Goal: Task Accomplishment & Management: Manage account settings

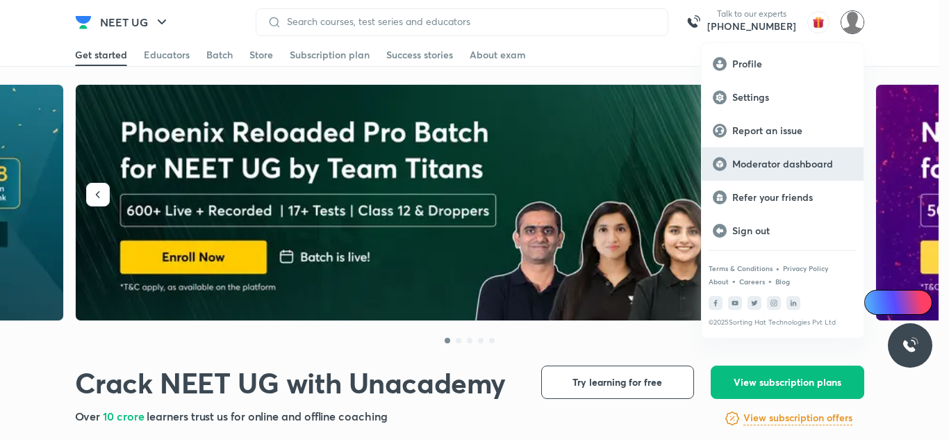
click at [789, 162] on p "Moderator dashboard" at bounding box center [792, 164] width 120 height 13
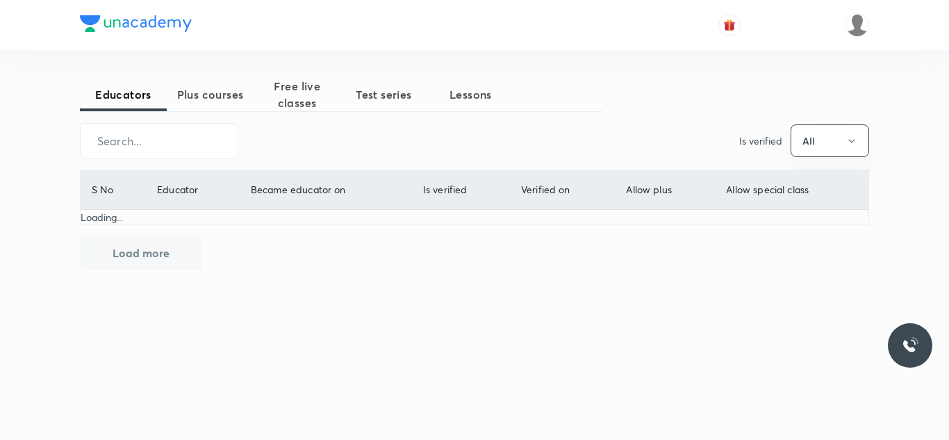
click at [208, 92] on span "Plus courses" at bounding box center [210, 94] width 87 height 17
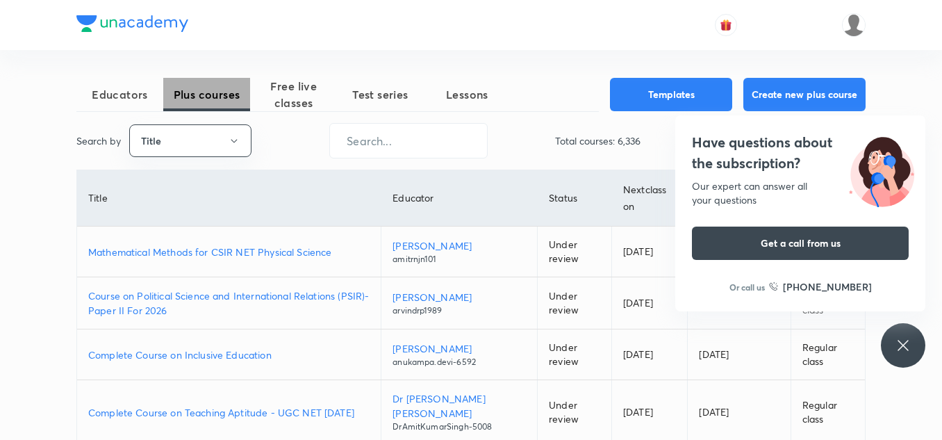
click at [201, 81] on button "Plus courses" at bounding box center [206, 94] width 87 height 33
click at [201, 82] on button "Plus courses" at bounding box center [206, 94] width 87 height 33
click at [283, 246] on p "Mathematical Methods for CSIR NET Physical Science" at bounding box center [228, 252] width 281 height 15
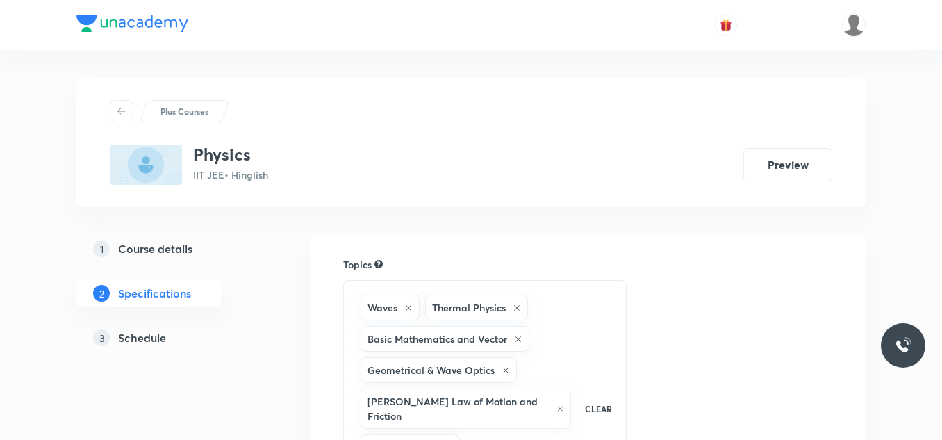
click at [140, 343] on h5 "Schedule" at bounding box center [142, 337] width 48 height 17
click at [146, 339] on h5 "Schedule" at bounding box center [142, 337] width 48 height 17
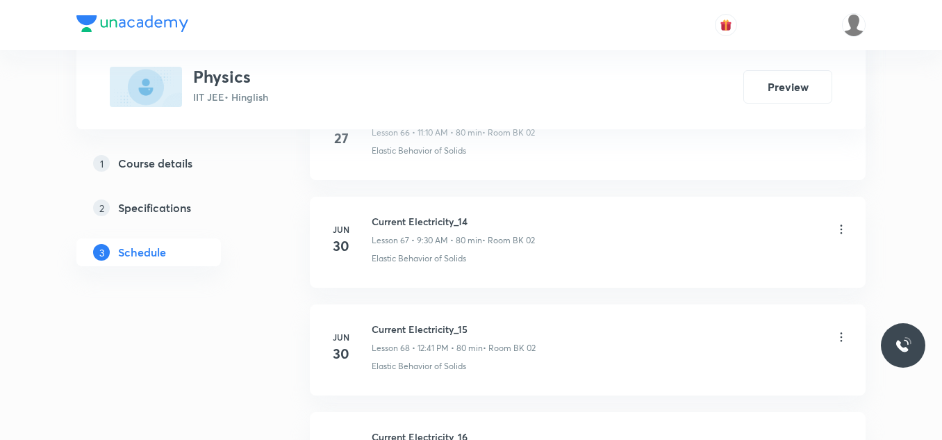
scroll to position [12714, 0]
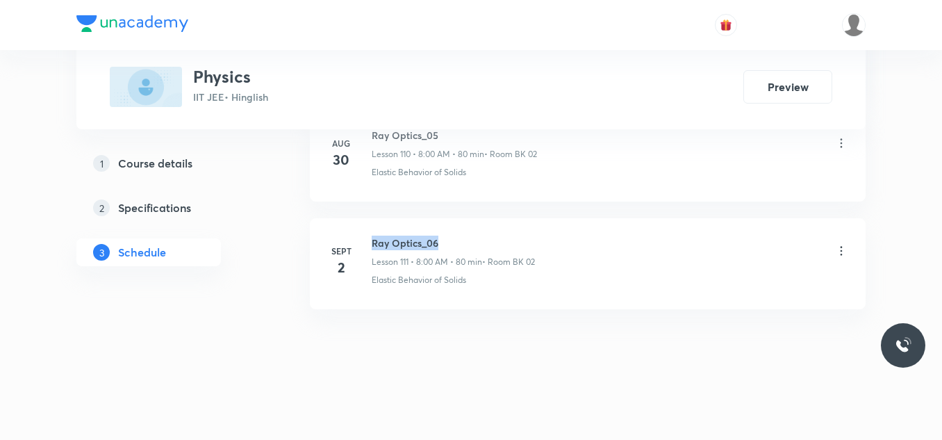
drag, startPoint x: 369, startPoint y: 240, endPoint x: 449, endPoint y: 246, distance: 80.8
click at [449, 246] on div "Sept 2 Ray Optics_06 Lesson 111 • 8:00 AM • 80 min • Room BK 02 Elastic Behavio…" at bounding box center [587, 260] width 521 height 51
copy h6 "Ray Optics_06"
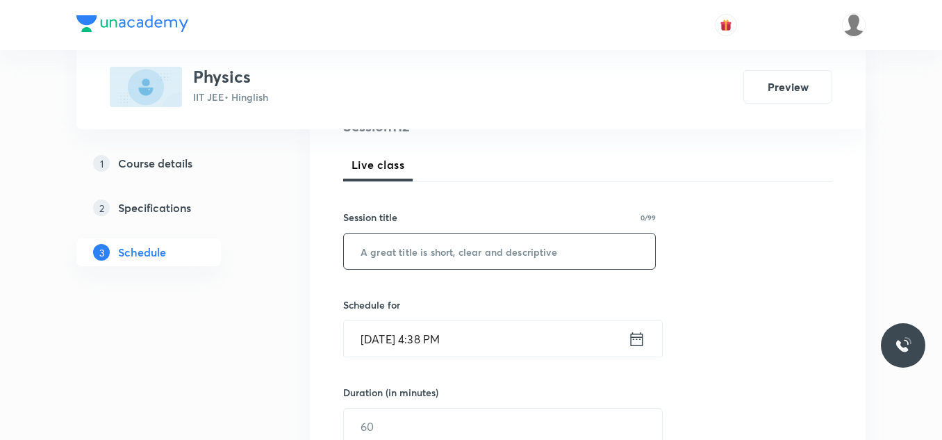
scroll to position [222, 0]
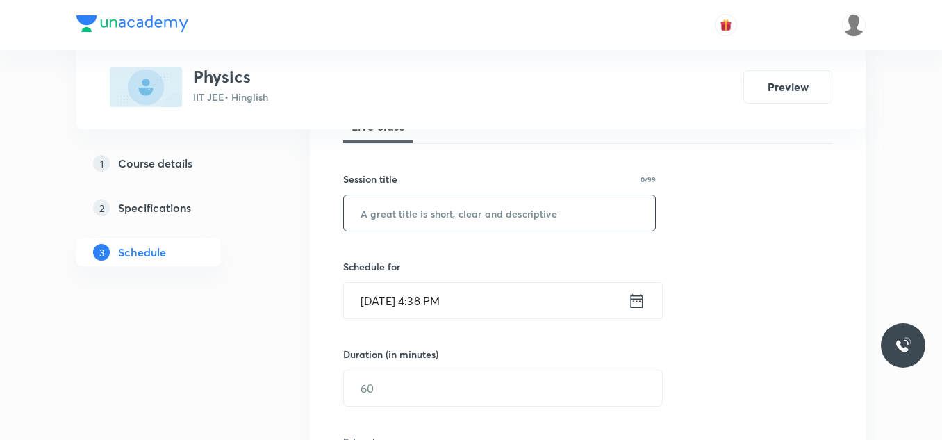
click at [518, 202] on input "text" at bounding box center [499, 212] width 311 height 35
paste input "Ray Optics_06"
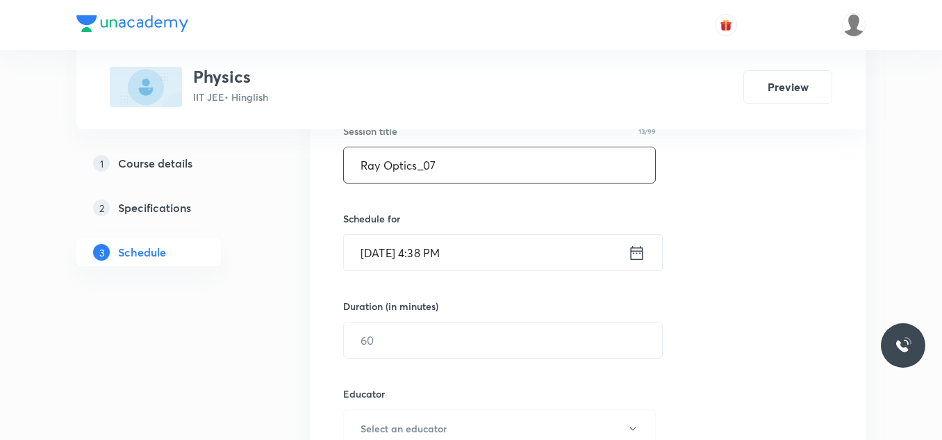
scroll to position [292, 0]
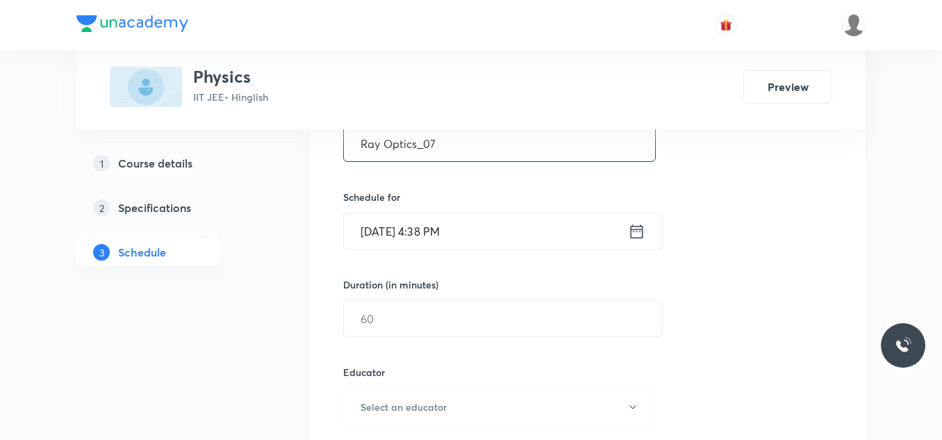
type input "Ray Optics_07"
click at [506, 237] on input "Sept 2, 2025, 4:38 PM" at bounding box center [486, 230] width 284 height 35
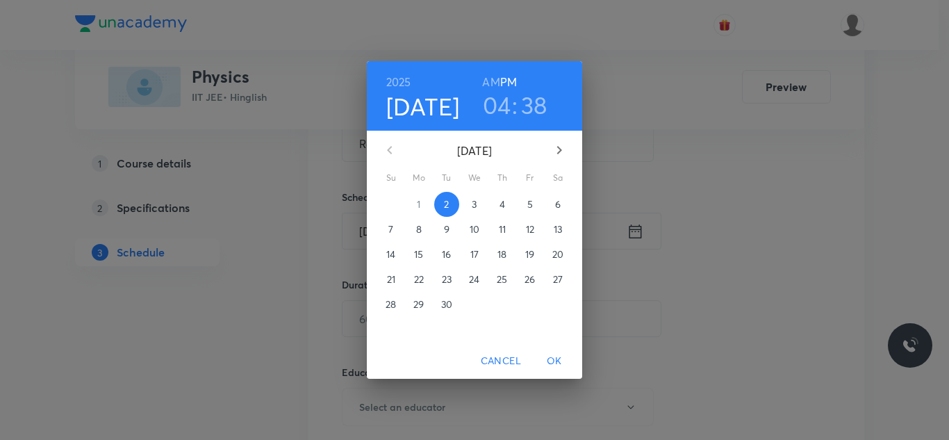
click at [481, 207] on span "3" at bounding box center [474, 204] width 25 height 14
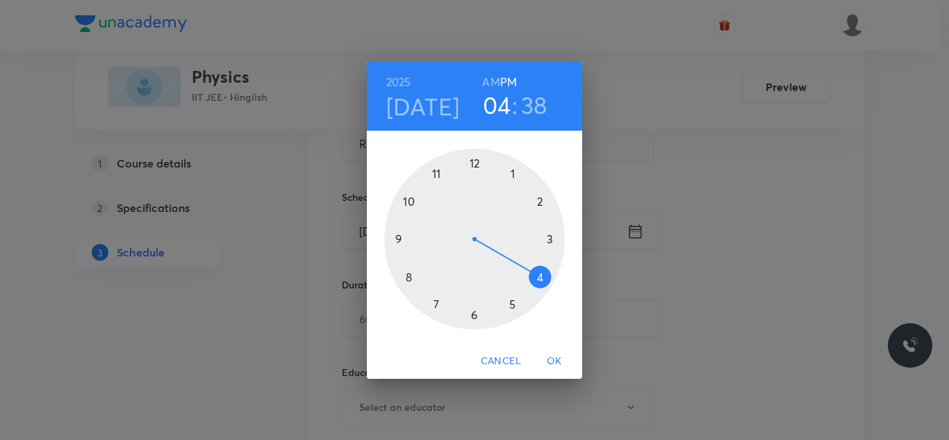
click at [412, 279] on div at bounding box center [474, 239] width 181 height 181
click at [490, 78] on h6 "AM" at bounding box center [490, 81] width 17 height 19
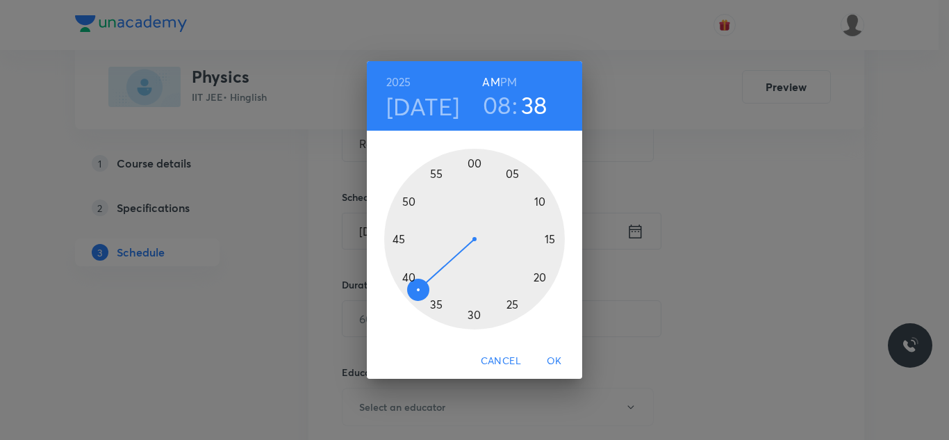
click at [473, 165] on div at bounding box center [474, 239] width 181 height 181
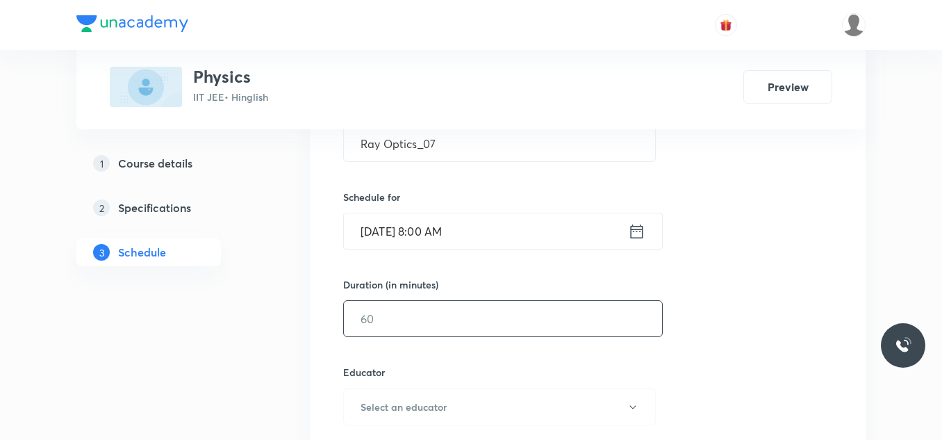
click at [408, 317] on input "text" at bounding box center [503, 318] width 318 height 35
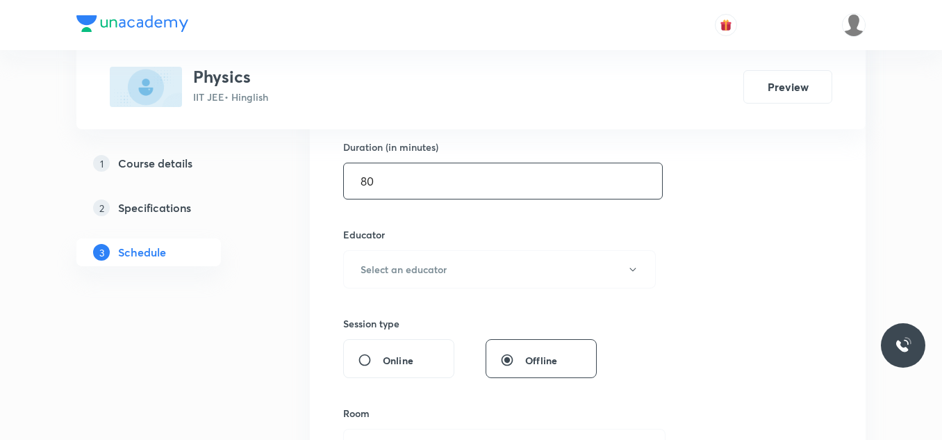
scroll to position [431, 0]
type input "80"
click at [409, 278] on button "Select an educator" at bounding box center [499, 268] width 313 height 38
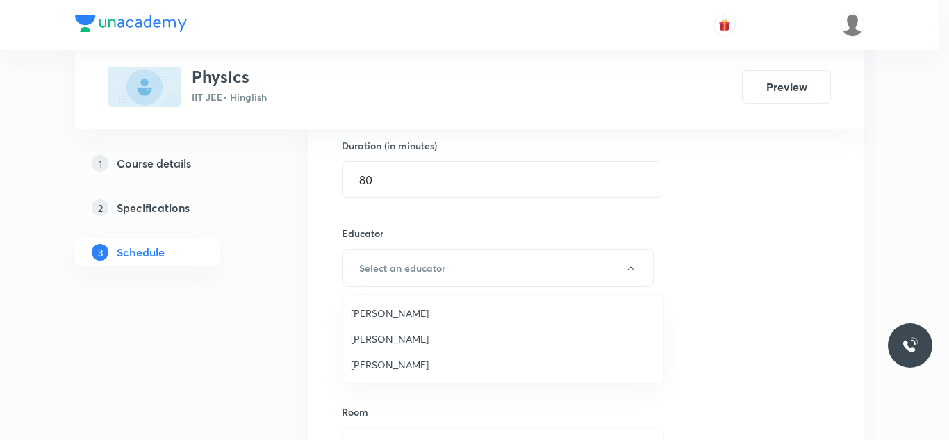
click at [412, 363] on span "Siddharth Jindal" at bounding box center [503, 364] width 304 height 15
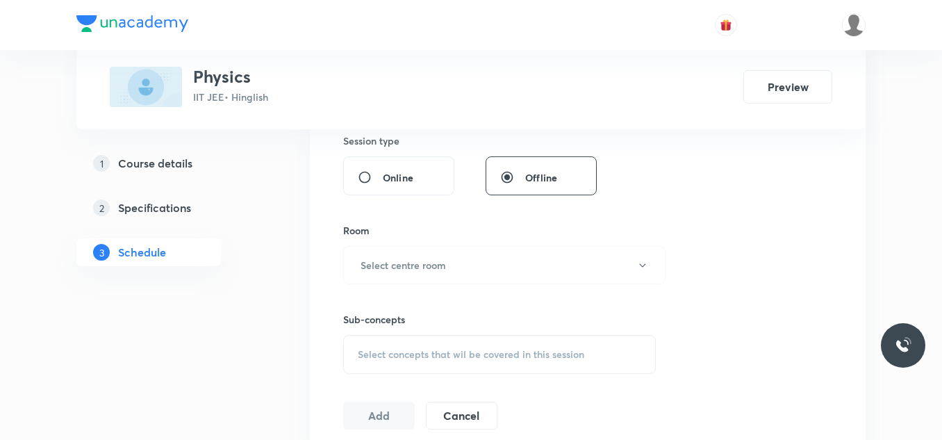
scroll to position [639, 0]
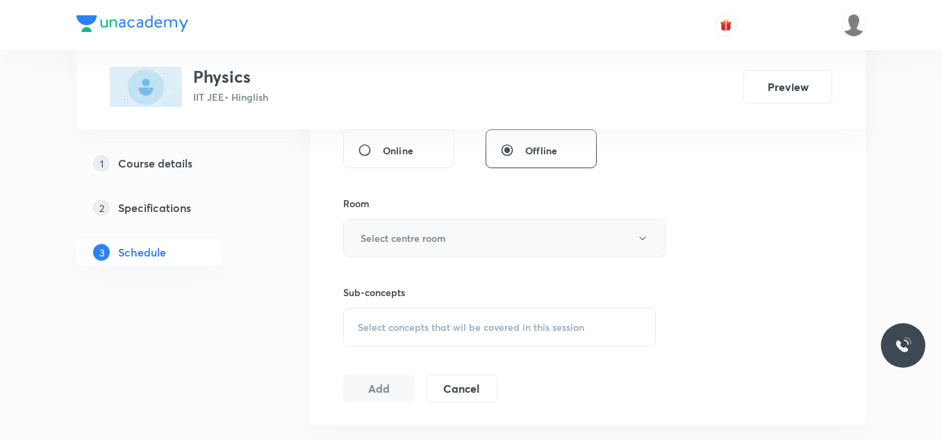
click at [431, 227] on button "Select centre room" at bounding box center [504, 238] width 322 height 38
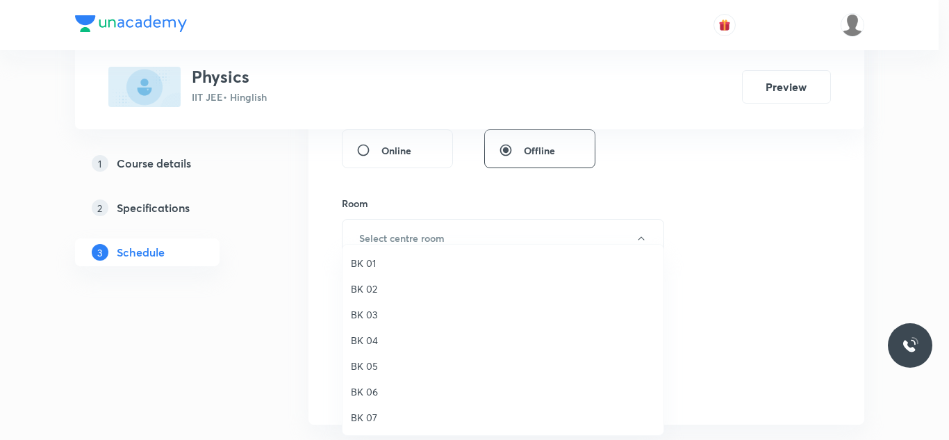
click at [379, 282] on span "BK 02" at bounding box center [503, 288] width 304 height 15
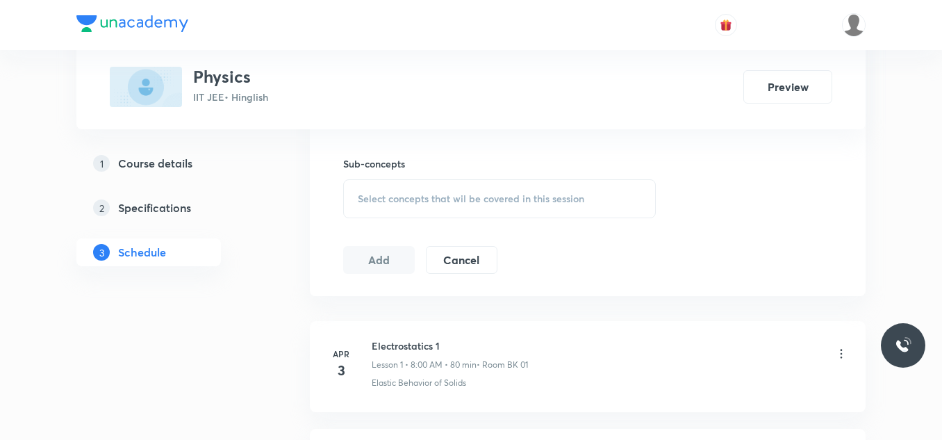
scroll to position [778, 0]
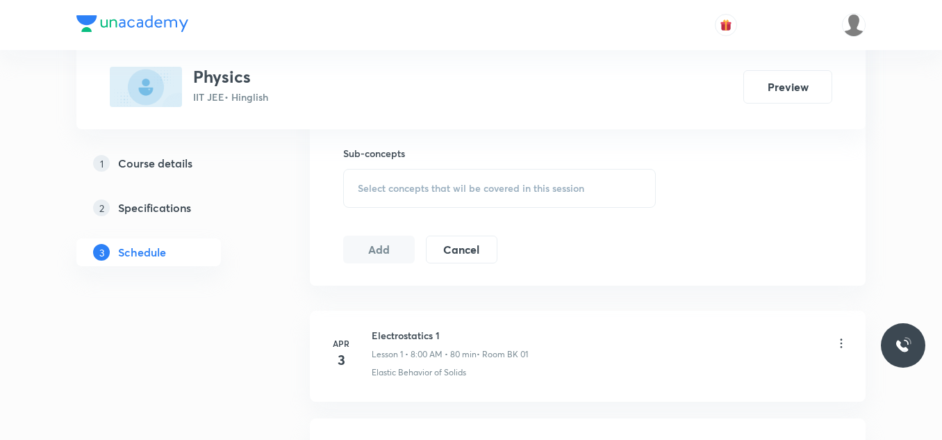
click at [431, 196] on div "Select concepts that wil be covered in this session" at bounding box center [499, 188] width 313 height 39
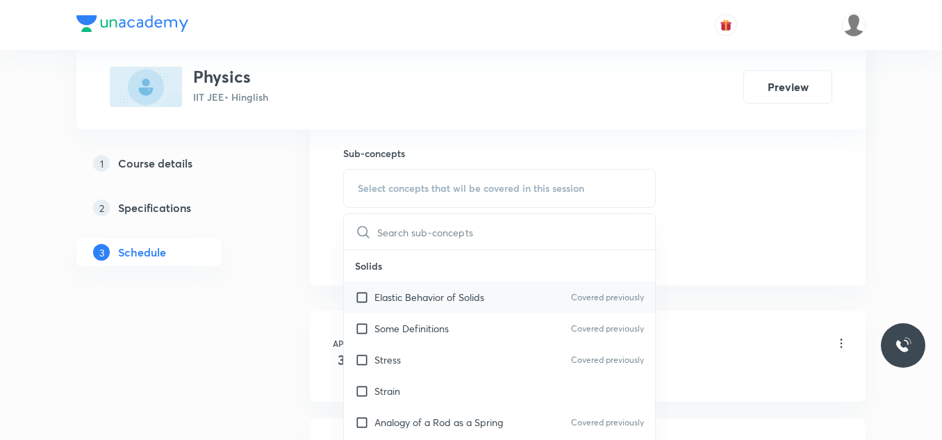
click at [399, 299] on p "Elastic Behavior of Solids" at bounding box center [429, 297] width 110 height 15
checkbox input "true"
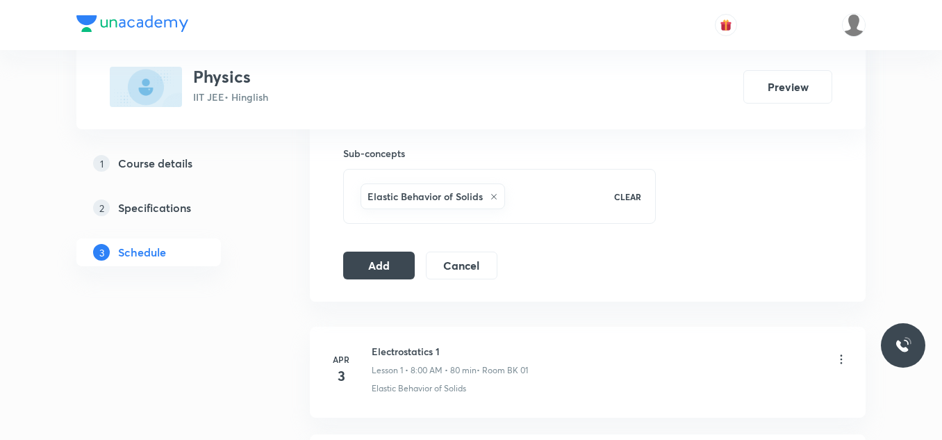
click at [386, 264] on button "Add" at bounding box center [379, 264] width 72 height 28
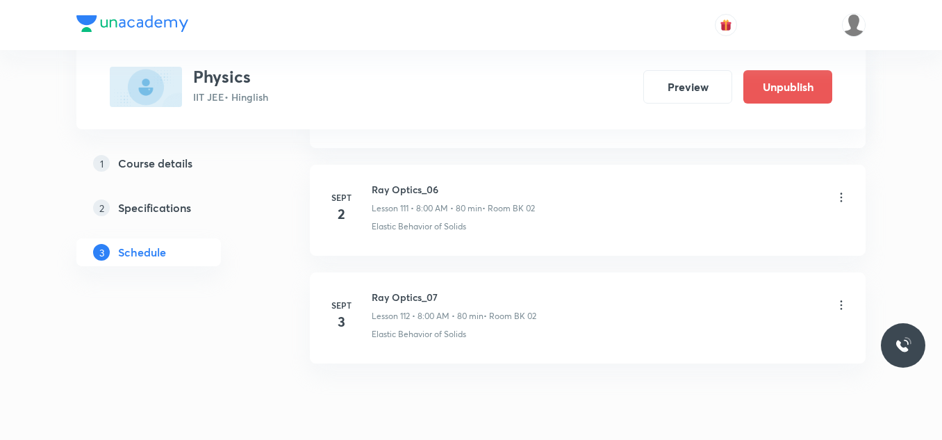
scroll to position [12095, 0]
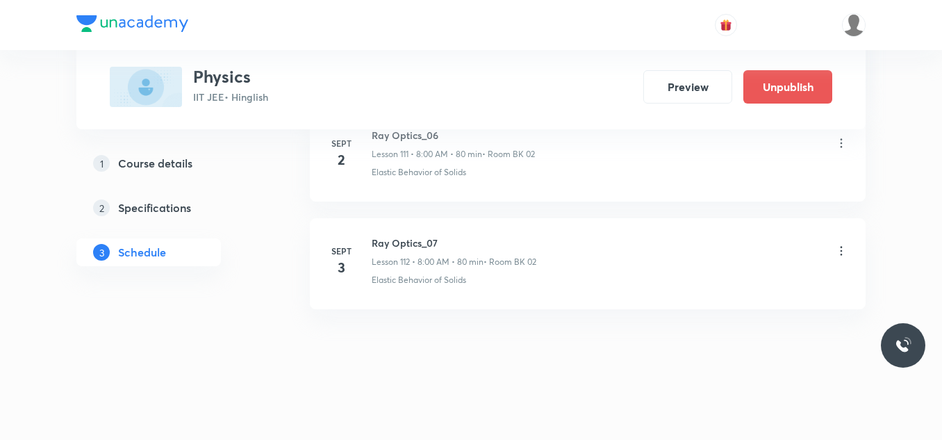
click at [843, 247] on icon at bounding box center [841, 251] width 14 height 14
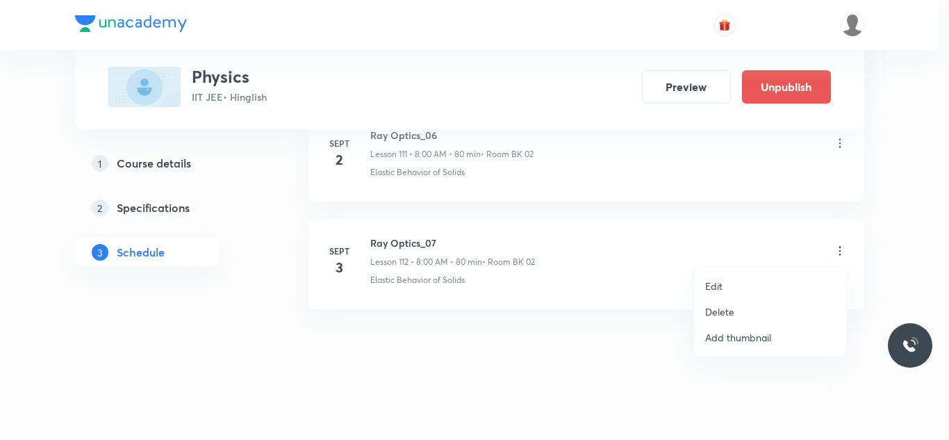
click at [734, 285] on li "Edit" at bounding box center [770, 286] width 152 height 26
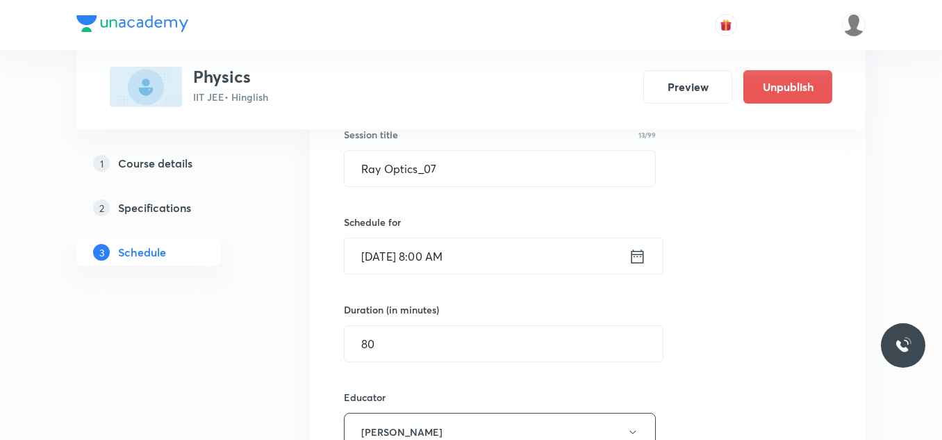
scroll to position [12234, 0]
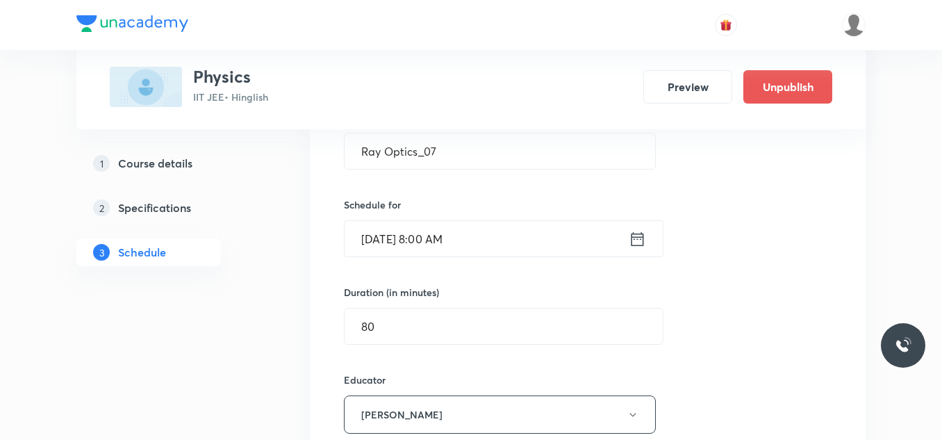
click at [515, 251] on input "Sept 3, 2025, 8:00 AM" at bounding box center [487, 238] width 284 height 35
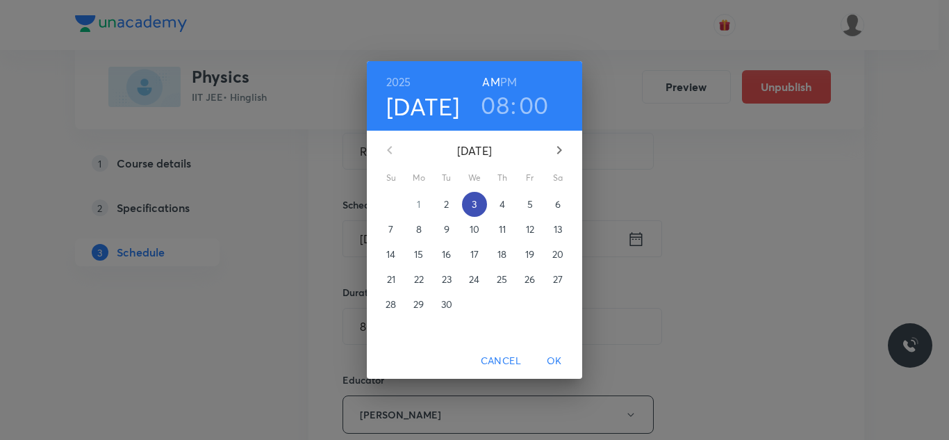
click at [479, 206] on span "3" at bounding box center [474, 204] width 25 height 14
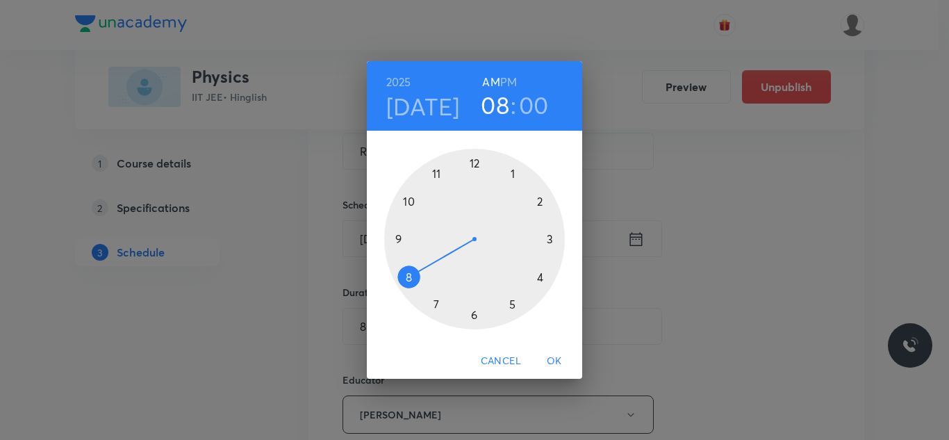
click at [397, 240] on div at bounding box center [474, 239] width 181 height 181
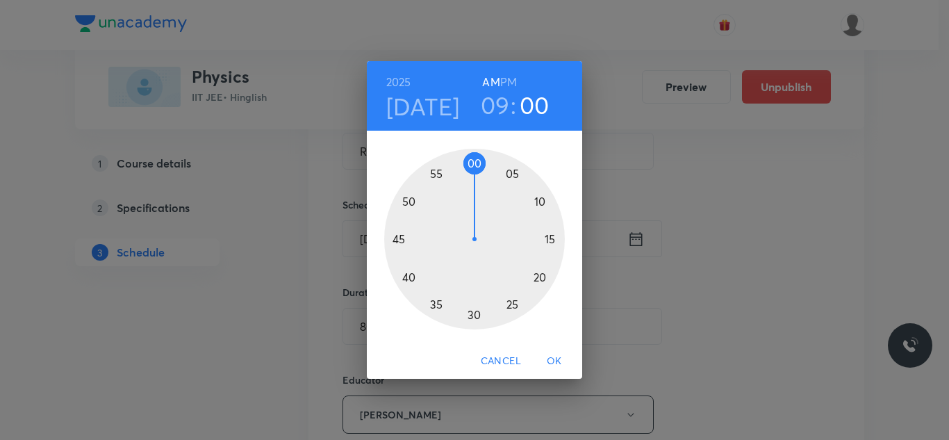
click at [474, 313] on div at bounding box center [474, 239] width 181 height 181
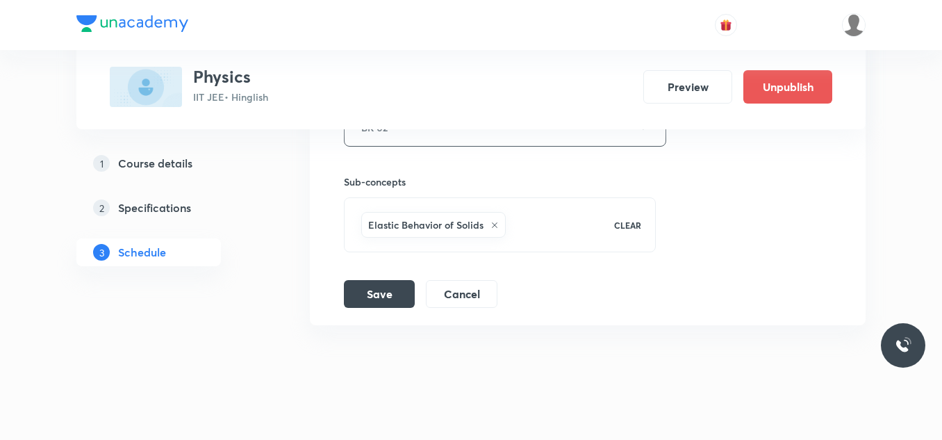
scroll to position [12718, 0]
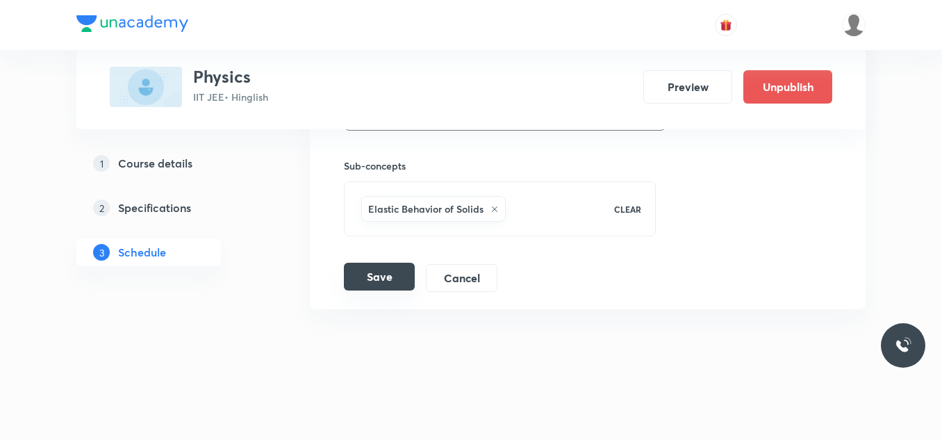
click at [374, 277] on button "Save" at bounding box center [379, 277] width 71 height 28
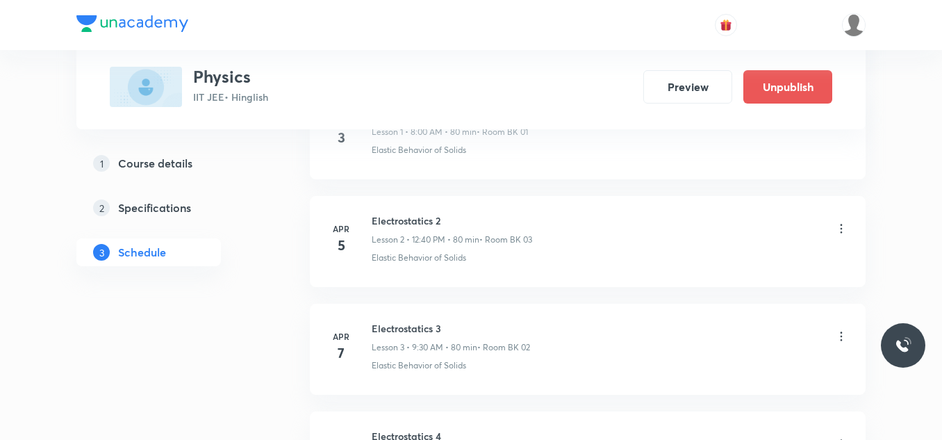
scroll to position [0, 0]
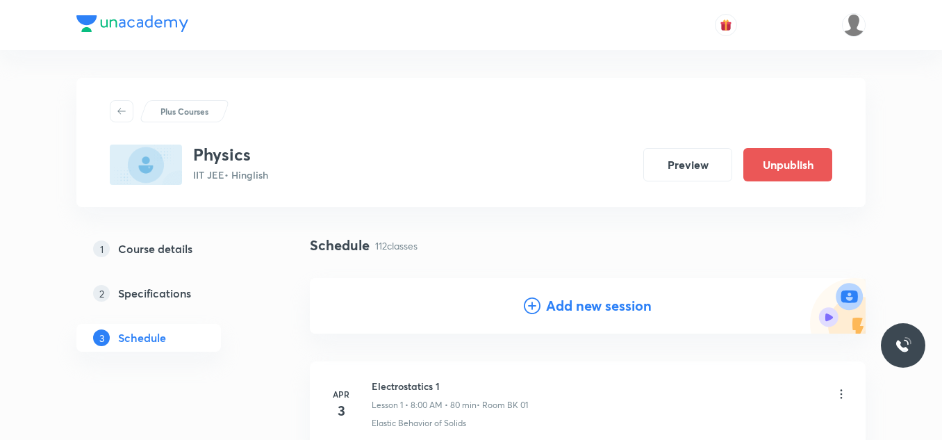
click at [597, 304] on h4 "Add new session" at bounding box center [599, 305] width 106 height 21
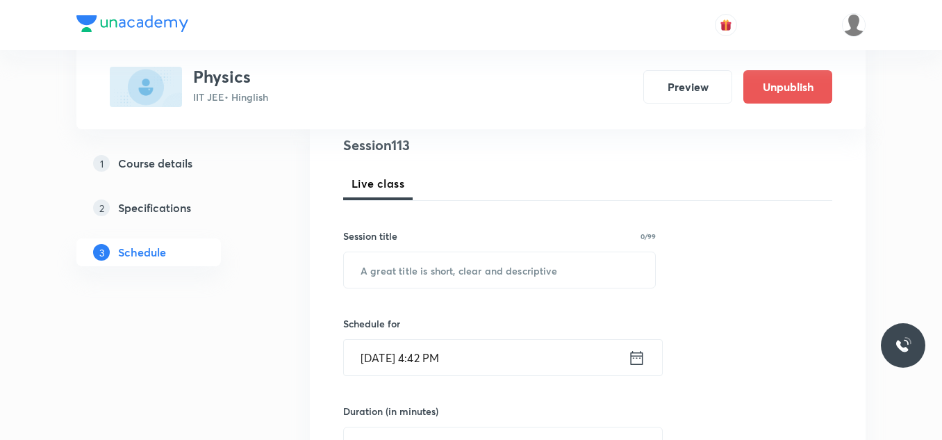
scroll to position [208, 0]
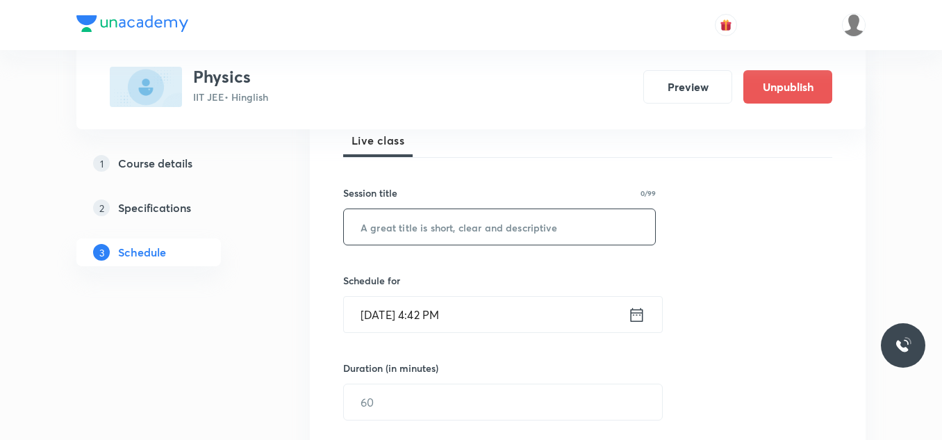
drag, startPoint x: 388, startPoint y: 219, endPoint x: 394, endPoint y: 213, distance: 8.4
click at [391, 218] on input "text" at bounding box center [499, 226] width 311 height 35
paste input "Ray Optics_06"
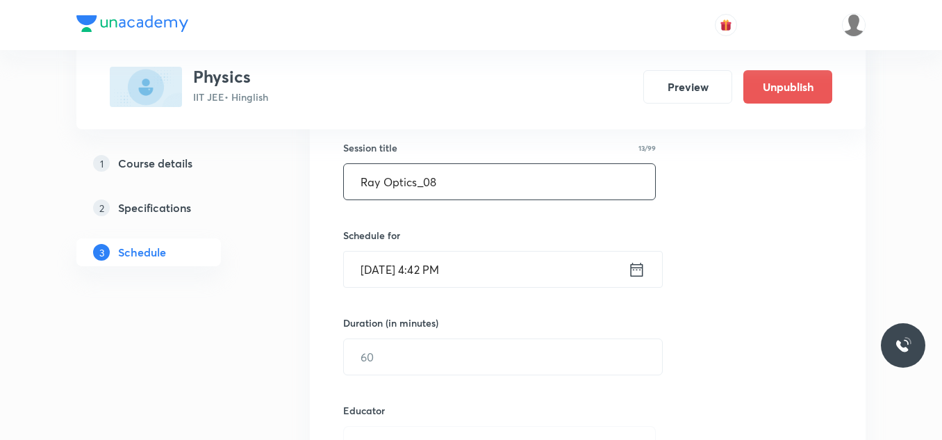
scroll to position [278, 0]
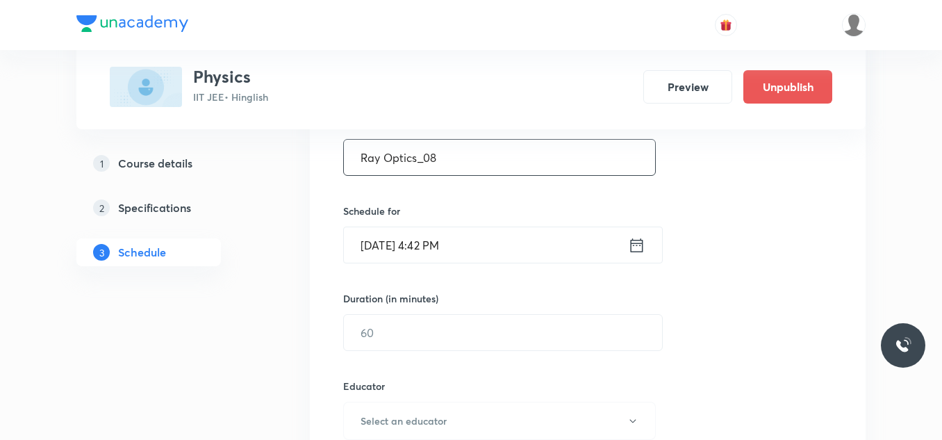
type input "Ray Optics_08"
click at [431, 241] on input "Sept 2, 2025, 4:42 PM" at bounding box center [486, 244] width 284 height 35
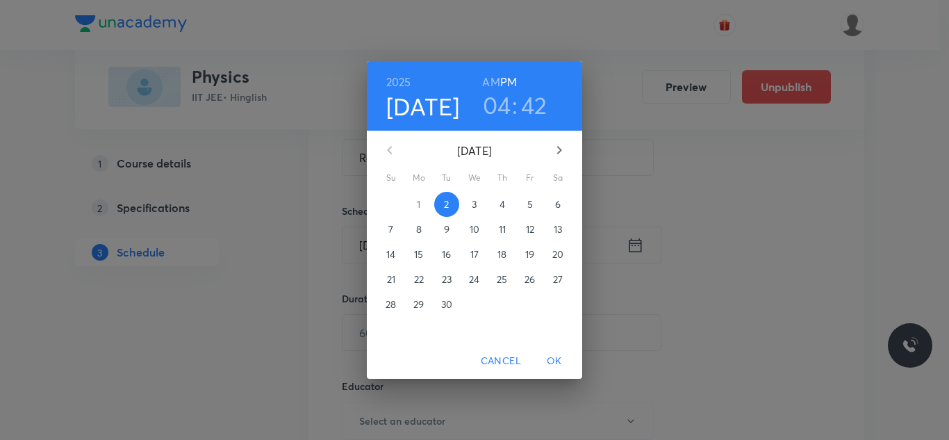
click at [474, 201] on p "3" at bounding box center [474, 204] width 5 height 14
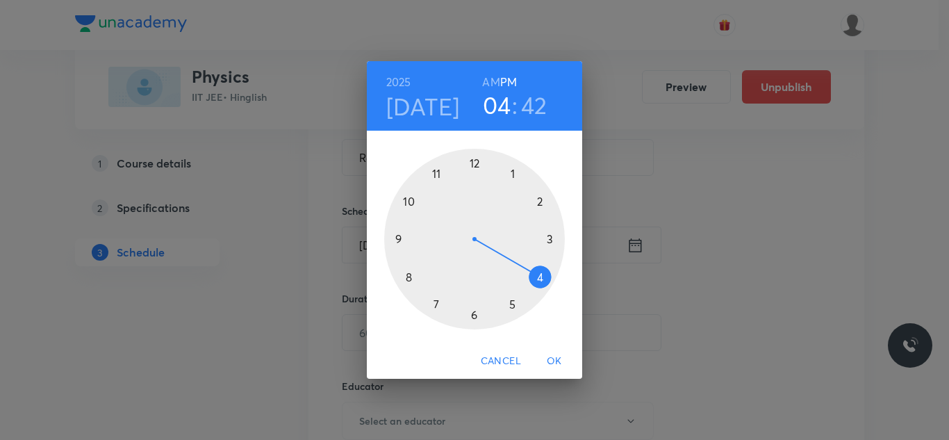
click at [437, 171] on div at bounding box center [474, 239] width 181 height 181
click at [493, 82] on h6 "AM" at bounding box center [490, 81] width 17 height 19
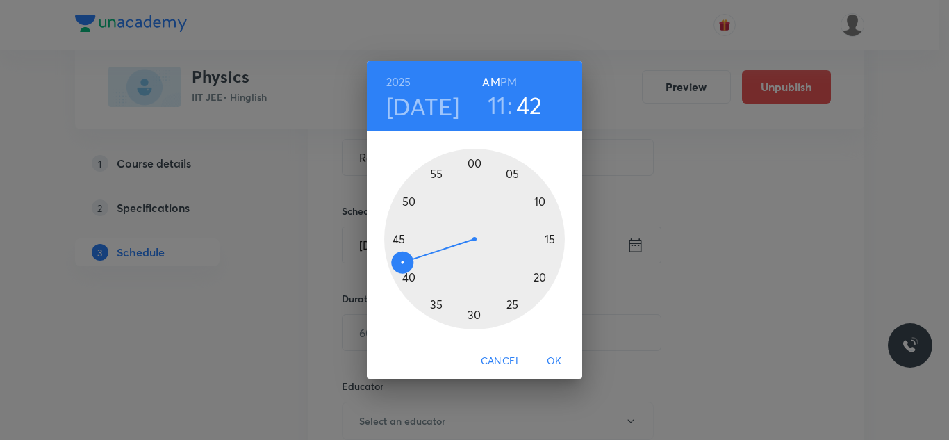
click at [540, 201] on div at bounding box center [474, 239] width 181 height 181
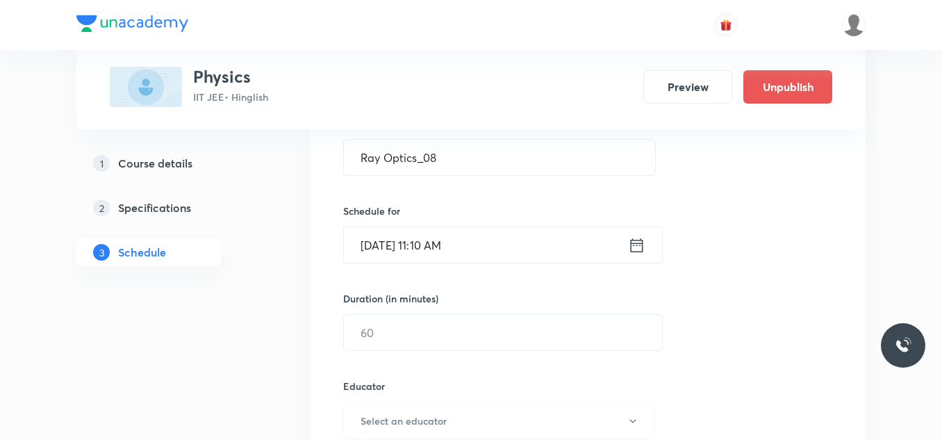
scroll to position [347, 0]
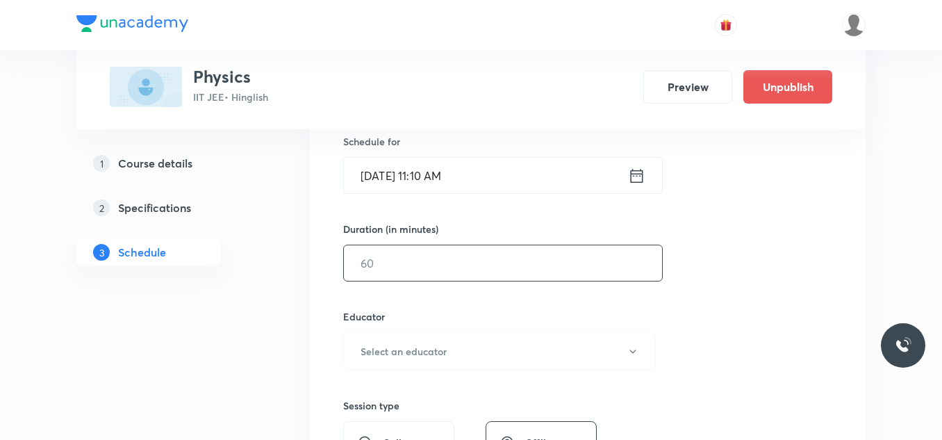
click at [512, 248] on input "text" at bounding box center [503, 262] width 318 height 35
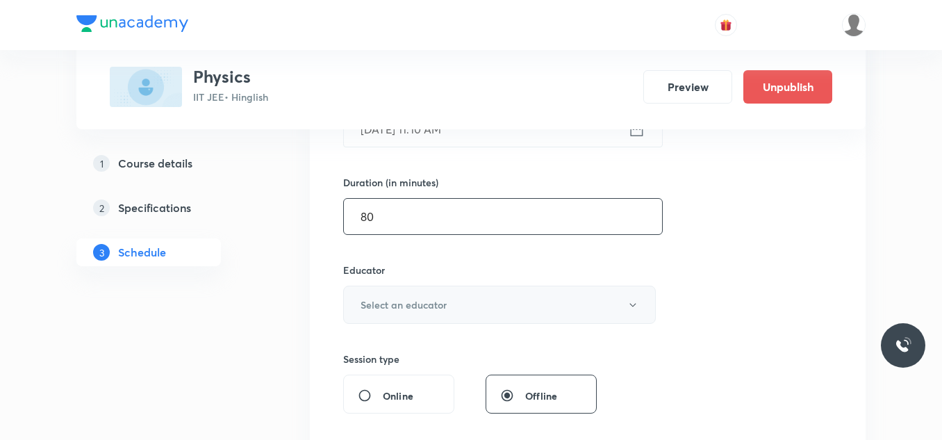
scroll to position [417, 0]
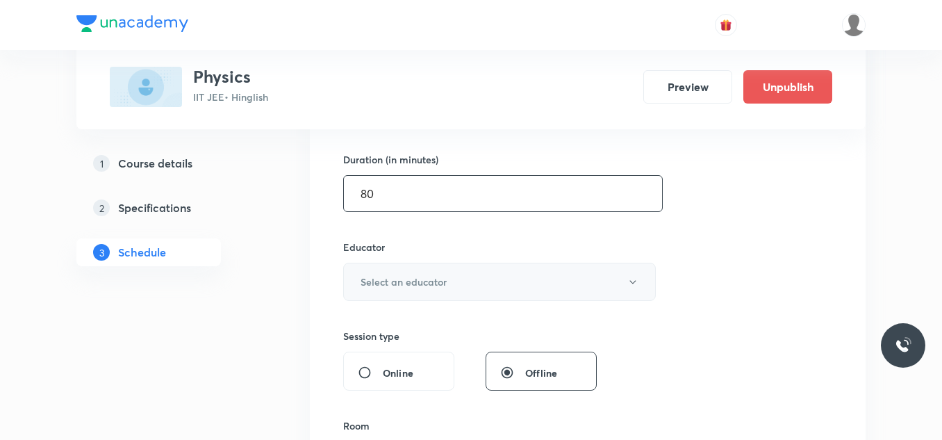
type input "80"
click at [484, 291] on button "Select an educator" at bounding box center [499, 282] width 313 height 38
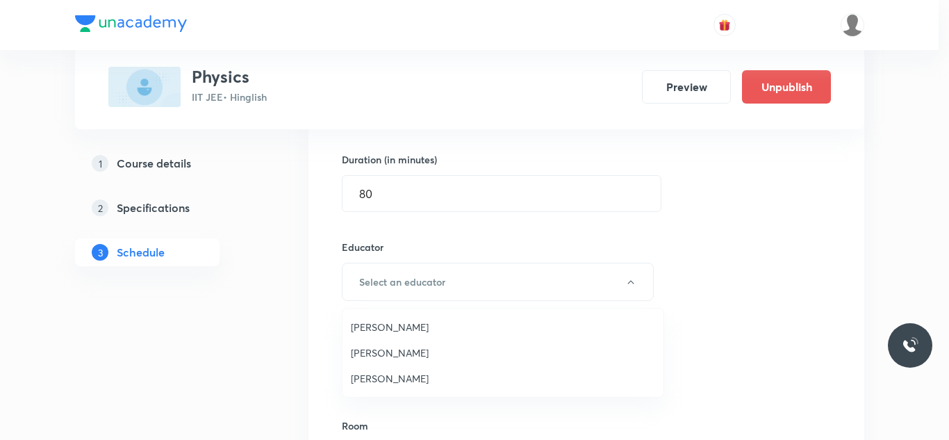
click at [431, 373] on span "Siddharth Jindal" at bounding box center [503, 378] width 304 height 15
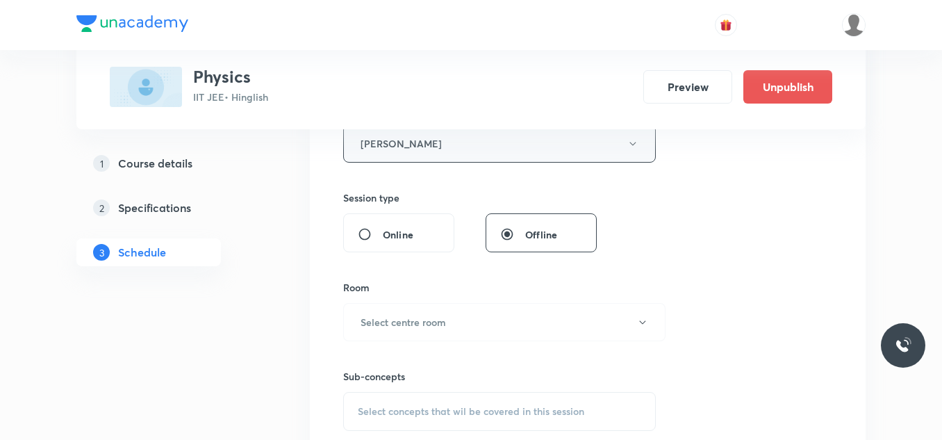
scroll to position [556, 0]
click at [450, 320] on button "Select centre room" at bounding box center [504, 321] width 322 height 38
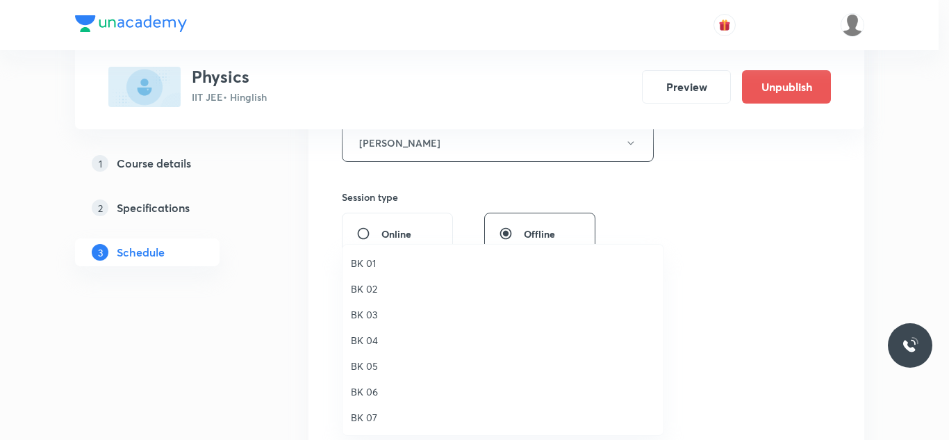
click at [367, 283] on span "BK 02" at bounding box center [503, 288] width 304 height 15
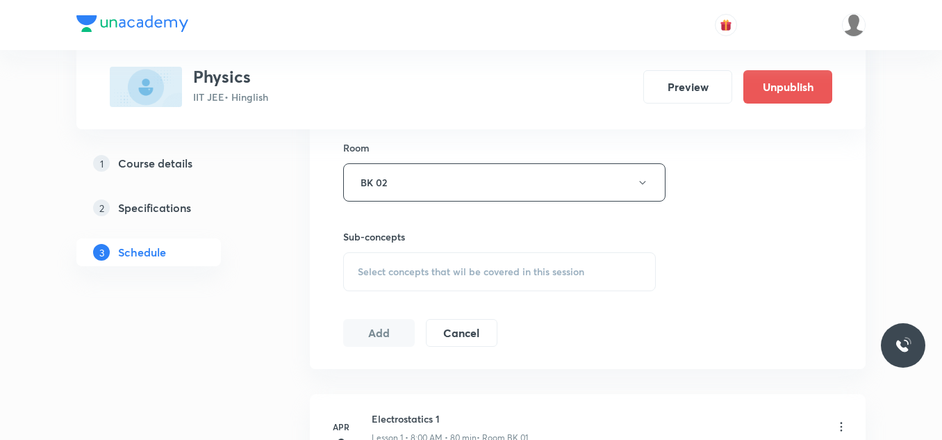
click at [420, 268] on span "Select concepts that wil be covered in this session" at bounding box center [471, 271] width 226 height 11
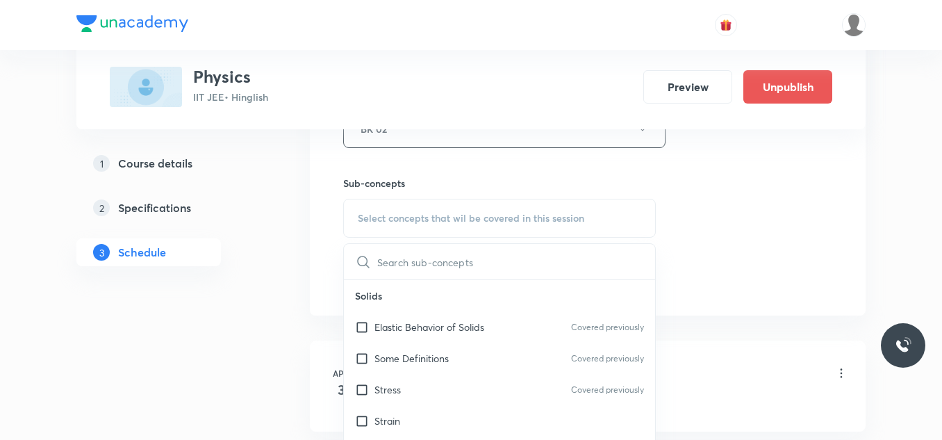
scroll to position [764, 0]
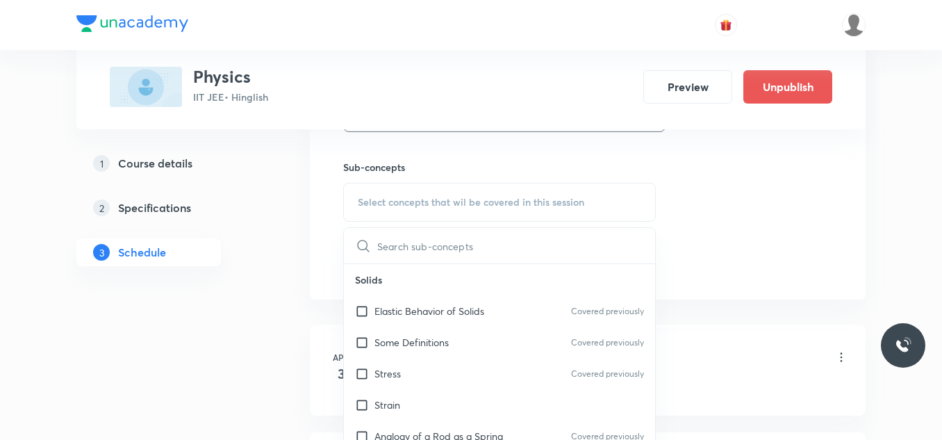
drag, startPoint x: 404, startPoint y: 313, endPoint x: 546, endPoint y: 239, distance: 160.3
click at [404, 313] on p "Elastic Behavior of Solids" at bounding box center [429, 311] width 110 height 15
checkbox input "true"
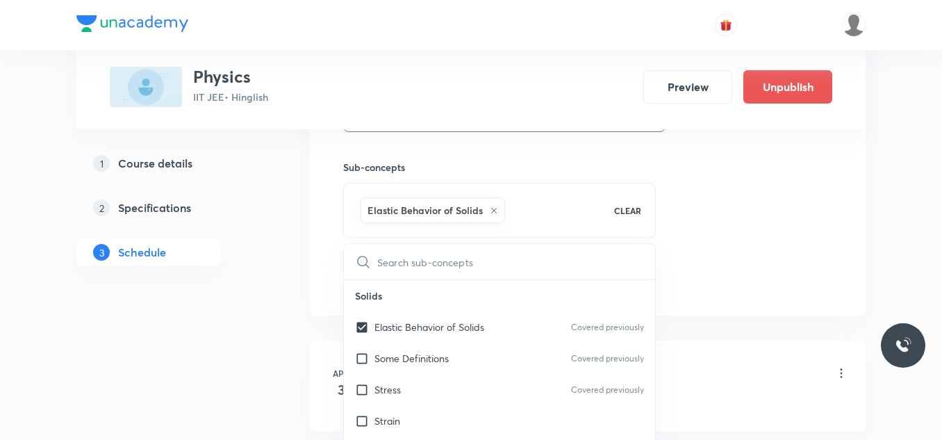
drag, startPoint x: 688, startPoint y: 194, endPoint x: 681, endPoint y: 201, distance: 9.3
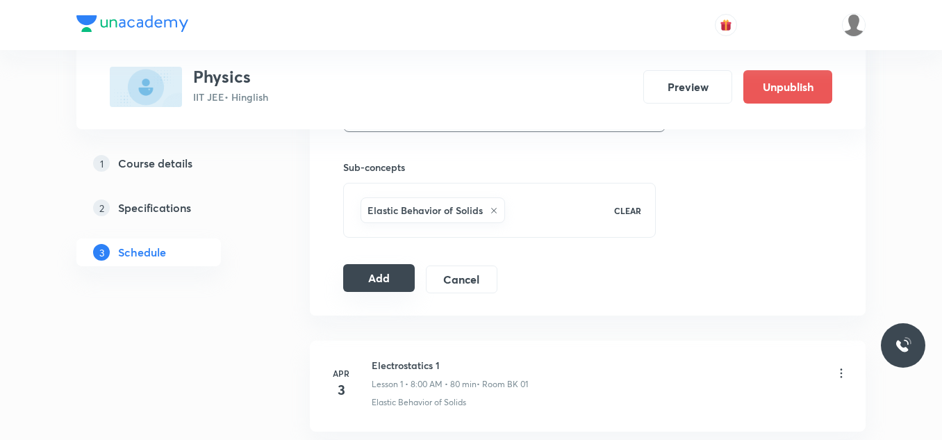
click at [372, 278] on button "Add" at bounding box center [379, 278] width 72 height 28
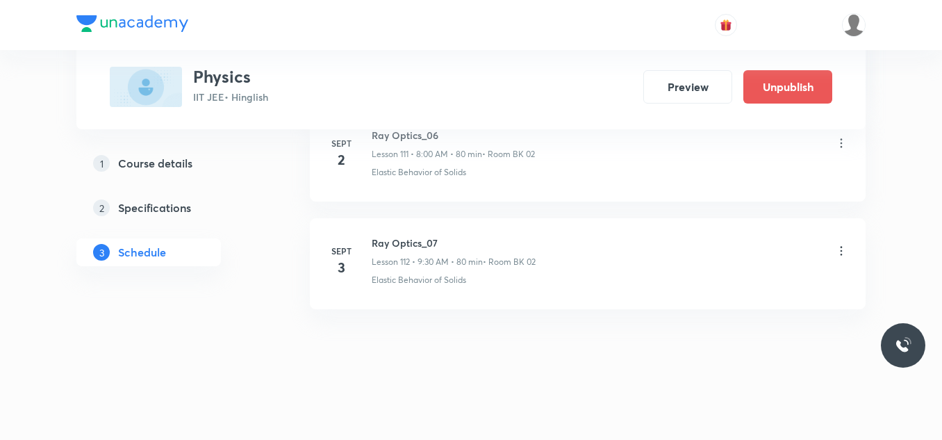
scroll to position [12095, 0]
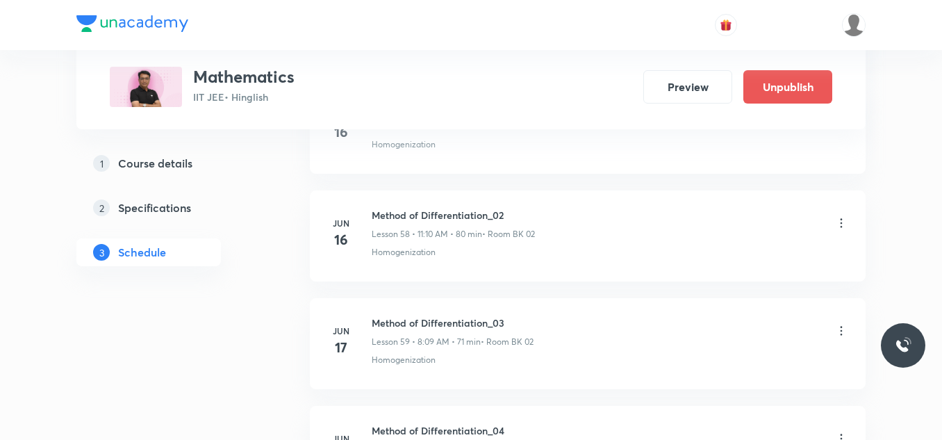
scroll to position [12410, 0]
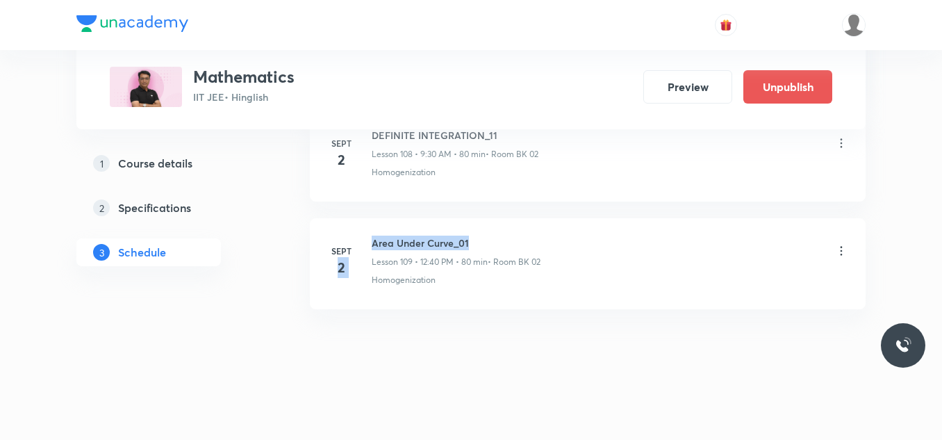
drag, startPoint x: 364, startPoint y: 237, endPoint x: 480, endPoint y: 249, distance: 116.6
click at [480, 249] on div "Sept 2 Area Under Curve_01 Lesson 109 • 12:40 PM • 80 min • Room BK 02 Homogeni…" at bounding box center [587, 260] width 521 height 51
click at [436, 266] on p "Lesson 109 • 12:40 PM • 80 min" at bounding box center [430, 262] width 116 height 13
drag, startPoint x: 371, startPoint y: 244, endPoint x: 404, endPoint y: 239, distance: 33.0
click at [413, 245] on div "Sept 2 Area Under Curve_01 Lesson 109 • 12:40 PM • 80 min • Room BK 02 Homogeni…" at bounding box center [587, 260] width 521 height 51
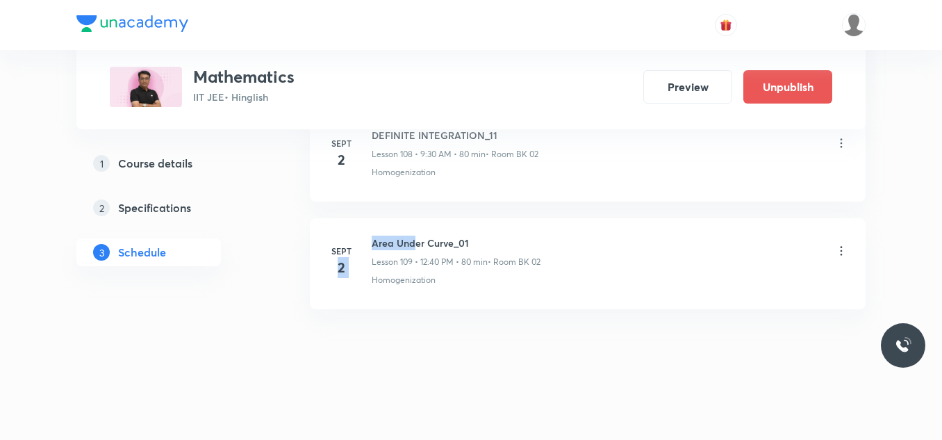
click at [402, 223] on li "Sept 2 Area Under Curve_01 Lesson 109 • 12:40 PM • 80 min • Room BK 02 Homogeni…" at bounding box center [588, 263] width 556 height 91
click at [365, 240] on div "Sept 2 Area Under Curve_01 Lesson 109 • 12:40 PM • 80 min • Room BK 02 Homogeni…" at bounding box center [587, 260] width 521 height 51
drag, startPoint x: 373, startPoint y: 243, endPoint x: 475, endPoint y: 235, distance: 102.5
click at [474, 235] on li "Sept 2 Area Under Curve_01 Lesson 109 • 12:40 PM • 80 min • Room BK 02 Homogeni…" at bounding box center [588, 263] width 556 height 91
copy h6 "Area Under Curve_01"
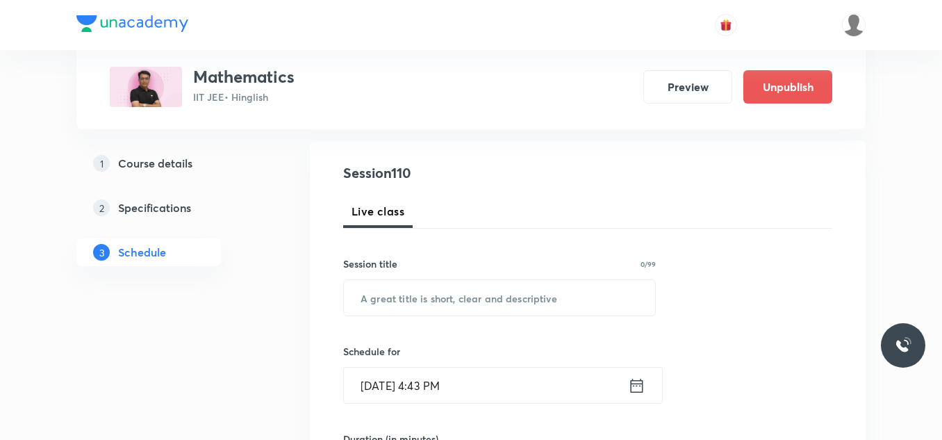
scroll to position [139, 0]
click at [461, 299] on input "text" at bounding box center [499, 296] width 311 height 35
paste input "Area Under Curve_01"
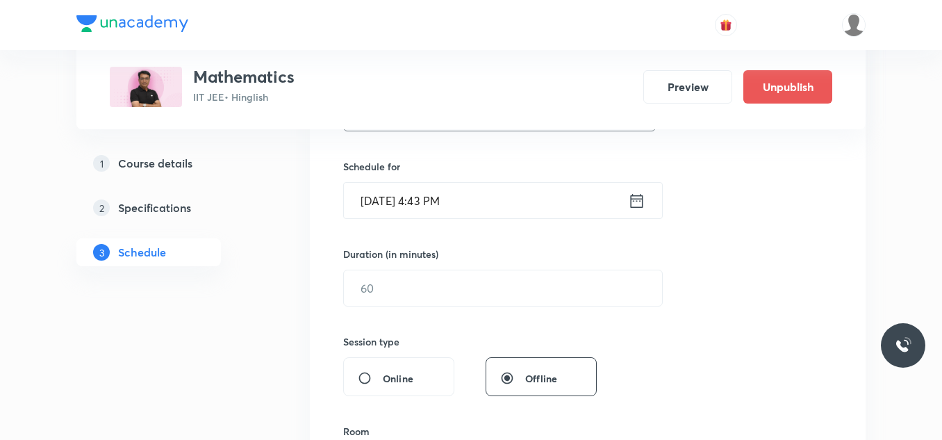
scroll to position [347, 0]
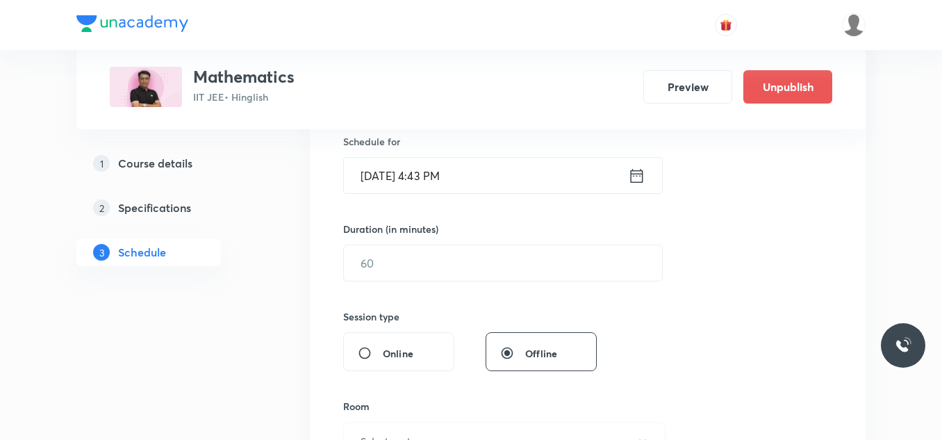
type input "Area Under Curve_02"
click at [512, 184] on input "Sept 2, 2025, 4:43 PM" at bounding box center [486, 175] width 284 height 35
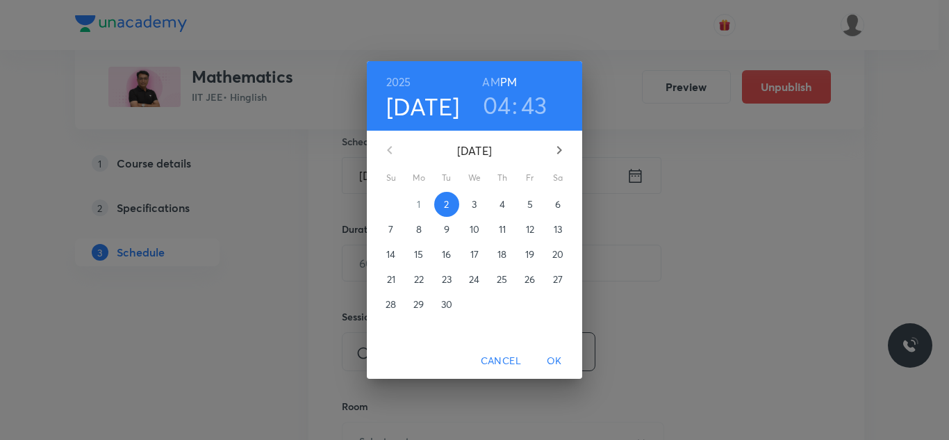
click at [474, 206] on p "3" at bounding box center [474, 204] width 5 height 14
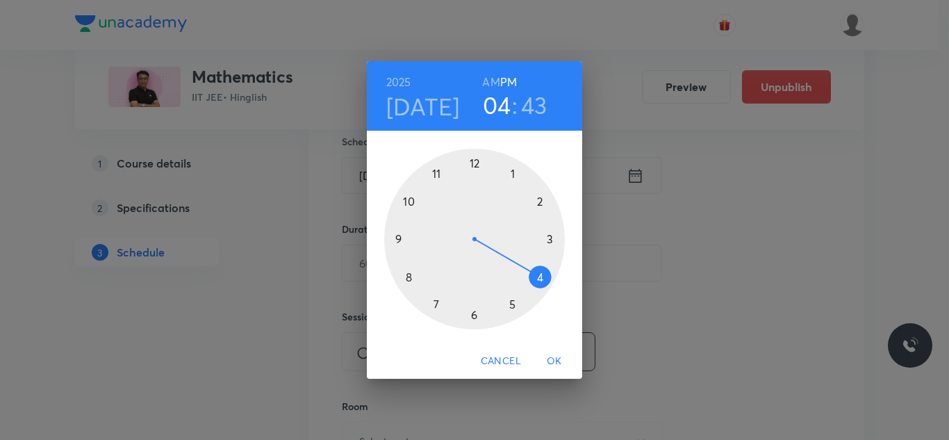
click at [410, 276] on div at bounding box center [474, 239] width 181 height 181
click at [491, 81] on h6 "AM" at bounding box center [490, 81] width 17 height 19
click at [474, 167] on div at bounding box center [474, 239] width 181 height 181
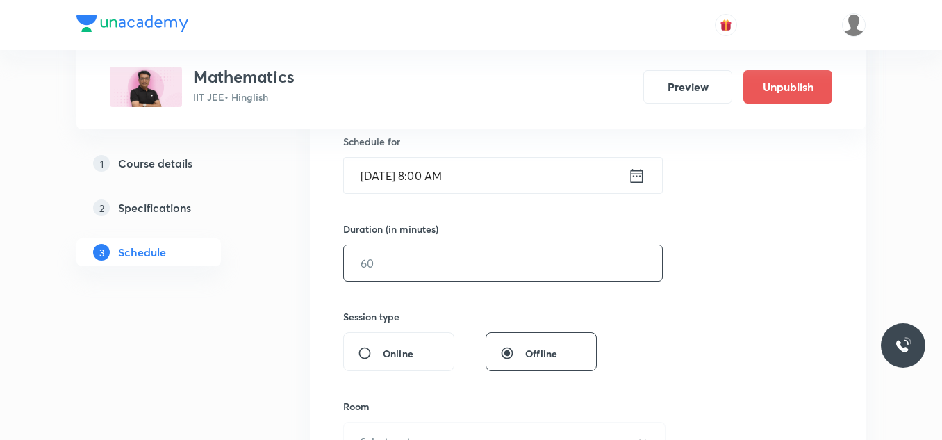
click at [466, 251] on input "text" at bounding box center [503, 262] width 318 height 35
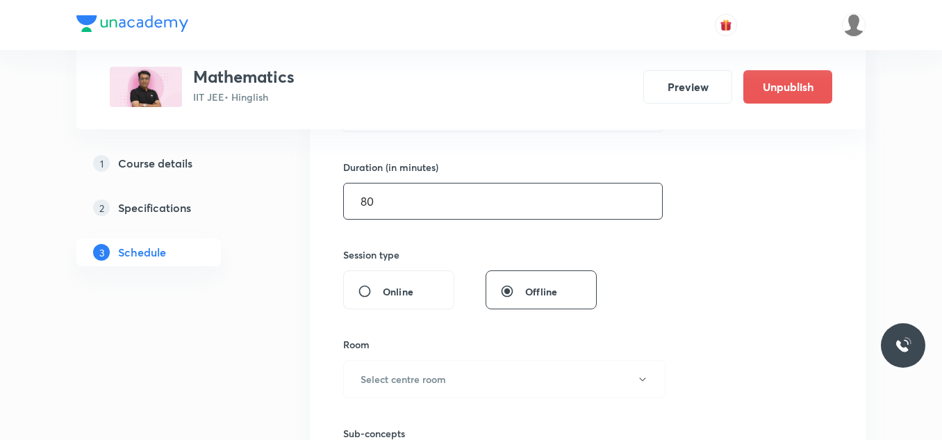
scroll to position [486, 0]
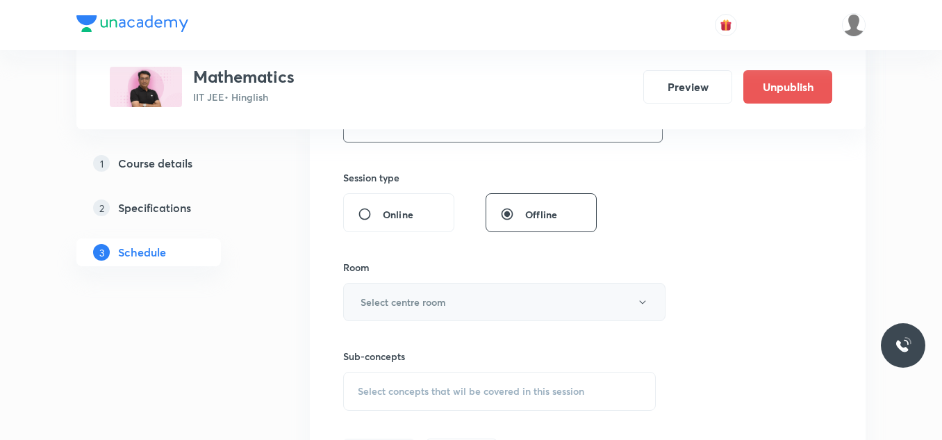
type input "80"
click at [413, 312] on button "Select centre room" at bounding box center [504, 302] width 322 height 38
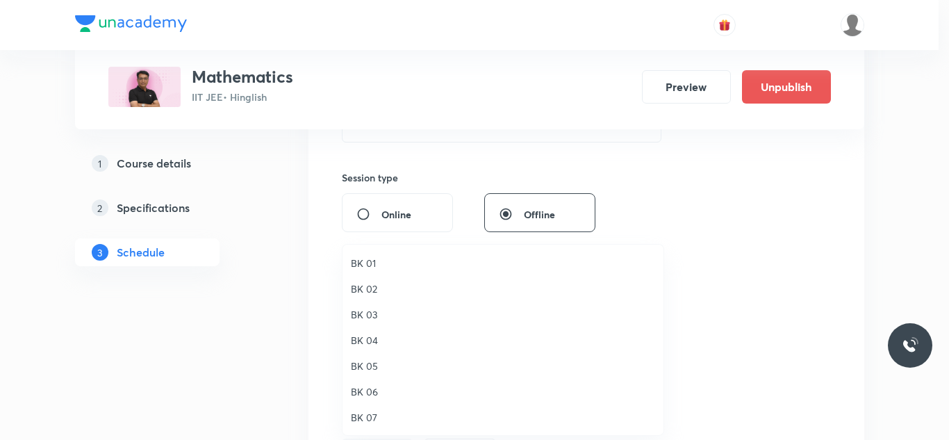
click at [359, 286] on span "BK 02" at bounding box center [503, 288] width 304 height 15
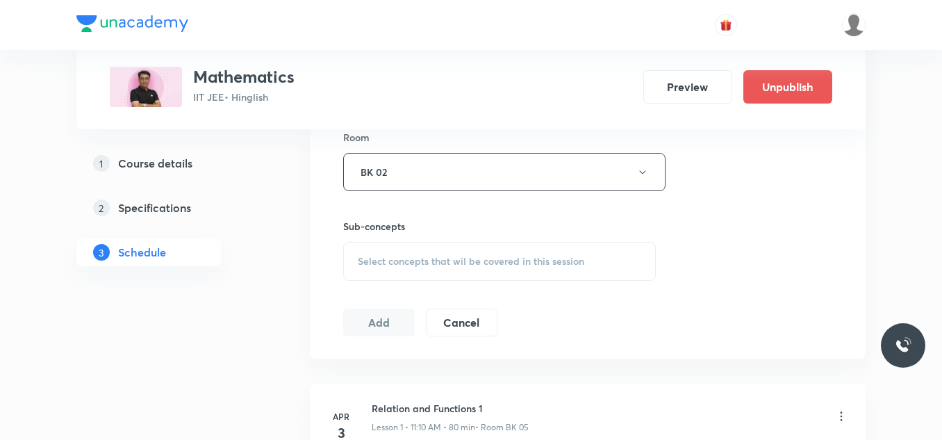
scroll to position [625, 0]
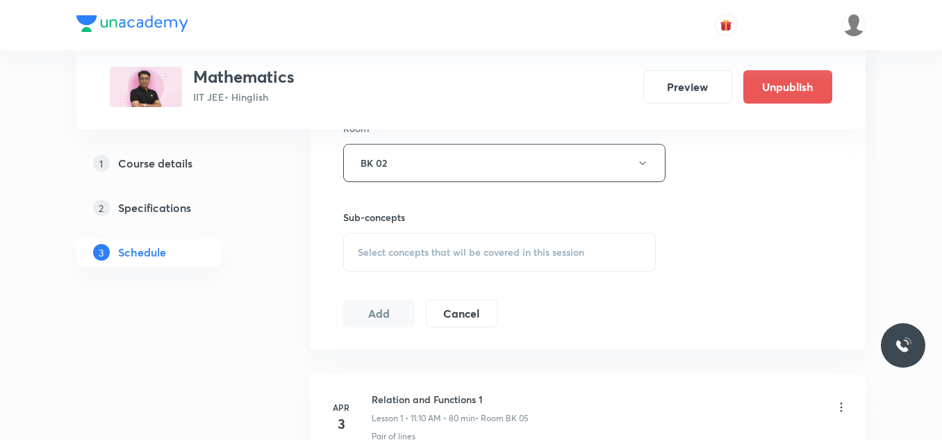
click at [403, 250] on span "Select concepts that wil be covered in this session" at bounding box center [471, 252] width 226 height 11
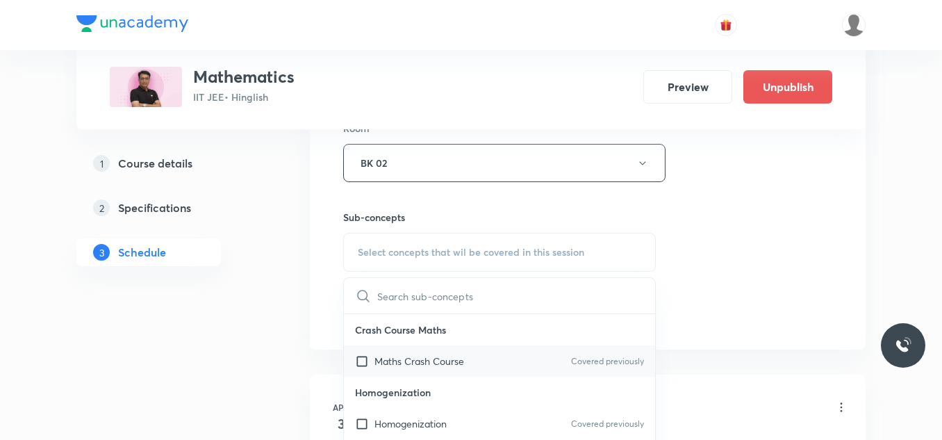
click at [432, 361] on p "Maths Crash Course" at bounding box center [419, 361] width 90 height 15
checkbox input "true"
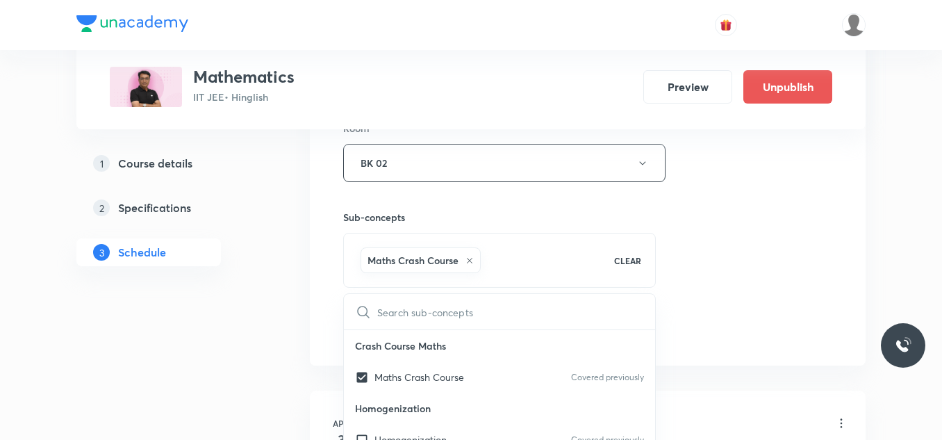
click at [836, 268] on div "Session 110 Live class Session title 19/99 Area Under Curve_02 ​ Schedule for S…" at bounding box center [588, 9] width 556 height 713
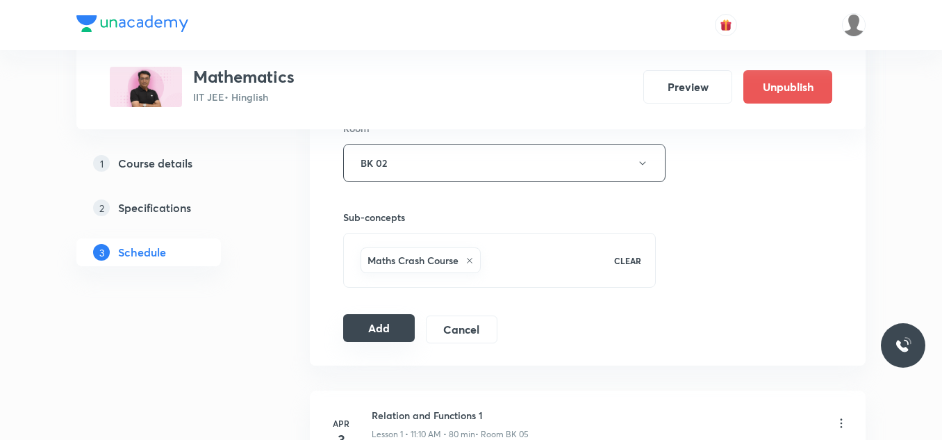
click at [382, 334] on button "Add" at bounding box center [379, 328] width 72 height 28
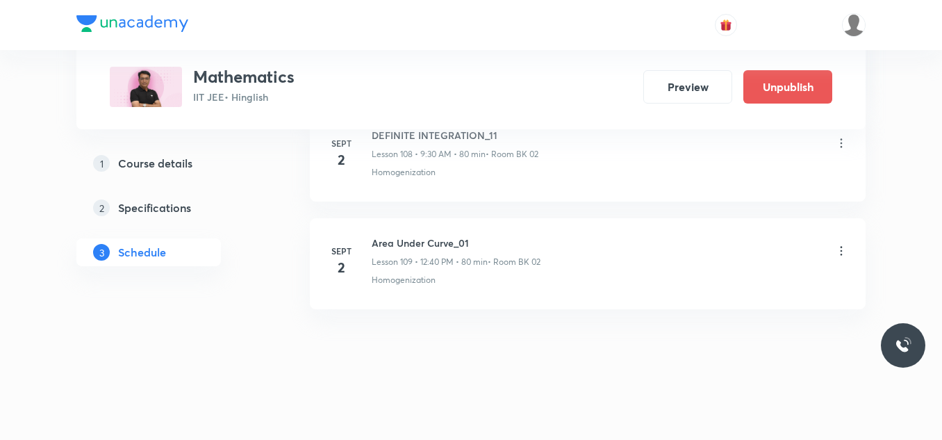
scroll to position [11772, 0]
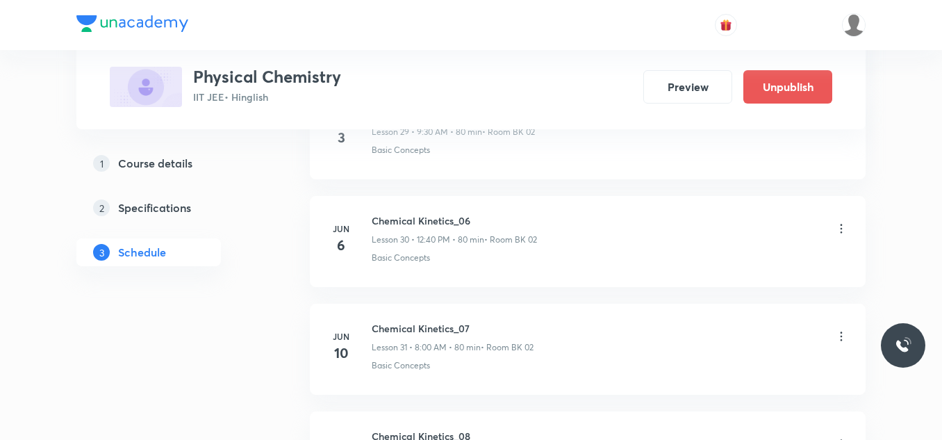
scroll to position [7134, 0]
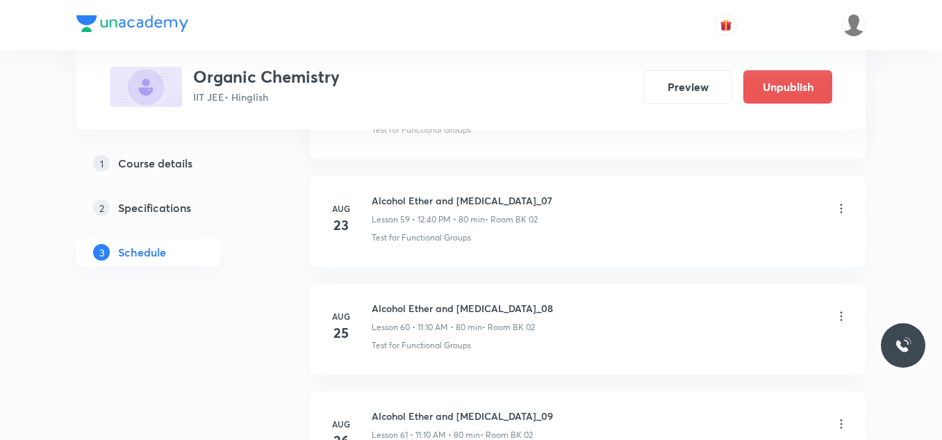
scroll to position [7040, 0]
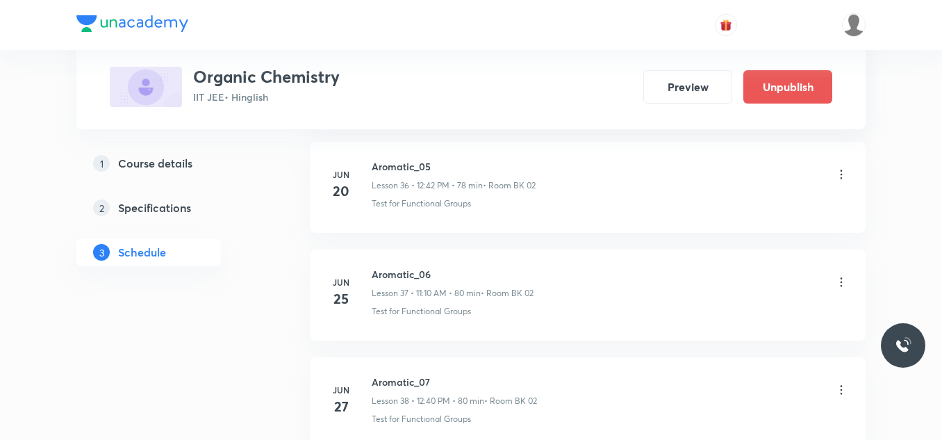
scroll to position [7457, 0]
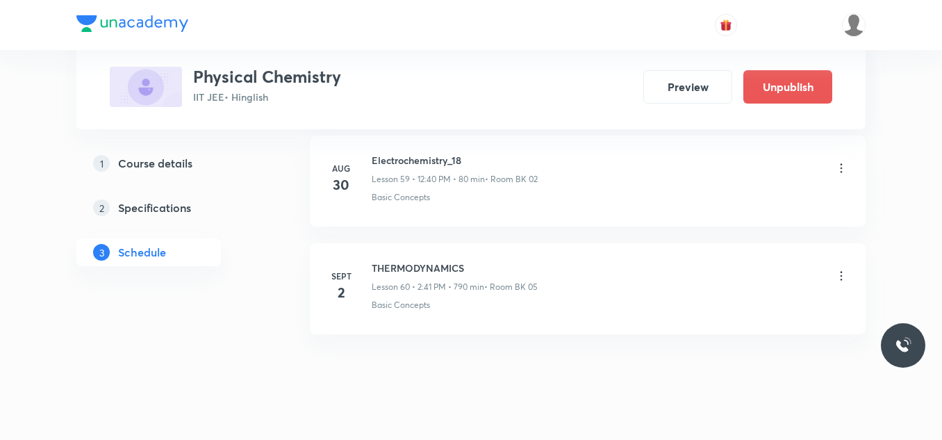
scroll to position [7134, 0]
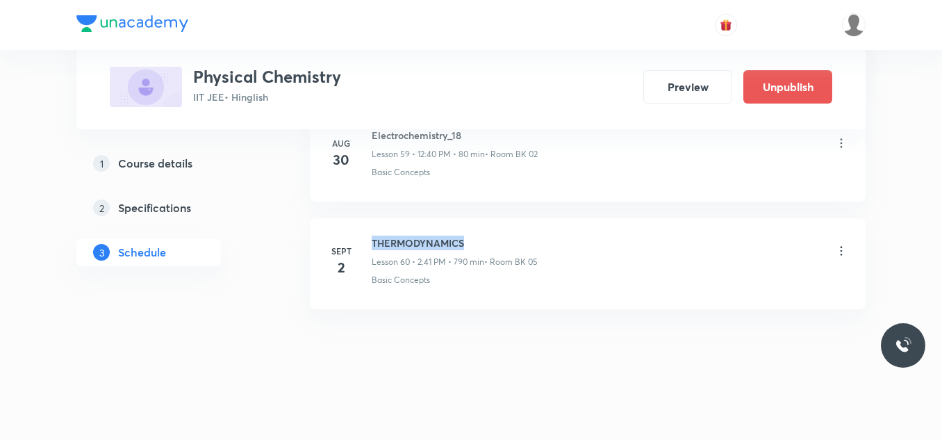
drag, startPoint x: 372, startPoint y: 240, endPoint x: 468, endPoint y: 243, distance: 95.9
click at [468, 243] on h6 "THERMODYNAMICS" at bounding box center [455, 242] width 166 height 15
copy h6 "THERMODYNAMICS"
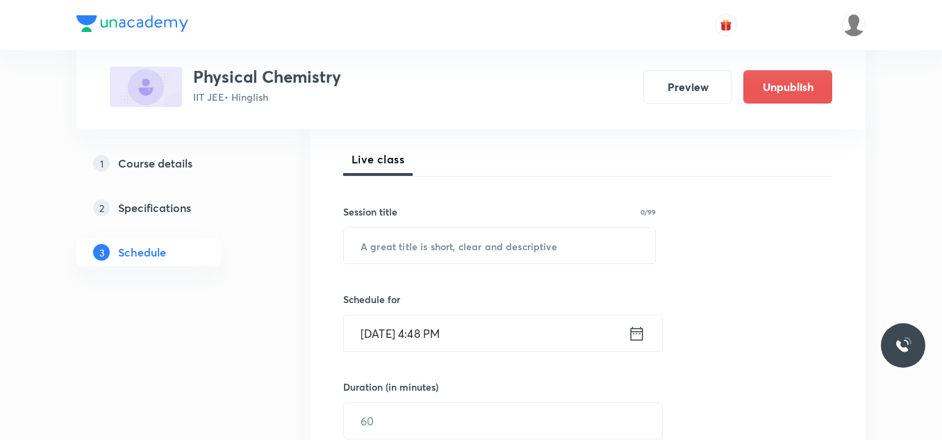
scroll to position [199, 0]
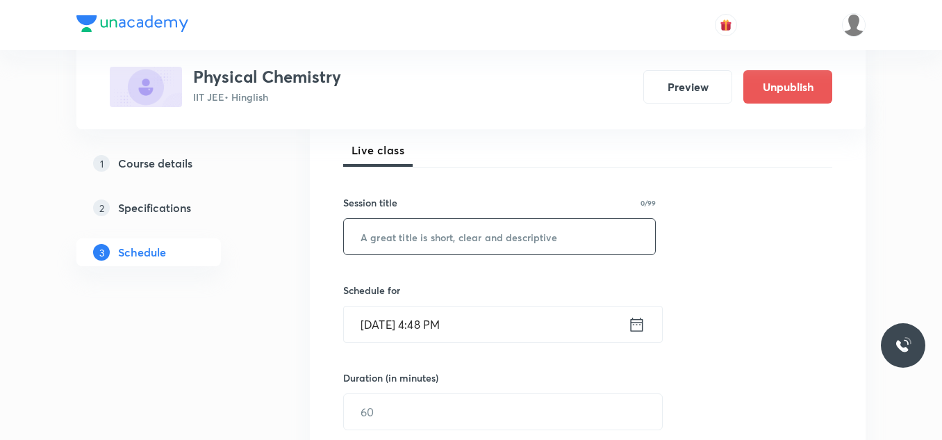
click at [490, 229] on input "text" at bounding box center [499, 236] width 311 height 35
paste input "THERMODYNAMICS"
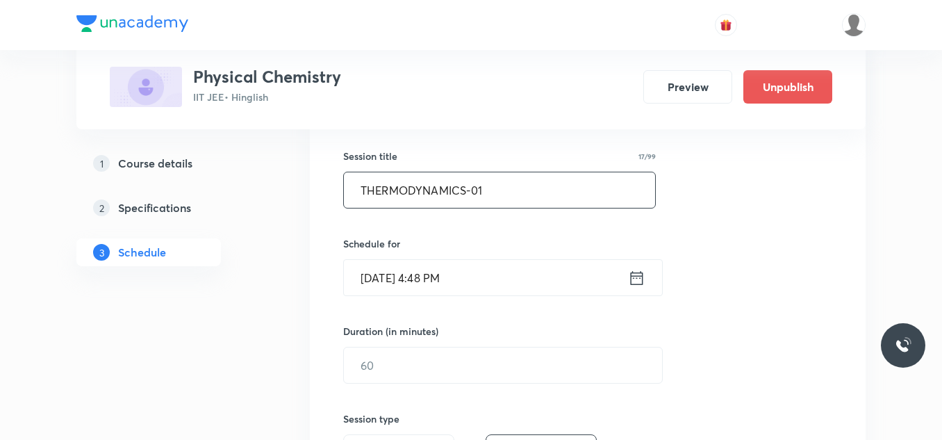
scroll to position [268, 0]
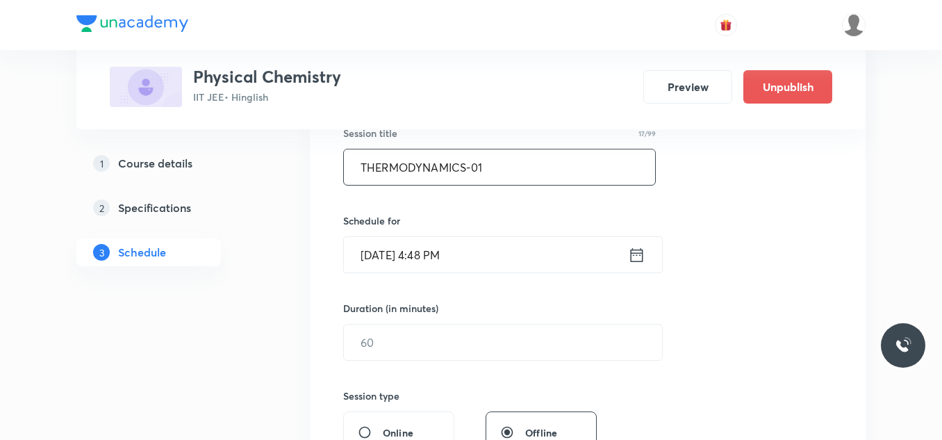
type input "THERMODYNAMICS-01"
click at [490, 261] on input "[DATE] 4:48 PM" at bounding box center [486, 254] width 284 height 35
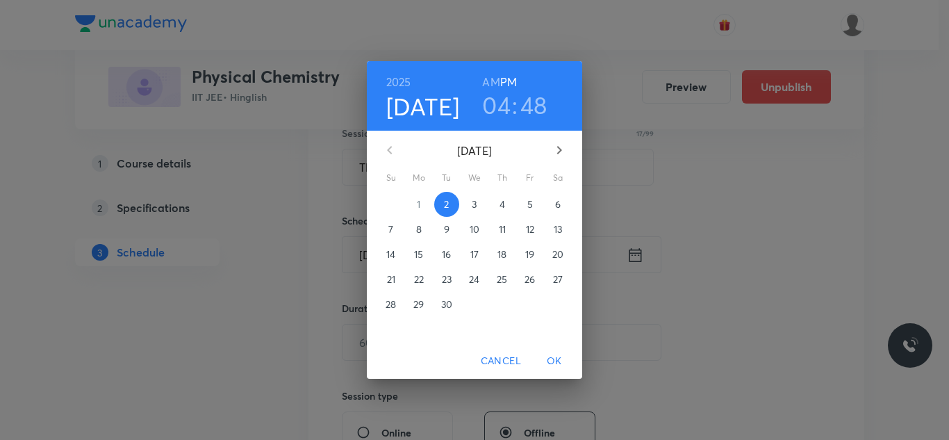
click at [472, 205] on p "3" at bounding box center [474, 204] width 5 height 14
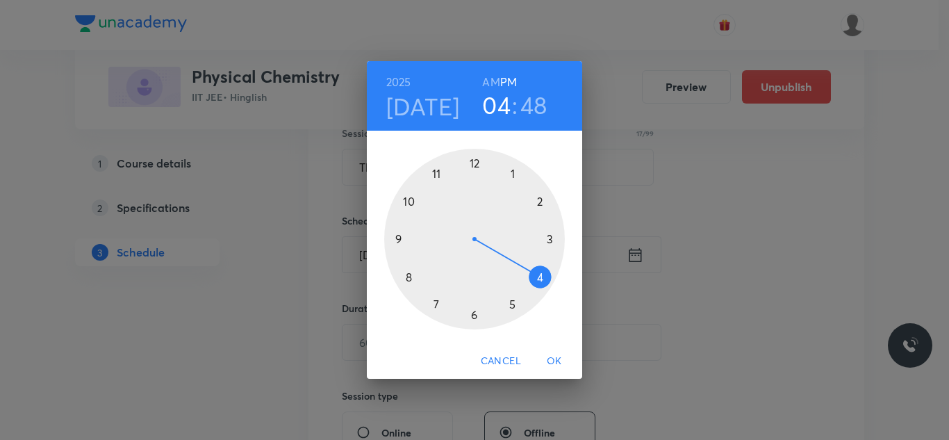
click at [474, 164] on div at bounding box center [474, 239] width 181 height 181
click at [415, 276] on div at bounding box center [474, 239] width 181 height 181
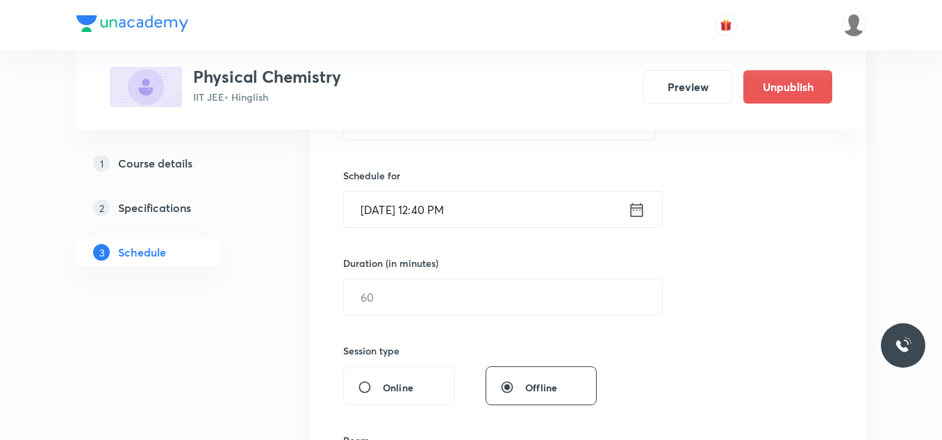
scroll to position [338, 0]
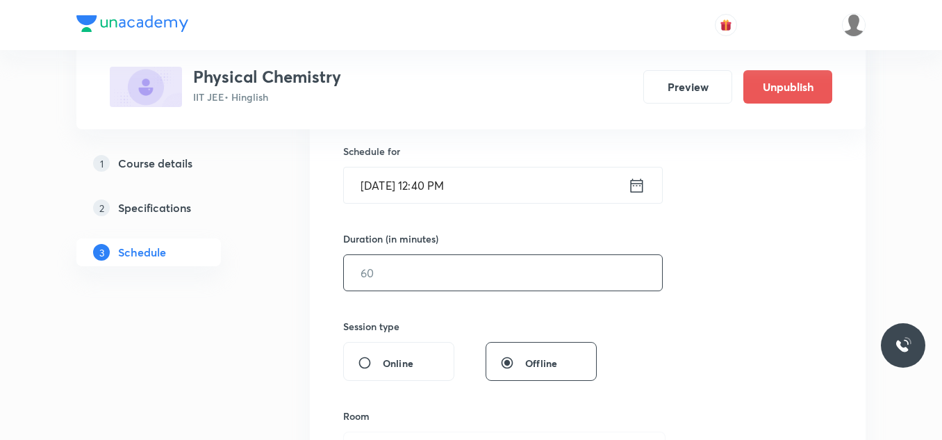
click at [453, 274] on input "text" at bounding box center [503, 272] width 318 height 35
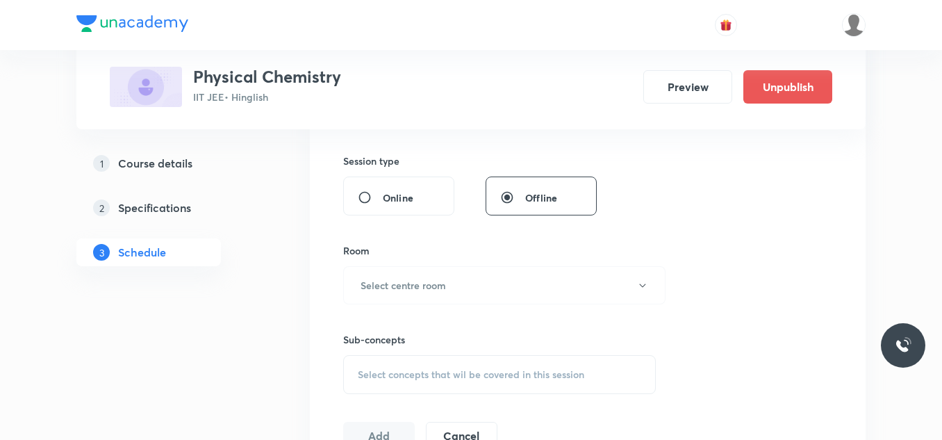
scroll to position [546, 0]
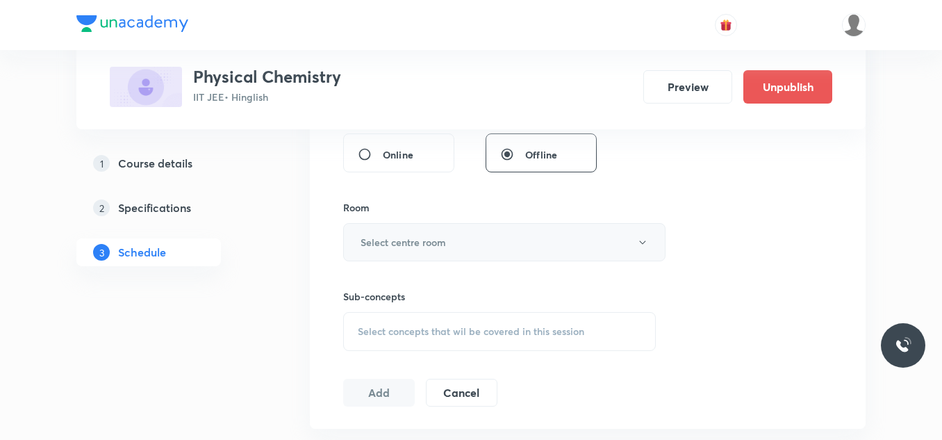
type input "80"
click at [461, 247] on button "Select centre room" at bounding box center [504, 242] width 322 height 38
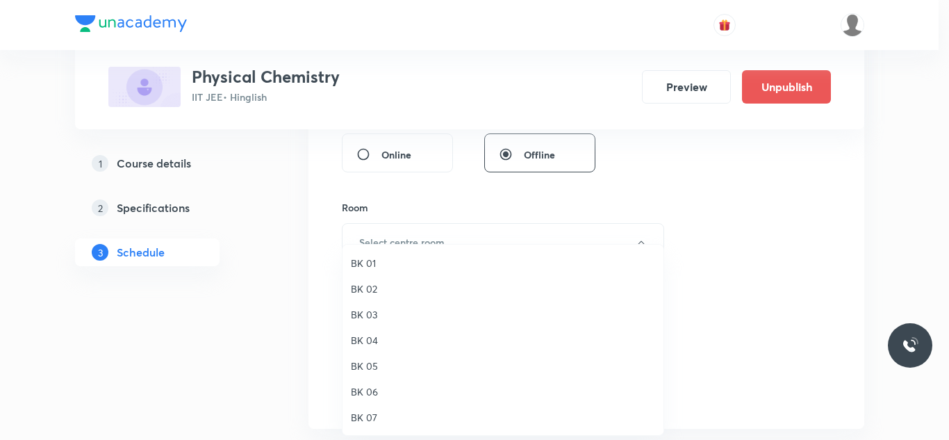
click at [396, 290] on span "BK 02" at bounding box center [503, 288] width 304 height 15
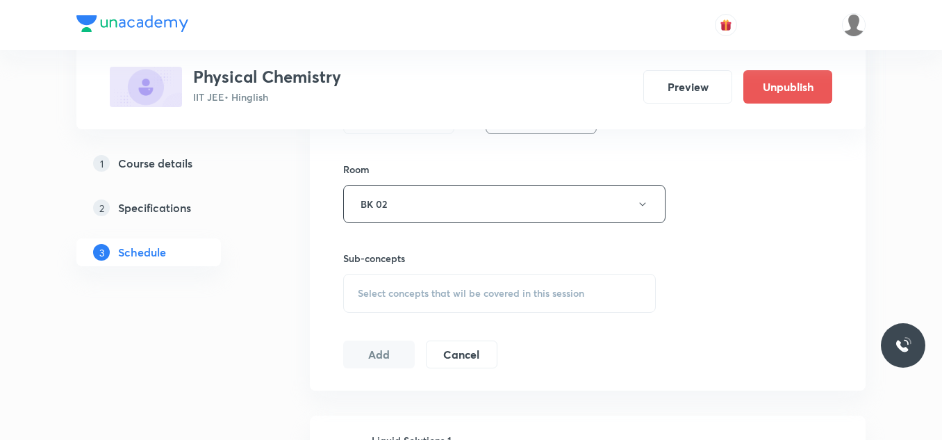
scroll to position [615, 0]
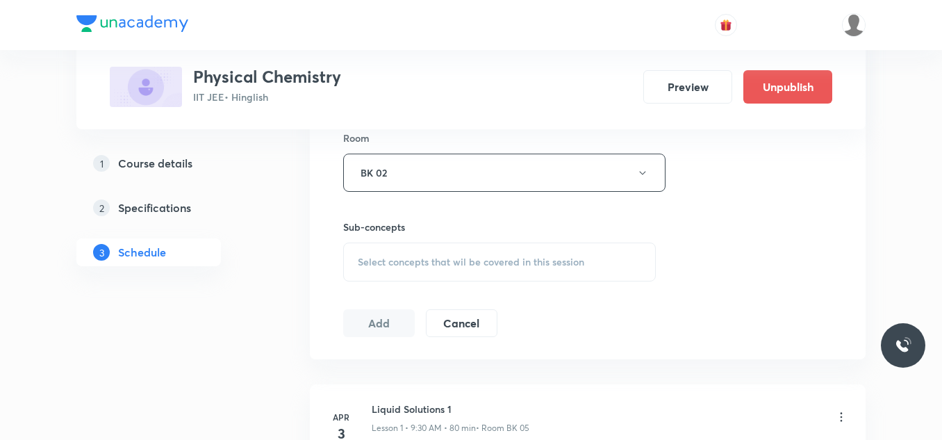
click at [445, 256] on div "Select concepts that wil be covered in this session" at bounding box center [499, 261] width 313 height 39
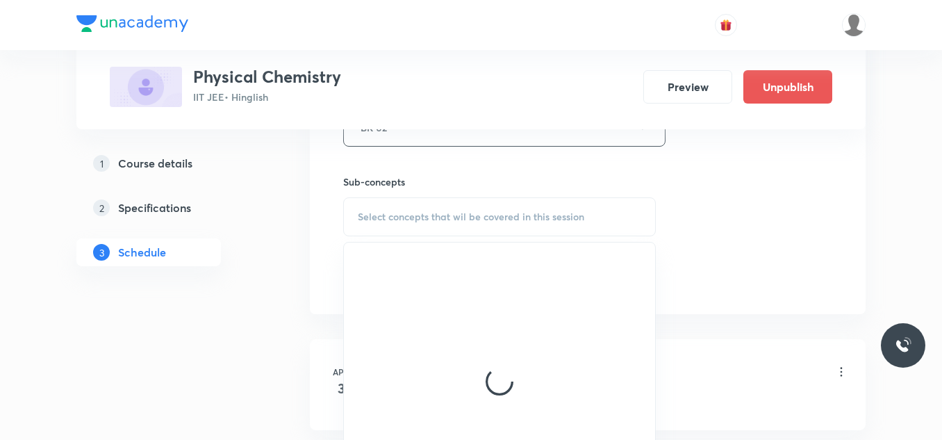
scroll to position [685, 0]
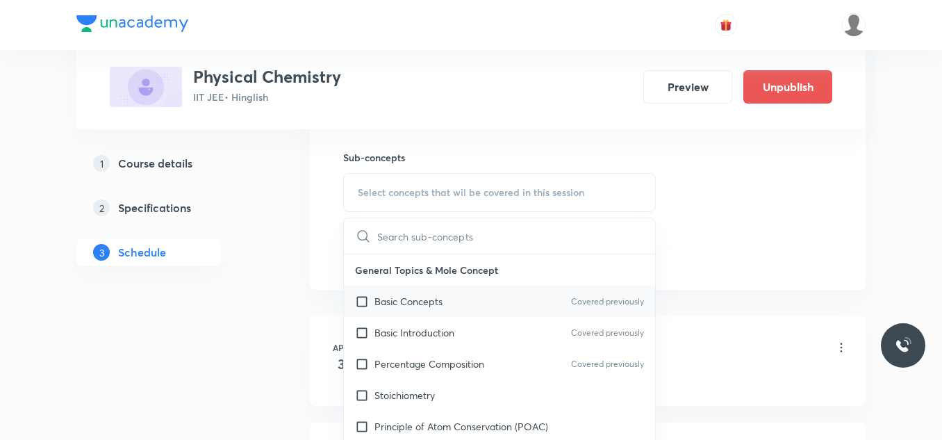
click at [408, 304] on p "Basic Concepts" at bounding box center [408, 301] width 68 height 15
checkbox input "true"
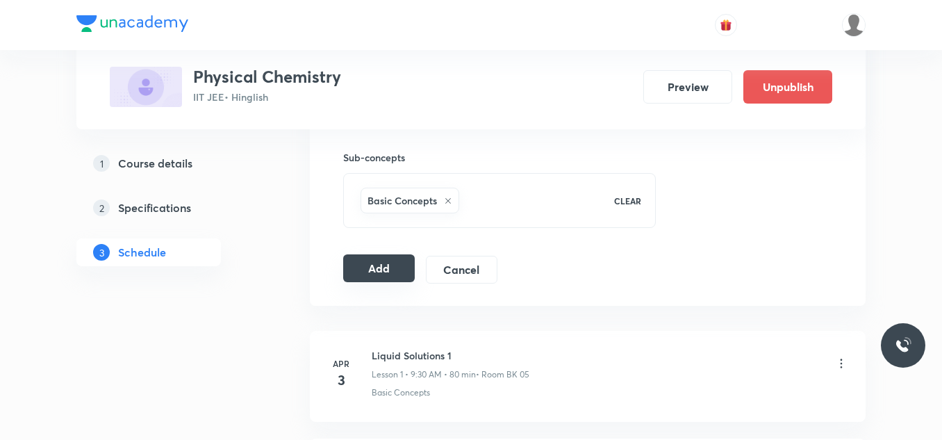
click at [388, 264] on button "Add" at bounding box center [379, 268] width 72 height 28
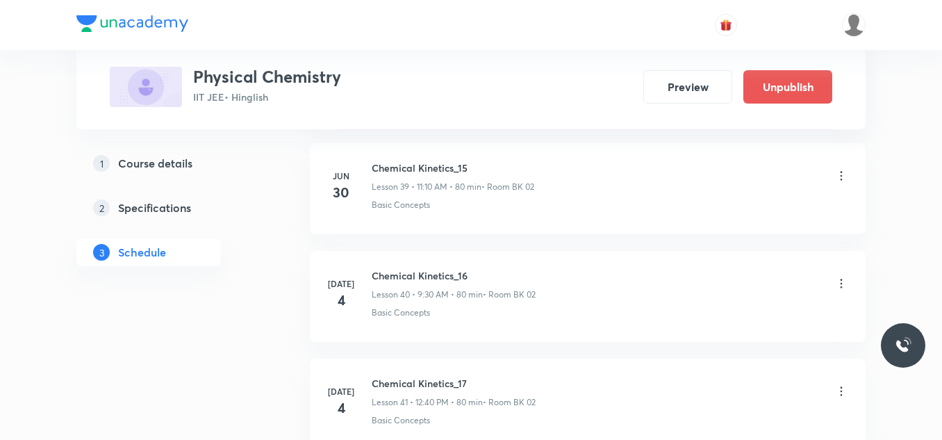
scroll to position [6603, 0]
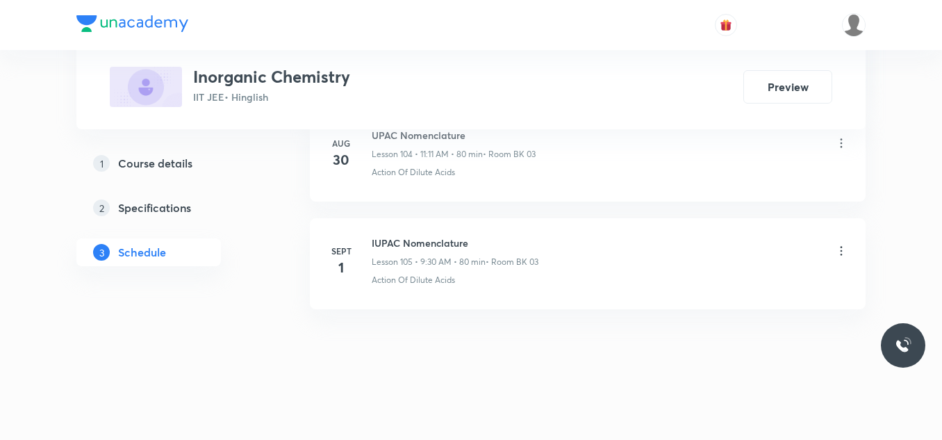
scroll to position [11940, 0]
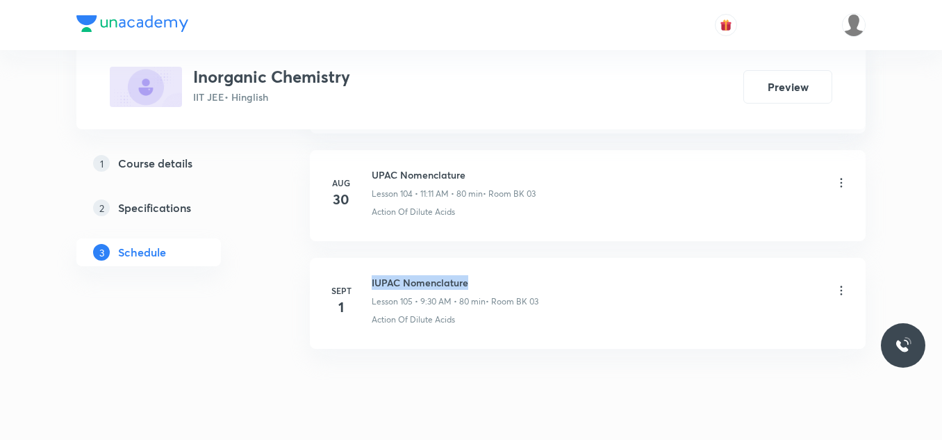
drag, startPoint x: 370, startPoint y: 274, endPoint x: 474, endPoint y: 268, distance: 103.7
click at [474, 268] on li "Sept 1 IUPAC Nomenclature Lesson 105 • 9:30 AM • 80 min • Room BK 03 Action Of …" at bounding box center [588, 303] width 556 height 91
copy h6 "IUPAC Nomenclature"
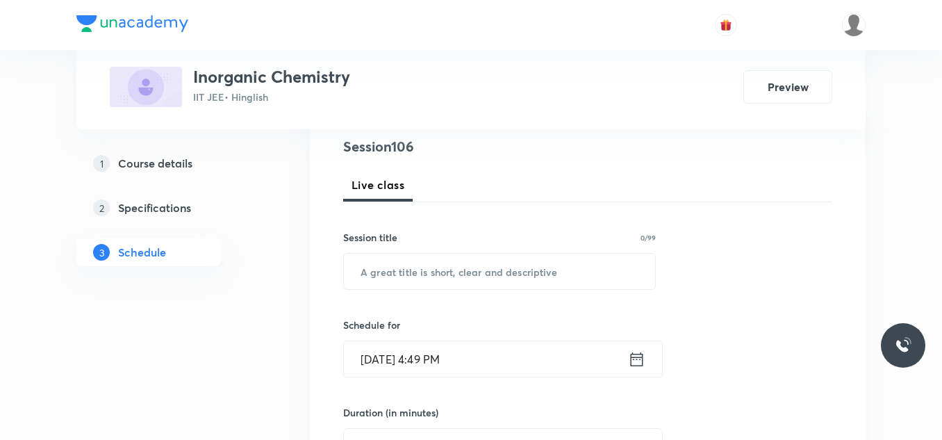
scroll to position [208, 0]
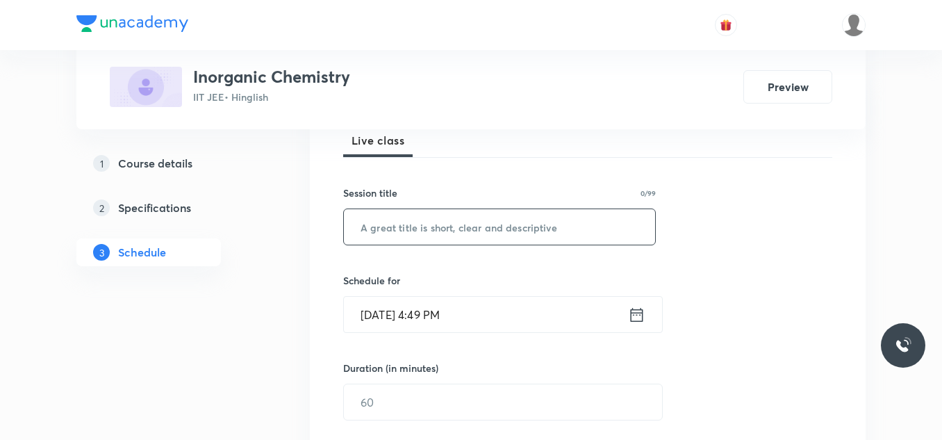
click at [527, 234] on input "text" at bounding box center [499, 226] width 311 height 35
paste input "IUPAC Nomenclature"
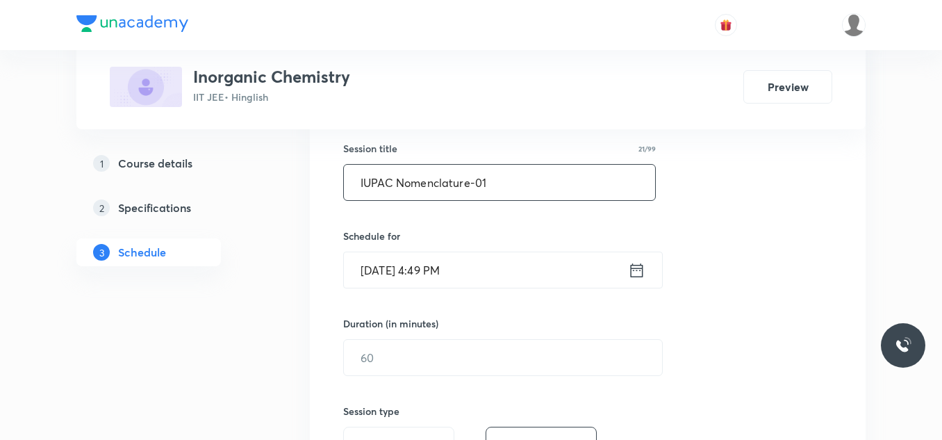
scroll to position [347, 0]
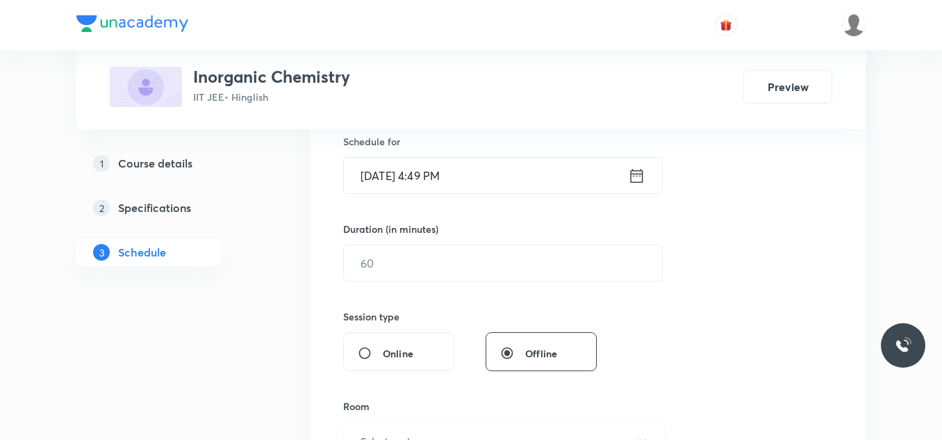
type input "IUPAC Nomenclature-01"
click at [514, 177] on input "Sept 2, 2025, 4:49 PM" at bounding box center [486, 175] width 284 height 35
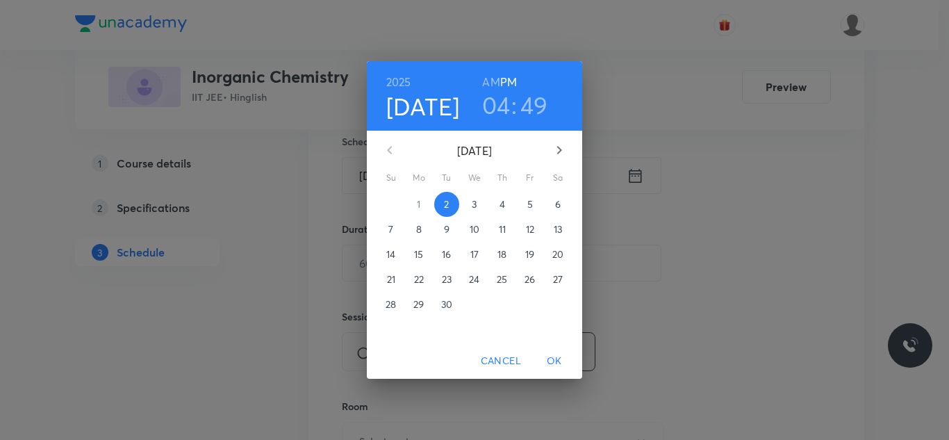
click at [481, 201] on span "3" at bounding box center [474, 204] width 25 height 14
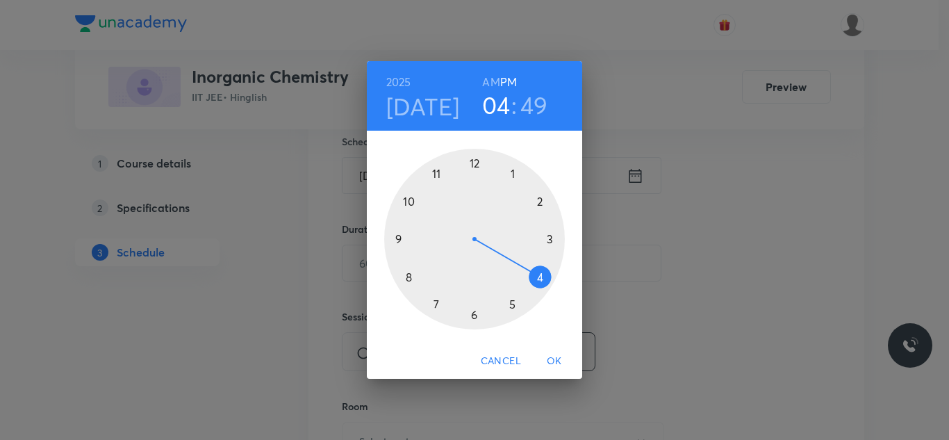
click at [408, 276] on div at bounding box center [474, 239] width 181 height 181
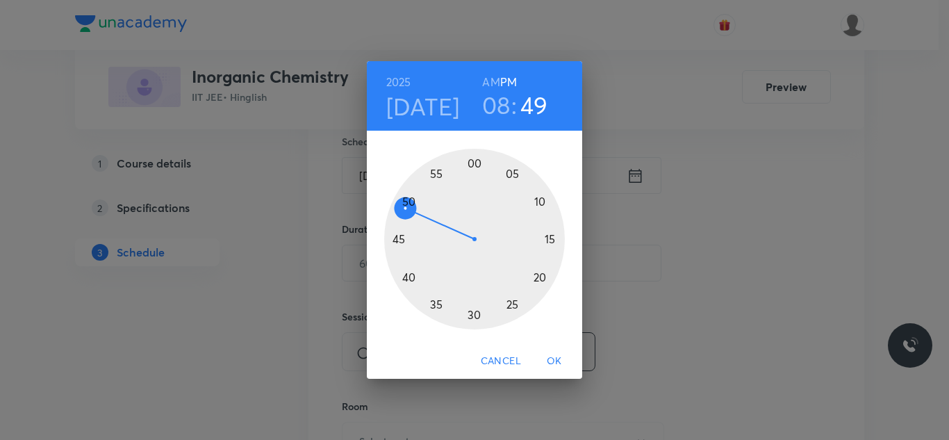
click at [489, 81] on h6 "AM" at bounding box center [490, 81] width 17 height 19
click at [473, 164] on div at bounding box center [474, 239] width 181 height 181
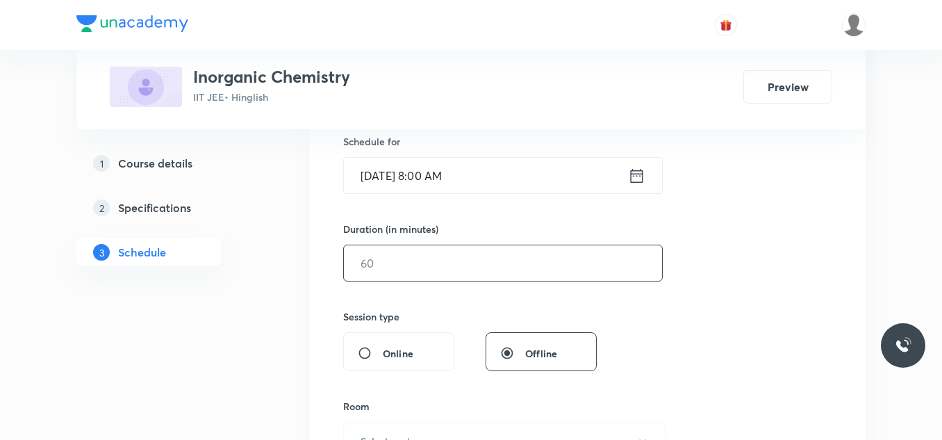
click at [449, 258] on input "text" at bounding box center [503, 262] width 318 height 35
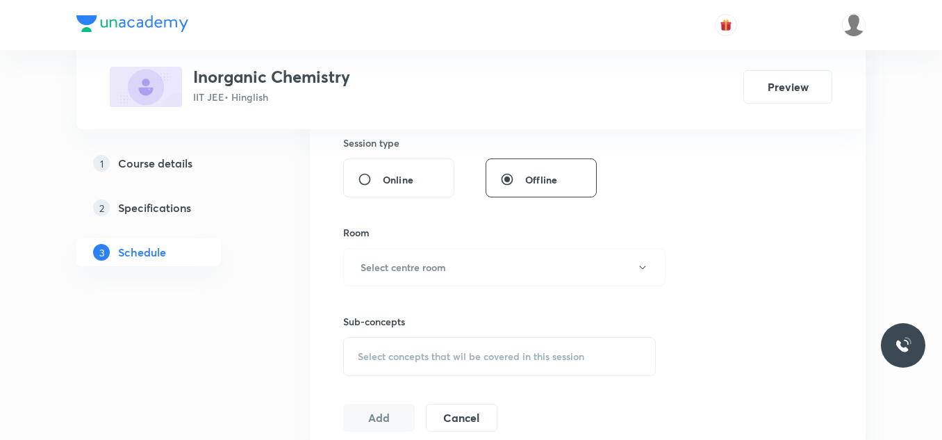
scroll to position [556, 0]
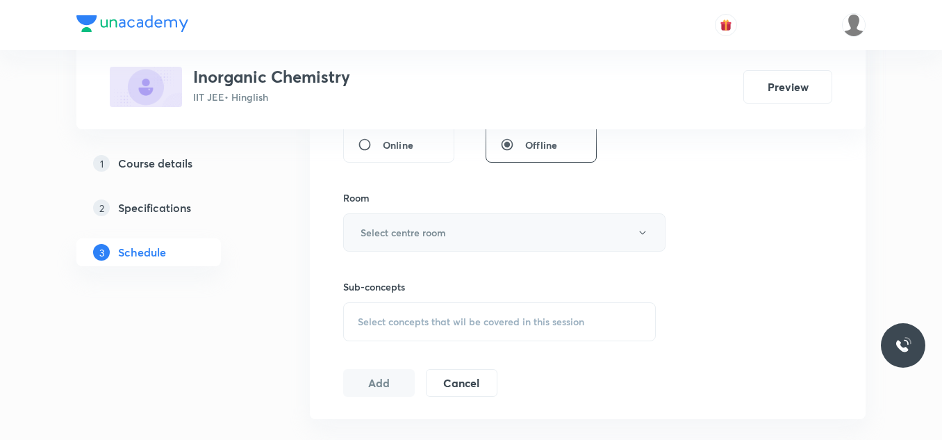
type input "80"
click at [447, 239] on button "Select centre room" at bounding box center [504, 232] width 322 height 38
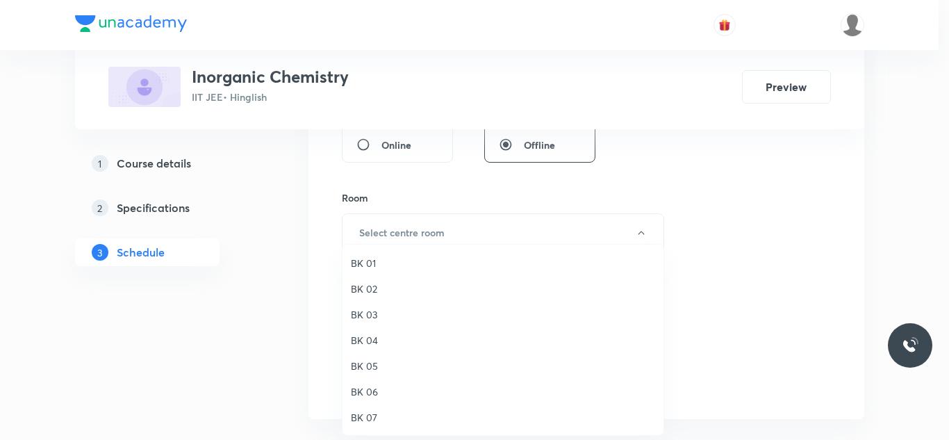
click at [370, 314] on span "BK 03" at bounding box center [503, 314] width 304 height 15
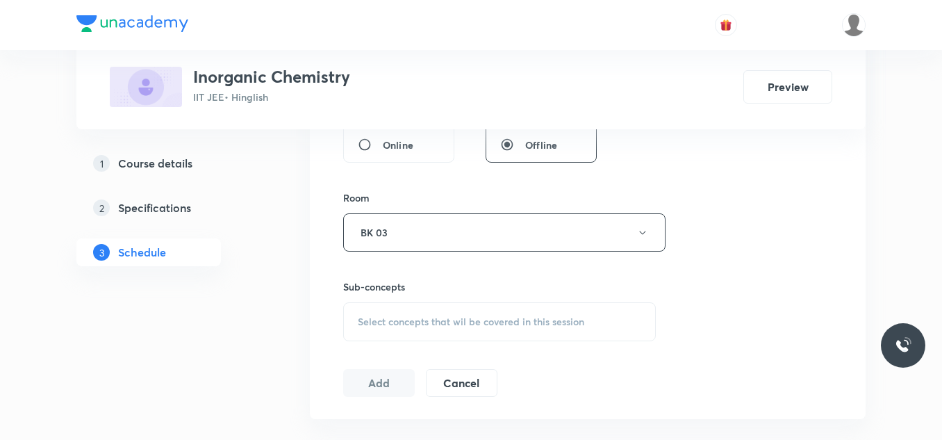
click at [404, 332] on div "Select concepts that wil be covered in this session" at bounding box center [499, 321] width 313 height 39
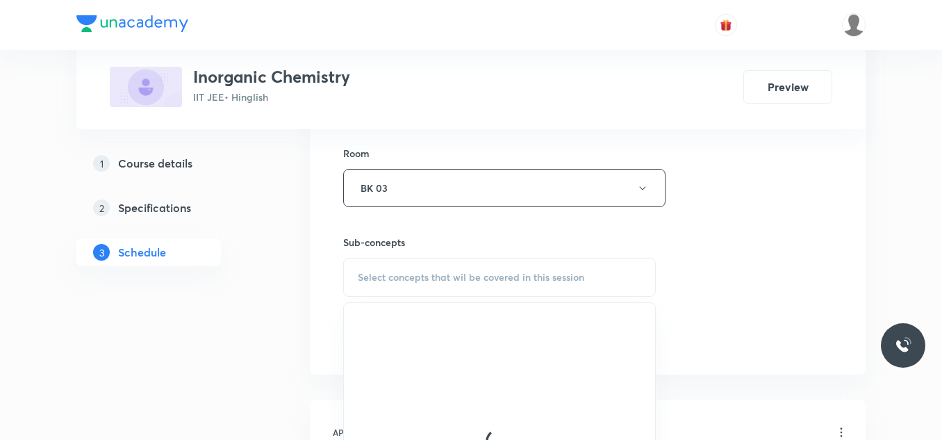
scroll to position [625, 0]
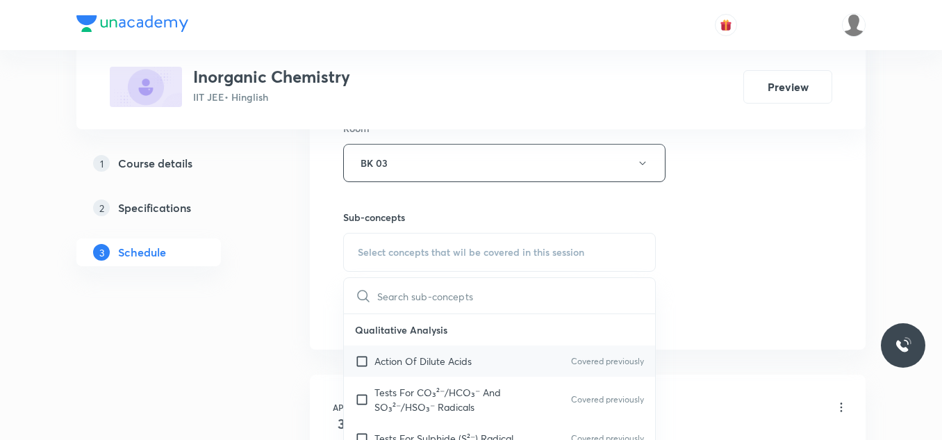
click at [390, 357] on p "Action Of Dilute Acids" at bounding box center [422, 361] width 97 height 15
checkbox input "true"
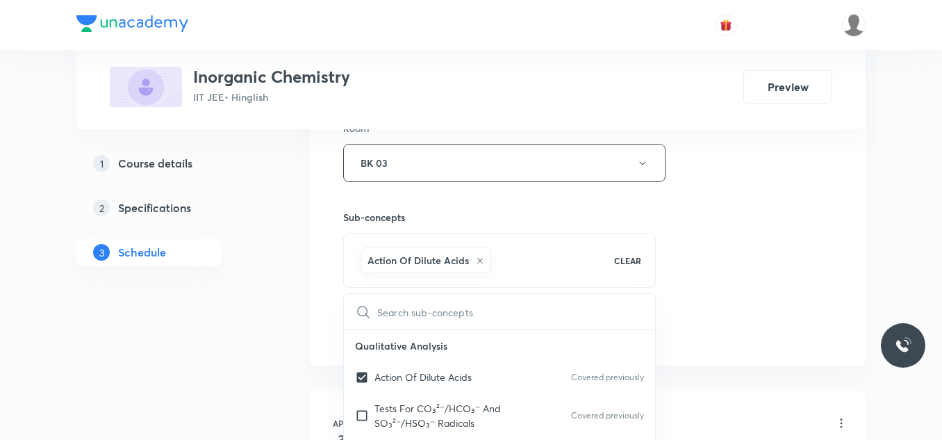
click at [720, 227] on div "Session 106 Live class Session title 21/99 IUPAC Nomenclature-01 ​ Schedule for…" at bounding box center [587, 9] width 489 height 668
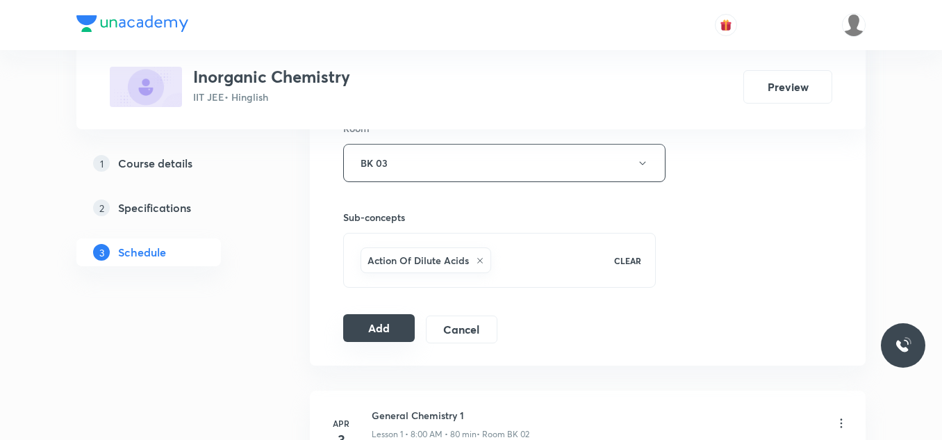
click at [367, 323] on button "Add" at bounding box center [379, 328] width 72 height 28
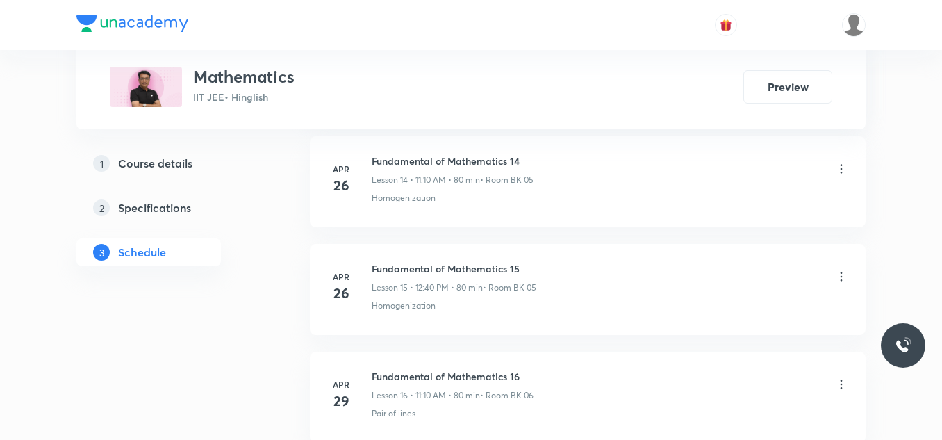
scroll to position [12284, 0]
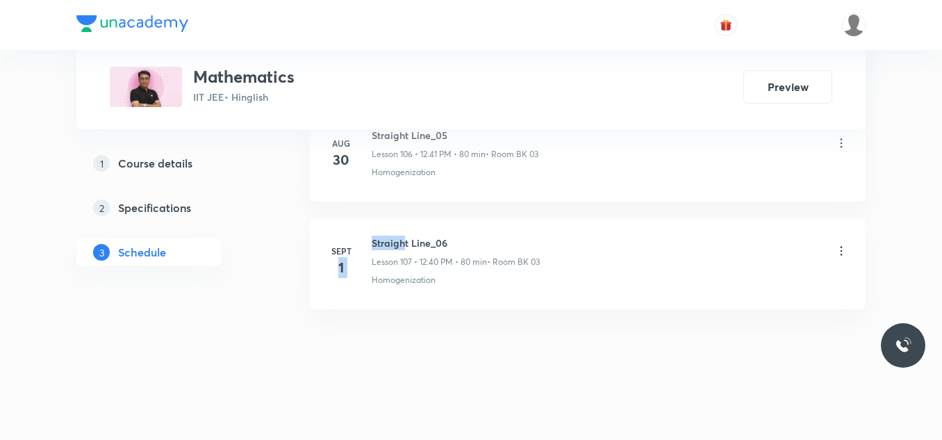
drag, startPoint x: 367, startPoint y: 240, endPoint x: 404, endPoint y: 241, distance: 36.1
click at [404, 241] on div "[DATE] Straight Line_06 Lesson 107 • 12:40 PM • 80 min • Room BK 03 Homogenizat…" at bounding box center [587, 260] width 521 height 51
drag, startPoint x: 329, startPoint y: 245, endPoint x: 339, endPoint y: 242, distance: 11.0
click at [336, 242] on div "[DATE] Straight Line_06 Lesson 107 • 12:40 PM • 80 min • Room BK 03 Homogenizat…" at bounding box center [587, 260] width 521 height 51
drag, startPoint x: 369, startPoint y: 238, endPoint x: 457, endPoint y: 238, distance: 88.2
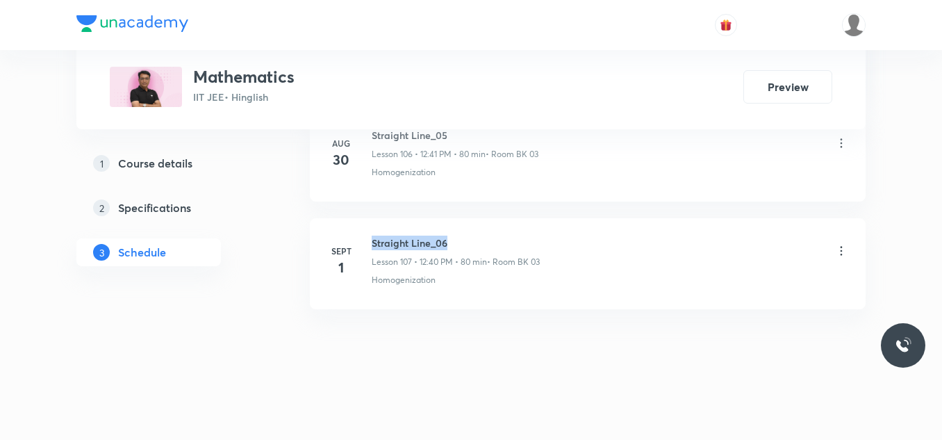
click at [457, 238] on div "Sept 1 Straight Line_06 Lesson 107 • 12:40 PM • 80 min • Room BK 03 Homogenizat…" at bounding box center [587, 260] width 521 height 51
copy h6 "Straight Line_06"
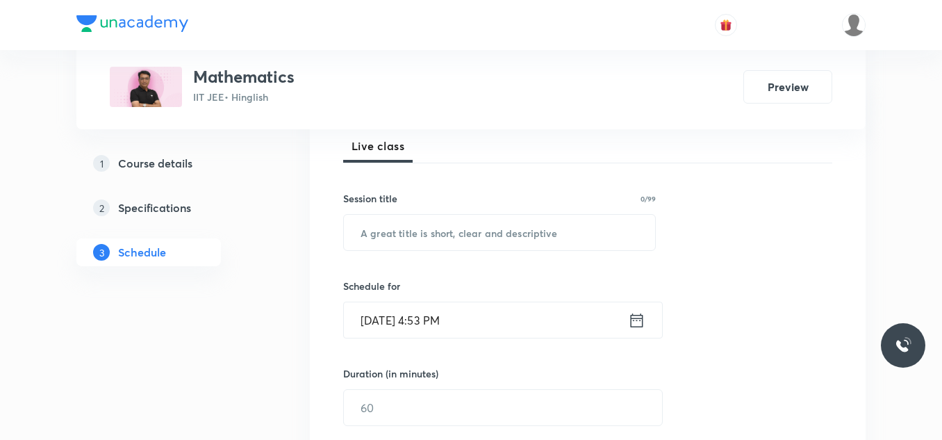
scroll to position [229, 0]
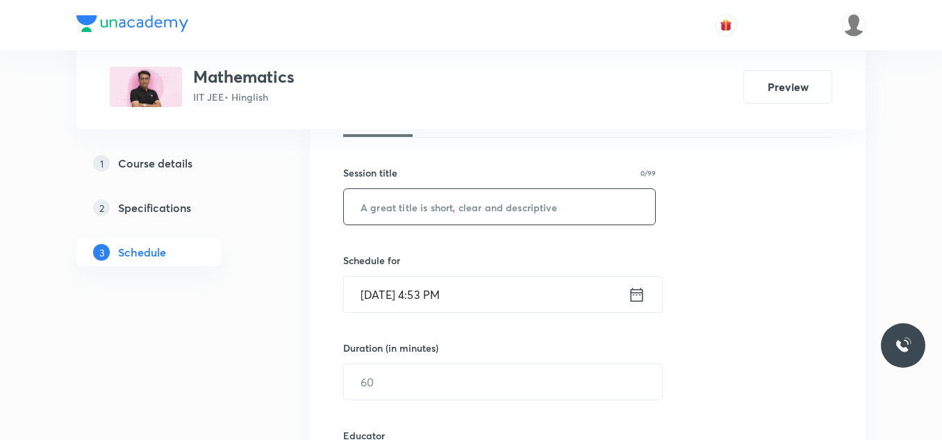
click at [532, 204] on input "text" at bounding box center [499, 206] width 311 height 35
paste input "Straight Line_06"
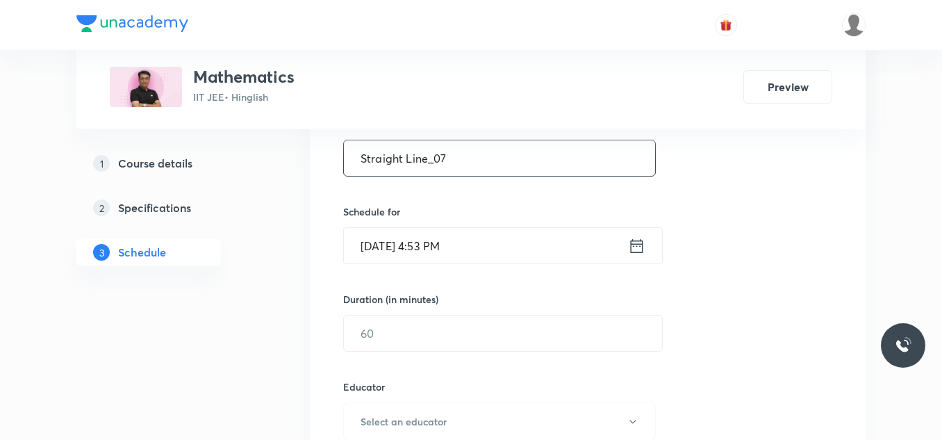
scroll to position [298, 0]
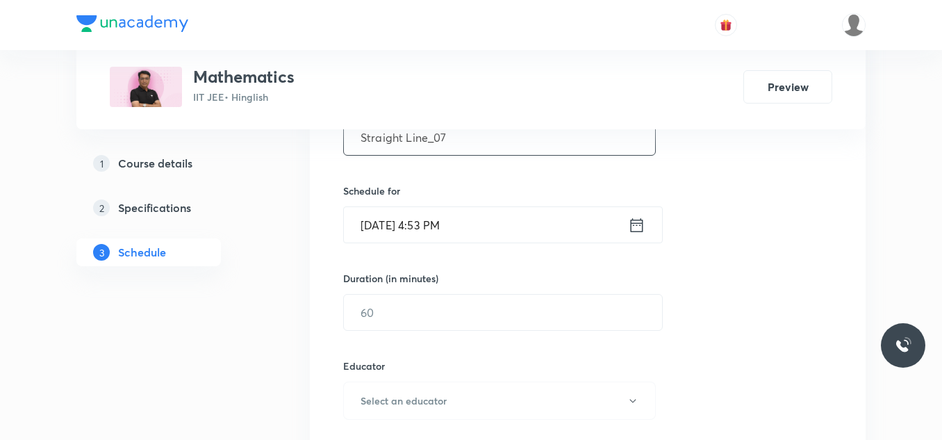
type input "Straight Line_07"
click at [516, 223] on input "Sept 2, 2025, 4:53 PM" at bounding box center [486, 224] width 284 height 35
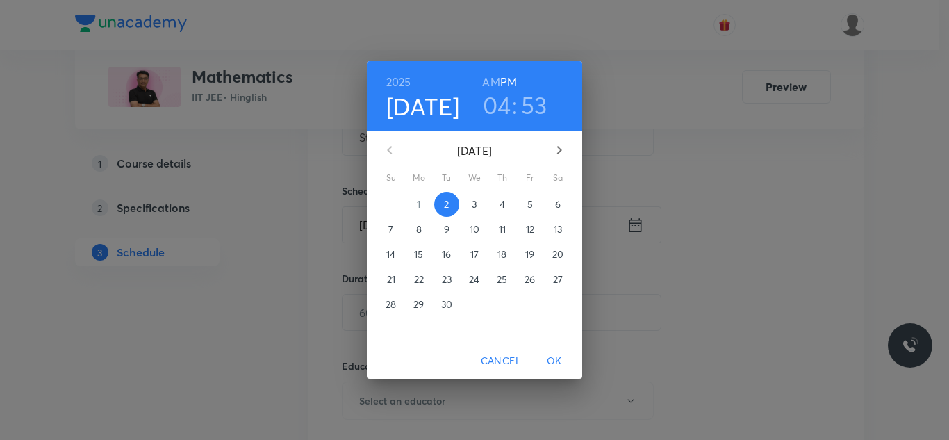
click at [481, 203] on span "3" at bounding box center [474, 204] width 25 height 14
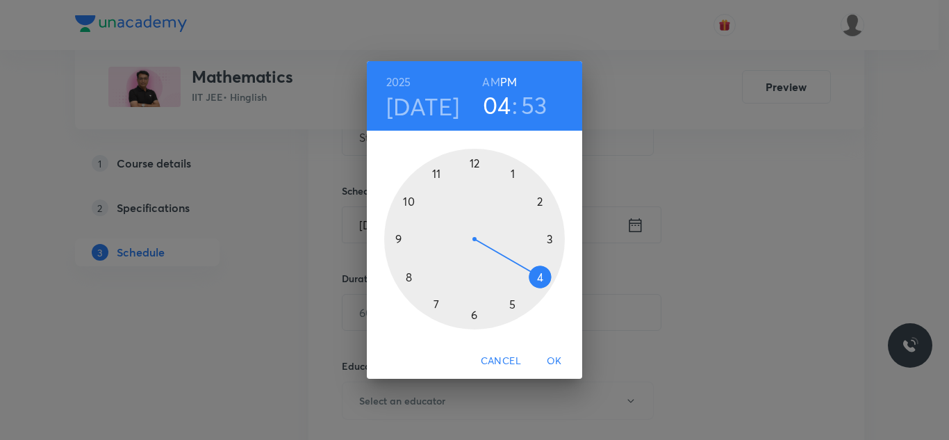
click at [402, 237] on div at bounding box center [474, 239] width 181 height 181
click at [493, 78] on h6 "AM" at bounding box center [490, 81] width 17 height 19
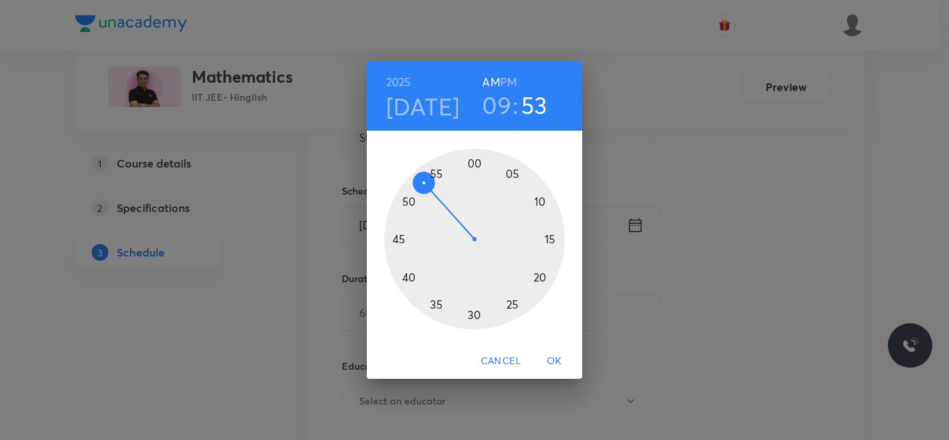
click at [473, 315] on div at bounding box center [474, 239] width 181 height 181
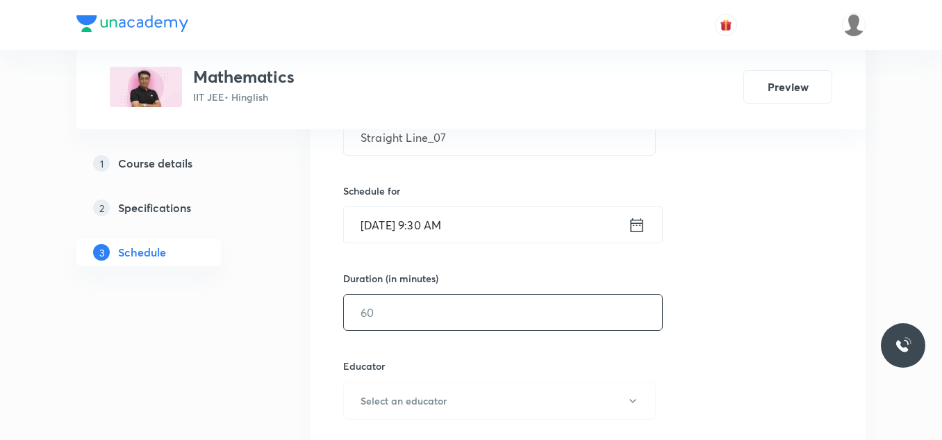
click at [472, 315] on input "text" at bounding box center [503, 312] width 318 height 35
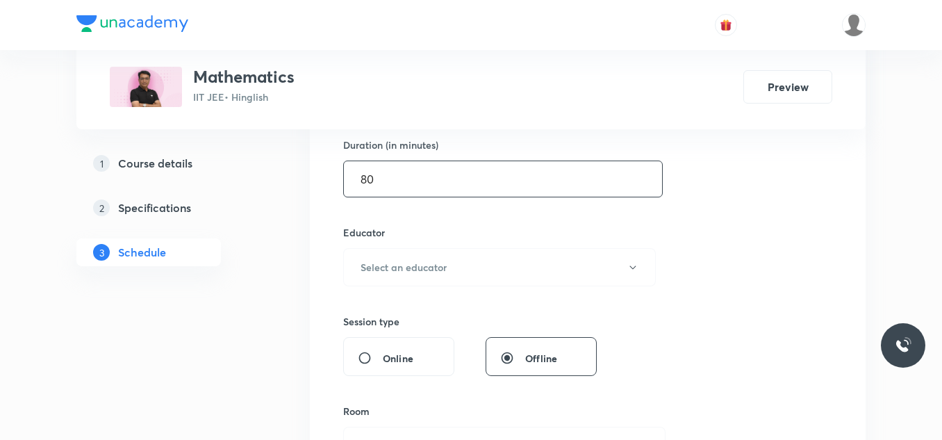
scroll to position [437, 0]
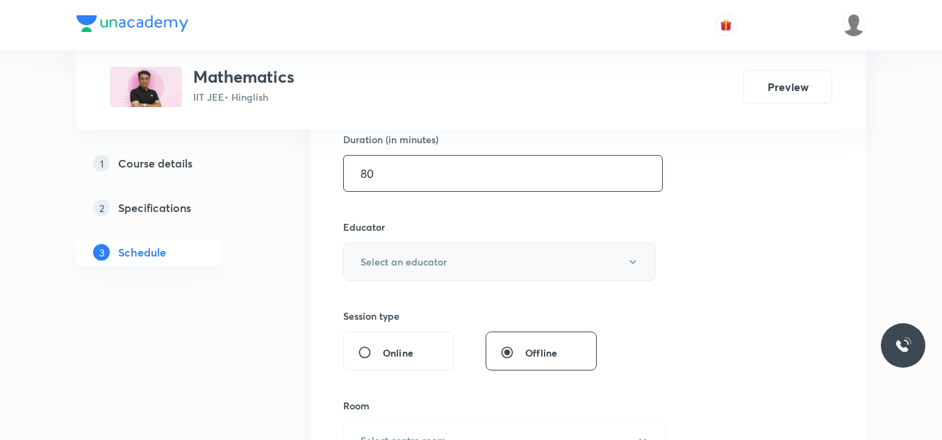
type input "80"
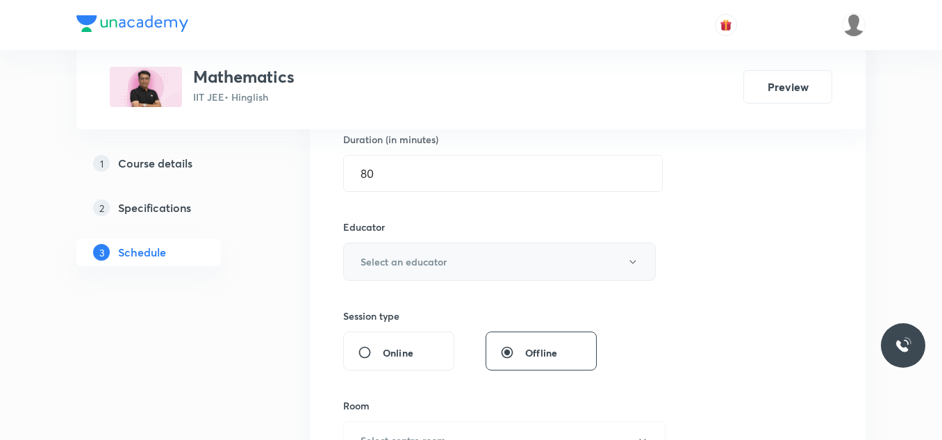
click at [467, 263] on button "Select an educator" at bounding box center [499, 261] width 313 height 38
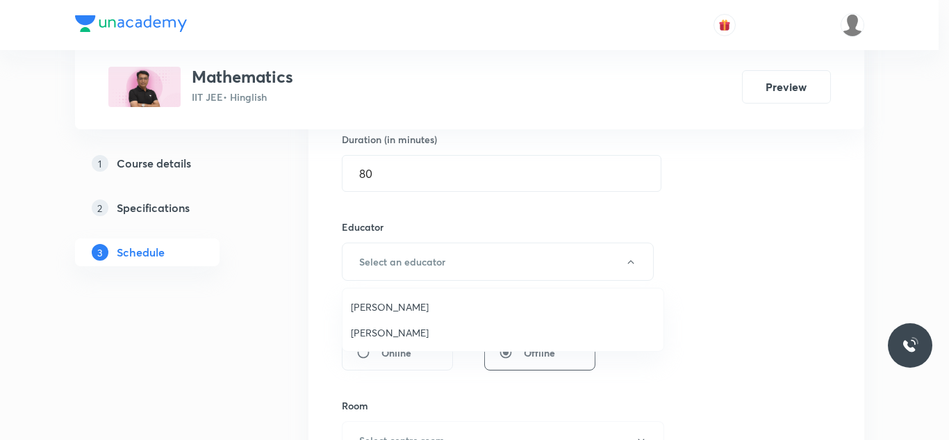
click at [414, 308] on span "[PERSON_NAME]" at bounding box center [503, 306] width 304 height 15
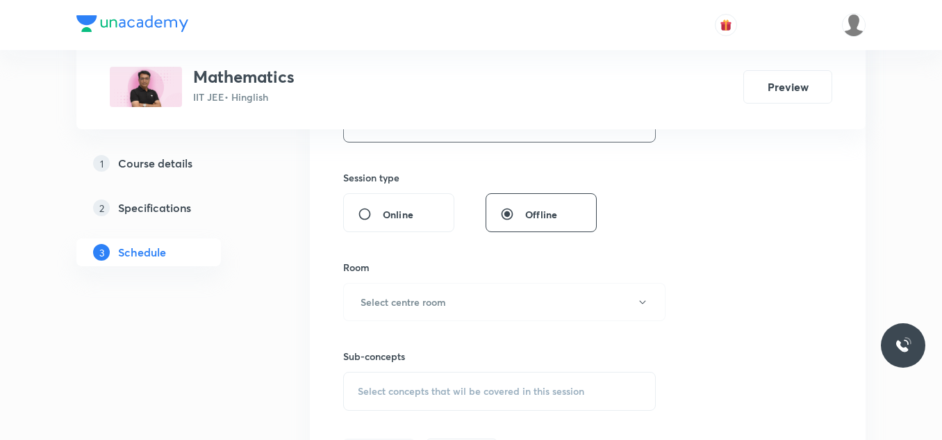
scroll to position [576, 0]
click at [445, 297] on h6 "Select centre room" at bounding box center [403, 301] width 85 height 15
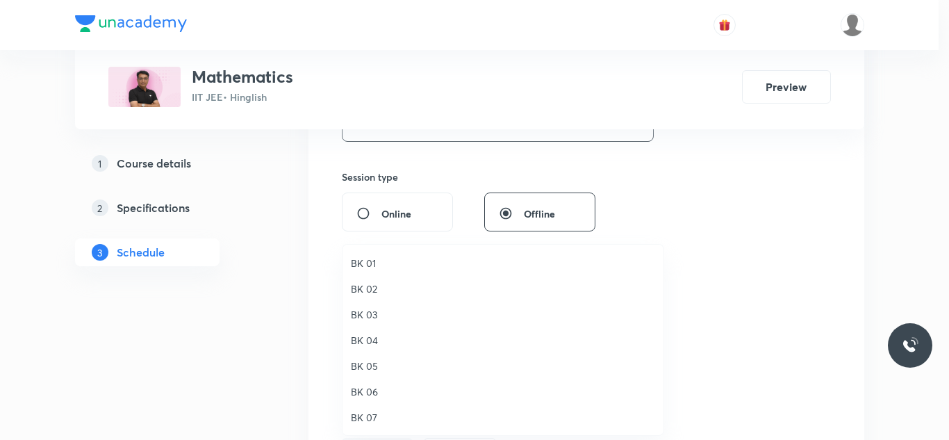
click at [362, 316] on span "BK 03" at bounding box center [503, 314] width 304 height 15
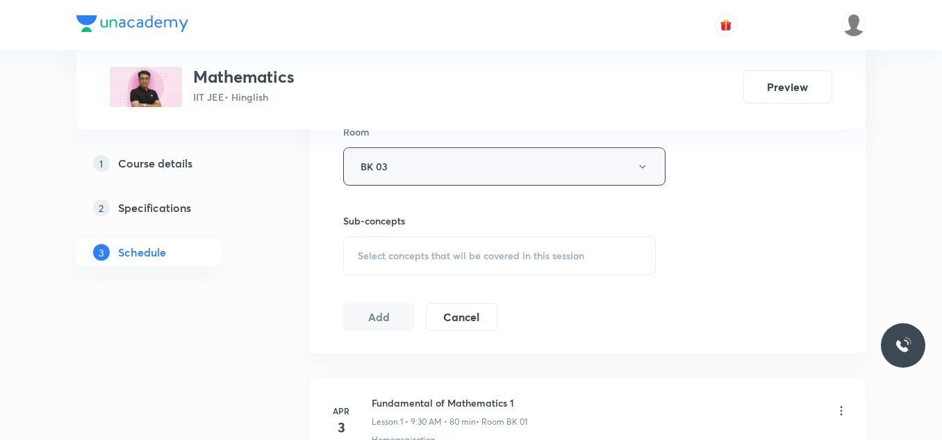
scroll to position [715, 0]
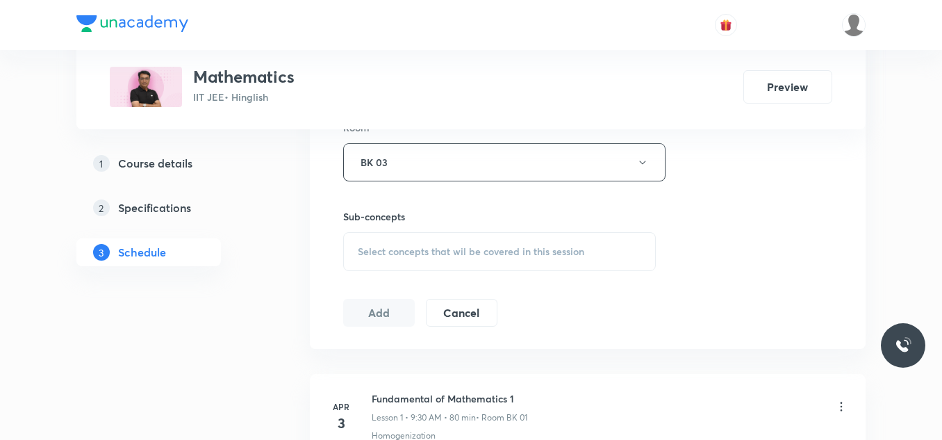
click at [438, 246] on span "Select concepts that wil be covered in this session" at bounding box center [471, 251] width 226 height 11
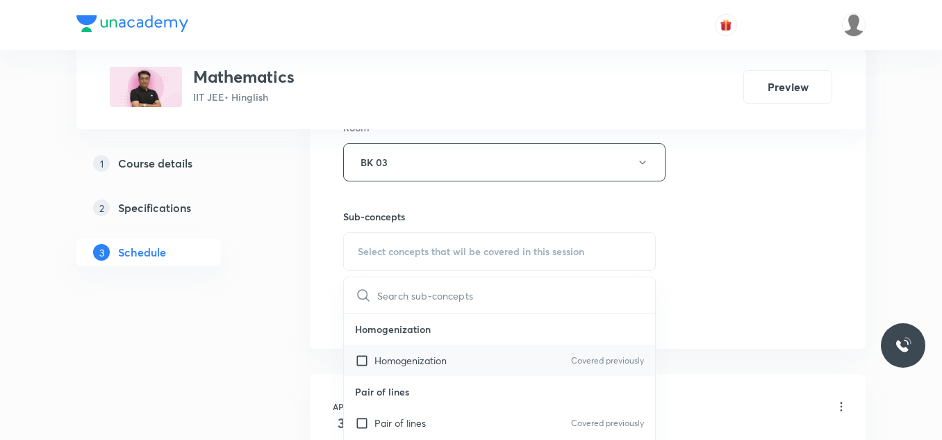
drag, startPoint x: 399, startPoint y: 358, endPoint x: 426, endPoint y: 333, distance: 37.3
click at [399, 359] on p "Homogenization" at bounding box center [410, 360] width 72 height 15
checkbox input "true"
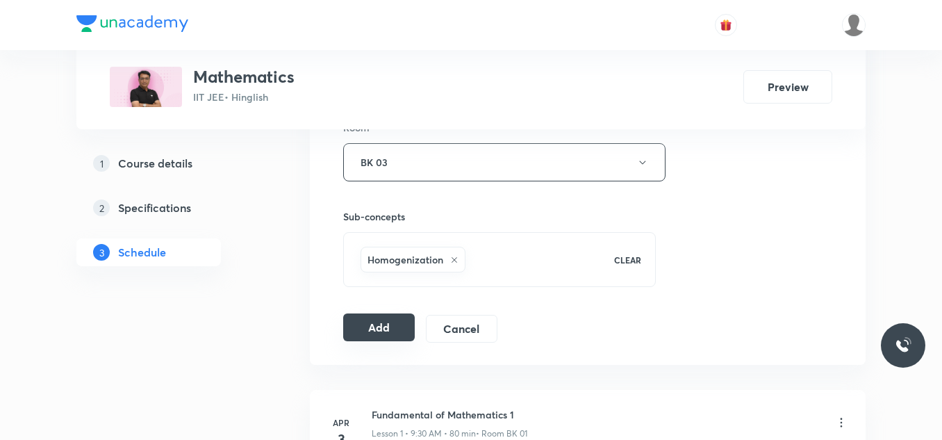
click at [381, 322] on button "Add" at bounding box center [379, 327] width 72 height 28
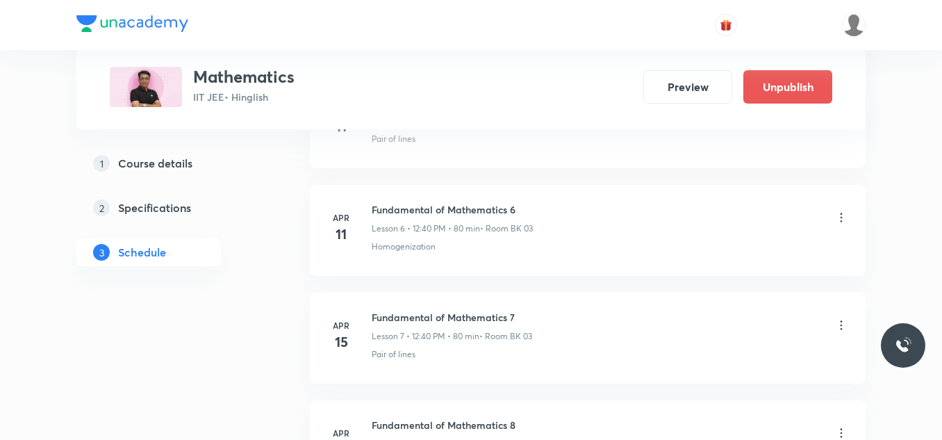
scroll to position [11664, 0]
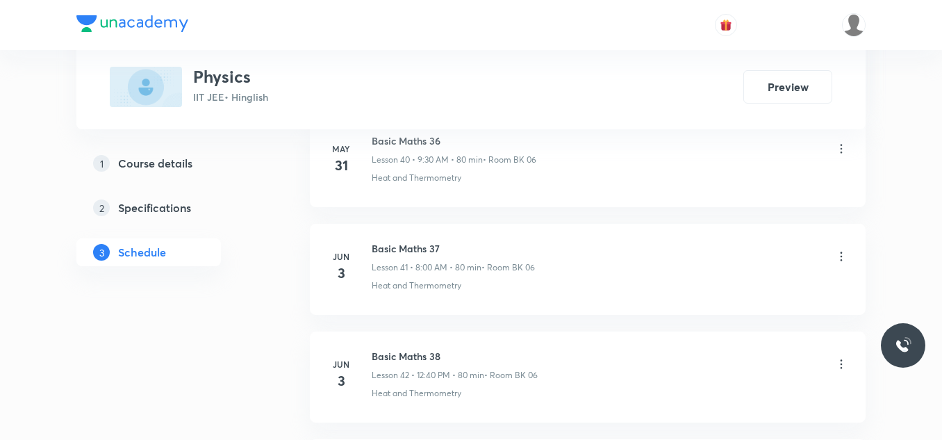
scroll to position [11441, 0]
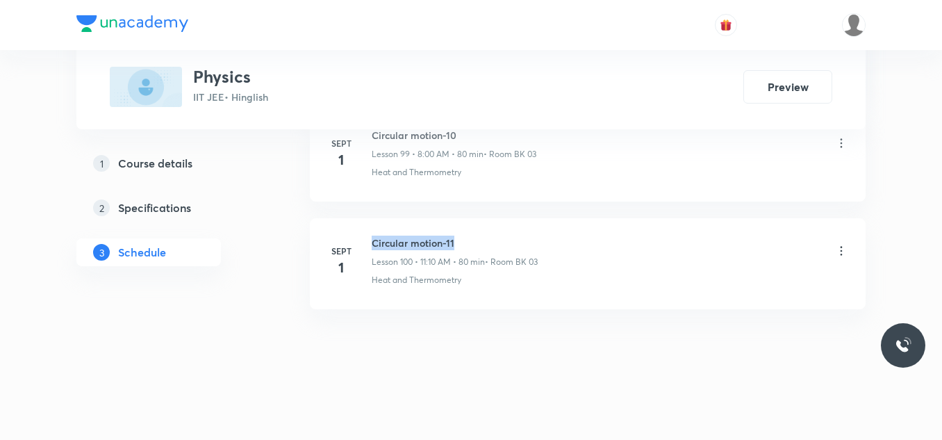
drag, startPoint x: 372, startPoint y: 240, endPoint x: 540, endPoint y: 230, distance: 168.4
click at [540, 230] on li "[DATE] Circular motion-11 Lesson 100 • 11:10 AM • 80 min • Room BK 03 Heat and …" at bounding box center [588, 263] width 556 height 91
copy h6 "Circular motion-11"
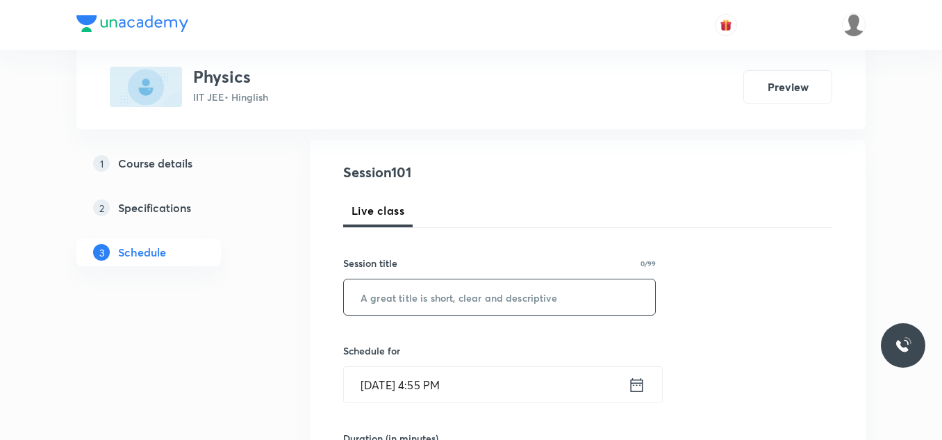
scroll to position [139, 0]
click at [429, 299] on input "text" at bounding box center [499, 296] width 311 height 35
paste input "Circular motion-11"
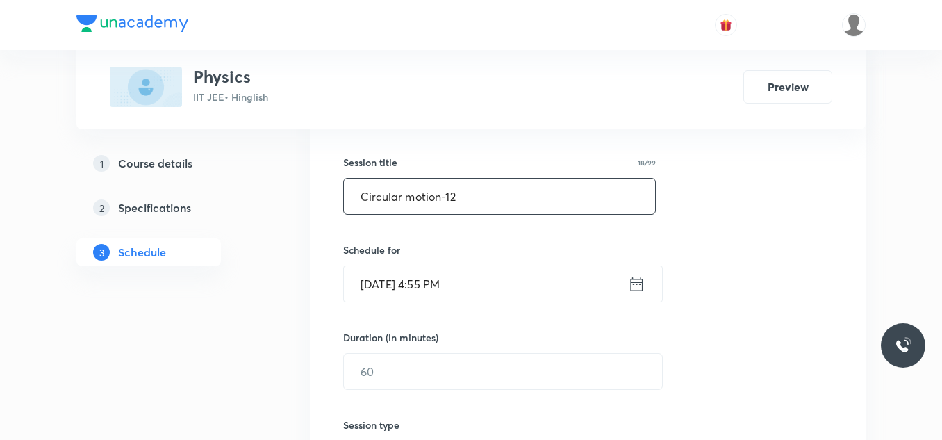
scroll to position [278, 0]
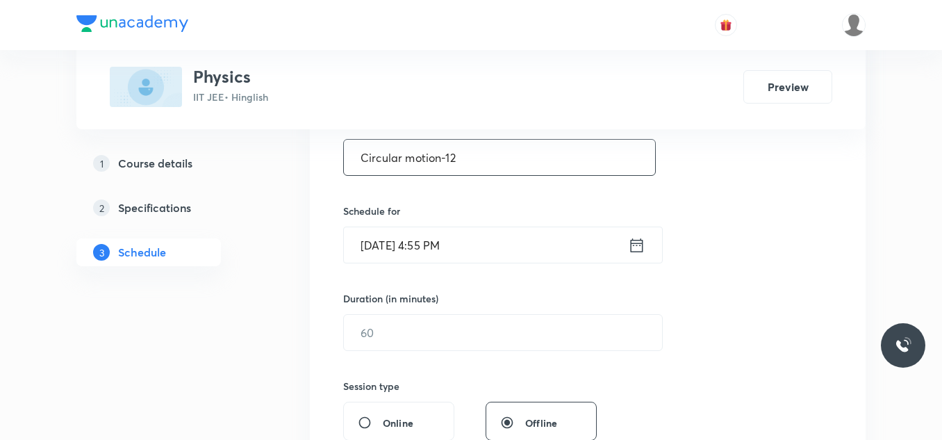
type input "Circular motion-12"
click at [452, 247] on input "Sept 2, 2025, 4:55 PM" at bounding box center [486, 244] width 284 height 35
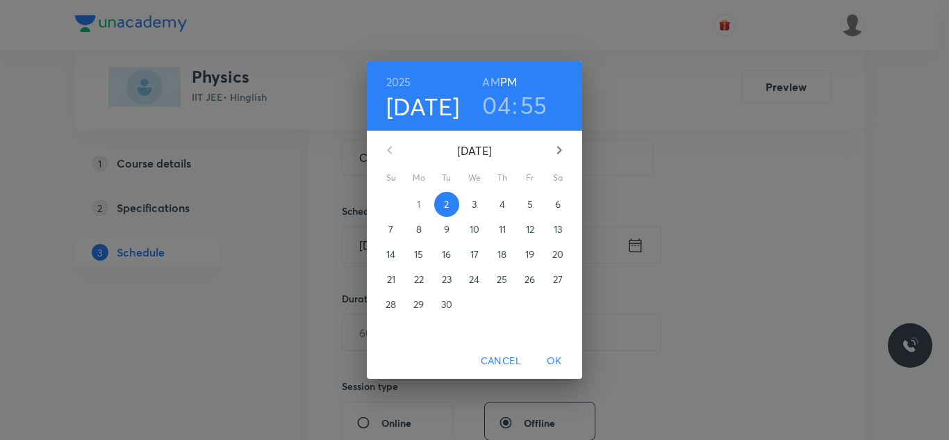
click at [478, 207] on span "3" at bounding box center [474, 204] width 25 height 14
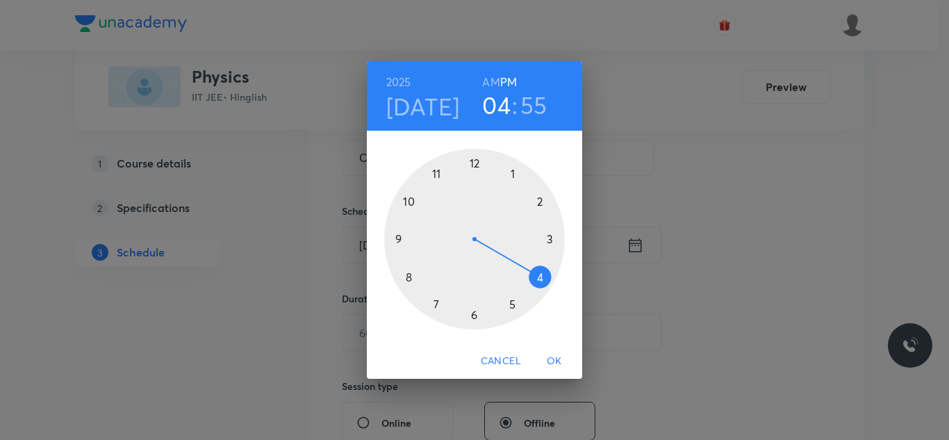
click at [435, 172] on div at bounding box center [474, 239] width 181 height 181
drag, startPoint x: 483, startPoint y: 71, endPoint x: 490, endPoint y: 126, distance: 55.4
click at [483, 72] on div "2025 Sep 3 11 : 55 AM PM" at bounding box center [474, 95] width 215 height 69
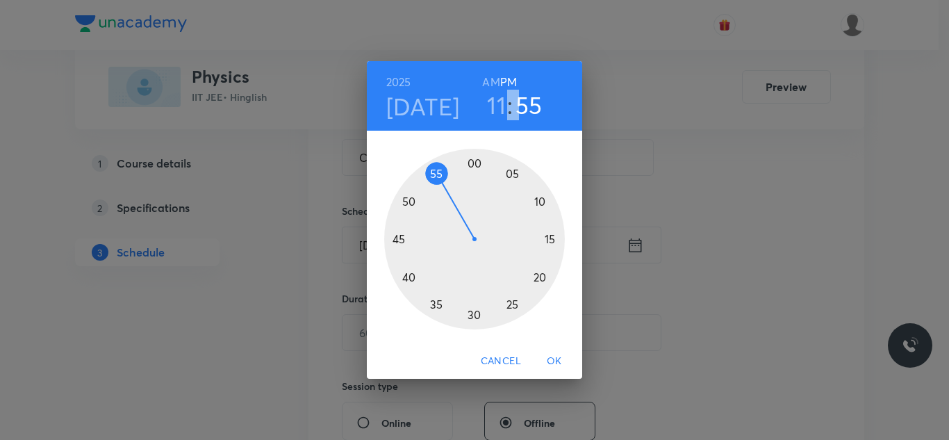
click at [536, 201] on div at bounding box center [474, 239] width 181 height 181
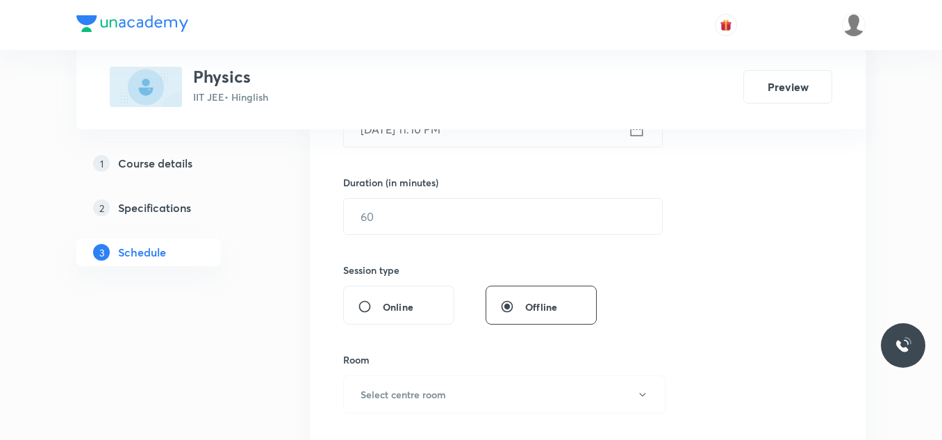
scroll to position [417, 0]
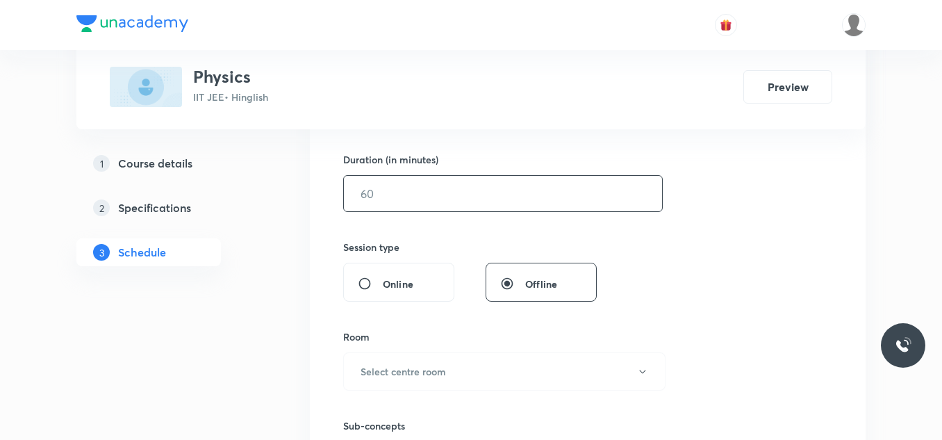
click at [470, 202] on input "text" at bounding box center [503, 193] width 318 height 35
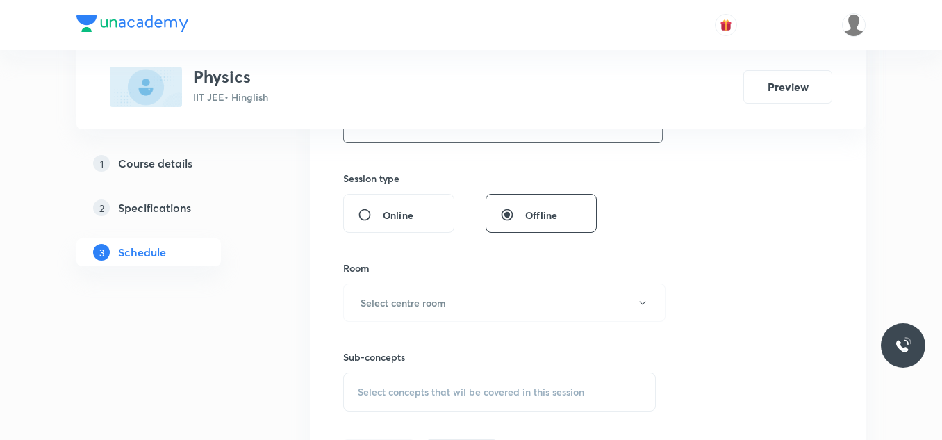
scroll to position [486, 0]
type input "80"
click at [419, 304] on h6 "Select centre room" at bounding box center [403, 302] width 85 height 15
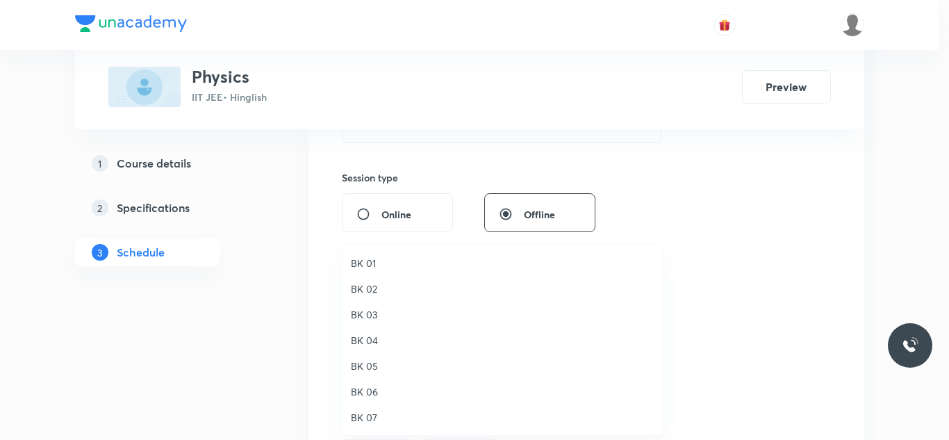
click at [372, 306] on li "BK 03" at bounding box center [502, 314] width 321 height 26
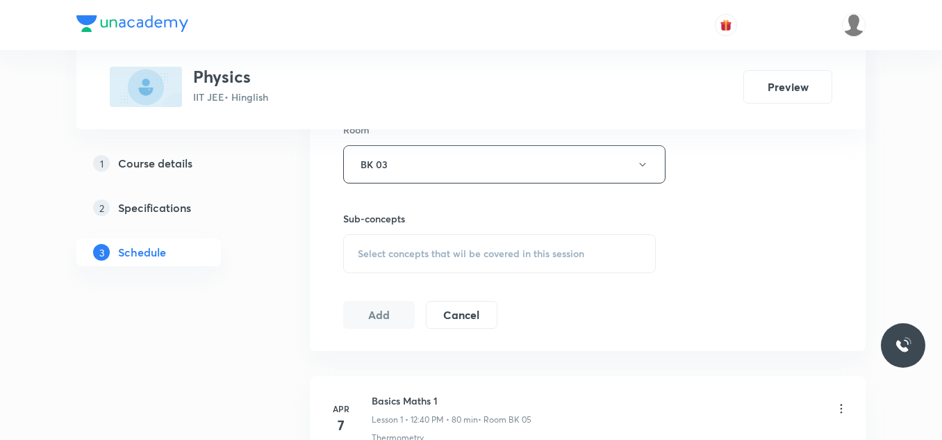
scroll to position [625, 0]
click at [439, 260] on div "Select concepts that wil be covered in this session" at bounding box center [499, 252] width 313 height 39
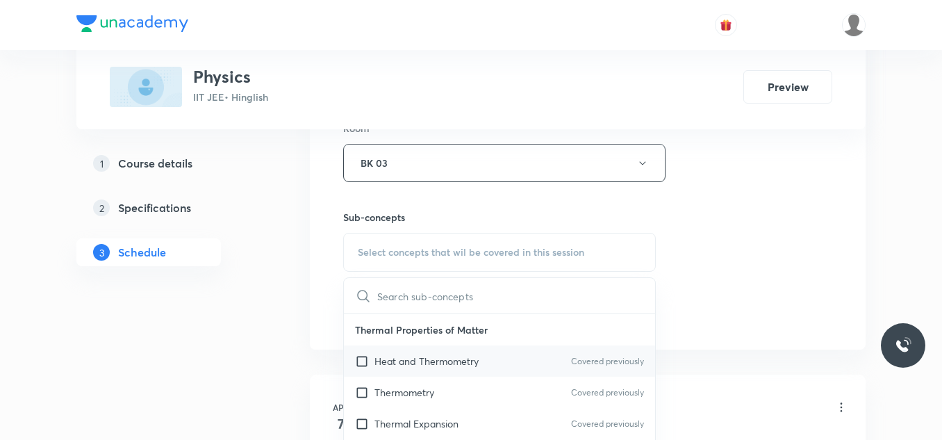
click at [399, 358] on p "Heat and Thermometry" at bounding box center [426, 361] width 104 height 15
checkbox input "true"
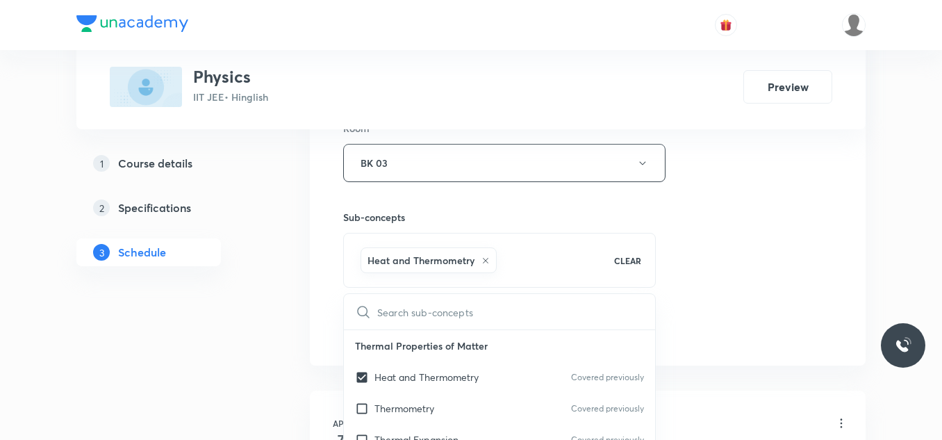
click at [735, 213] on div "Session 101 Live class Session title 18/99 Circular motion-12 ​ Schedule for Se…" at bounding box center [587, 9] width 489 height 668
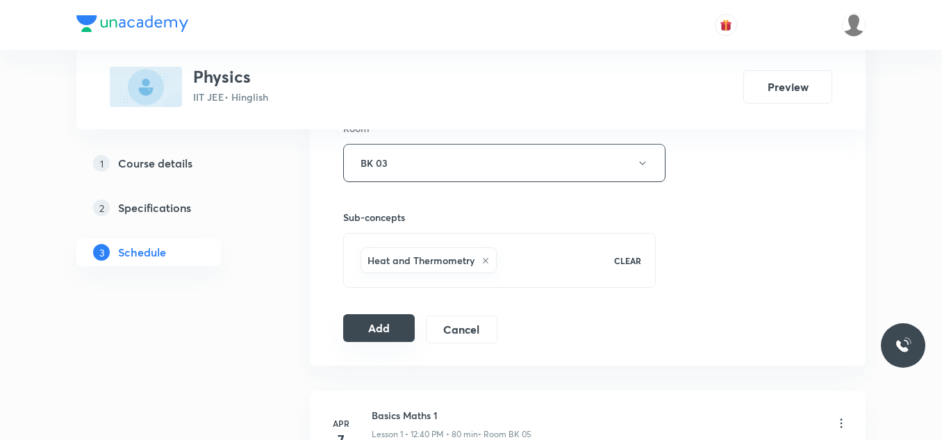
click at [377, 330] on button "Add" at bounding box center [379, 328] width 72 height 28
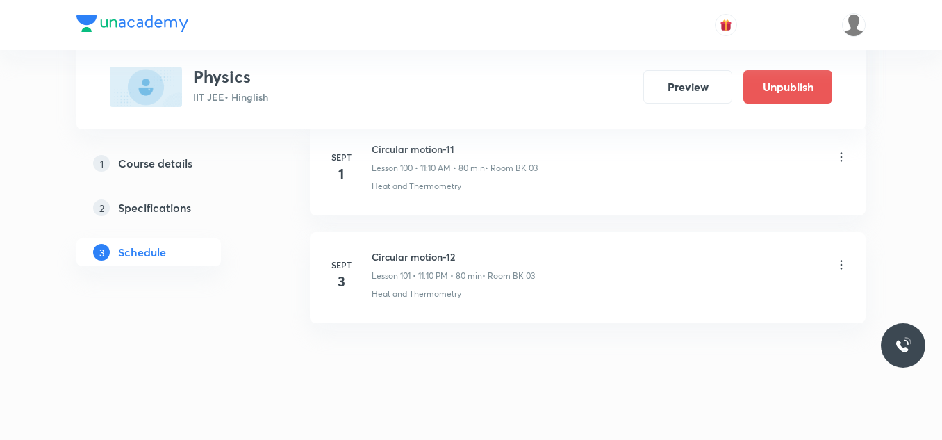
scroll to position [10910, 0]
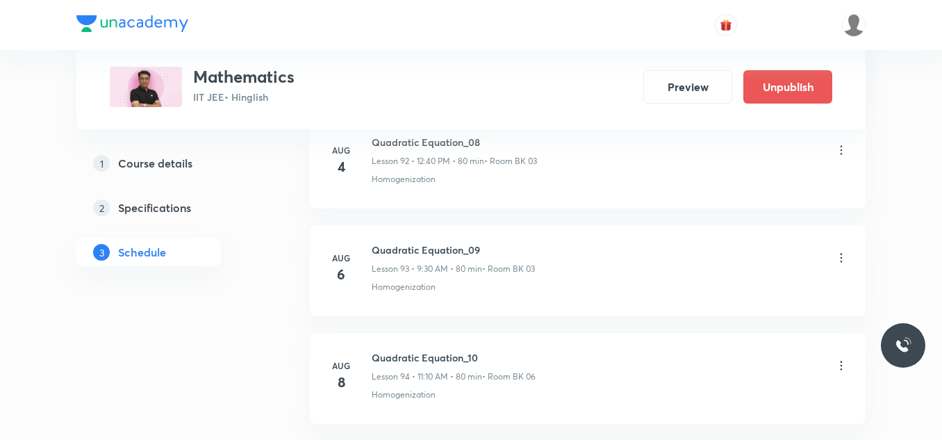
scroll to position [12391, 0]
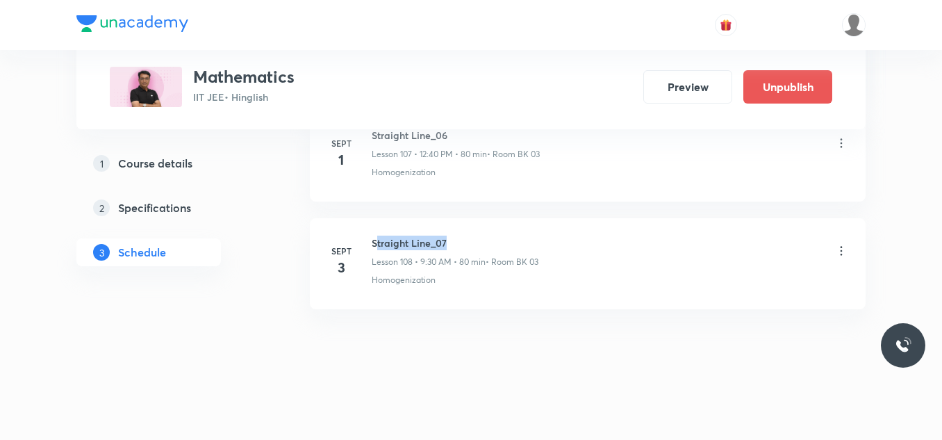
drag, startPoint x: 379, startPoint y: 235, endPoint x: 481, endPoint y: 231, distance: 102.9
click at [481, 231] on li "[DATE] Straight Line_07 Lesson 108 • 9:30 AM • 80 min • Room BK 03 Homogenizati…" at bounding box center [588, 263] width 556 height 91
click at [478, 231] on li "[DATE] Straight Line_07 Lesson 108 • 9:30 AM • 80 min • Room BK 03 Homogenizati…" at bounding box center [588, 263] width 556 height 91
drag, startPoint x: 372, startPoint y: 243, endPoint x: 449, endPoint y: 233, distance: 77.1
click at [449, 233] on li "[DATE] Straight Line_07 Lesson 108 • 9:30 AM • 80 min • Room BK 03 Homogenizati…" at bounding box center [588, 263] width 556 height 91
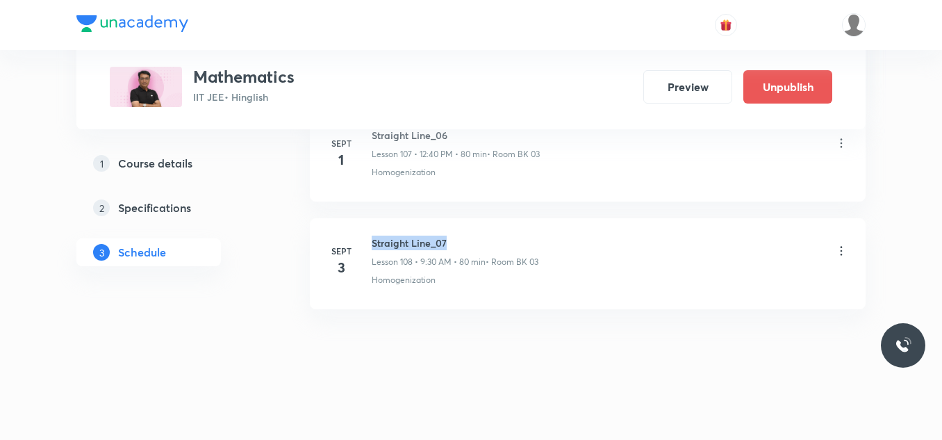
copy h6 "Straight Line_07"
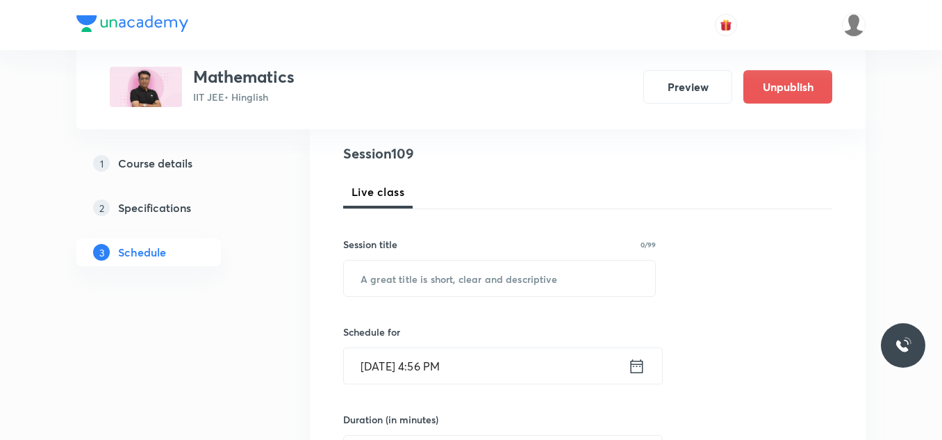
scroll to position [156, 0]
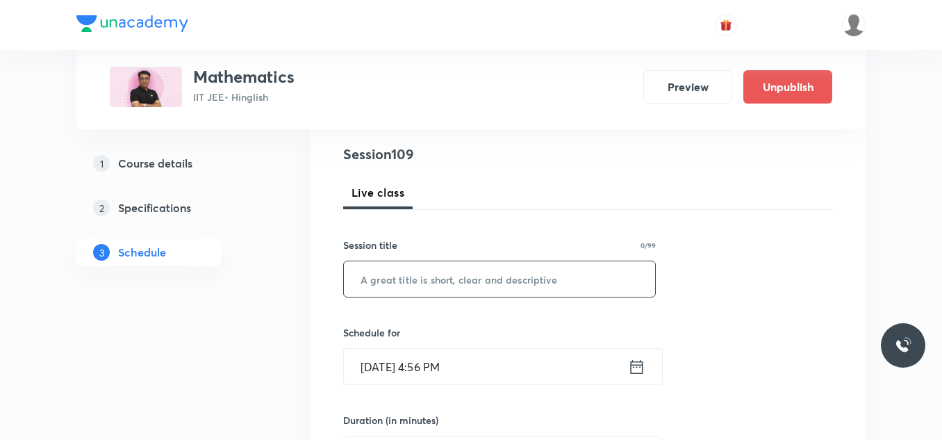
click at [454, 290] on input "text" at bounding box center [499, 278] width 311 height 35
paste input "Straight Line_07"
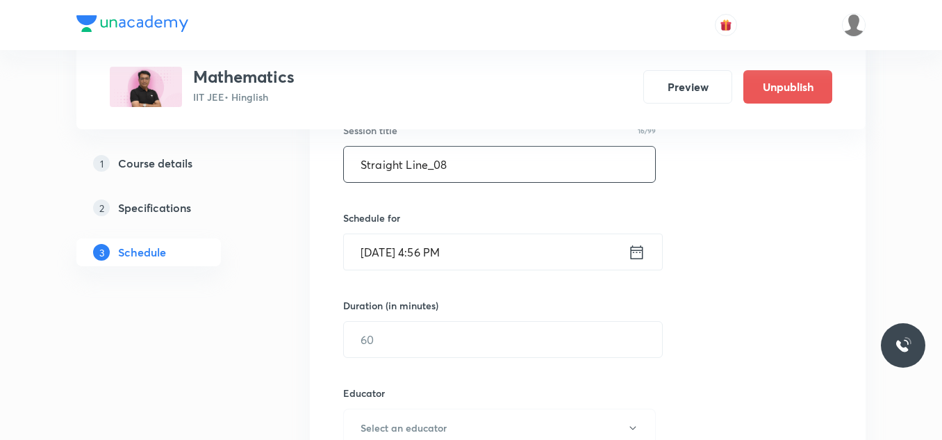
scroll to position [295, 0]
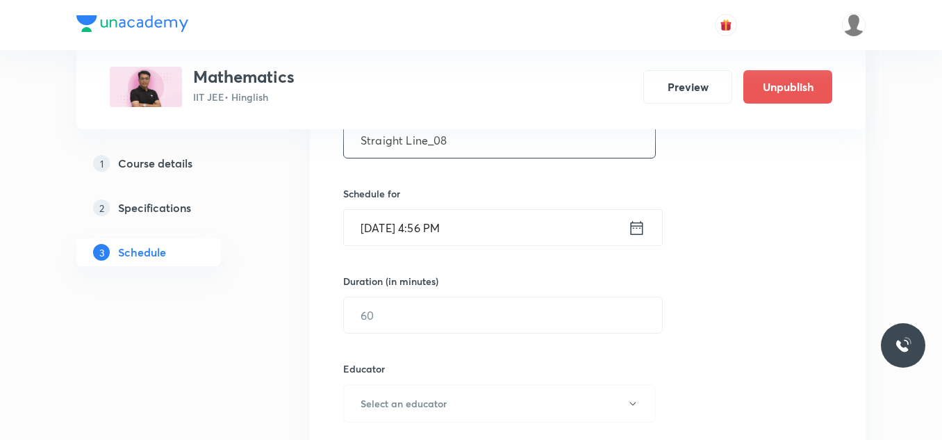
type input "Straight Line_08"
click at [467, 236] on input "Sept 2, 2025, 4:56 PM" at bounding box center [486, 227] width 284 height 35
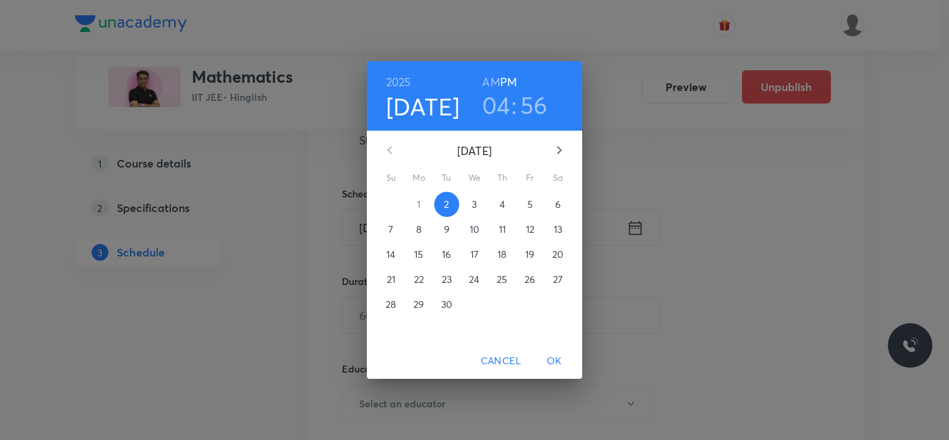
click at [478, 206] on span "3" at bounding box center [474, 204] width 25 height 14
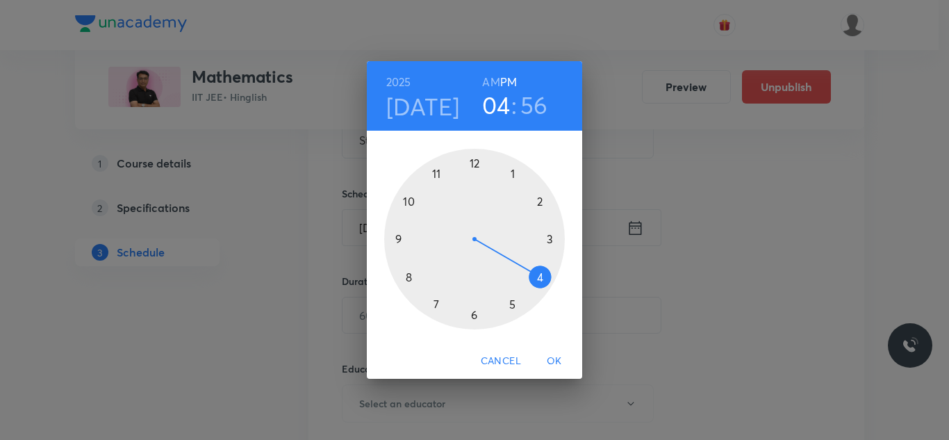
click at [474, 163] on div at bounding box center [474, 239] width 181 height 181
click at [413, 275] on div at bounding box center [474, 239] width 181 height 181
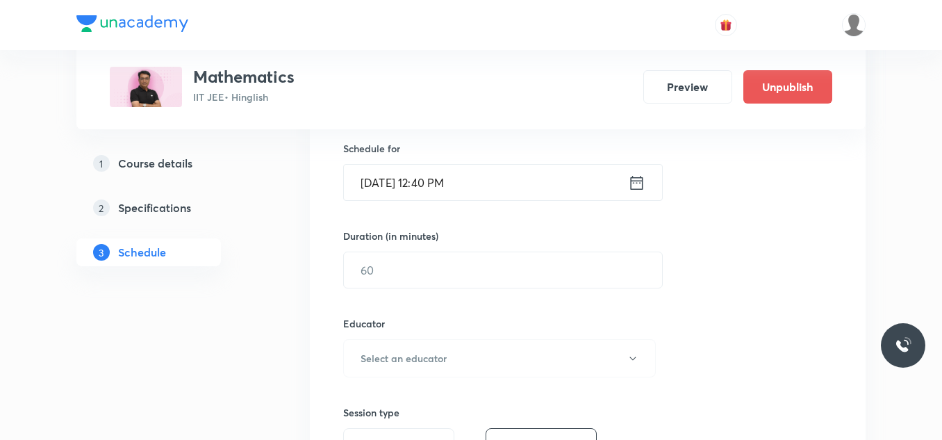
scroll to position [365, 0]
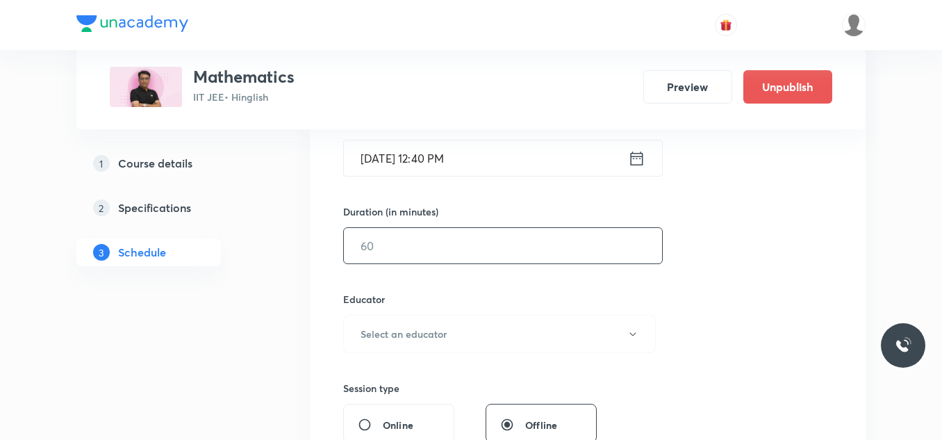
click at [458, 234] on input "text" at bounding box center [503, 245] width 318 height 35
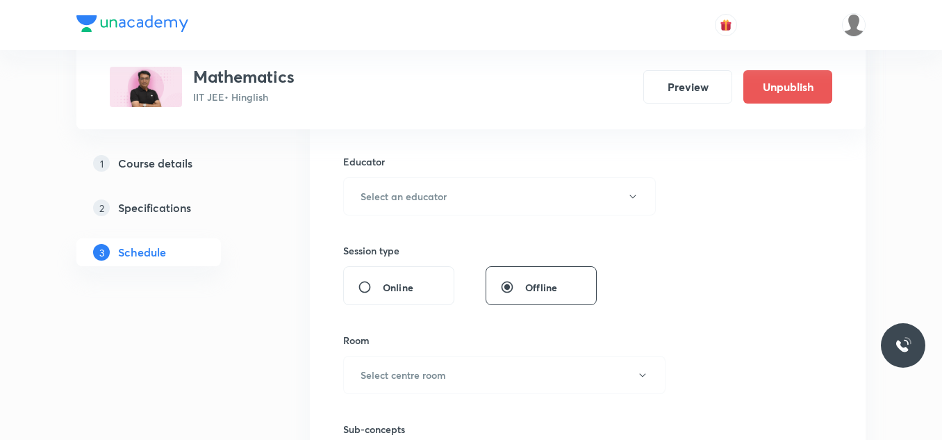
scroll to position [504, 0]
type input "80"
click at [456, 201] on button "Select an educator" at bounding box center [499, 195] width 313 height 38
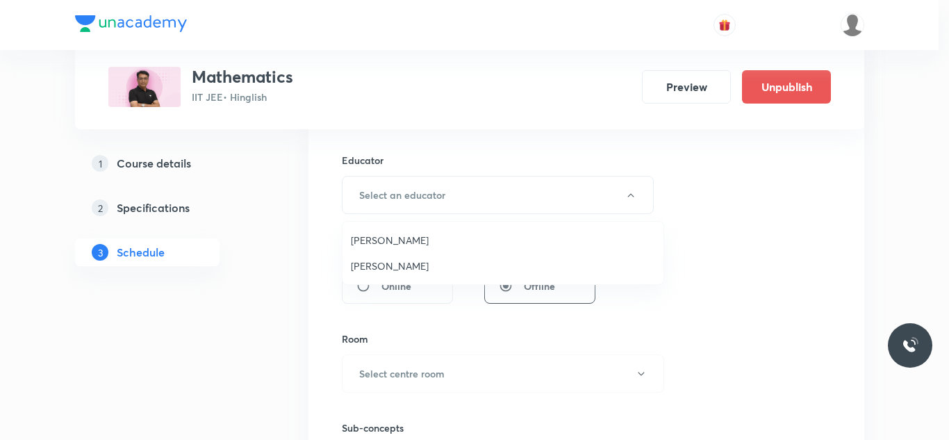
click at [416, 236] on span "Devendra Belani" at bounding box center [503, 240] width 304 height 15
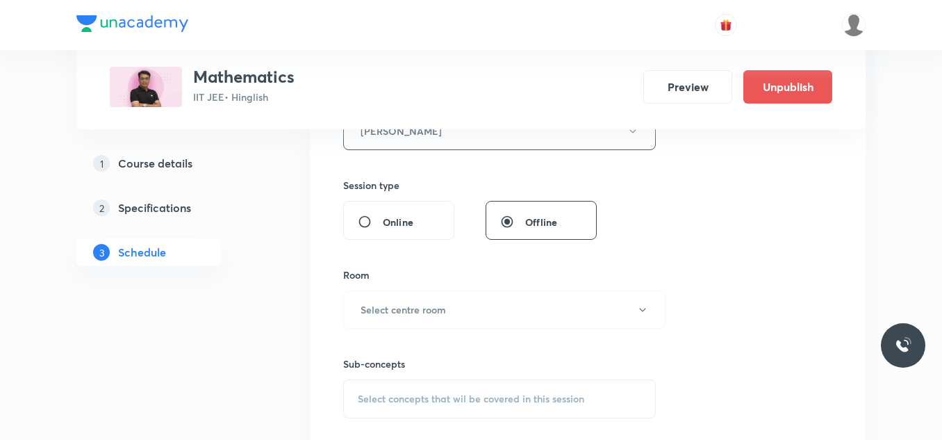
scroll to position [643, 0]
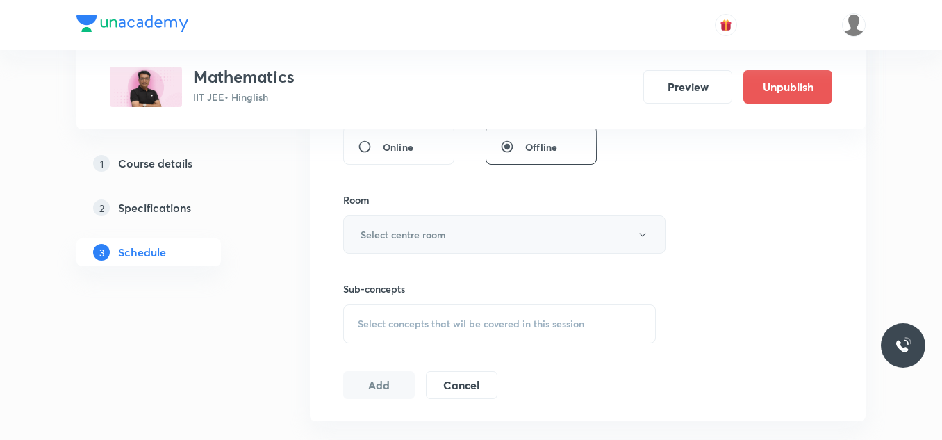
click at [418, 239] on h6 "Select centre room" at bounding box center [403, 234] width 85 height 15
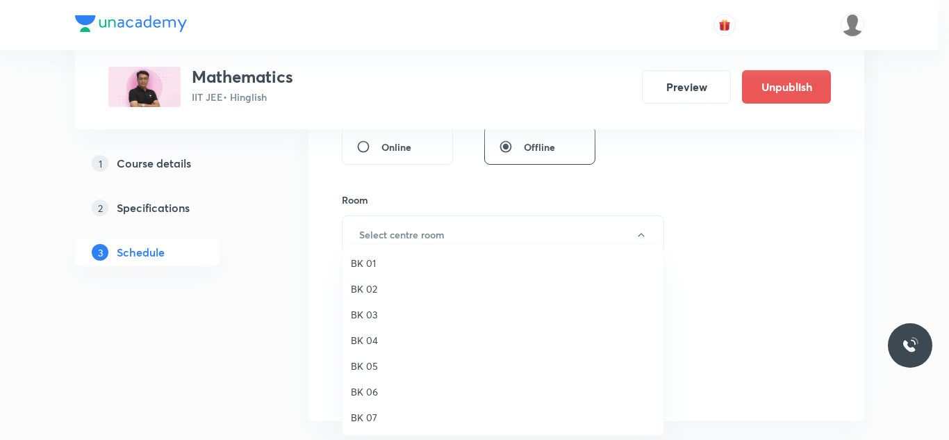
drag, startPoint x: 365, startPoint y: 319, endPoint x: 361, endPoint y: 303, distance: 16.5
click at [363, 319] on span "BK 03" at bounding box center [503, 314] width 304 height 15
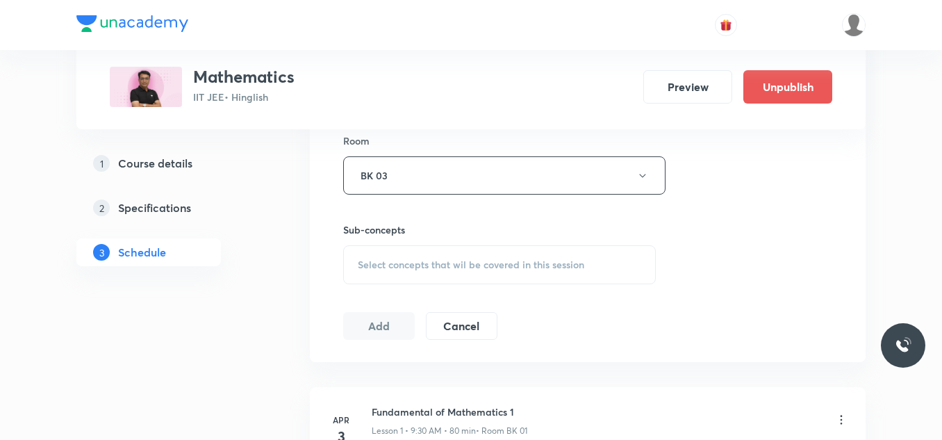
scroll to position [781, 0]
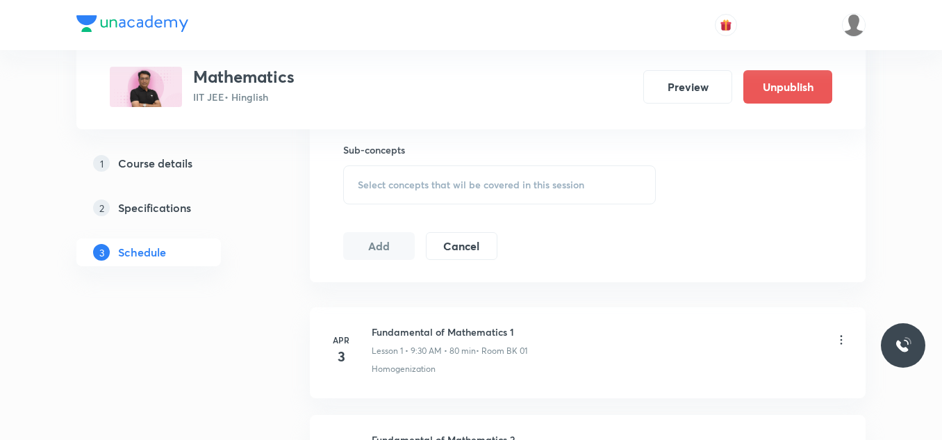
click at [408, 191] on div "Select concepts that wil be covered in this session" at bounding box center [499, 184] width 313 height 39
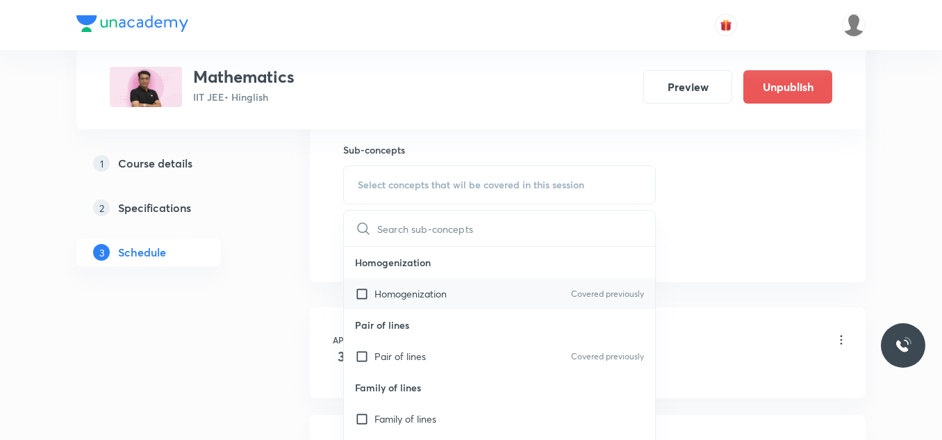
click at [399, 294] on p "Homogenization" at bounding box center [410, 293] width 72 height 15
checkbox input "true"
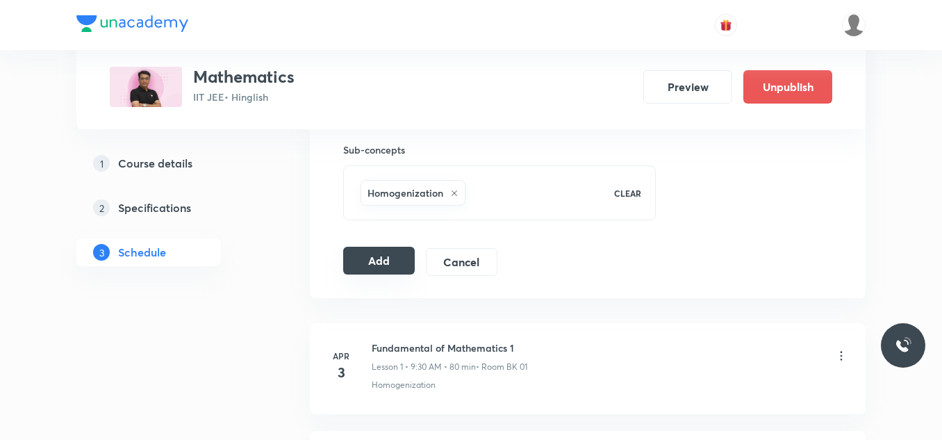
click at [390, 260] on button "Add" at bounding box center [379, 261] width 72 height 28
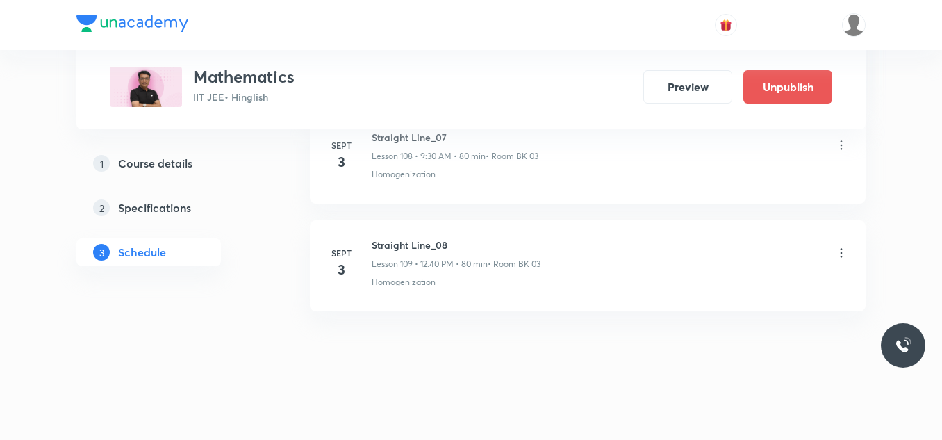
scroll to position [11772, 0]
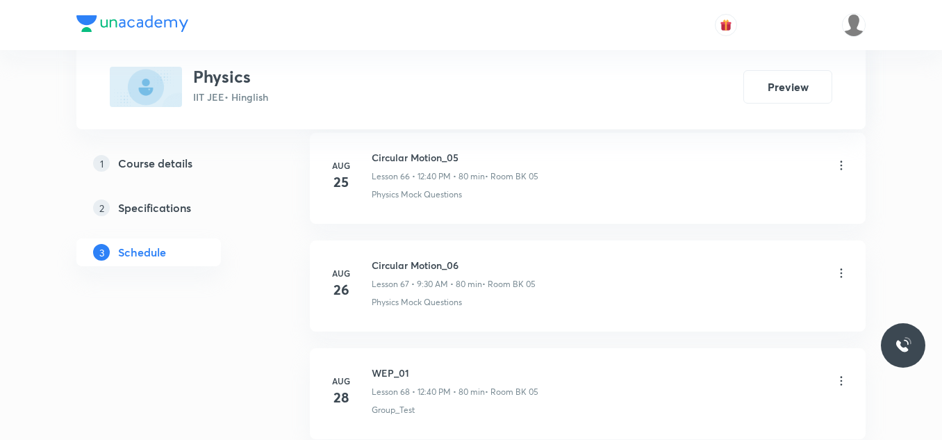
scroll to position [8300, 0]
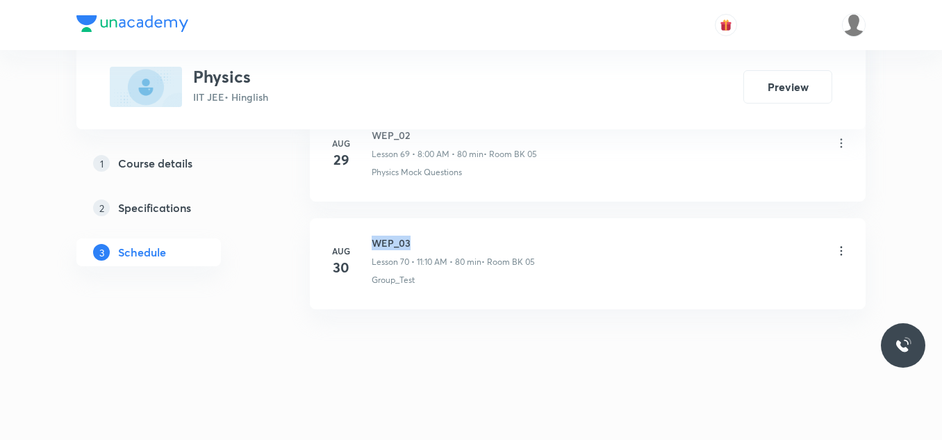
drag, startPoint x: 371, startPoint y: 239, endPoint x: 417, endPoint y: 233, distance: 46.3
click at [417, 233] on li "[DATE] WEP_03 Lesson 70 • 11:10 AM • 80 min • Room BK 05 Group_Test" at bounding box center [588, 263] width 556 height 91
copy h6 "WEP_03"
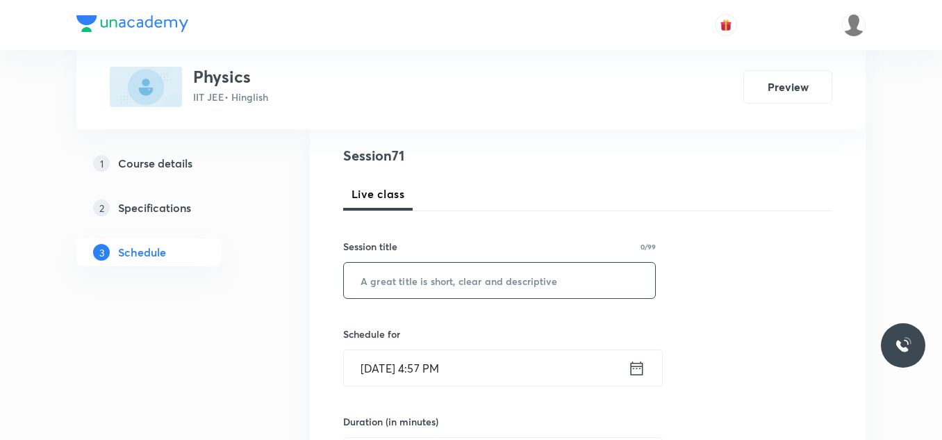
scroll to position [208, 0]
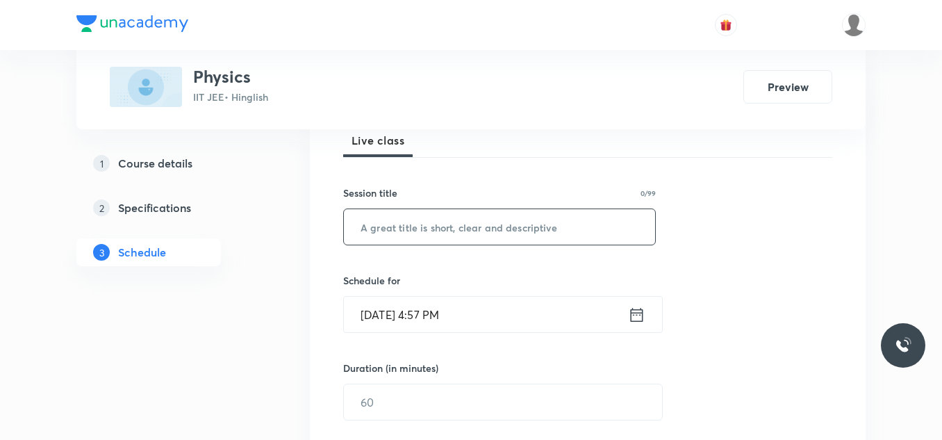
click at [522, 226] on input "text" at bounding box center [499, 226] width 311 height 35
paste input "WEP_03"
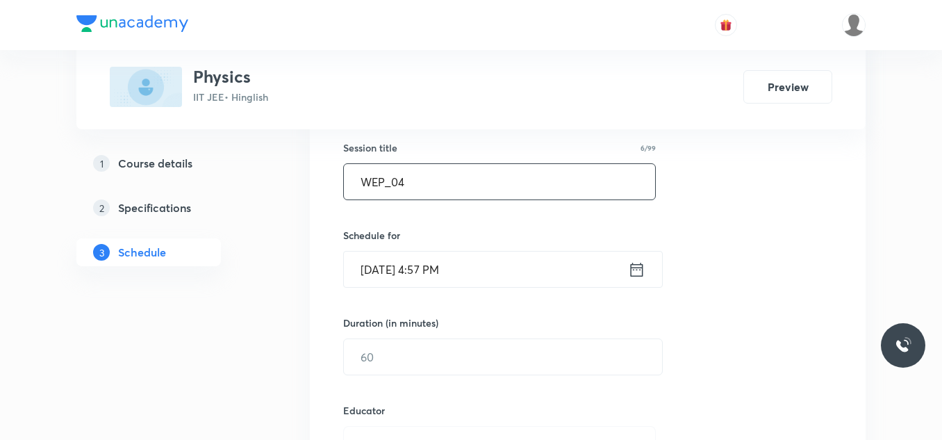
scroll to position [278, 0]
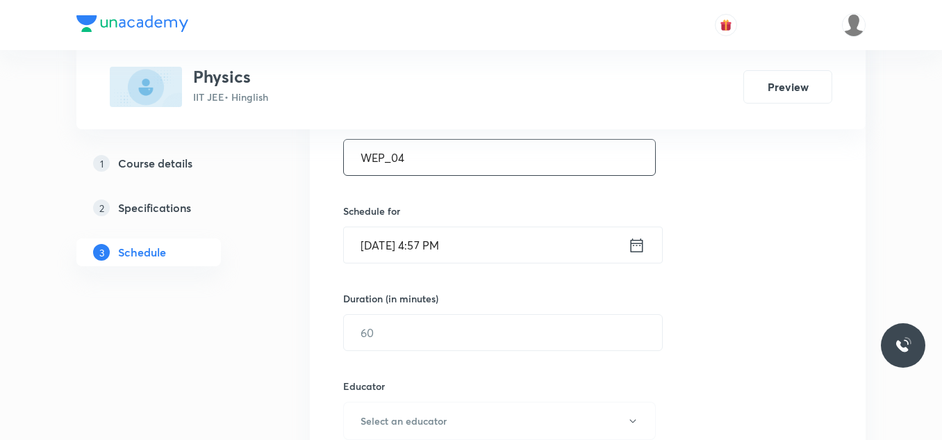
type input "WEP_04"
click at [510, 249] on input "Sept 2, 2025, 4:57 PM" at bounding box center [486, 244] width 284 height 35
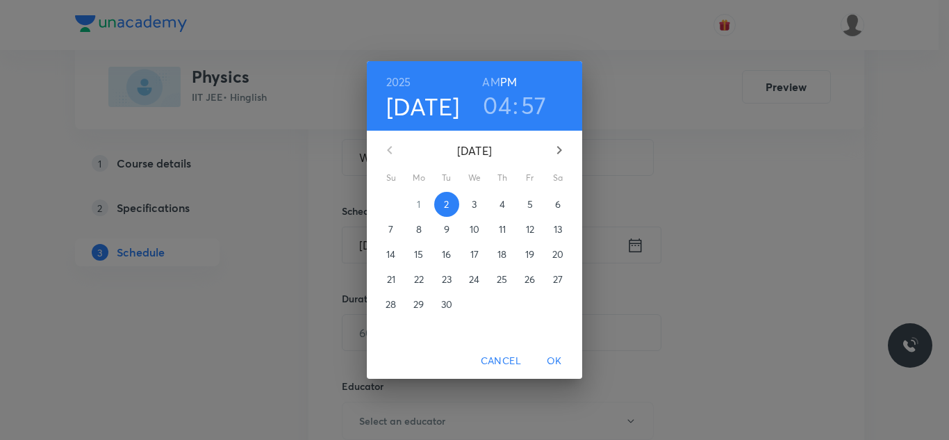
click at [479, 208] on span "3" at bounding box center [474, 204] width 25 height 14
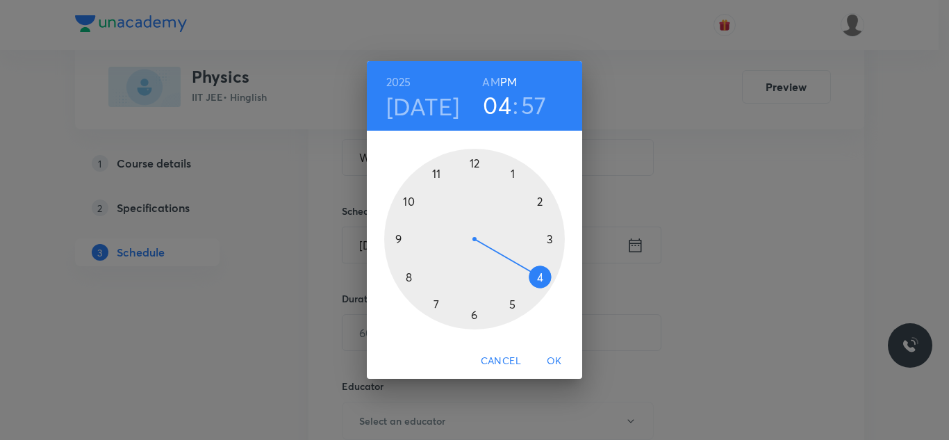
click at [407, 277] on div at bounding box center [474, 239] width 181 height 181
click at [492, 81] on h6 "AM" at bounding box center [490, 81] width 17 height 19
click at [474, 163] on div at bounding box center [474, 239] width 181 height 181
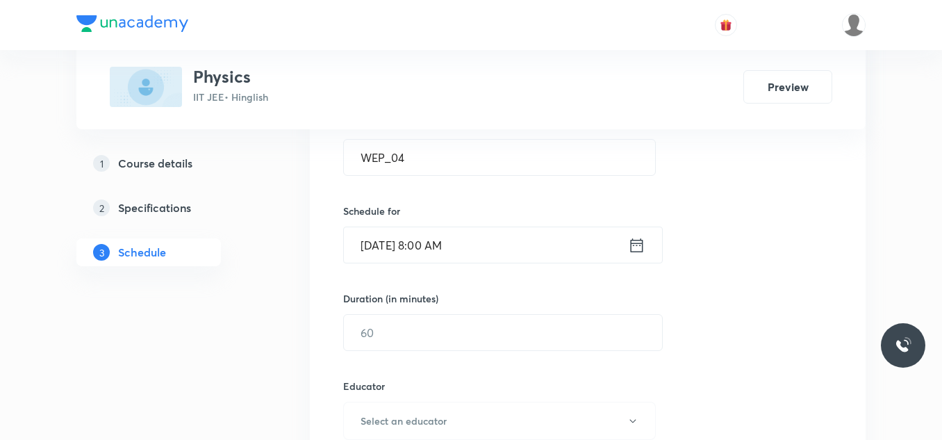
scroll to position [347, 0]
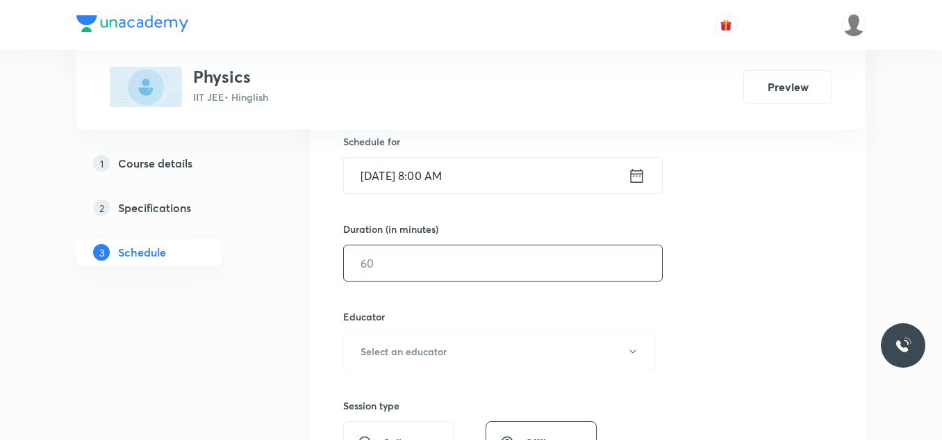
click at [415, 247] on input "text" at bounding box center [503, 262] width 318 height 35
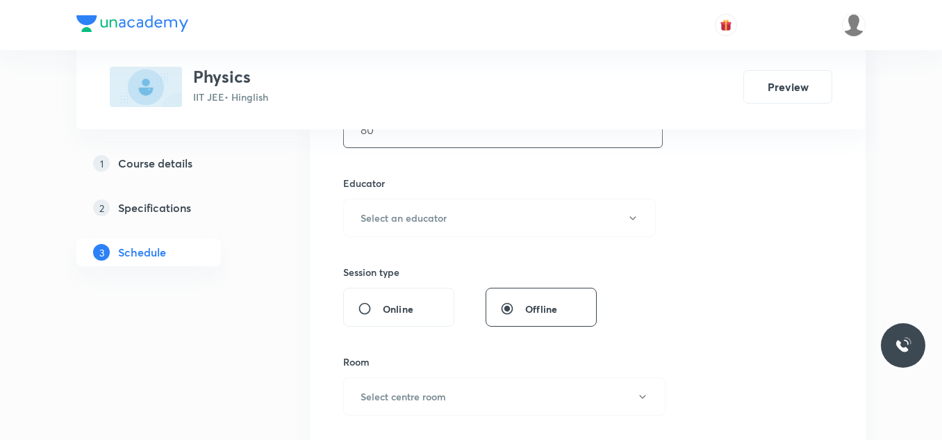
scroll to position [486, 0]
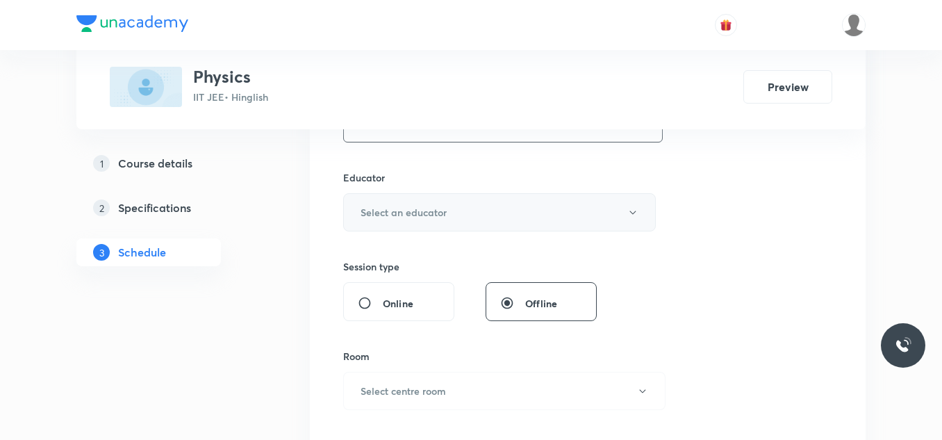
type input "80"
click at [425, 212] on h6 "Select an educator" at bounding box center [404, 212] width 86 height 15
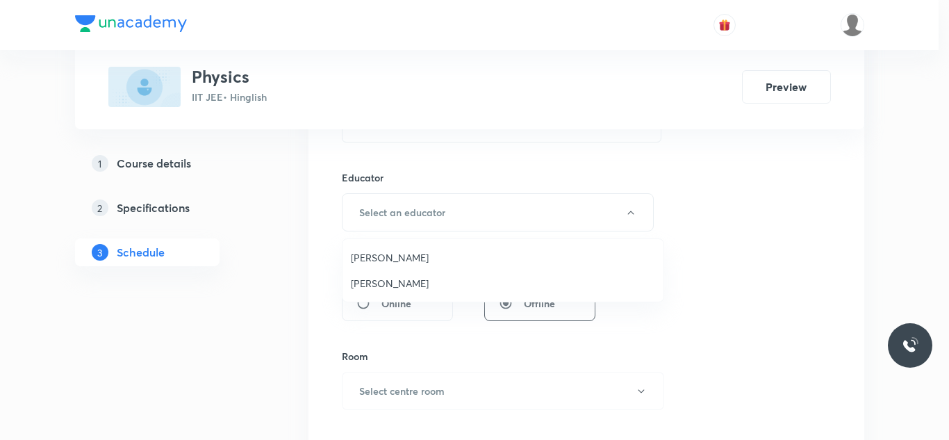
click at [420, 289] on span "Siddharth Jindal" at bounding box center [503, 283] width 304 height 15
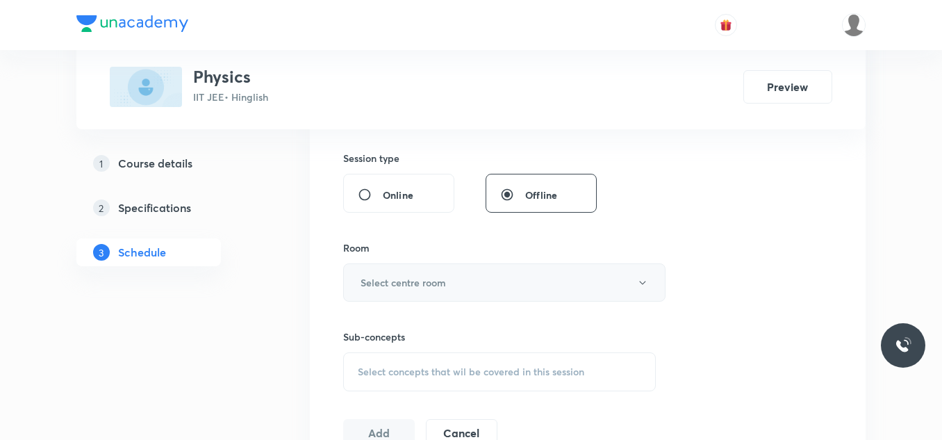
scroll to position [625, 0]
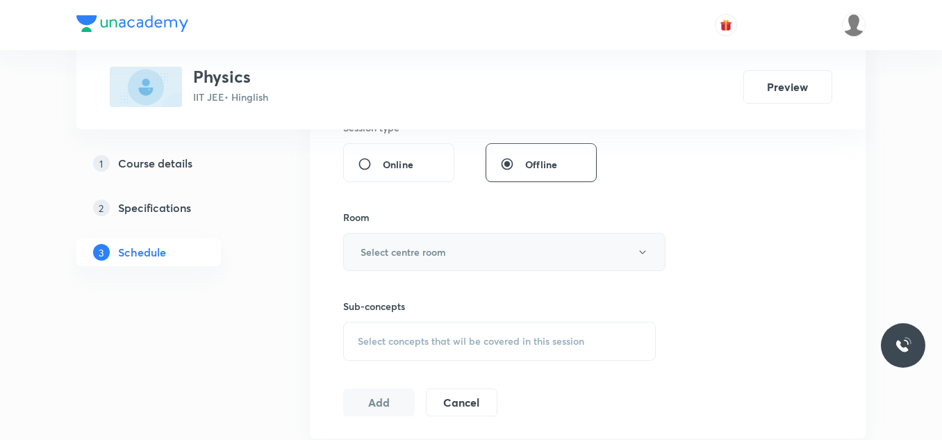
click at [433, 248] on h6 "Select centre room" at bounding box center [403, 252] width 85 height 15
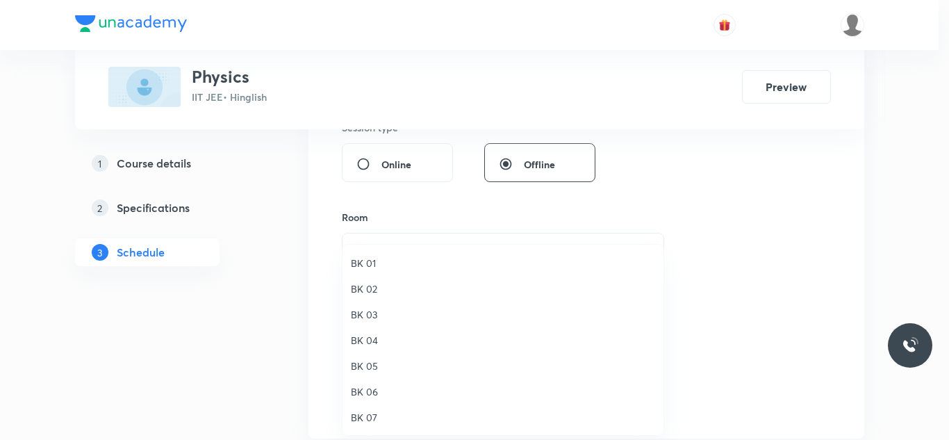
click at [372, 358] on span "BK 05" at bounding box center [503, 365] width 304 height 15
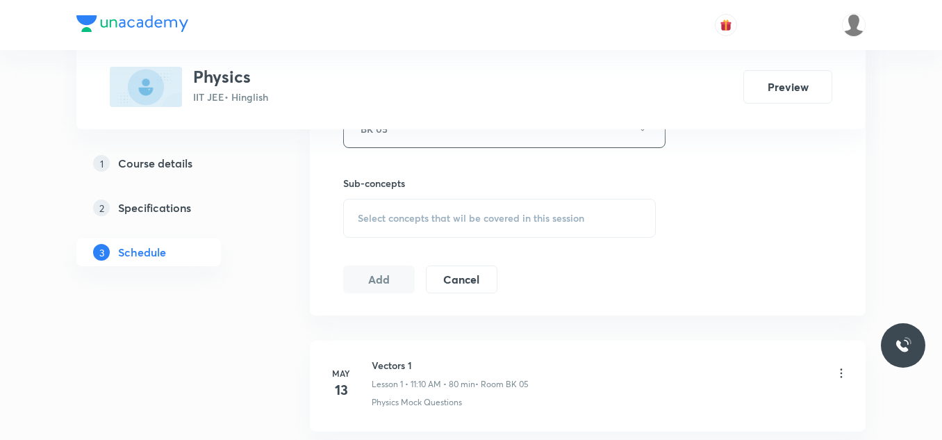
scroll to position [764, 0]
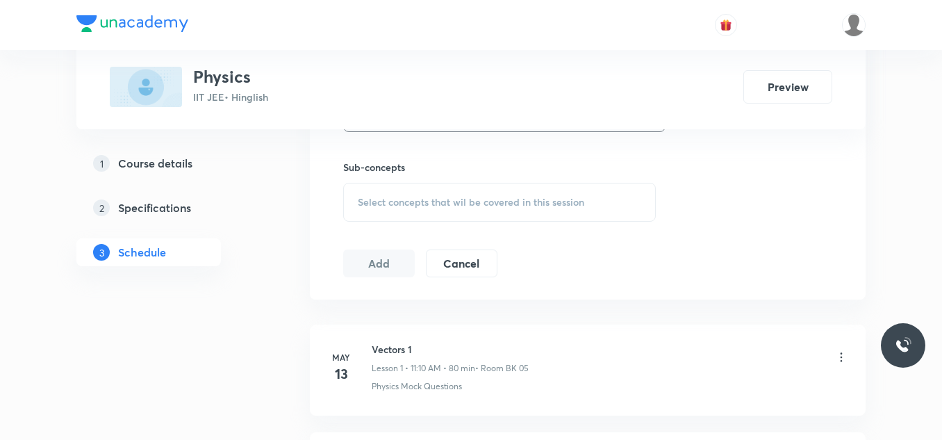
click at [453, 201] on span "Select concepts that wil be covered in this session" at bounding box center [471, 202] width 226 height 11
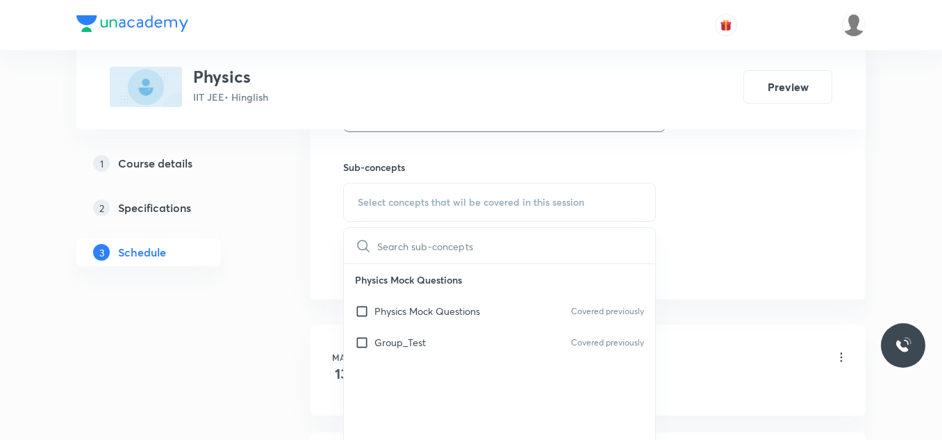
drag, startPoint x: 381, startPoint y: 313, endPoint x: 525, endPoint y: 258, distance: 154.8
click at [388, 303] on div "Physics Mock Questions Covered previously" at bounding box center [499, 310] width 311 height 31
checkbox input "true"
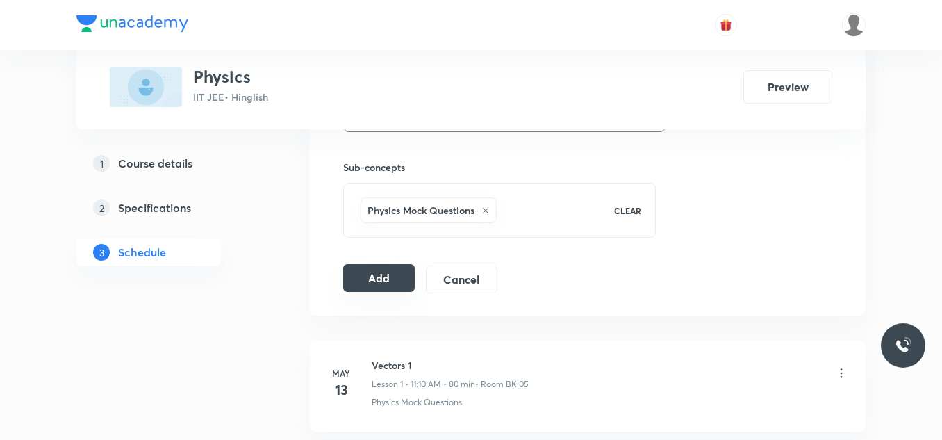
click at [353, 274] on button "Add" at bounding box center [379, 278] width 72 height 28
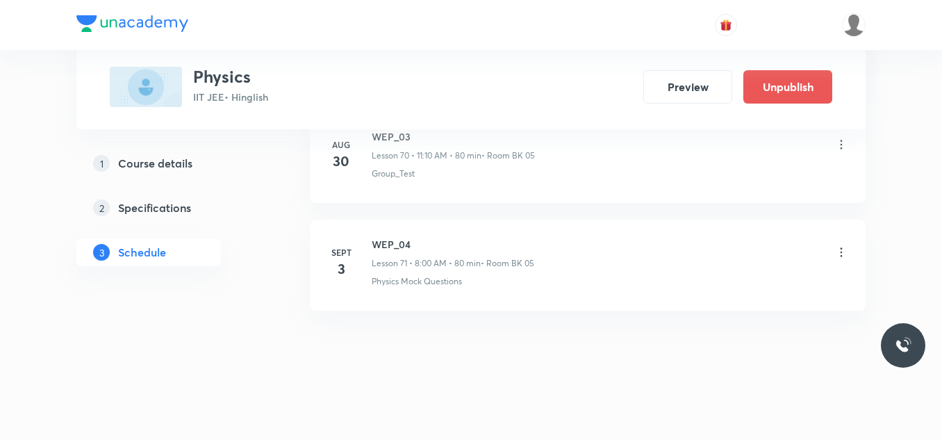
scroll to position [7680, 0]
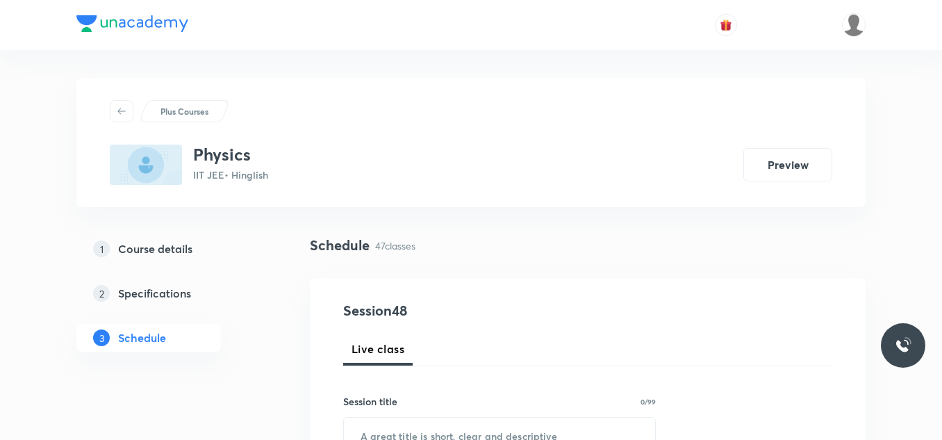
scroll to position [5734, 0]
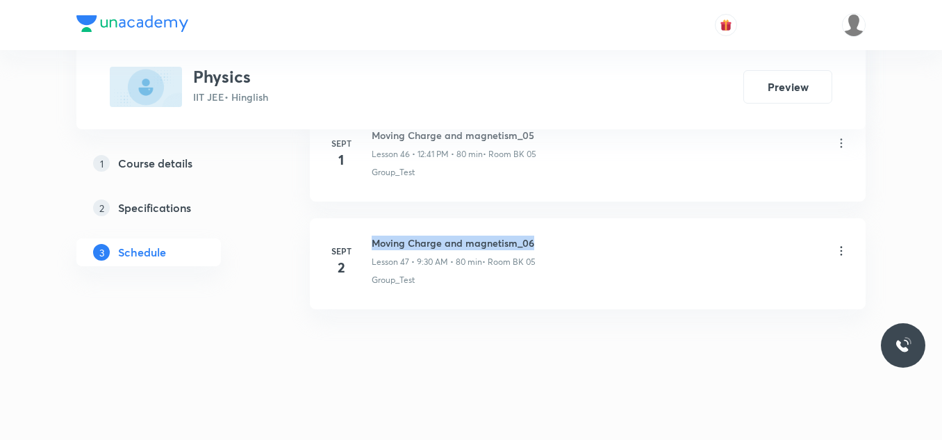
drag, startPoint x: 371, startPoint y: 234, endPoint x: 536, endPoint y: 225, distance: 164.9
click at [536, 225] on li "Sept 2 Moving Charge and magnetism_06 Lesson 47 • 9:30 AM • 80 min • Room BK 05…" at bounding box center [588, 263] width 556 height 91
copy h6 "Moving Charge and magnetism_06"
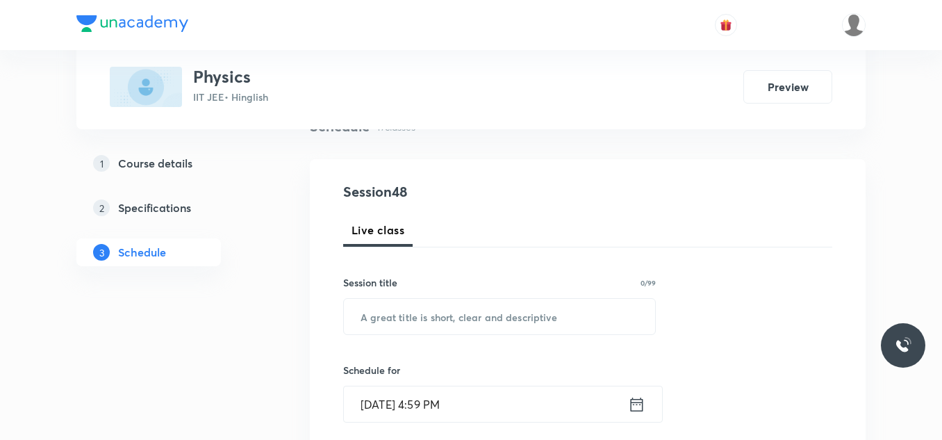
scroll to position [139, 0]
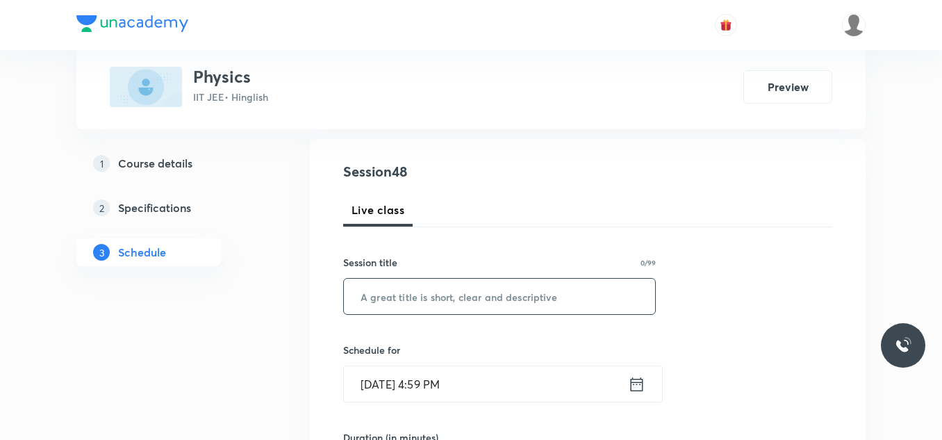
click at [536, 290] on input "text" at bounding box center [499, 296] width 311 height 35
paste input "Moving Charge and magnetism_06"
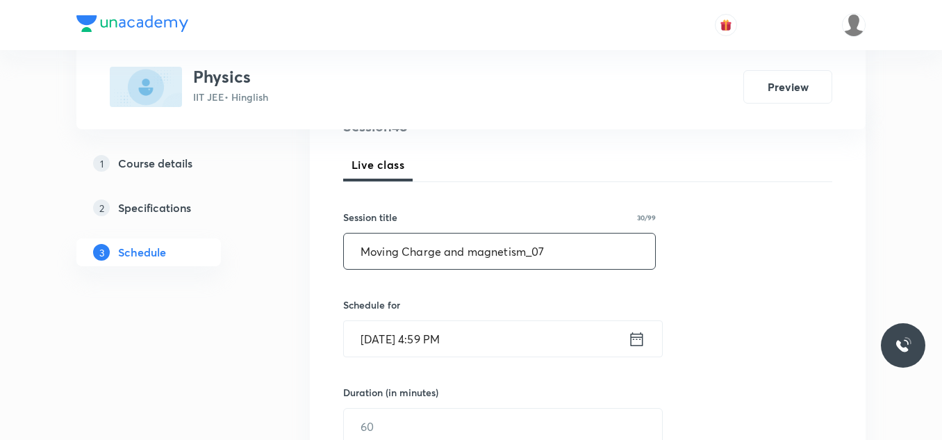
scroll to position [208, 0]
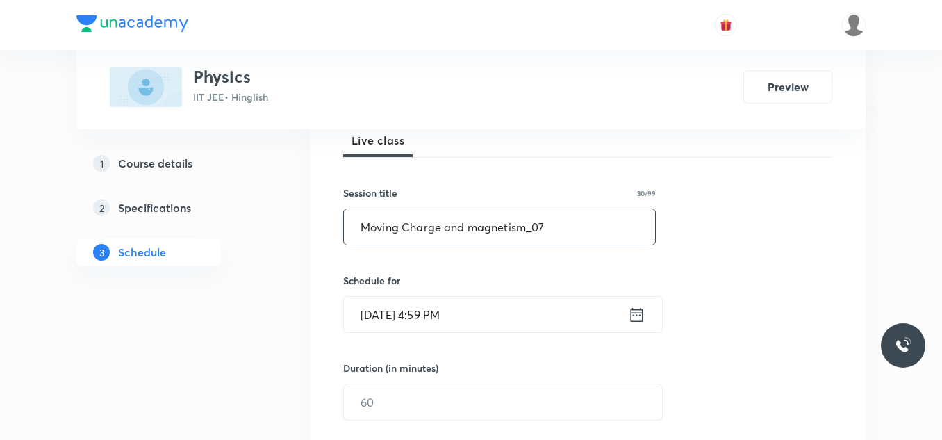
type input "Moving Charge and magnetism_07"
click at [541, 308] on input "Sept 2, 2025, 4:59 PM" at bounding box center [486, 314] width 284 height 35
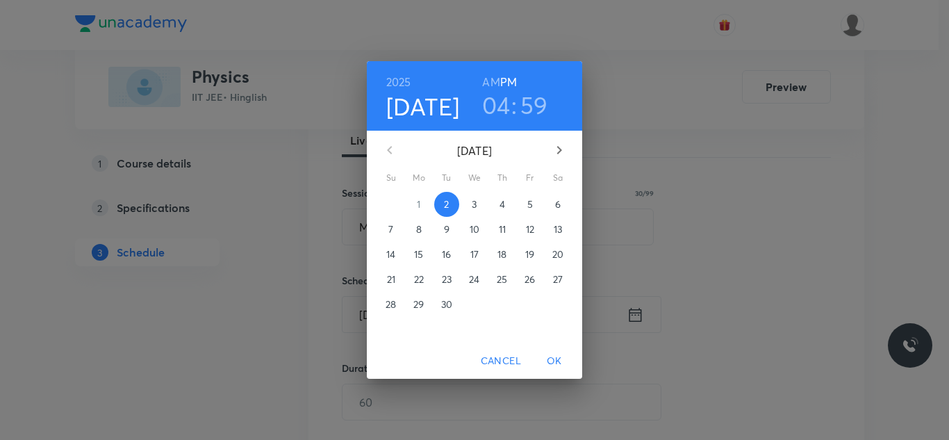
click at [479, 204] on span "3" at bounding box center [474, 204] width 25 height 14
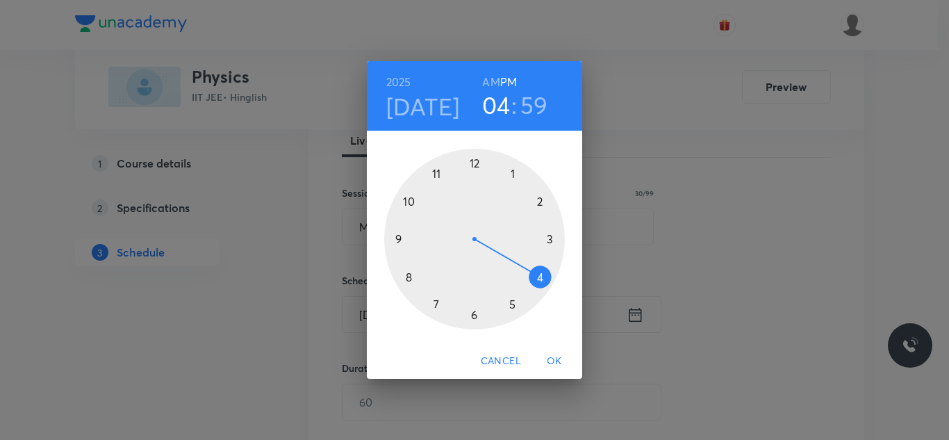
click at [400, 239] on div at bounding box center [474, 239] width 181 height 181
drag, startPoint x: 488, startPoint y: 74, endPoint x: 488, endPoint y: 85, distance: 11.8
click at [488, 78] on h6 "AM" at bounding box center [490, 81] width 17 height 19
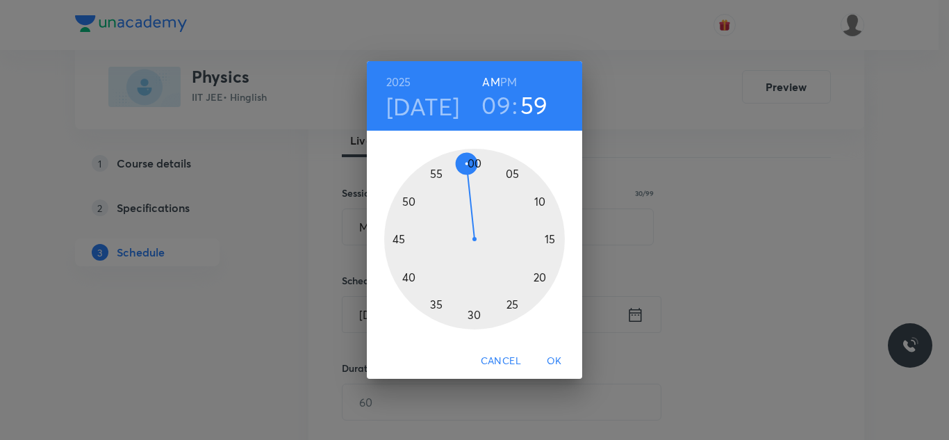
click at [473, 317] on div at bounding box center [474, 239] width 181 height 181
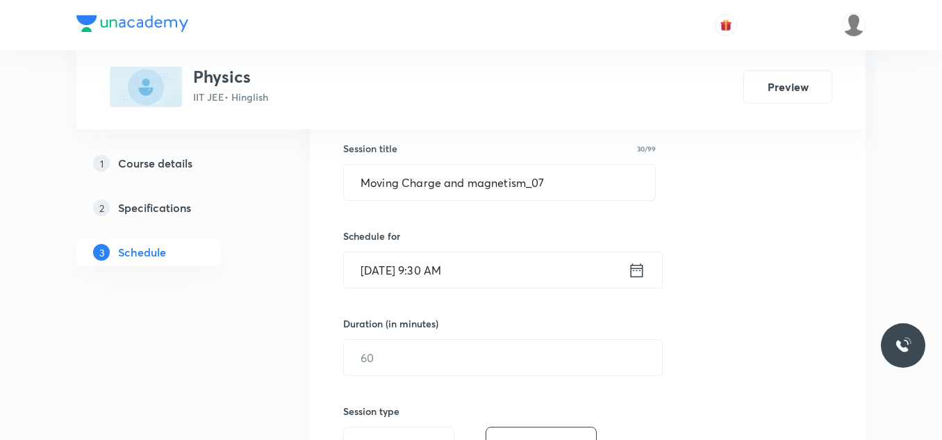
scroll to position [278, 0]
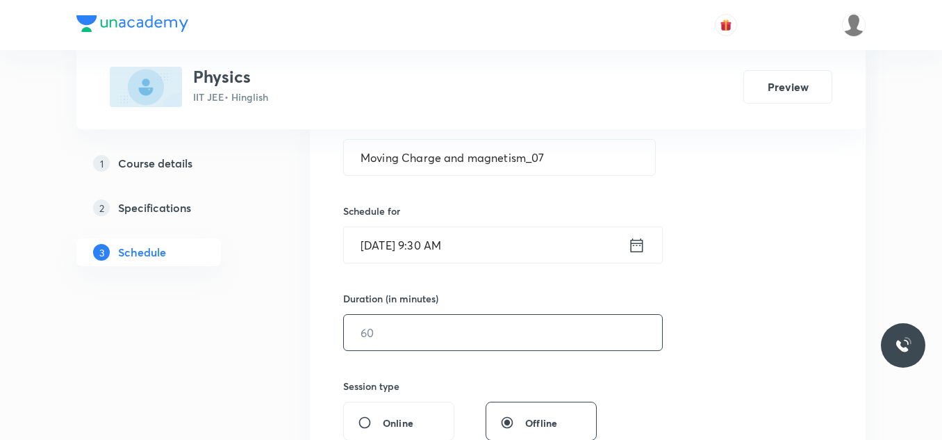
click at [469, 328] on input "text" at bounding box center [503, 332] width 318 height 35
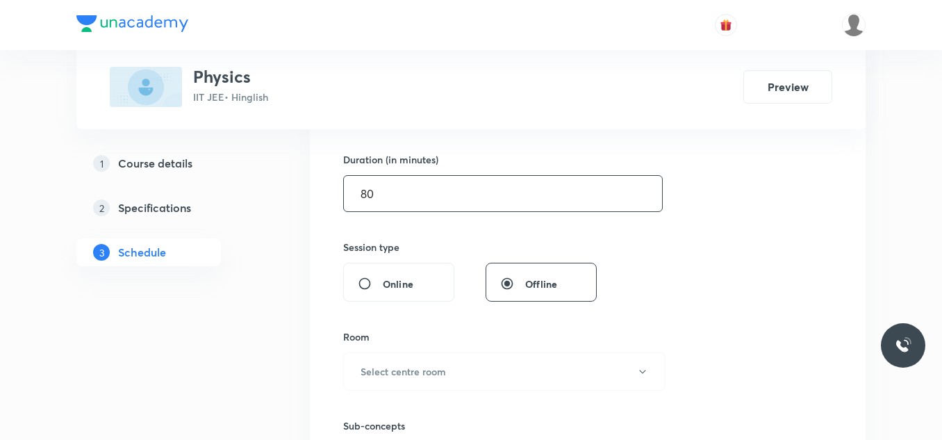
scroll to position [486, 0]
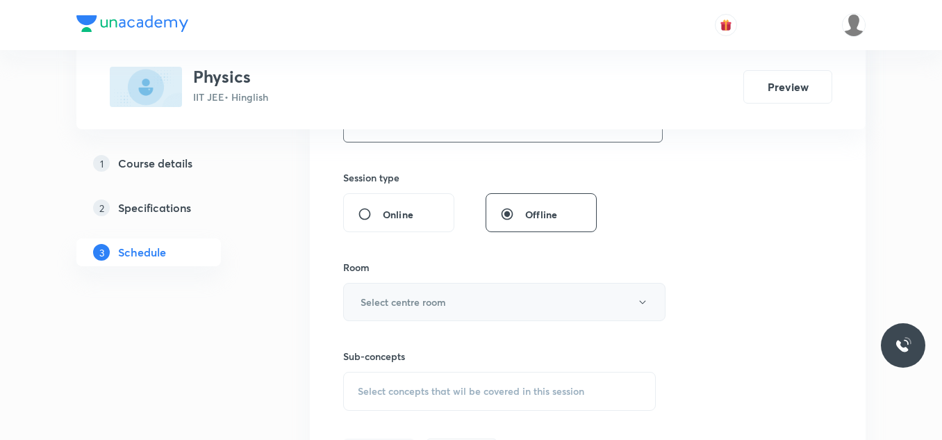
type input "80"
click at [438, 307] on h6 "Select centre room" at bounding box center [403, 302] width 85 height 15
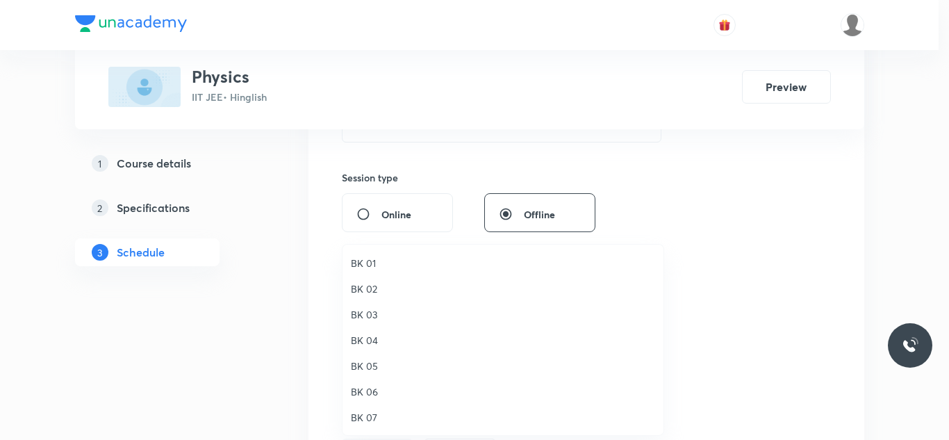
click at [370, 370] on span "BK 05" at bounding box center [503, 365] width 304 height 15
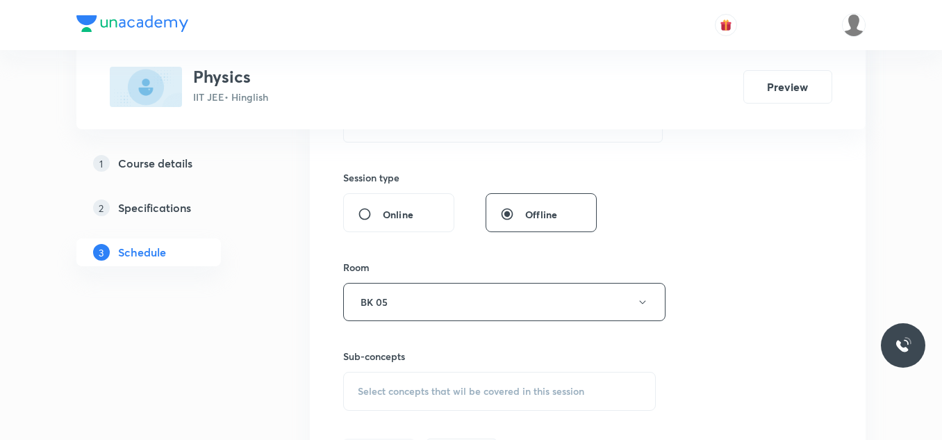
scroll to position [556, 0]
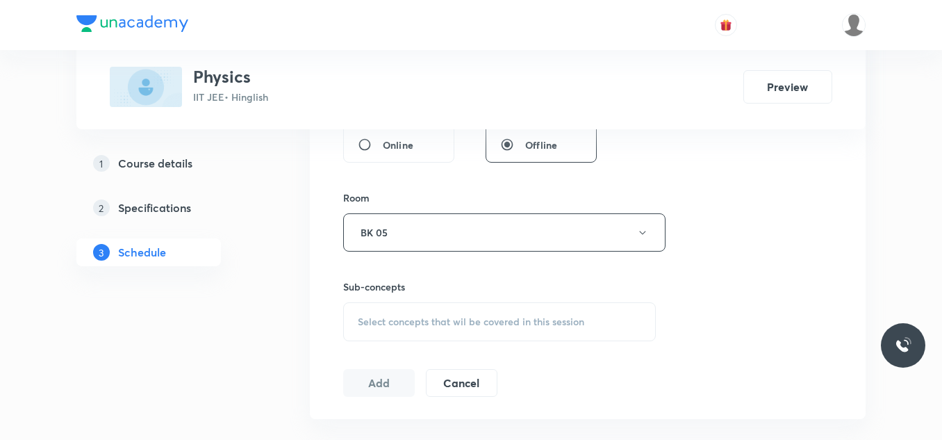
click at [418, 313] on div "Select concepts that wil be covered in this session" at bounding box center [499, 321] width 313 height 39
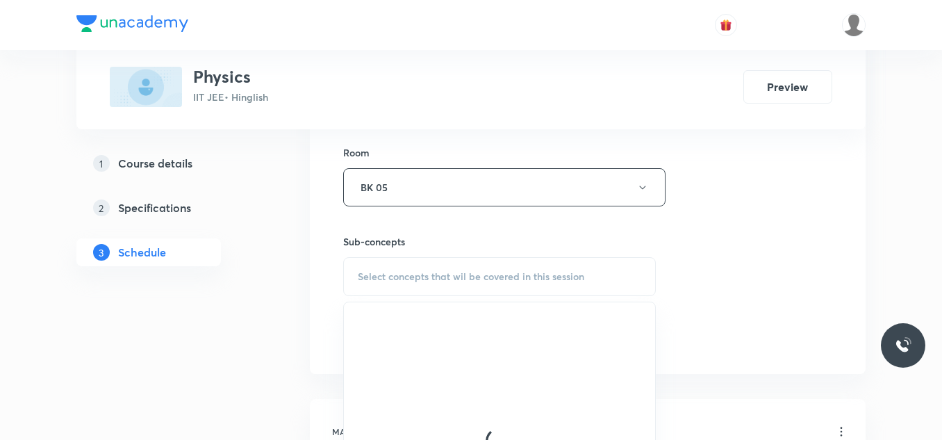
scroll to position [625, 0]
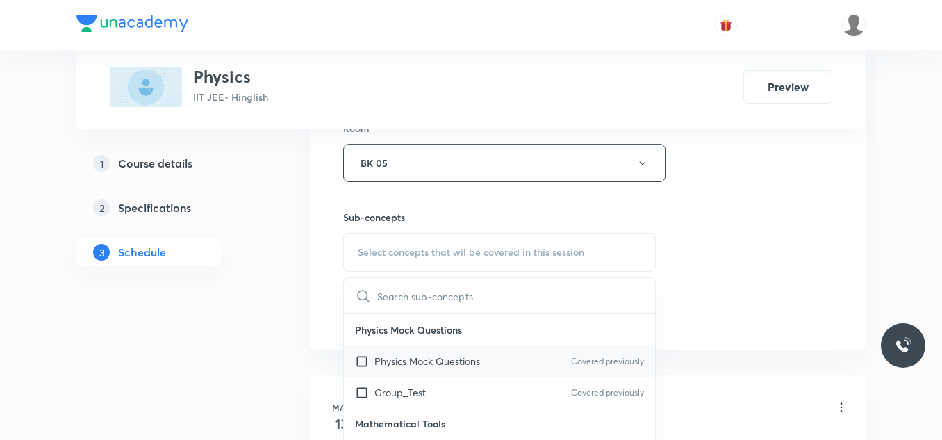
click at [379, 365] on p "Physics Mock Questions" at bounding box center [427, 361] width 106 height 15
checkbox input "true"
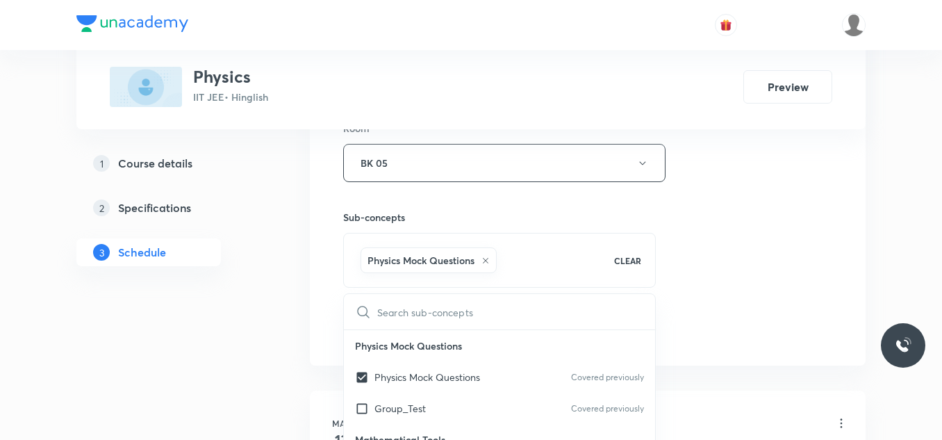
click at [731, 249] on div "Session 48 Live class Session title 30/99 Moving Charge and magnetism_07 ​ Sche…" at bounding box center [587, 9] width 489 height 668
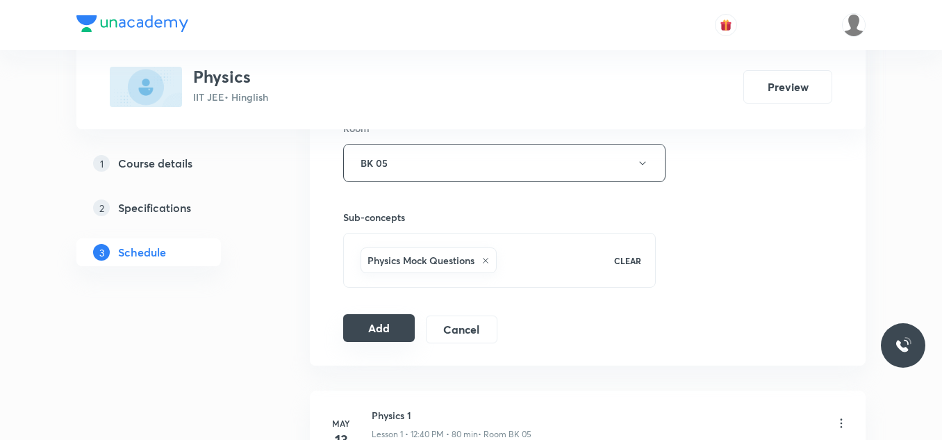
click at [392, 323] on button "Add" at bounding box center [379, 328] width 72 height 28
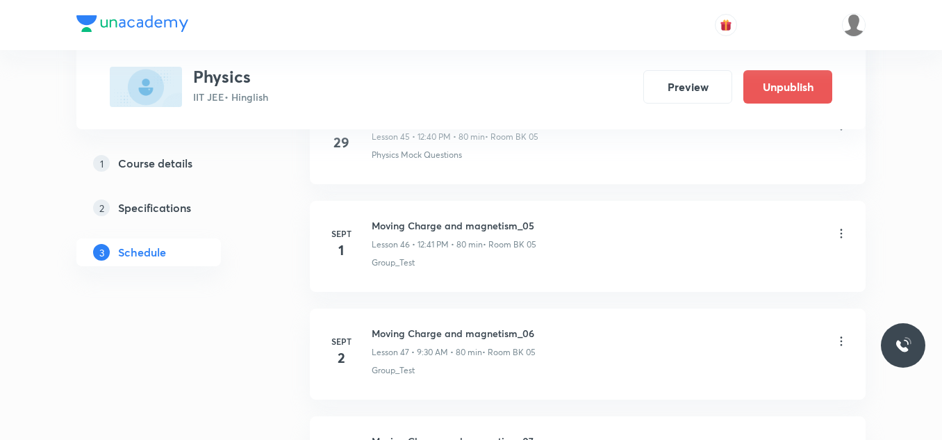
scroll to position [4995, 0]
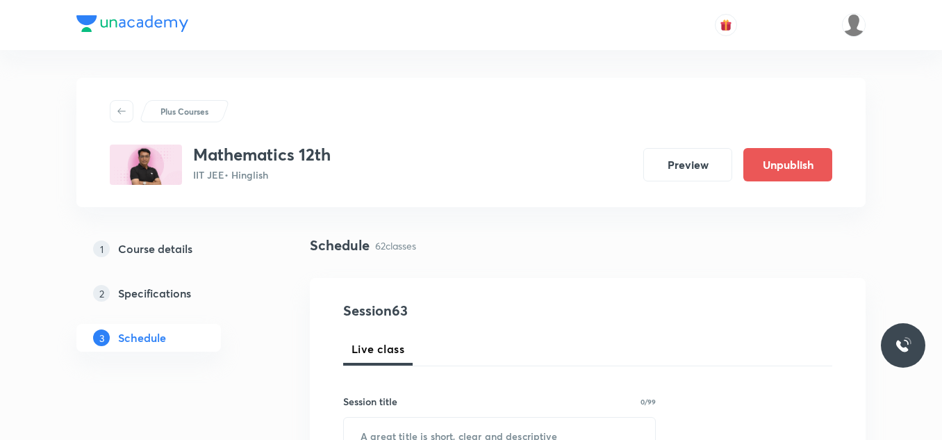
scroll to position [7349, 0]
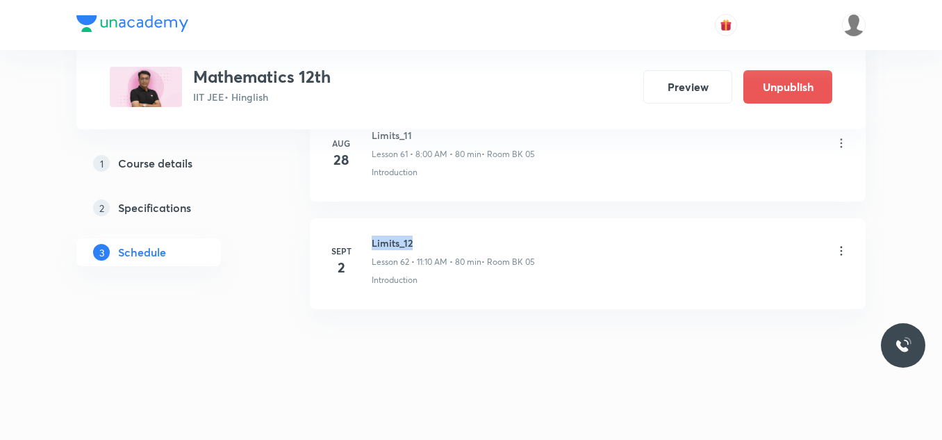
drag, startPoint x: 371, startPoint y: 240, endPoint x: 420, endPoint y: 235, distance: 48.8
click at [419, 235] on div "[DATE] Limits_12 Lesson 62 • 11:10 AM • 80 min • Room BK 05 Introduction" at bounding box center [587, 260] width 521 height 51
copy h6 "Limits_12"
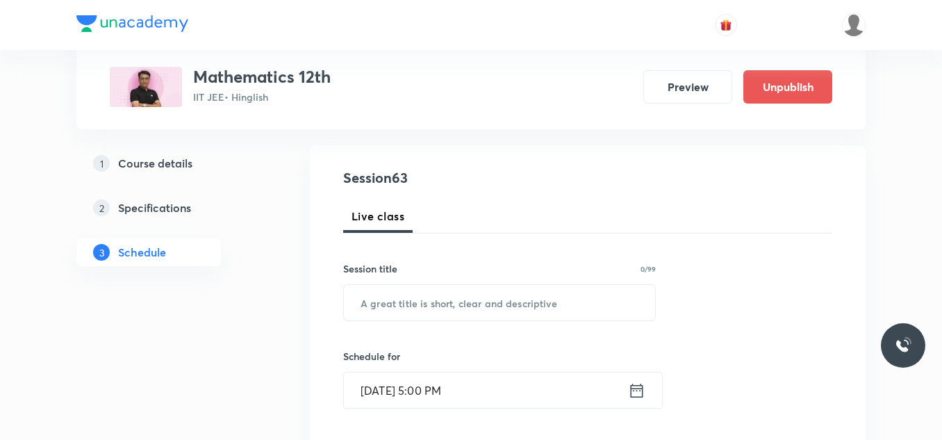
scroll to position [139, 0]
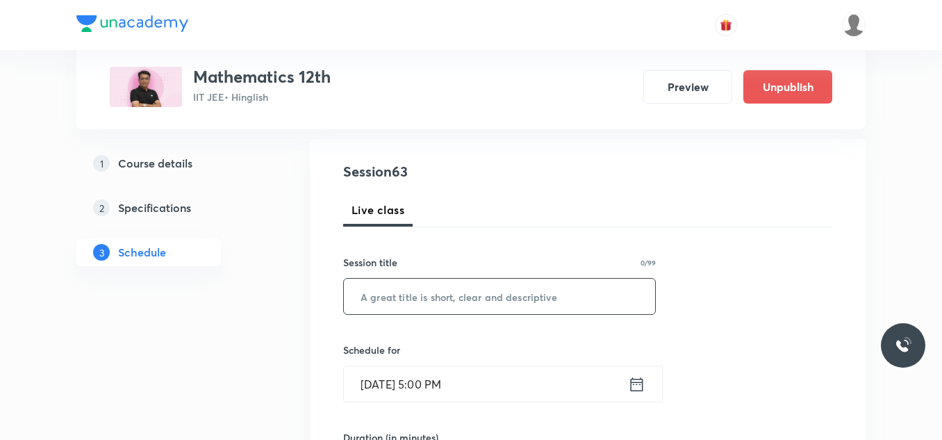
click at [493, 297] on input "text" at bounding box center [499, 296] width 311 height 35
paste input "Limits_12"
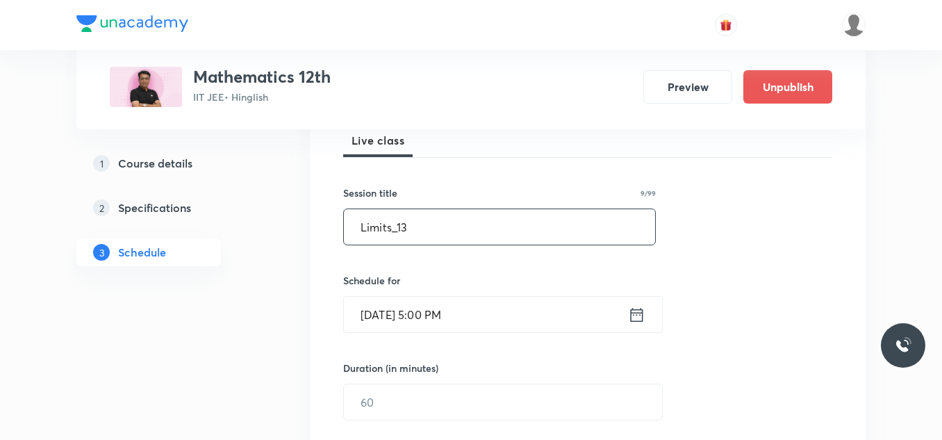
type input "Limits_13"
click at [501, 331] on input "[DATE] 5:00 PM" at bounding box center [486, 314] width 284 height 35
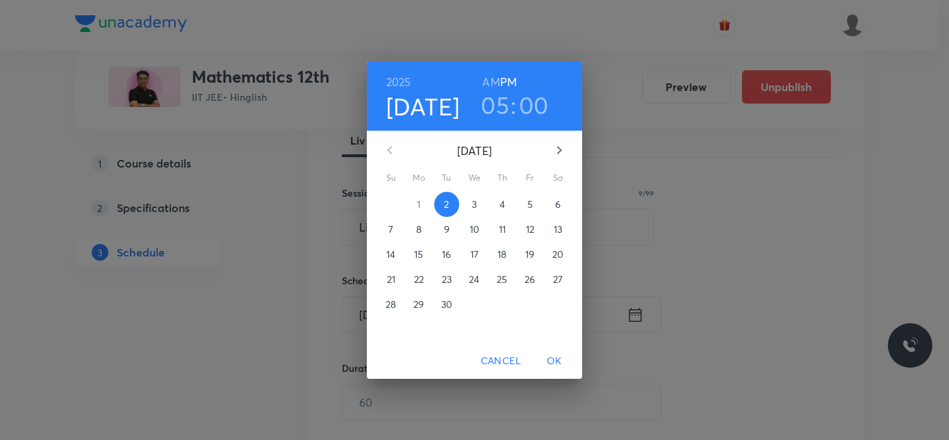
click at [482, 206] on span "3" at bounding box center [474, 204] width 25 height 14
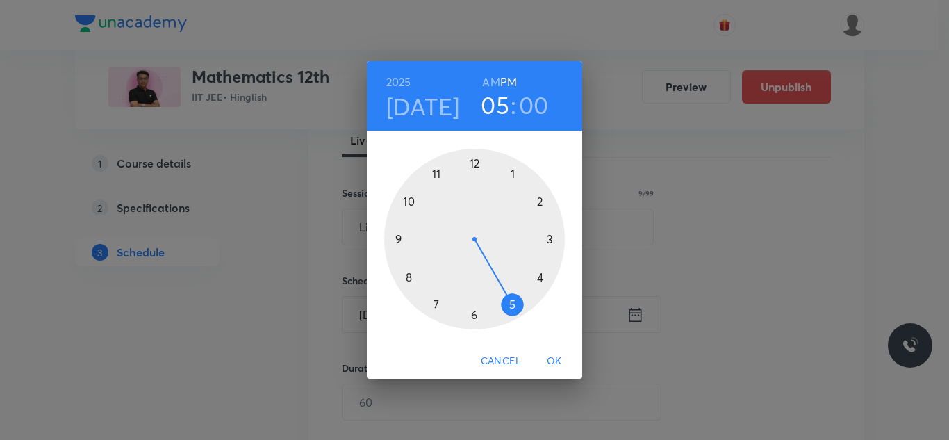
click at [436, 173] on div at bounding box center [474, 239] width 181 height 181
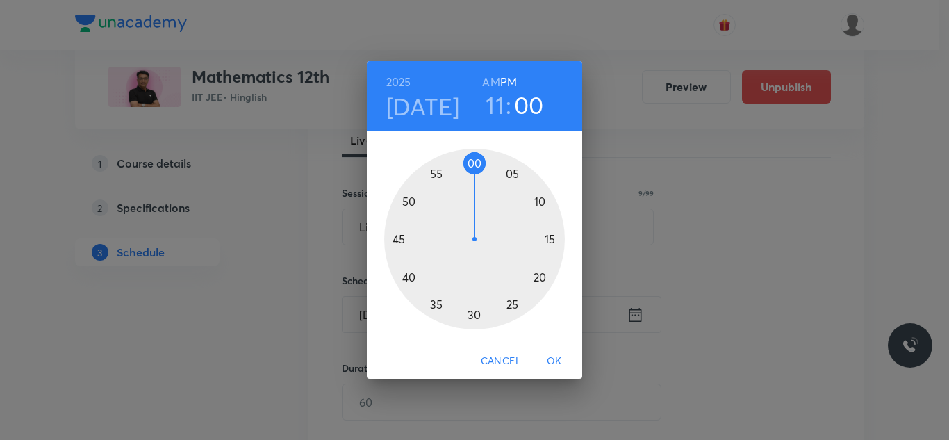
click at [494, 84] on h6 "AM" at bounding box center [490, 81] width 17 height 19
click at [537, 202] on div at bounding box center [474, 239] width 181 height 181
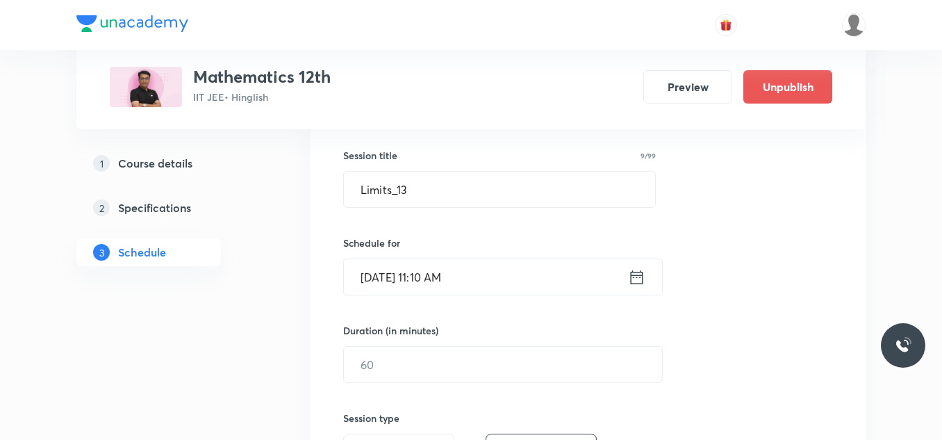
scroll to position [278, 0]
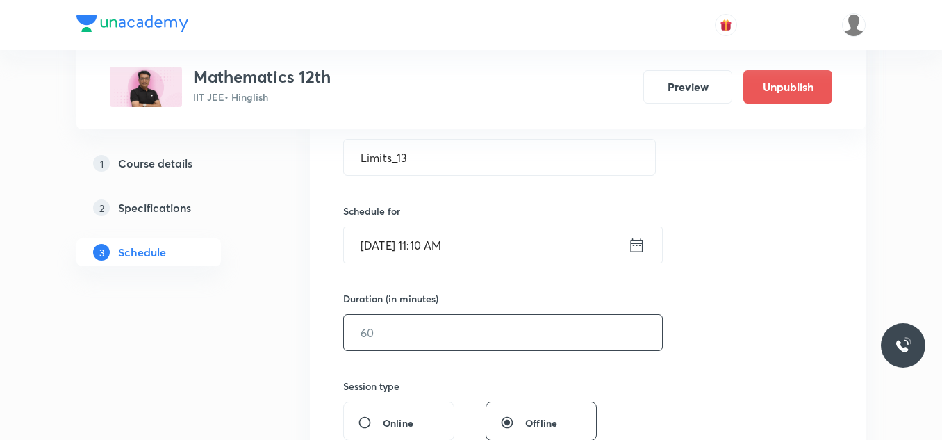
click at [479, 321] on input "text" at bounding box center [503, 332] width 318 height 35
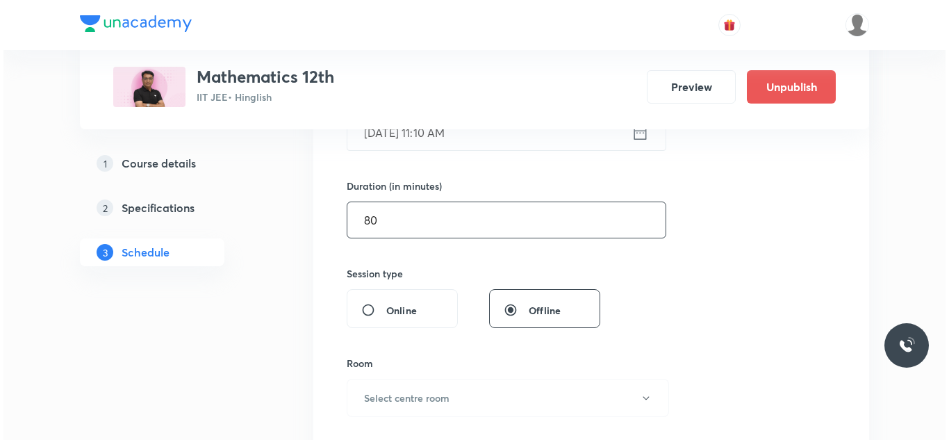
scroll to position [417, 0]
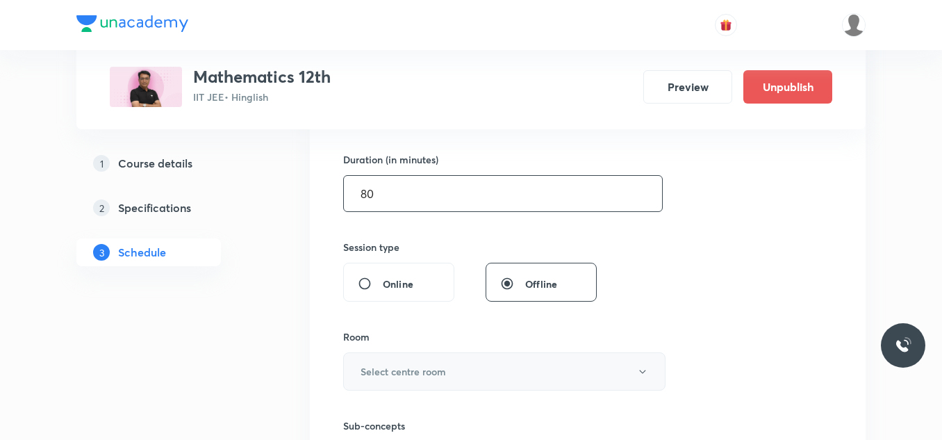
type input "80"
click at [415, 372] on h6 "Select centre room" at bounding box center [403, 371] width 85 height 15
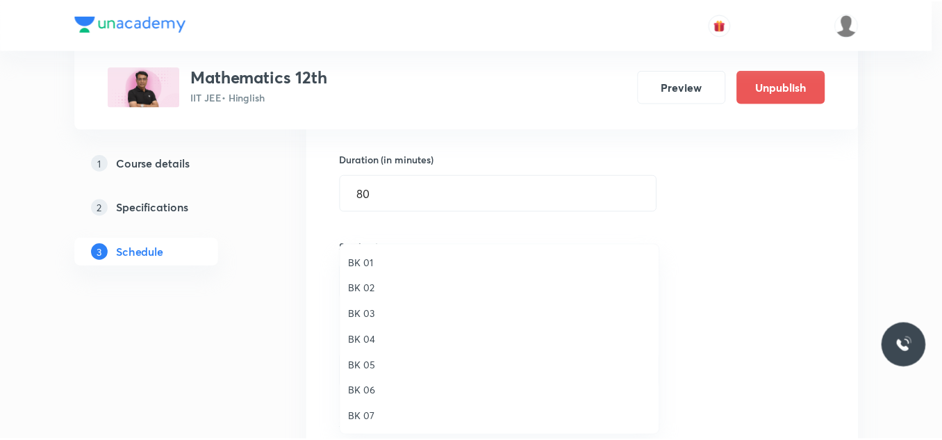
scroll to position [26, 0]
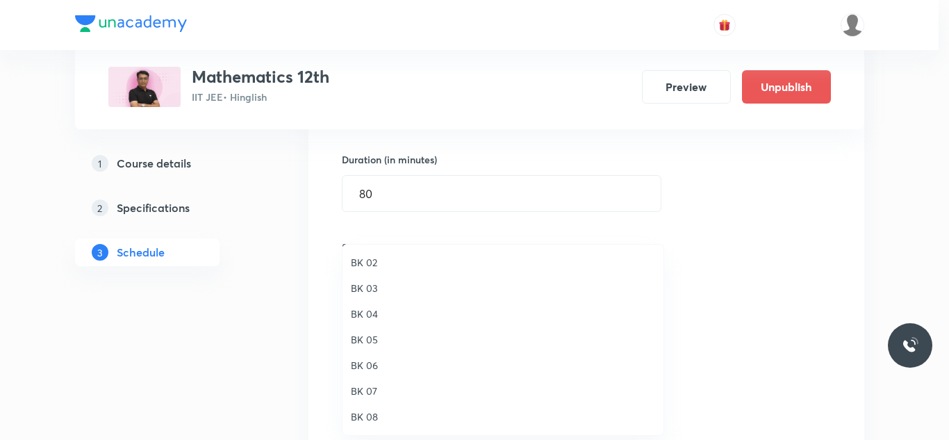
click at [368, 345] on span "BK 05" at bounding box center [503, 339] width 304 height 15
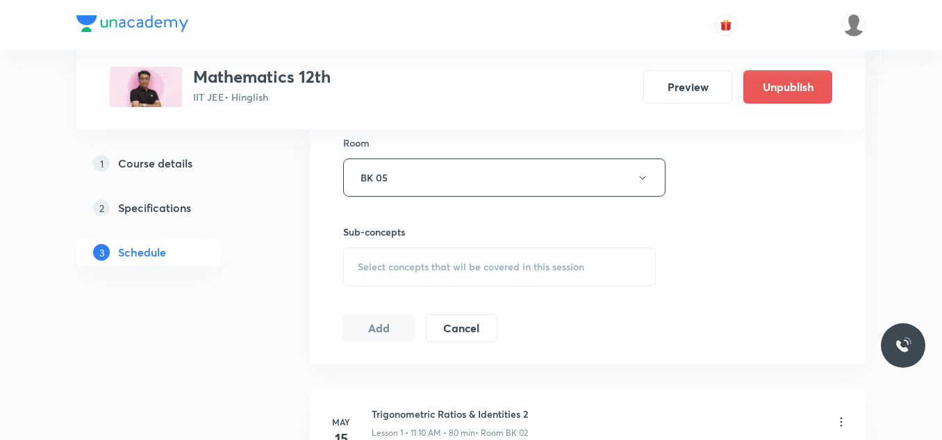
scroll to position [625, 0]
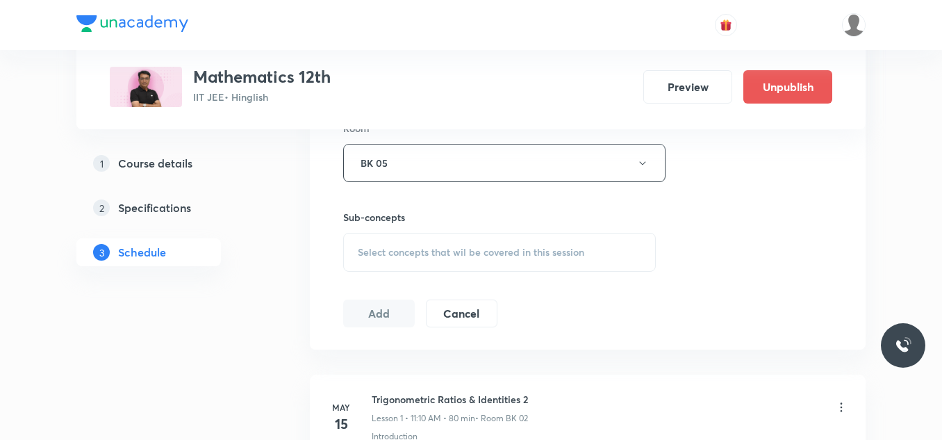
click at [440, 254] on span "Select concepts that wil be covered in this session" at bounding box center [471, 252] width 226 height 11
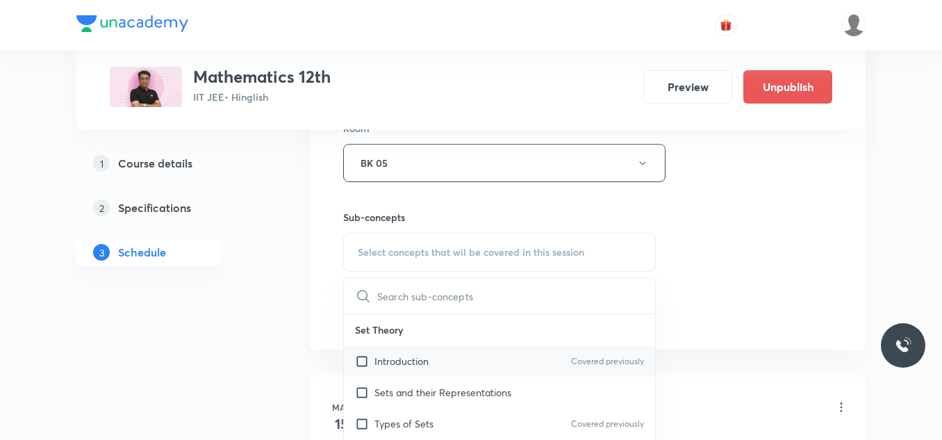
click at [404, 365] on p "Introduction" at bounding box center [401, 361] width 54 height 15
checkbox input "true"
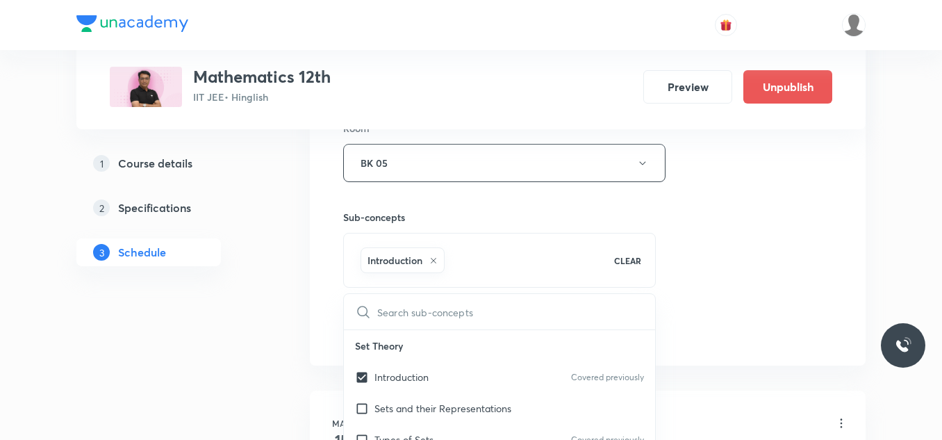
drag, startPoint x: 797, startPoint y: 251, endPoint x: 652, endPoint y: 273, distance: 147.5
click at [796, 251] on div "Session 63 Live class Session title 9/99 Limits_13 ​ Schedule for Sept 3, 2025,…" at bounding box center [587, 9] width 489 height 668
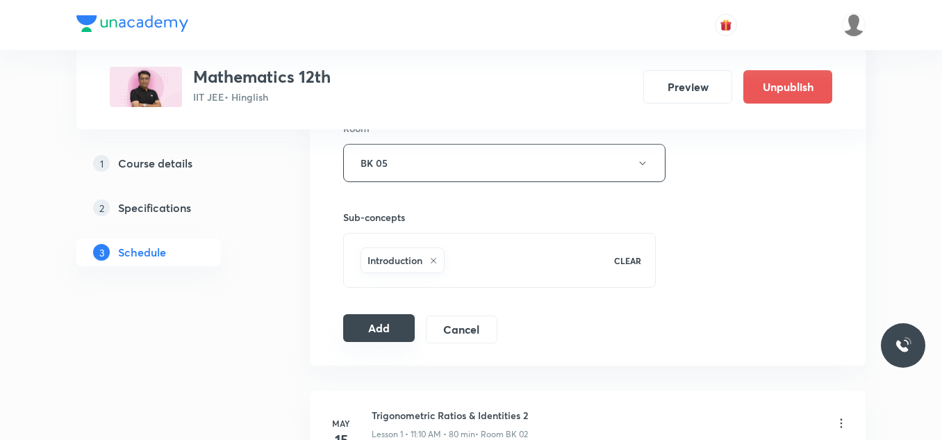
click at [390, 329] on button "Add" at bounding box center [379, 328] width 72 height 28
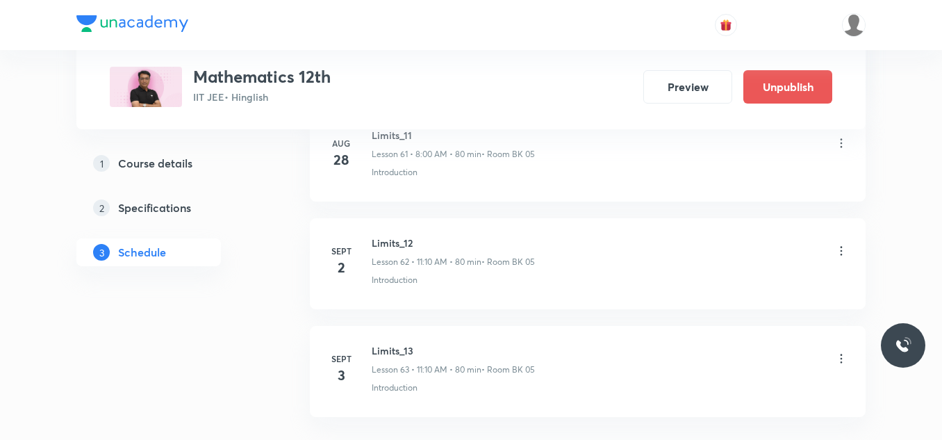
scroll to position [6819, 0]
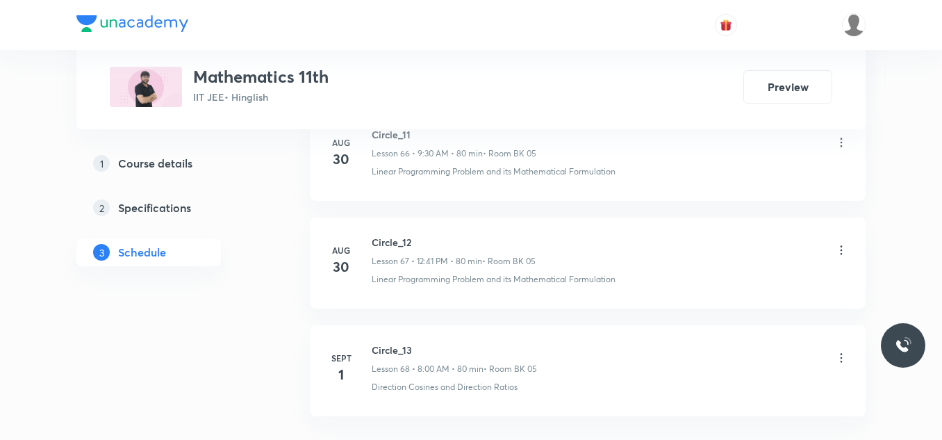
scroll to position [7996, 0]
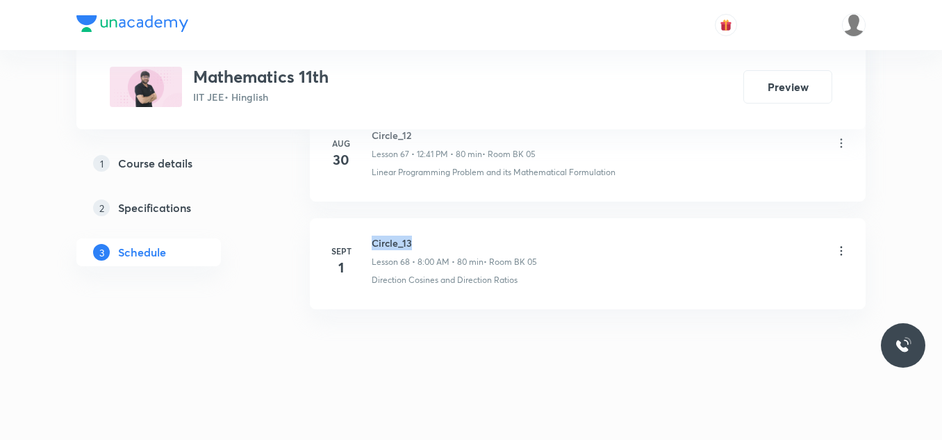
drag, startPoint x: 368, startPoint y: 234, endPoint x: 425, endPoint y: 224, distance: 57.9
click at [424, 224] on li "[DATE] Circle_13 Lesson 68 • 8:00 AM • 80 min • Room BK 05 Direction Cosines an…" at bounding box center [588, 263] width 556 height 91
copy h6 "Circle_13"
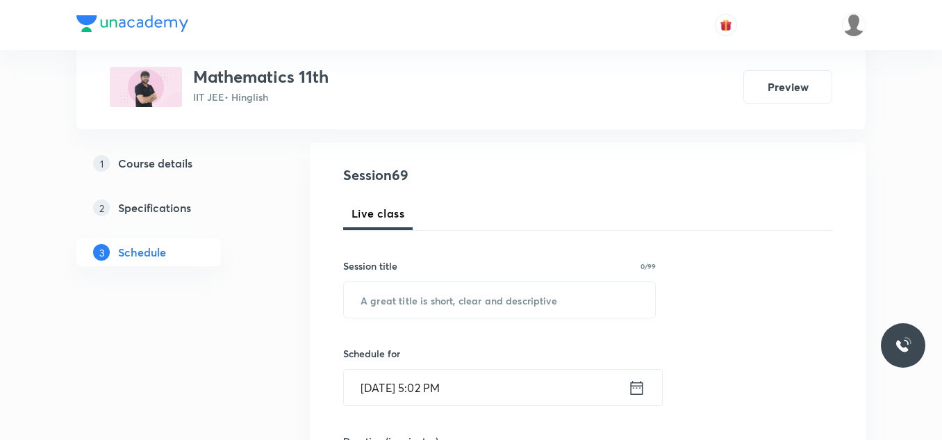
scroll to position [139, 0]
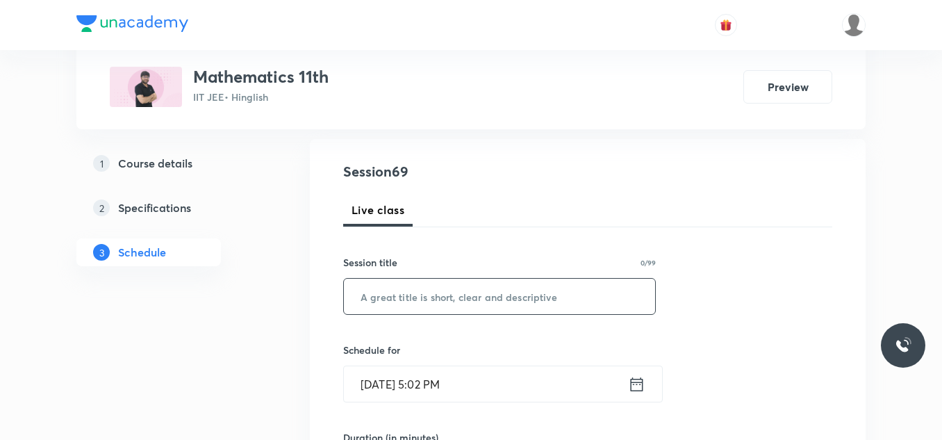
click at [471, 295] on input "text" at bounding box center [499, 296] width 311 height 35
paste input "Circle_13"
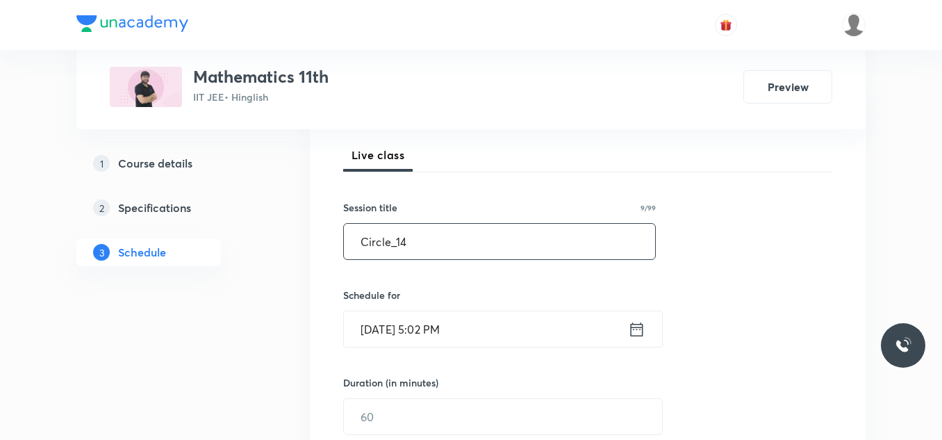
scroll to position [278, 0]
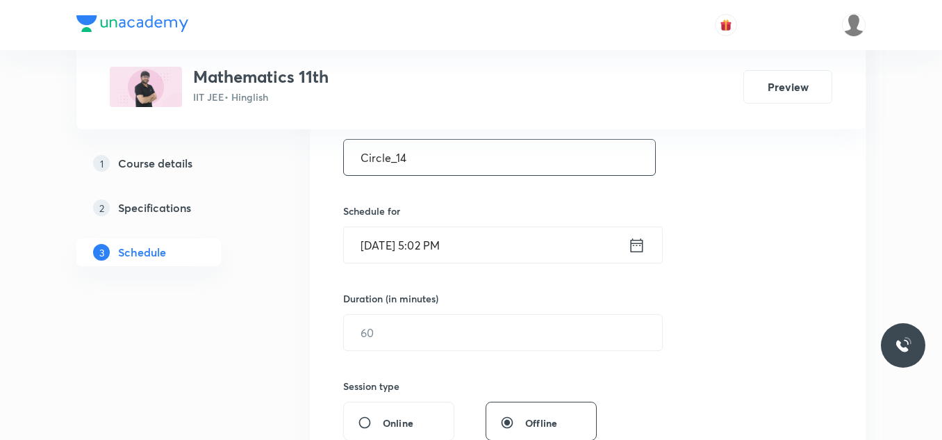
type input "Circle_14"
click at [445, 238] on input "[DATE] 5:02 PM" at bounding box center [486, 244] width 284 height 35
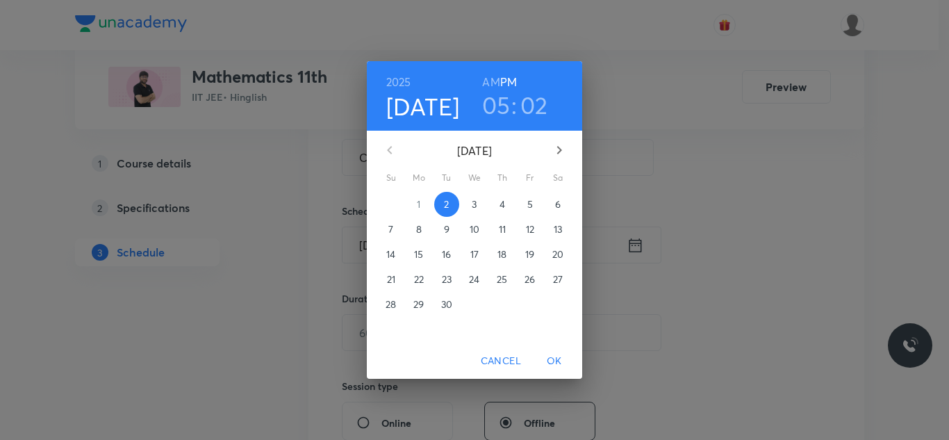
click at [476, 206] on p "3" at bounding box center [474, 204] width 5 height 14
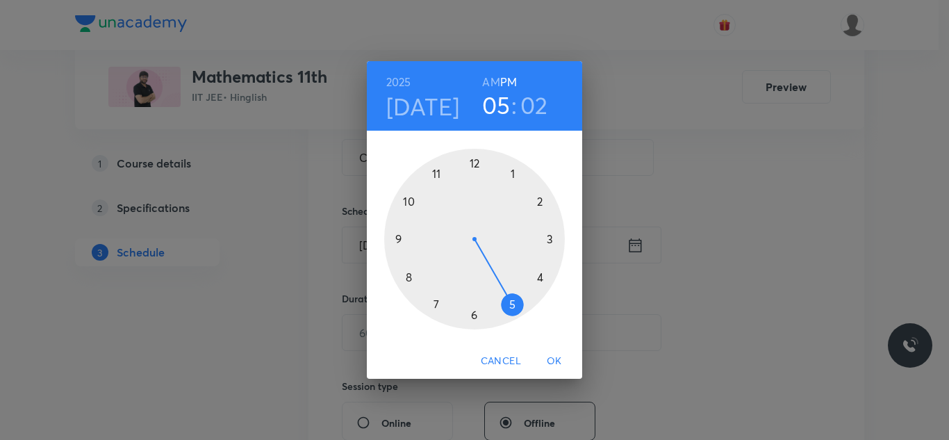
click at [475, 162] on div at bounding box center [474, 239] width 181 height 181
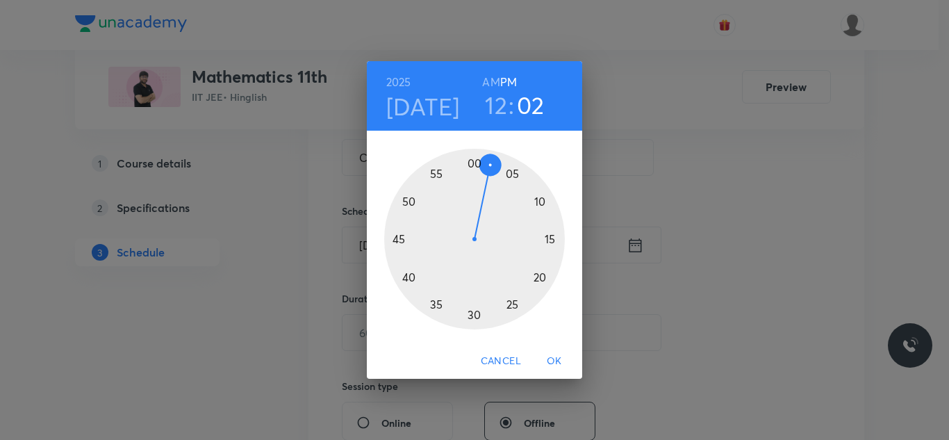
click at [414, 275] on div at bounding box center [474, 239] width 181 height 181
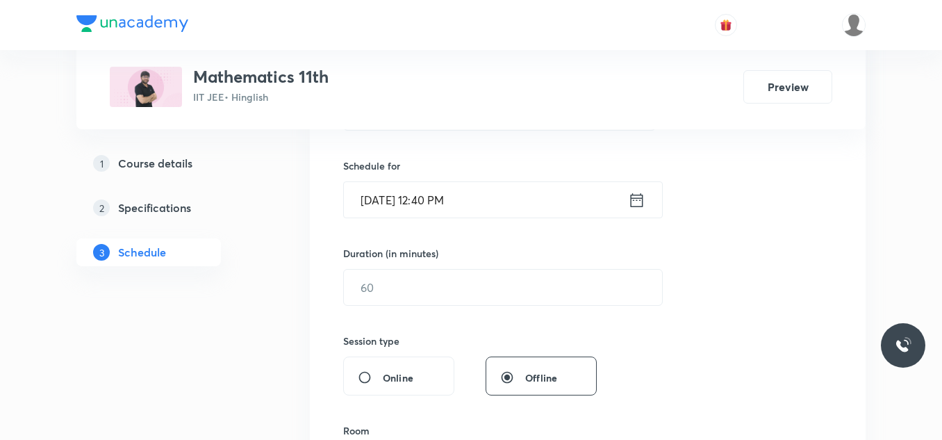
scroll to position [347, 0]
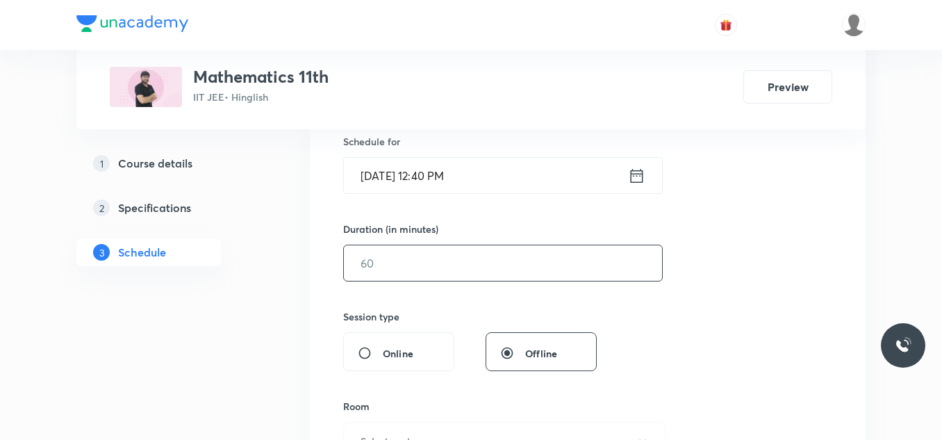
click at [452, 261] on input "text" at bounding box center [503, 262] width 318 height 35
type input "9"
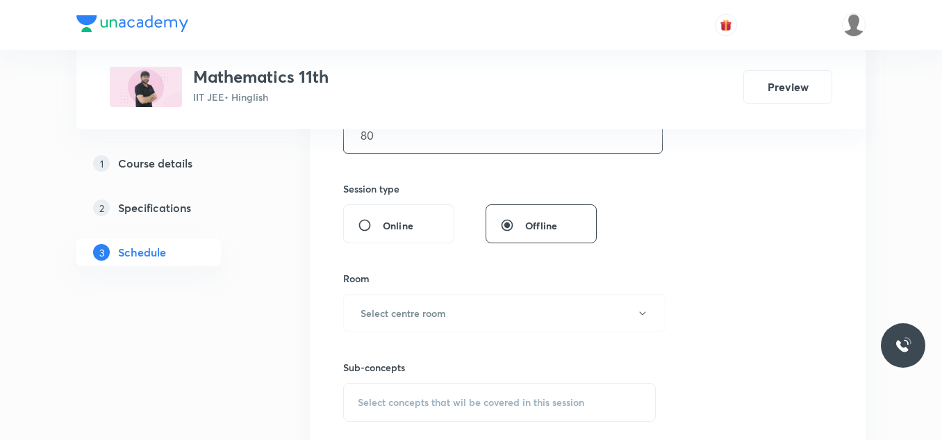
scroll to position [486, 0]
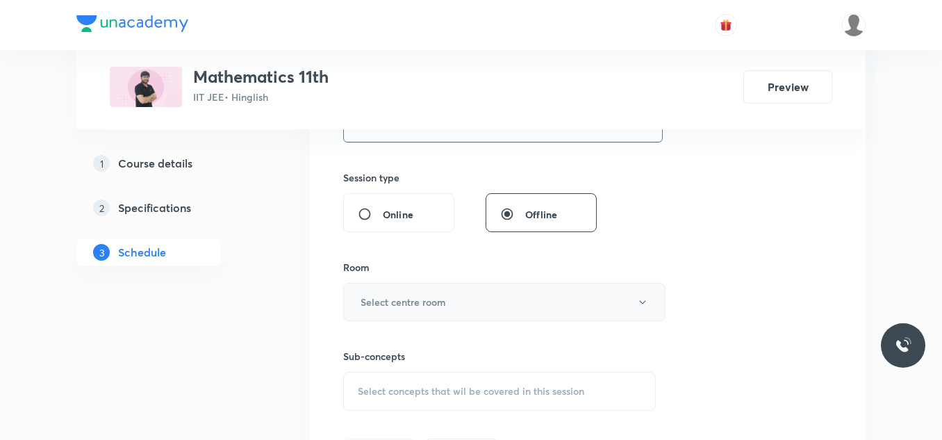
type input "80"
click at [436, 297] on h6 "Select centre room" at bounding box center [403, 302] width 85 height 15
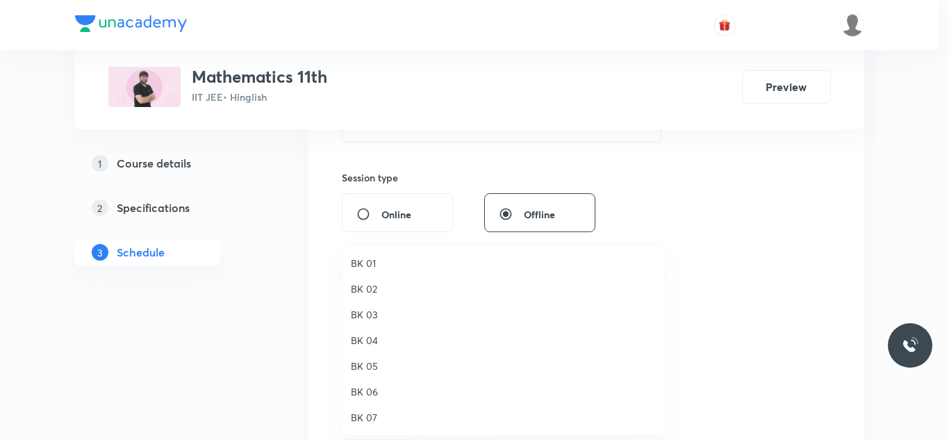
click at [370, 364] on span "BK 05" at bounding box center [503, 365] width 304 height 15
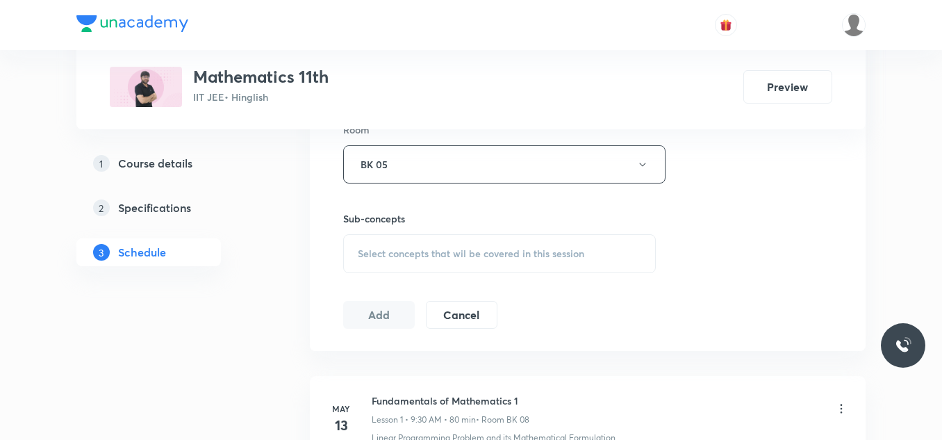
scroll to position [625, 0]
click at [441, 247] on span "Select concepts that wil be covered in this session" at bounding box center [471, 252] width 226 height 11
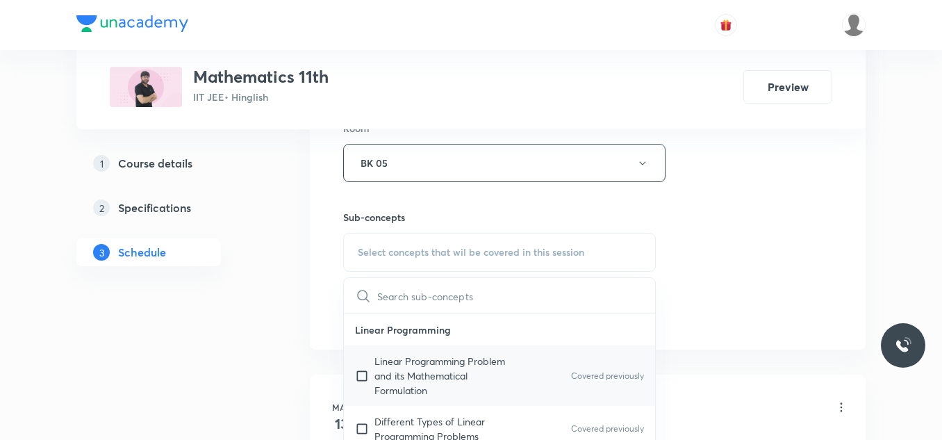
click at [394, 359] on p "Linear Programming Problem and its Mathematical Formulation" at bounding box center [444, 376] width 140 height 44
checkbox input "true"
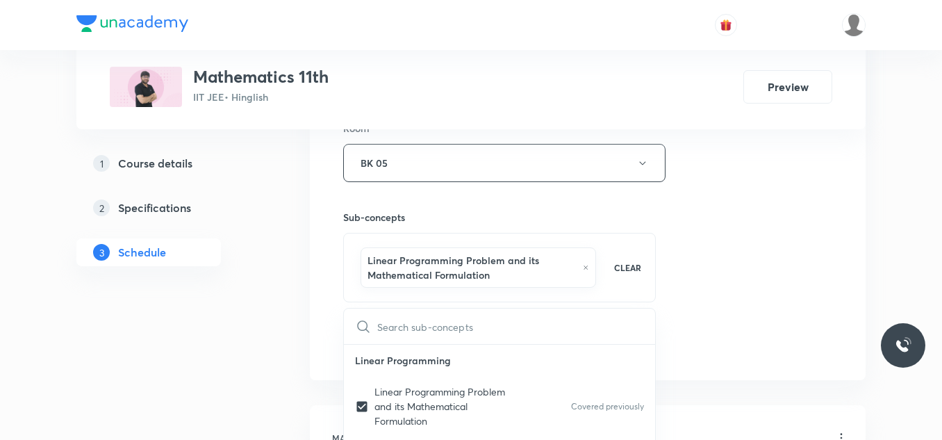
click at [720, 249] on div "Session 69 Live class Session title 9/99 Circle_14 ​ Schedule for Sept 3, 2025,…" at bounding box center [587, 16] width 489 height 683
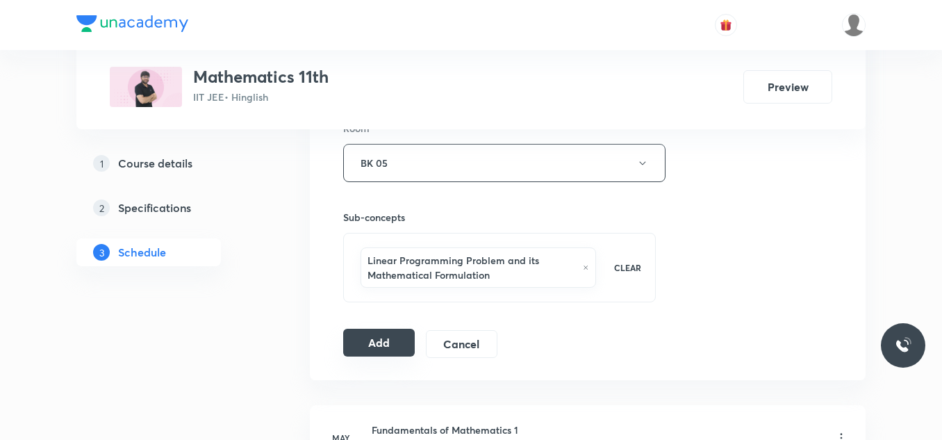
click at [367, 338] on button "Add" at bounding box center [379, 343] width 72 height 28
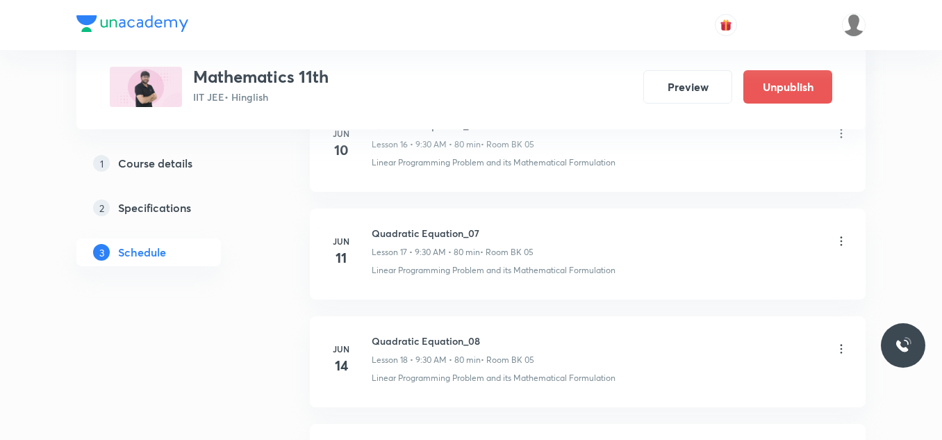
scroll to position [7465, 0]
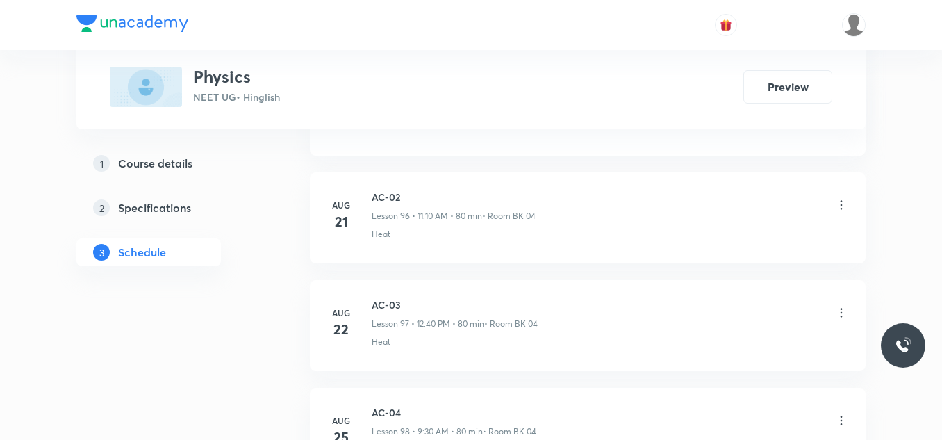
scroll to position [11549, 0]
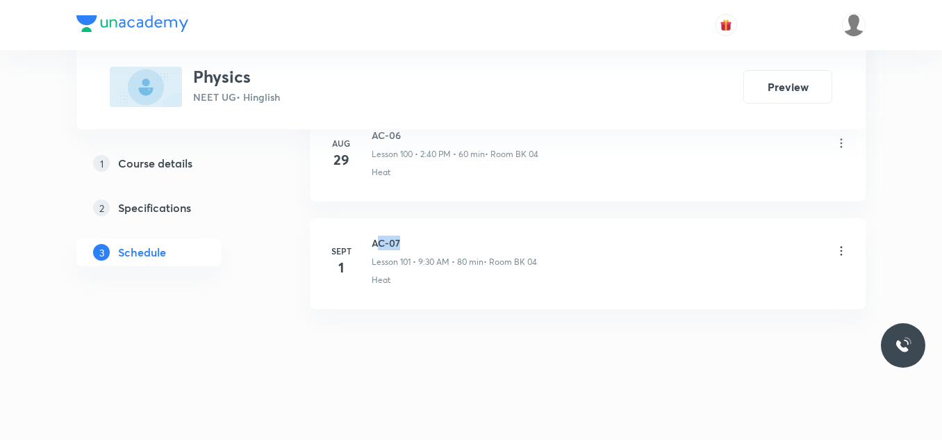
drag, startPoint x: 375, startPoint y: 240, endPoint x: 460, endPoint y: 243, distance: 84.8
click at [460, 243] on h6 "AC-07" at bounding box center [454, 242] width 165 height 15
drag, startPoint x: 371, startPoint y: 240, endPoint x: 422, endPoint y: 240, distance: 50.7
click at [422, 240] on div "[DATE] AC-07 Lesson 101 • 9:30 AM • 80 min • Room BK 04 Heat" at bounding box center [587, 260] width 521 height 51
copy h6 "AC-07"
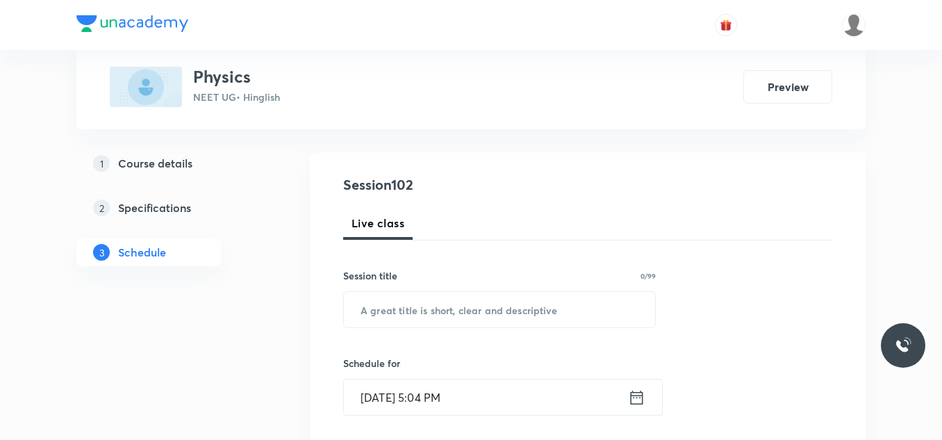
scroll to position [139, 0]
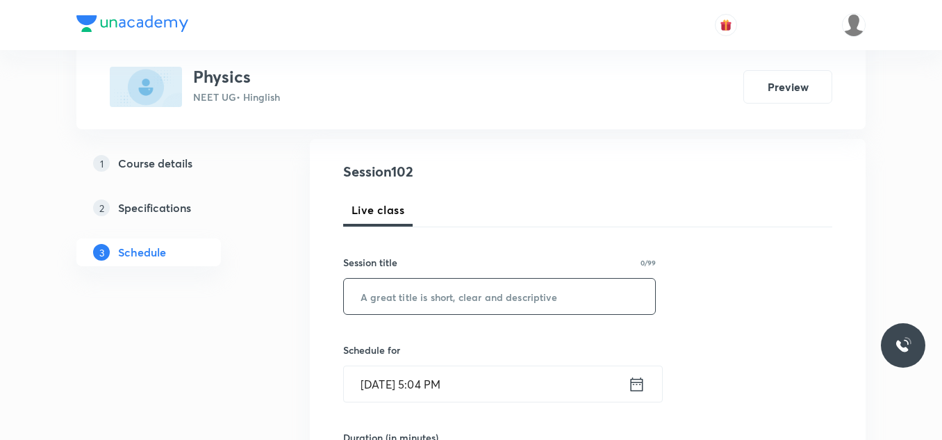
click at [429, 295] on input "text" at bounding box center [499, 296] width 311 height 35
paste input "AC-07"
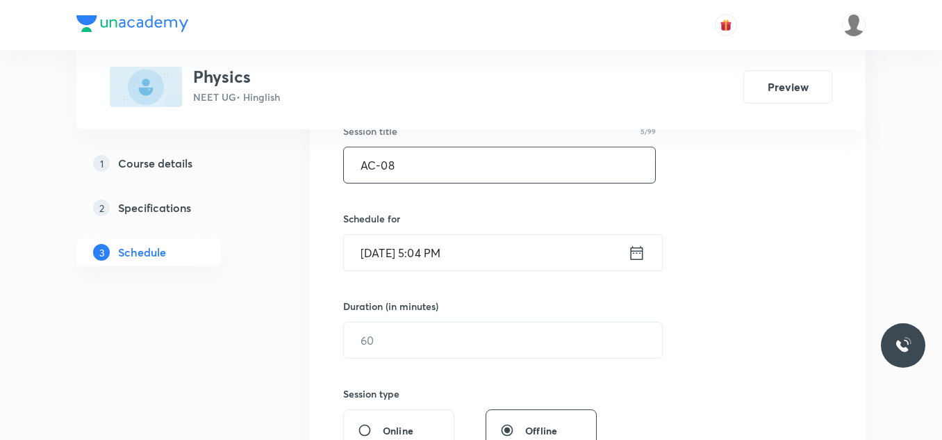
scroll to position [278, 0]
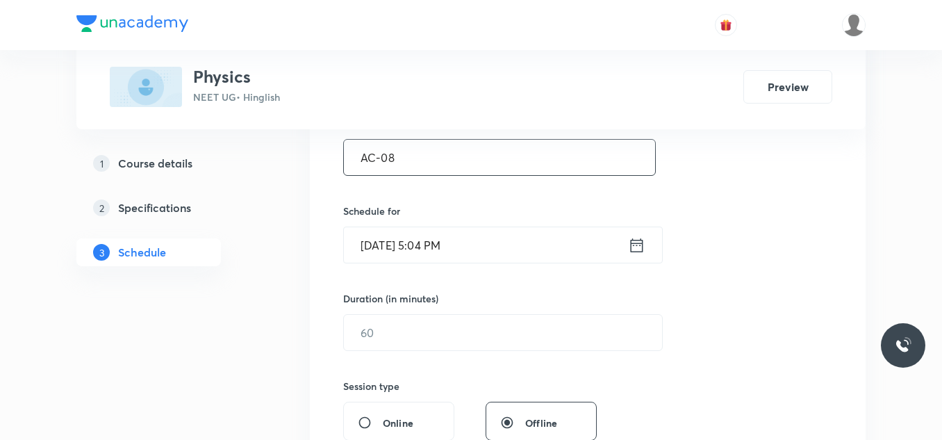
type input "AC-08"
click at [455, 236] on input "Sept 2, 2025, 5:04 PM" at bounding box center [486, 244] width 284 height 35
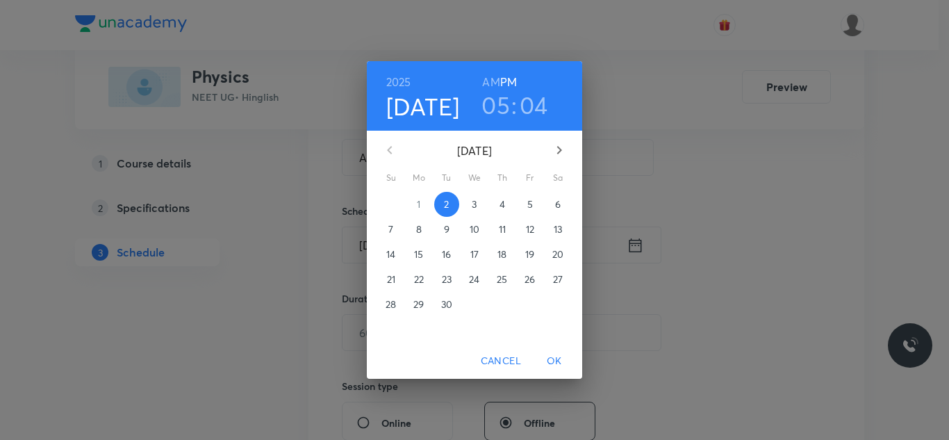
click at [473, 203] on p "3" at bounding box center [474, 204] width 5 height 14
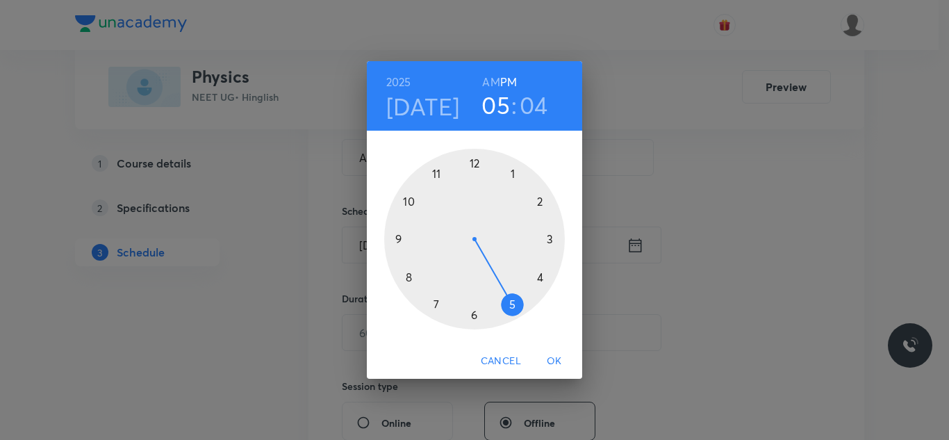
click at [410, 275] on div at bounding box center [474, 239] width 181 height 181
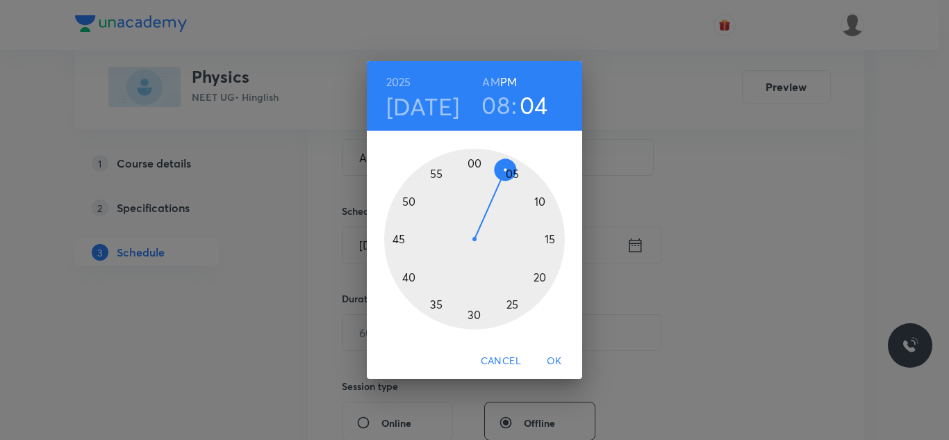
click at [487, 79] on h6 "AM" at bounding box center [490, 81] width 17 height 19
click at [474, 162] on div at bounding box center [474, 239] width 181 height 181
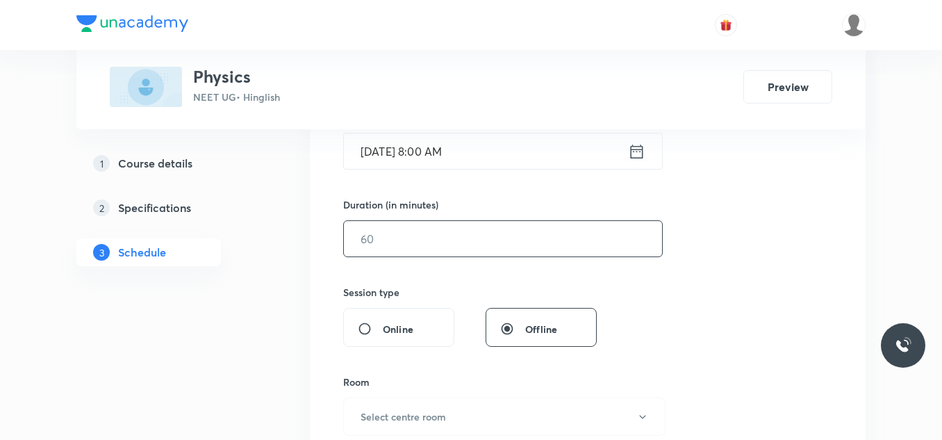
scroll to position [347, 0]
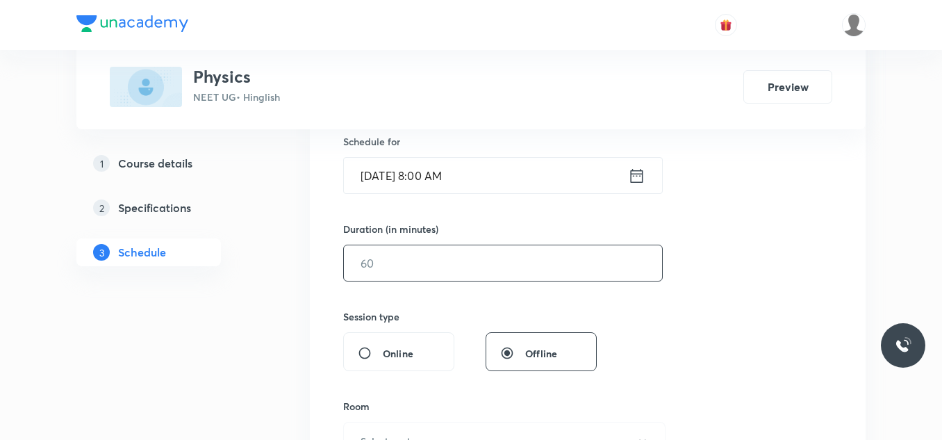
click at [433, 261] on input "text" at bounding box center [503, 262] width 318 height 35
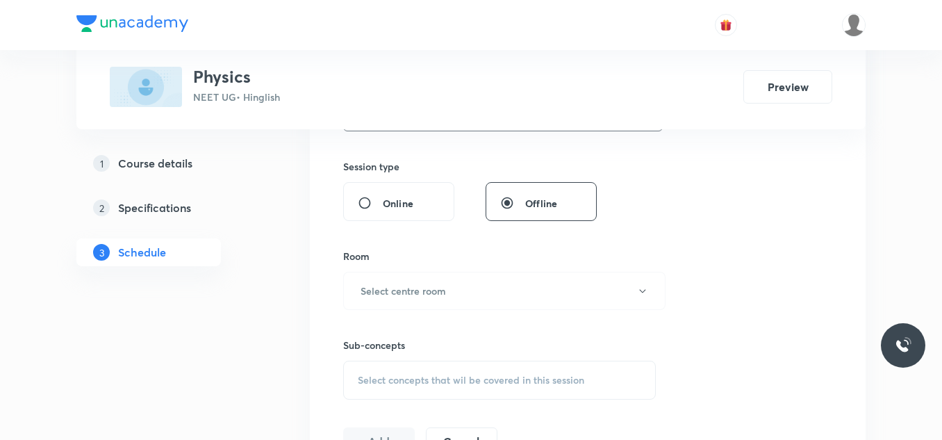
scroll to position [556, 0]
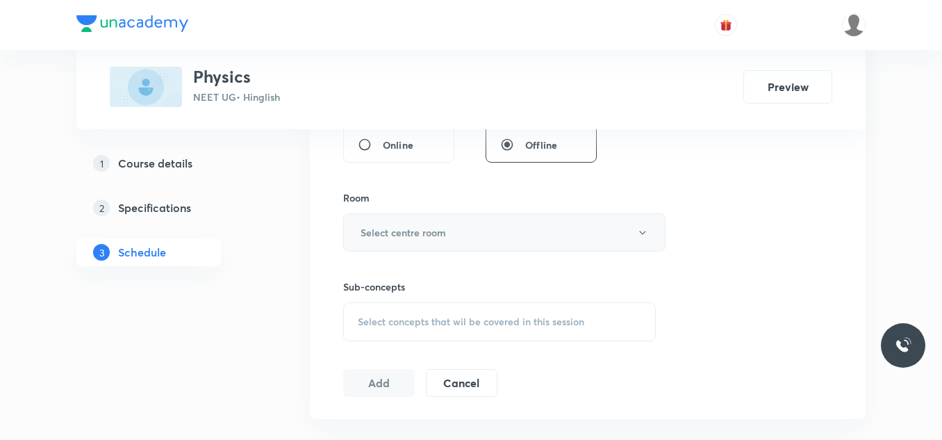
type input "80"
click at [436, 246] on button "Select centre room" at bounding box center [504, 232] width 322 height 38
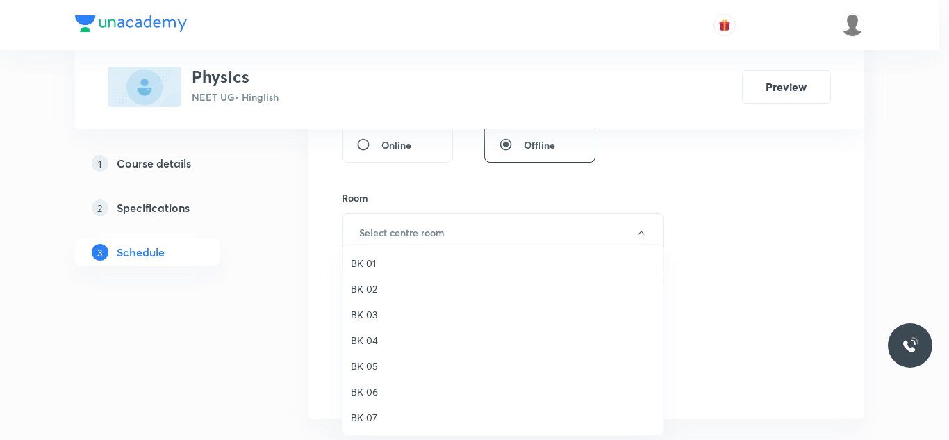
click at [386, 342] on span "BK 04" at bounding box center [503, 340] width 304 height 15
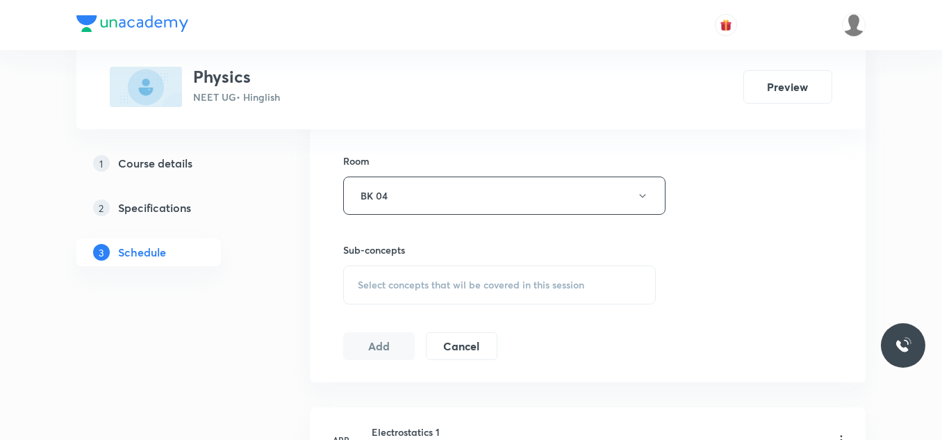
scroll to position [625, 0]
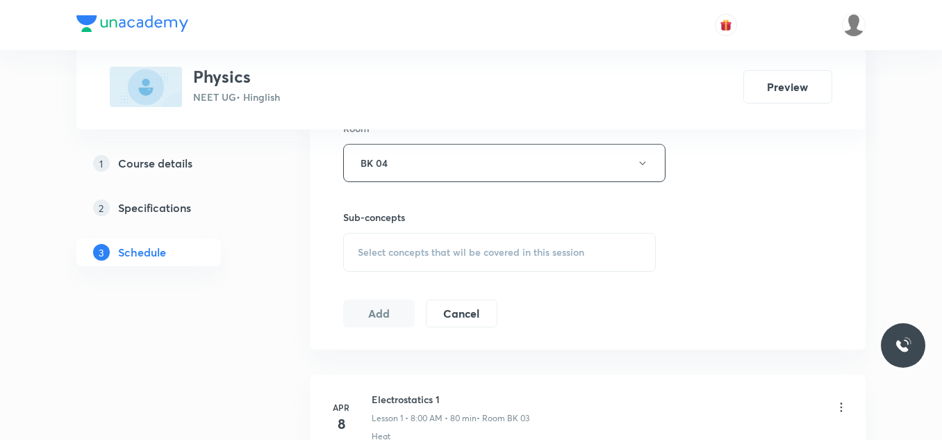
click at [413, 254] on span "Select concepts that wil be covered in this session" at bounding box center [471, 252] width 226 height 11
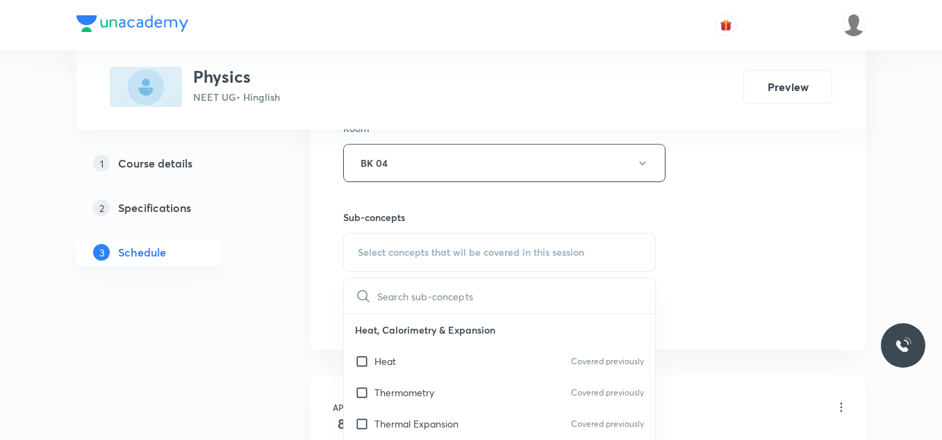
drag, startPoint x: 383, startPoint y: 367, endPoint x: 414, endPoint y: 344, distance: 38.8
click at [383, 364] on p "Heat" at bounding box center [385, 361] width 22 height 15
checkbox input "true"
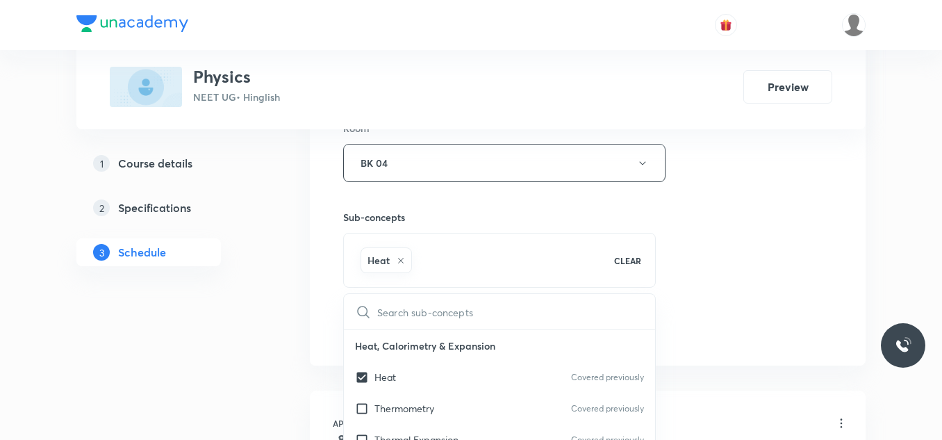
click at [652, 256] on div "Heat CLEAR" at bounding box center [499, 260] width 313 height 55
drag, startPoint x: 684, startPoint y: 233, endPoint x: 672, endPoint y: 233, distance: 11.1
click at [684, 233] on div "Session 102 Live class Session title 5/99 AC-08 ​ Schedule for Sept 3, 2025, 8:…" at bounding box center [587, 9] width 489 height 668
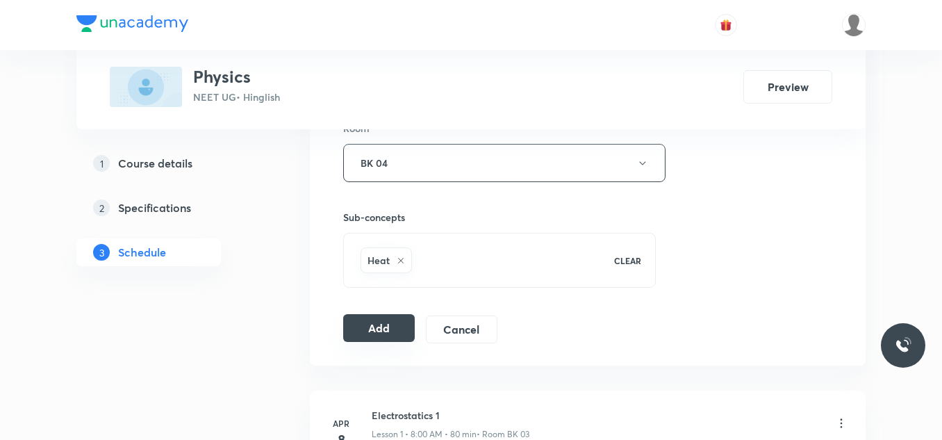
click at [383, 331] on button "Add" at bounding box center [379, 328] width 72 height 28
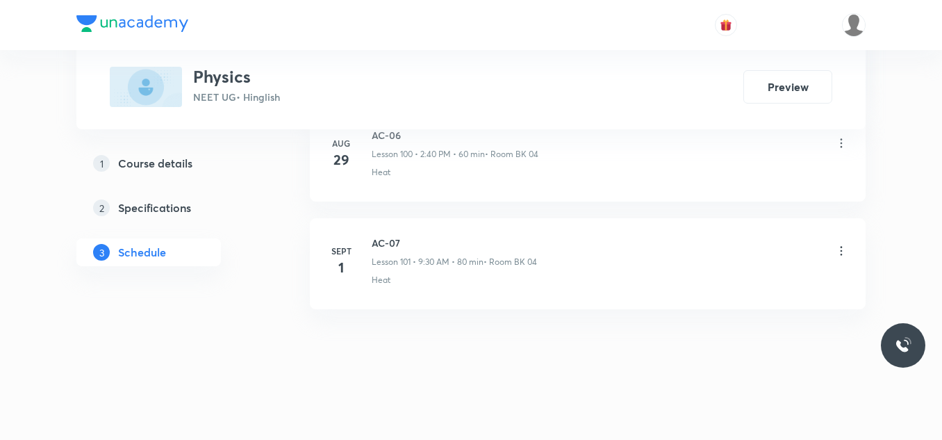
scroll to position [10910, 0]
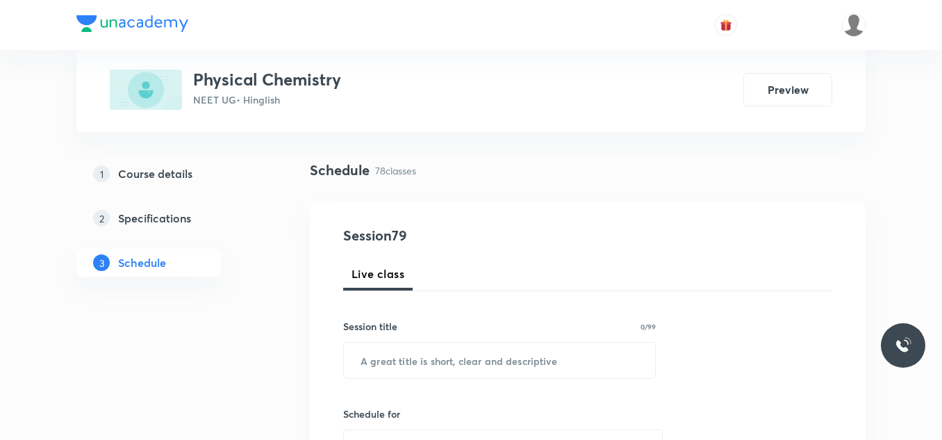
scroll to position [9072, 0]
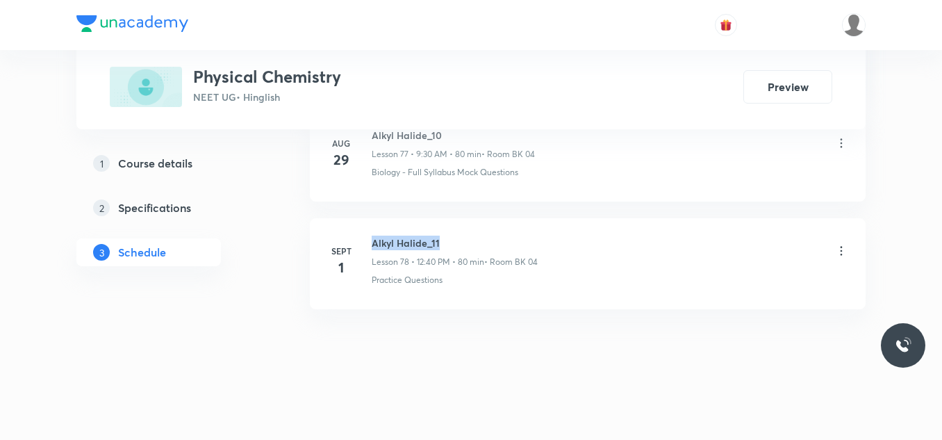
drag, startPoint x: 372, startPoint y: 235, endPoint x: 438, endPoint y: 228, distance: 67.1
click at [437, 229] on li "Sept 1 Alkyl Halide_11 Lesson 78 • 12:40 PM • 80 min • Room BK 04 Practice Ques…" at bounding box center [588, 263] width 556 height 91
click at [446, 223] on li "Sept 1 Alkyl Halide_11 Lesson 78 • 12:40 PM • 80 min • Room BK 04 Practice Ques…" at bounding box center [588, 263] width 556 height 91
copy h6 "Alkyl Halide_11"
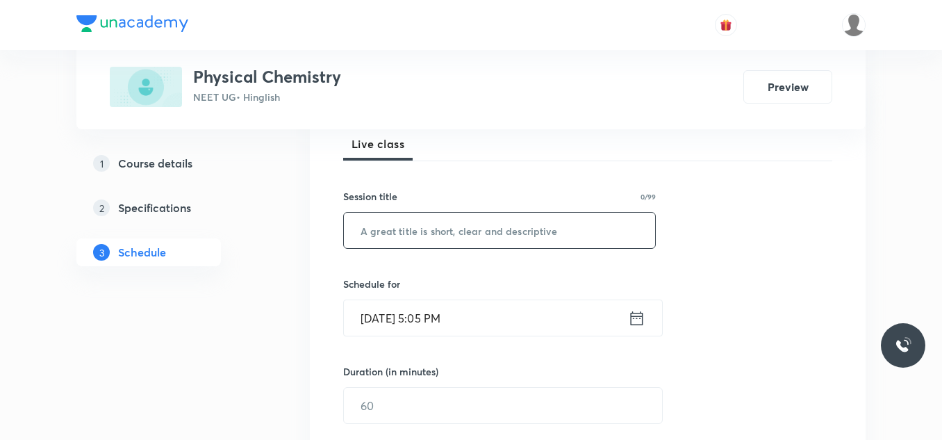
scroll to position [208, 0]
click at [491, 236] on input "text" at bounding box center [499, 226] width 311 height 35
paste input "Alkyl Halide_11"
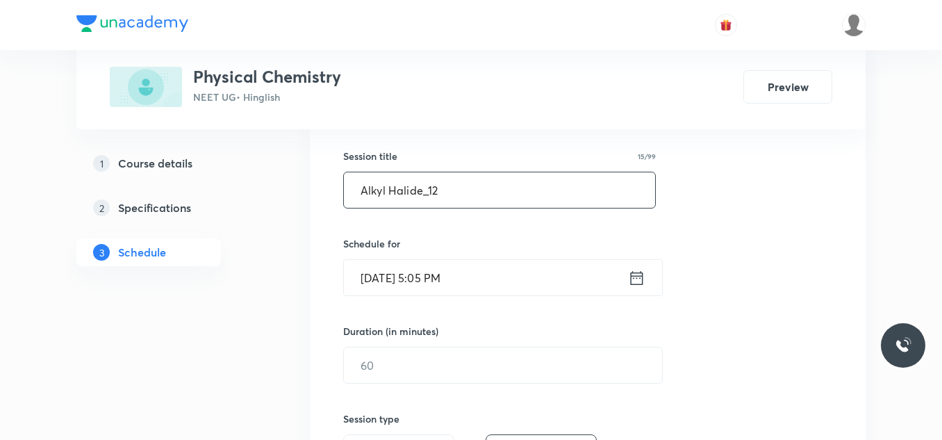
scroll to position [278, 0]
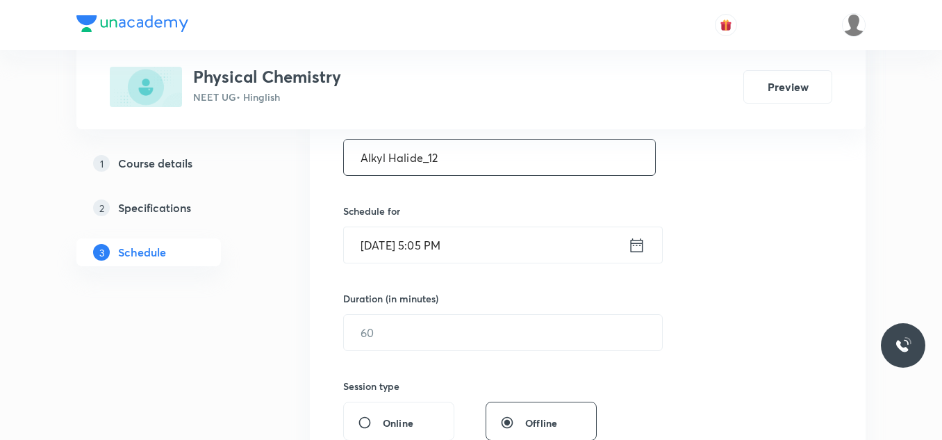
type input "Alkyl Halide_12"
click at [496, 251] on input "Sept 2, 2025, 5:05 PM" at bounding box center [486, 244] width 284 height 35
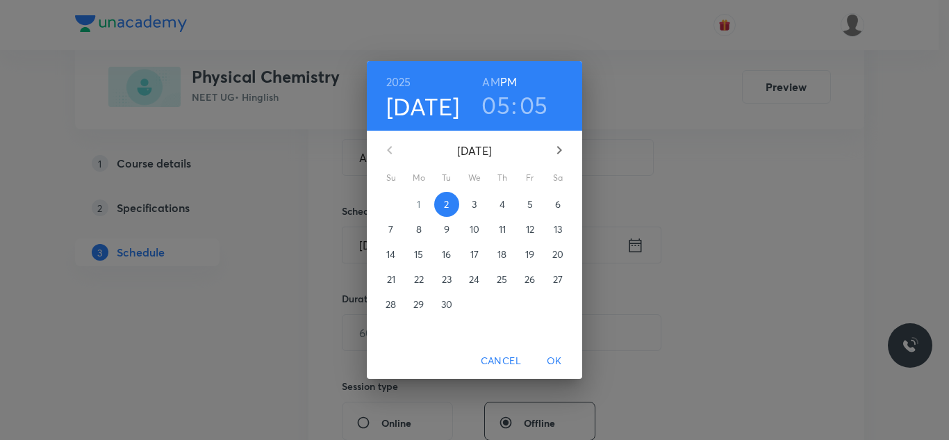
click at [477, 201] on span "3" at bounding box center [474, 204] width 25 height 14
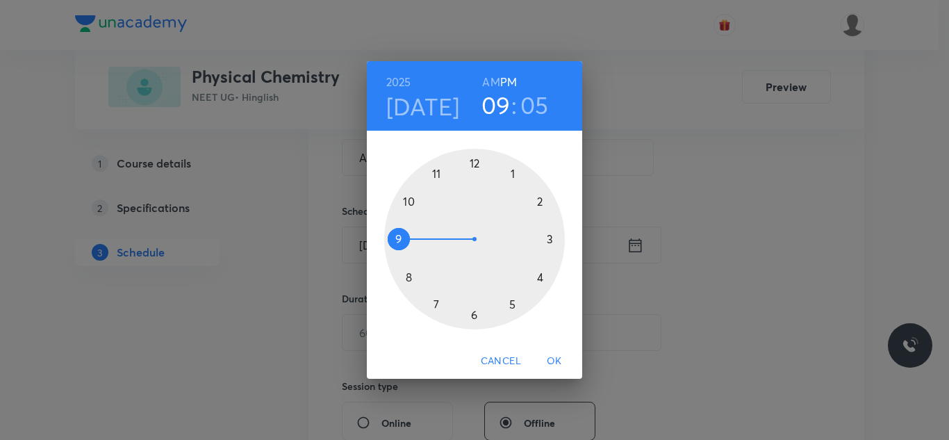
click at [400, 235] on div at bounding box center [474, 239] width 181 height 181
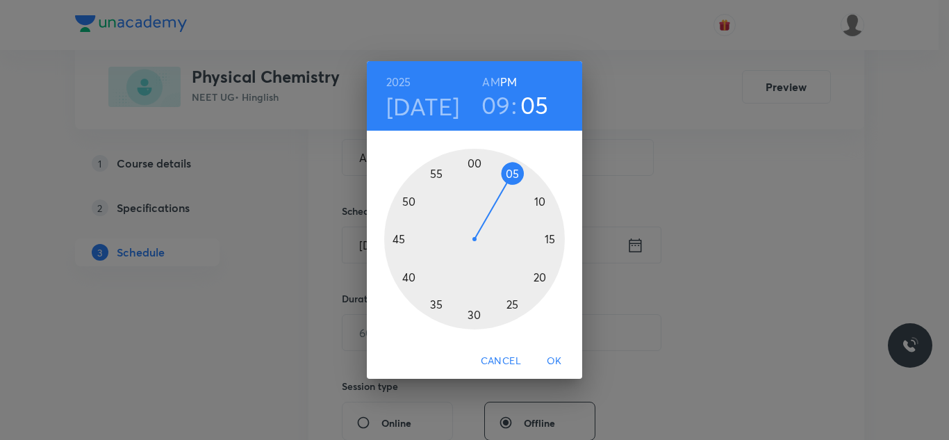
drag, startPoint x: 495, startPoint y: 81, endPoint x: 491, endPoint y: 112, distance: 31.5
click at [494, 89] on h6 "AM" at bounding box center [490, 81] width 17 height 19
click at [473, 315] on div at bounding box center [474, 239] width 181 height 181
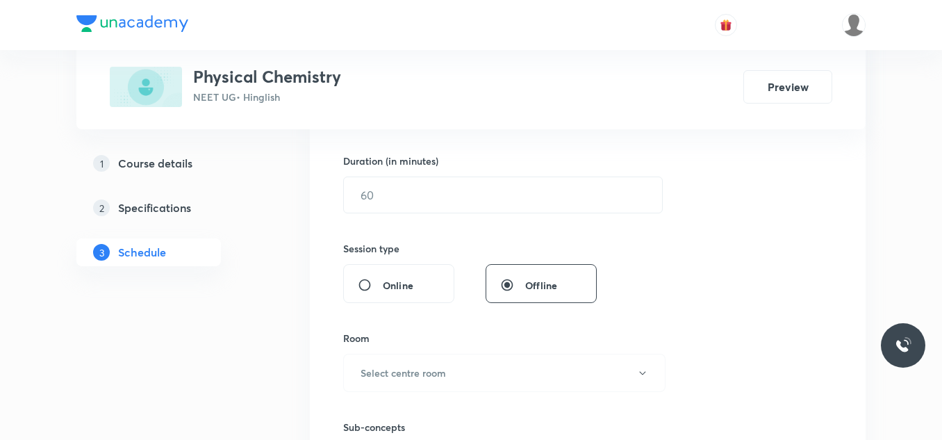
scroll to position [417, 0]
click at [463, 201] on input "text" at bounding box center [503, 193] width 318 height 35
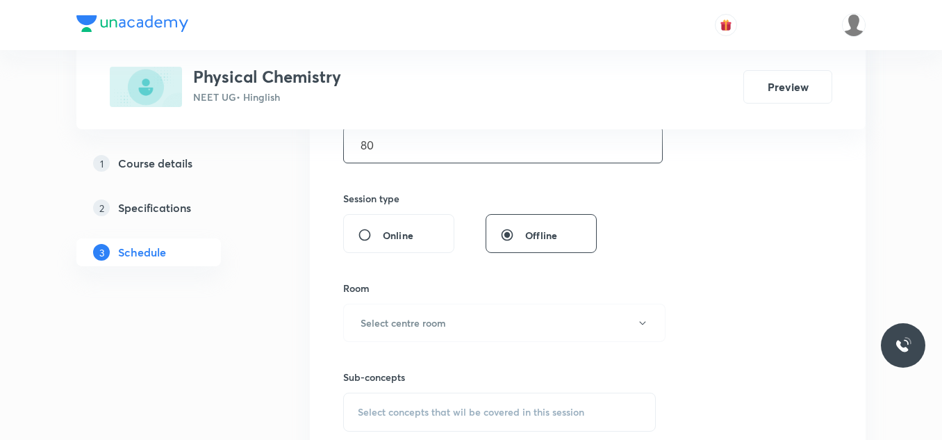
scroll to position [486, 0]
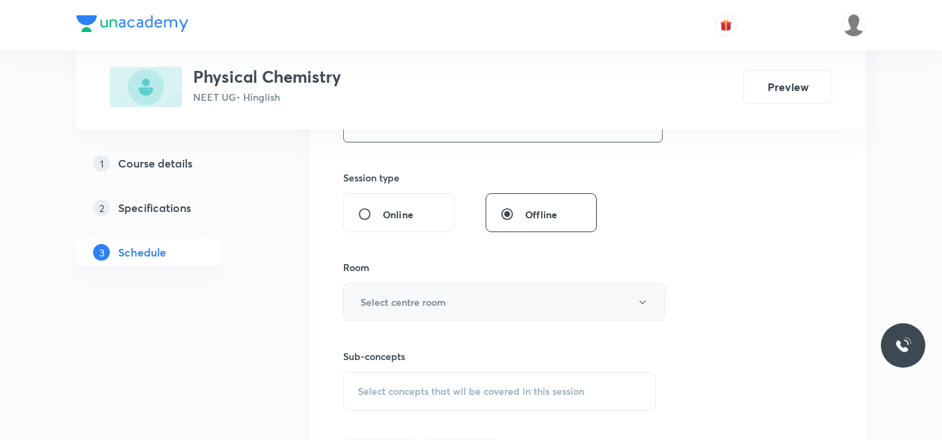
type input "80"
click at [432, 294] on button "Select centre room" at bounding box center [504, 302] width 322 height 38
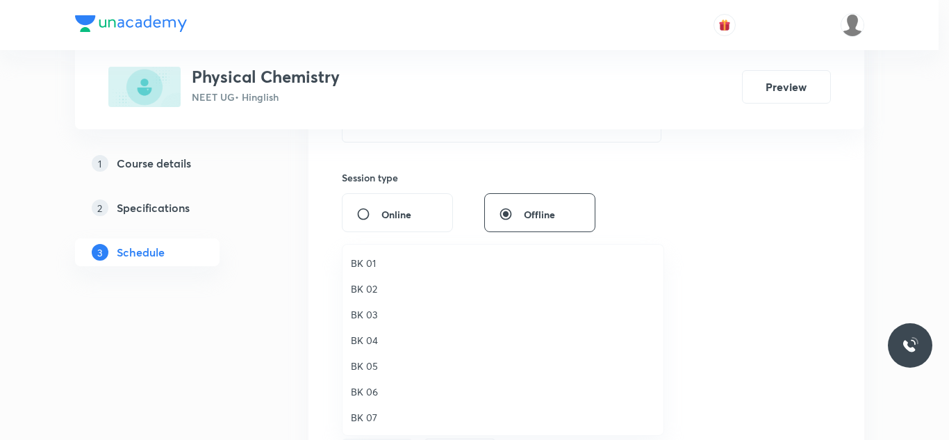
click at [370, 343] on span "BK 04" at bounding box center [503, 340] width 304 height 15
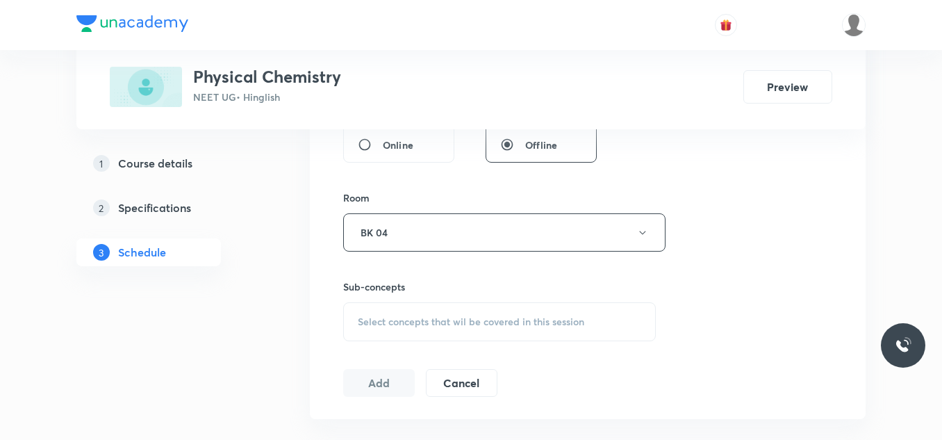
scroll to position [625, 0]
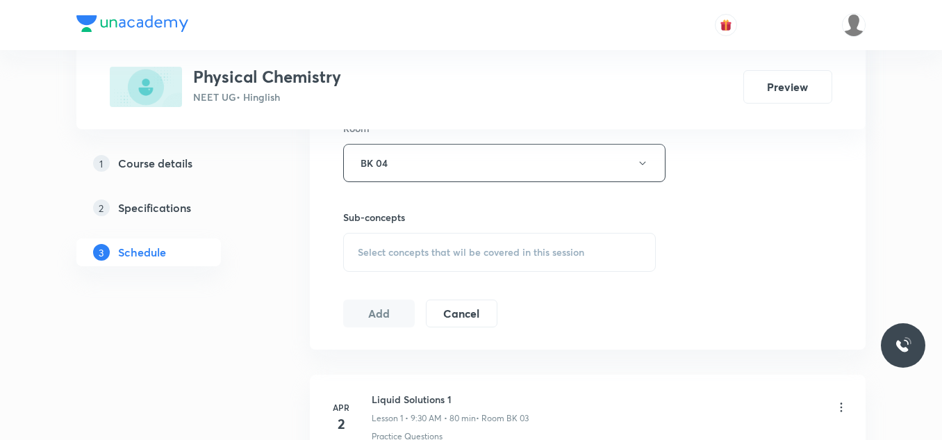
click at [392, 257] on span "Select concepts that wil be covered in this session" at bounding box center [471, 252] width 226 height 11
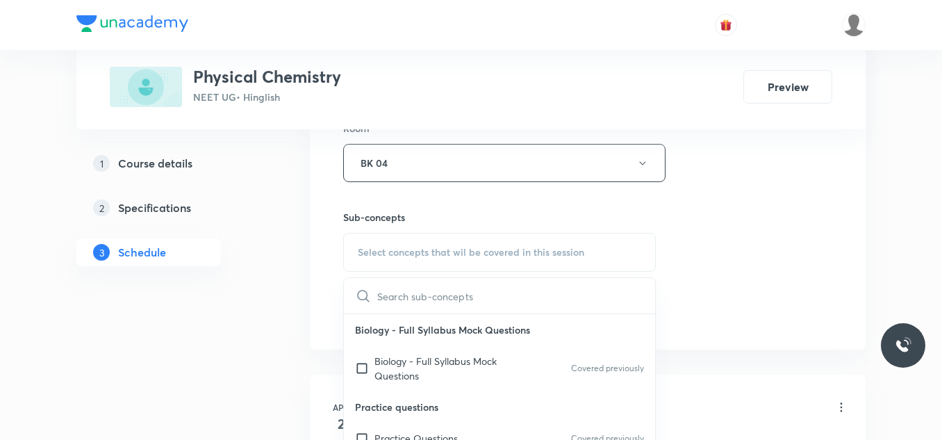
click at [419, 364] on p "Biology - Full Syllabus Mock Questions" at bounding box center [444, 368] width 140 height 29
checkbox input "true"
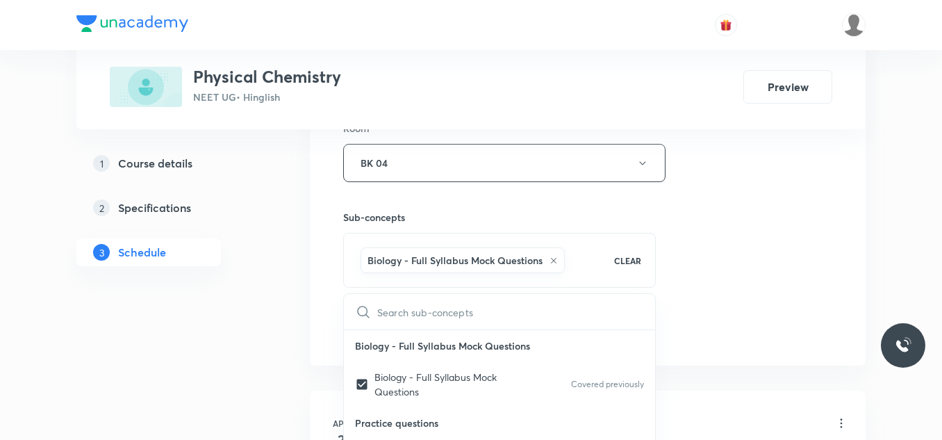
click at [688, 268] on div "Session 79 Live class Session title 15/99 Alkyl Halide_12 ​ Schedule for Sept 3…" at bounding box center [587, 9] width 489 height 668
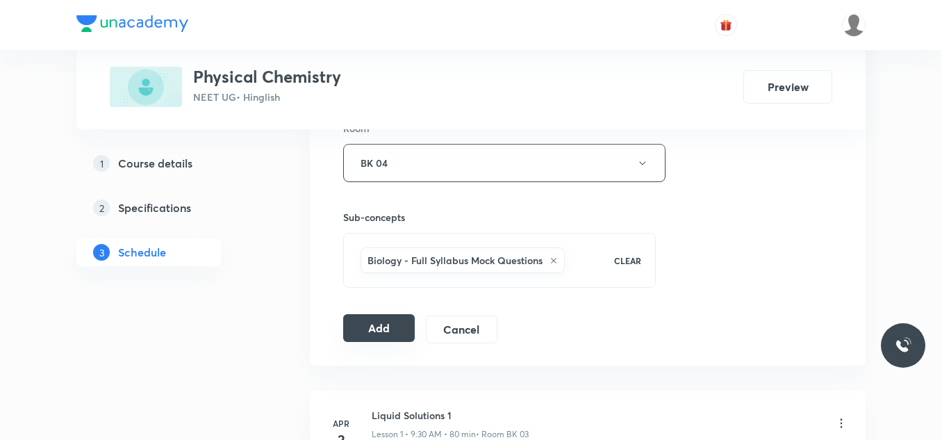
click at [375, 324] on button "Add" at bounding box center [379, 328] width 72 height 28
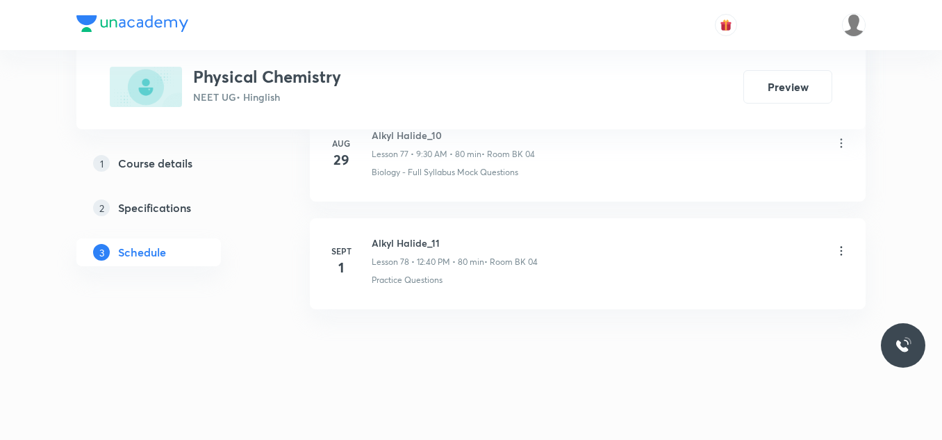
scroll to position [8434, 0]
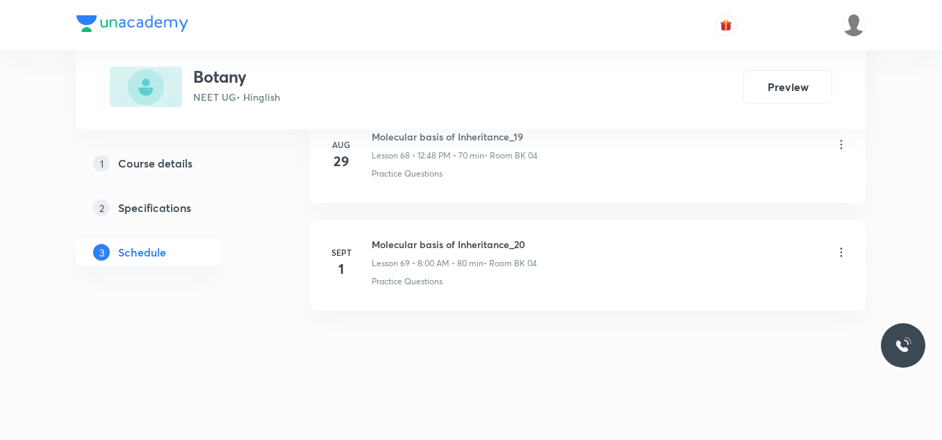
scroll to position [8103, 0]
drag, startPoint x: 369, startPoint y: 236, endPoint x: 563, endPoint y: 230, distance: 194.6
click at [563, 230] on li "[DATE] Molecular basis of Inheritance_20 Lesson 69 • 8:00 AM • 80 min • Room BK…" at bounding box center [588, 263] width 556 height 91
copy h6 "Molecular basis of Inheritance_20"
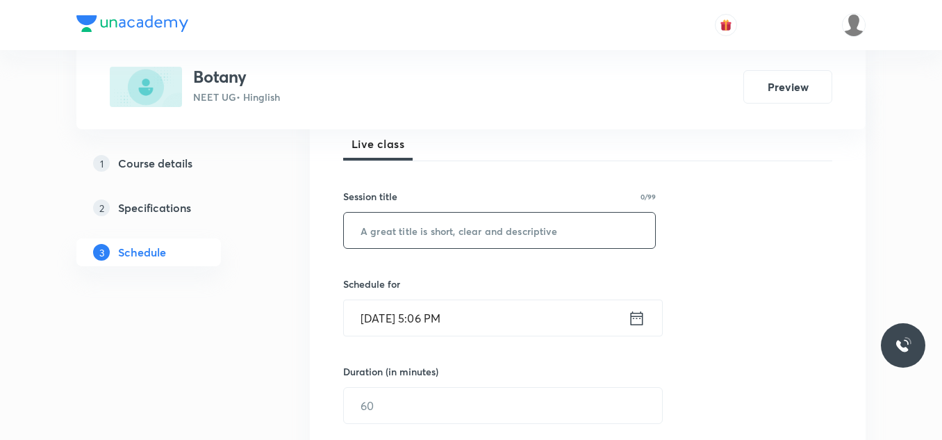
scroll to position [208, 0]
click at [534, 227] on input "text" at bounding box center [499, 226] width 311 height 35
paste input "Molecular basis of Inheritance_20"
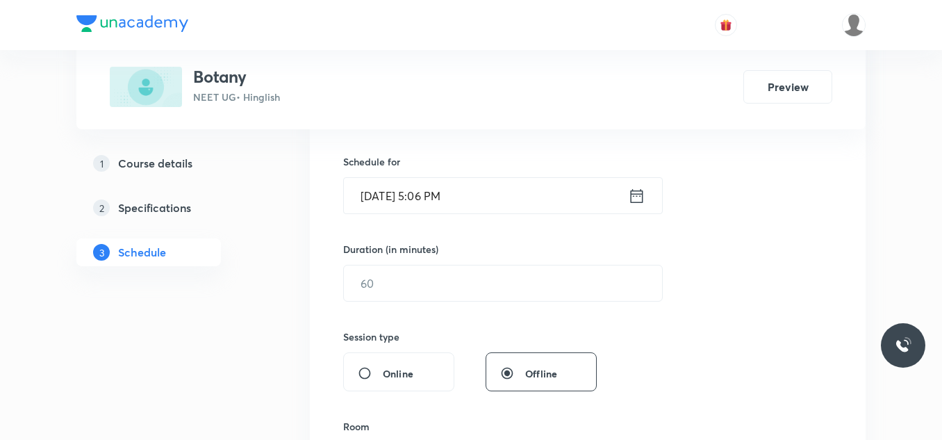
scroll to position [347, 0]
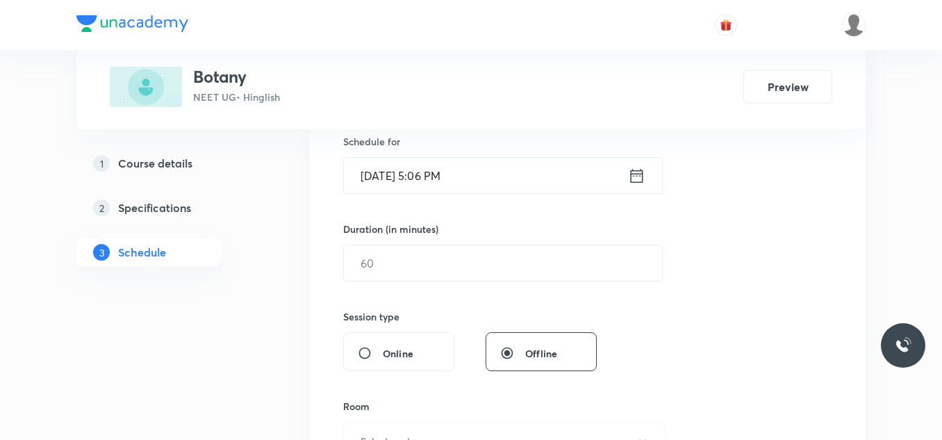
type input "Molecular basis of Inheritance_21"
drag, startPoint x: 486, startPoint y: 157, endPoint x: 484, endPoint y: 165, distance: 7.9
click at [484, 165] on div "Sept 2, 2025, 5:06 PM ​" at bounding box center [503, 175] width 320 height 37
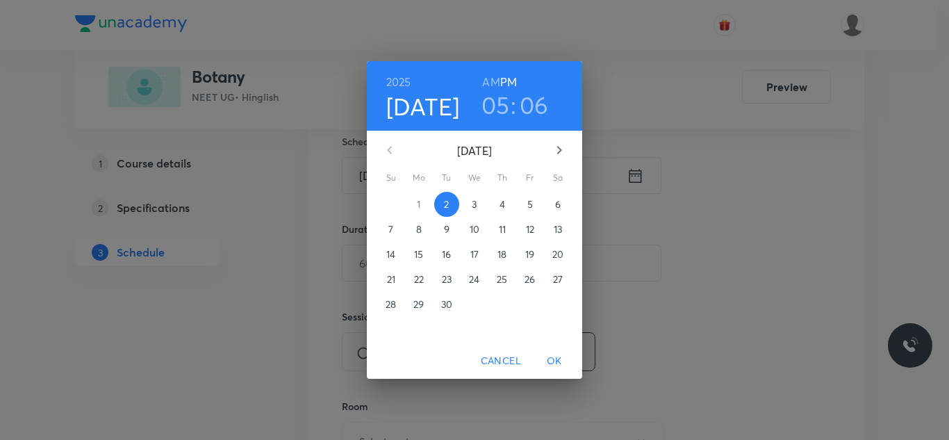
click at [483, 207] on span "3" at bounding box center [474, 204] width 25 height 14
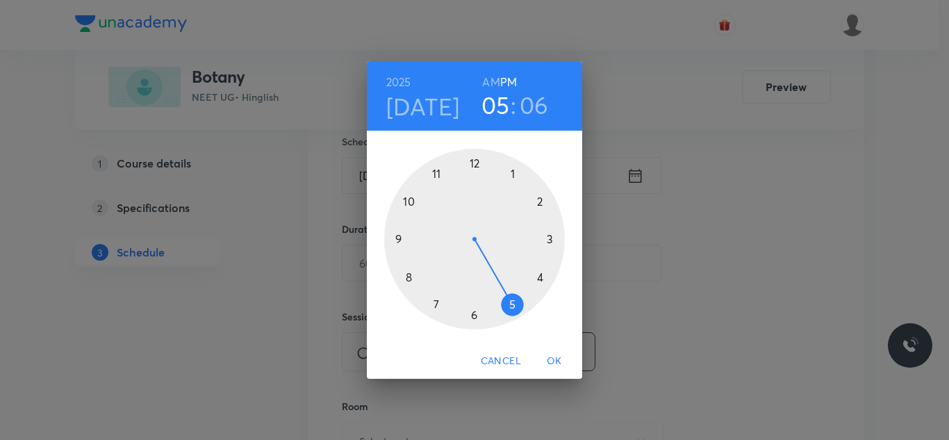
click at [437, 173] on div at bounding box center [474, 239] width 181 height 181
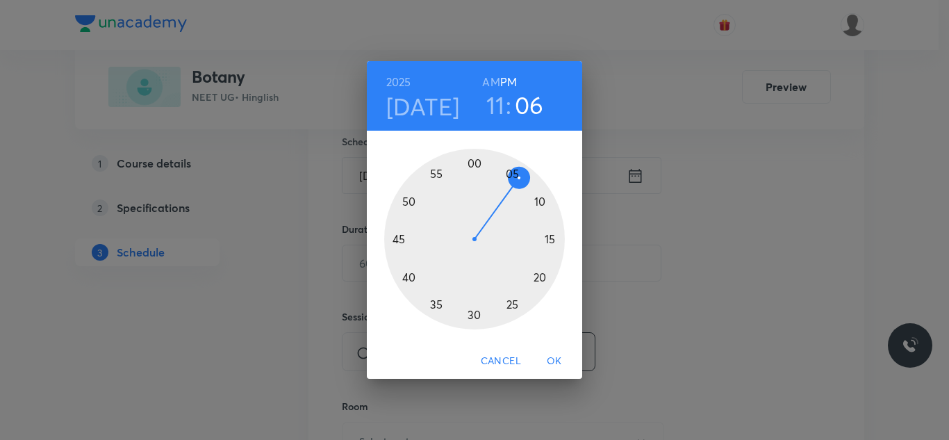
click at [492, 85] on h6 "AM" at bounding box center [490, 81] width 17 height 19
click at [536, 200] on div at bounding box center [474, 239] width 181 height 181
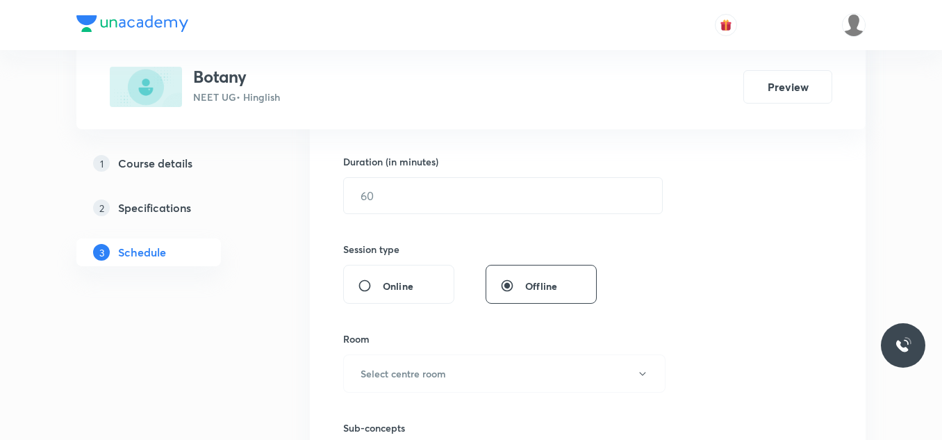
scroll to position [417, 0]
click at [502, 204] on input "text" at bounding box center [503, 193] width 318 height 35
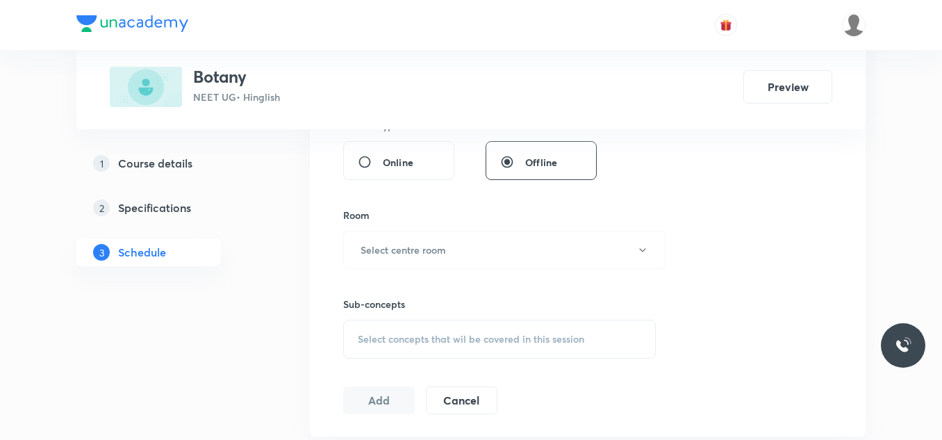
scroll to position [556, 0]
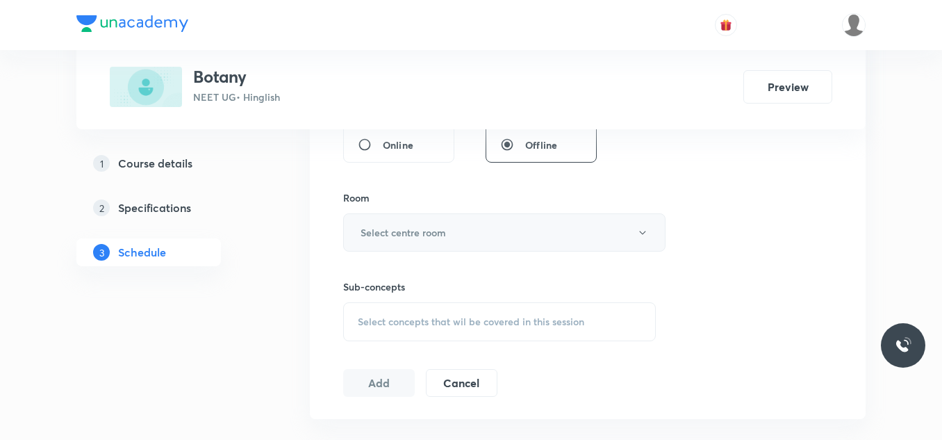
type input "80"
click at [486, 221] on button "Select centre room" at bounding box center [504, 232] width 322 height 38
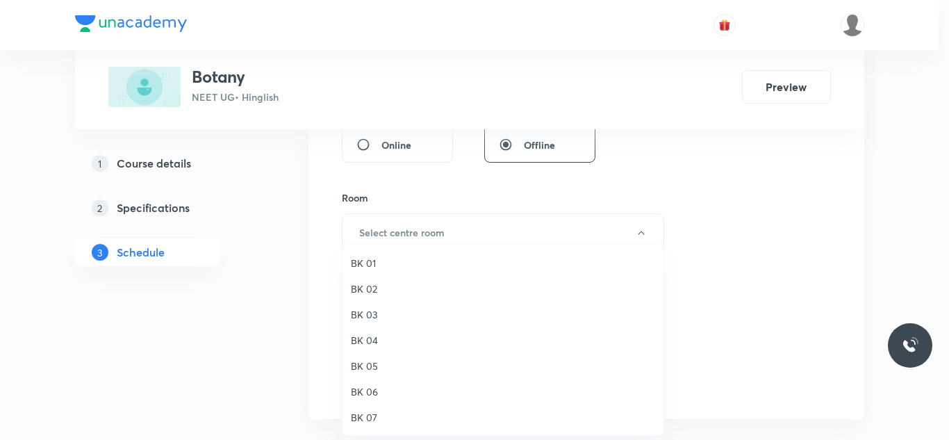
click at [374, 340] on span "BK 04" at bounding box center [503, 340] width 304 height 15
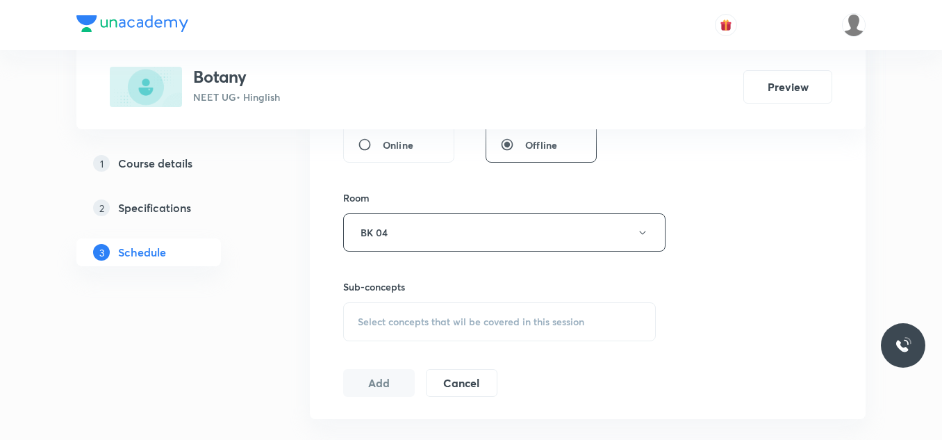
click at [436, 320] on span "Select concepts that wil be covered in this session" at bounding box center [471, 321] width 226 height 11
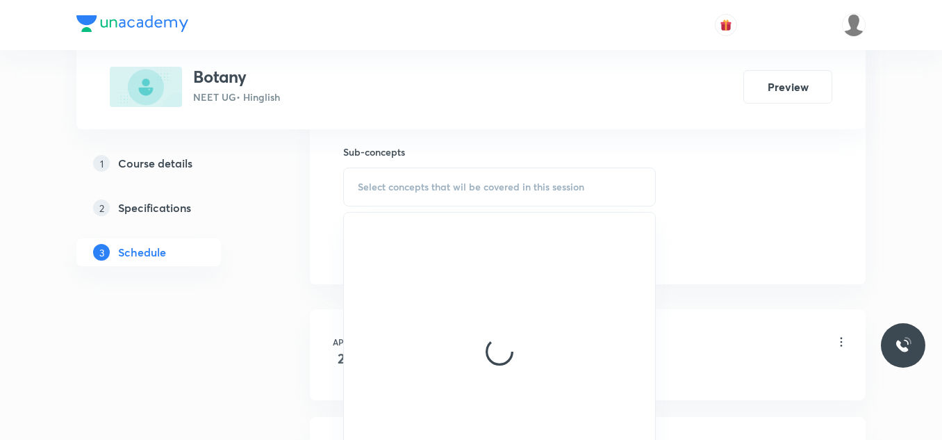
scroll to position [695, 0]
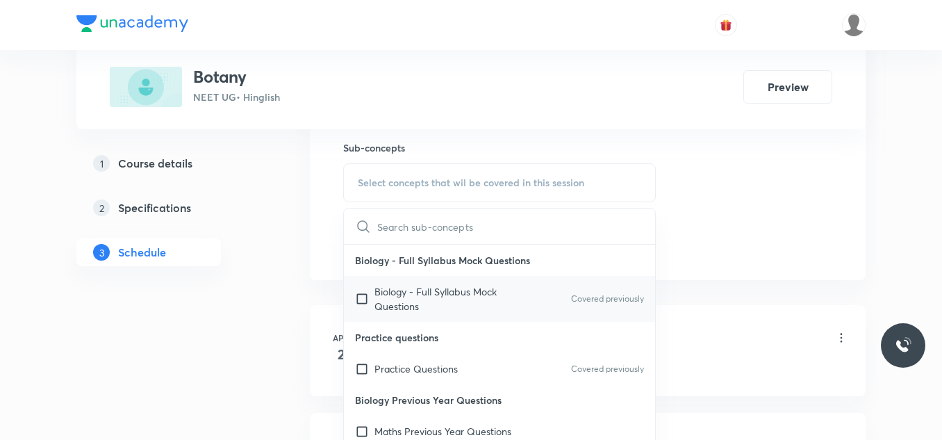
click at [390, 292] on p "Biology - Full Syllabus Mock Questions" at bounding box center [444, 298] width 140 height 29
checkbox input "true"
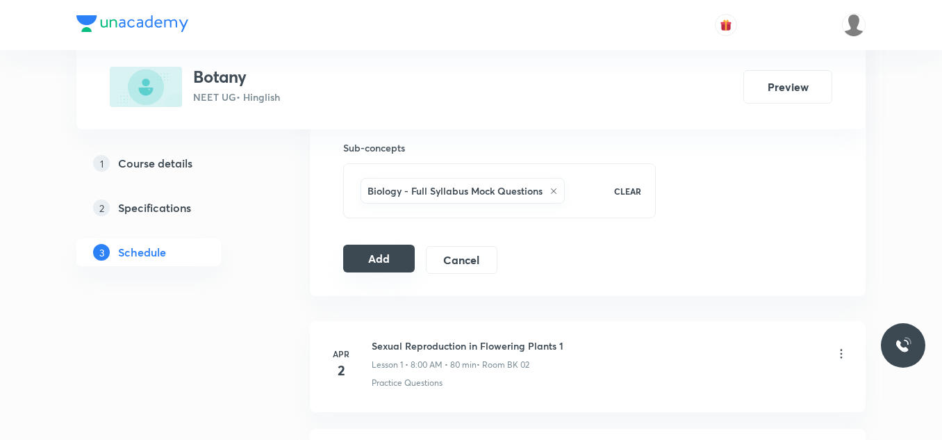
click at [392, 271] on button "Add" at bounding box center [379, 259] width 72 height 28
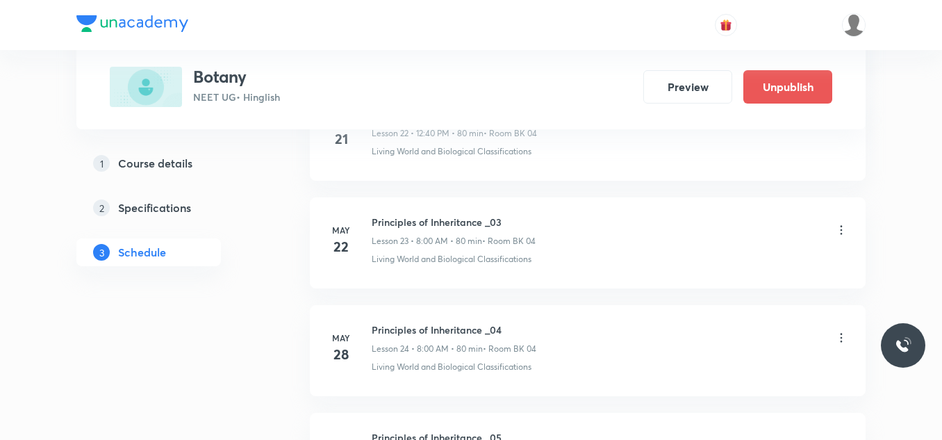
scroll to position [7572, 0]
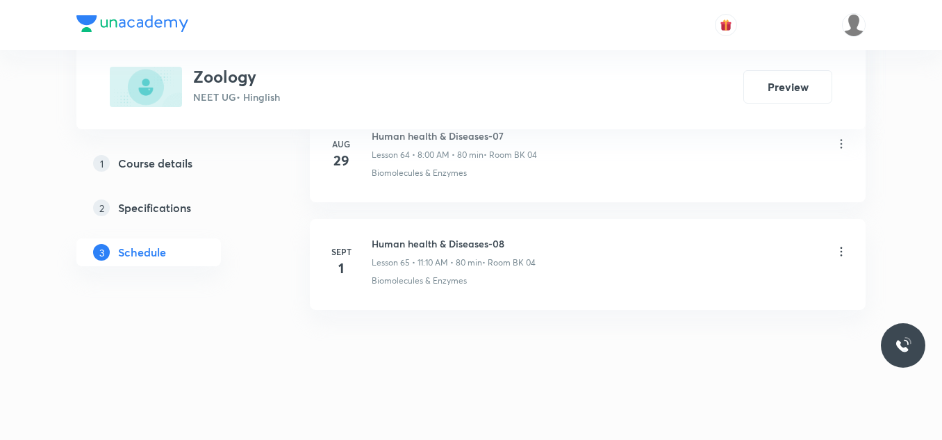
scroll to position [7673, 0]
drag, startPoint x: 373, startPoint y: 238, endPoint x: 524, endPoint y: 236, distance: 151.4
click at [524, 236] on h6 "Human health & Diseases-08" at bounding box center [454, 242] width 164 height 15
copy h6 "Human health & Diseases-08"
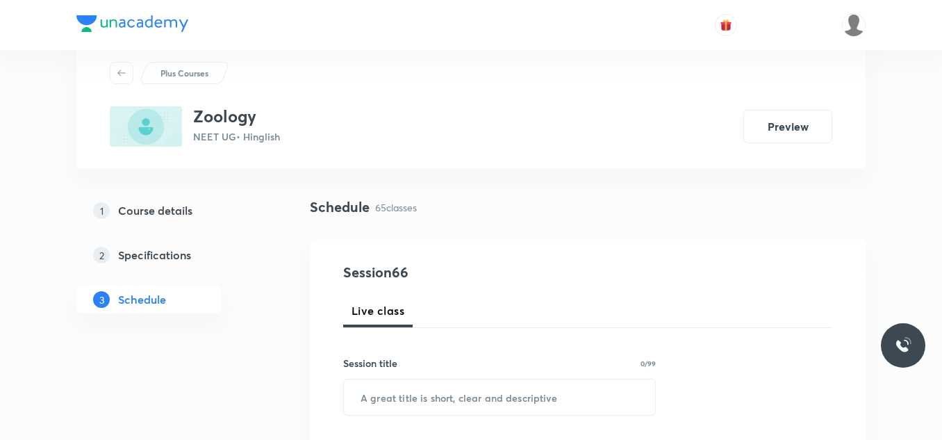
scroll to position [108, 0]
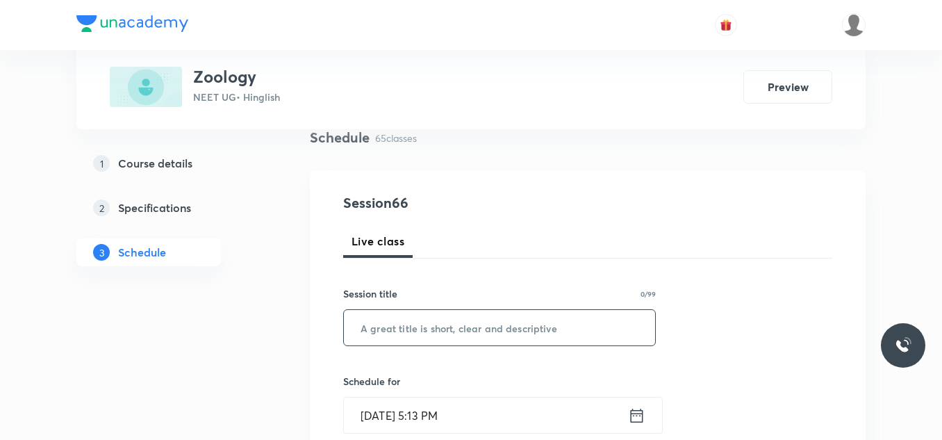
click at [528, 336] on input "text" at bounding box center [499, 327] width 311 height 35
paste input "Human health & Diseases-08"
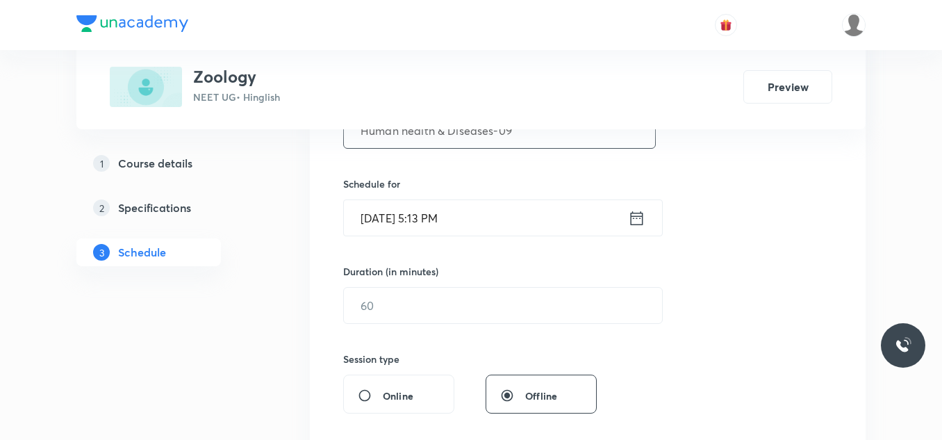
scroll to position [316, 0]
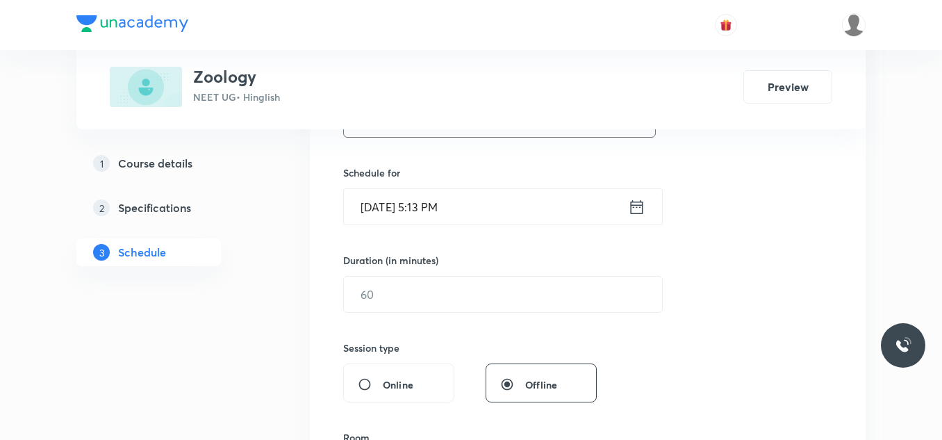
type input "Human health & Diseases-09"
click at [412, 204] on input "[DATE] 5:13 PM" at bounding box center [486, 206] width 284 height 35
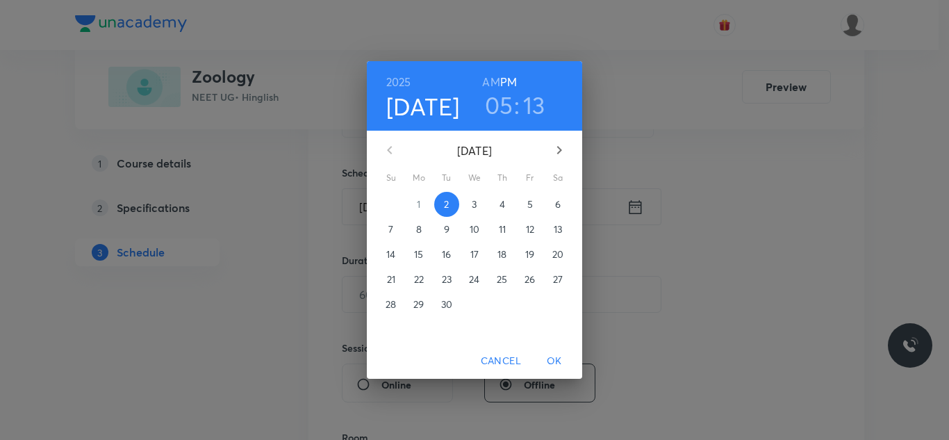
click at [475, 200] on p "3" at bounding box center [474, 204] width 5 height 14
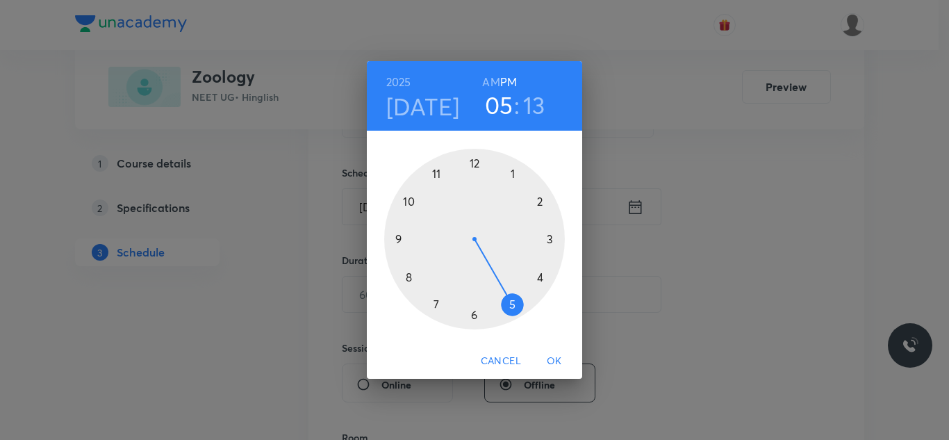
click at [474, 166] on div at bounding box center [474, 239] width 181 height 181
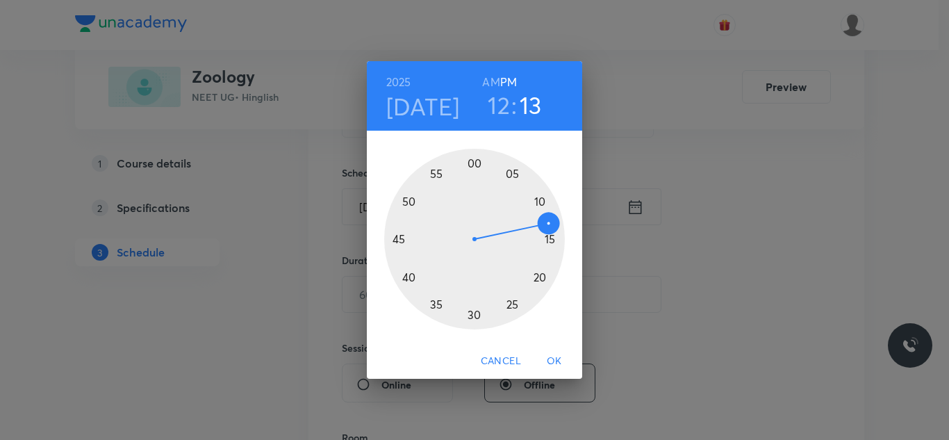
click at [411, 277] on div at bounding box center [474, 239] width 181 height 181
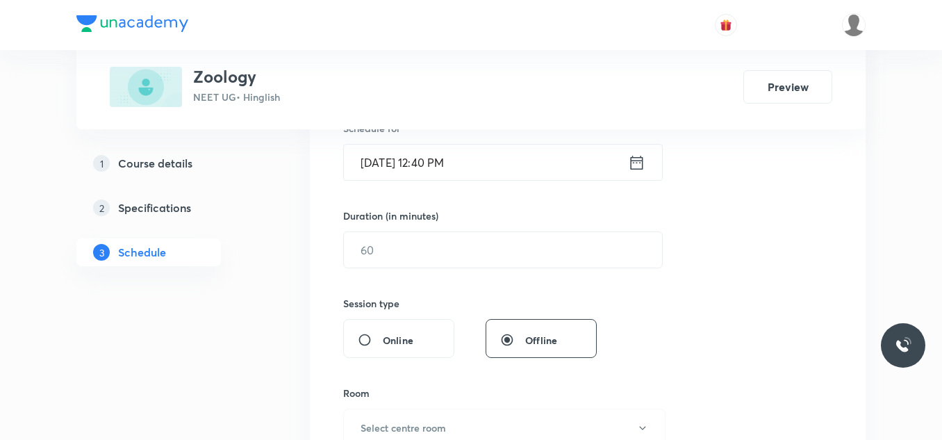
scroll to position [386, 0]
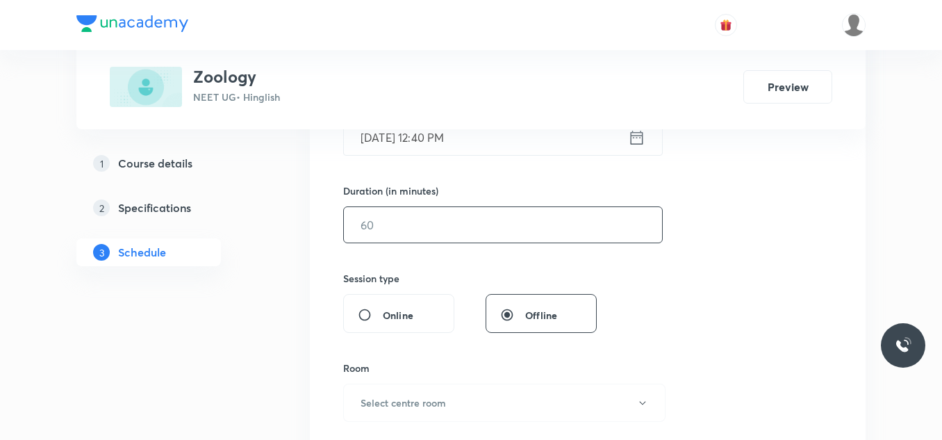
click at [423, 224] on input "text" at bounding box center [503, 224] width 318 height 35
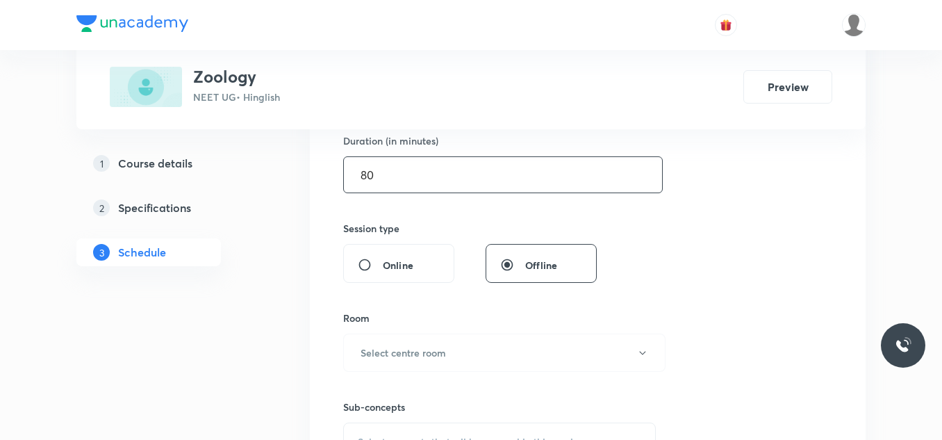
scroll to position [524, 0]
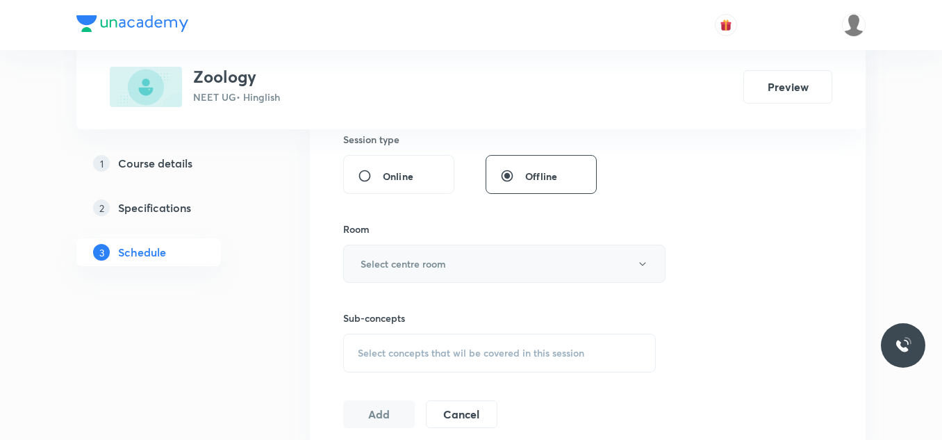
type input "80"
click at [424, 270] on h6 "Select centre room" at bounding box center [403, 263] width 85 height 15
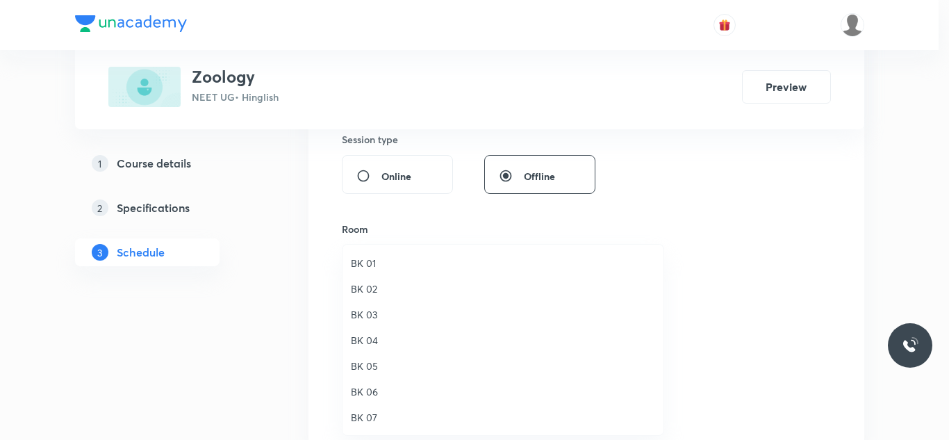
click at [379, 340] on span "BK 04" at bounding box center [503, 340] width 304 height 15
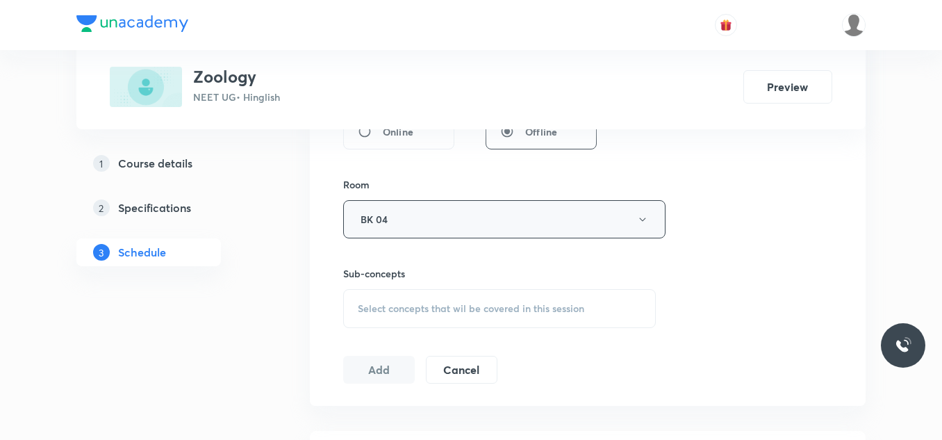
scroll to position [594, 0]
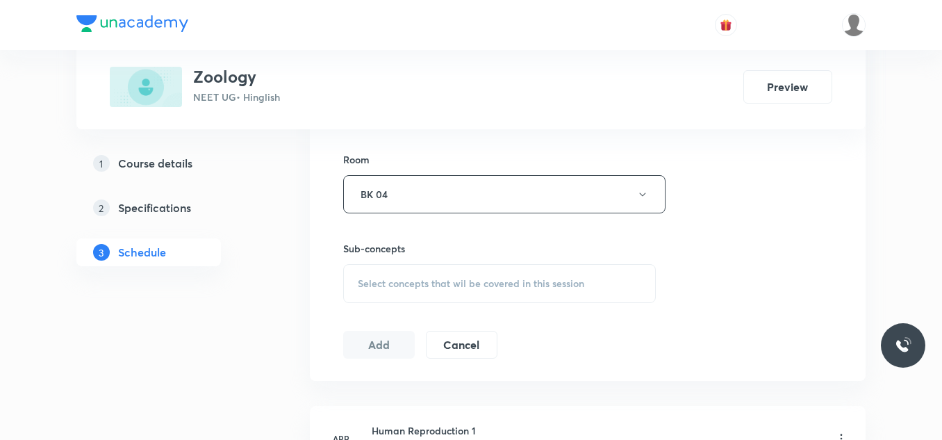
click at [397, 283] on span "Select concepts that wil be covered in this session" at bounding box center [471, 283] width 226 height 11
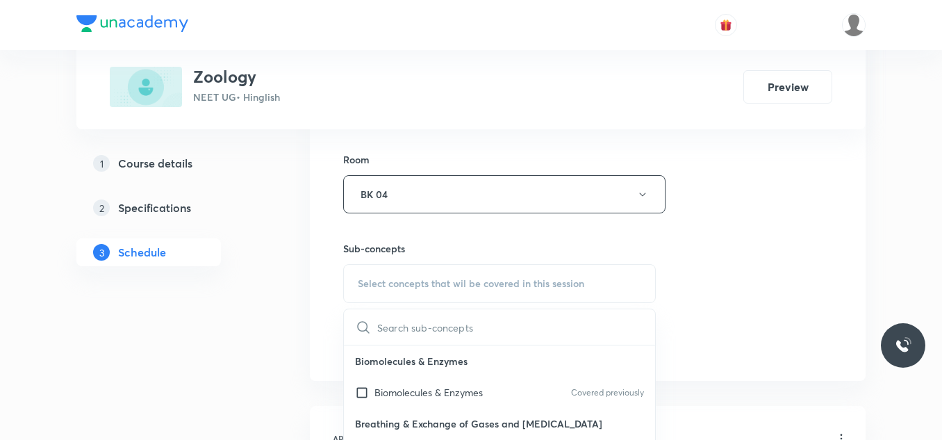
drag, startPoint x: 383, startPoint y: 392, endPoint x: 418, endPoint y: 361, distance: 46.8
click at [388, 383] on div "Biomolecules & Enzymes Covered previously" at bounding box center [499, 392] width 311 height 31
checkbox input "true"
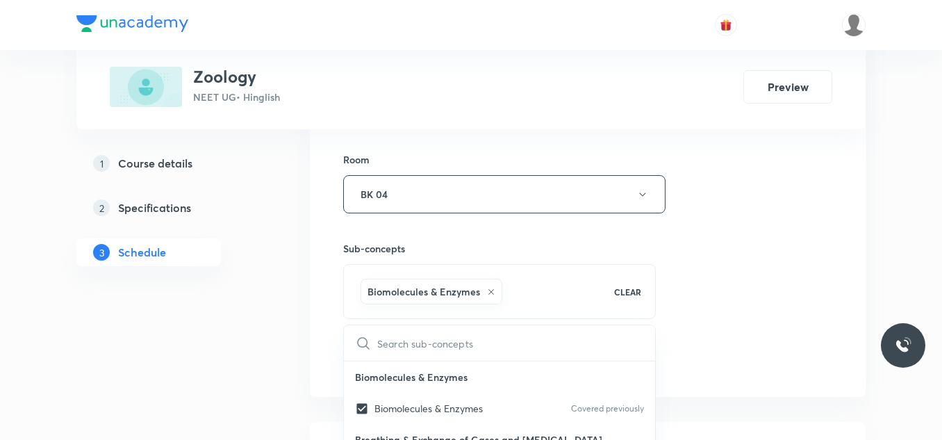
drag, startPoint x: 767, startPoint y: 249, endPoint x: 690, endPoint y: 264, distance: 78.6
click at [739, 256] on div "Session 66 Live class Session title 26/99 Human health & Diseases-09 ​ Schedule…" at bounding box center [587, 40] width 489 height 668
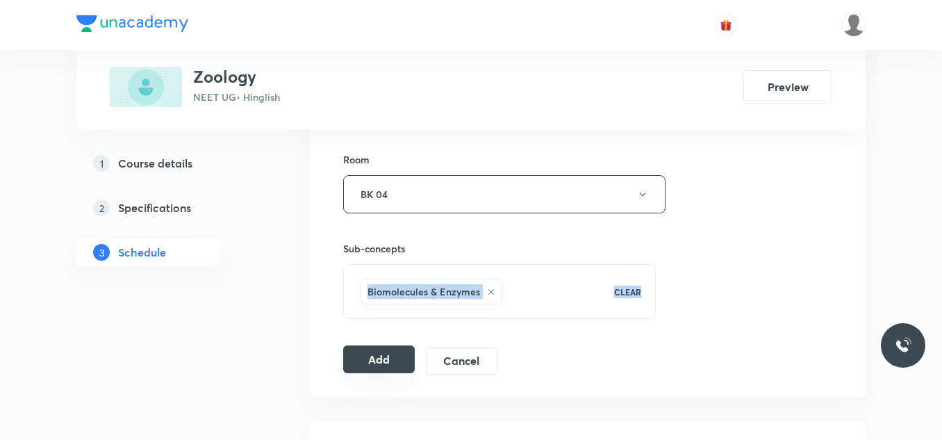
click at [374, 356] on button "Add" at bounding box center [379, 359] width 72 height 28
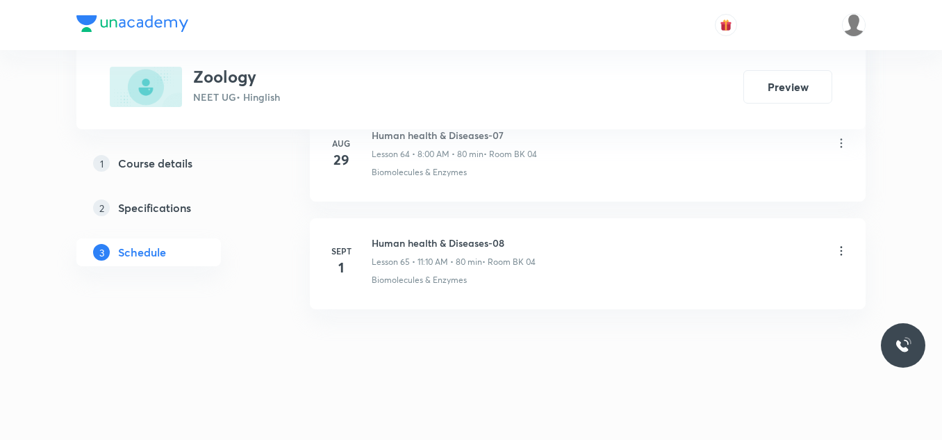
scroll to position [7034, 0]
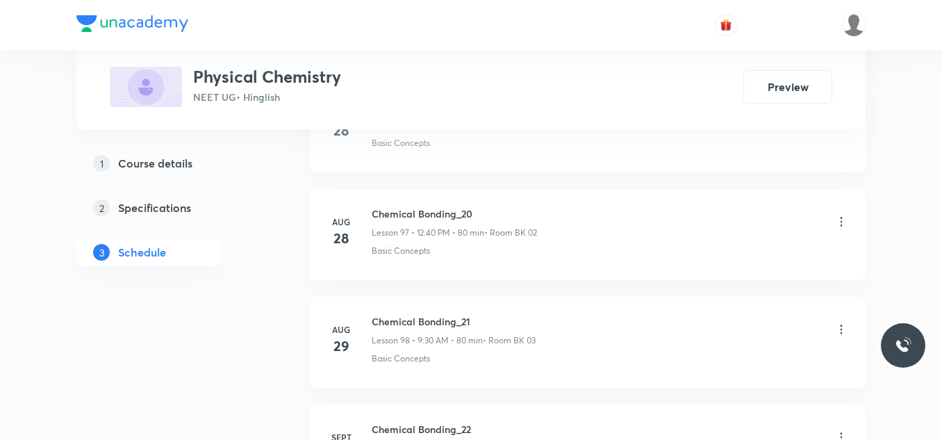
scroll to position [11333, 0]
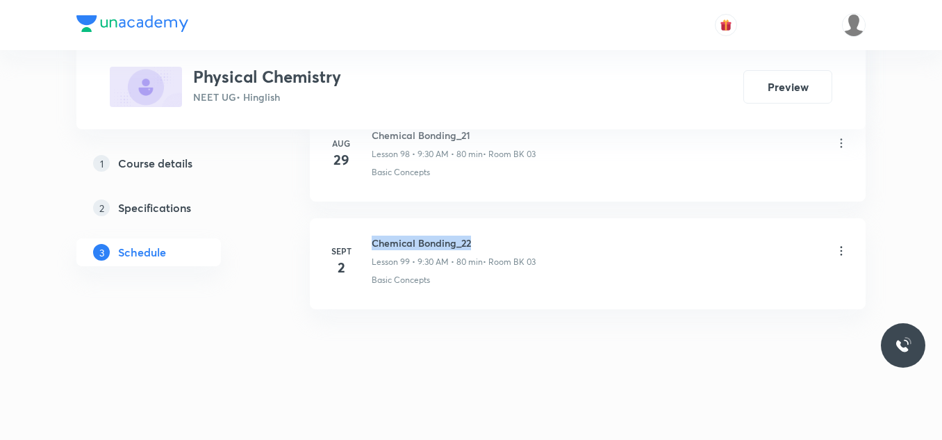
drag, startPoint x: 370, startPoint y: 239, endPoint x: 517, endPoint y: 237, distance: 147.3
click at [517, 237] on div "[DATE] Chemical Bonding_22 Lesson 99 • 9:30 AM • 80 min • Room BK 03 Basic Conc…" at bounding box center [587, 260] width 521 height 51
copy h6 "Chemical Bonding_22"
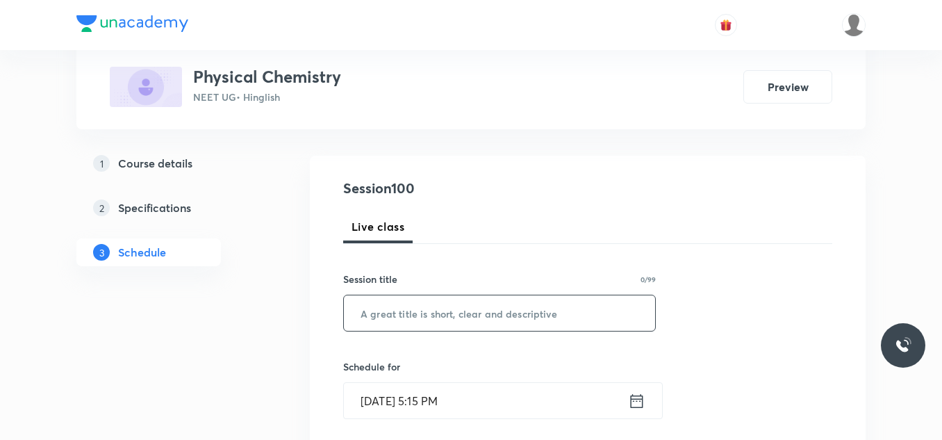
scroll to position [139, 0]
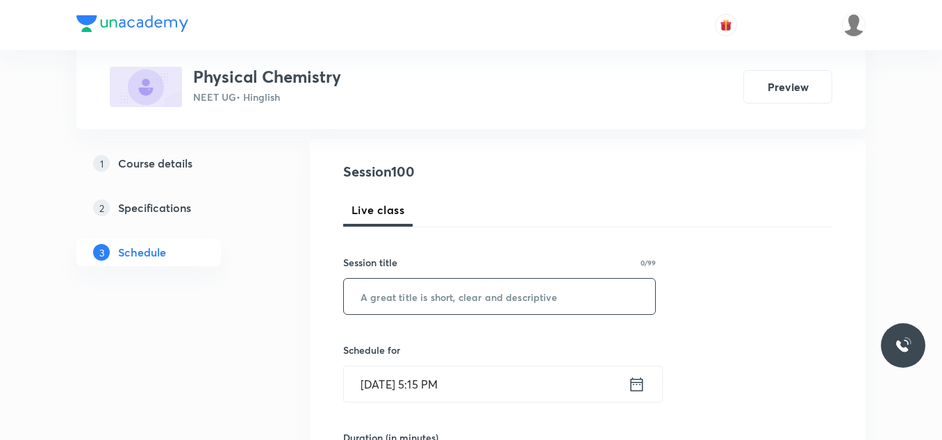
click at [503, 306] on input "text" at bounding box center [499, 296] width 311 height 35
paste input "Chemical Bonding_22"
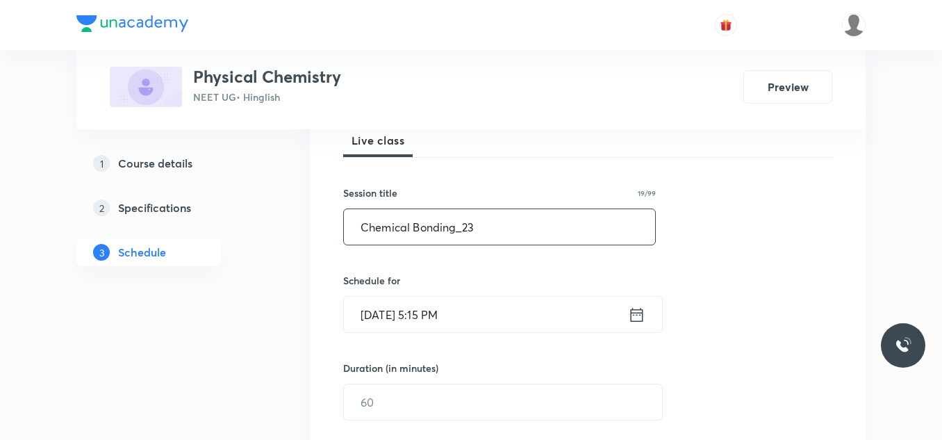
type input "Chemical Bonding_23"
click at [505, 319] on input "Sept 2, 2025, 5:15 PM" at bounding box center [486, 314] width 284 height 35
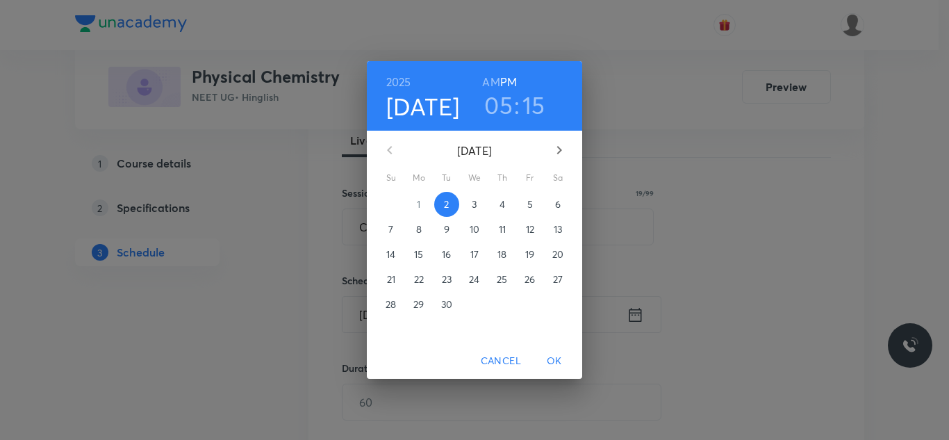
click at [474, 207] on p "3" at bounding box center [474, 204] width 5 height 14
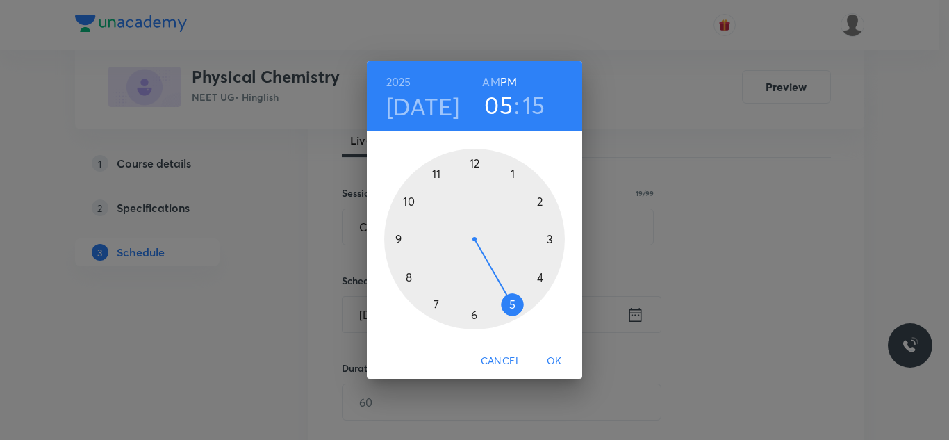
click at [408, 276] on div at bounding box center [474, 239] width 181 height 181
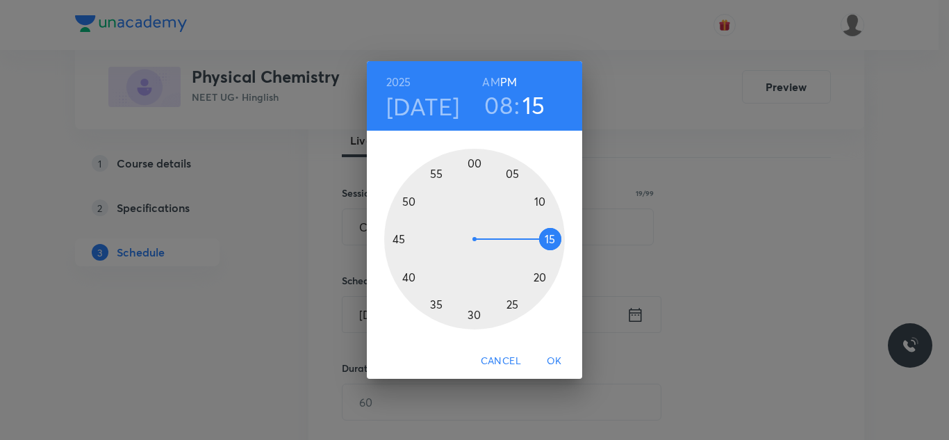
click at [486, 80] on h6 "AM" at bounding box center [490, 81] width 17 height 19
click at [474, 165] on div at bounding box center [474, 239] width 181 height 181
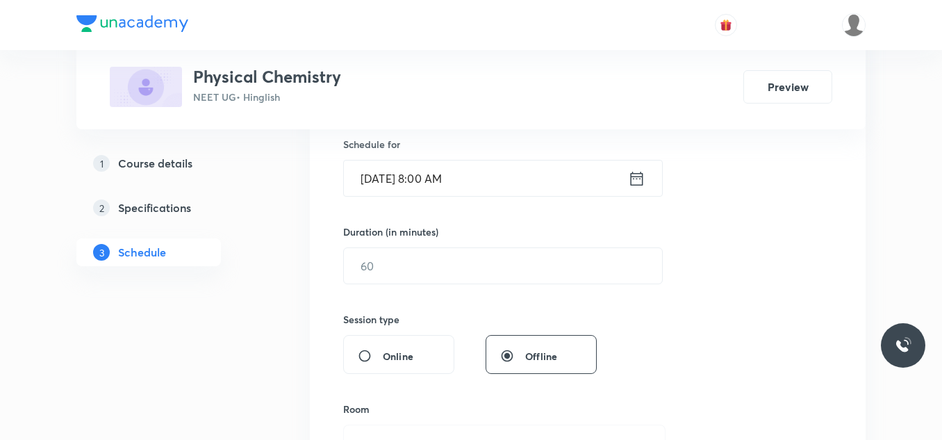
scroll to position [347, 0]
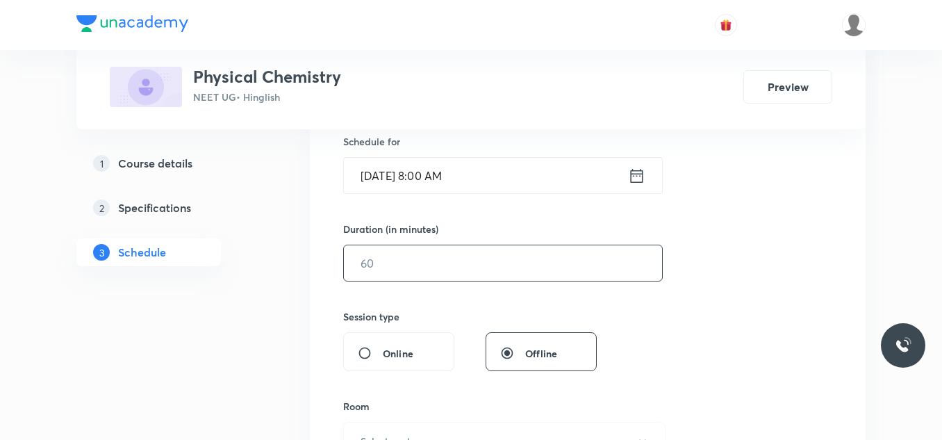
click at [463, 252] on input "text" at bounding box center [503, 262] width 318 height 35
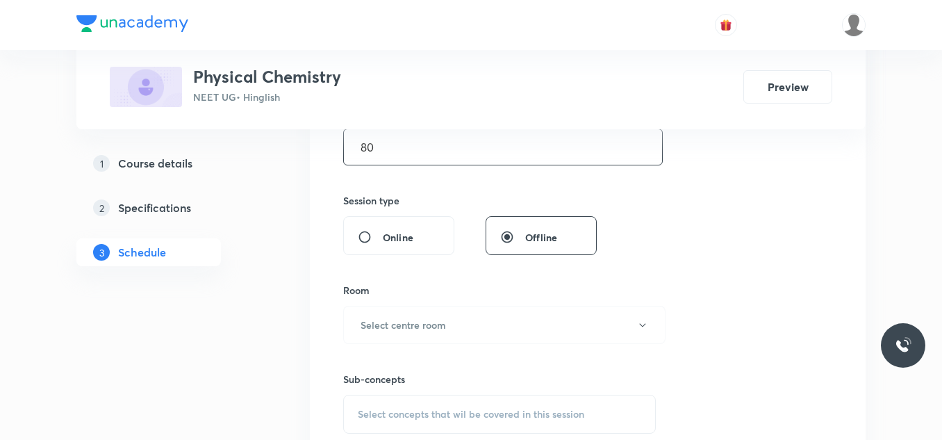
scroll to position [556, 0]
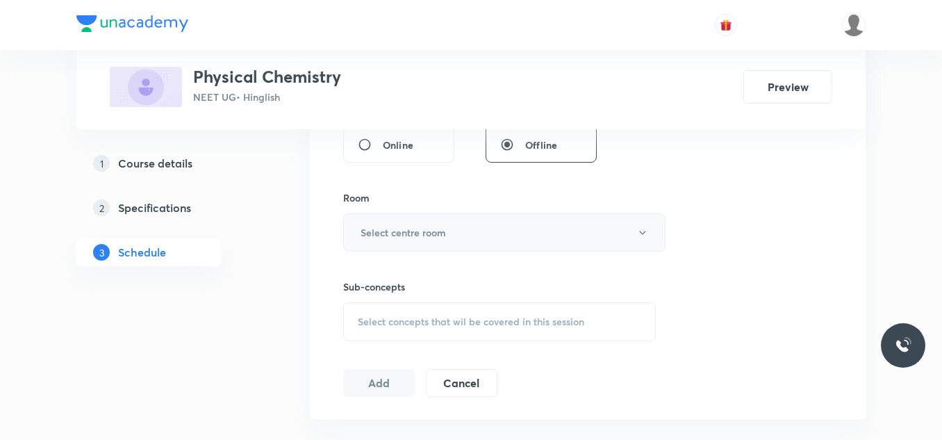
type input "80"
click at [465, 235] on button "Select centre room" at bounding box center [504, 232] width 322 height 38
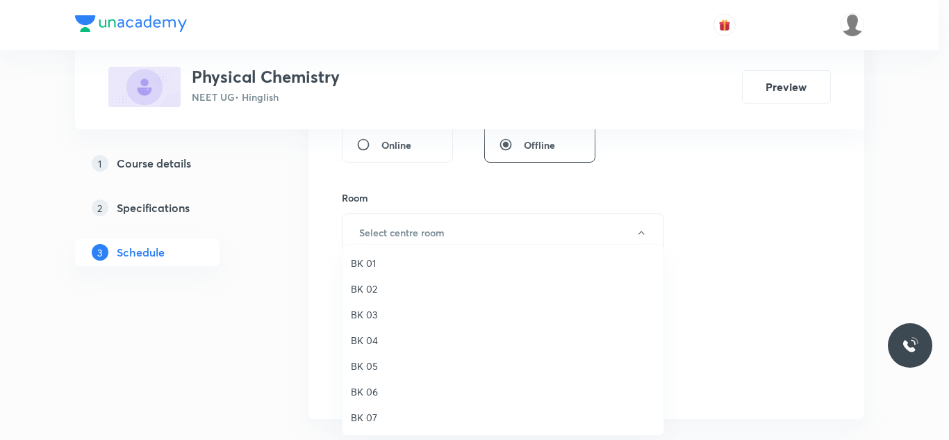
click at [365, 261] on span "BK 01" at bounding box center [503, 263] width 304 height 15
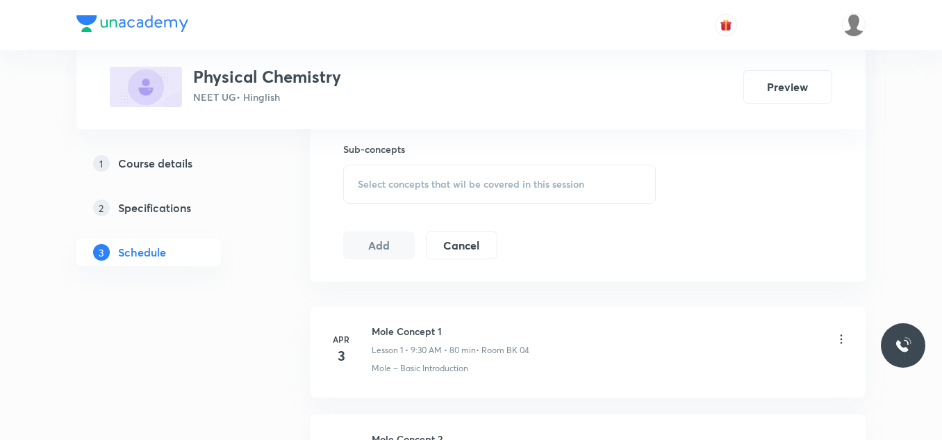
scroll to position [695, 0]
click at [417, 183] on span "Select concepts that wil be covered in this session" at bounding box center [471, 182] width 226 height 11
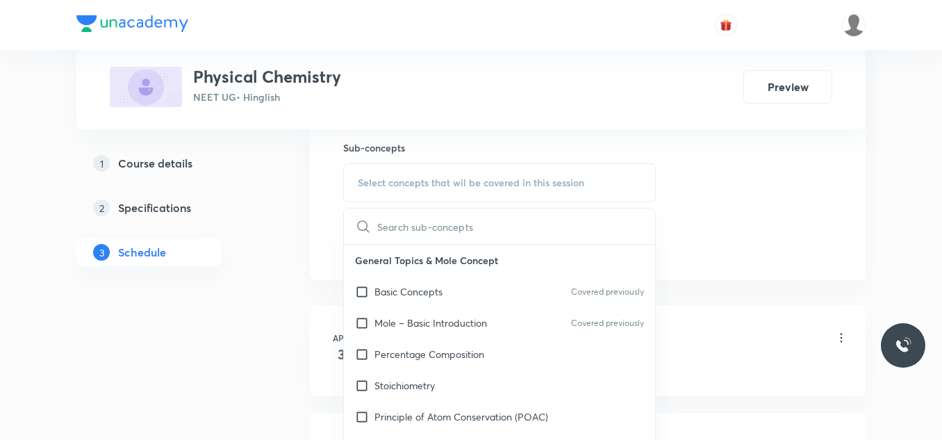
drag, startPoint x: 405, startPoint y: 299, endPoint x: 591, endPoint y: 236, distance: 196.4
click at [406, 298] on div "Basic Concepts Covered previously" at bounding box center [499, 291] width 311 height 31
checkbox input "true"
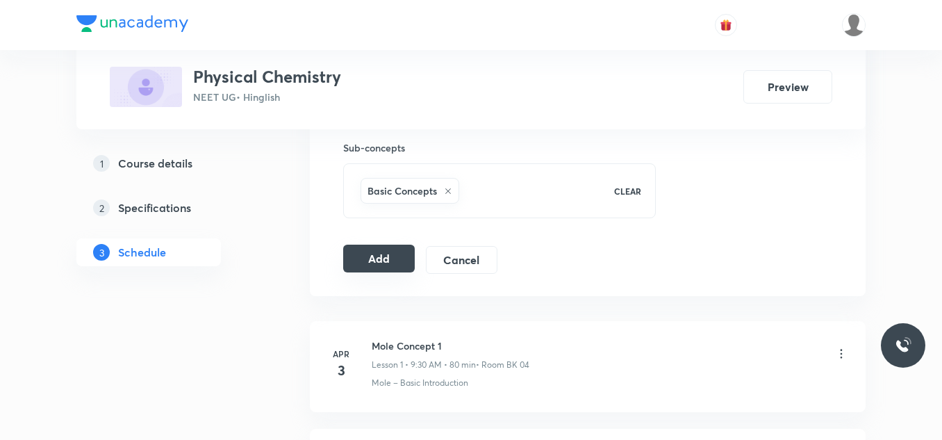
click at [366, 249] on button "Add" at bounding box center [379, 259] width 72 height 28
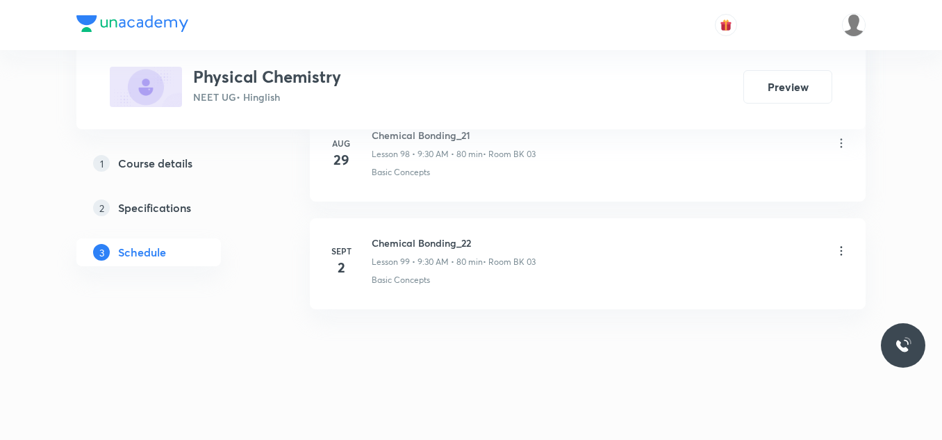
scroll to position [10695, 0]
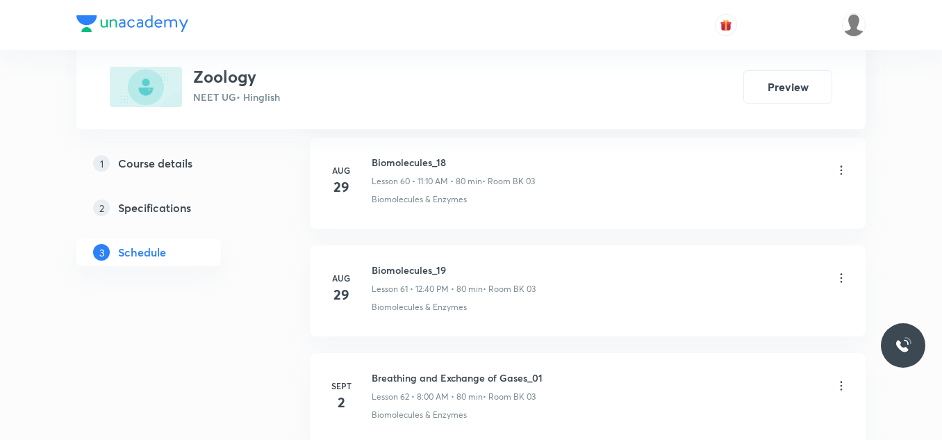
scroll to position [7349, 0]
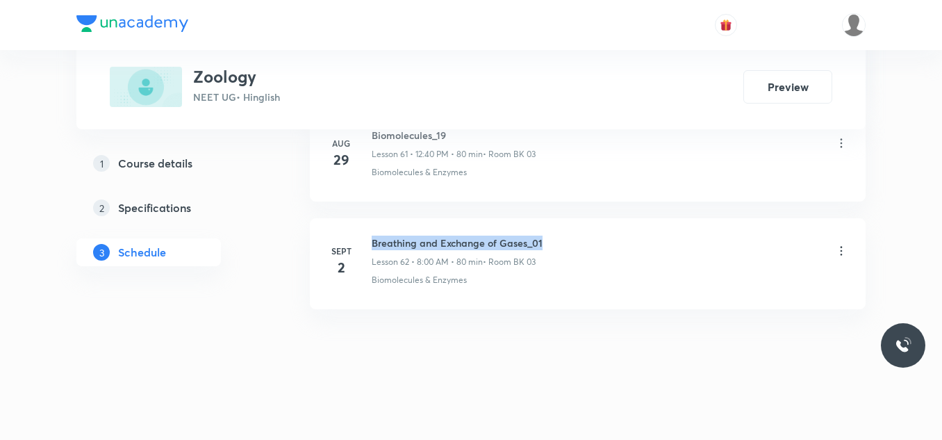
drag, startPoint x: 368, startPoint y: 238, endPoint x: 552, endPoint y: 226, distance: 183.8
click at [552, 226] on li "Sept 2 Breathing and Exchange of Gases_01 Lesson 62 • 8:00 AM • 80 min • Room B…" at bounding box center [588, 263] width 556 height 91
copy h6 "Breathing and Exchange of Gases_01"
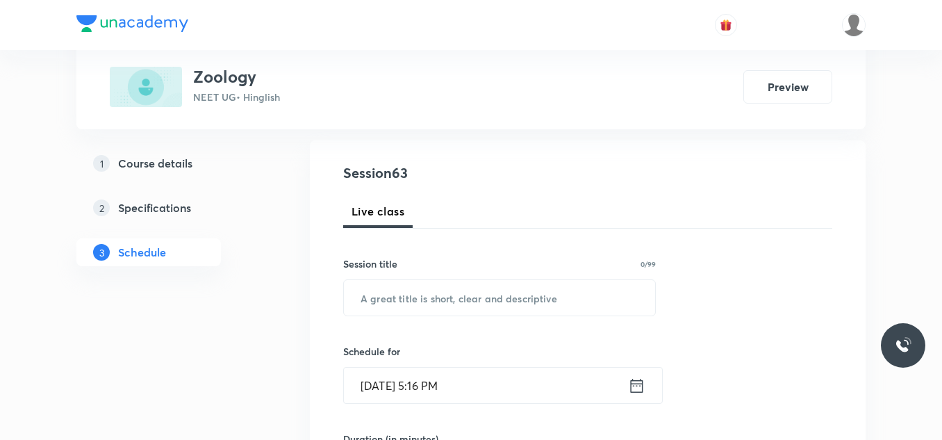
scroll to position [139, 0]
click at [454, 306] on input "text" at bounding box center [499, 296] width 311 height 35
paste input "Breathing and Exchange of Gases_01"
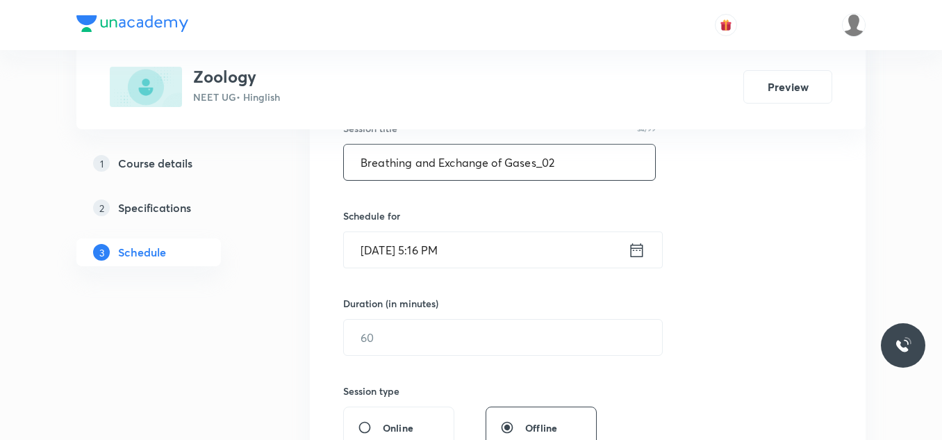
scroll to position [278, 0]
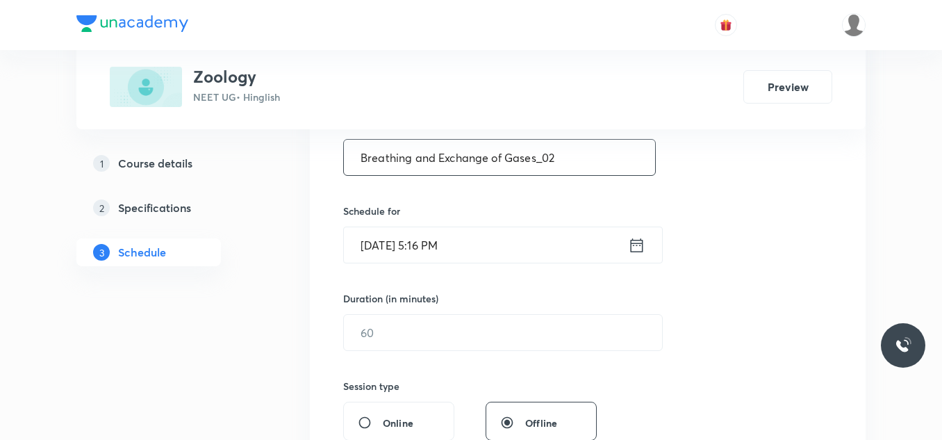
type input "Breathing and Exchange of Gases_02"
click at [456, 255] on input "Sept 2, 2025, 5:16 PM" at bounding box center [486, 244] width 284 height 35
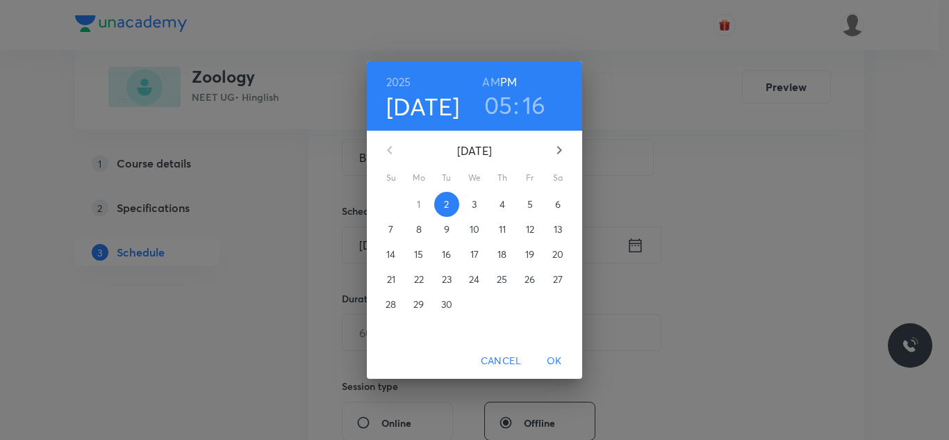
click at [476, 203] on p "3" at bounding box center [474, 204] width 5 height 14
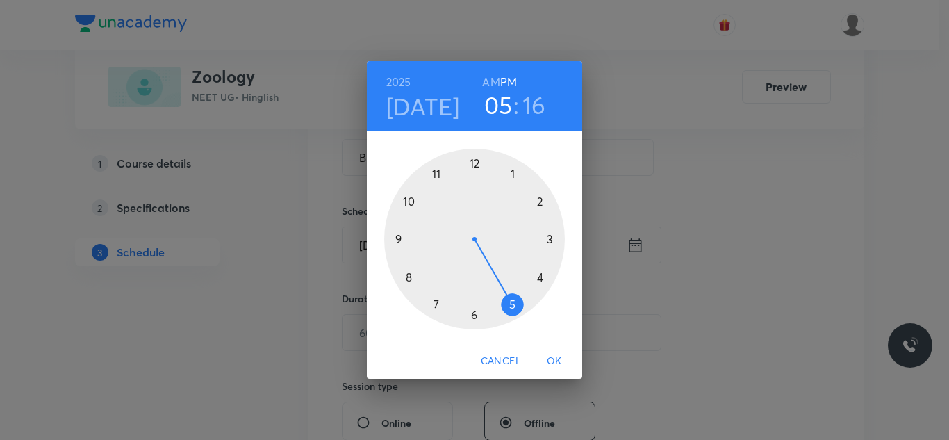
click at [402, 238] on div at bounding box center [474, 239] width 181 height 181
click at [493, 79] on h6 "AM" at bounding box center [490, 81] width 17 height 19
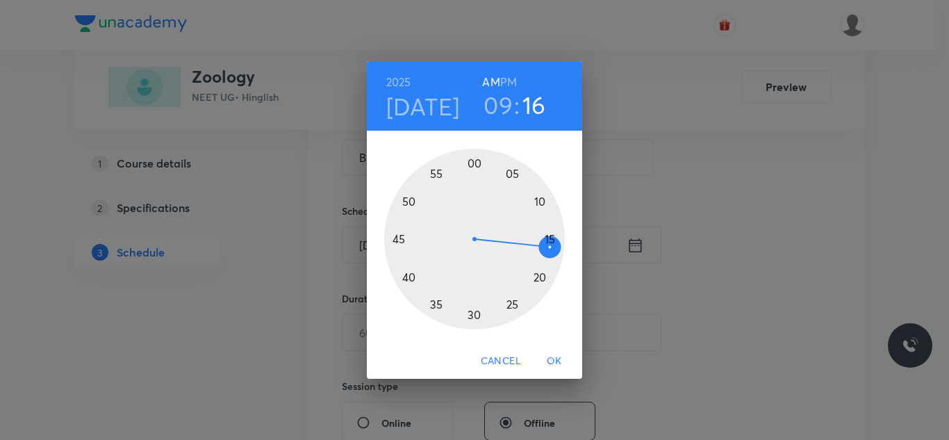
click at [472, 314] on div at bounding box center [474, 239] width 181 height 181
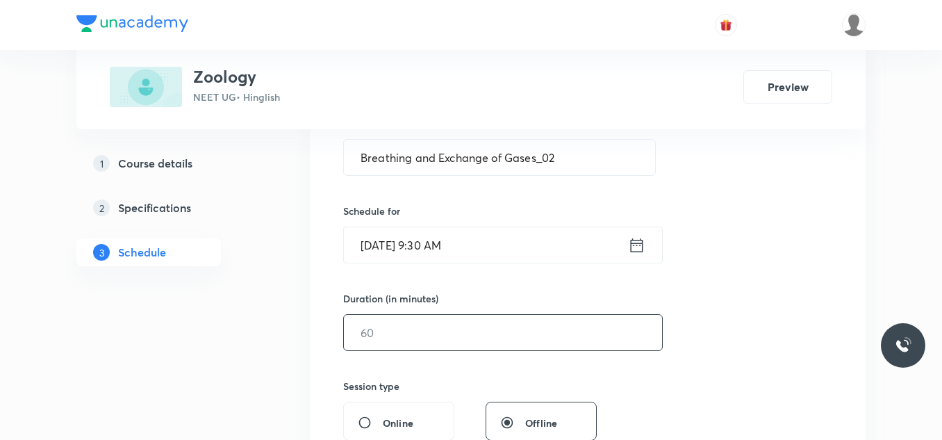
click at [466, 335] on input "text" at bounding box center [503, 332] width 318 height 35
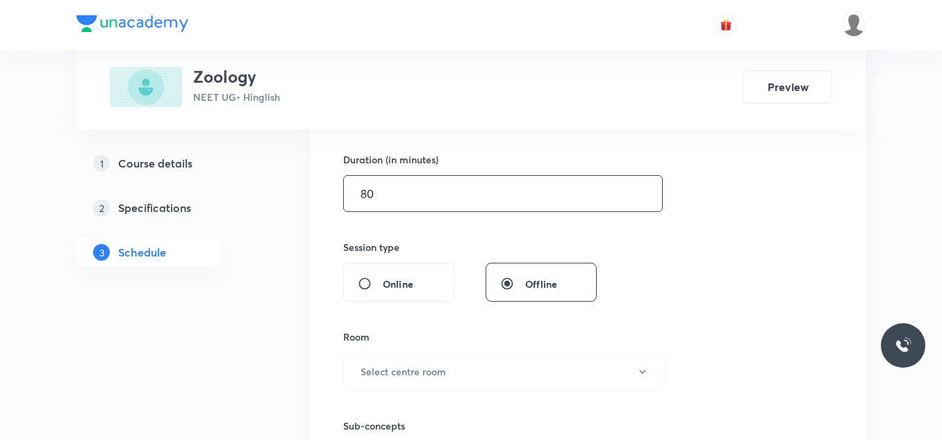
scroll to position [486, 0]
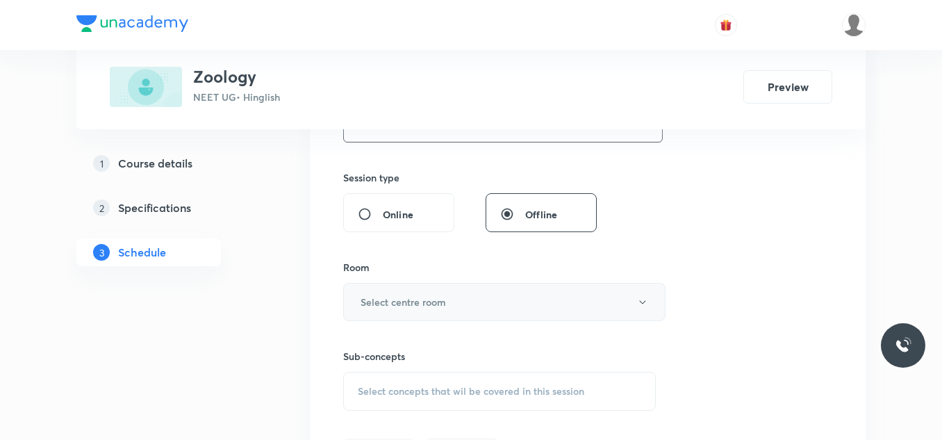
type input "80"
click at [425, 292] on button "Select centre room" at bounding box center [504, 302] width 322 height 38
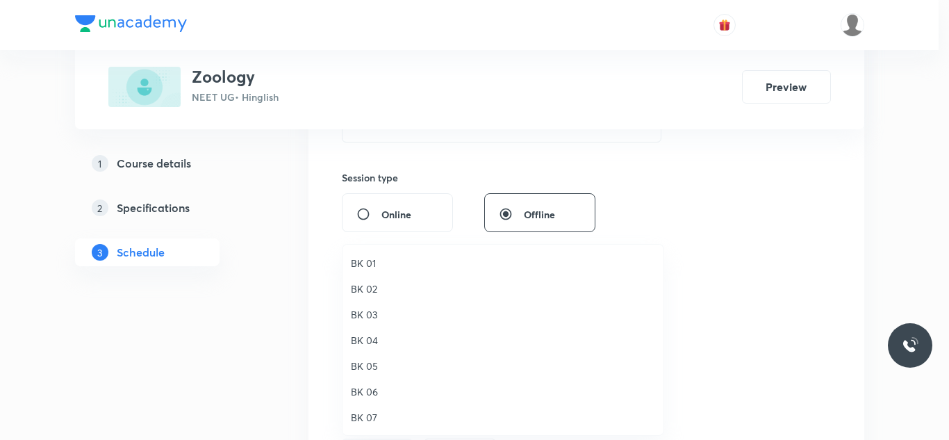
click at [376, 265] on span "BK 01" at bounding box center [503, 263] width 304 height 15
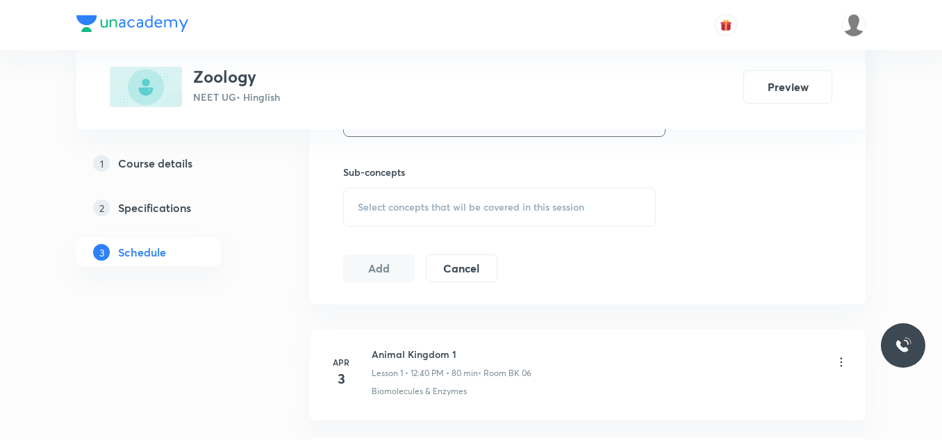
scroll to position [695, 0]
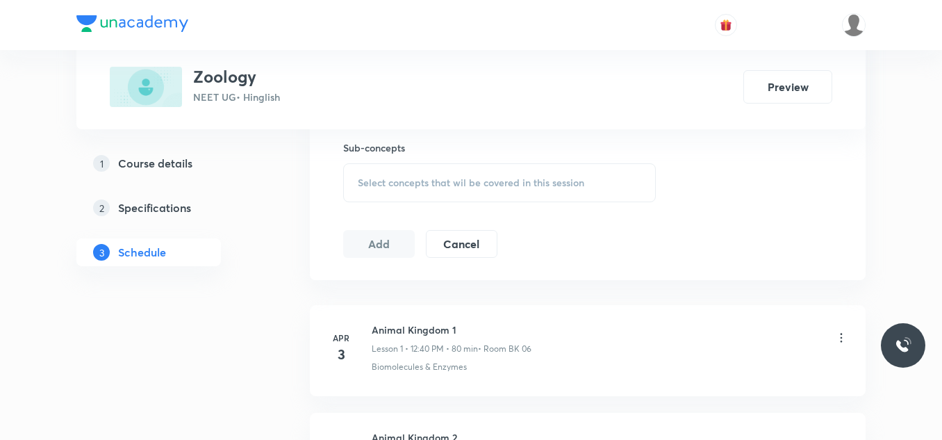
click at [406, 182] on span "Select concepts that wil be covered in this session" at bounding box center [471, 182] width 226 height 11
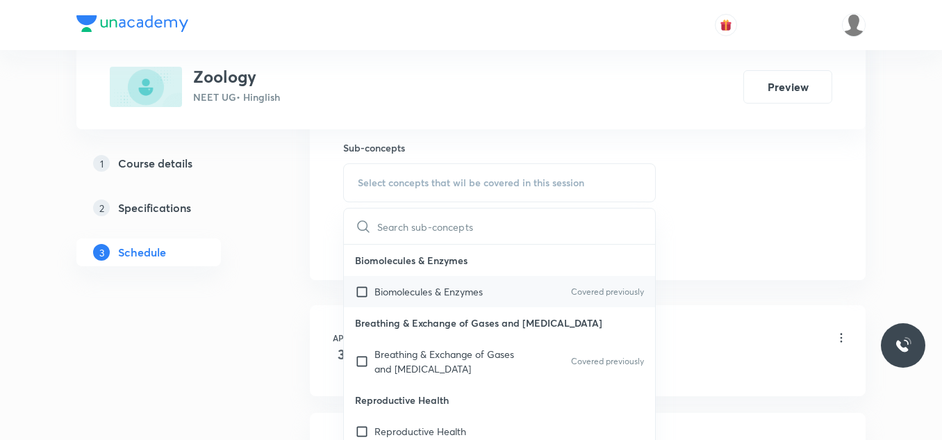
click at [425, 298] on p "Biomolecules & Enzymes" at bounding box center [428, 291] width 108 height 15
checkbox input "true"
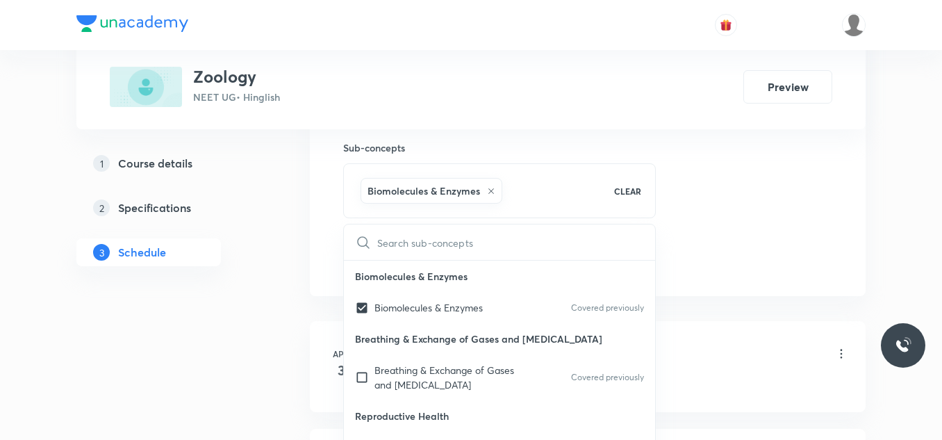
drag, startPoint x: 755, startPoint y: 181, endPoint x: 515, endPoint y: 235, distance: 246.4
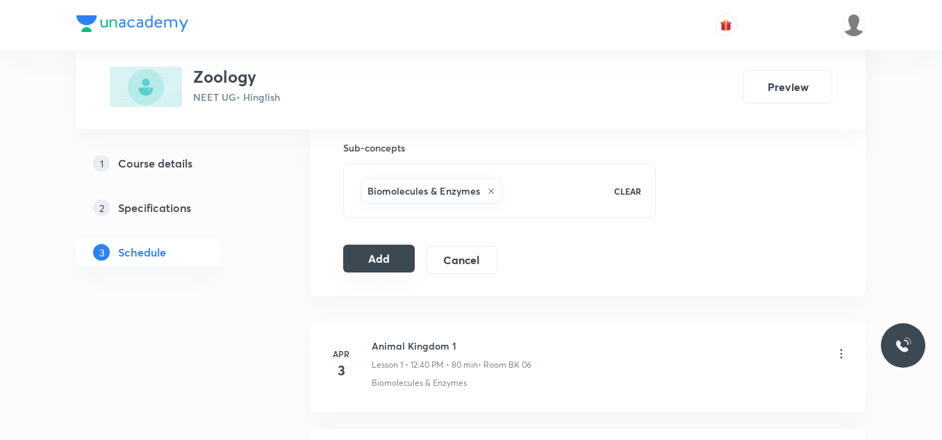
click at [358, 268] on button "Add" at bounding box center [379, 259] width 72 height 28
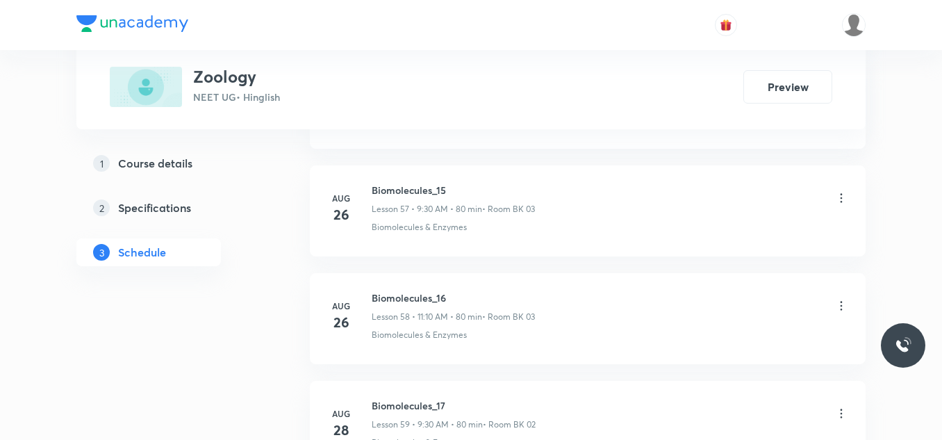
scroll to position [6711, 0]
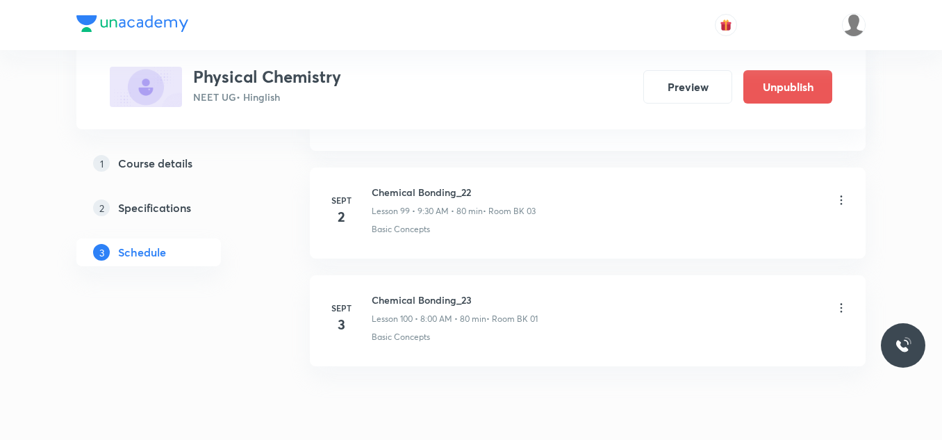
scroll to position [11441, 0]
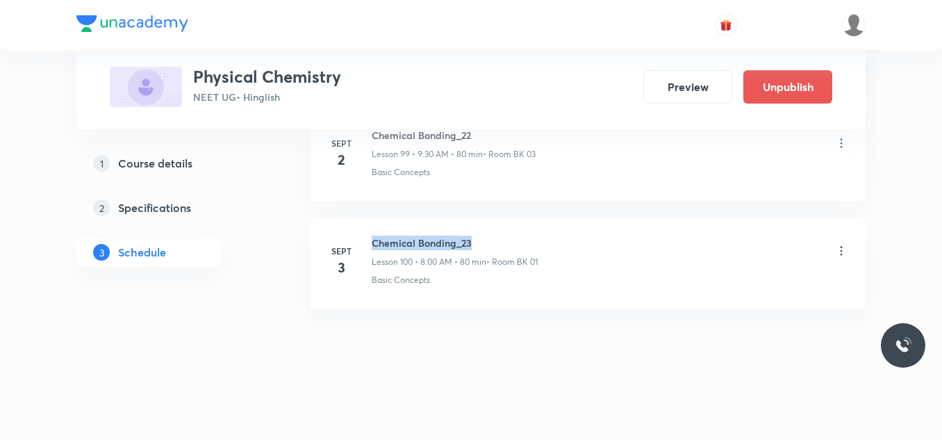
drag, startPoint x: 370, startPoint y: 239, endPoint x: 490, endPoint y: 226, distance: 121.6
click at [490, 226] on li "[DATE] Chemical Bonding_23 Lesson 100 • 8:00 AM • 80 min • Room BK 01 Basic Con…" at bounding box center [588, 263] width 556 height 91
copy h6 "Chemical Bonding_23"
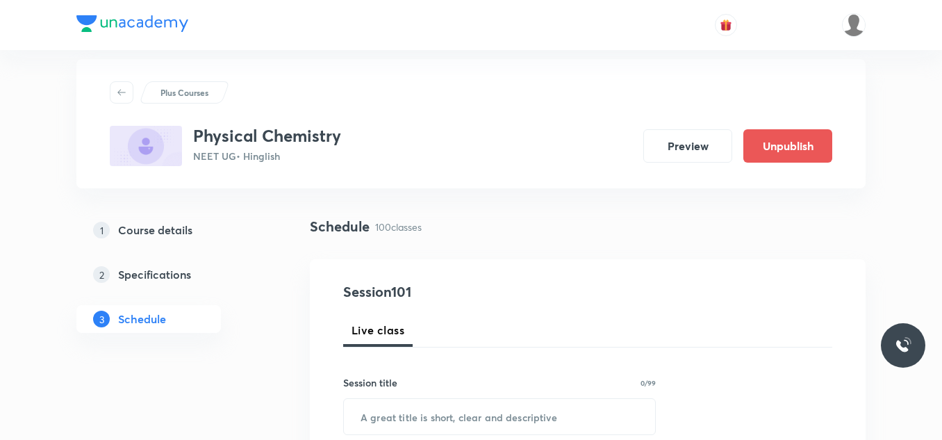
scroll to position [88, 0]
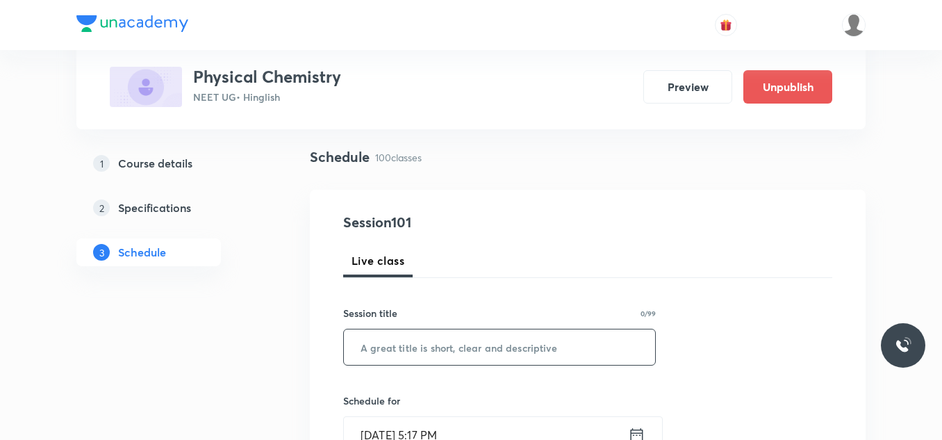
click at [505, 344] on input "text" at bounding box center [499, 346] width 311 height 35
paste input "Chemical Bonding_23"
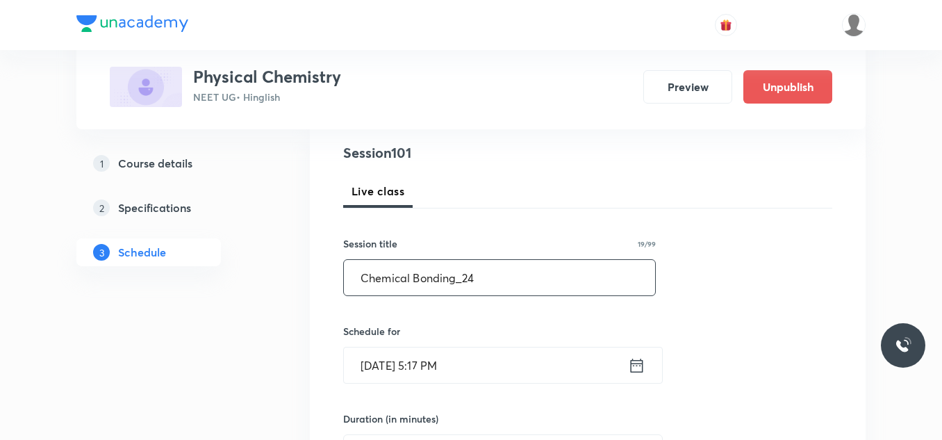
type input "Chemical Bonding_24"
click at [508, 365] on input "Sept 2, 2025, 5:17 PM" at bounding box center [486, 364] width 284 height 35
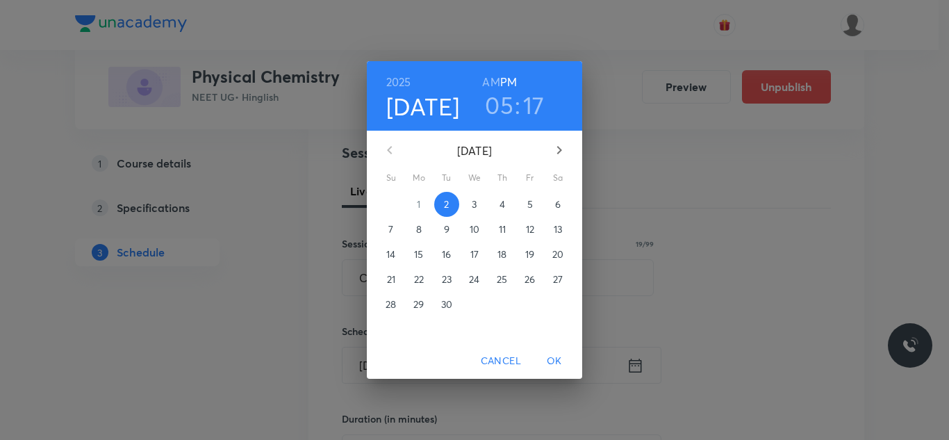
click at [476, 198] on p "3" at bounding box center [474, 204] width 5 height 14
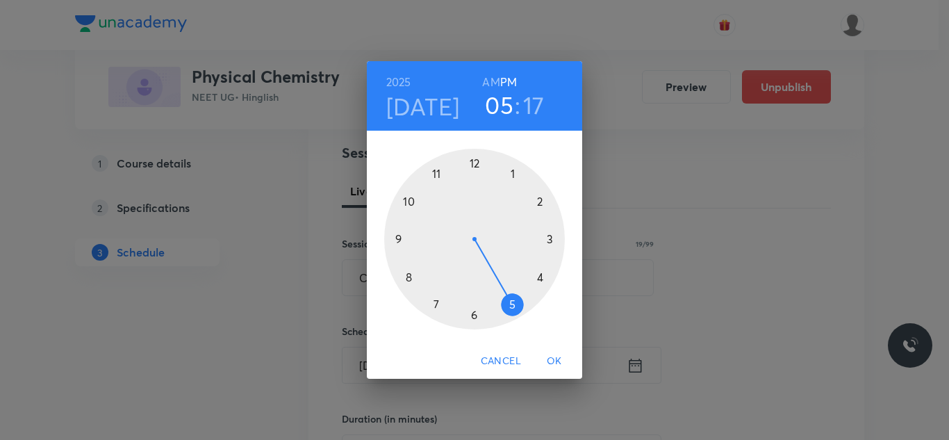
click at [437, 172] on div at bounding box center [474, 239] width 181 height 181
click at [494, 81] on h6 "AM" at bounding box center [490, 81] width 17 height 19
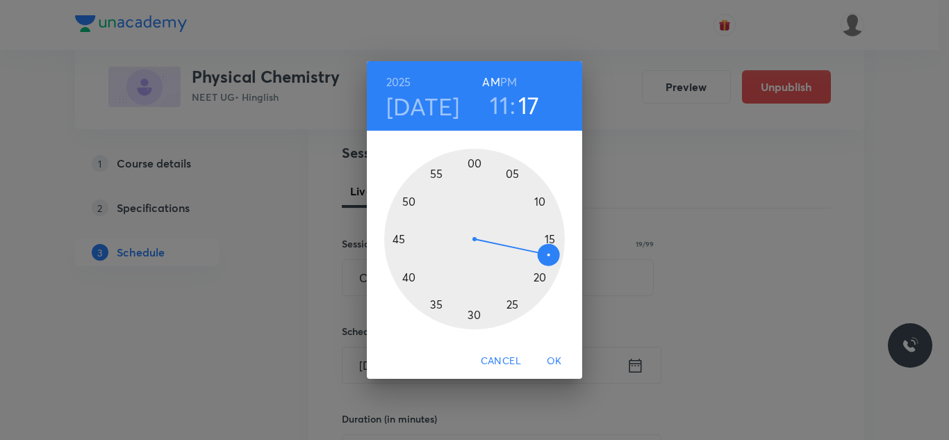
click at [538, 201] on div at bounding box center [474, 239] width 181 height 181
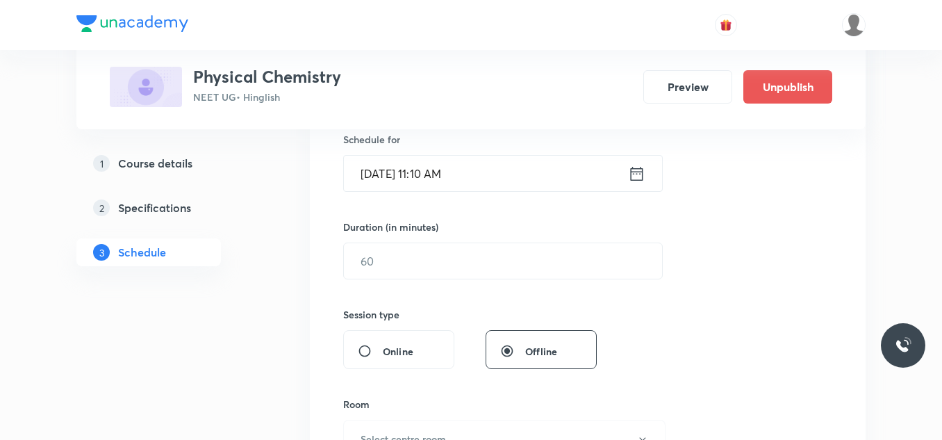
scroll to position [436, 0]
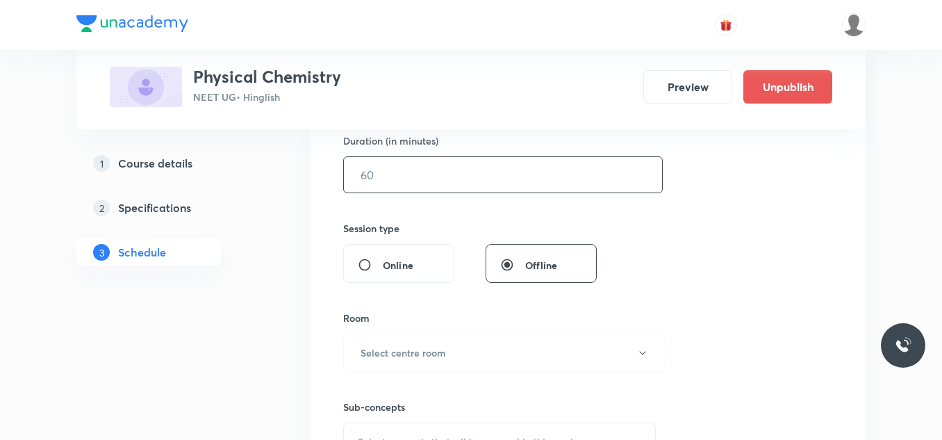
click at [464, 171] on input "text" at bounding box center [503, 174] width 318 height 35
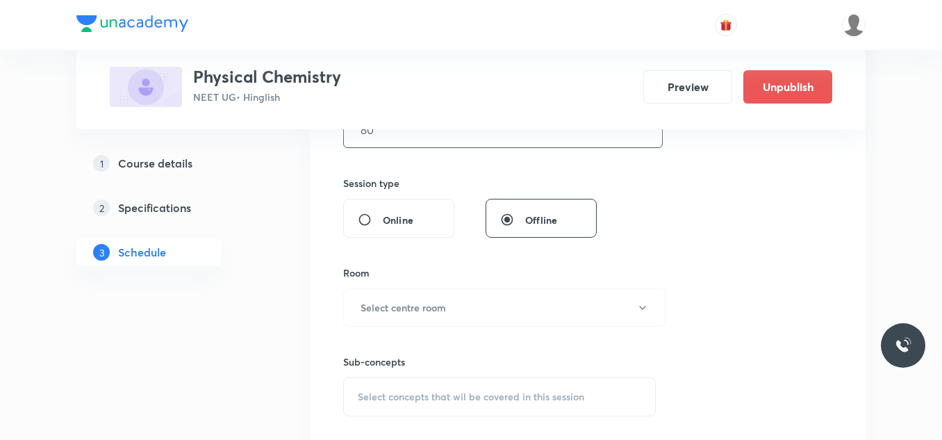
scroll to position [505, 0]
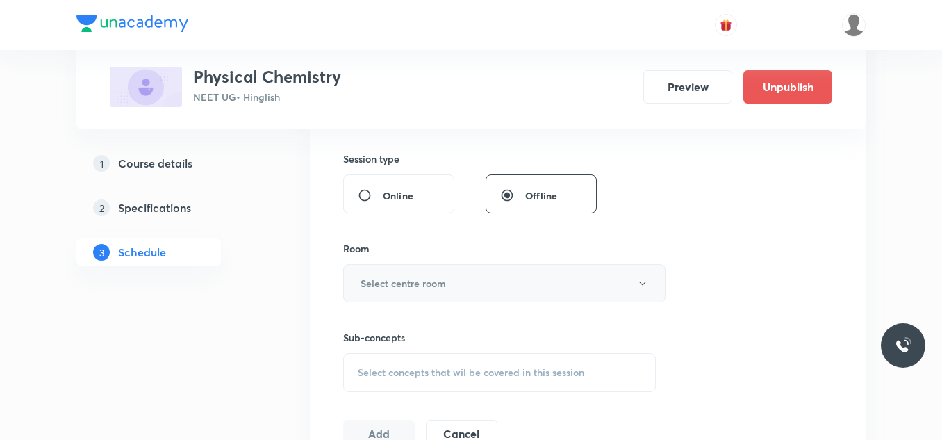
type input "80"
click at [483, 274] on button "Select centre room" at bounding box center [504, 283] width 322 height 38
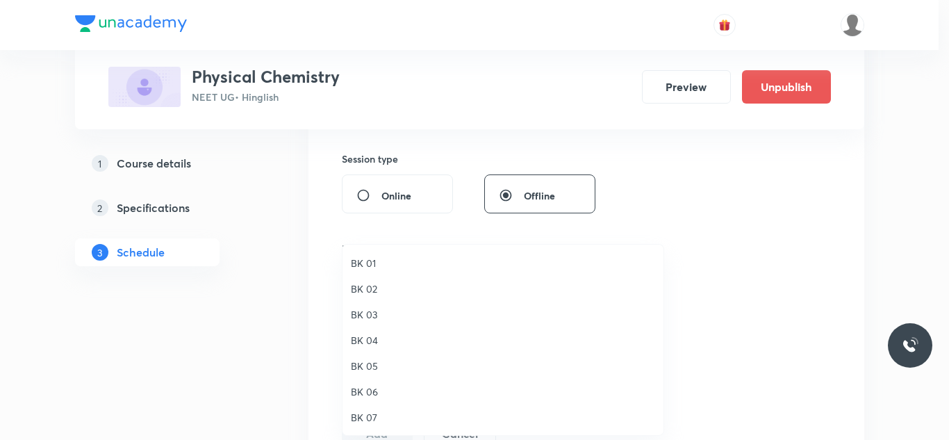
click at [374, 263] on span "BK 01" at bounding box center [503, 263] width 304 height 15
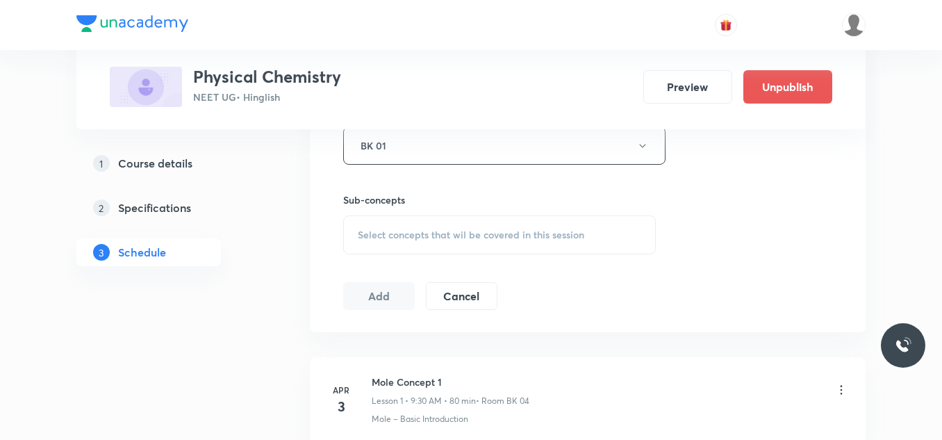
scroll to position [644, 0]
click at [412, 229] on span "Select concepts that wil be covered in this session" at bounding box center [471, 233] width 226 height 11
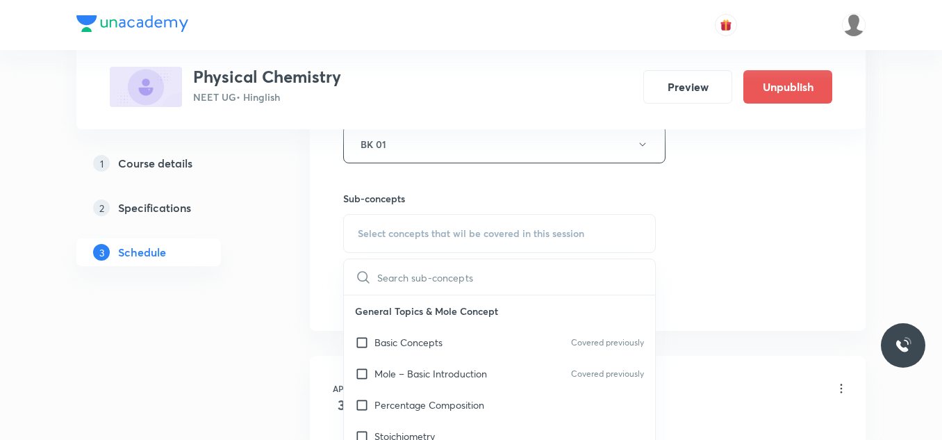
drag, startPoint x: 408, startPoint y: 347, endPoint x: 493, endPoint y: 308, distance: 93.2
click at [408, 347] on p "Basic Concepts" at bounding box center [408, 342] width 68 height 15
checkbox input "true"
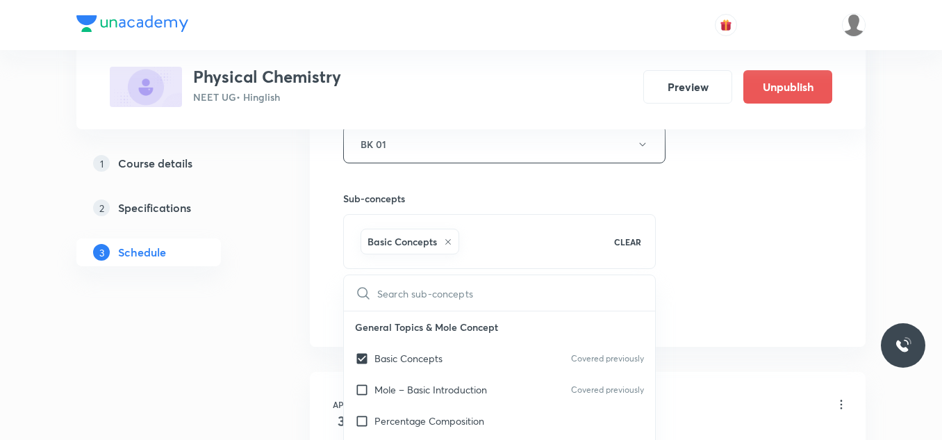
drag, startPoint x: 744, startPoint y: 251, endPoint x: 461, endPoint y: 279, distance: 284.1
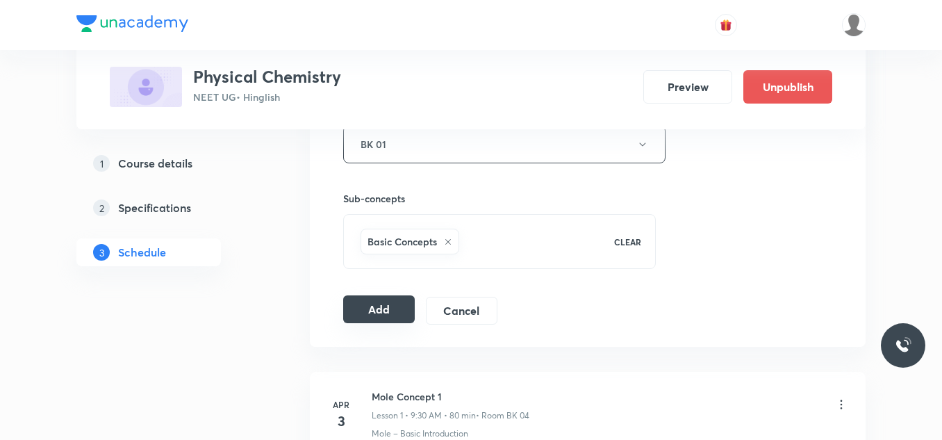
click at [370, 310] on button "Add" at bounding box center [379, 309] width 72 height 28
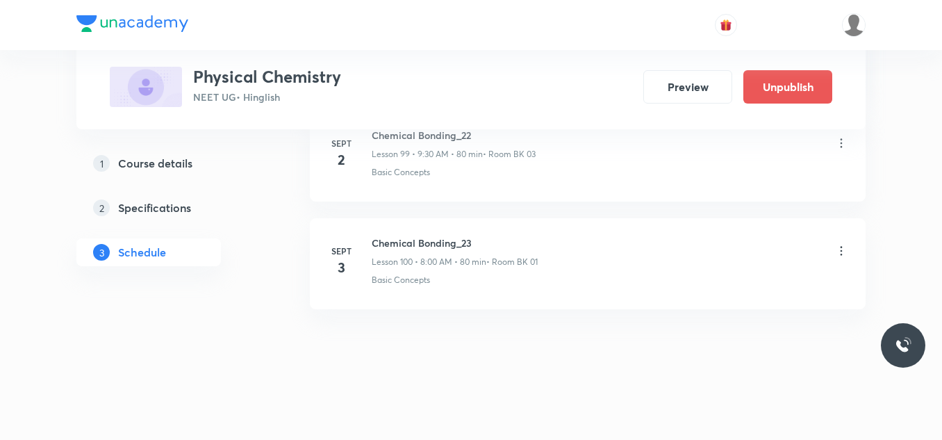
scroll to position [10803, 0]
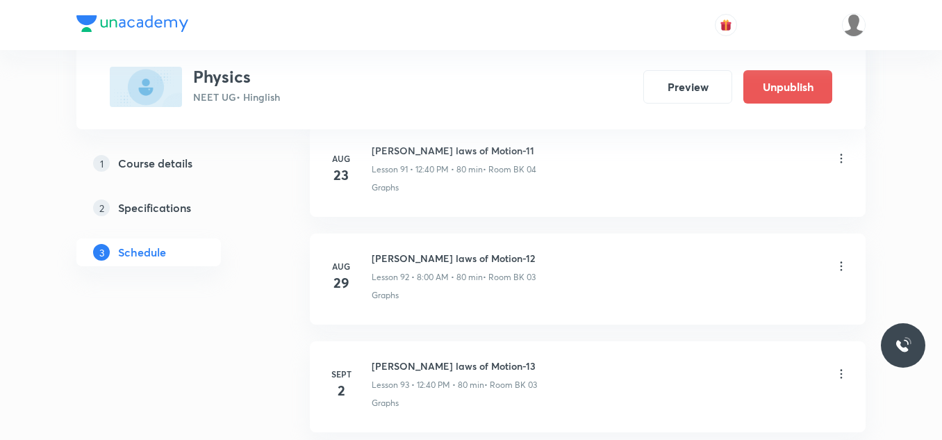
scroll to position [10687, 0]
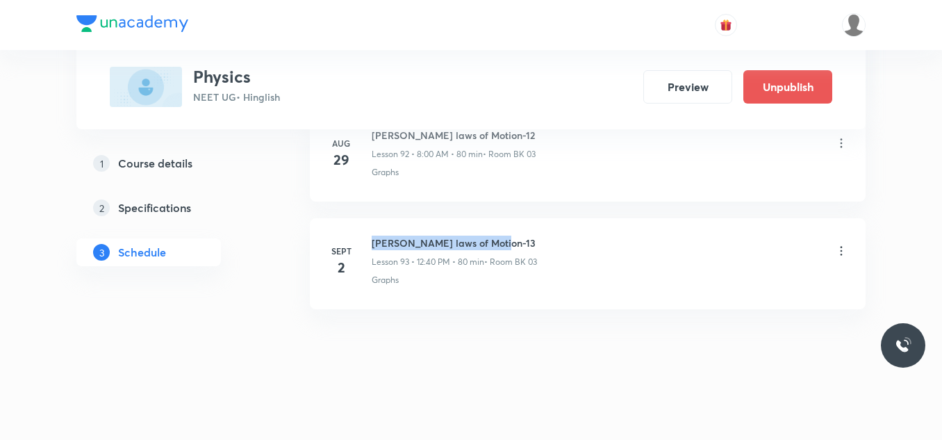
drag, startPoint x: 369, startPoint y: 238, endPoint x: 512, endPoint y: 225, distance: 143.7
click at [511, 225] on li "[DATE] [PERSON_NAME] laws of Motion-13 Lesson 93 • 12:40 PM • 80 min • Room BK …" at bounding box center [588, 263] width 556 height 91
copy h6 "[PERSON_NAME] laws of Motion-13"
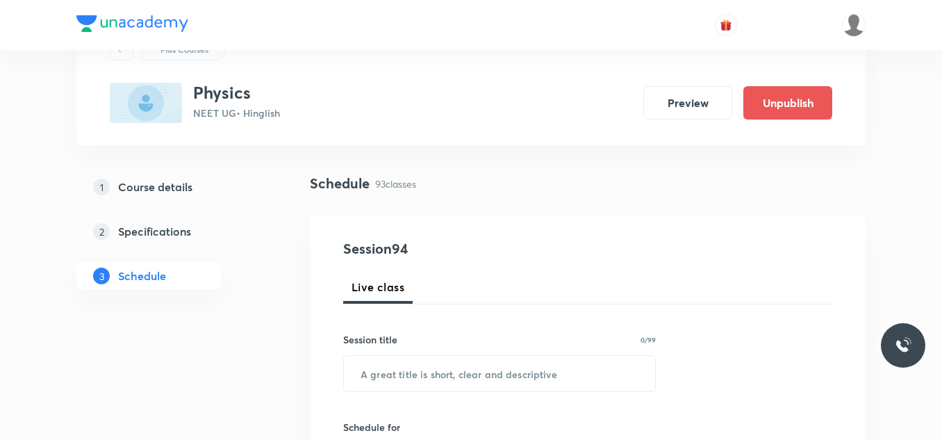
scroll to position [139, 0]
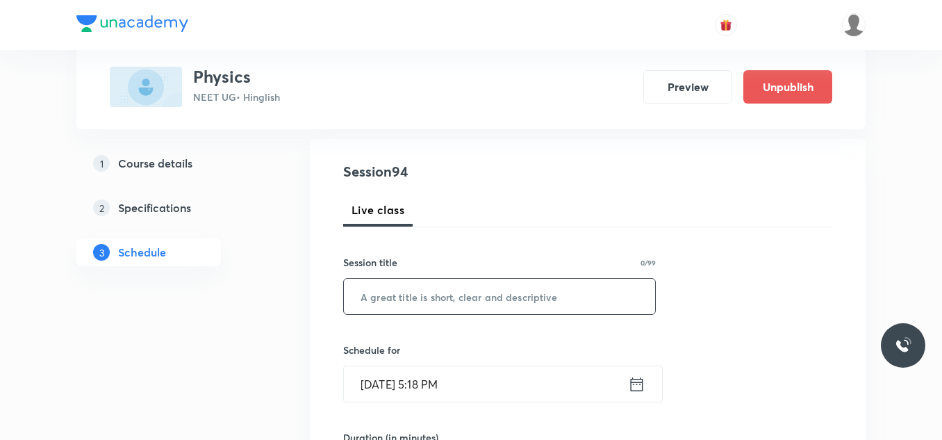
click at [442, 279] on div "Session title 0/99 ​" at bounding box center [499, 285] width 313 height 60
click at [445, 295] on input "text" at bounding box center [499, 296] width 311 height 35
paste input "[PERSON_NAME] laws of Motion-13"
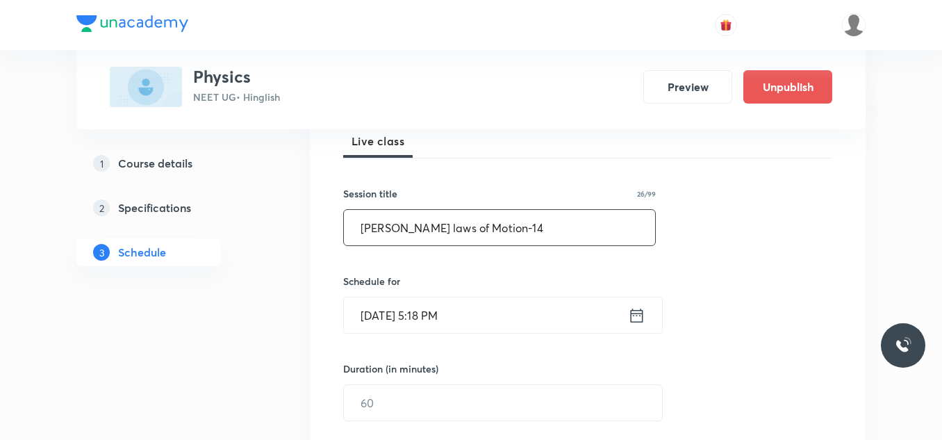
scroll to position [208, 0]
type input "[PERSON_NAME] laws of Motion-14"
click at [454, 313] on input "[DATE] 5:18 PM" at bounding box center [486, 314] width 284 height 35
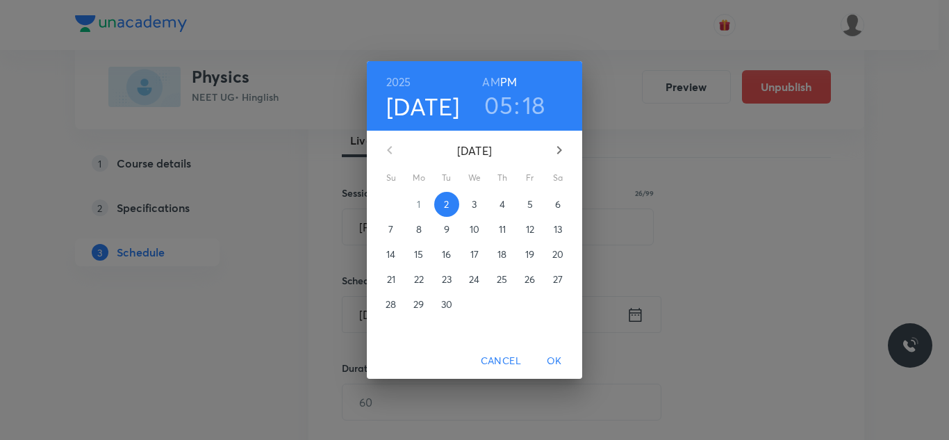
click at [473, 208] on p "3" at bounding box center [474, 204] width 5 height 14
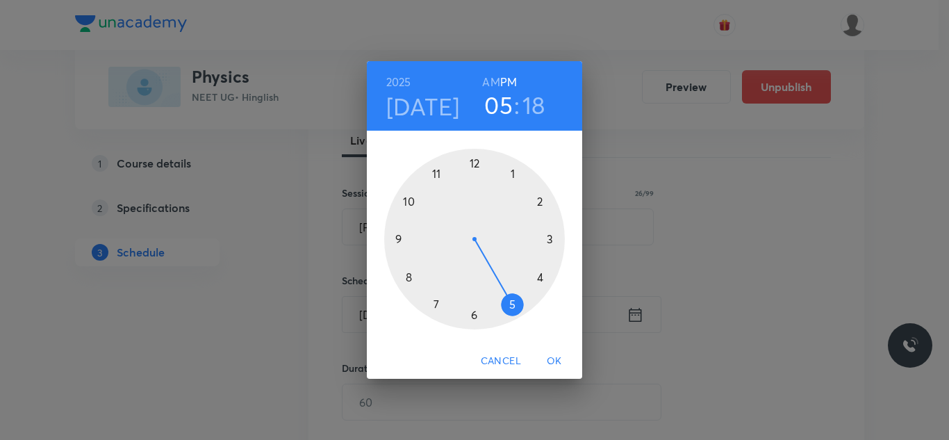
drag, startPoint x: 474, startPoint y: 158, endPoint x: 463, endPoint y: 238, distance: 80.8
click at [473, 172] on div at bounding box center [474, 239] width 181 height 181
click at [408, 277] on div at bounding box center [474, 239] width 181 height 181
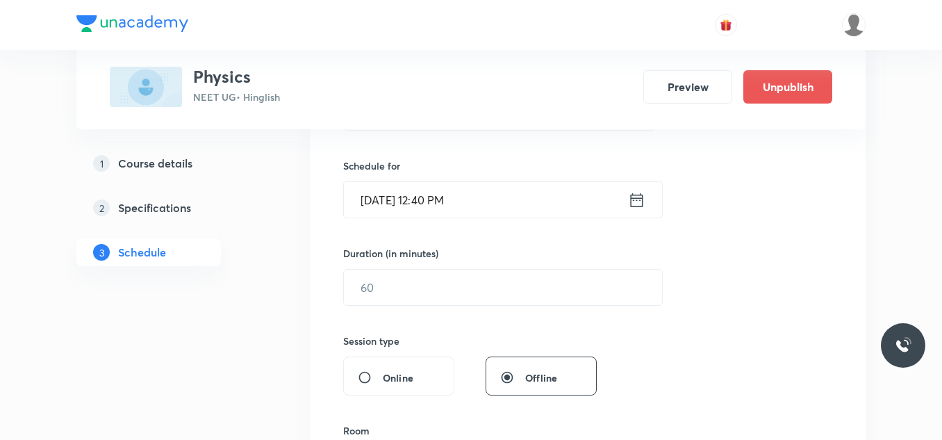
scroll to position [347, 0]
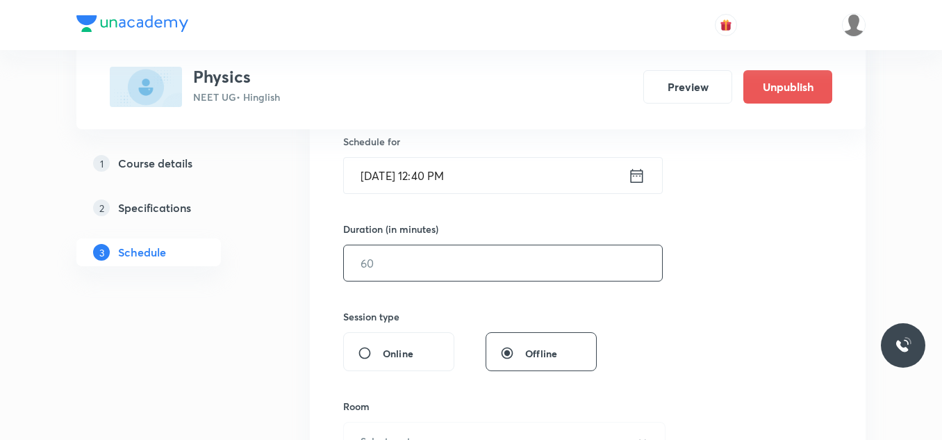
click at [413, 262] on input "text" at bounding box center [503, 262] width 318 height 35
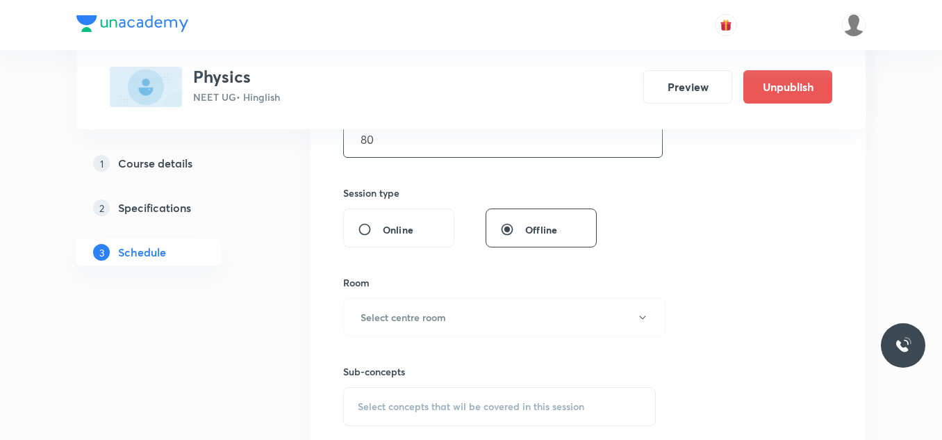
scroll to position [486, 0]
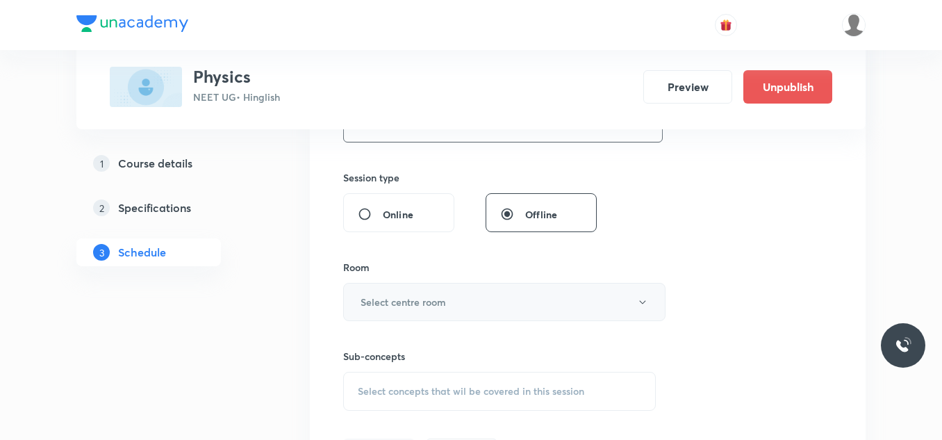
type input "80"
click at [414, 297] on h6 "Select centre room" at bounding box center [403, 302] width 85 height 15
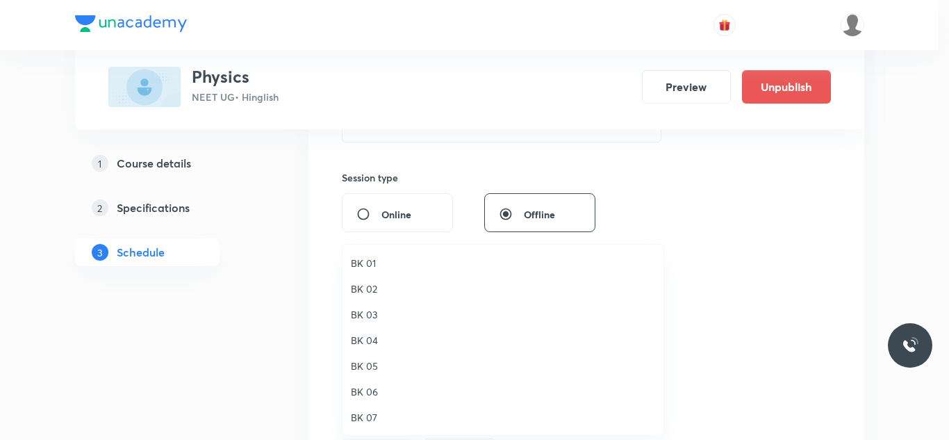
click at [378, 268] on span "BK 01" at bounding box center [503, 263] width 304 height 15
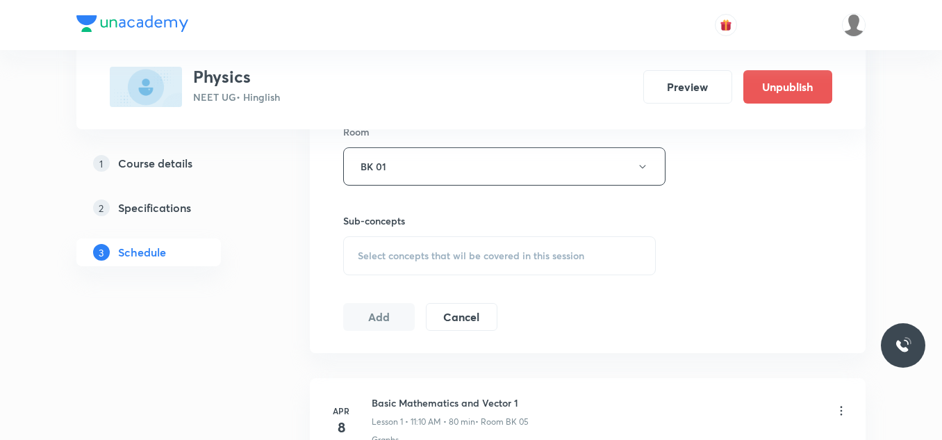
scroll to position [625, 0]
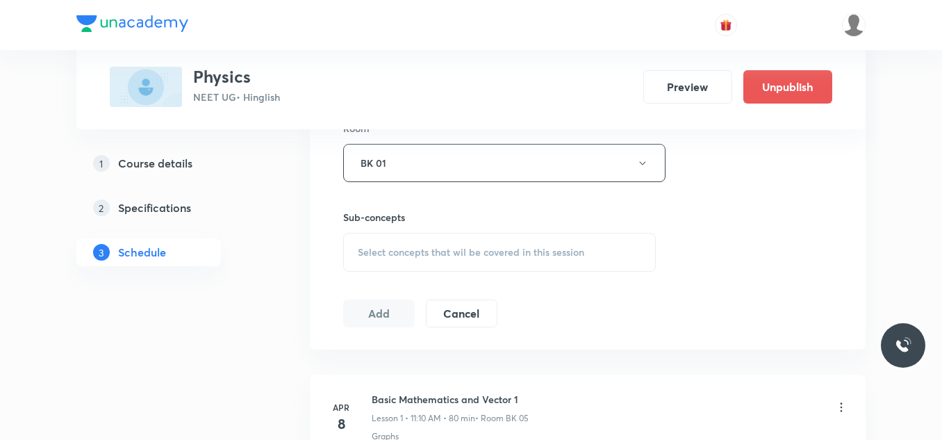
click at [406, 250] on div "Select concepts that wil be covered in this session" at bounding box center [499, 252] width 313 height 39
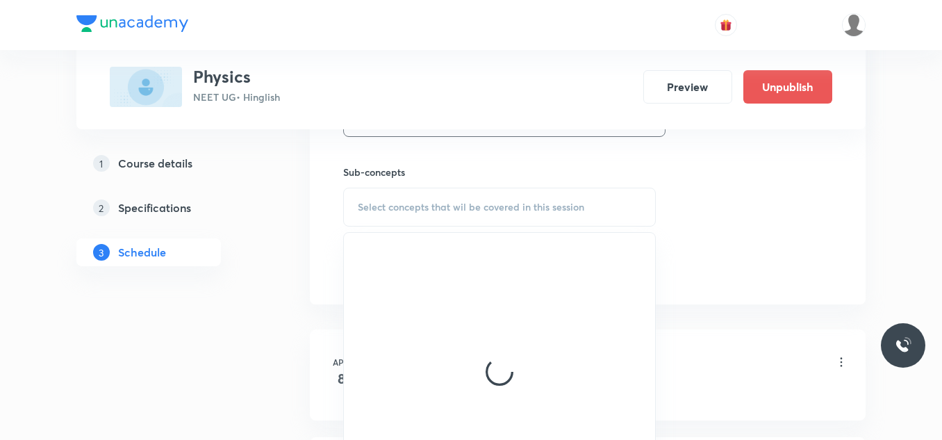
scroll to position [695, 0]
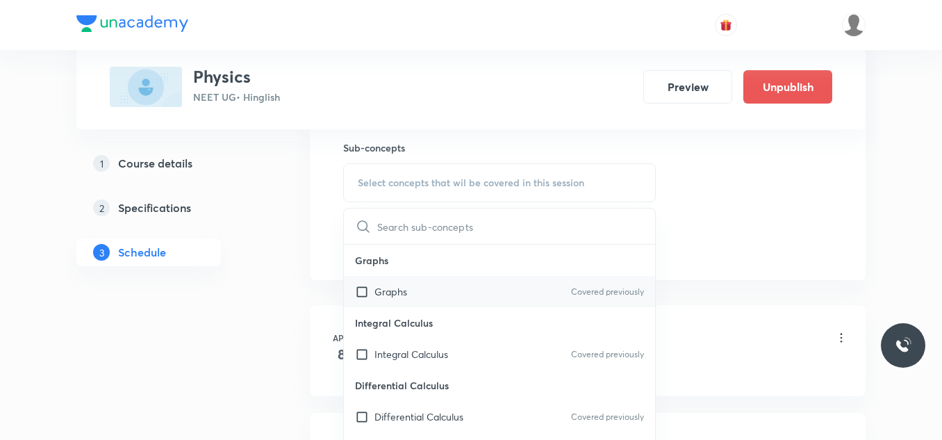
click at [401, 290] on p "Graphs" at bounding box center [390, 291] width 33 height 15
checkbox input "true"
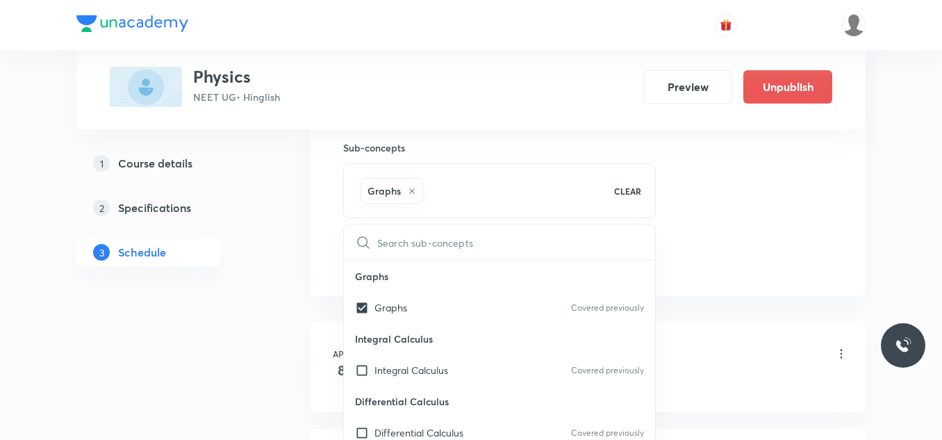
drag, startPoint x: 766, startPoint y: 217, endPoint x: 618, endPoint y: 245, distance: 150.4
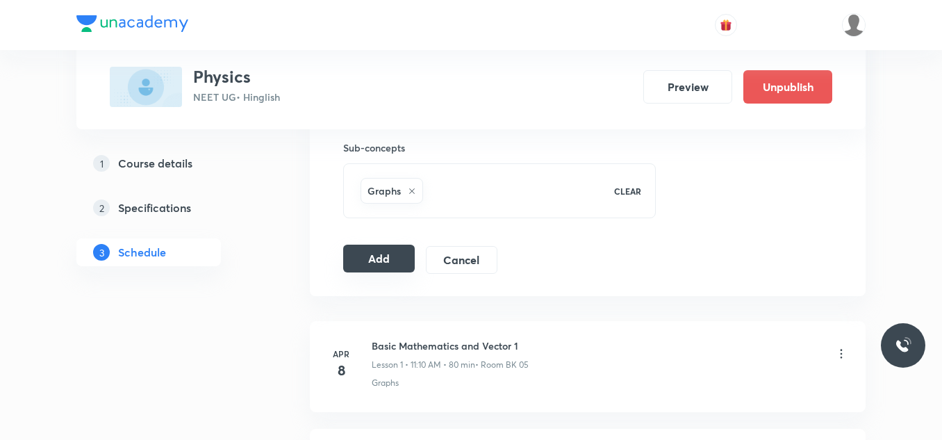
click at [378, 258] on button "Add" at bounding box center [379, 259] width 72 height 28
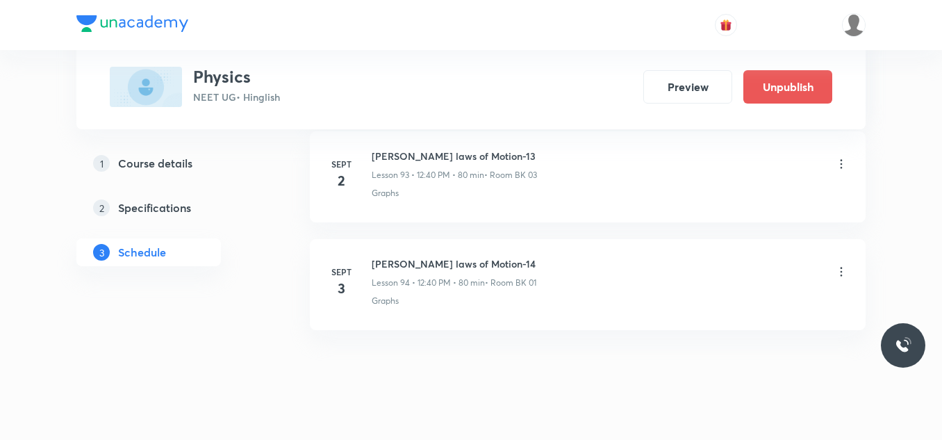
scroll to position [10157, 0]
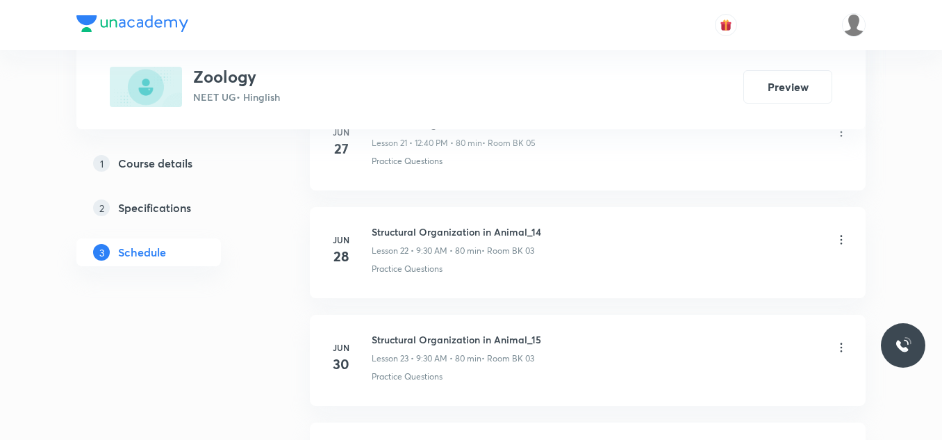
scroll to position [6900, 0]
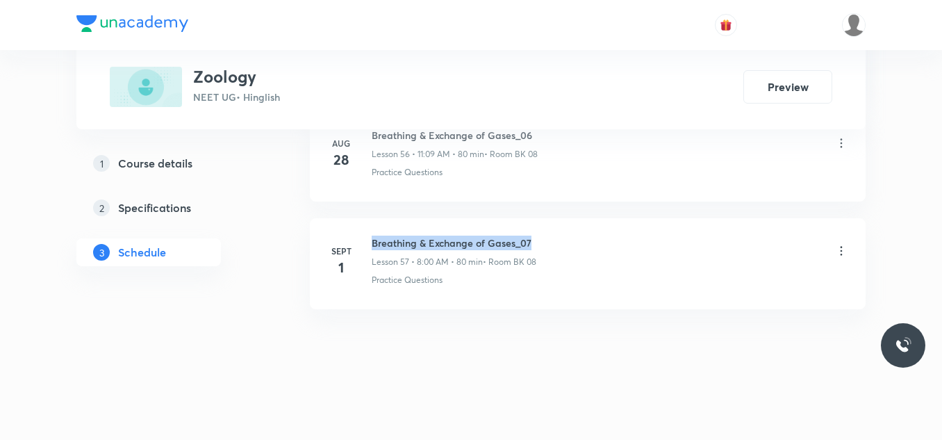
drag, startPoint x: 369, startPoint y: 241, endPoint x: 639, endPoint y: 203, distance: 272.9
copy h6 "Breathing & Exchange of Gases_07"
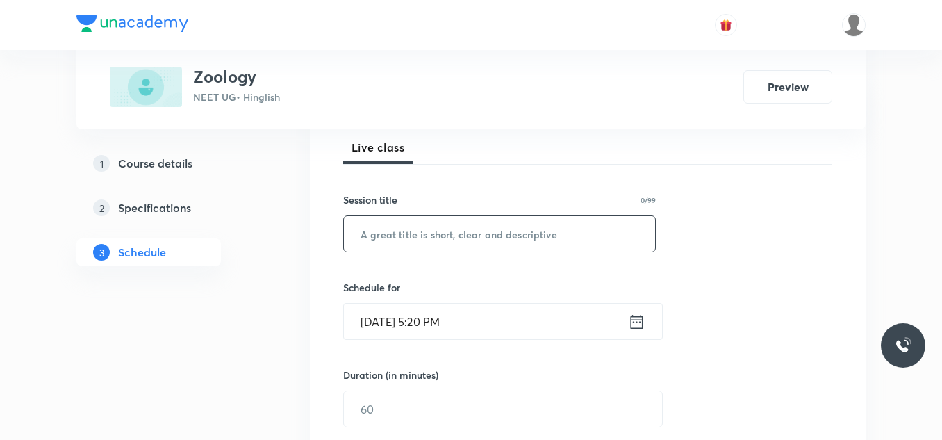
scroll to position [208, 0]
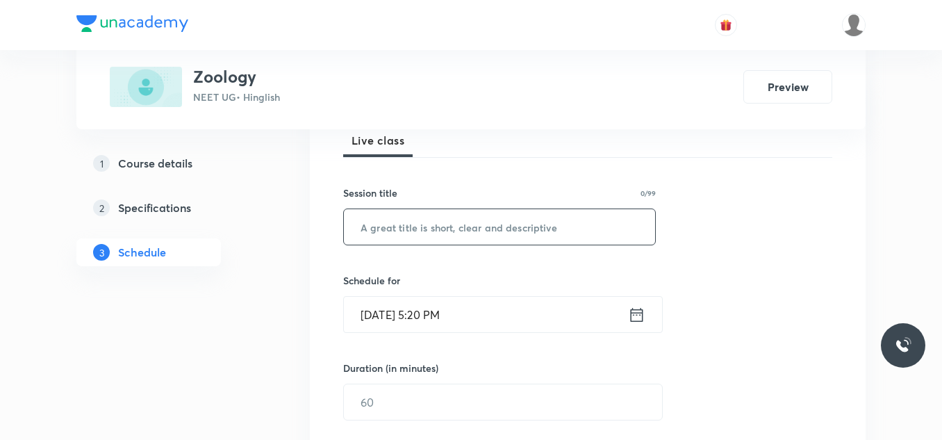
click at [524, 233] on input "text" at bounding box center [499, 226] width 311 height 35
paste input "Breathing & Exchange of Gases_07"
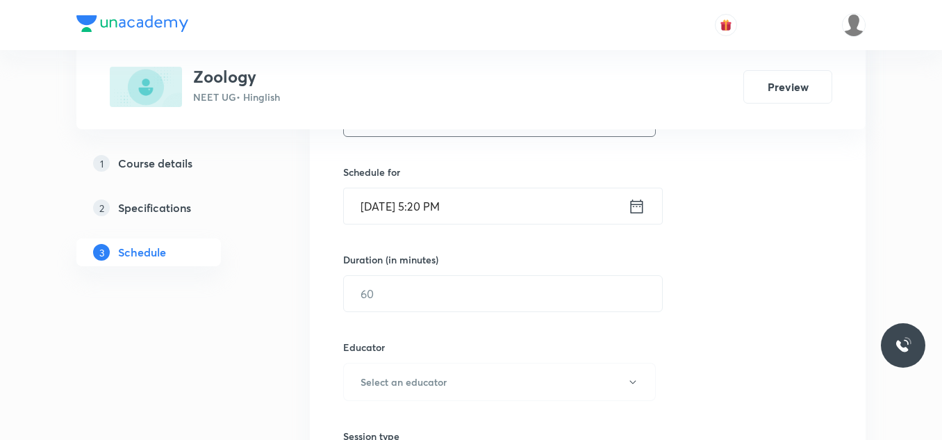
type input "Breathing & Exchange of Gases_08"
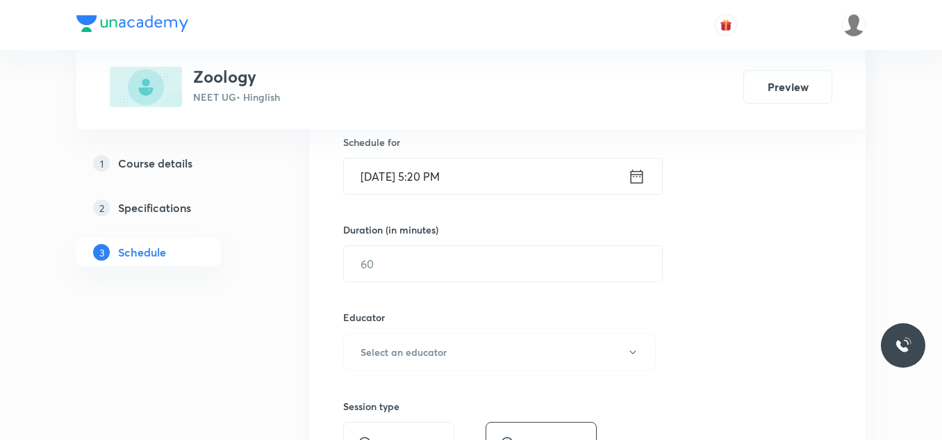
click at [518, 238] on div "Session 58 Live class Session title 32/99 Breathing & Exchange of Gases_08 ​ Sc…" at bounding box center [587, 323] width 489 height 741
click at [515, 177] on input "Sept 2, 2025, 5:20 PM" at bounding box center [486, 175] width 284 height 35
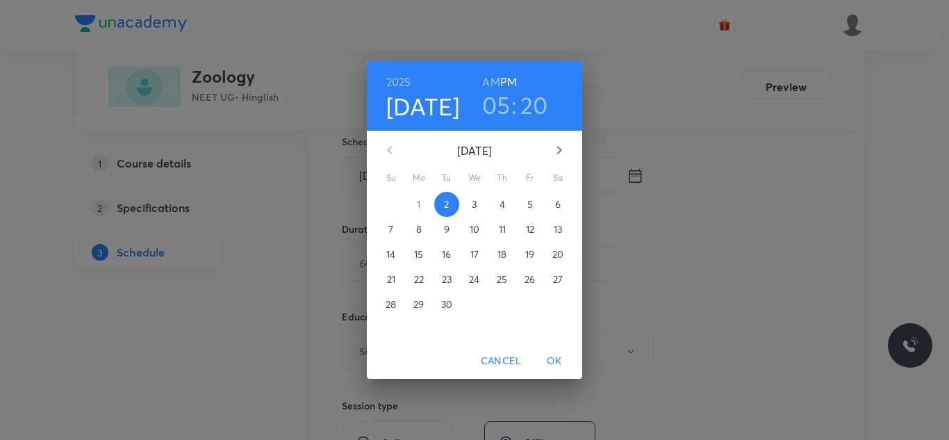
click at [472, 201] on p "3" at bounding box center [474, 204] width 5 height 14
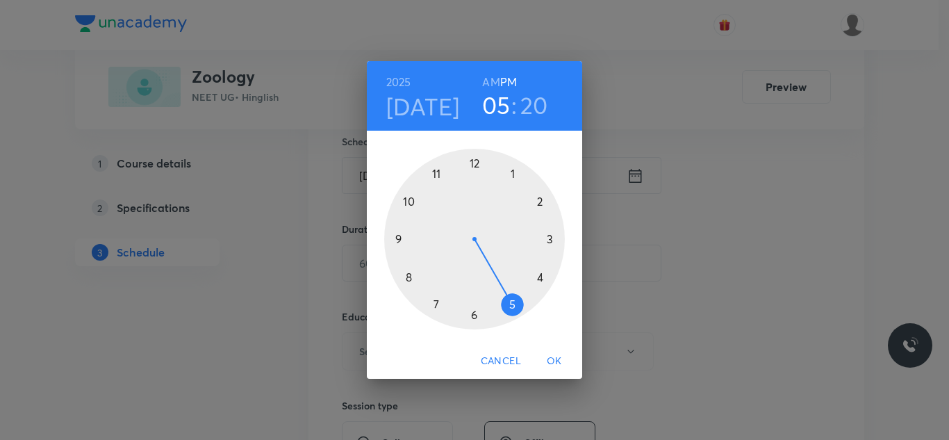
click at [409, 278] on div at bounding box center [474, 239] width 181 height 181
click at [493, 81] on h6 "AM" at bounding box center [490, 81] width 17 height 19
click at [474, 164] on div at bounding box center [474, 239] width 181 height 181
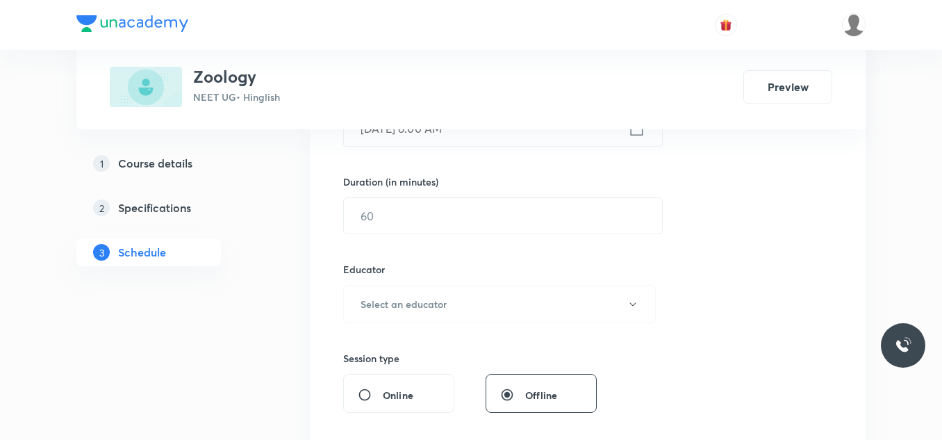
scroll to position [417, 0]
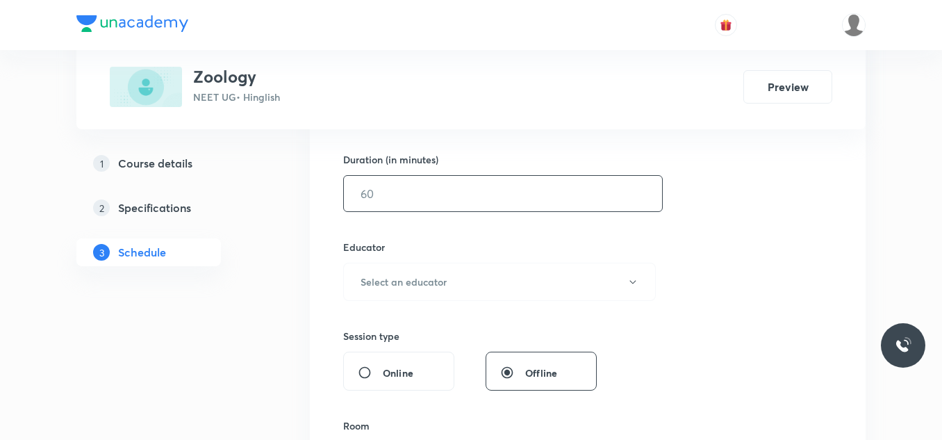
click at [474, 186] on input "text" at bounding box center [503, 193] width 318 height 35
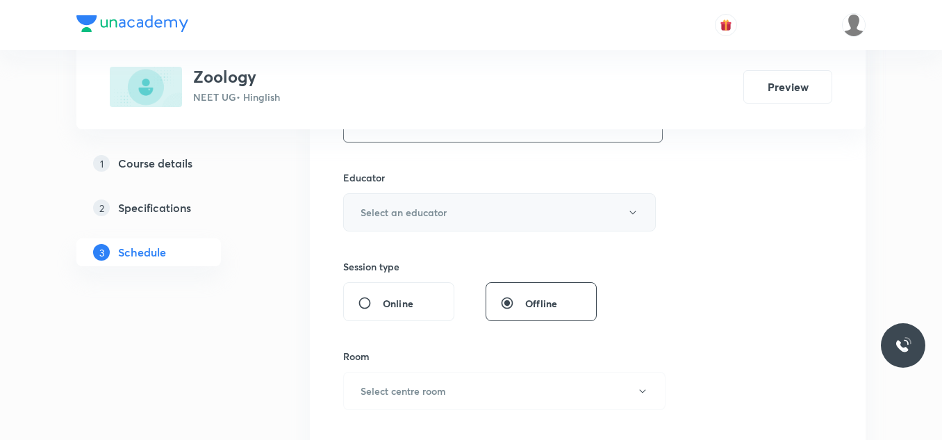
type input "80"
click at [466, 204] on button "Select an educator" at bounding box center [499, 212] width 313 height 38
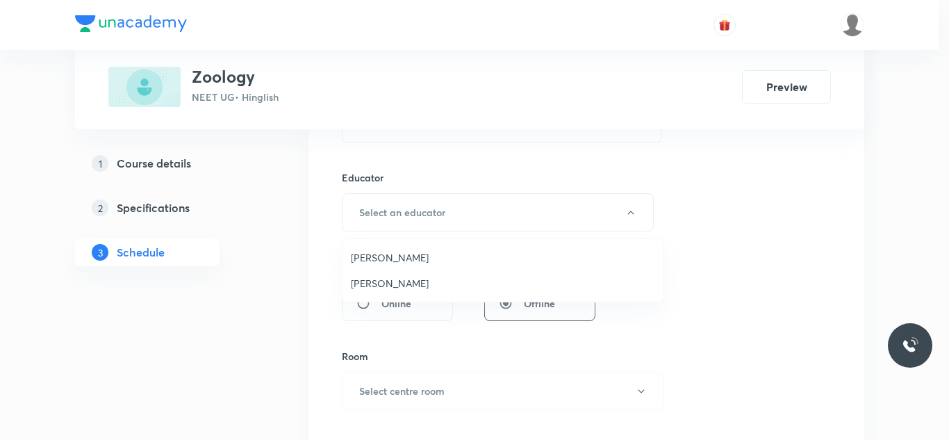
click at [440, 276] on span "Jayanti Maheshwari" at bounding box center [503, 283] width 304 height 15
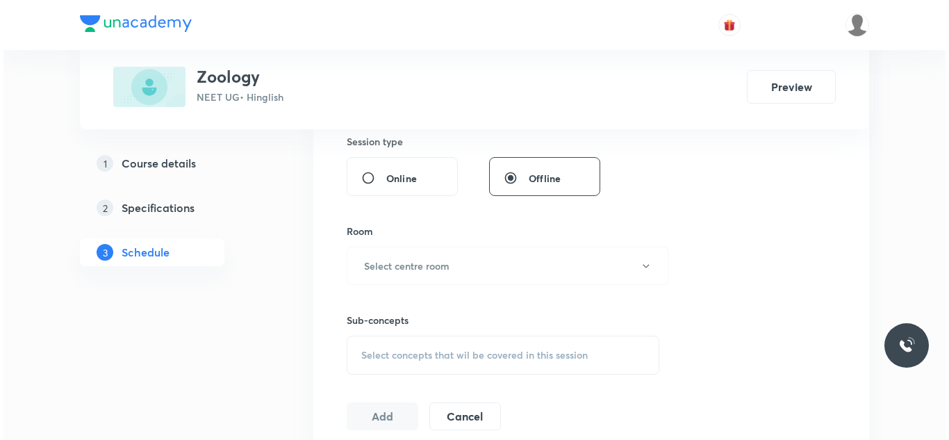
scroll to position [625, 0]
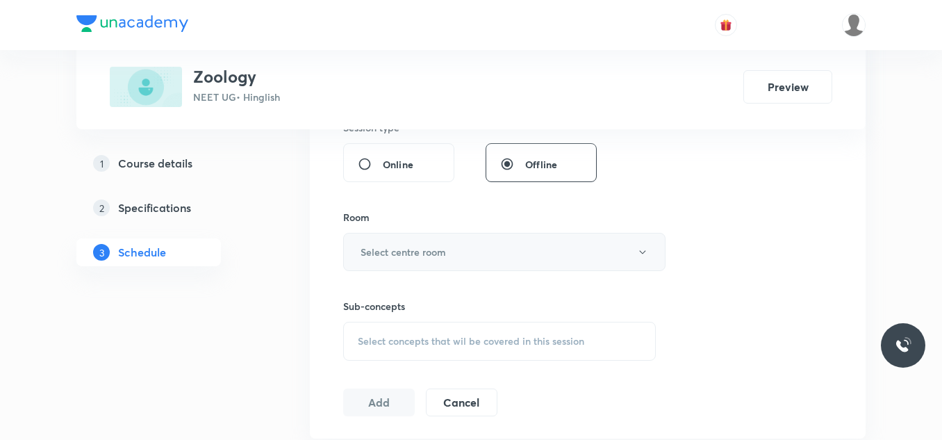
click at [422, 244] on button "Select centre room" at bounding box center [504, 252] width 322 height 38
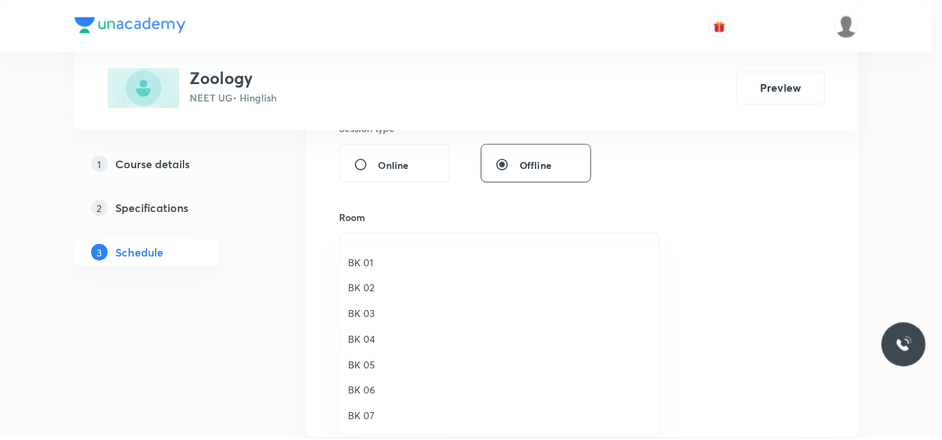
scroll to position [26, 0]
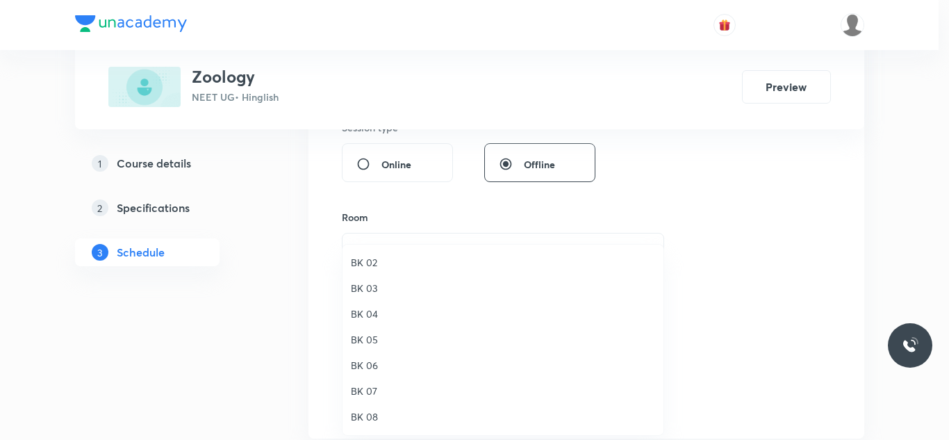
click at [368, 412] on span "BK 08" at bounding box center [503, 416] width 304 height 15
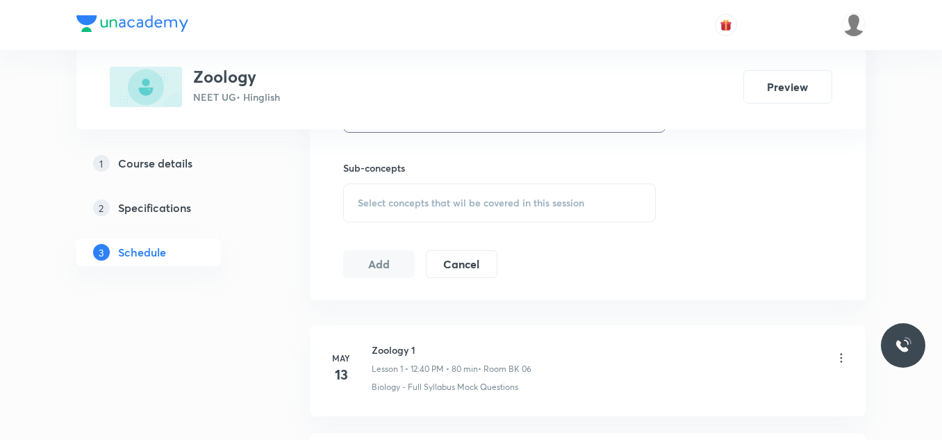
scroll to position [764, 0]
click at [403, 210] on div "Select concepts that wil be covered in this session" at bounding box center [499, 202] width 313 height 39
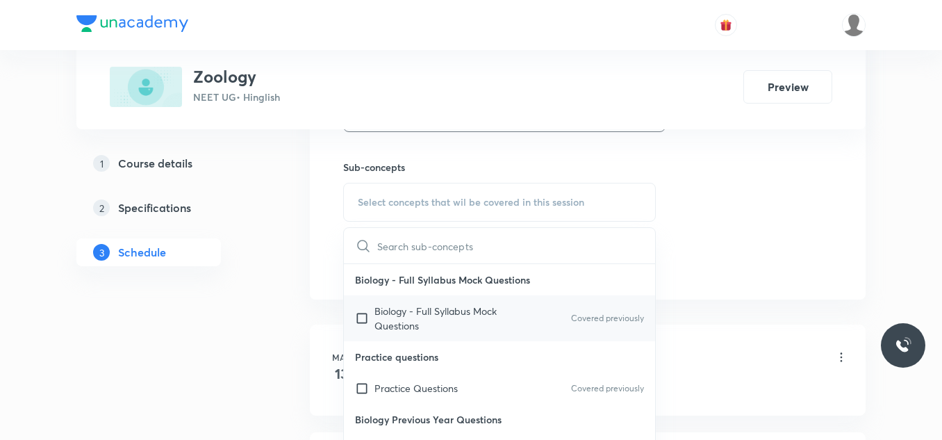
click at [398, 312] on p "Biology - Full Syllabus Mock Questions" at bounding box center [444, 318] width 140 height 29
checkbox input "true"
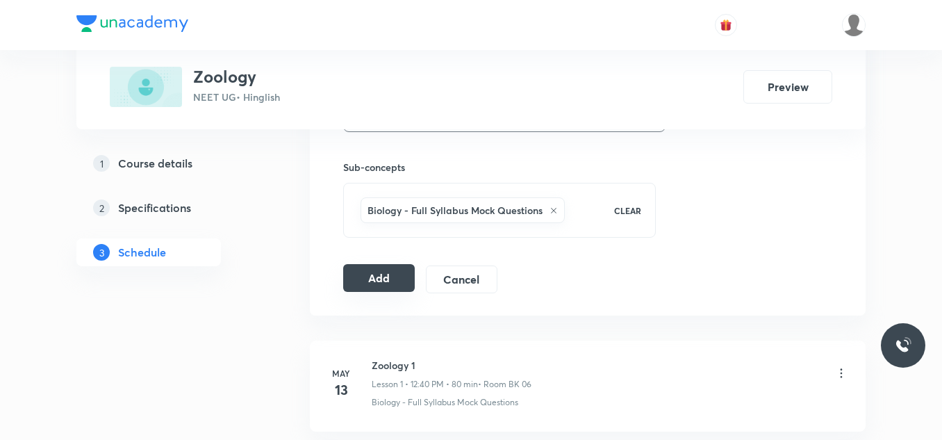
click at [399, 273] on button "Add" at bounding box center [379, 278] width 72 height 28
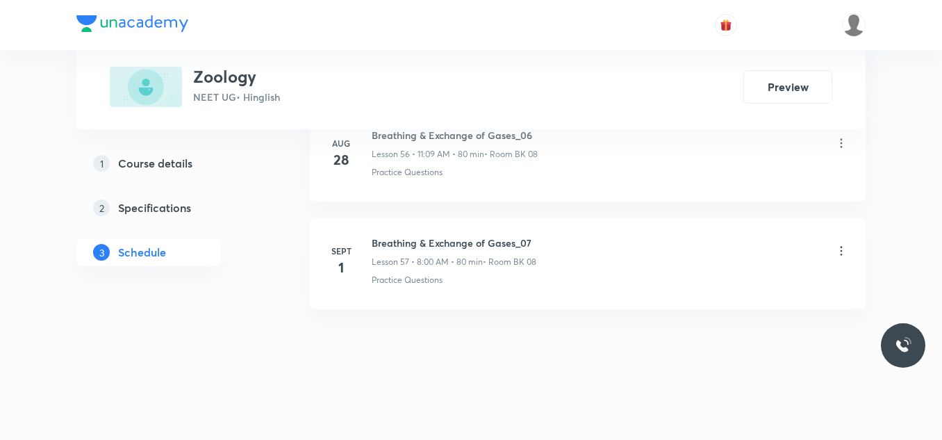
scroll to position [6173, 0]
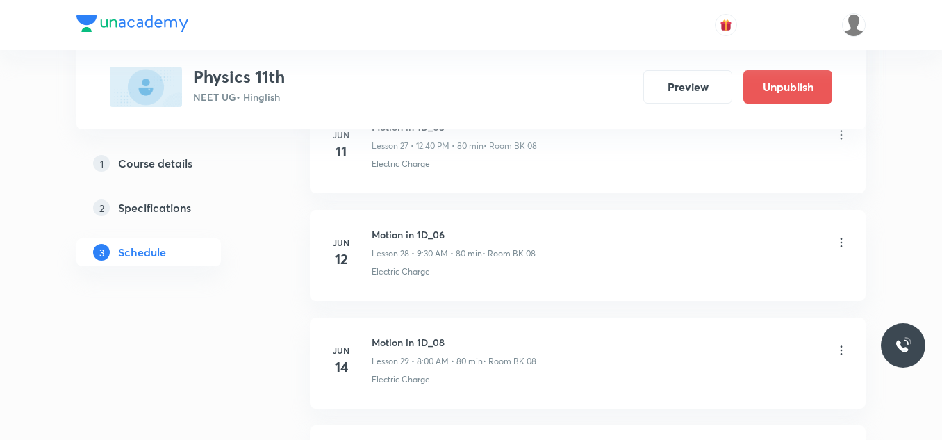
scroll to position [12176, 0]
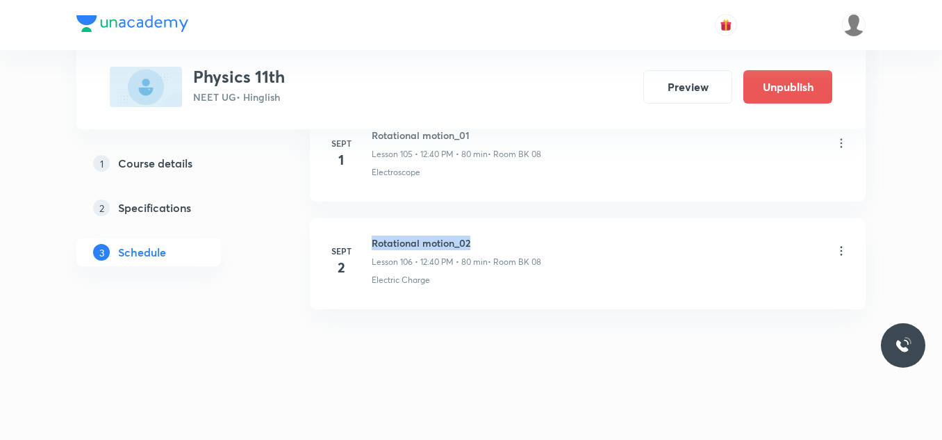
drag, startPoint x: 370, startPoint y: 238, endPoint x: 555, endPoint y: 240, distance: 185.5
click at [555, 240] on div "[DATE] Rotational motion_02 Lesson 106 • 12:40 PM • 80 min • Room BK 08 Electri…" at bounding box center [587, 260] width 521 height 51
copy h6 "Rotational motion_02"
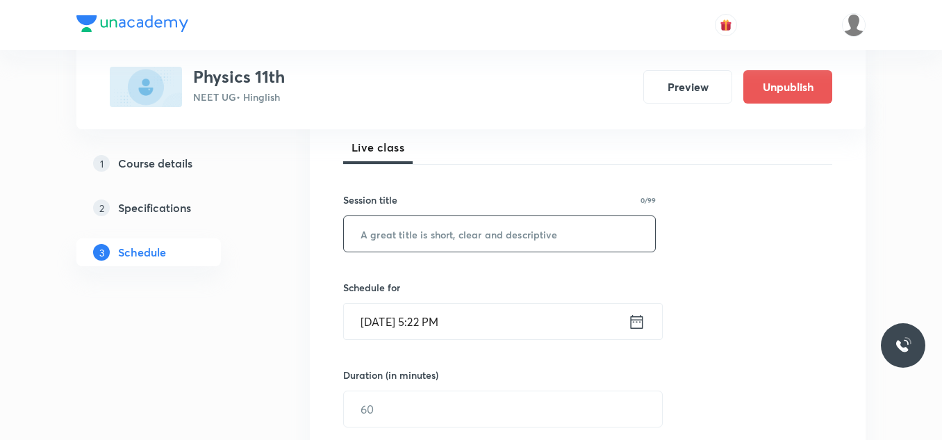
scroll to position [208, 0]
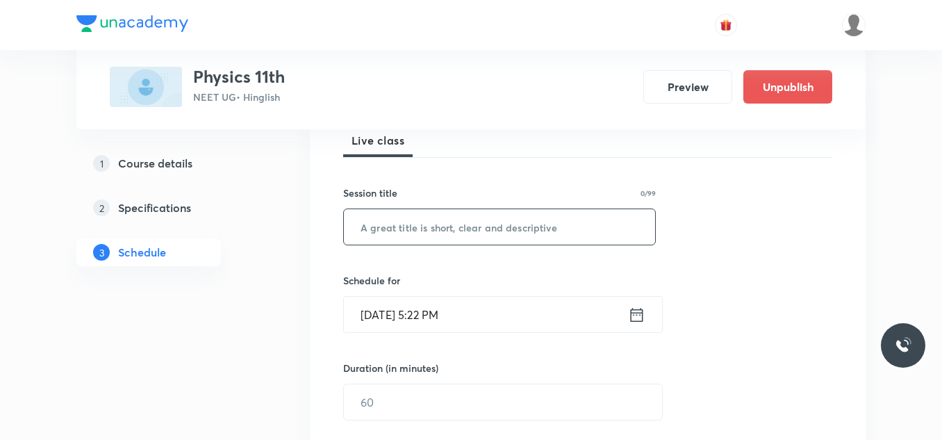
click at [480, 221] on input "text" at bounding box center [499, 226] width 311 height 35
paste input "Rotational motion_02"
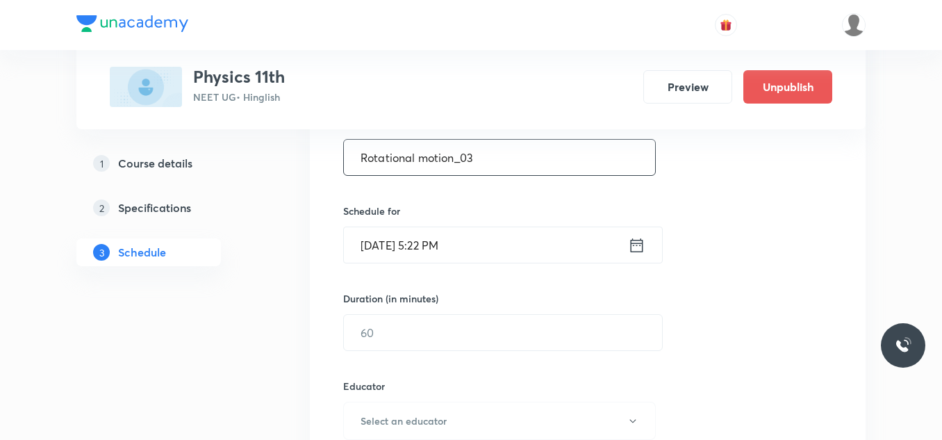
type input "Rotational motion_03"
click at [476, 242] on input "Sept 2, 2025, 5:22 PM" at bounding box center [486, 244] width 284 height 35
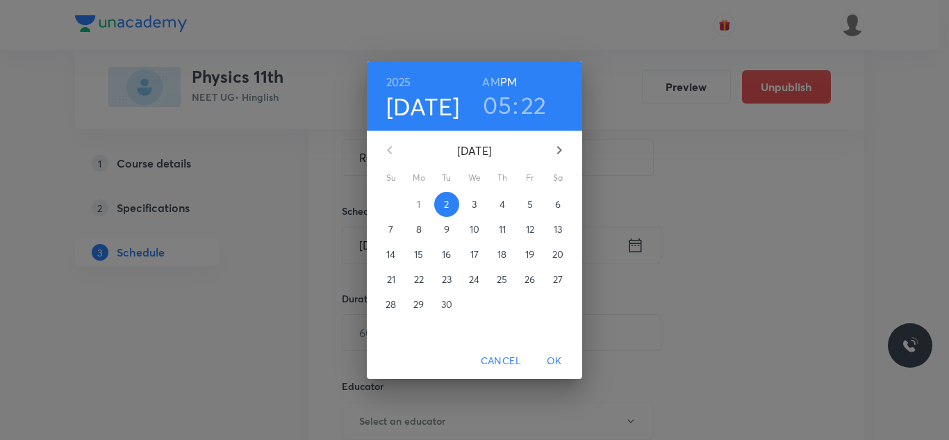
click at [471, 203] on span "3" at bounding box center [474, 204] width 25 height 14
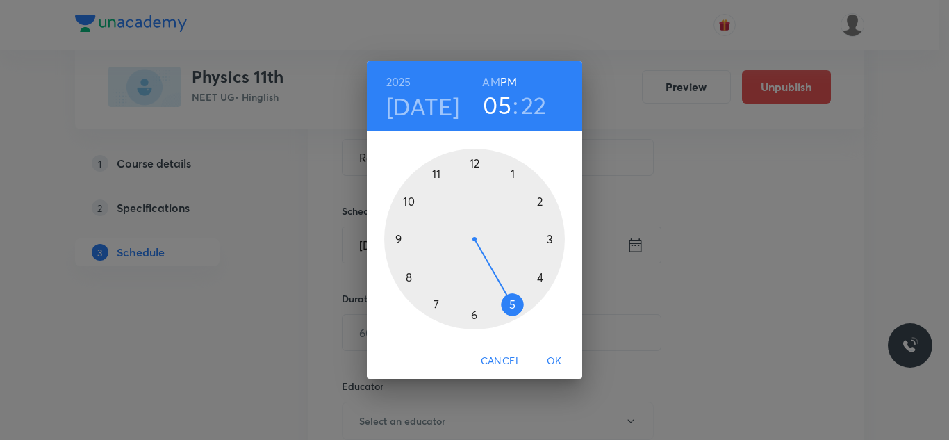
click at [402, 238] on div at bounding box center [474, 239] width 181 height 181
click at [490, 83] on h6 "AM" at bounding box center [490, 81] width 17 height 19
click at [474, 317] on div at bounding box center [474, 239] width 181 height 181
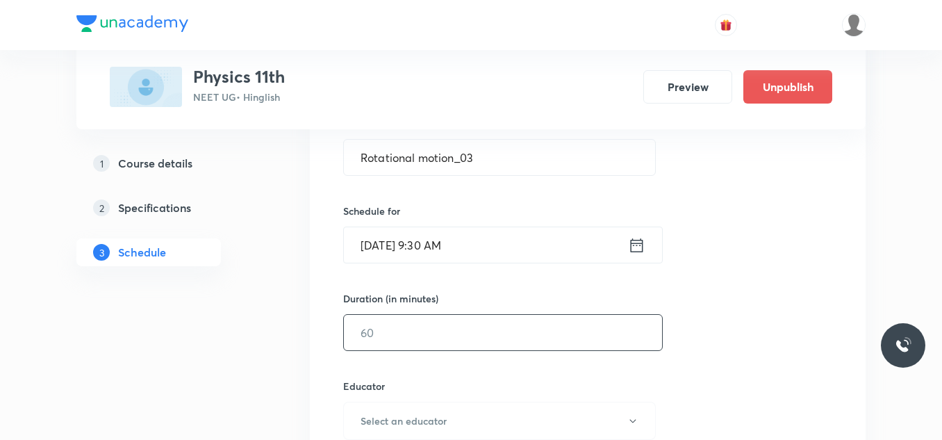
click at [474, 336] on input "text" at bounding box center [503, 332] width 318 height 35
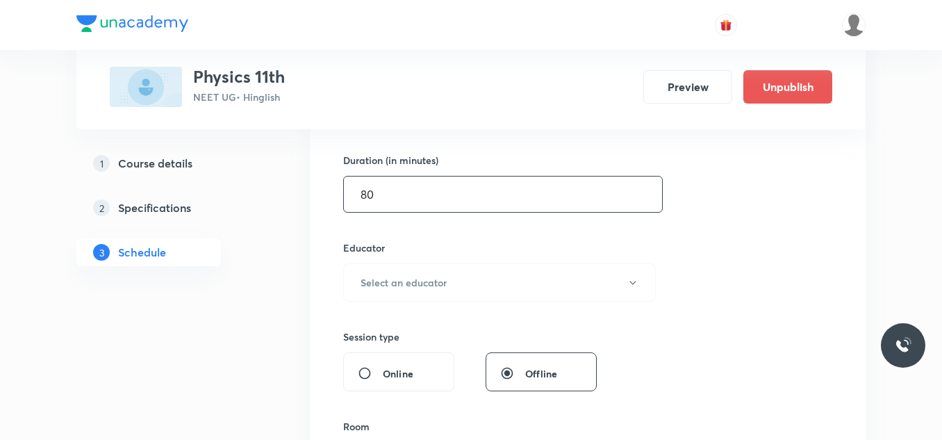
scroll to position [417, 0]
type input "80"
click at [459, 281] on button "Select an educator" at bounding box center [499, 282] width 313 height 38
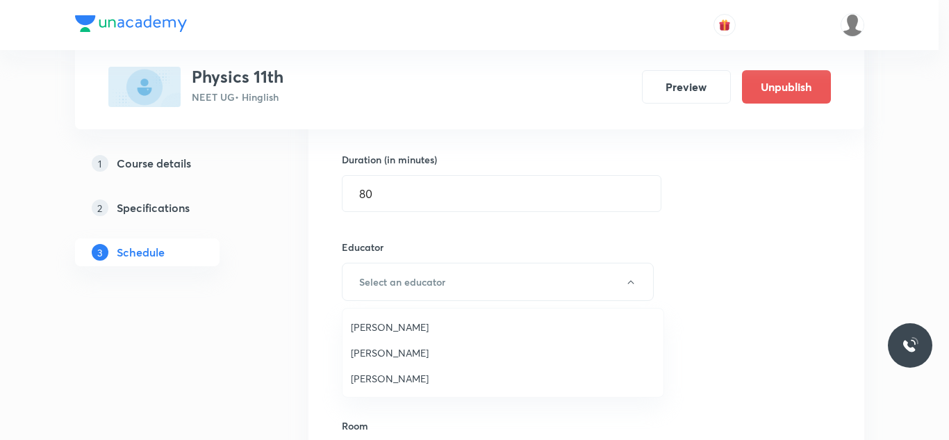
click at [395, 356] on span "Shubham Pandey" at bounding box center [503, 352] width 304 height 15
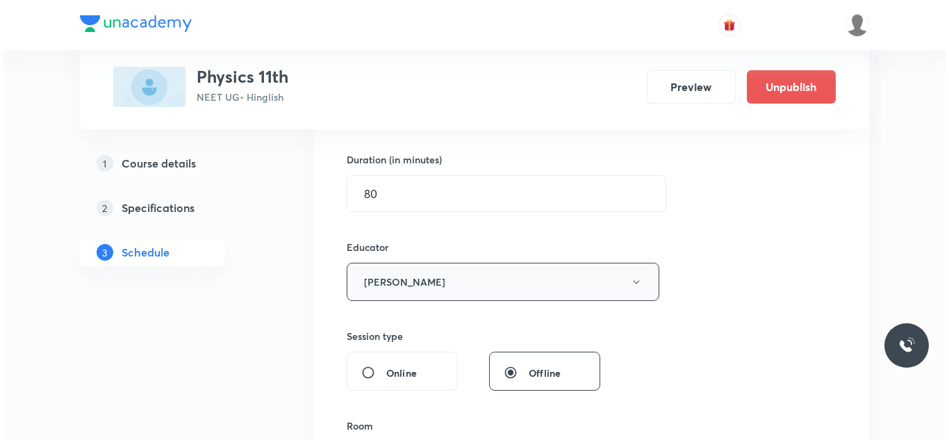
scroll to position [556, 0]
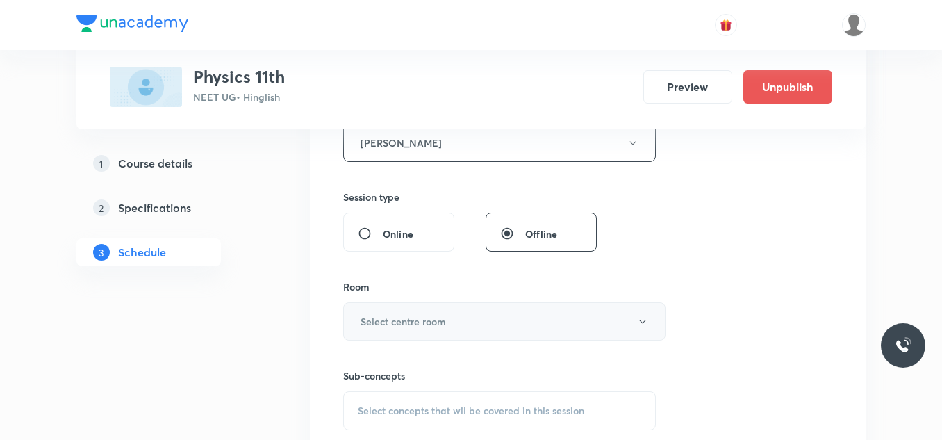
click at [417, 326] on h6 "Select centre room" at bounding box center [403, 321] width 85 height 15
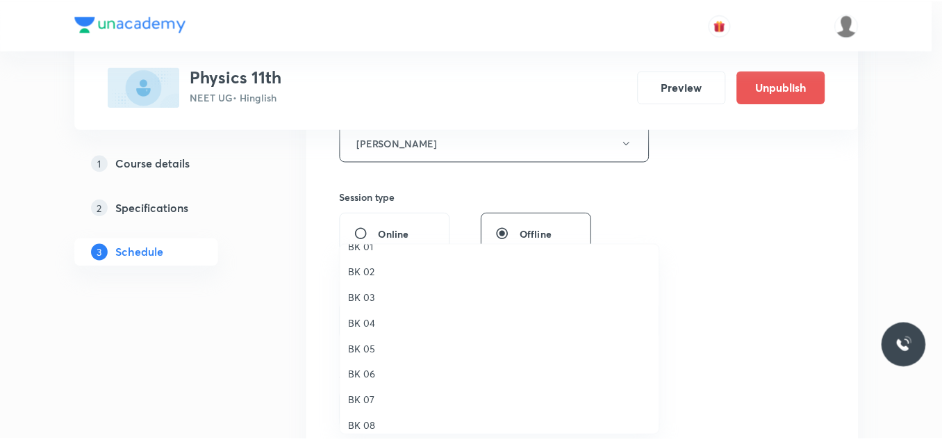
scroll to position [26, 0]
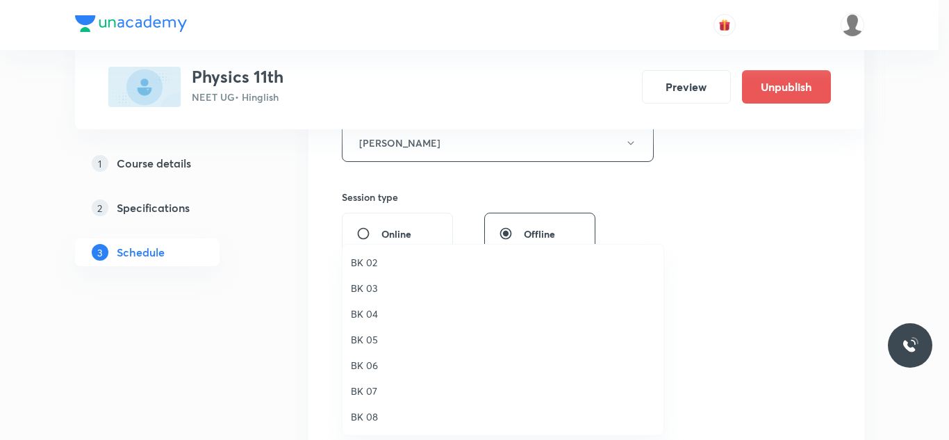
click at [374, 417] on span "BK 08" at bounding box center [503, 416] width 304 height 15
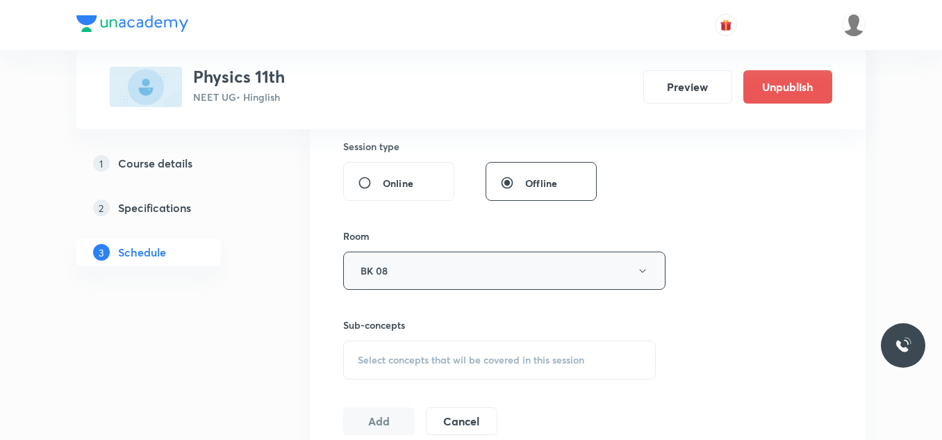
scroll to position [695, 0]
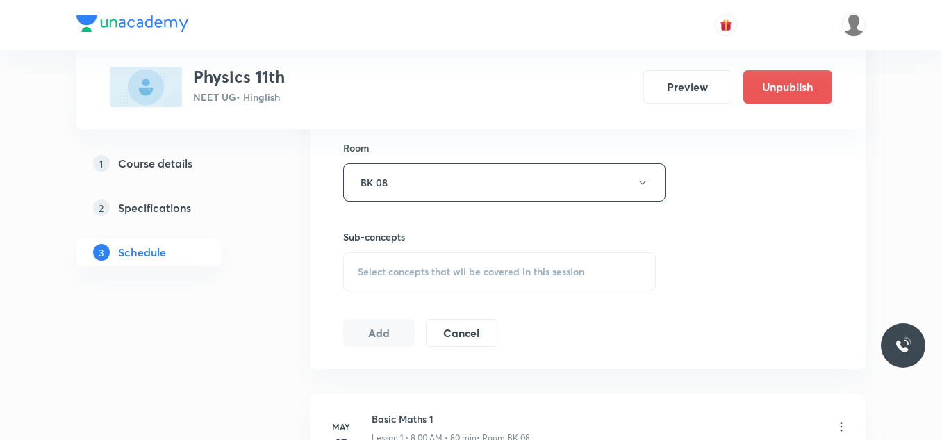
click at [419, 281] on div "Select concepts that wil be covered in this session" at bounding box center [499, 271] width 313 height 39
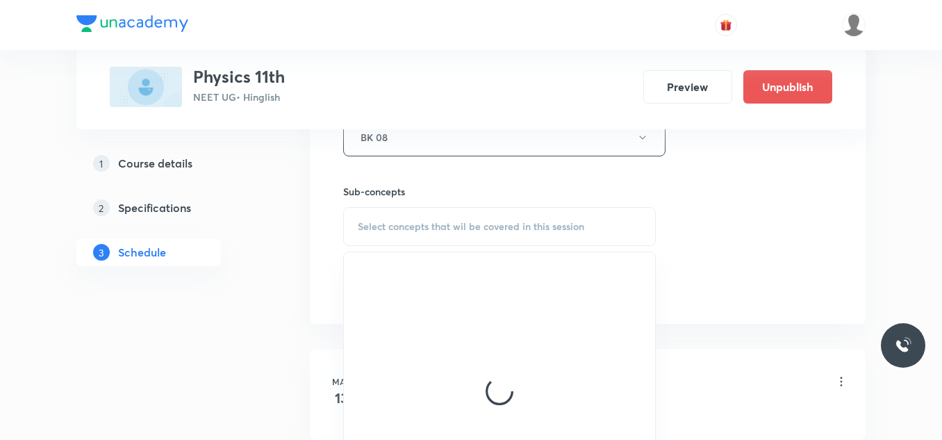
scroll to position [764, 0]
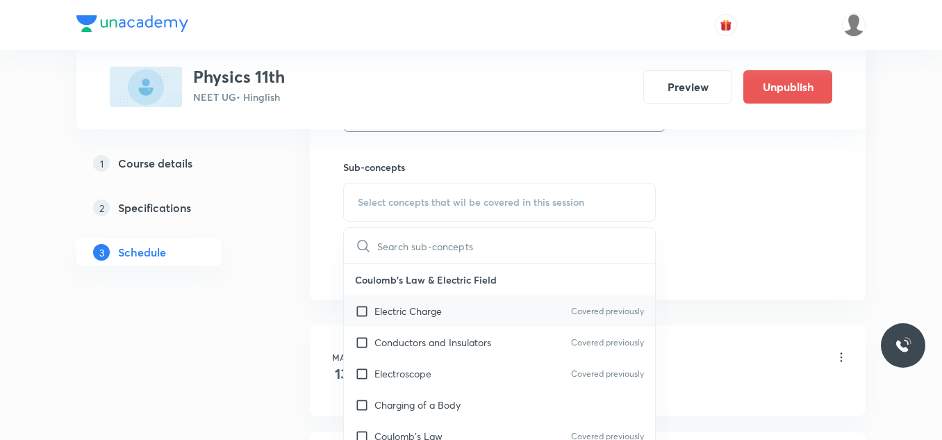
click at [402, 308] on p "Electric Charge" at bounding box center [407, 311] width 67 height 15
checkbox input "true"
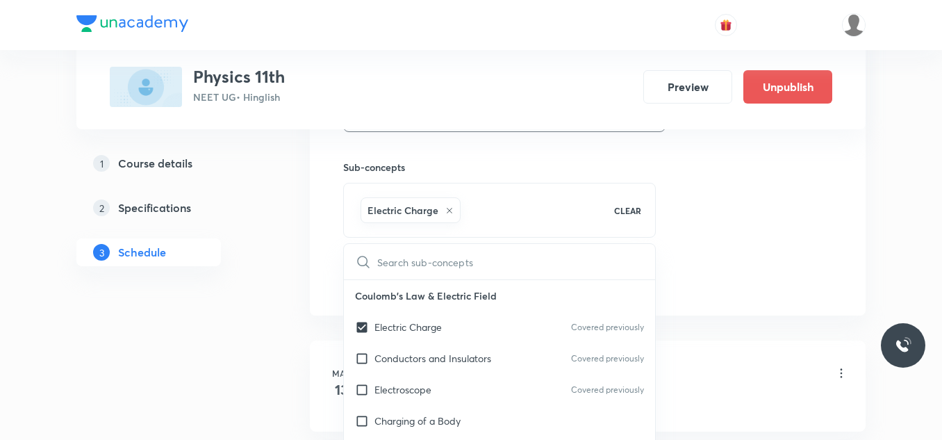
drag, startPoint x: 788, startPoint y: 235, endPoint x: 777, endPoint y: 237, distance: 12.0
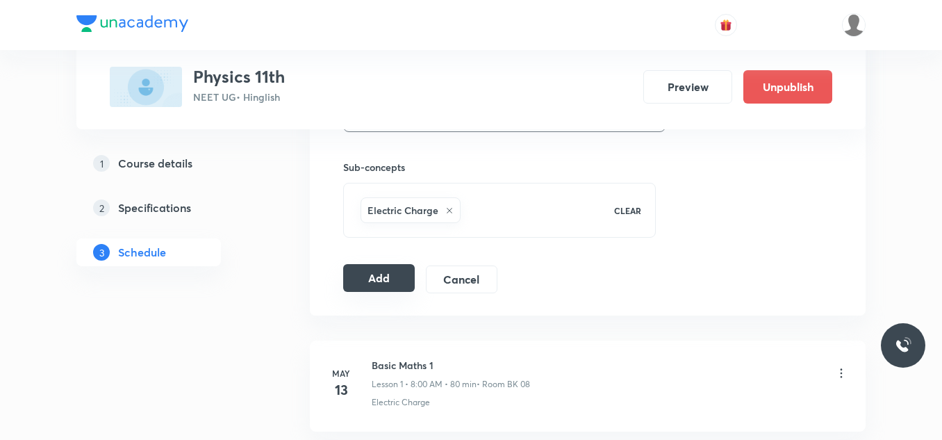
click at [386, 283] on button "Add" at bounding box center [379, 278] width 72 height 28
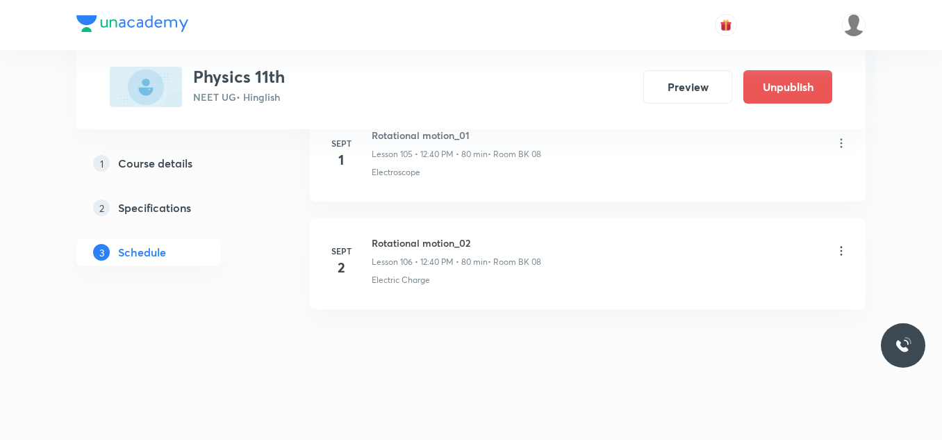
scroll to position [11449, 0]
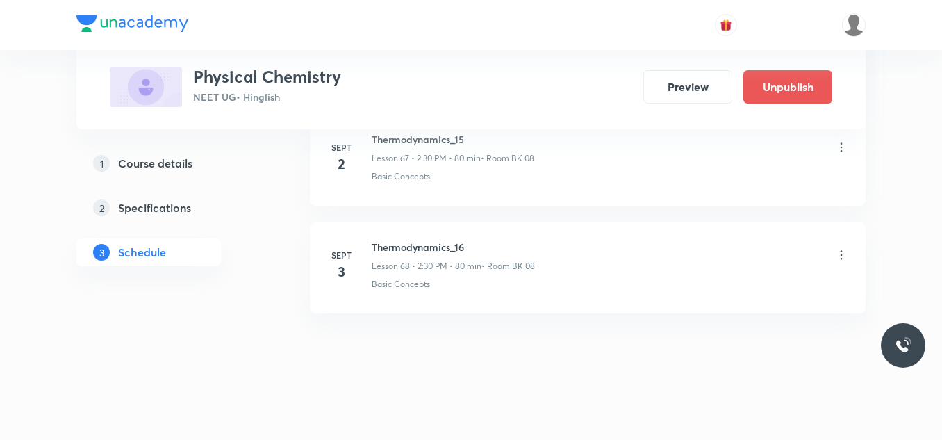
scroll to position [8084, 0]
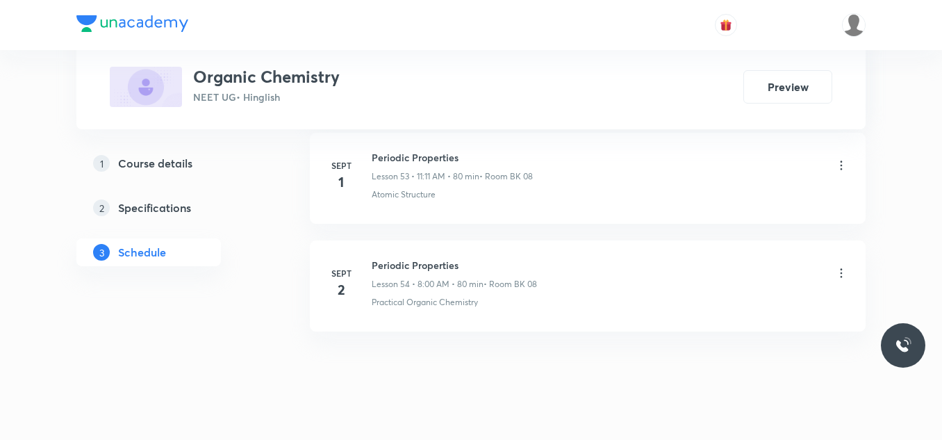
scroll to position [6488, 0]
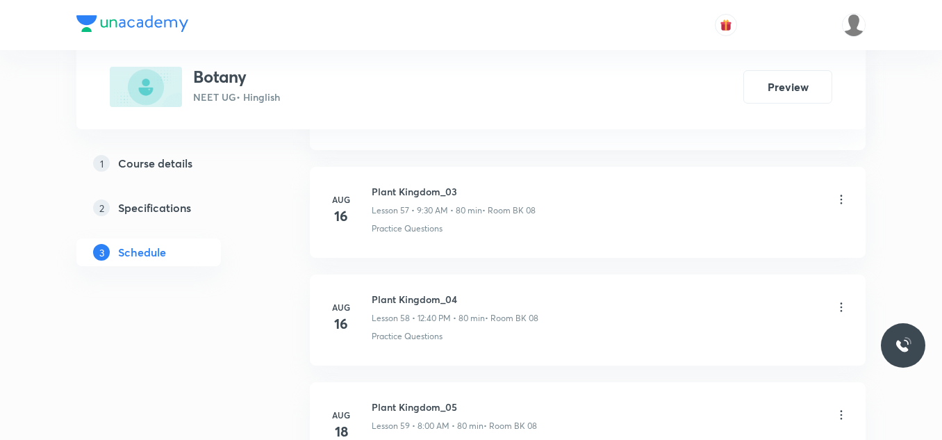
scroll to position [7996, 0]
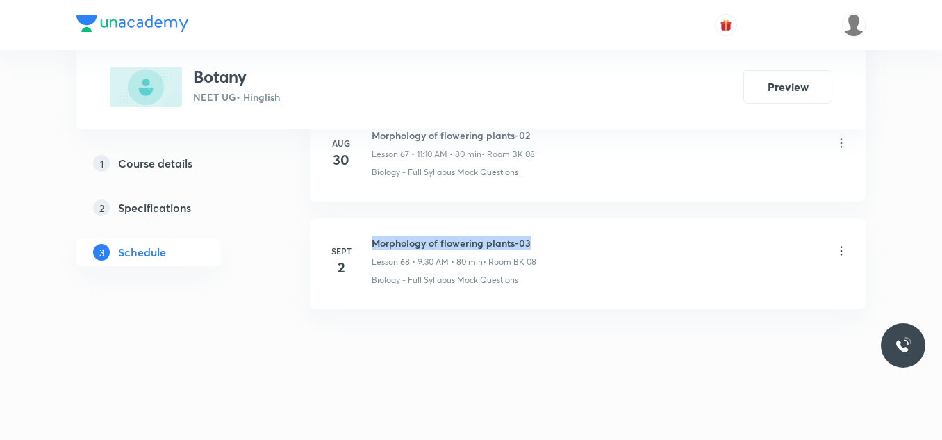
drag, startPoint x: 370, startPoint y: 238, endPoint x: 544, endPoint y: 243, distance: 174.4
click at [544, 243] on div "Sept 2 Morphology of flowering plants-03 Lesson 68 • 9:30 AM • 80 min • Room BK…" at bounding box center [587, 260] width 521 height 51
copy h6 "Morphology of flowering plants-03"
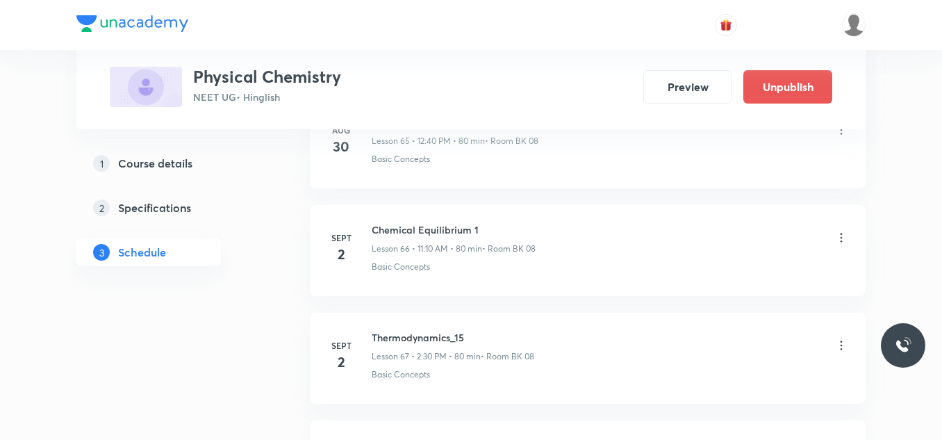
scroll to position [7876, 0]
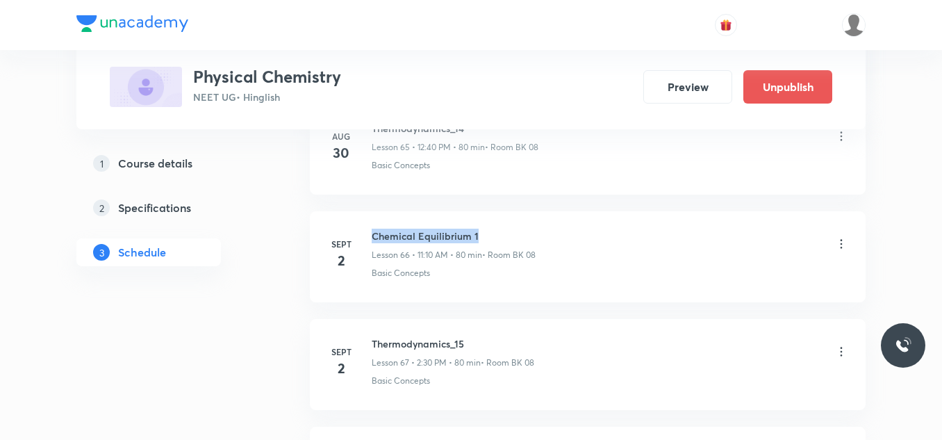
drag, startPoint x: 369, startPoint y: 231, endPoint x: 491, endPoint y: 223, distance: 122.5
click at [490, 224] on li "[DATE] Chemical Equilibrium 1 Lesson 66 • 11:10 AM • 80 min • Room BK 08 Basic …" at bounding box center [588, 256] width 556 height 91
copy h6 "Chemical Equilibrium 1"
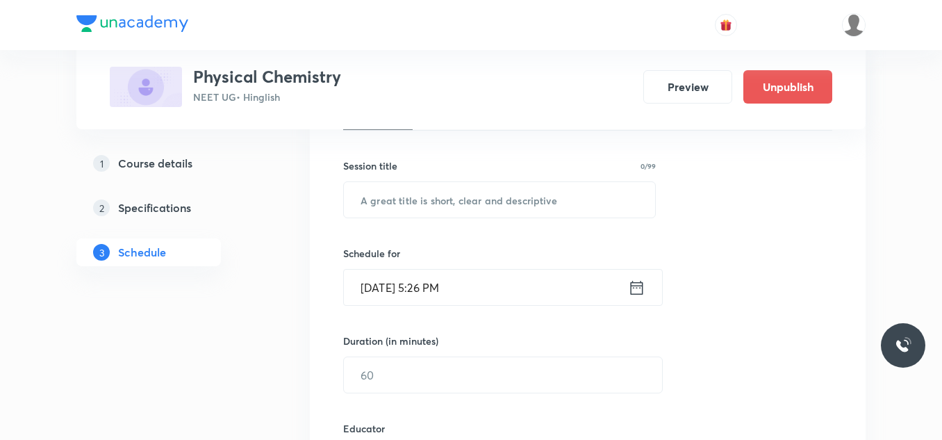
scroll to position [203, 0]
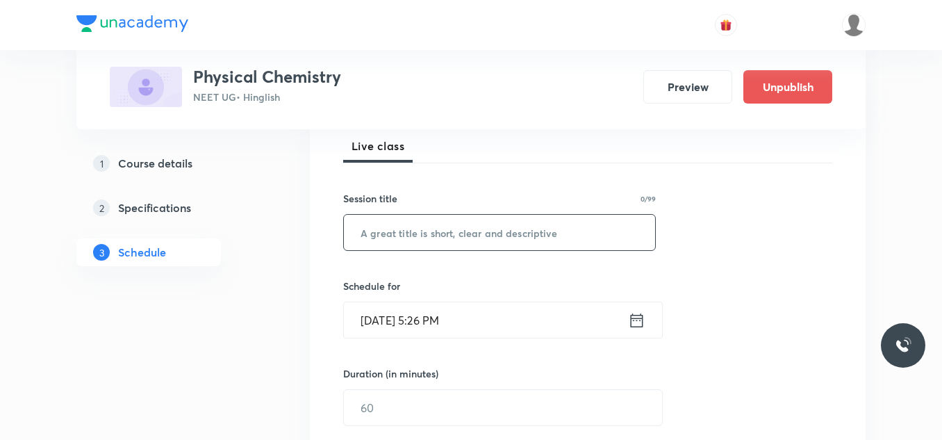
click at [422, 238] on input "text" at bounding box center [499, 232] width 311 height 35
paste input "Chemical Equilibrium 1"
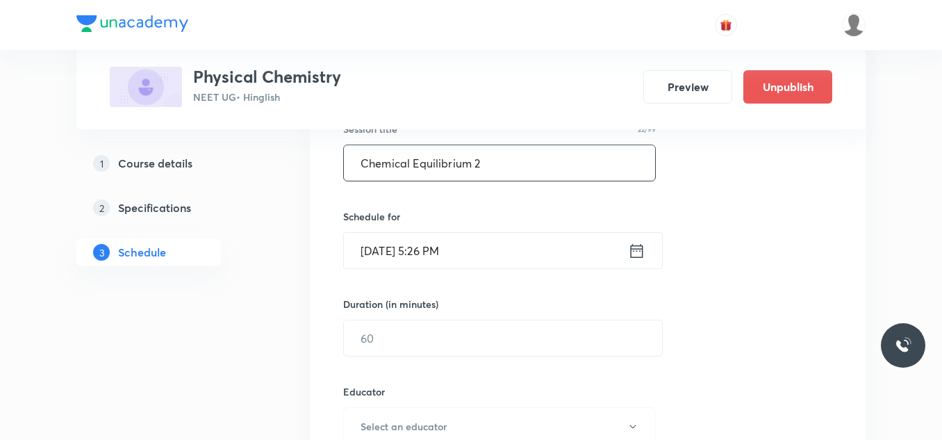
type input "Chemical Equilibrium 2"
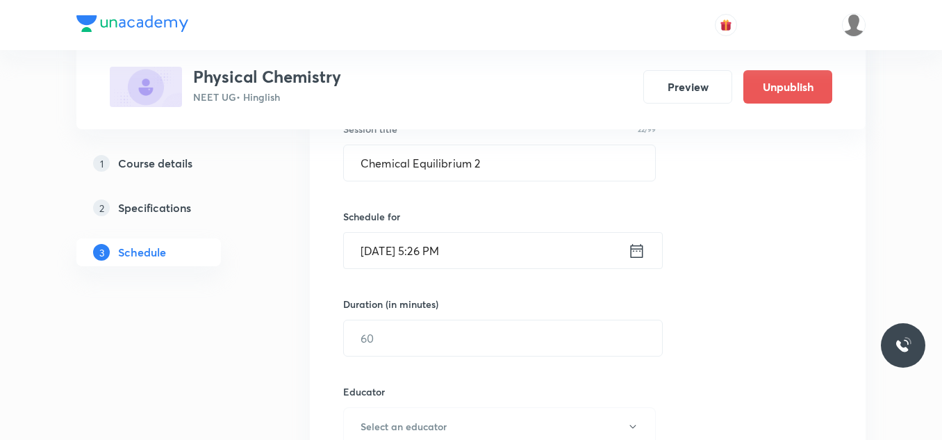
click at [435, 246] on input "Sept 2, 2025, 5:26 PM" at bounding box center [486, 250] width 284 height 35
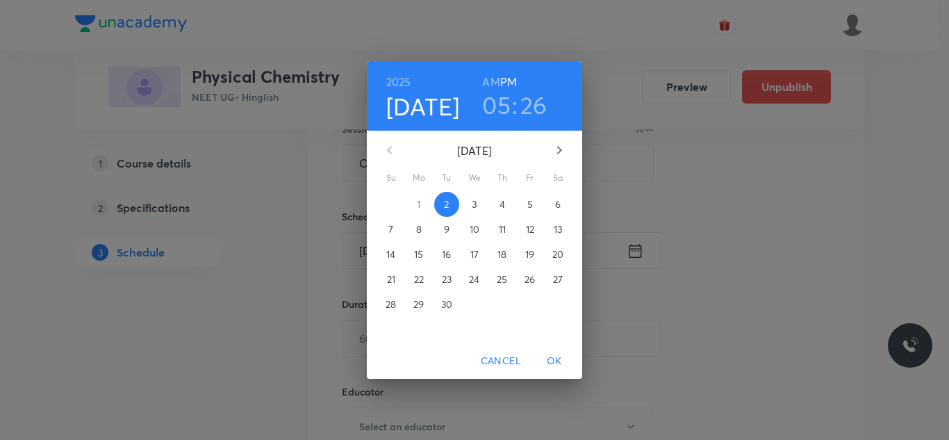
click at [471, 204] on span "3" at bounding box center [474, 204] width 25 height 14
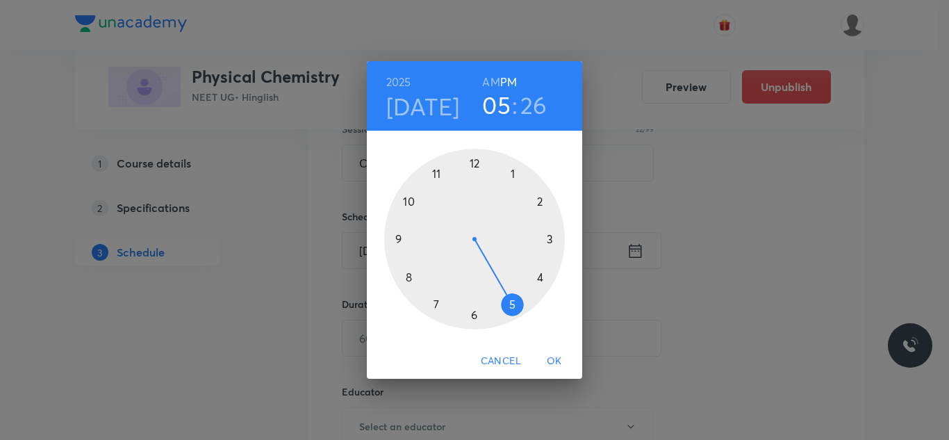
click at [439, 178] on div at bounding box center [474, 239] width 181 height 181
click at [491, 83] on h6 "AM" at bounding box center [490, 81] width 17 height 19
click at [540, 198] on div at bounding box center [474, 239] width 181 height 181
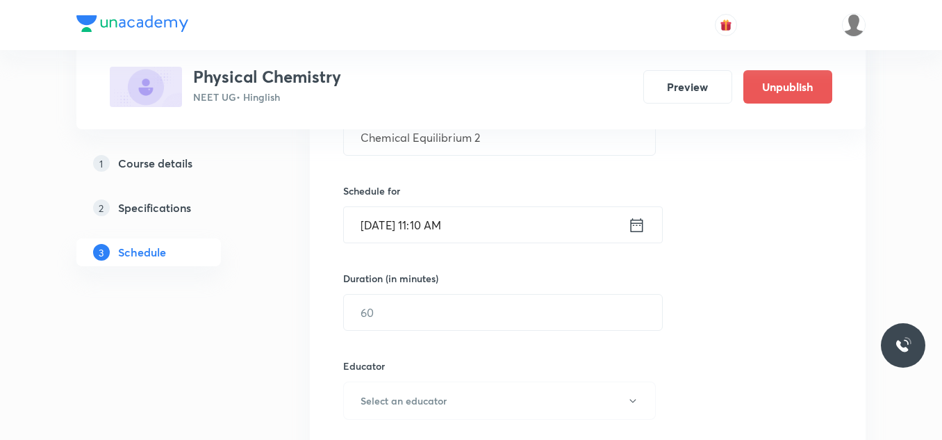
scroll to position [342, 0]
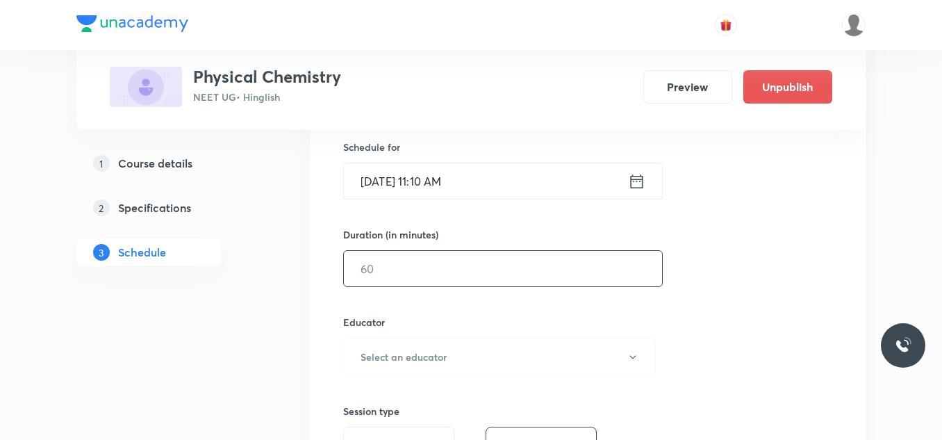
click at [448, 262] on input "text" at bounding box center [503, 268] width 318 height 35
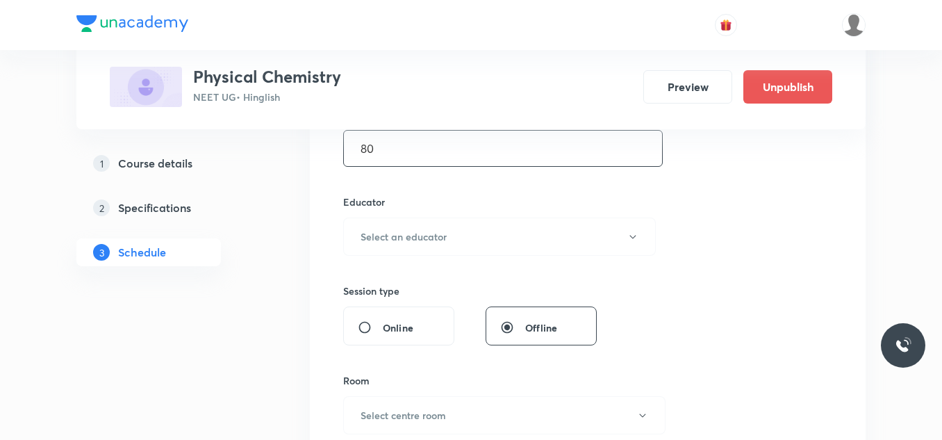
scroll to position [481, 0]
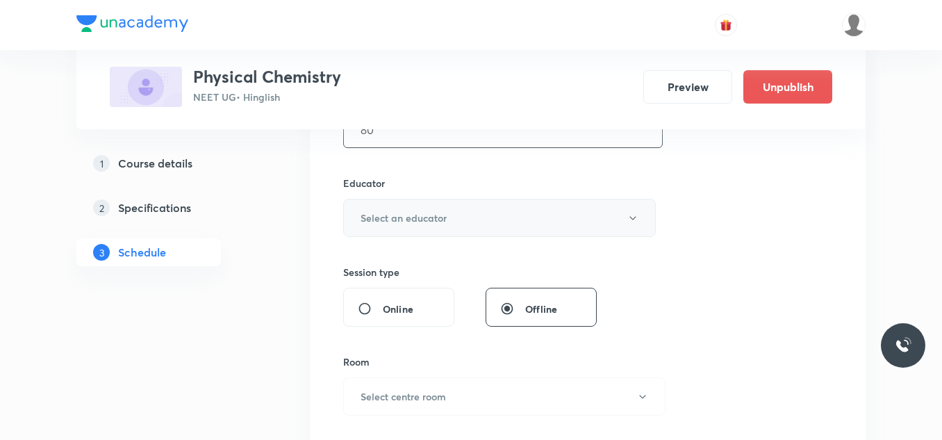
type input "80"
click at [437, 222] on h6 "Select an educator" at bounding box center [404, 217] width 86 height 15
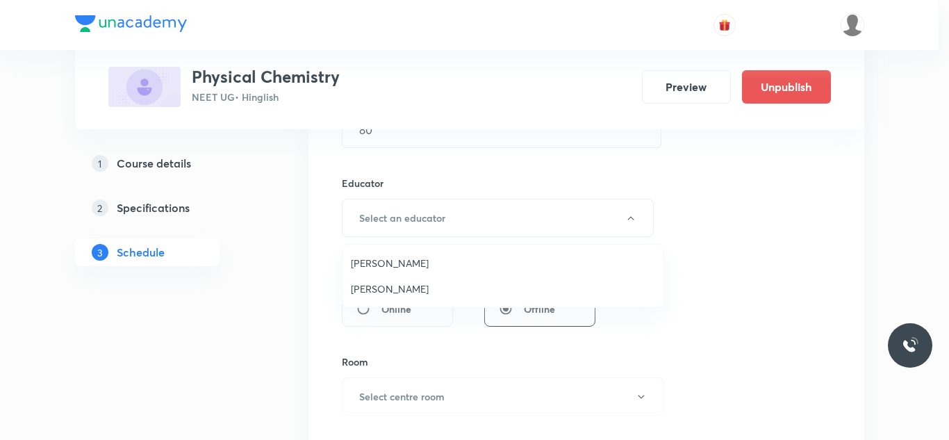
click at [416, 287] on span "Praveen Sharma" at bounding box center [503, 288] width 304 height 15
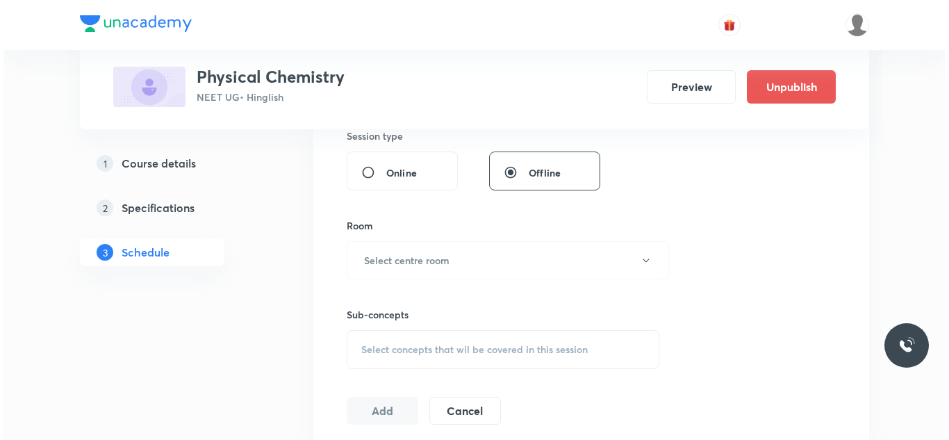
scroll to position [620, 0]
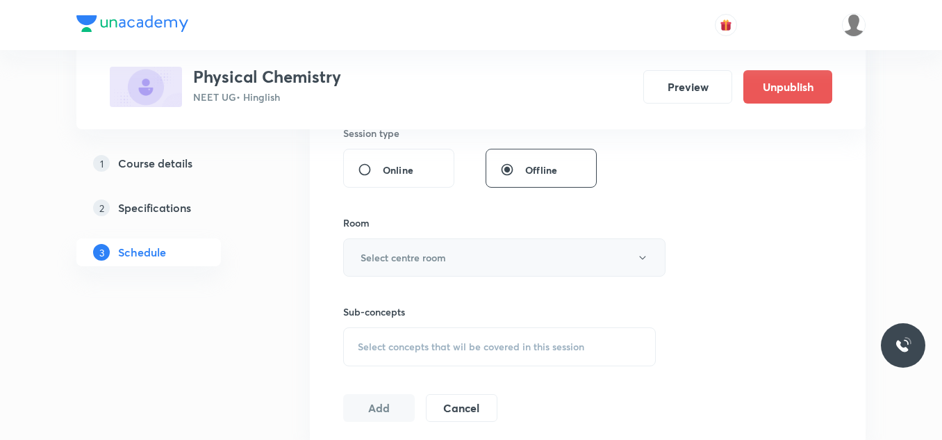
click at [417, 253] on h6 "Select centre room" at bounding box center [403, 257] width 85 height 15
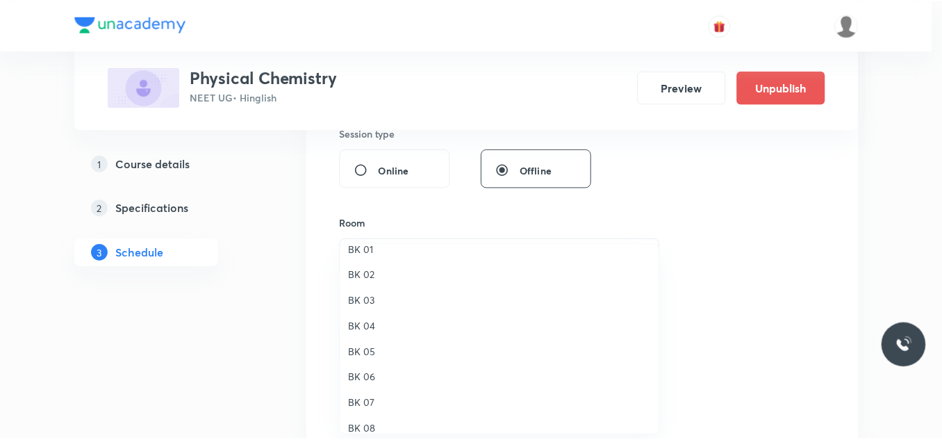
scroll to position [26, 0]
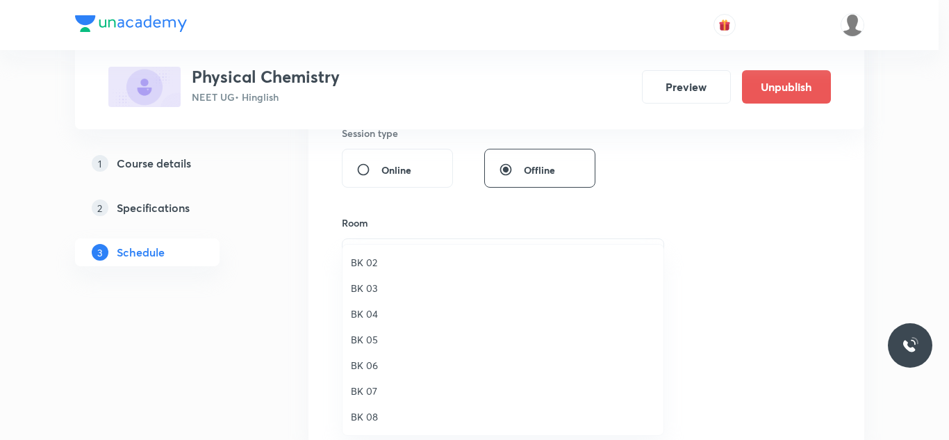
click at [365, 419] on span "BK 08" at bounding box center [503, 416] width 304 height 15
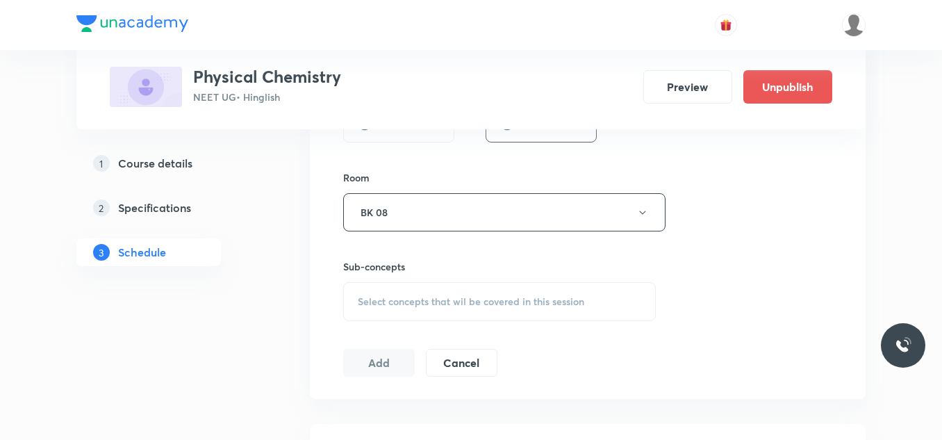
scroll to position [689, 0]
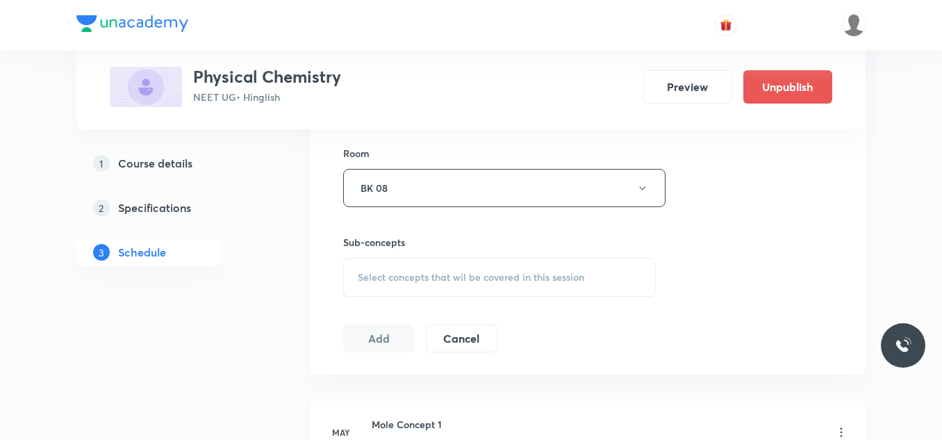
click at [417, 276] on span "Select concepts that wil be covered in this session" at bounding box center [471, 277] width 226 height 11
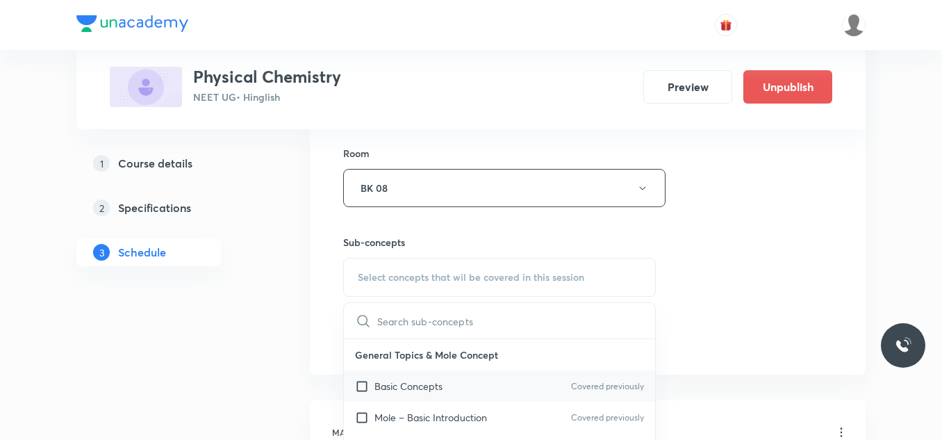
click at [424, 388] on p "Basic Concepts" at bounding box center [408, 386] width 68 height 15
checkbox input "true"
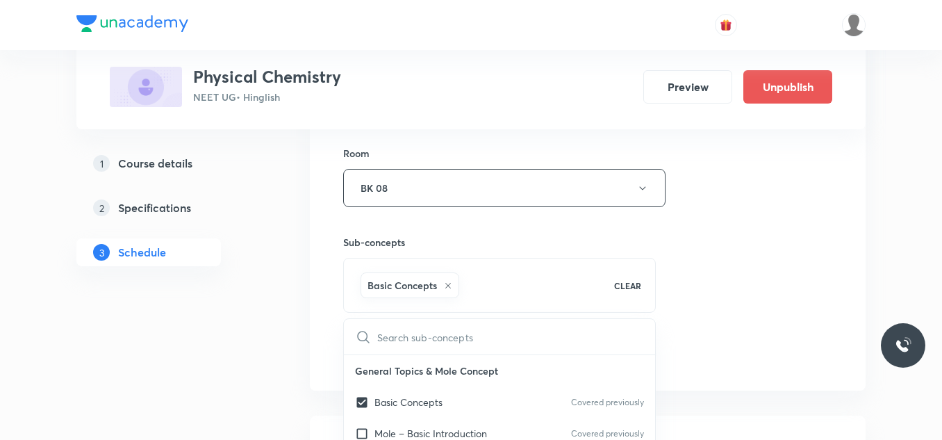
drag, startPoint x: 726, startPoint y: 252, endPoint x: 511, endPoint y: 345, distance: 234.3
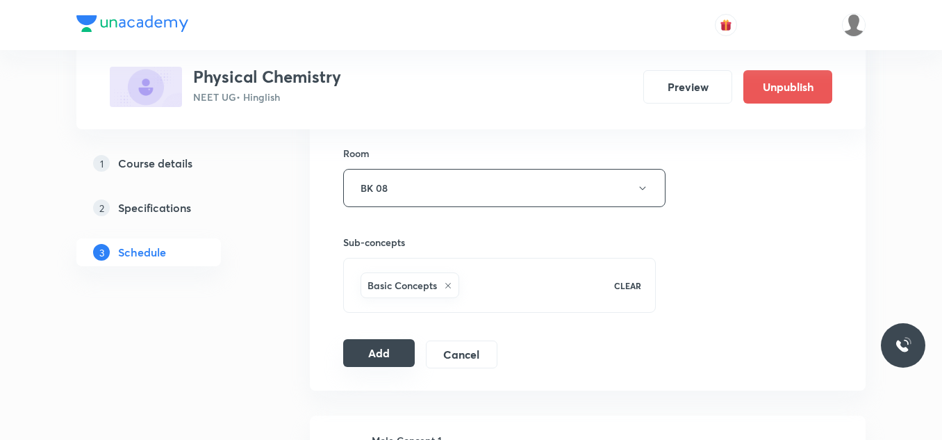
click at [379, 359] on button "Add" at bounding box center [379, 353] width 72 height 28
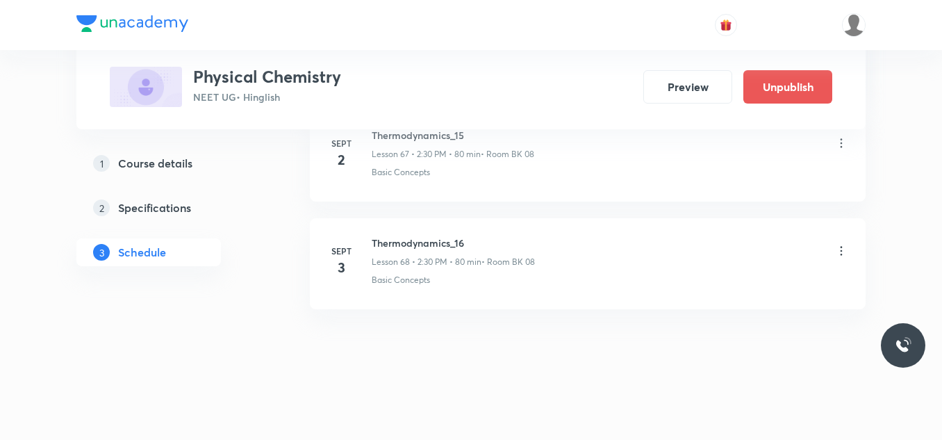
scroll to position [7357, 0]
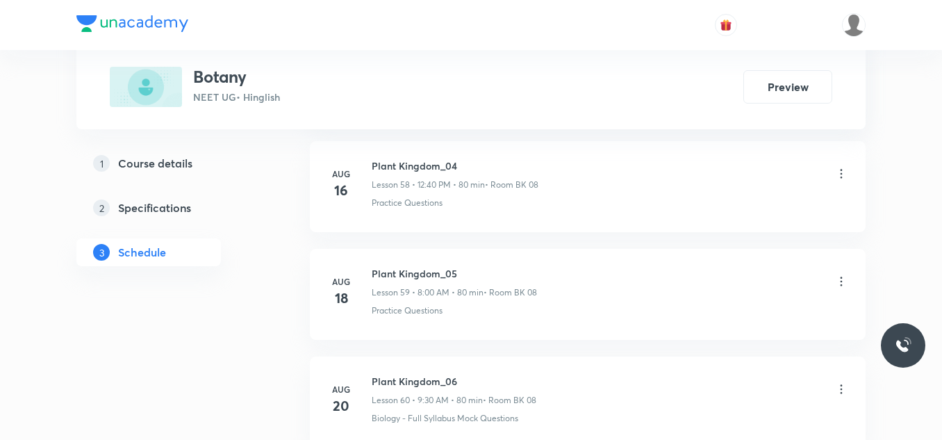
scroll to position [7996, 0]
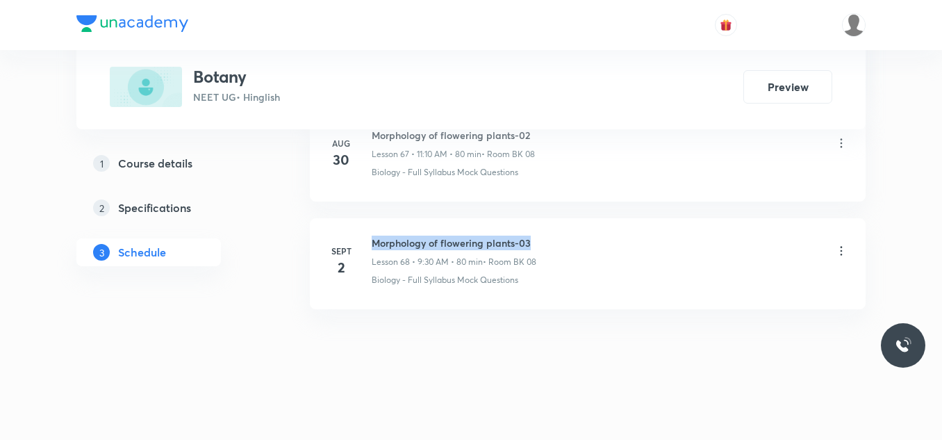
drag, startPoint x: 370, startPoint y: 238, endPoint x: 547, endPoint y: 226, distance: 178.3
click at [546, 226] on li "Sept 2 Morphology of flowering plants-03 Lesson 68 • 9:30 AM • 80 min • Room BK…" at bounding box center [588, 263] width 556 height 91
copy h6 "Morphology of flowering plants-03"
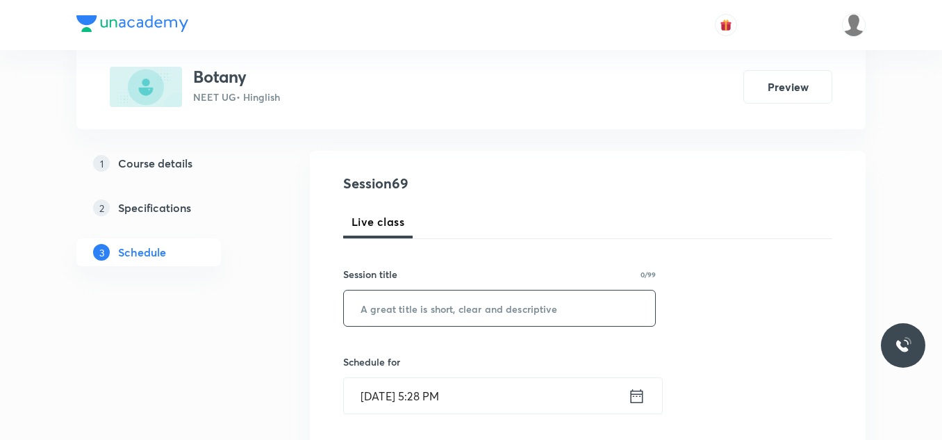
scroll to position [139, 0]
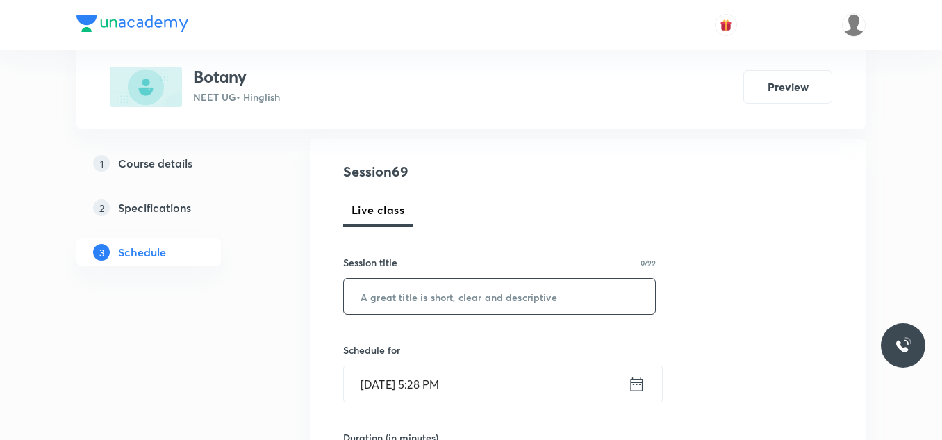
click at [452, 295] on input "text" at bounding box center [499, 296] width 311 height 35
paste input "Morphology of flowering plants-03"
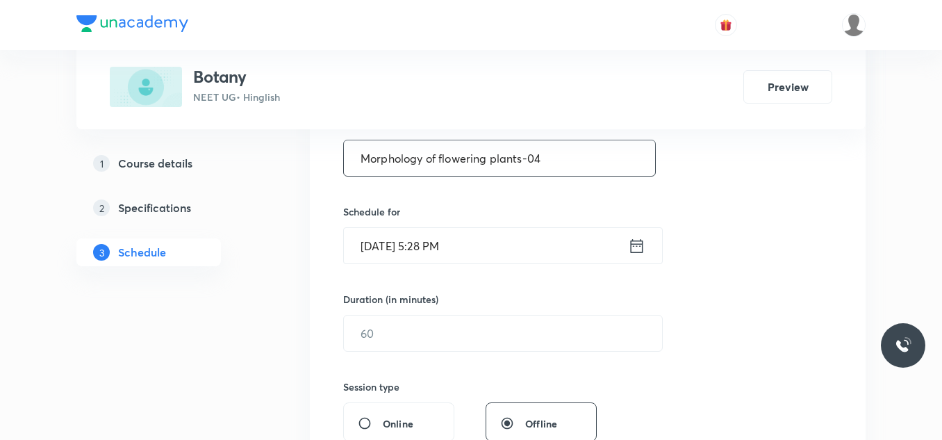
scroll to position [278, 0]
type input "Morphology of flowering plants-04"
click at [453, 253] on input "Sept 2, 2025, 5:28 PM" at bounding box center [486, 244] width 284 height 35
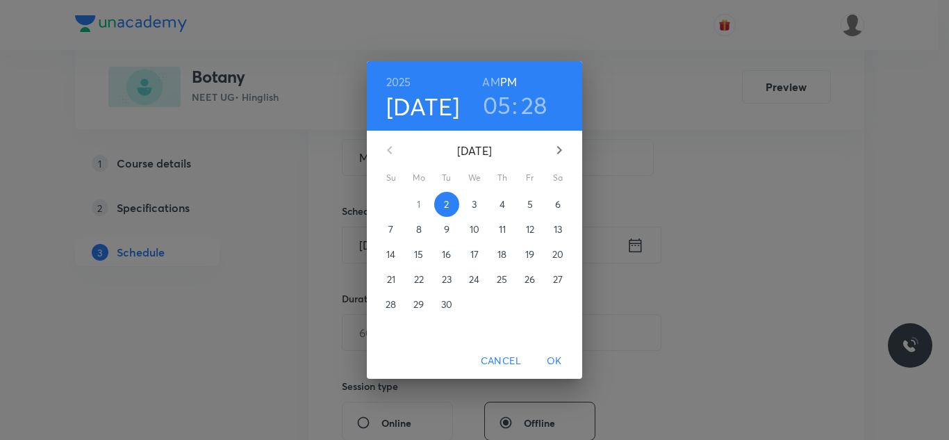
click at [476, 206] on p "3" at bounding box center [474, 204] width 5 height 14
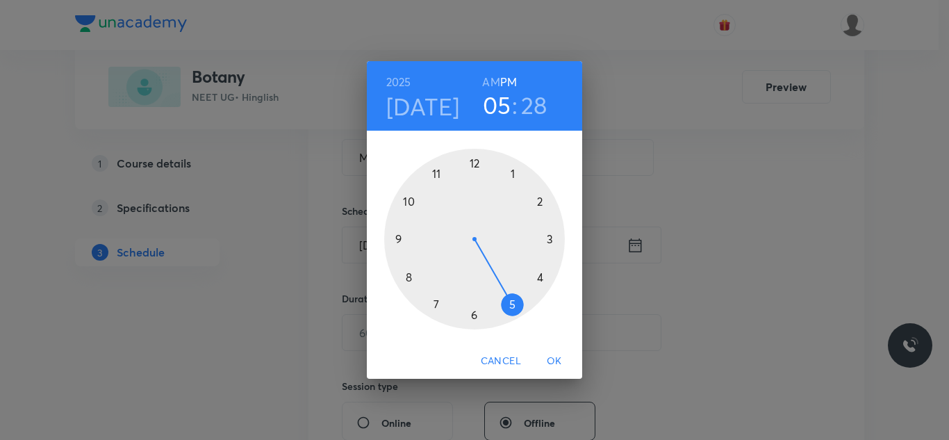
click at [474, 164] on div at bounding box center [474, 239] width 181 height 181
click at [413, 276] on div at bounding box center [474, 239] width 181 height 181
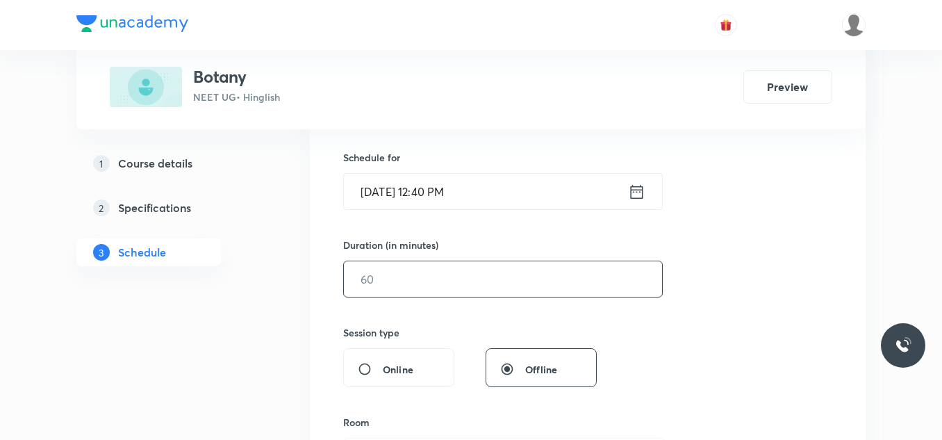
scroll to position [417, 0]
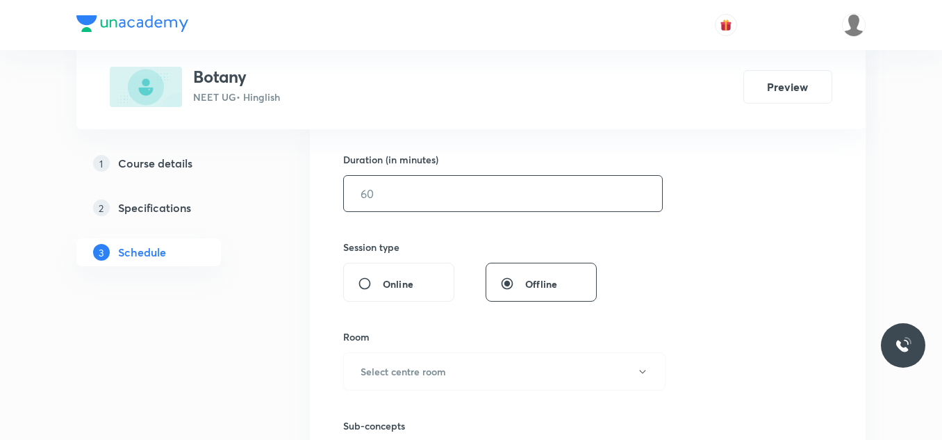
click at [404, 191] on input "text" at bounding box center [503, 193] width 318 height 35
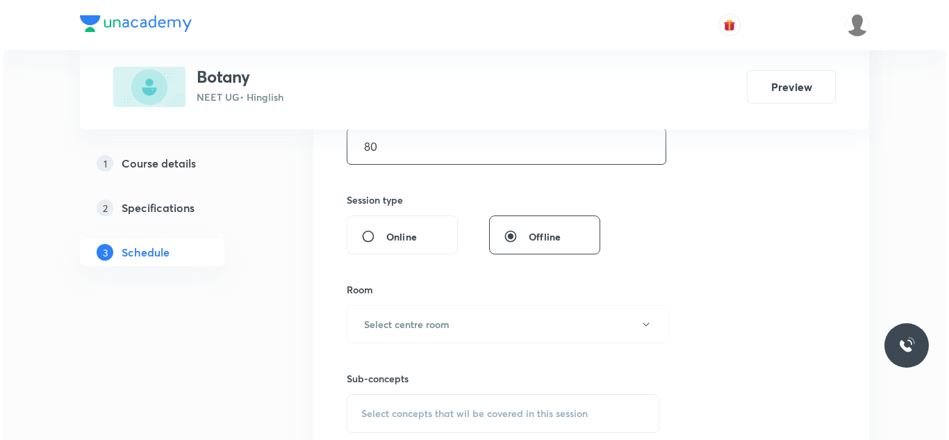
scroll to position [556, 0]
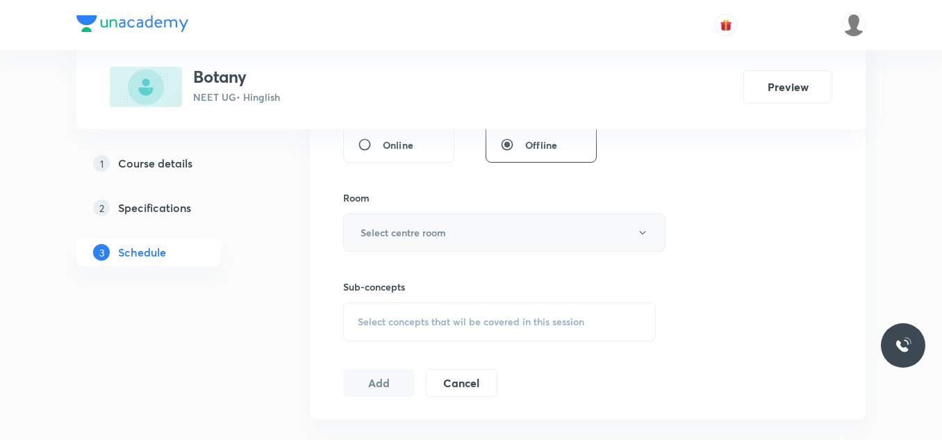
type input "80"
click at [416, 224] on button "Select centre room" at bounding box center [504, 232] width 322 height 38
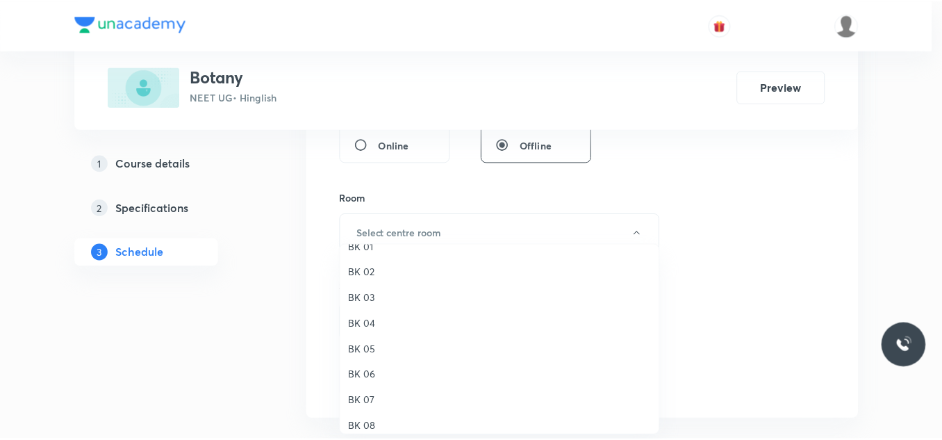
scroll to position [26, 0]
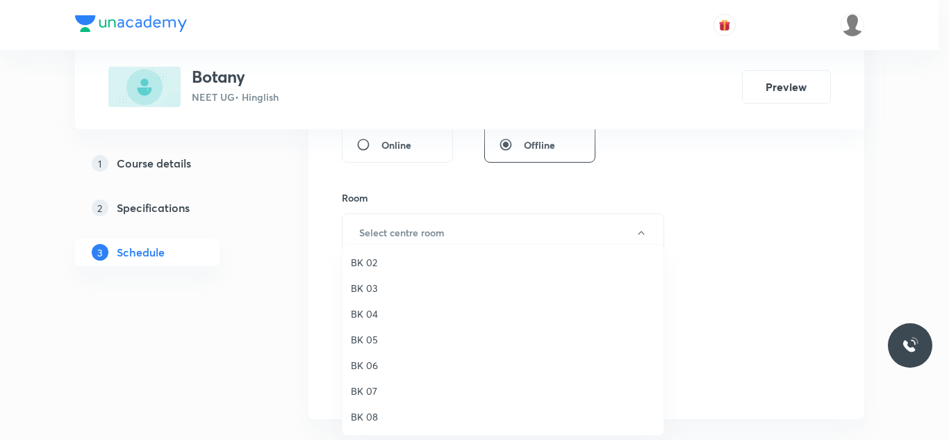
click at [370, 417] on span "BK 08" at bounding box center [503, 416] width 304 height 15
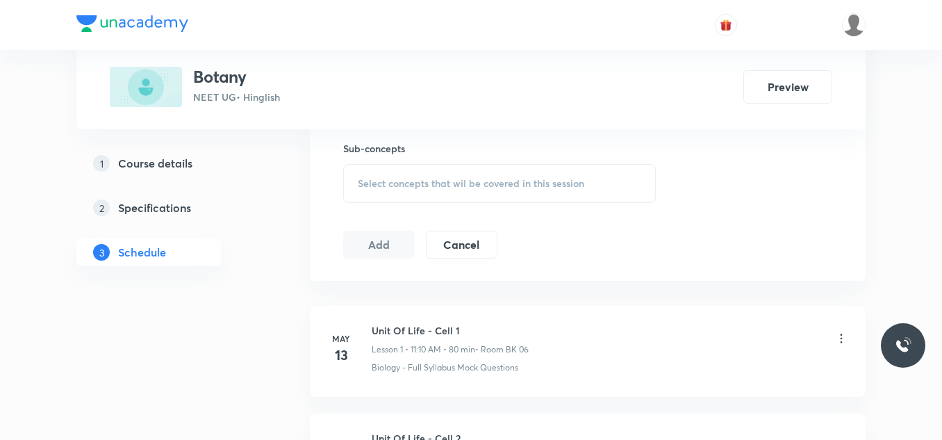
scroll to position [625, 0]
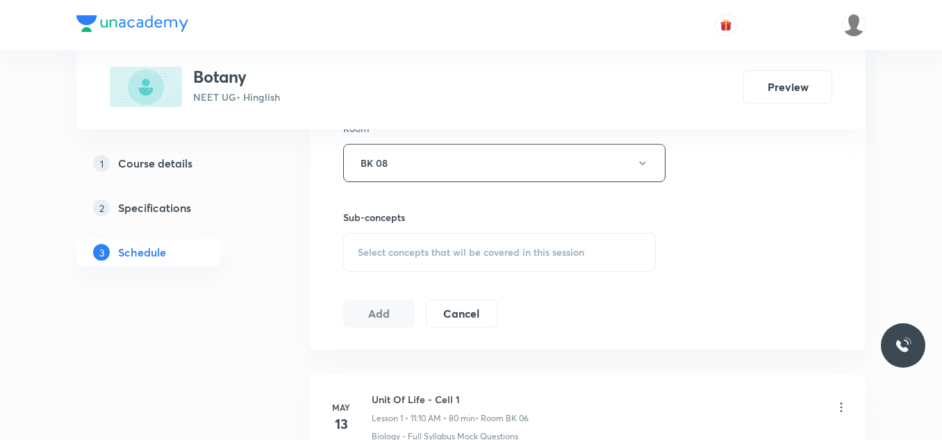
click at [409, 245] on div "Select concepts that wil be covered in this session" at bounding box center [499, 252] width 313 height 39
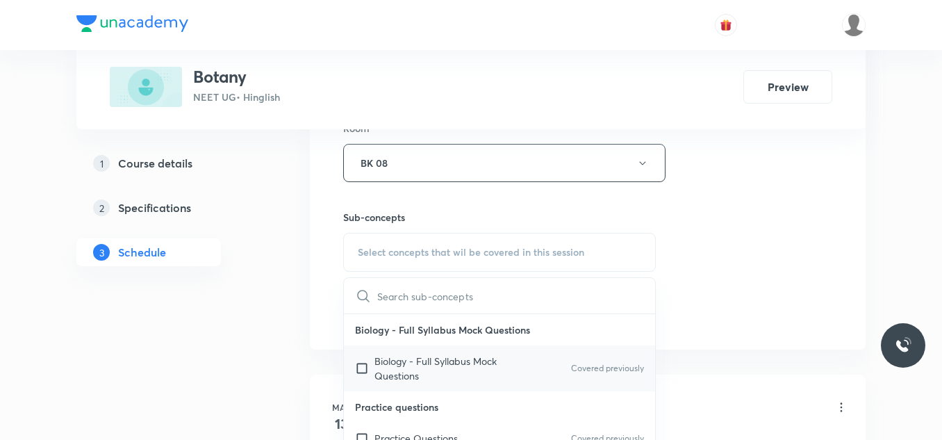
click at [417, 359] on p "Biology - Full Syllabus Mock Questions" at bounding box center [444, 368] width 140 height 29
checkbox input "true"
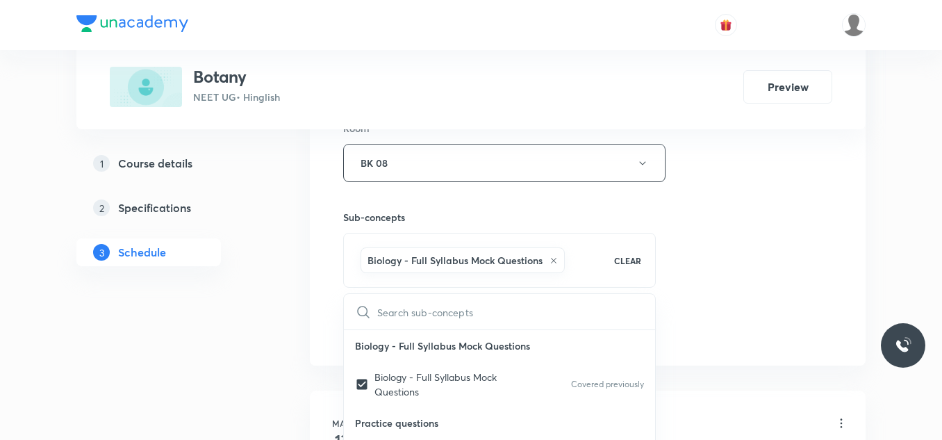
drag, startPoint x: 795, startPoint y: 270, endPoint x: 769, endPoint y: 279, distance: 27.0
click at [775, 277] on div "Session 69 Live class Session title 33/99 Morphology of flowering plants-04 ​ S…" at bounding box center [587, 9] width 489 height 668
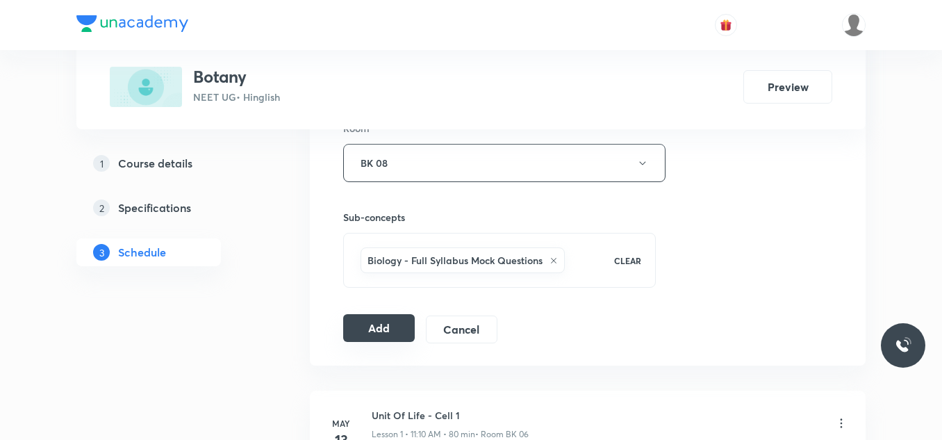
click at [380, 331] on button "Add" at bounding box center [379, 328] width 72 height 28
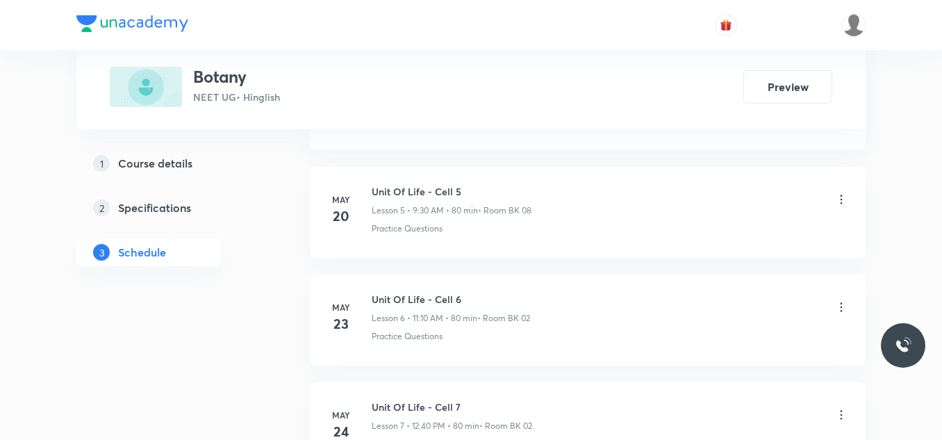
scroll to position [7357, 0]
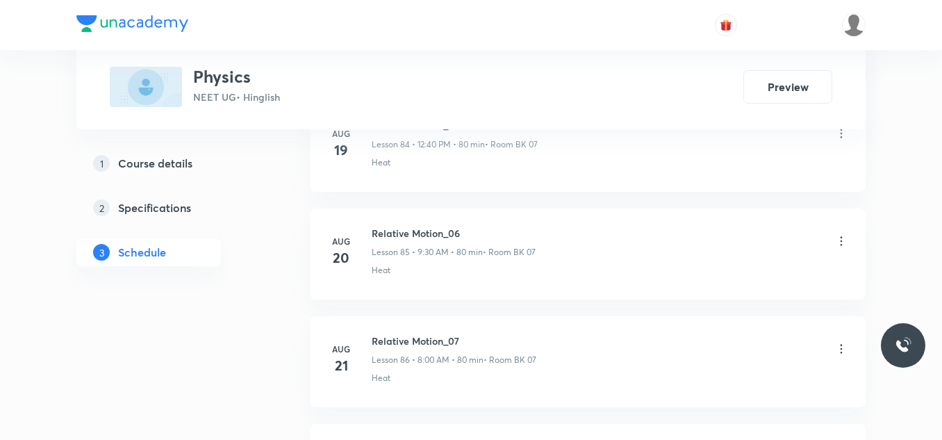
scroll to position [11764, 0]
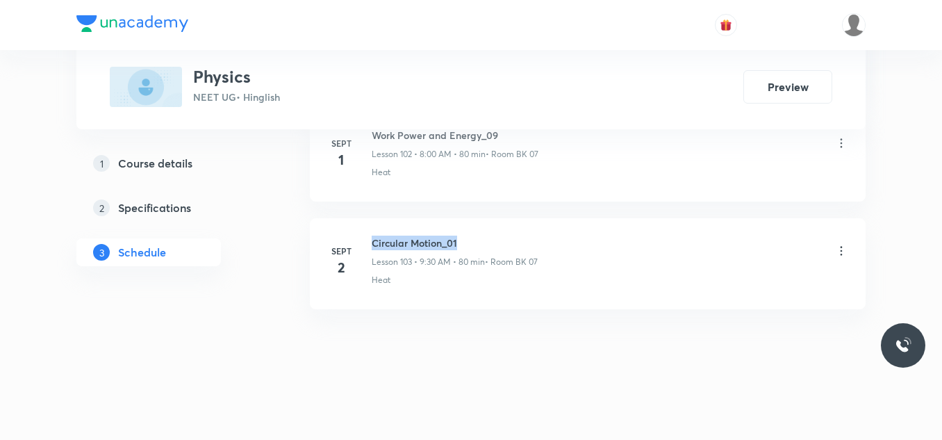
drag, startPoint x: 372, startPoint y: 238, endPoint x: 472, endPoint y: 238, distance: 99.3
click at [472, 238] on h6 "Circular Motion_01" at bounding box center [455, 242] width 166 height 15
copy h6 "Circular Motion_01"
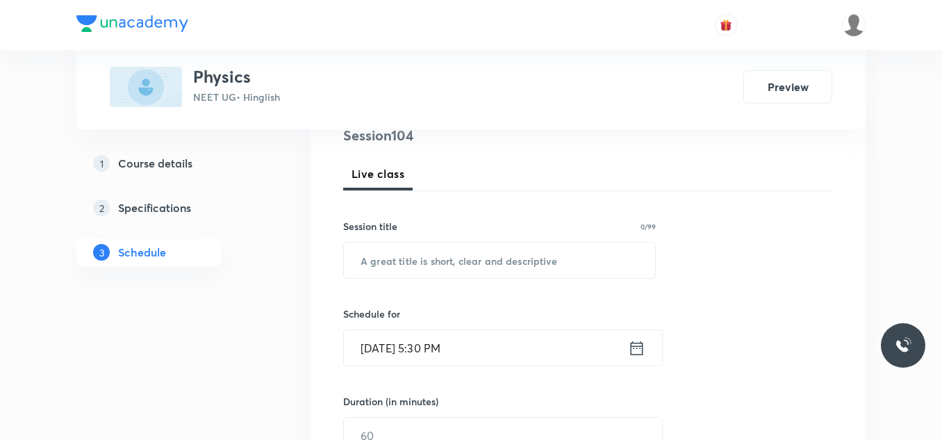
scroll to position [169, 0]
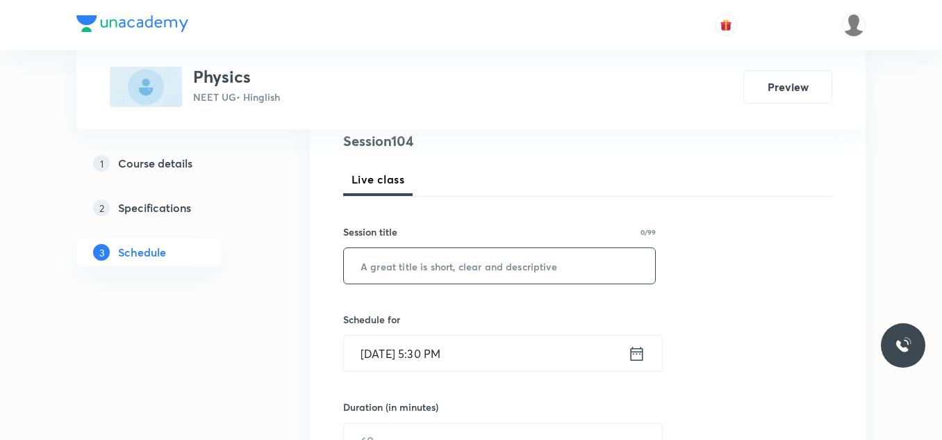
click at [460, 274] on input "text" at bounding box center [499, 265] width 311 height 35
paste input "Circular Motion_01"
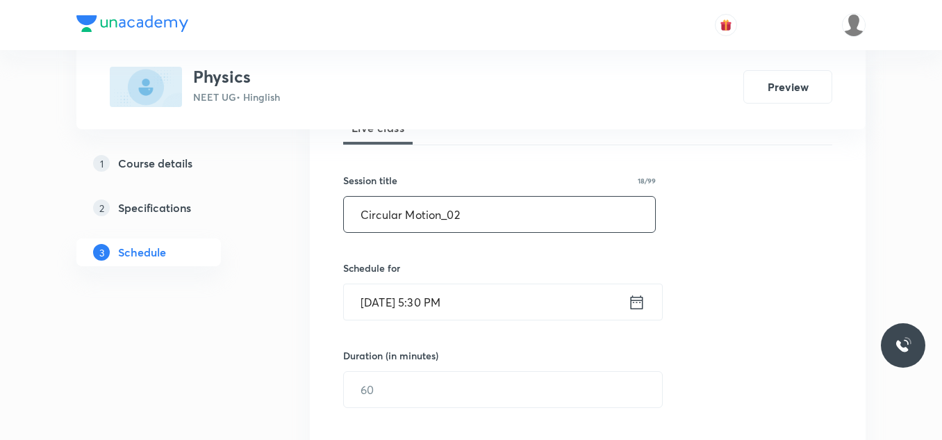
scroll to position [308, 0]
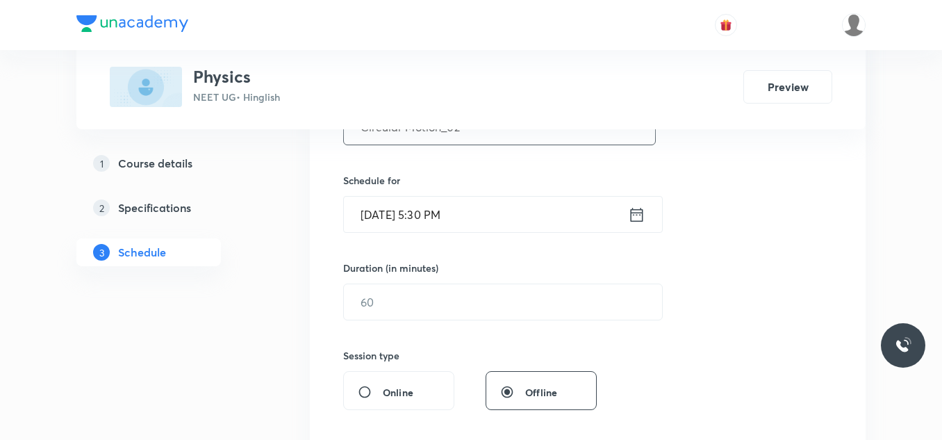
type input "Circular Motion_02"
click at [470, 229] on input "[DATE] 5:30 PM" at bounding box center [486, 214] width 284 height 35
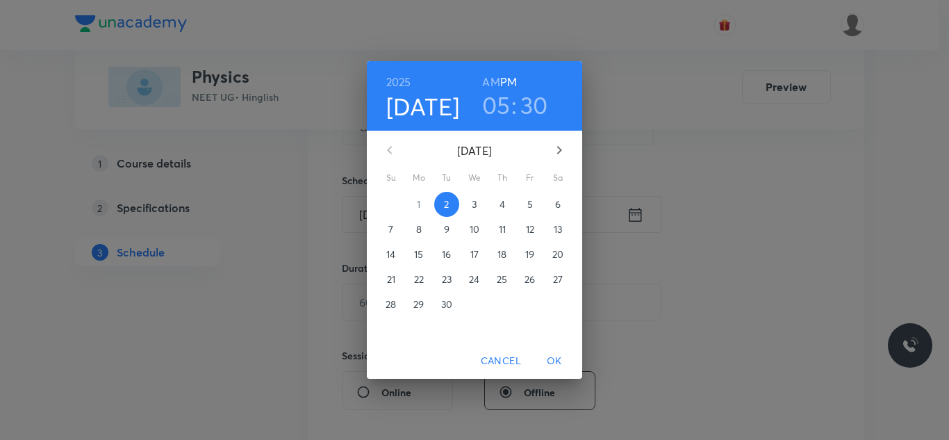
click at [477, 209] on p "3" at bounding box center [474, 204] width 5 height 14
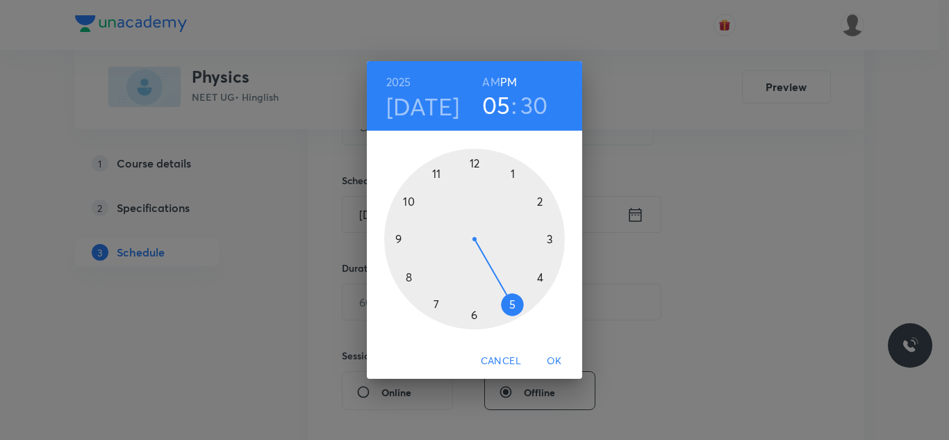
click at [408, 276] on div at bounding box center [474, 239] width 181 height 181
click at [486, 81] on h6 "AM" at bounding box center [490, 81] width 17 height 19
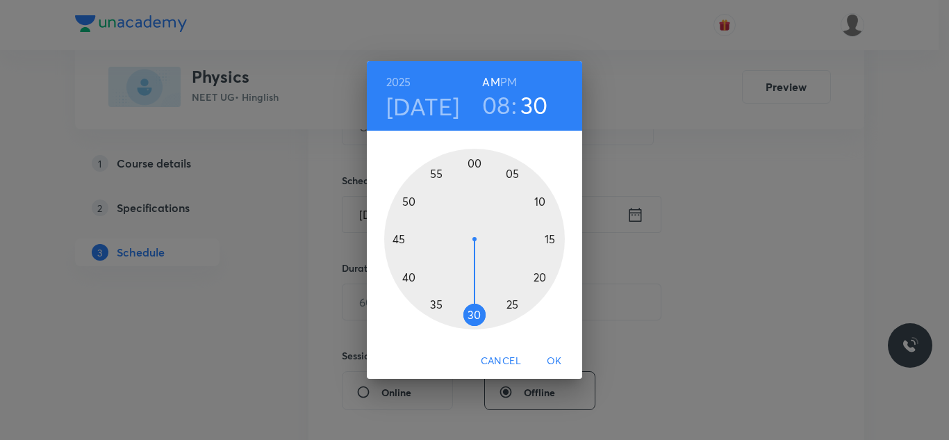
click at [474, 164] on div at bounding box center [474, 239] width 181 height 181
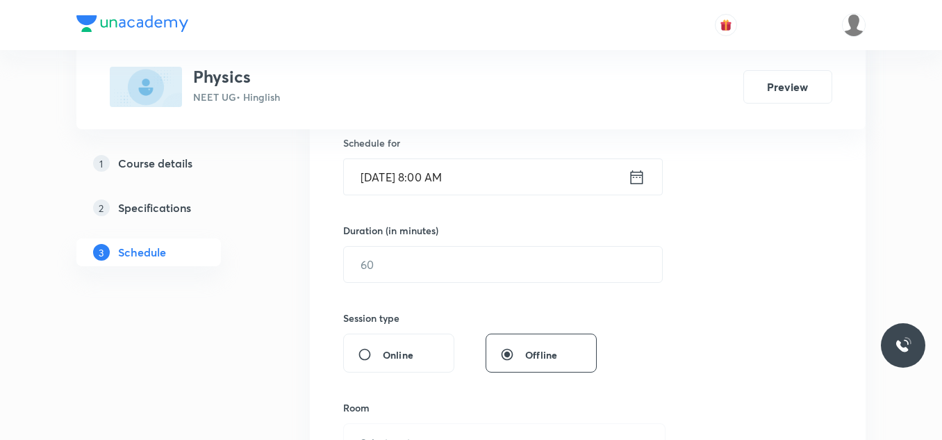
scroll to position [378, 0]
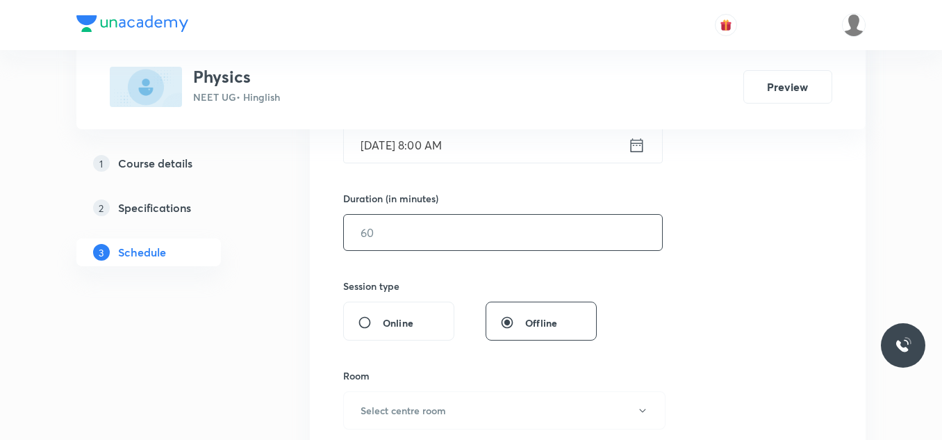
click at [501, 237] on input "text" at bounding box center [503, 232] width 318 height 35
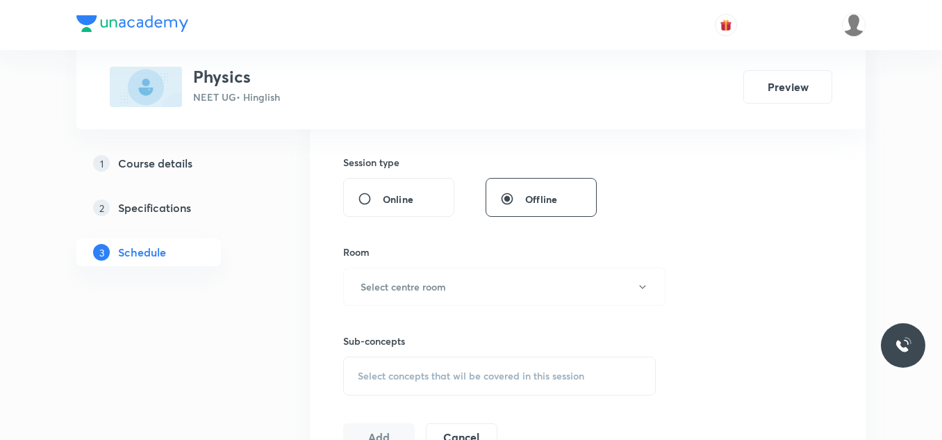
scroll to position [517, 0]
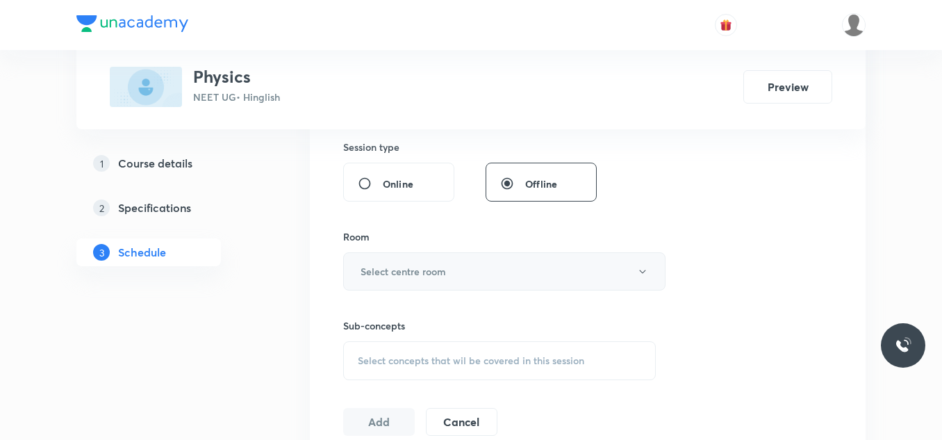
type input "80"
click at [406, 271] on h6 "Select centre room" at bounding box center [403, 271] width 85 height 15
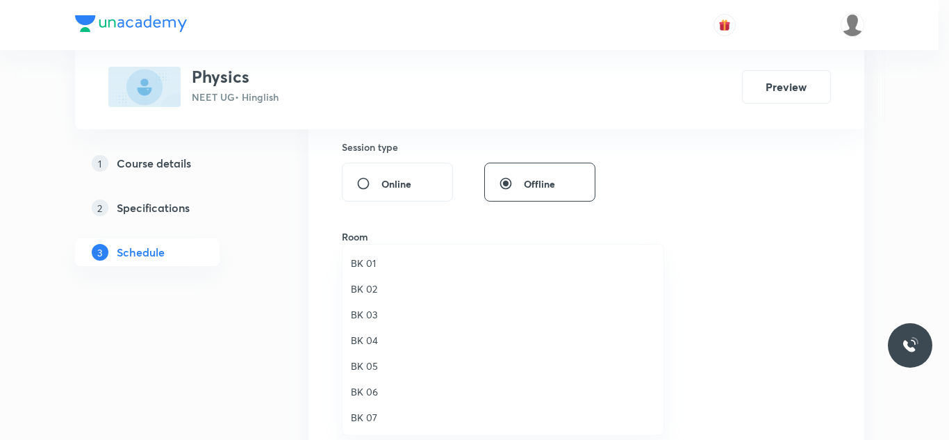
click at [363, 417] on span "BK 07" at bounding box center [503, 417] width 304 height 15
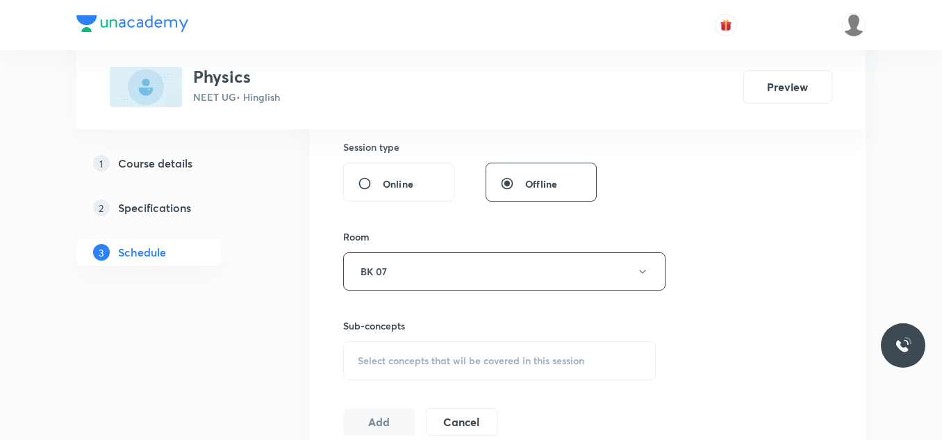
scroll to position [586, 0]
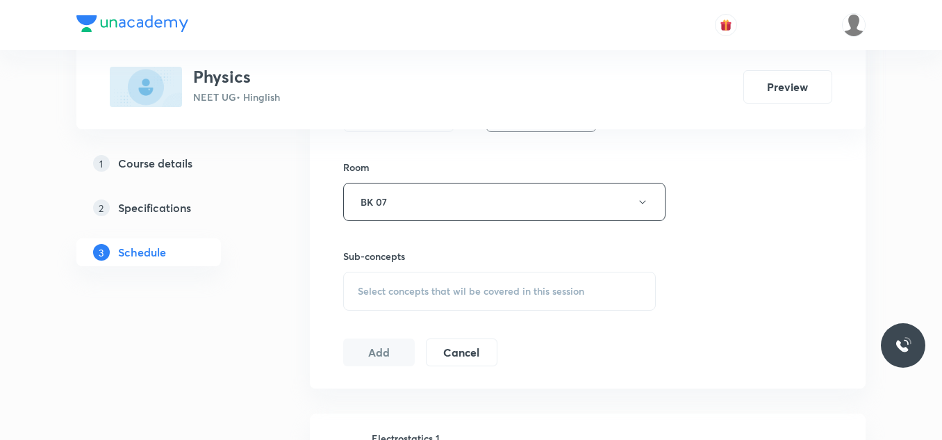
click at [390, 297] on span "Select concepts that wil be covered in this session" at bounding box center [471, 291] width 226 height 11
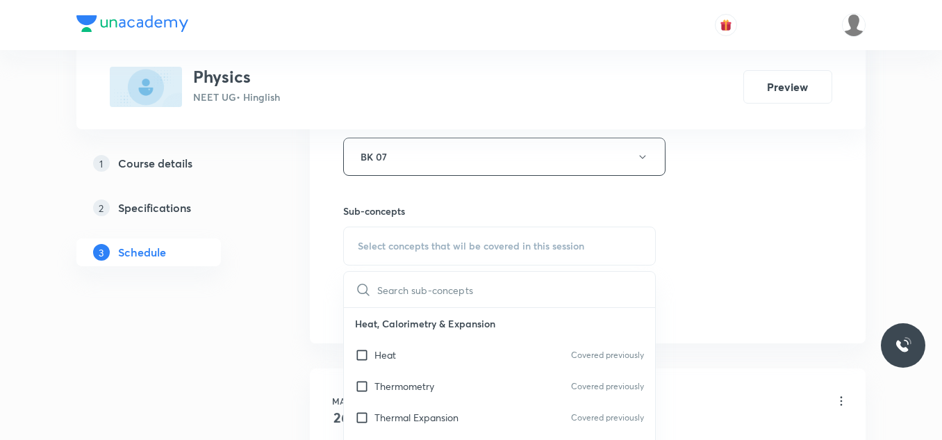
scroll to position [656, 0]
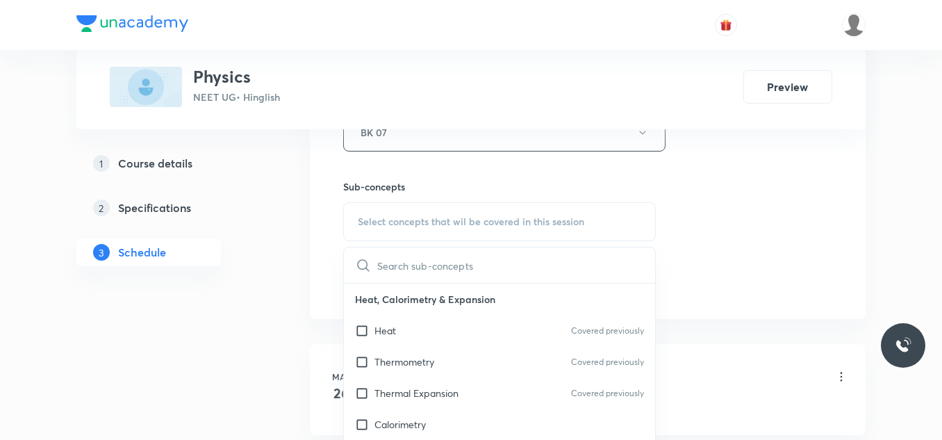
drag, startPoint x: 390, startPoint y: 332, endPoint x: 538, endPoint y: 297, distance: 152.0
click at [390, 333] on p "Heat" at bounding box center [385, 330] width 22 height 15
checkbox input "true"
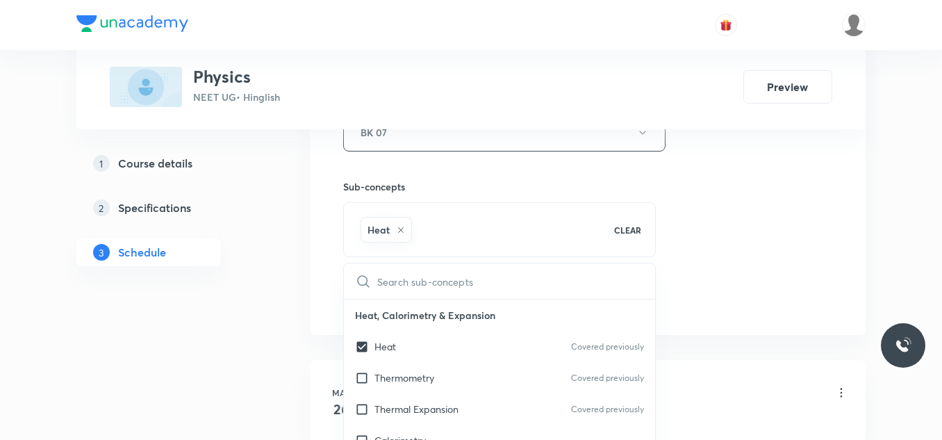
drag, startPoint x: 854, startPoint y: 245, endPoint x: 577, endPoint y: 258, distance: 277.5
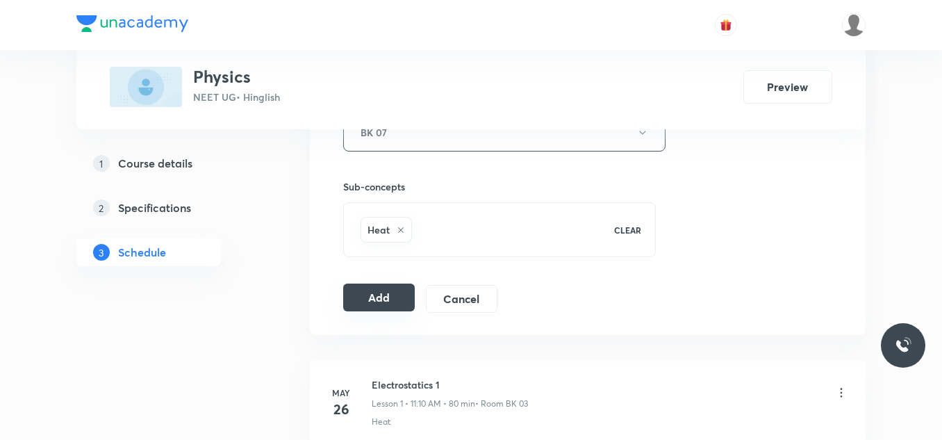
click at [379, 296] on button "Add" at bounding box center [379, 297] width 72 height 28
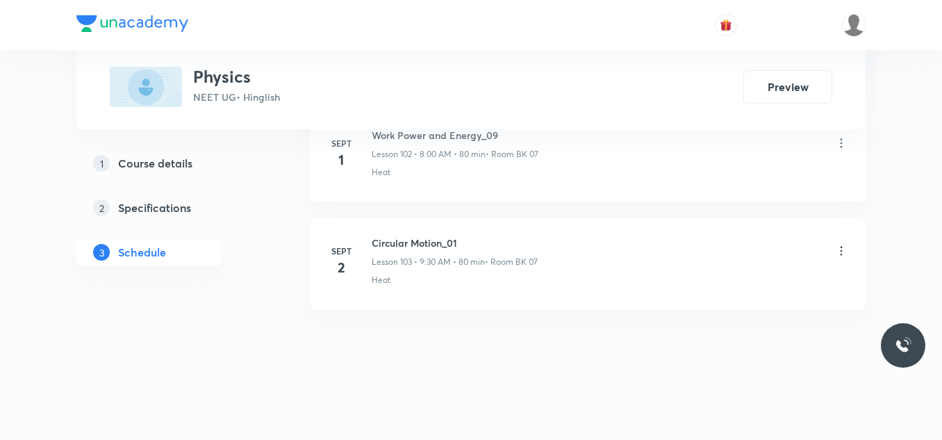
scroll to position [11126, 0]
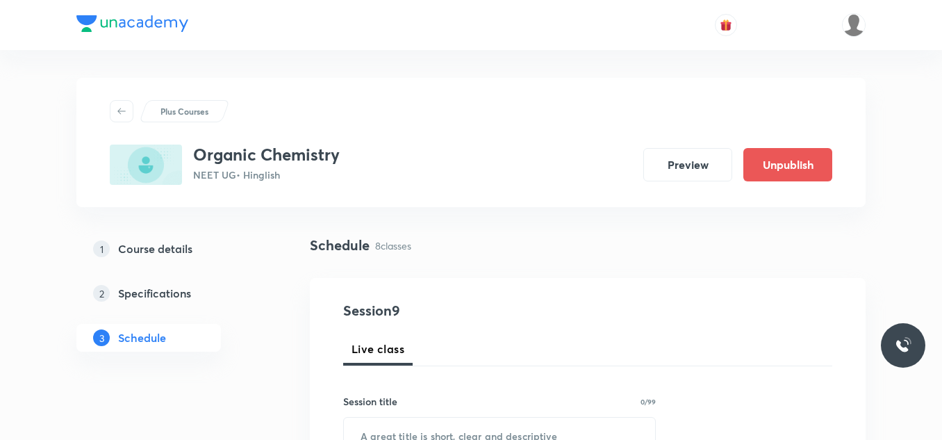
scroll to position [1535, 0]
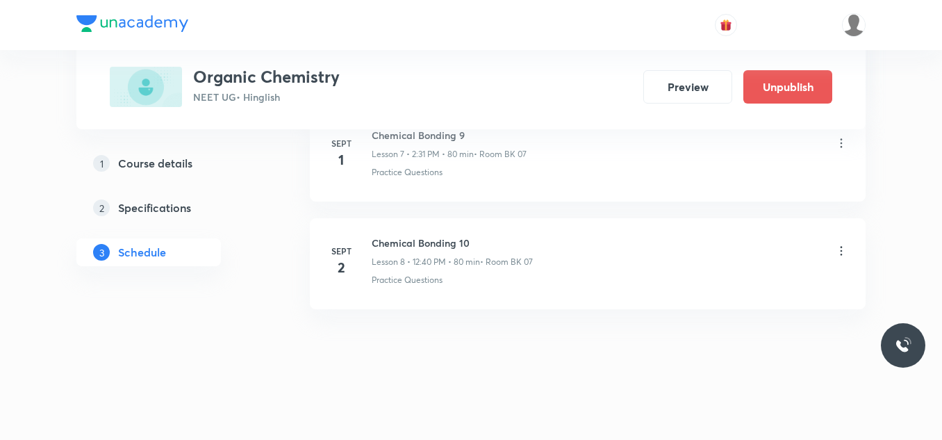
drag, startPoint x: 371, startPoint y: 240, endPoint x: 460, endPoint y: 241, distance: 88.9
drag, startPoint x: 372, startPoint y: 240, endPoint x: 493, endPoint y: 240, distance: 121.6
click at [487, 242] on h6 "Chemical Bonding 10" at bounding box center [452, 242] width 161 height 15
copy h6 "Chemical Bonding 10"
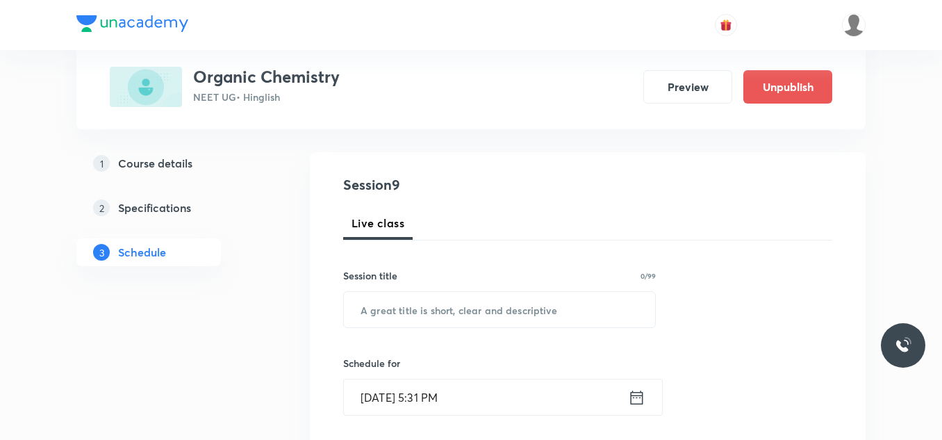
scroll to position [139, 0]
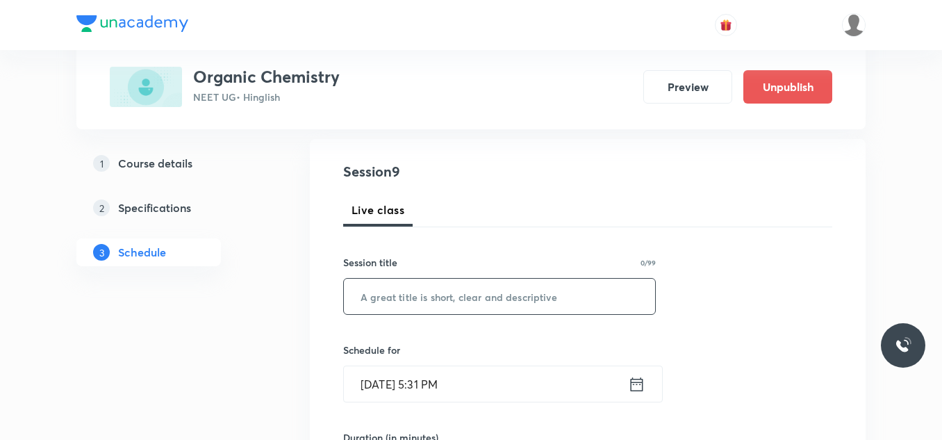
click at [424, 298] on input "text" at bounding box center [499, 296] width 311 height 35
paste input "Chemical Bonding 10"
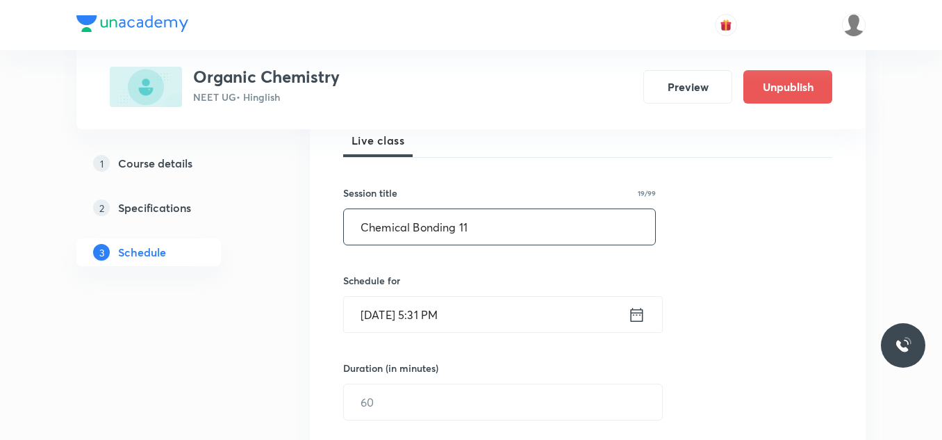
type input "Chemical Bonding 11"
click at [470, 328] on input "[DATE] 5:31 PM" at bounding box center [486, 314] width 284 height 35
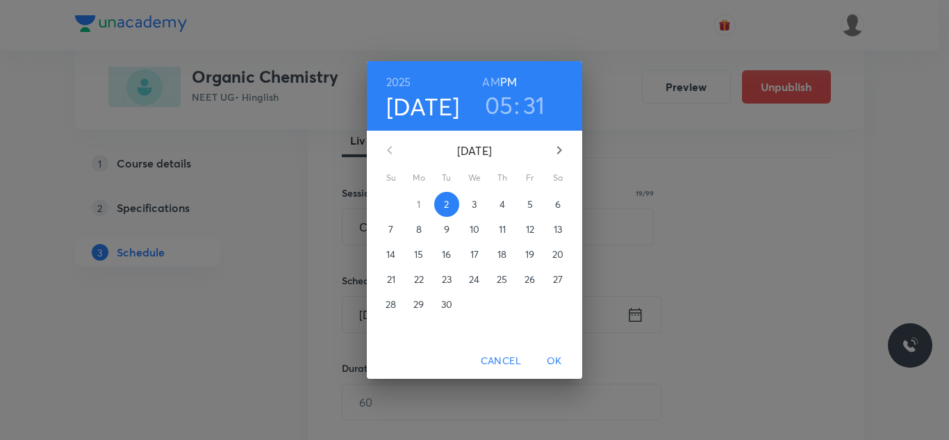
click at [471, 207] on span "3" at bounding box center [474, 204] width 25 height 14
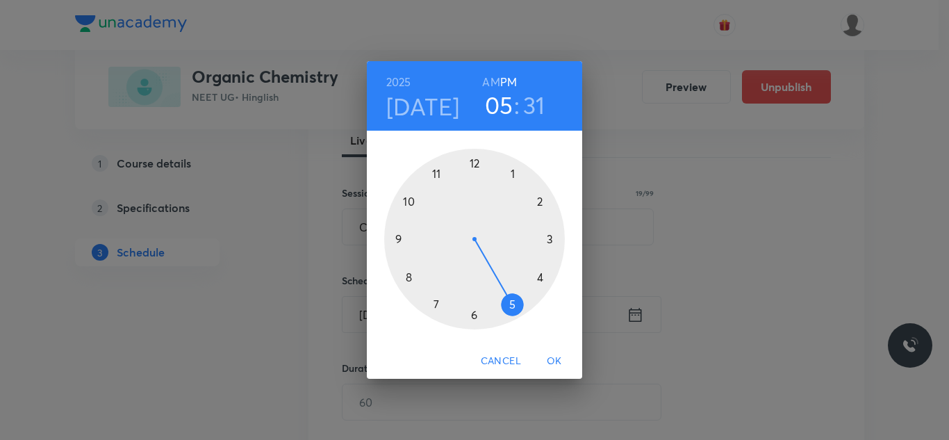
click at [402, 239] on div at bounding box center [474, 239] width 181 height 181
click at [485, 78] on h6 "AM" at bounding box center [490, 81] width 17 height 19
click at [472, 315] on div at bounding box center [474, 239] width 181 height 181
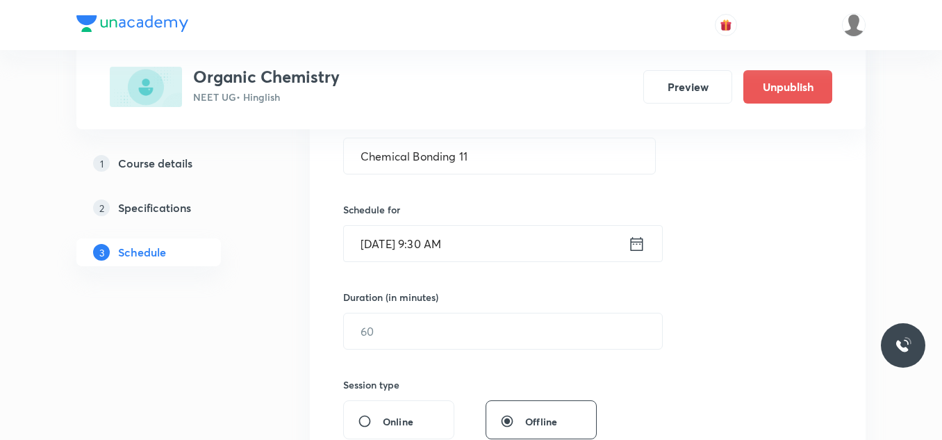
scroll to position [347, 0]
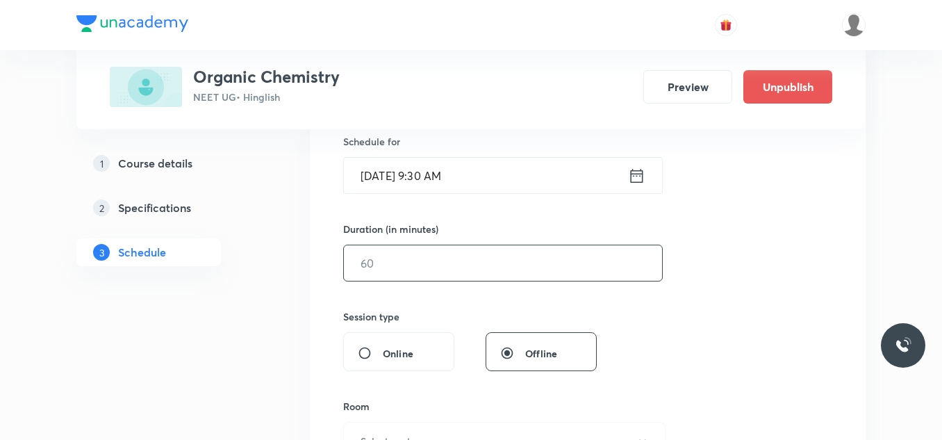
click at [440, 258] on input "text" at bounding box center [503, 262] width 318 height 35
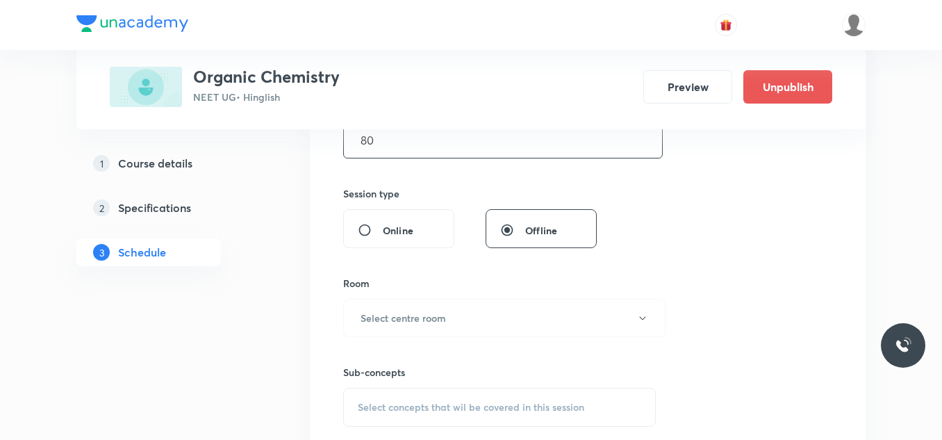
scroll to position [486, 0]
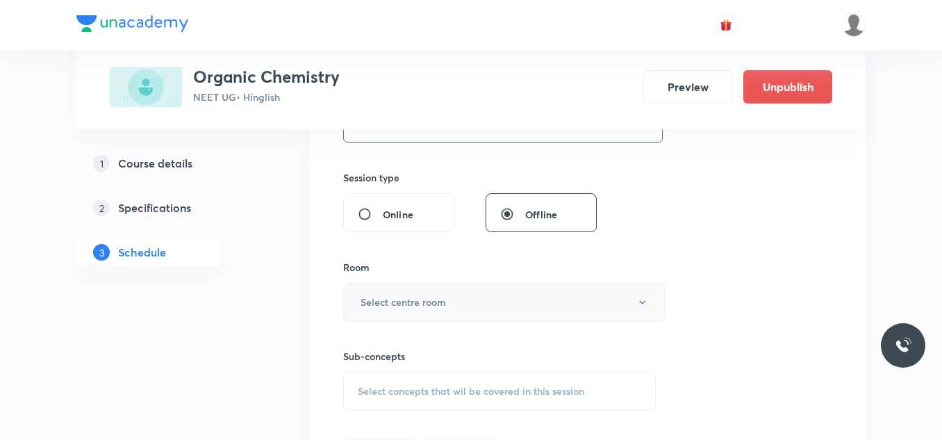
type input "80"
click at [420, 296] on h6 "Select centre room" at bounding box center [403, 302] width 85 height 15
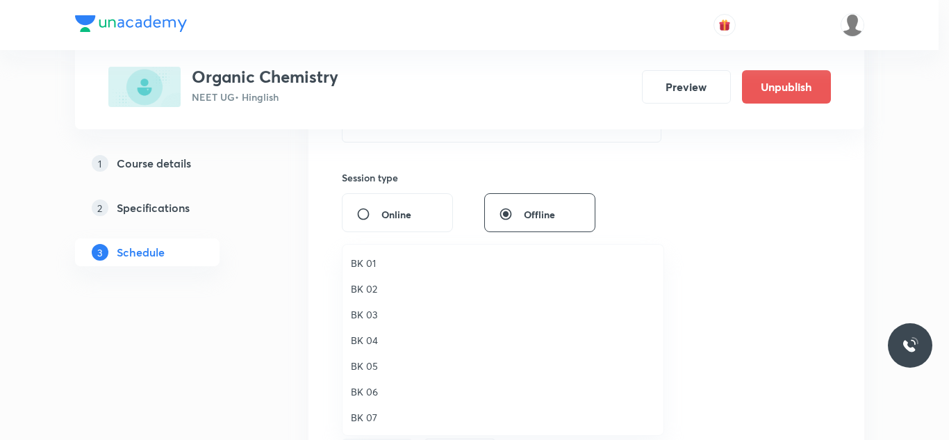
click at [371, 415] on span "BK 07" at bounding box center [503, 417] width 304 height 15
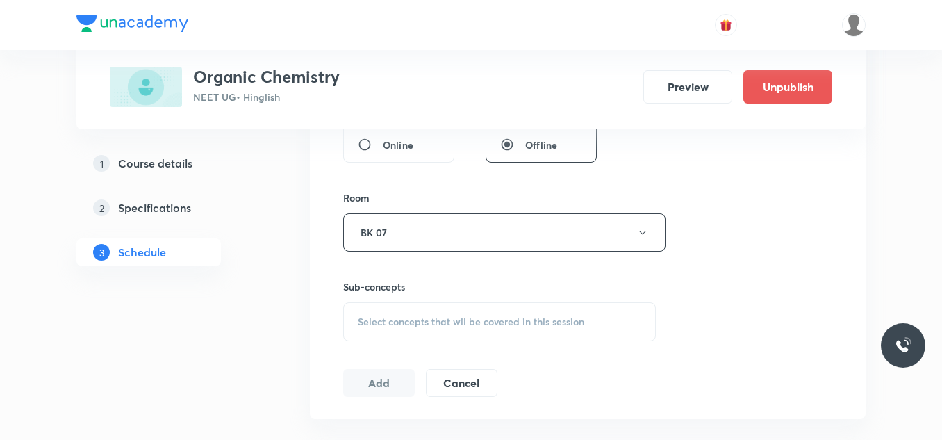
scroll to position [625, 0]
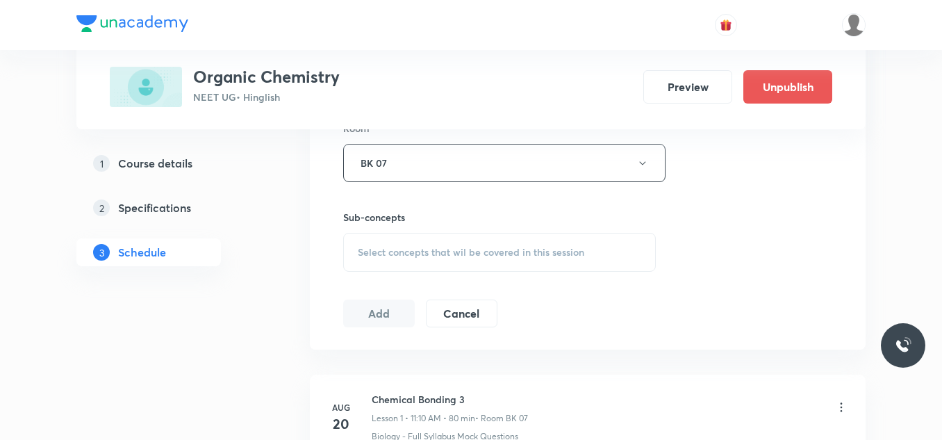
click at [427, 248] on span "Select concepts that wil be covered in this session" at bounding box center [471, 252] width 226 height 11
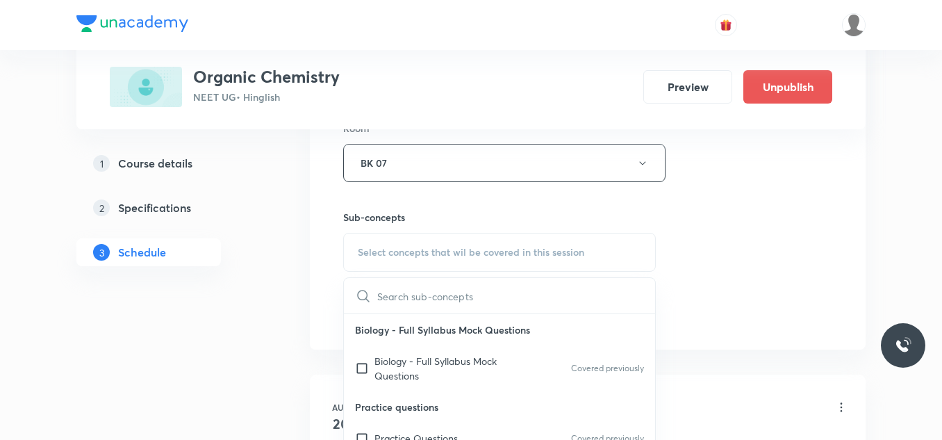
drag, startPoint x: 377, startPoint y: 364, endPoint x: 586, endPoint y: 329, distance: 212.1
click at [383, 365] on p "Biology - Full Syllabus Mock Questions" at bounding box center [444, 368] width 140 height 29
checkbox input "true"
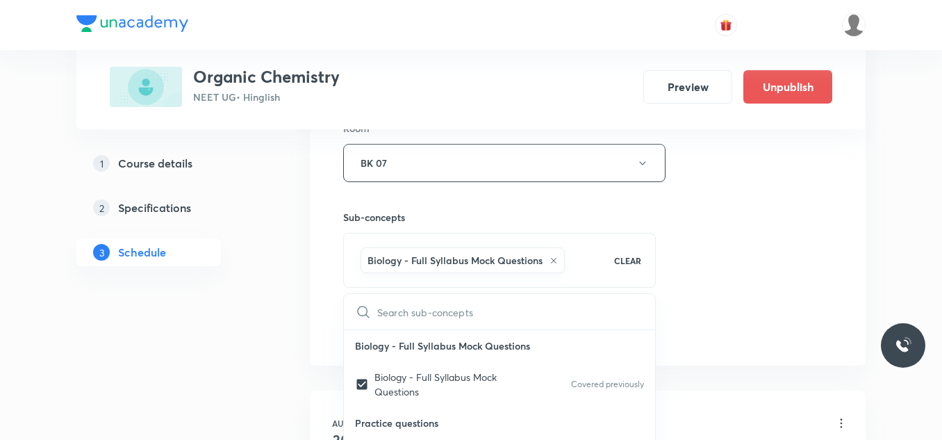
click at [746, 266] on div "Session 9 Live class Session title 19/99 Chemical Bonding 11 ​ Schedule for Sep…" at bounding box center [587, 9] width 489 height 668
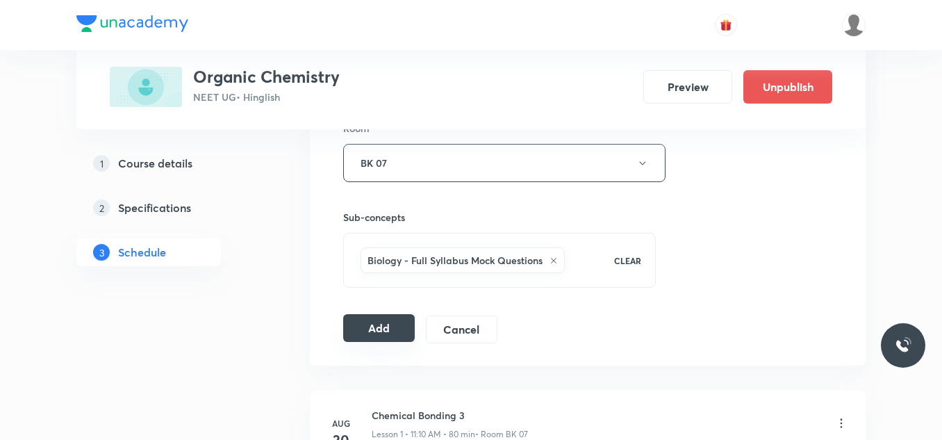
click at [391, 324] on button "Add" at bounding box center [379, 328] width 72 height 28
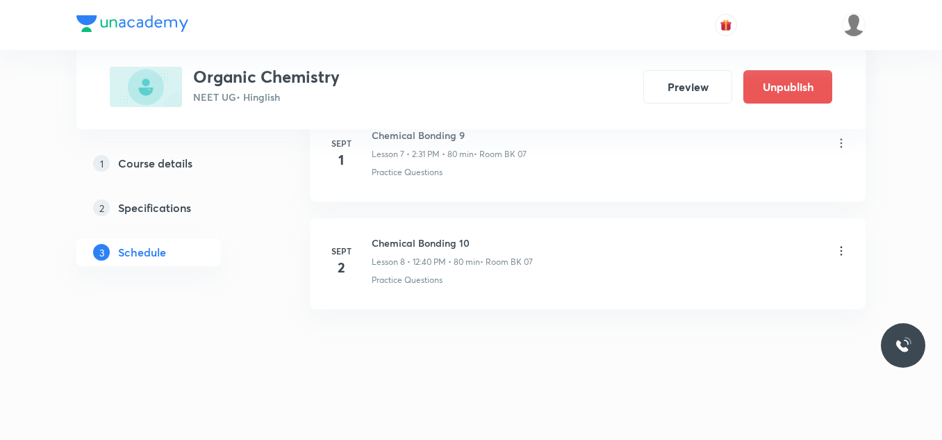
scroll to position [897, 0]
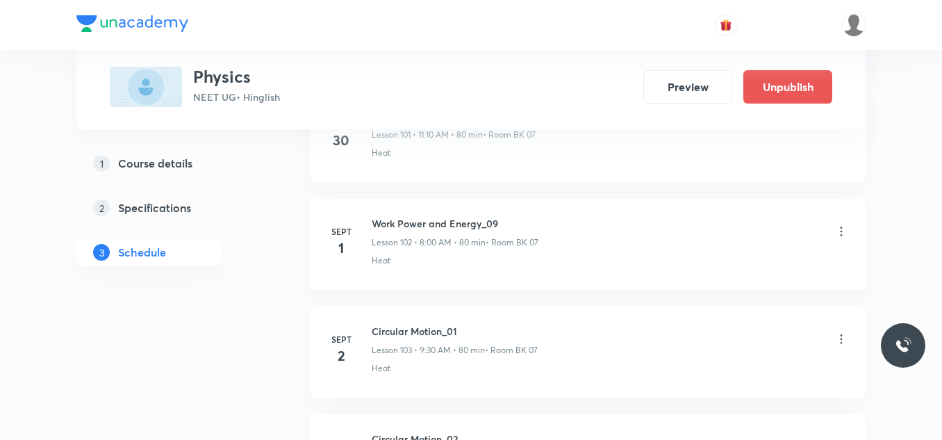
scroll to position [11872, 0]
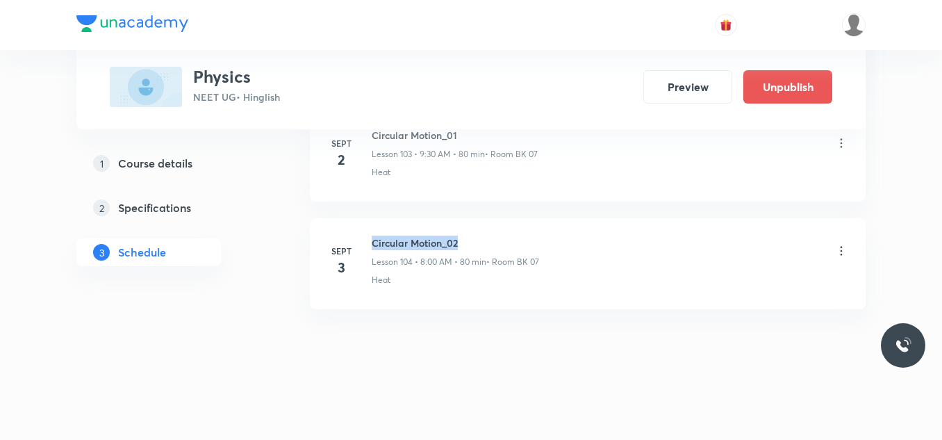
drag, startPoint x: 370, startPoint y: 235, endPoint x: 481, endPoint y: 238, distance: 111.2
click at [481, 238] on li "[DATE] Circular Motion_02 Lesson 104 • 8:00 AM • 80 min • Room BK 07 Heat" at bounding box center [588, 263] width 556 height 91
copy h6 "Circular Motion_02"
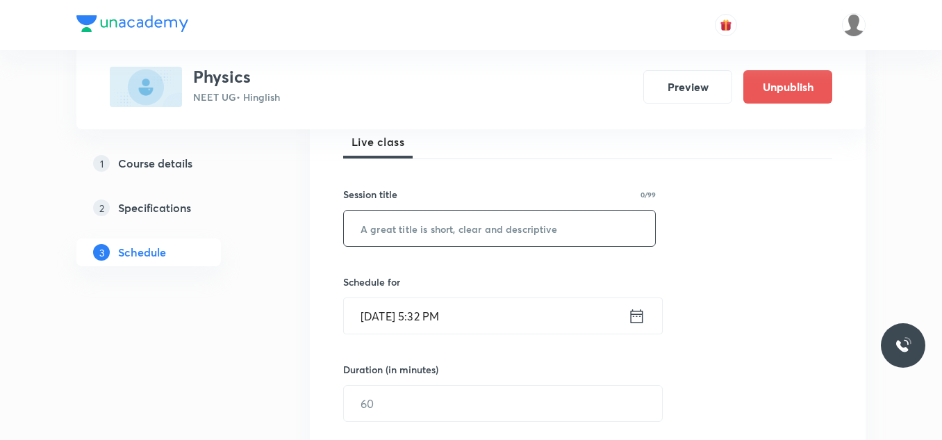
scroll to position [208, 0]
click at [474, 225] on input "text" at bounding box center [499, 226] width 311 height 35
paste input "Circular Motion_02"
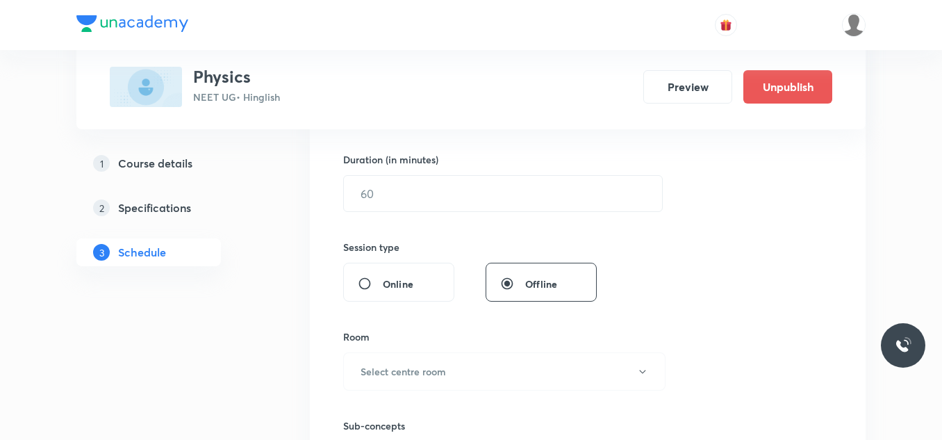
scroll to position [278, 0]
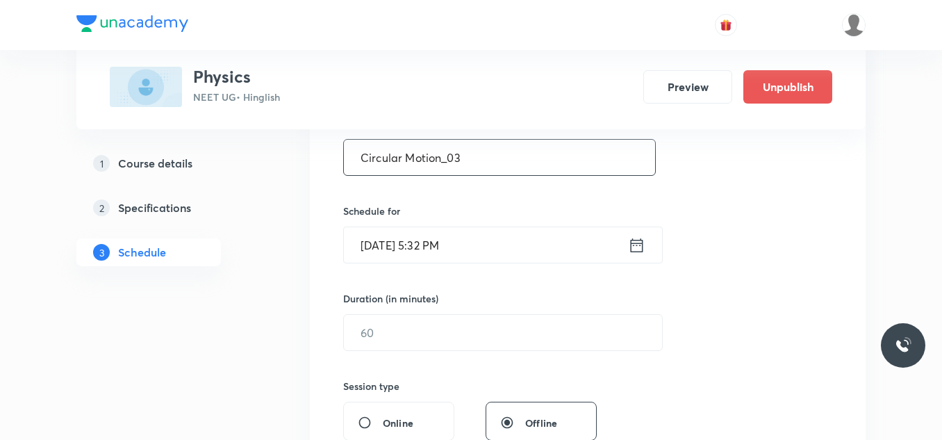
type input "Circular Motion_03"
click at [483, 249] on input "Sept 2, 2025, 5:32 PM" at bounding box center [486, 244] width 284 height 35
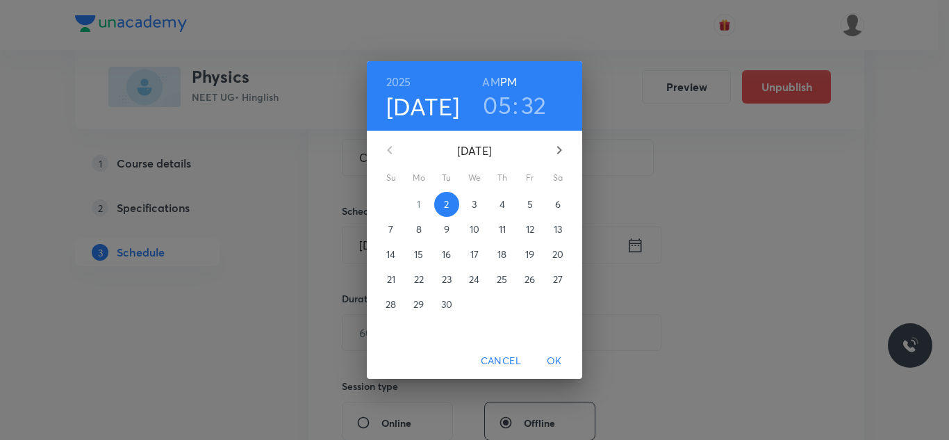
click at [472, 203] on p "3" at bounding box center [474, 204] width 5 height 14
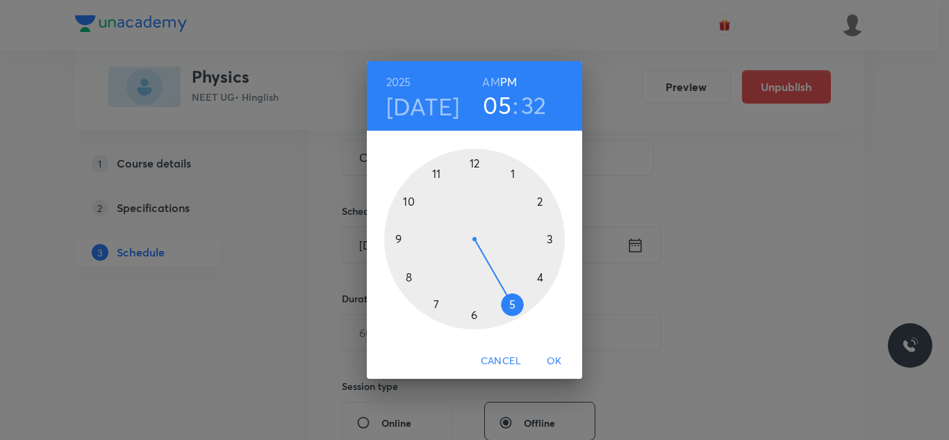
click at [436, 174] on div at bounding box center [474, 239] width 181 height 181
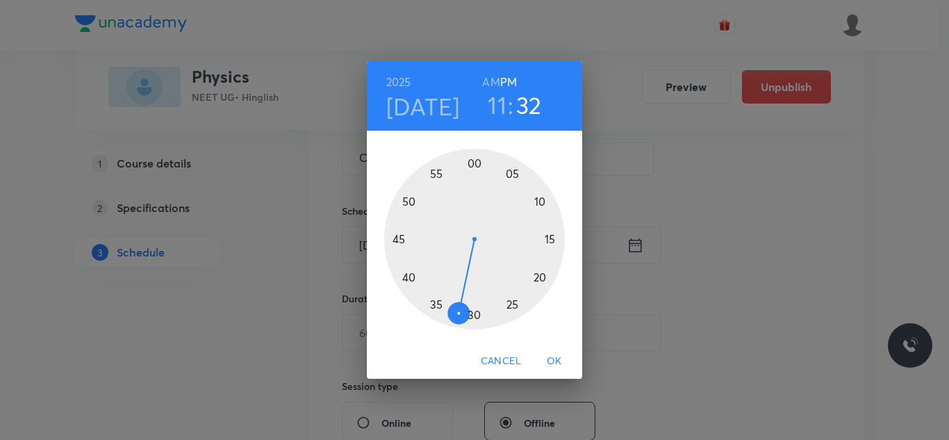
click at [487, 78] on h6 "AM" at bounding box center [490, 81] width 17 height 19
click at [542, 200] on div at bounding box center [474, 239] width 181 height 181
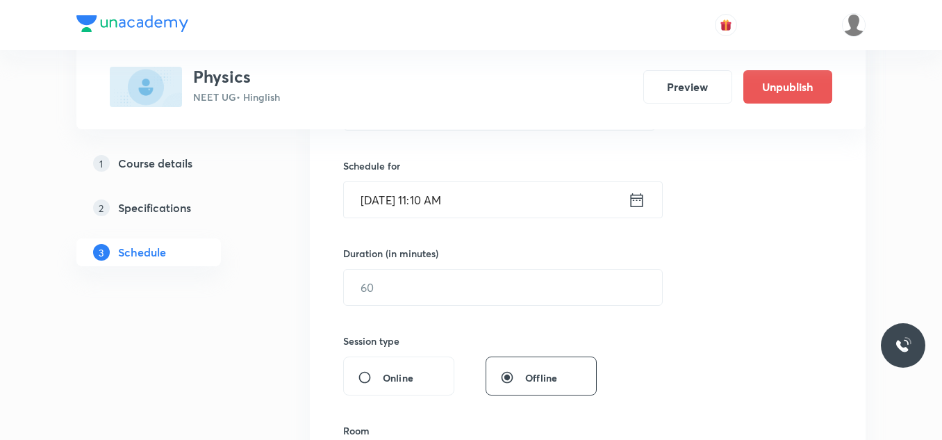
scroll to position [347, 0]
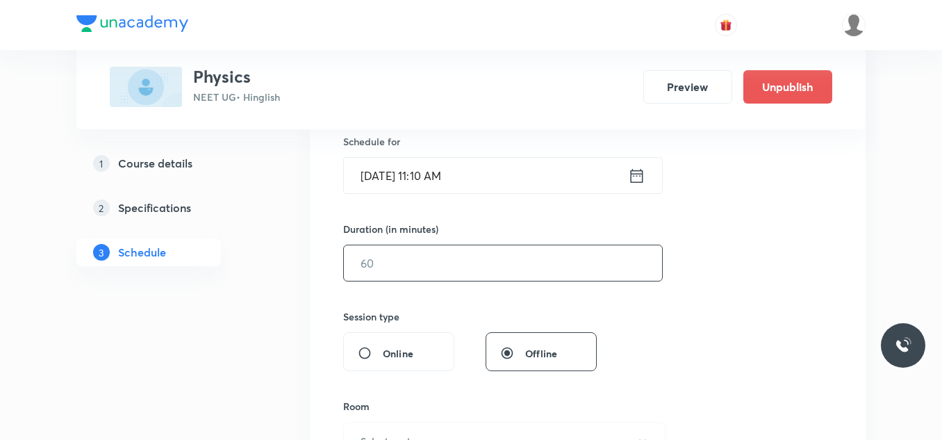
click at [418, 245] on div "​" at bounding box center [503, 263] width 320 height 37
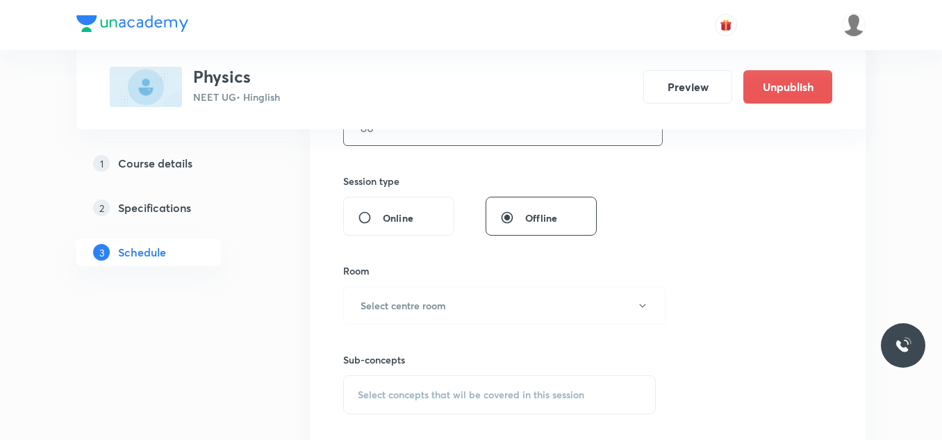
scroll to position [486, 0]
type input "80"
click at [390, 303] on h6 "Select centre room" at bounding box center [403, 302] width 85 height 15
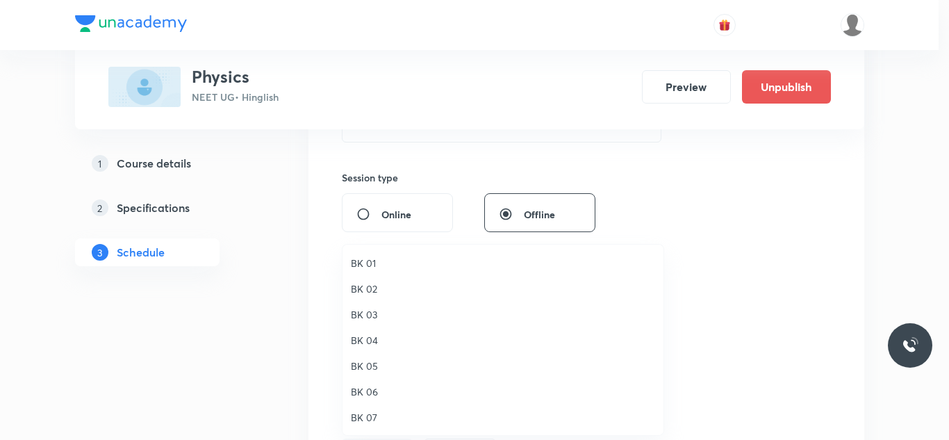
drag, startPoint x: 370, startPoint y: 417, endPoint x: 380, endPoint y: 395, distance: 23.9
click at [370, 415] on span "BK 07" at bounding box center [503, 417] width 304 height 15
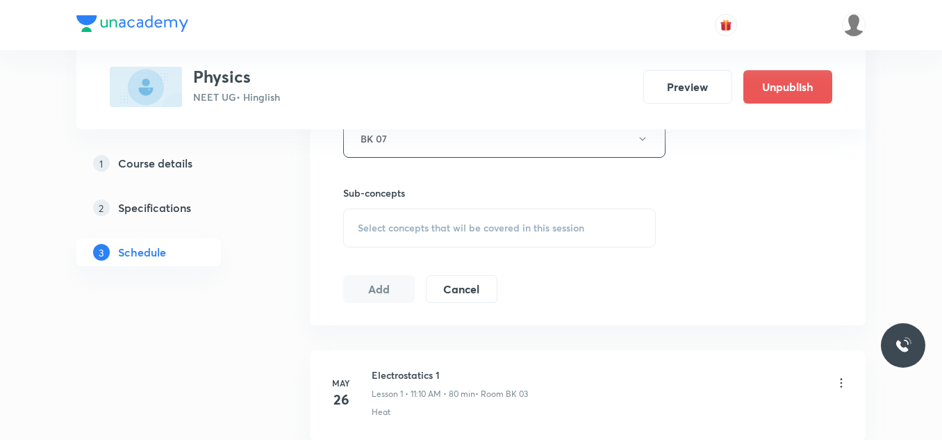
scroll to position [695, 0]
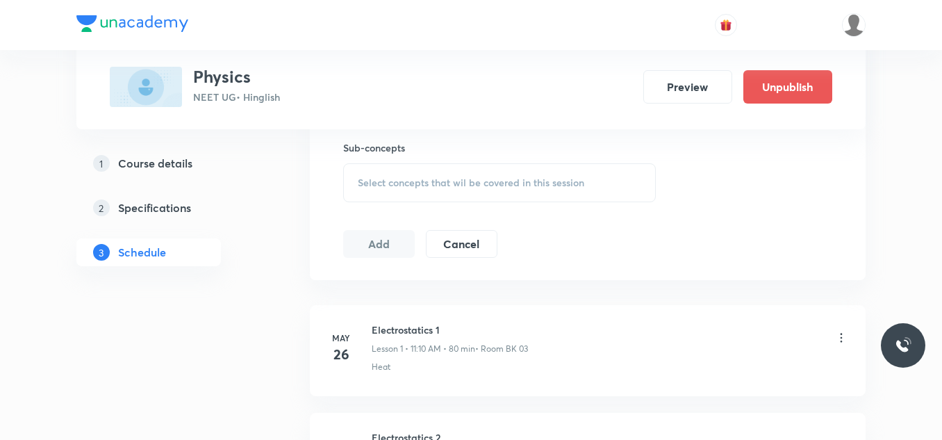
click at [410, 188] on span "Select concepts that wil be covered in this session" at bounding box center [471, 182] width 226 height 11
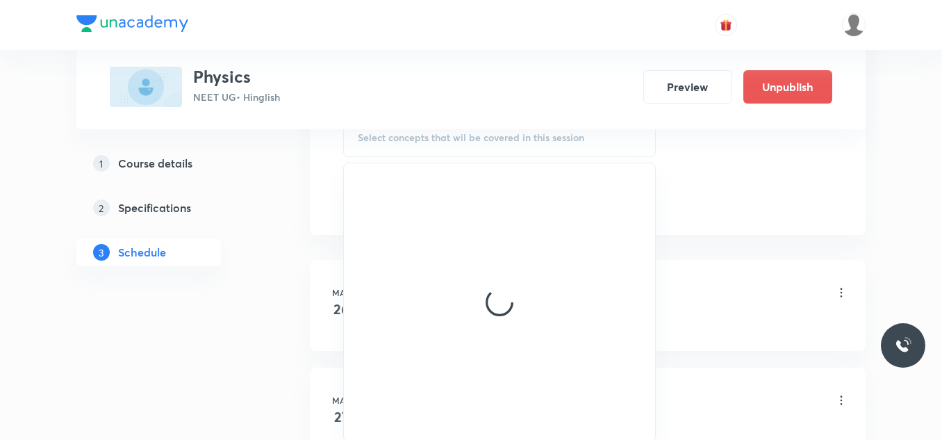
scroll to position [764, 0]
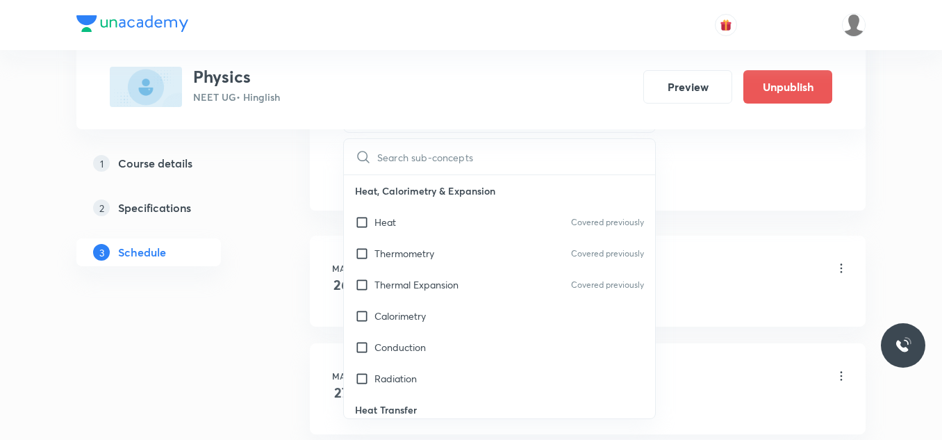
drag, startPoint x: 392, startPoint y: 227, endPoint x: 540, endPoint y: 210, distance: 149.7
click at [395, 224] on p "Heat" at bounding box center [385, 222] width 22 height 15
checkbox input "true"
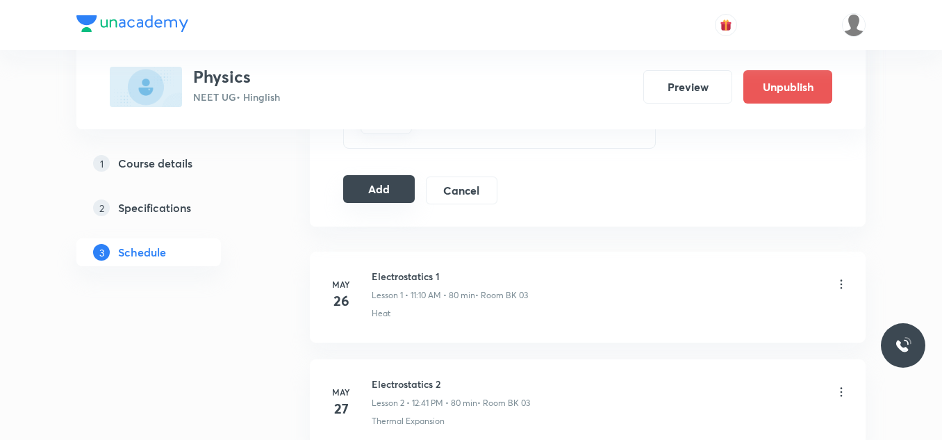
click at [389, 186] on button "Add" at bounding box center [379, 189] width 72 height 28
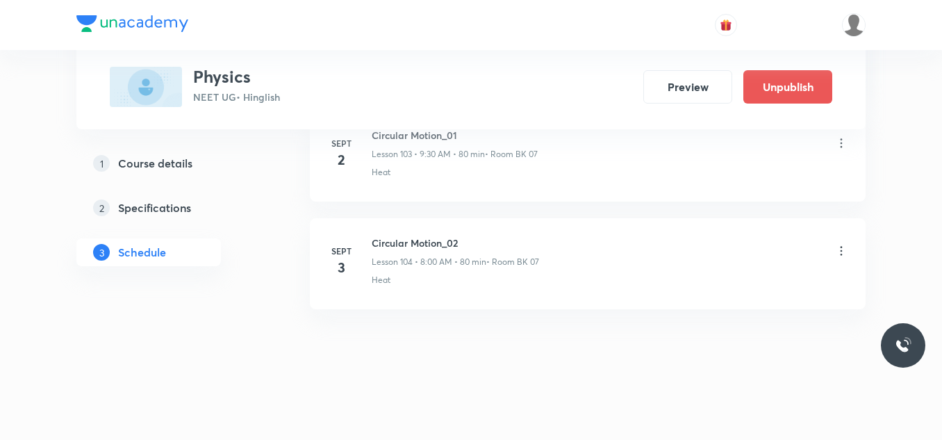
scroll to position [11233, 0]
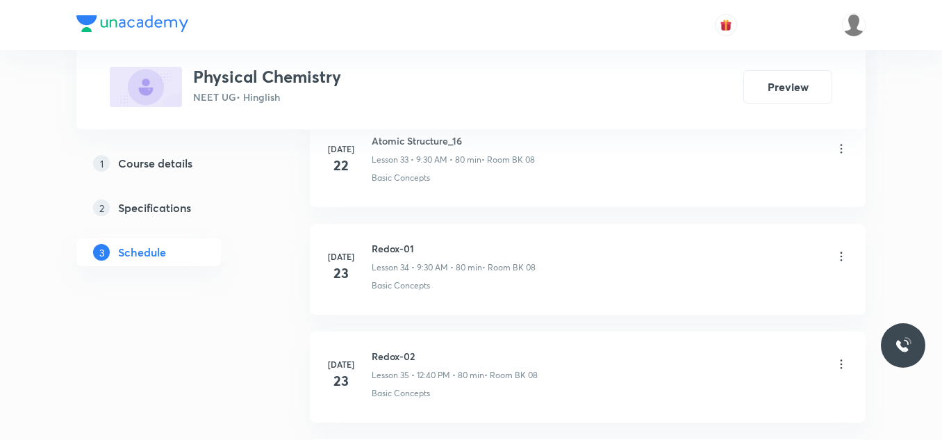
scroll to position [7761, 0]
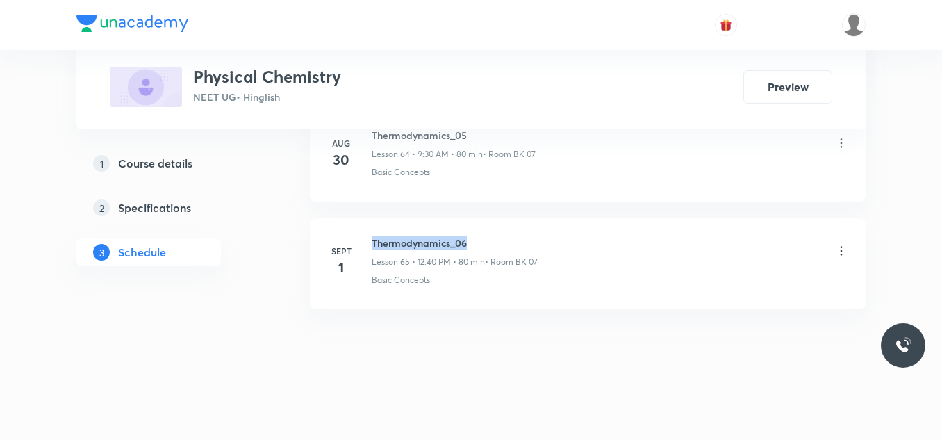
drag, startPoint x: 371, startPoint y: 236, endPoint x: 497, endPoint y: 208, distance: 129.6
copy h6 "Thermodynamics_06"
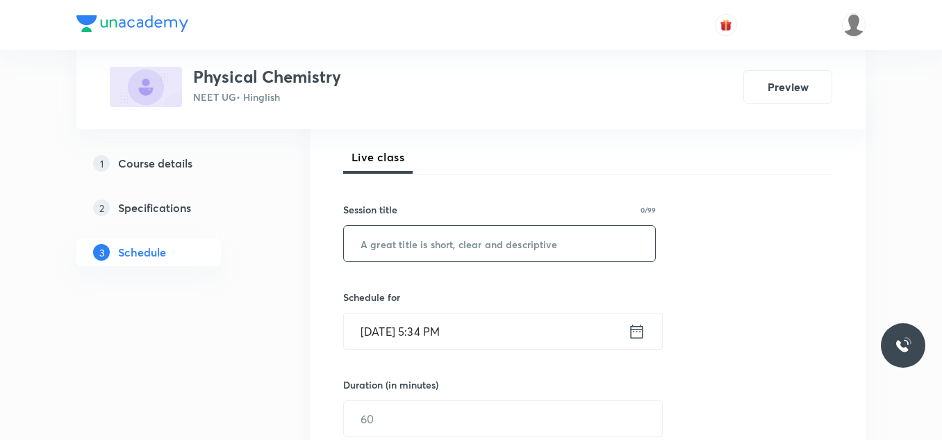
scroll to position [204, 0]
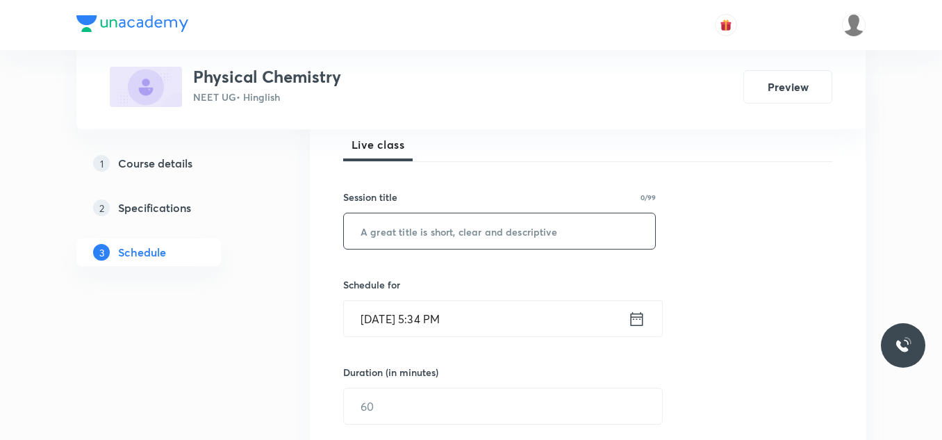
click at [556, 235] on input "text" at bounding box center [499, 230] width 311 height 35
paste input "Thermodynamics_06"
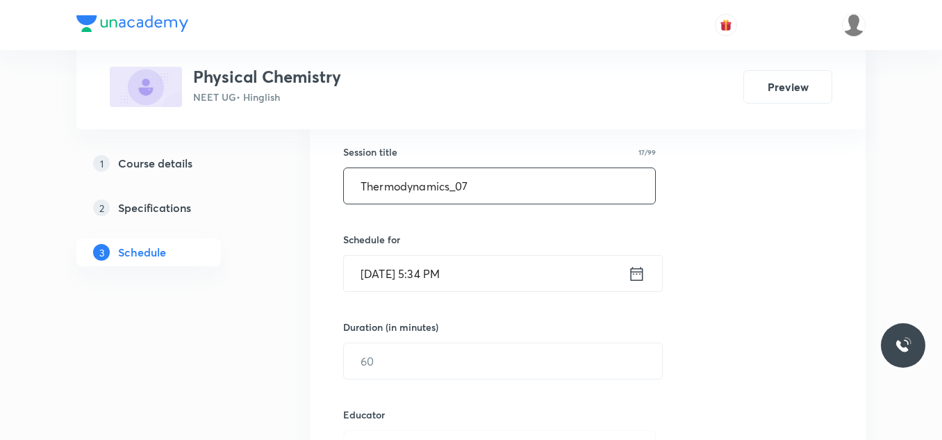
scroll to position [274, 0]
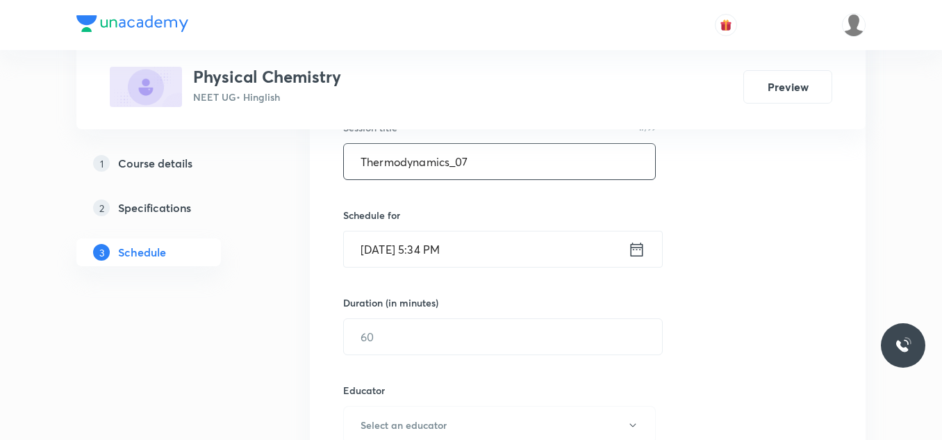
type input "Thermodynamics_07"
drag, startPoint x: 520, startPoint y: 264, endPoint x: 519, endPoint y: 257, distance: 7.0
click at [519, 257] on input "Sept 2, 2025, 5:34 PM" at bounding box center [486, 248] width 284 height 35
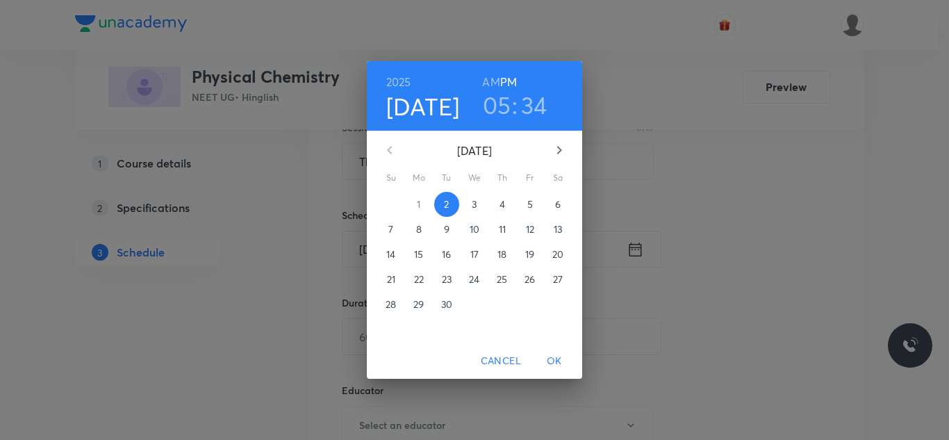
click at [474, 201] on p "3" at bounding box center [474, 204] width 5 height 14
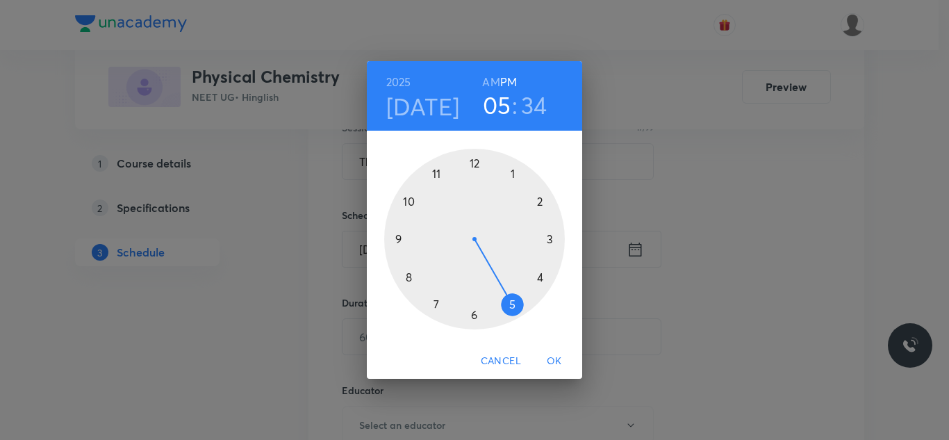
click at [471, 165] on div at bounding box center [474, 239] width 181 height 181
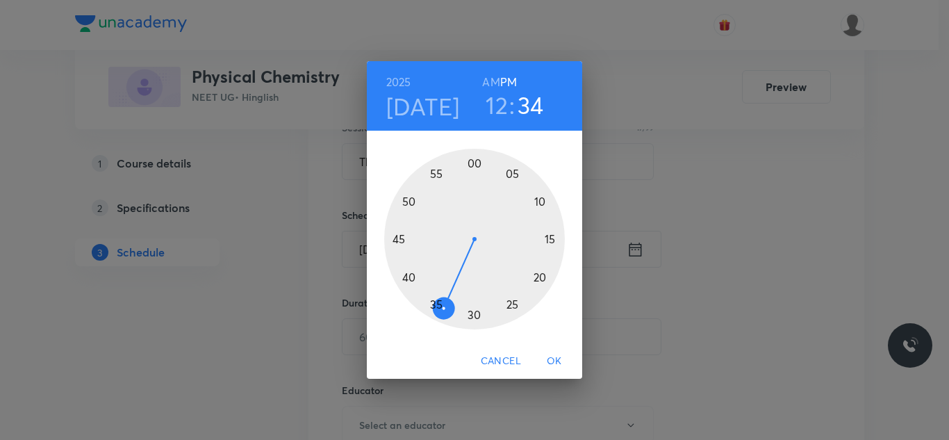
click at [412, 276] on div at bounding box center [474, 239] width 181 height 181
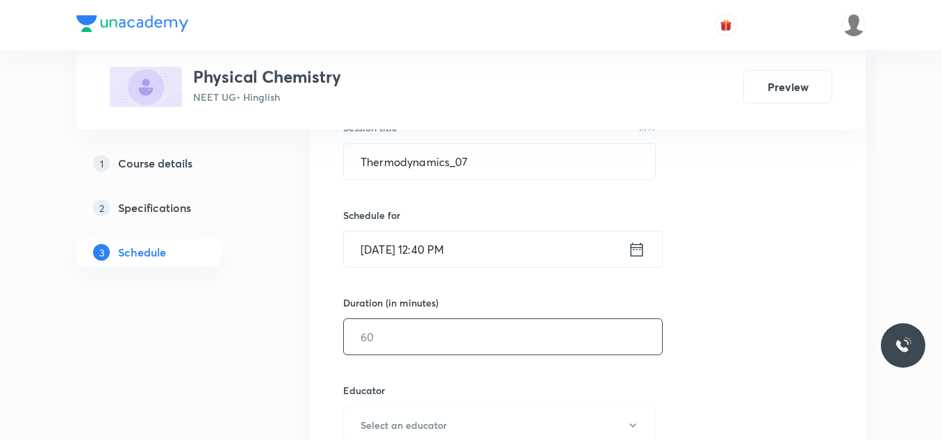
drag, startPoint x: 372, startPoint y: 350, endPoint x: 379, endPoint y: 333, distance: 18.1
click at [378, 334] on input "text" at bounding box center [503, 336] width 318 height 35
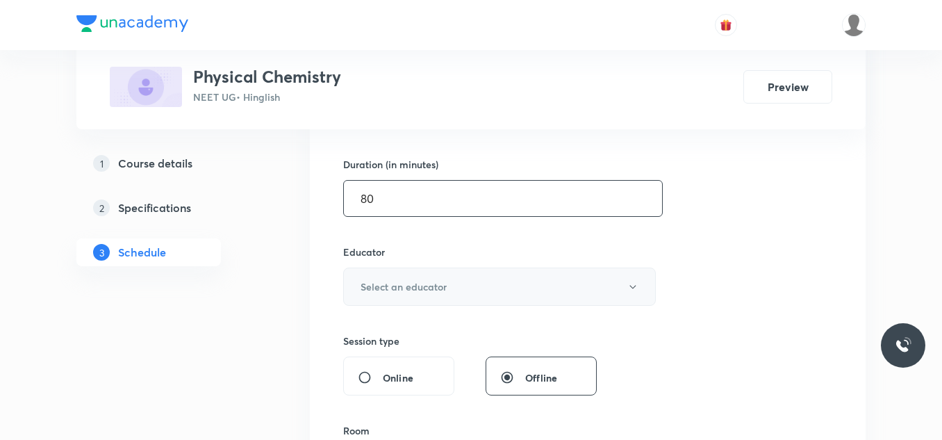
scroll to position [413, 0]
type input "80"
click at [388, 282] on h6 "Select an educator" at bounding box center [404, 286] width 86 height 15
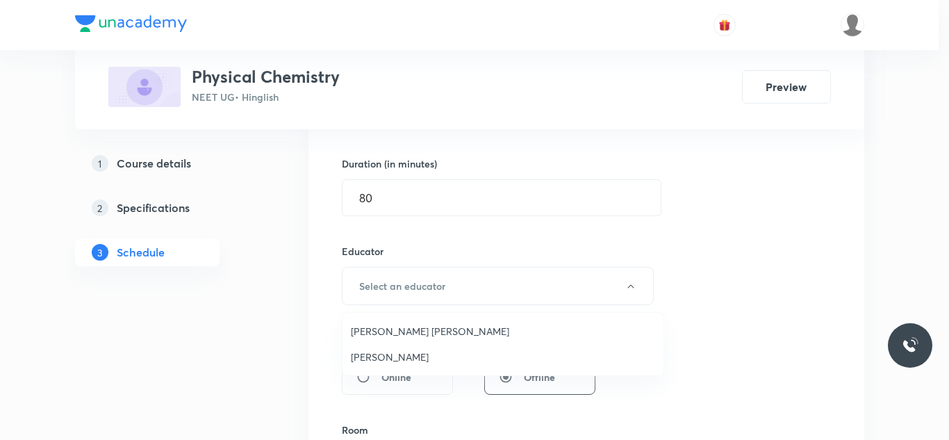
drag, startPoint x: 374, startPoint y: 356, endPoint x: 379, endPoint y: 348, distance: 9.1
click at [375, 355] on span "Praveen Sharma" at bounding box center [503, 356] width 304 height 15
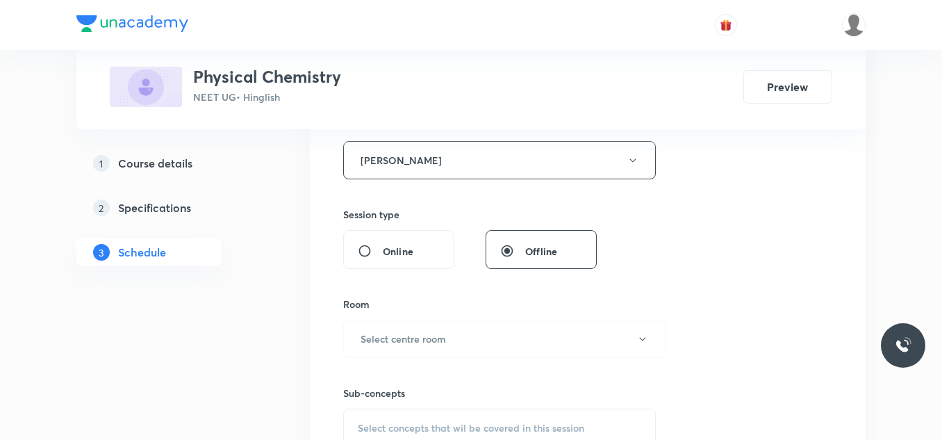
scroll to position [552, 0]
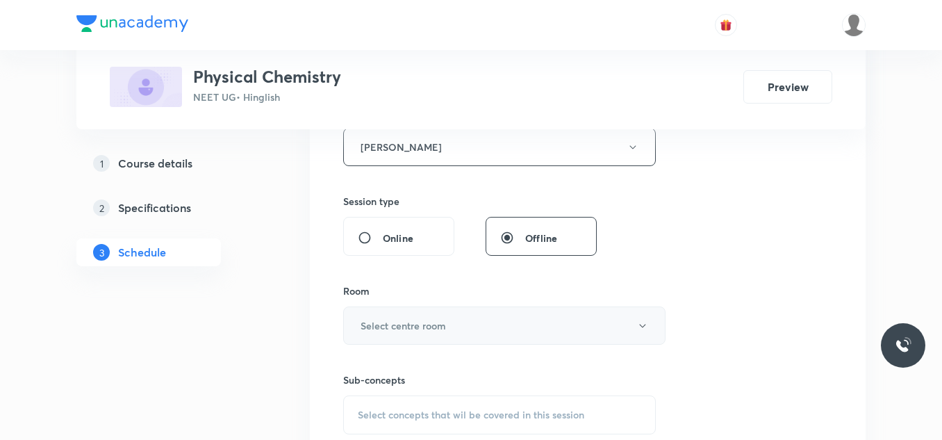
click at [368, 326] on h6 "Select centre room" at bounding box center [403, 325] width 85 height 15
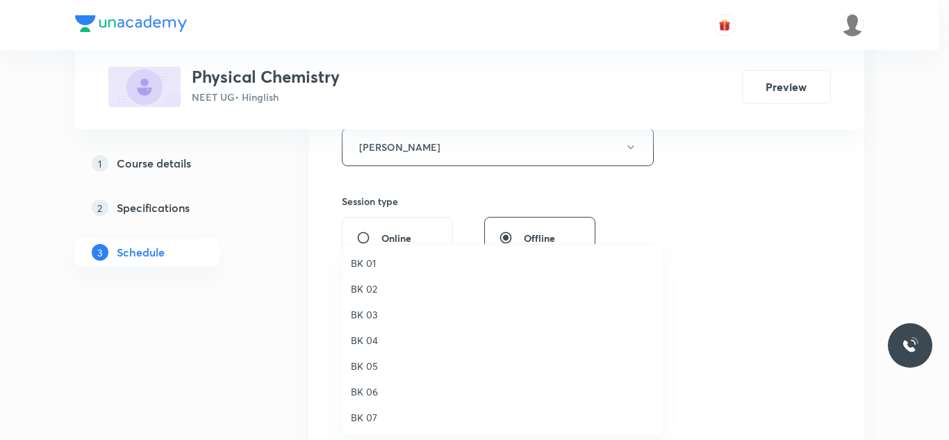
drag, startPoint x: 370, startPoint y: 415, endPoint x: 374, endPoint y: 402, distance: 14.5
click at [370, 415] on span "BK 07" at bounding box center [503, 417] width 304 height 15
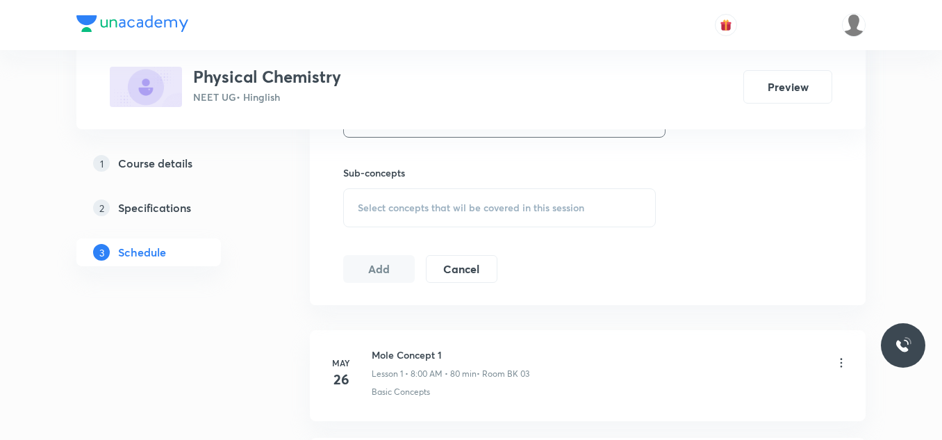
scroll to position [760, 0]
click at [476, 207] on span "Select concepts that wil be covered in this session" at bounding box center [471, 206] width 226 height 11
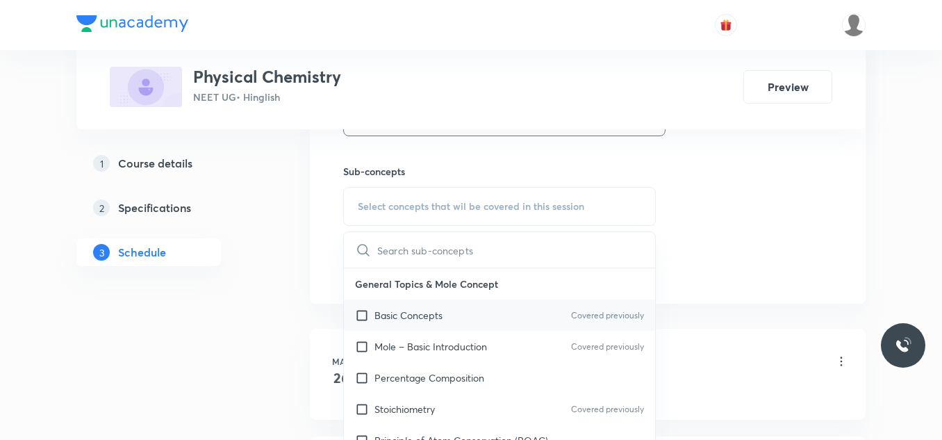
click at [395, 316] on p "Basic Concepts" at bounding box center [408, 315] width 68 height 15
checkbox input "true"
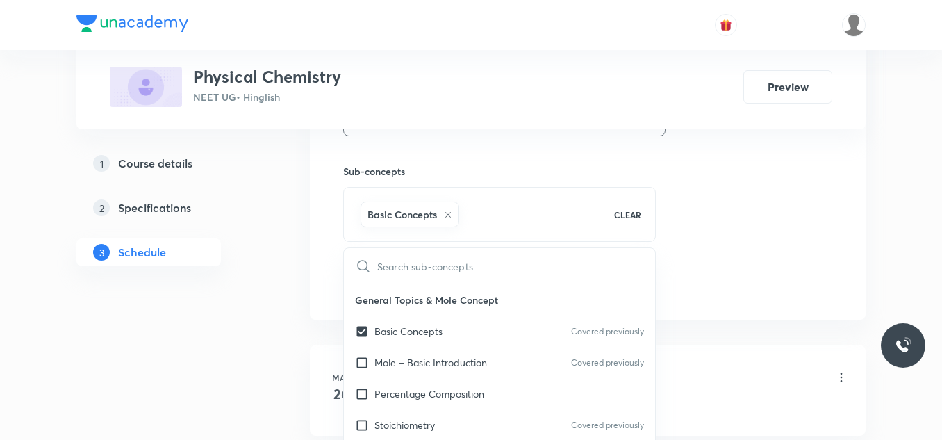
drag, startPoint x: 913, startPoint y: 162, endPoint x: 652, endPoint y: 213, distance: 266.1
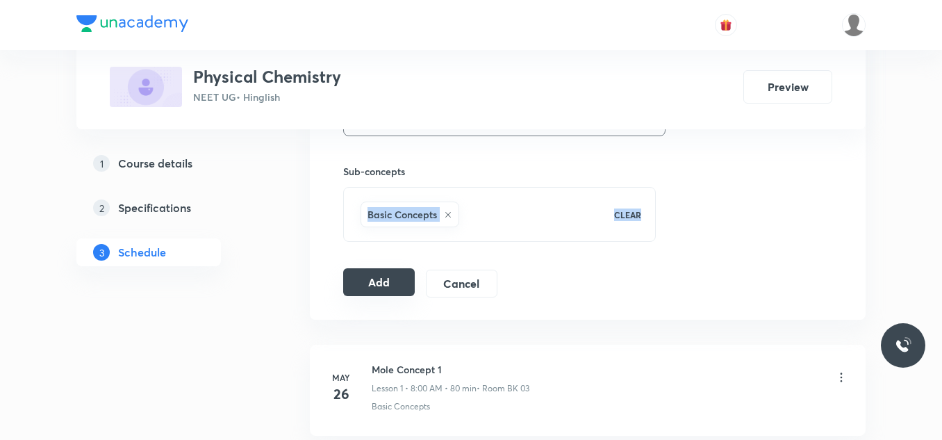
click at [387, 283] on button "Add" at bounding box center [379, 282] width 72 height 28
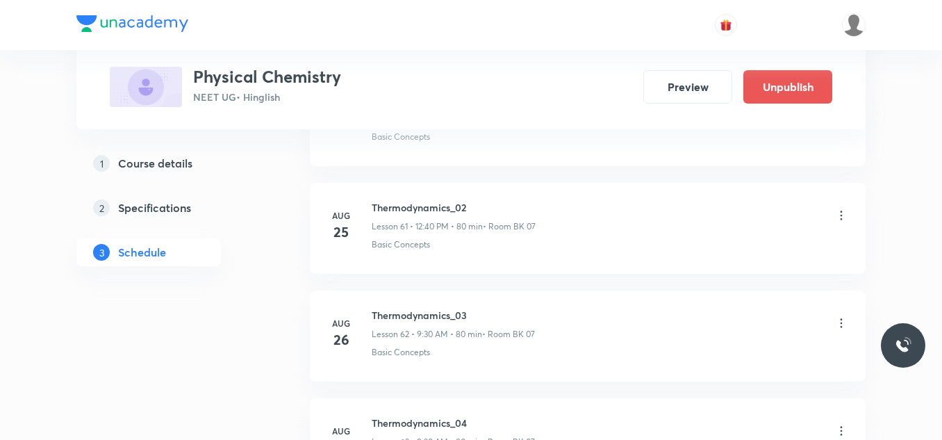
scroll to position [7142, 0]
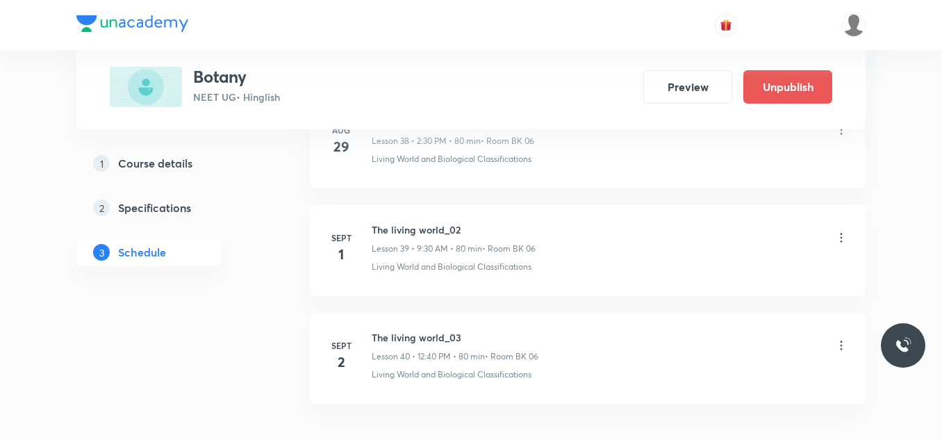
scroll to position [4981, 0]
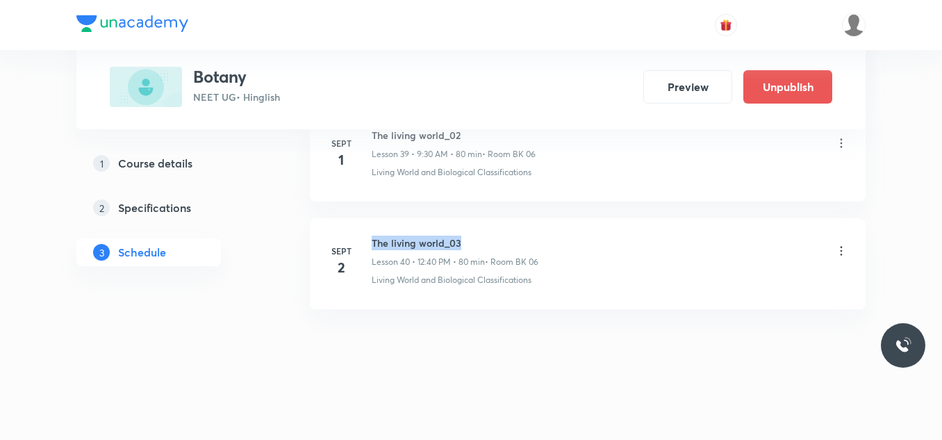
drag, startPoint x: 371, startPoint y: 238, endPoint x: 488, endPoint y: 231, distance: 117.6
click at [488, 231] on li "[DATE] The living world_03 Lesson 40 • 12:40 PM • 80 min • Room BK 06 Living Wo…" at bounding box center [588, 263] width 556 height 91
copy h6 "The living world_03"
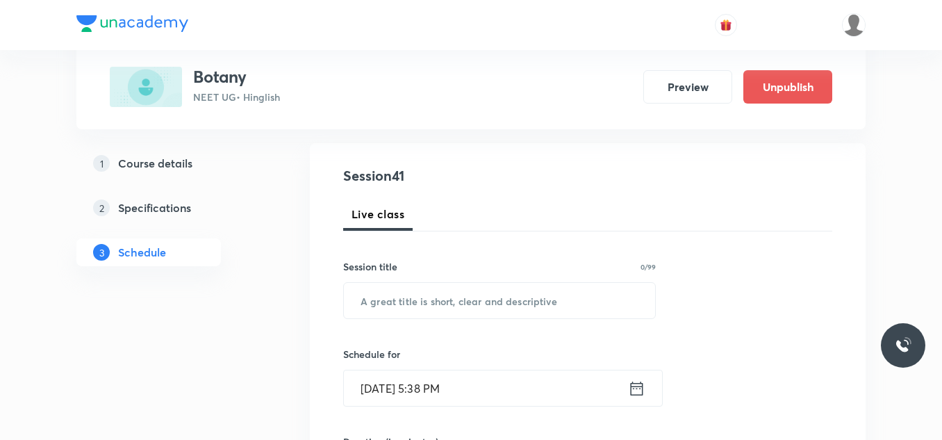
scroll to position [139, 0]
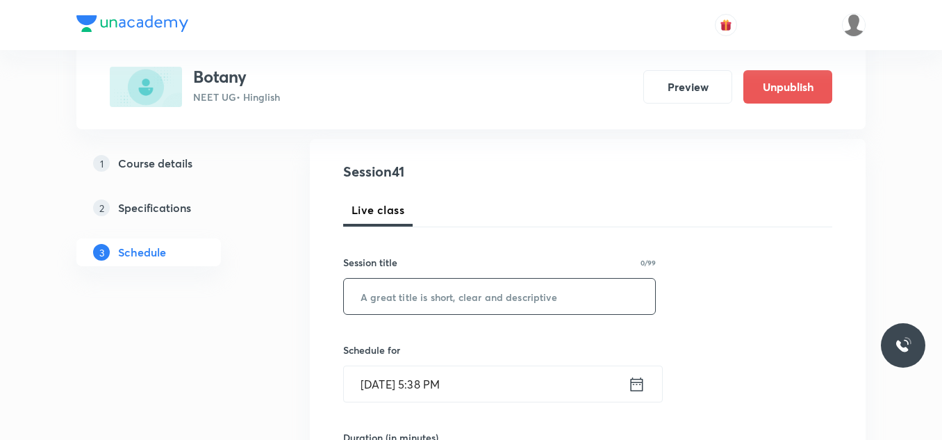
click at [406, 290] on input "text" at bounding box center [499, 296] width 311 height 35
paste input "The living world_03"
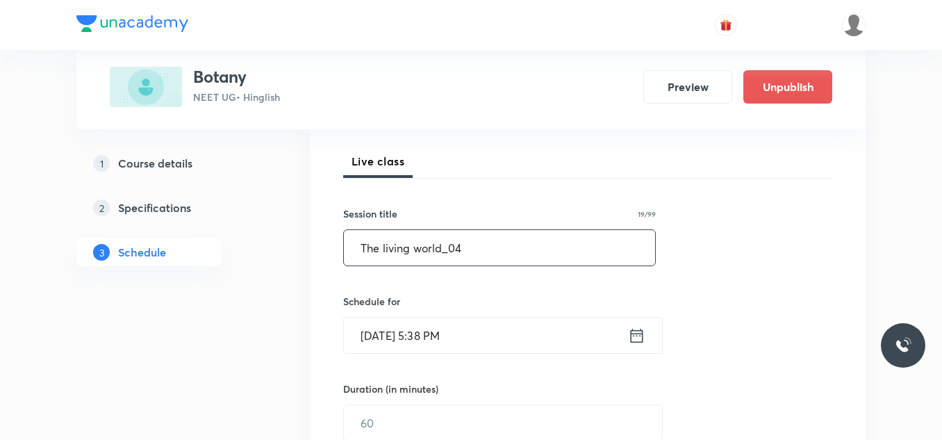
scroll to position [208, 0]
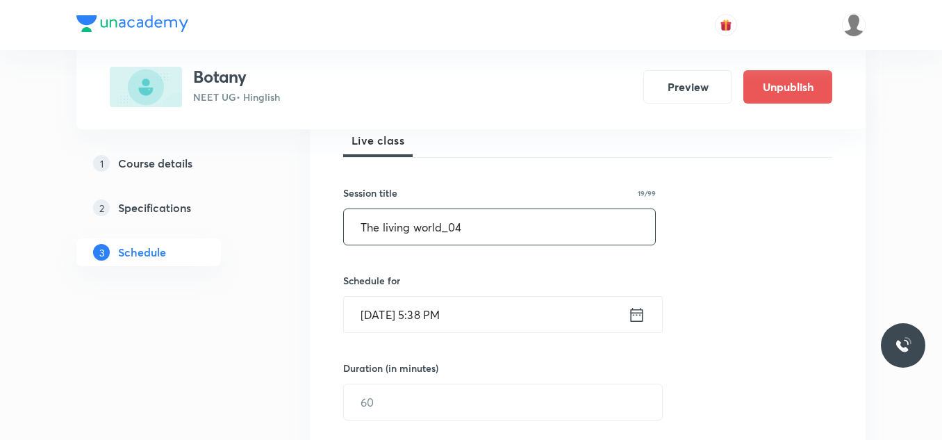
type input "The living world_04"
click at [429, 312] on input "[DATE] 5:38 PM" at bounding box center [486, 314] width 284 height 35
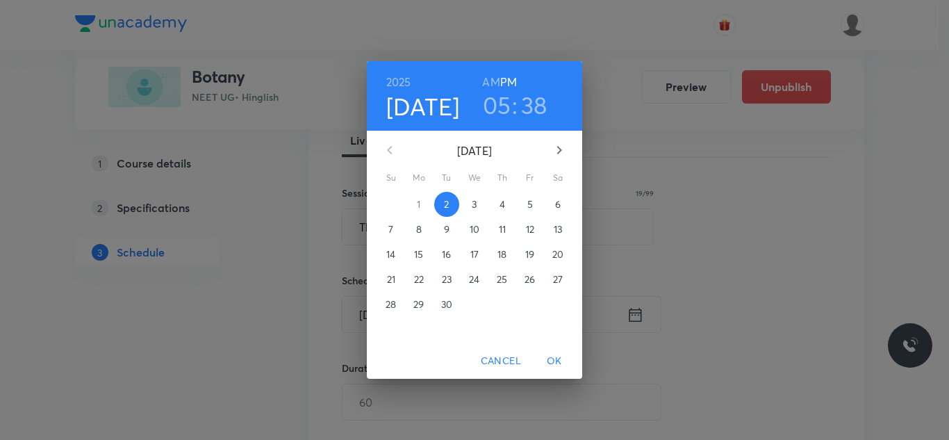
click at [474, 206] on p "3" at bounding box center [474, 204] width 5 height 14
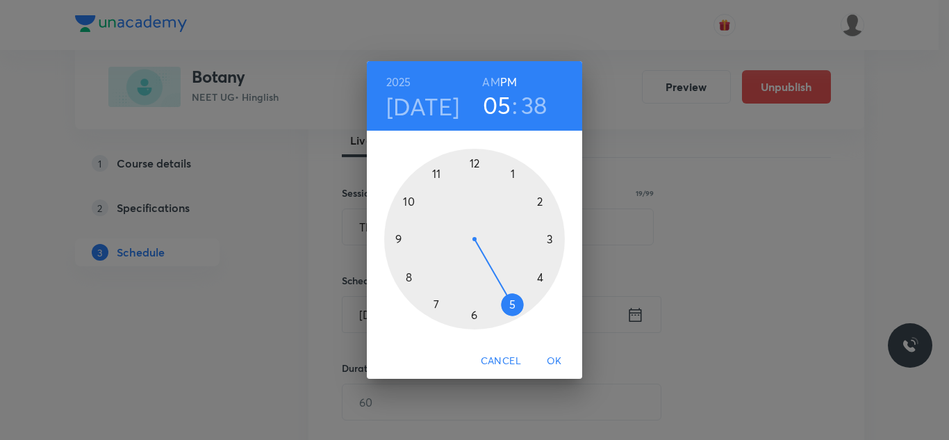
click at [411, 278] on div at bounding box center [474, 239] width 181 height 181
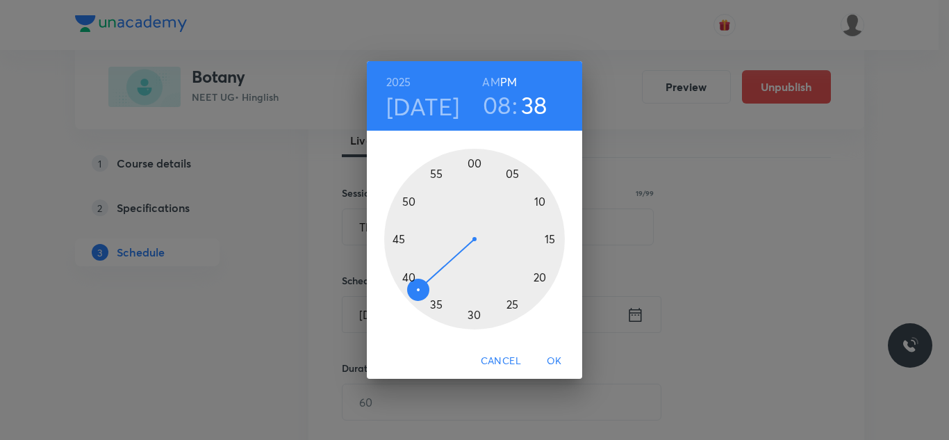
click at [492, 83] on h6 "AM" at bounding box center [490, 81] width 17 height 19
click at [473, 166] on div at bounding box center [474, 239] width 181 height 181
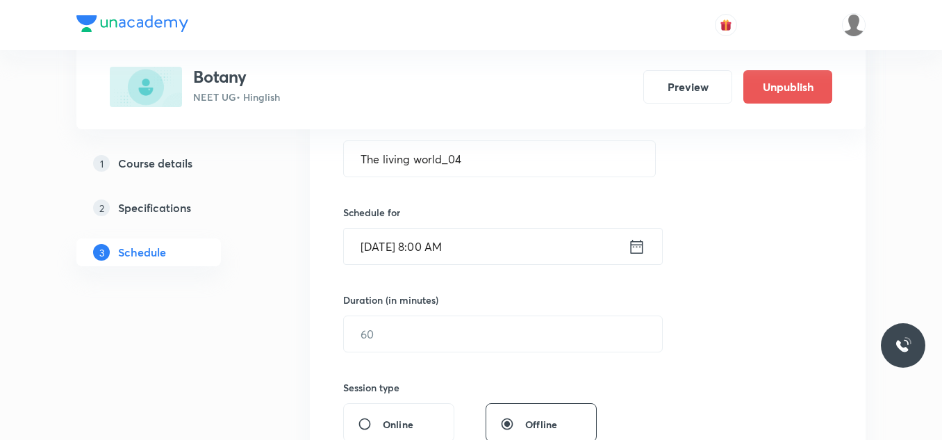
scroll to position [278, 0]
click at [480, 261] on input "Sept 3, 2025, 8:00 AM" at bounding box center [486, 244] width 284 height 35
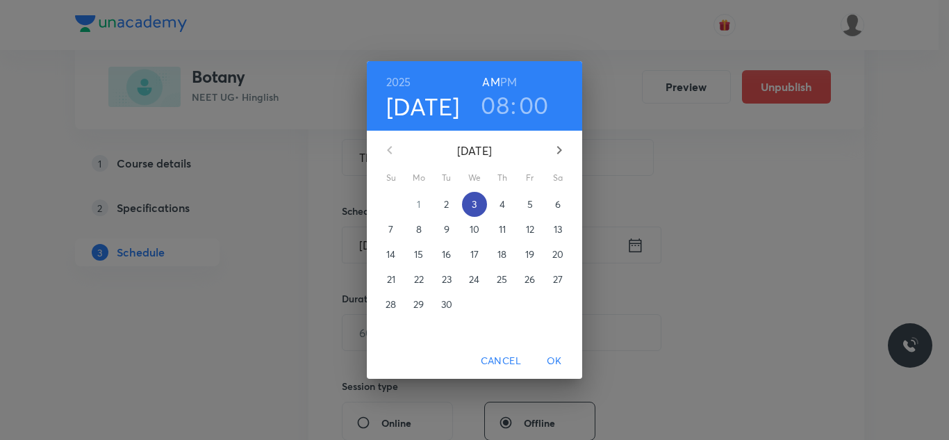
click at [476, 208] on p "3" at bounding box center [474, 204] width 5 height 14
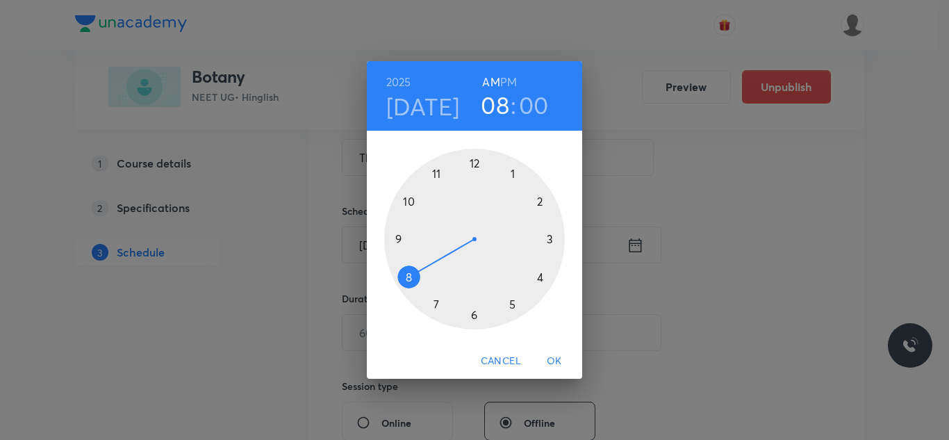
click at [412, 270] on div at bounding box center [474, 239] width 181 height 181
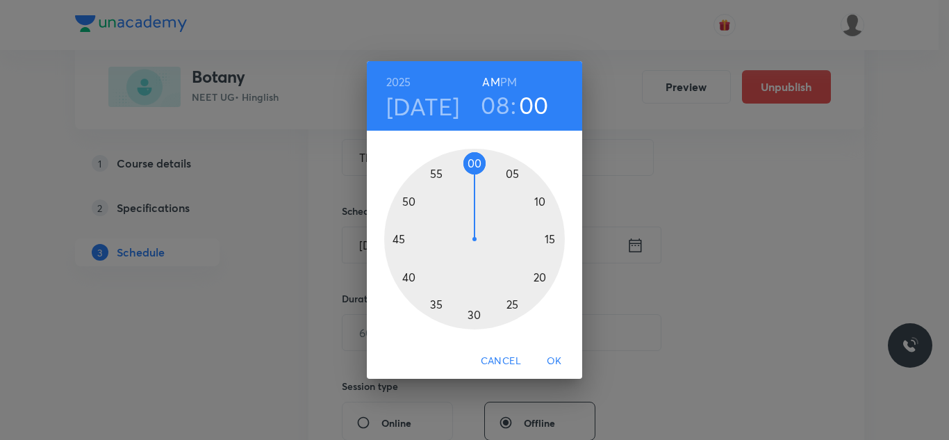
click at [473, 165] on div at bounding box center [474, 239] width 181 height 181
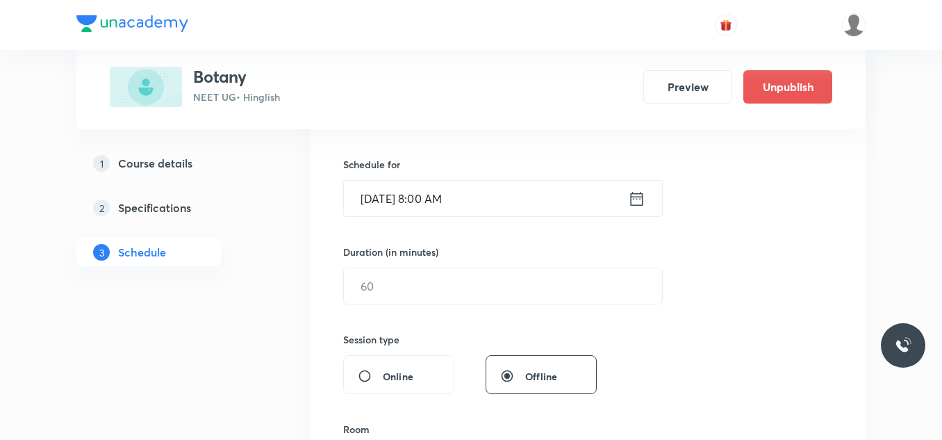
scroll to position [347, 0]
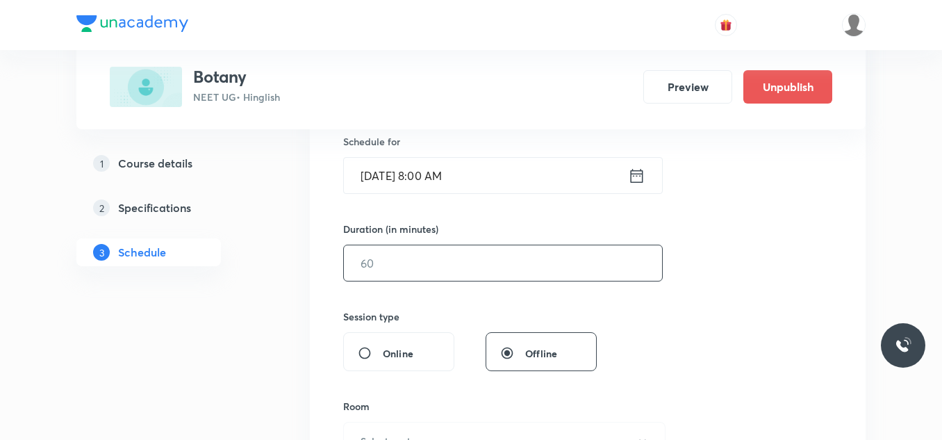
click at [460, 271] on input "text" at bounding box center [503, 262] width 318 height 35
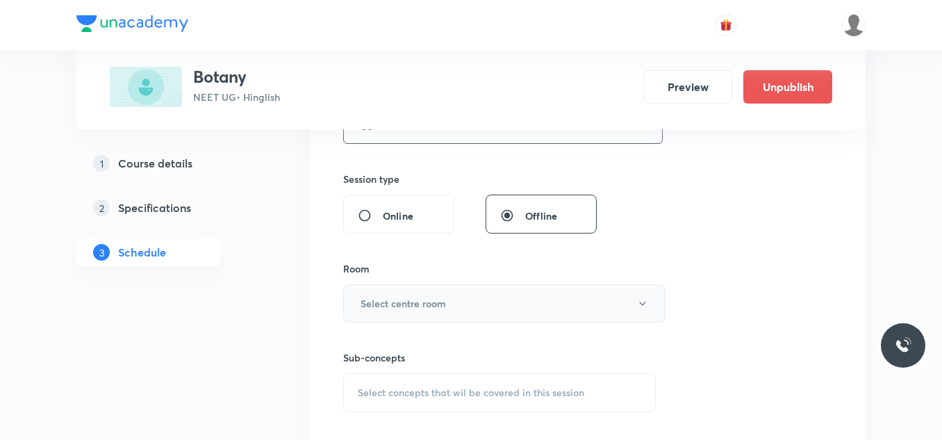
scroll to position [486, 0]
type input "80"
click at [385, 296] on h6 "Select centre room" at bounding box center [403, 302] width 85 height 15
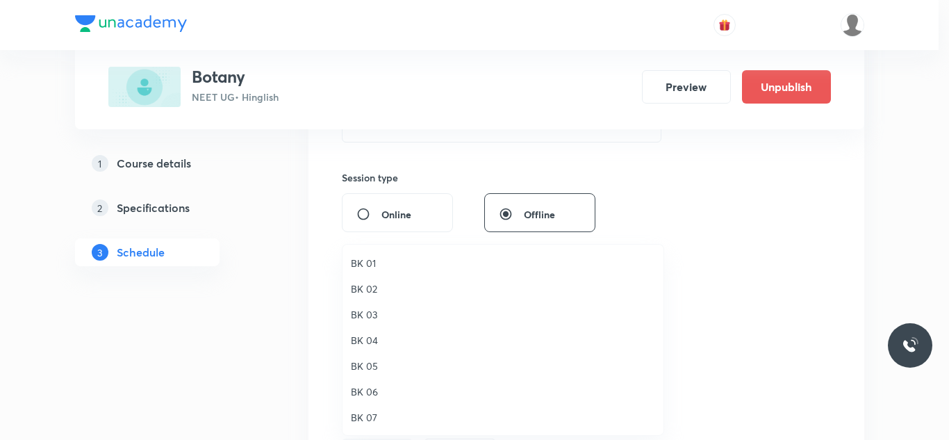
drag, startPoint x: 373, startPoint y: 395, endPoint x: 386, endPoint y: 375, distance: 23.7
click at [374, 396] on span "BK 06" at bounding box center [503, 391] width 304 height 15
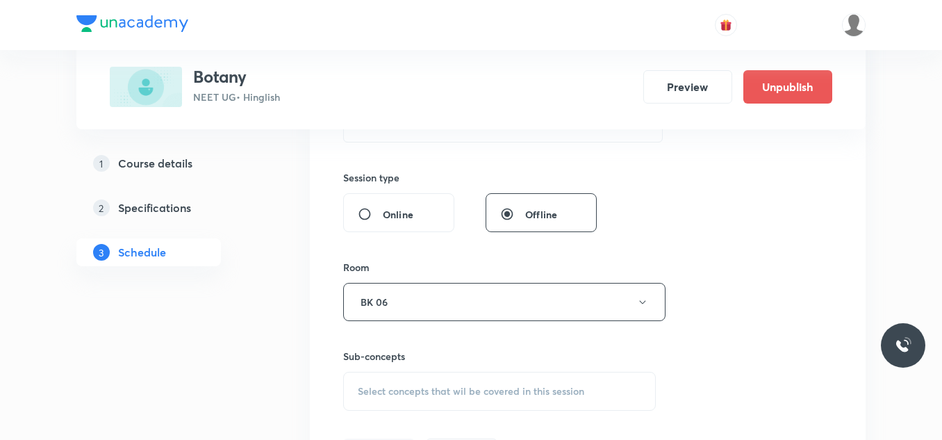
scroll to position [556, 0]
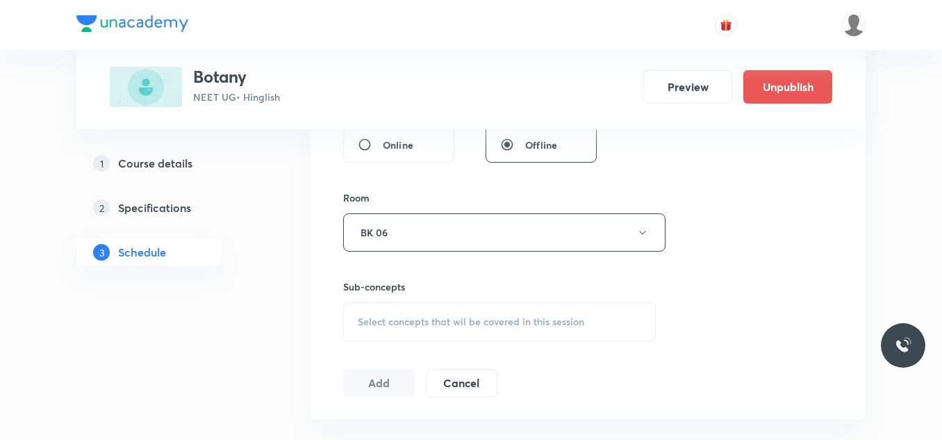
click at [377, 324] on span "Select concepts that wil be covered in this session" at bounding box center [471, 321] width 226 height 11
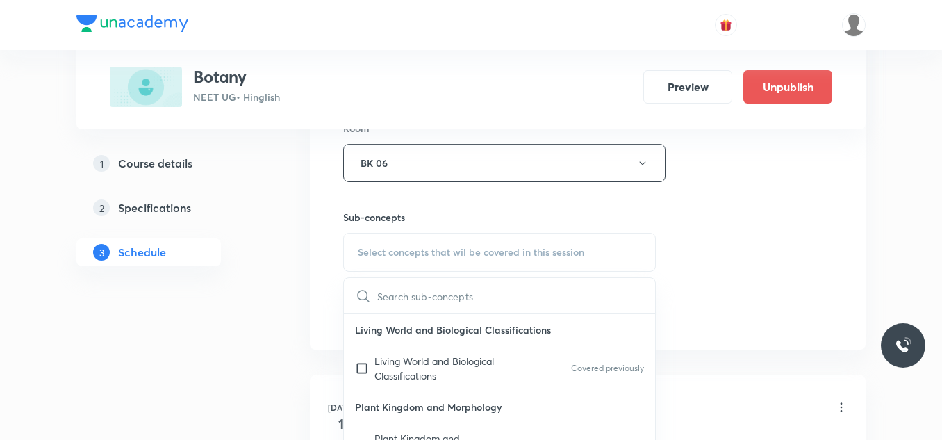
drag, startPoint x: 381, startPoint y: 372, endPoint x: 521, endPoint y: 299, distance: 157.8
click at [384, 370] on p "Living World and Biological Classifications" at bounding box center [444, 368] width 140 height 29
checkbox input "true"
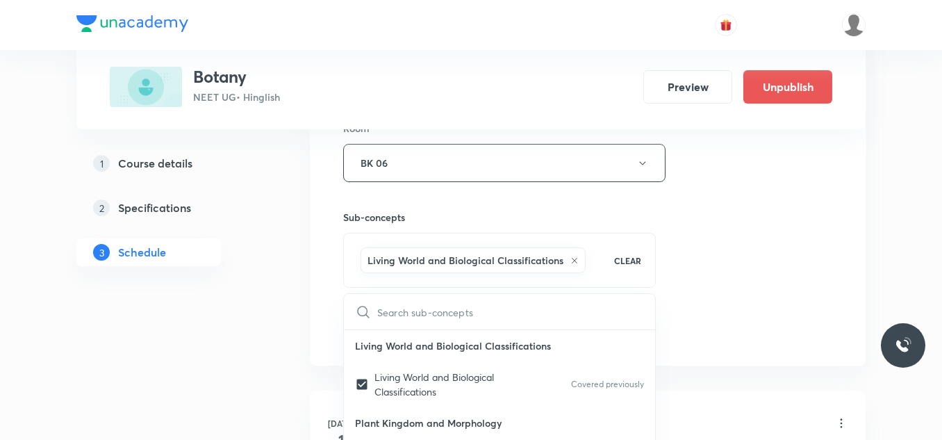
drag, startPoint x: 687, startPoint y: 258, endPoint x: 625, endPoint y: 258, distance: 61.8
click at [686, 258] on div "Session 41 Live class Session title 19/99 The living world_04 ​ Schedule for Se…" at bounding box center [587, 9] width 489 height 668
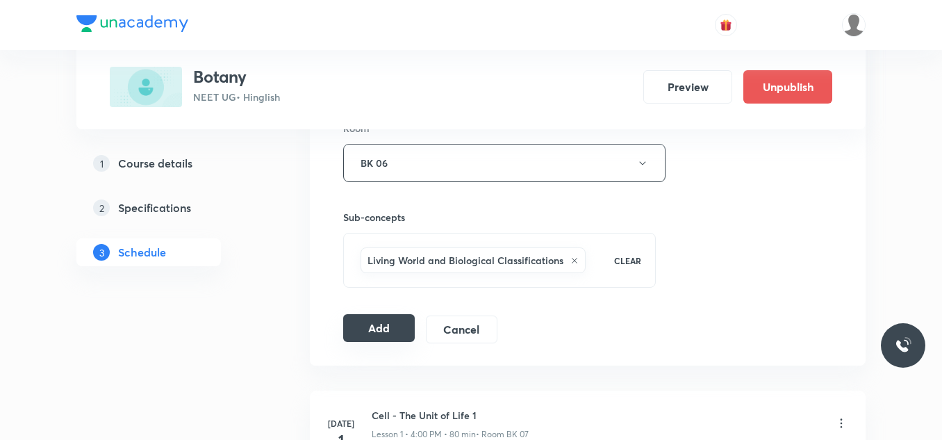
click at [401, 322] on button "Add" at bounding box center [379, 328] width 72 height 28
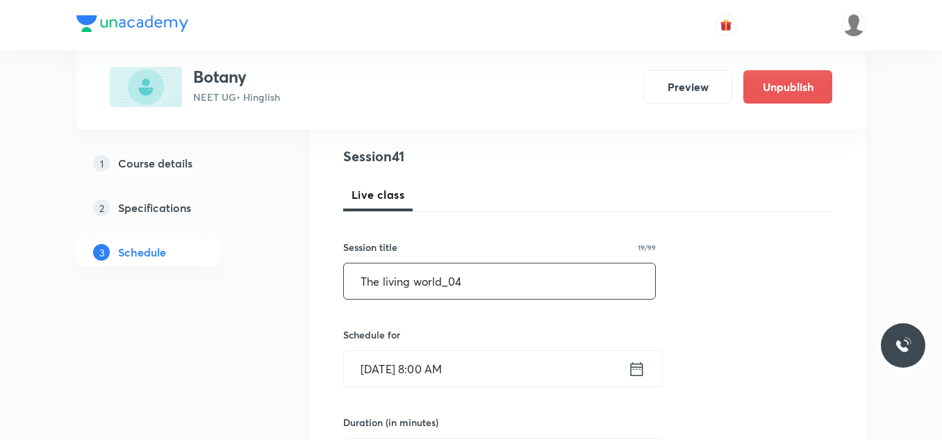
scroll to position [0, 0]
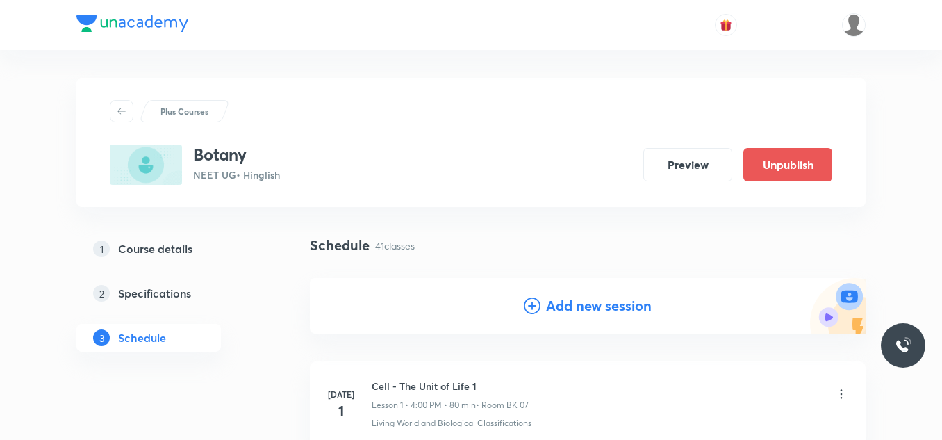
click at [574, 302] on h4 "Add new session" at bounding box center [599, 305] width 106 height 21
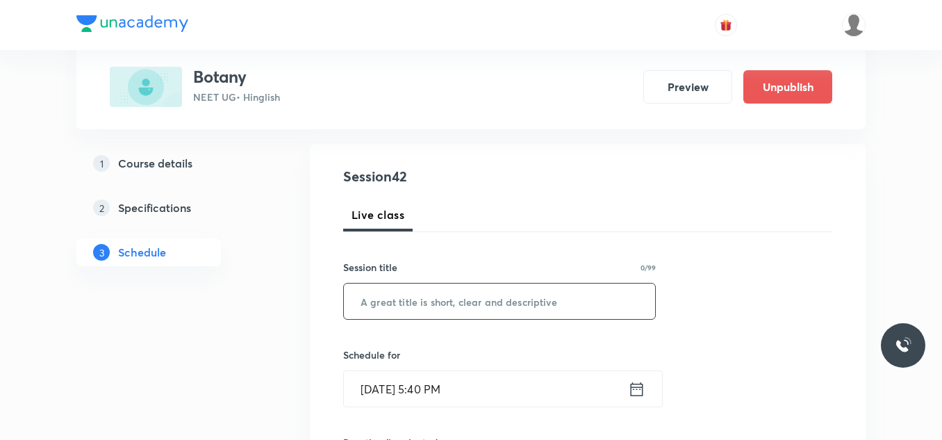
scroll to position [139, 0]
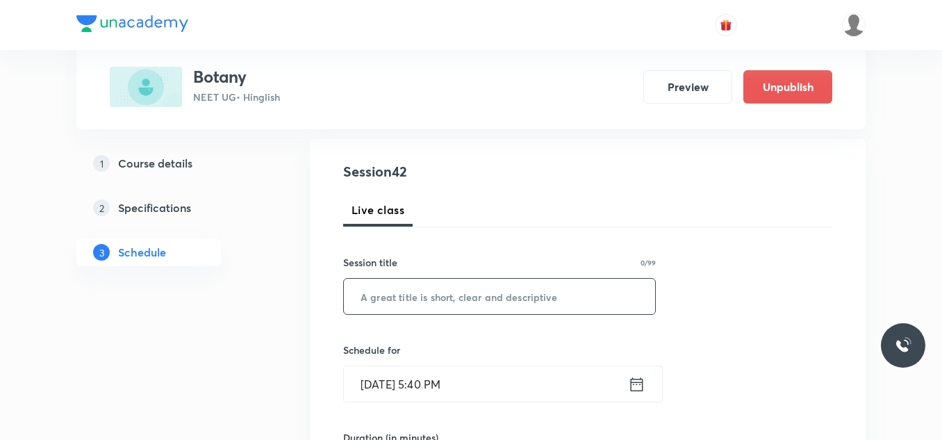
click at [392, 301] on input "text" at bounding box center [499, 296] width 311 height 35
paste input "The living world_03"
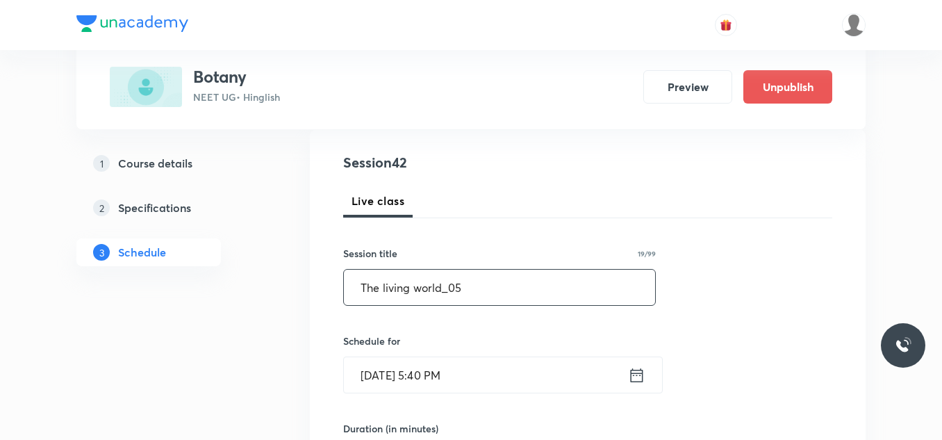
scroll to position [278, 0]
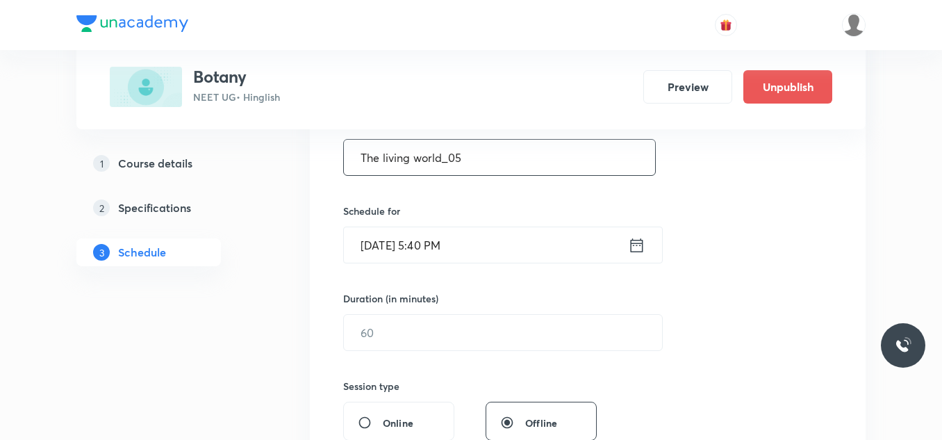
type input "The living world_05"
click at [501, 249] on input "Sept 2, 2025, 5:40 PM" at bounding box center [486, 244] width 284 height 35
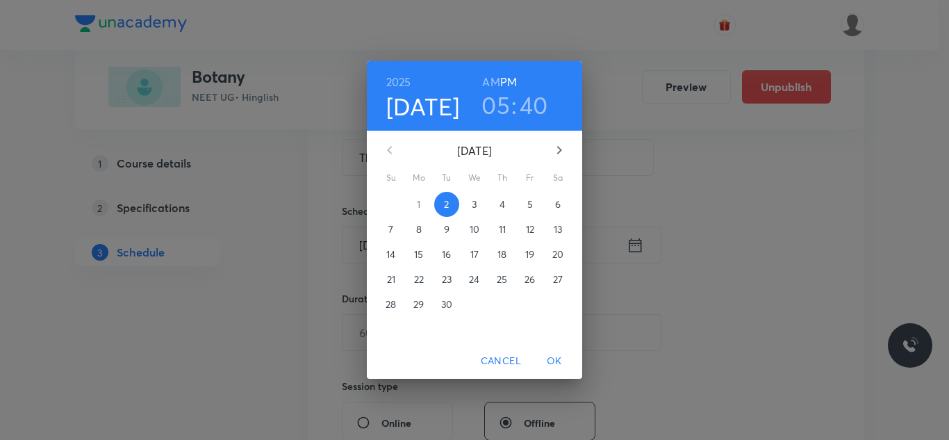
click at [475, 204] on p "3" at bounding box center [474, 204] width 5 height 14
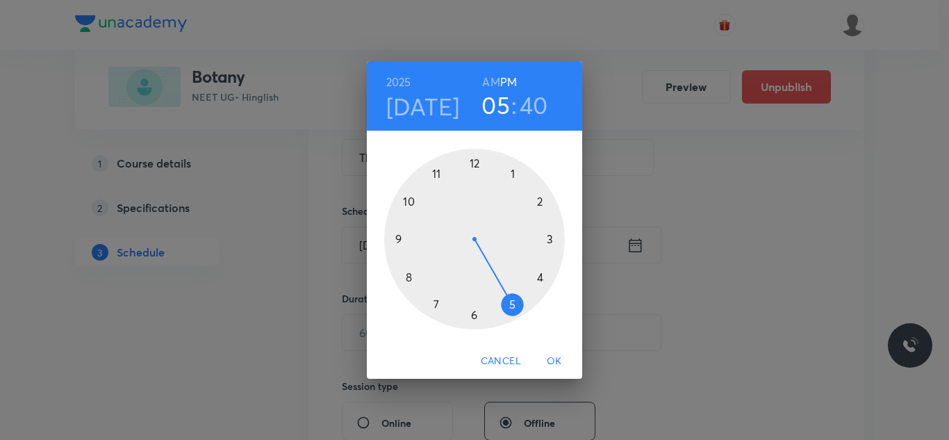
click at [537, 203] on div at bounding box center [474, 239] width 181 height 181
click at [473, 315] on div at bounding box center [474, 239] width 181 height 181
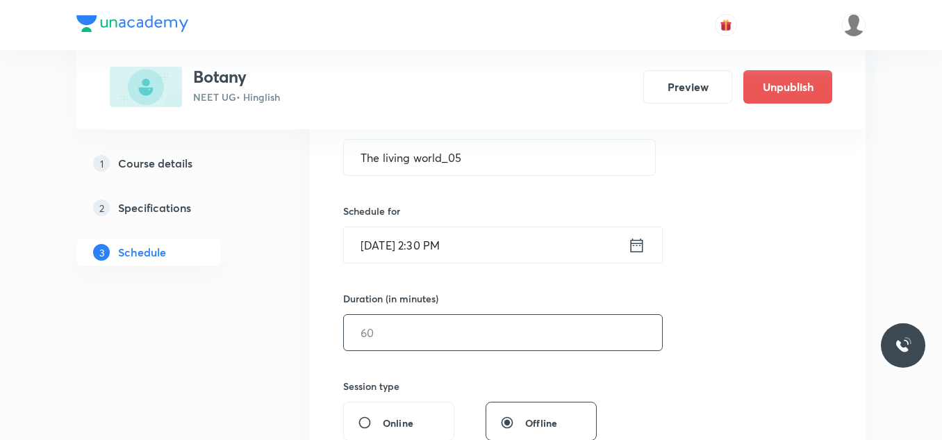
click at [415, 332] on input "text" at bounding box center [503, 332] width 318 height 35
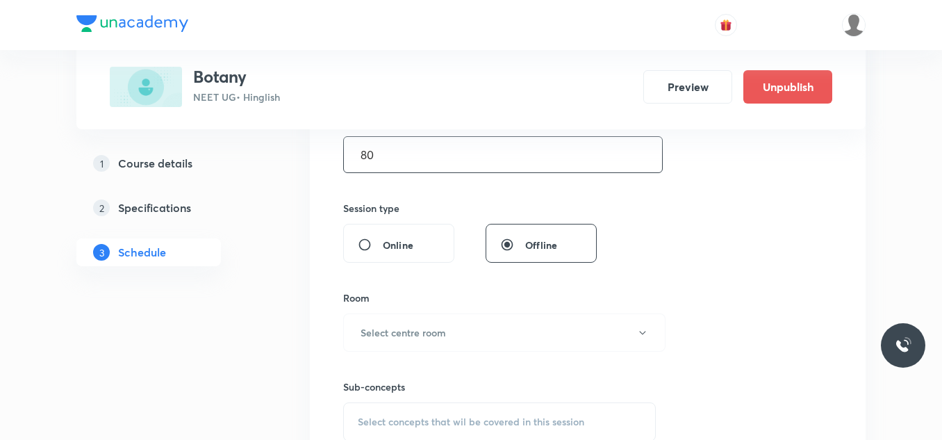
scroll to position [486, 0]
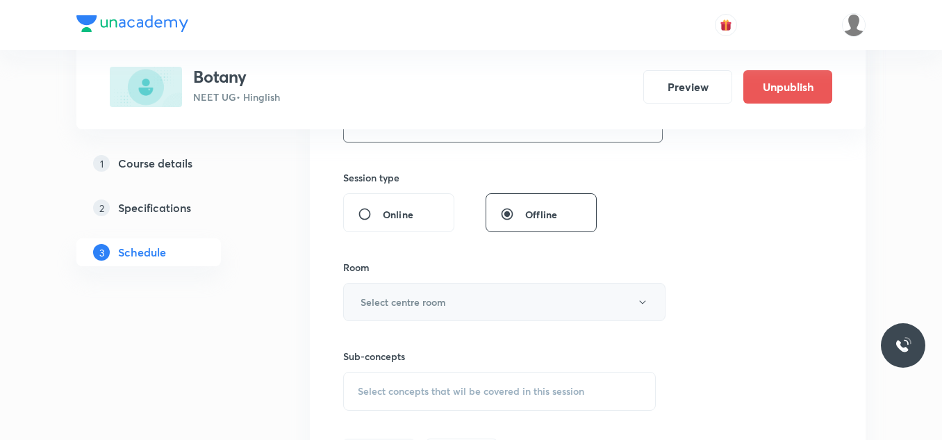
type input "80"
click at [428, 297] on h6 "Select centre room" at bounding box center [403, 302] width 85 height 15
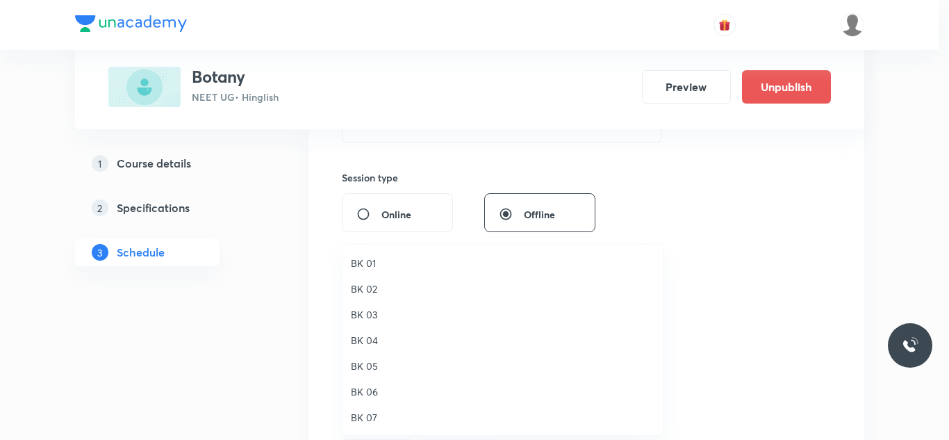
click at [377, 386] on span "BK 06" at bounding box center [503, 391] width 304 height 15
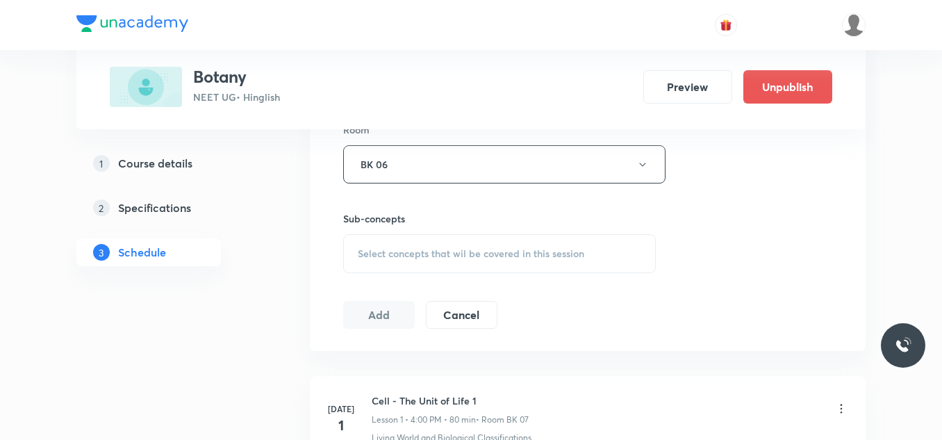
scroll to position [625, 0]
click at [454, 252] on span "Select concepts that wil be covered in this session" at bounding box center [471, 252] width 226 height 11
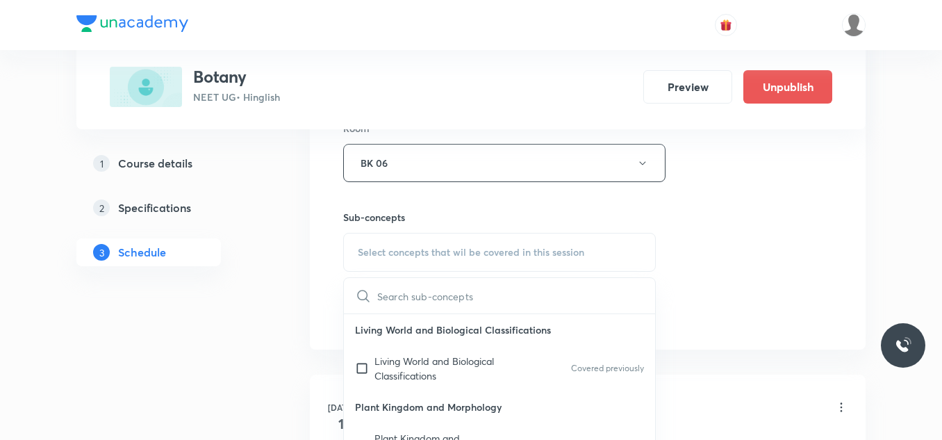
drag, startPoint x: 386, startPoint y: 360, endPoint x: 422, endPoint y: 336, distance: 43.7
click at [389, 359] on p "Living World and Biological Classifications" at bounding box center [444, 368] width 140 height 29
checkbox input "true"
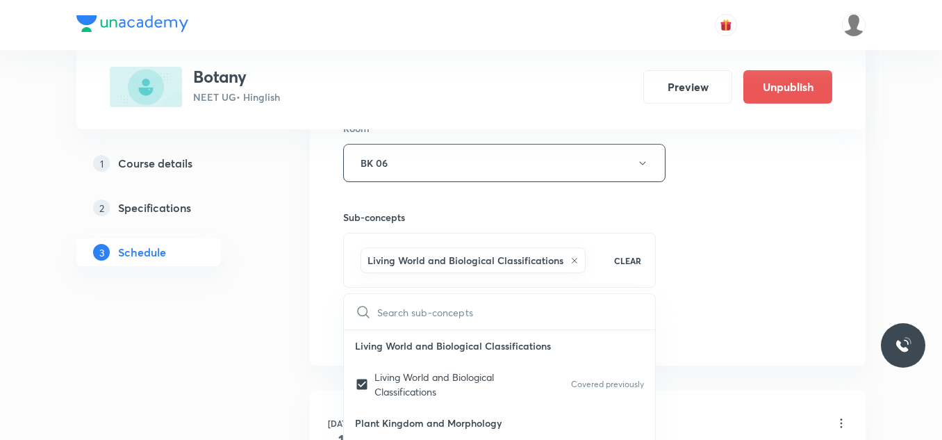
drag, startPoint x: 737, startPoint y: 199, endPoint x: 720, endPoint y: 203, distance: 17.2
click at [725, 203] on div "Session 42 Live class Session title 19/99 The living world_05 ​ Schedule for Se…" at bounding box center [587, 9] width 489 height 668
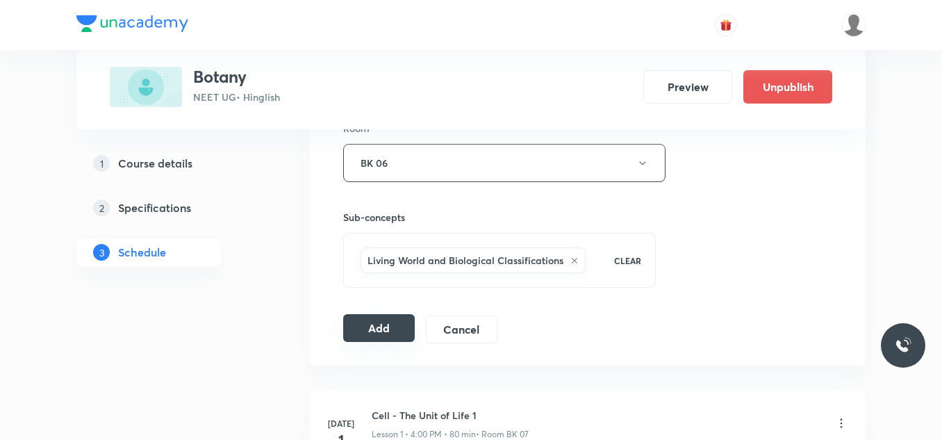
click at [363, 320] on button "Add" at bounding box center [379, 328] width 72 height 28
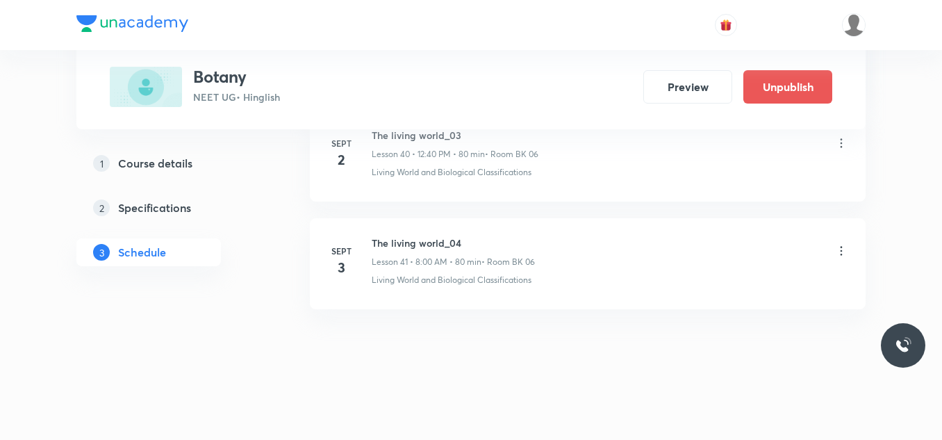
scroll to position [4450, 0]
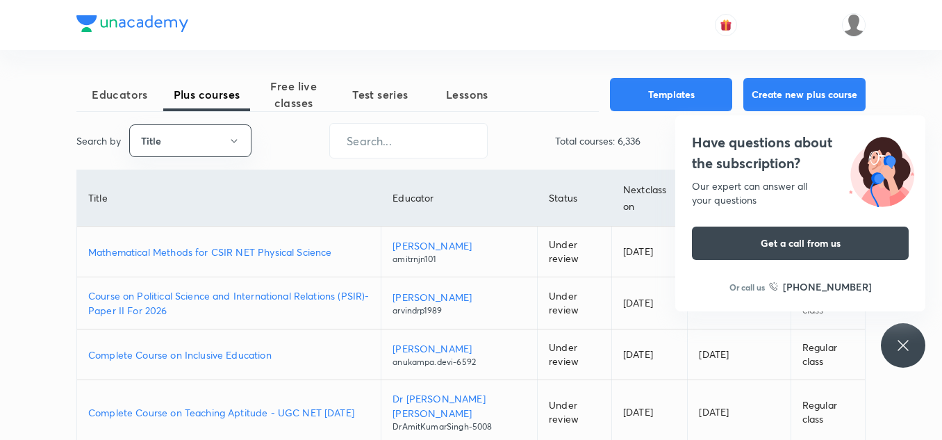
click at [258, 260] on td "Mathematical Methods for CSIR NET Physical Science" at bounding box center [229, 251] width 304 height 51
click at [263, 251] on p "Mathematical Methods for CSIR NET Physical Science" at bounding box center [228, 252] width 281 height 15
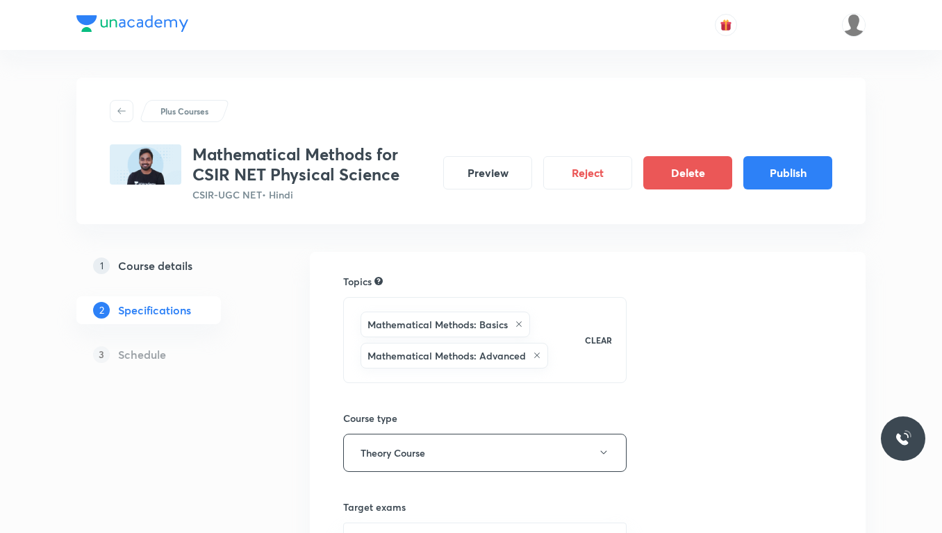
drag, startPoint x: 347, startPoint y: 65, endPoint x: 650, endPoint y: 70, distance: 302.9
click at [637, 68] on div "Plus Courses Mathematical Methods for CSIR NET Physical Science CSIR-UGC NET • …" at bounding box center [470, 436] width 789 height 773
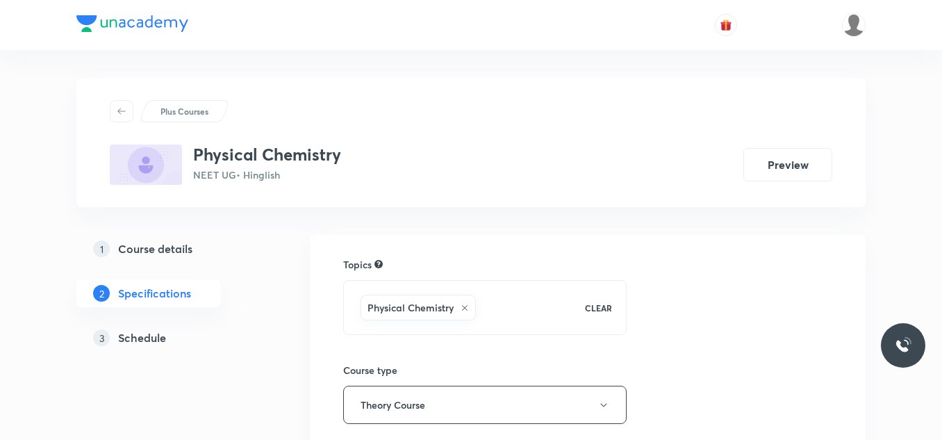
click at [144, 337] on h5 "Schedule" at bounding box center [142, 337] width 48 height 17
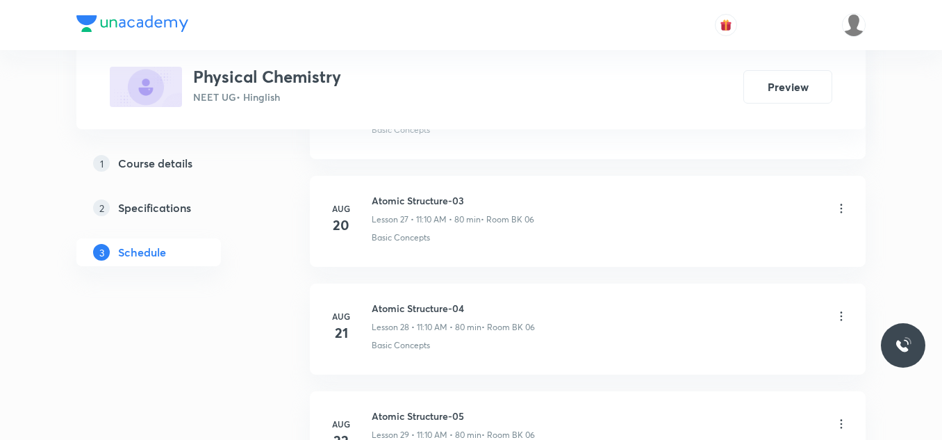
scroll to position [4765, 0]
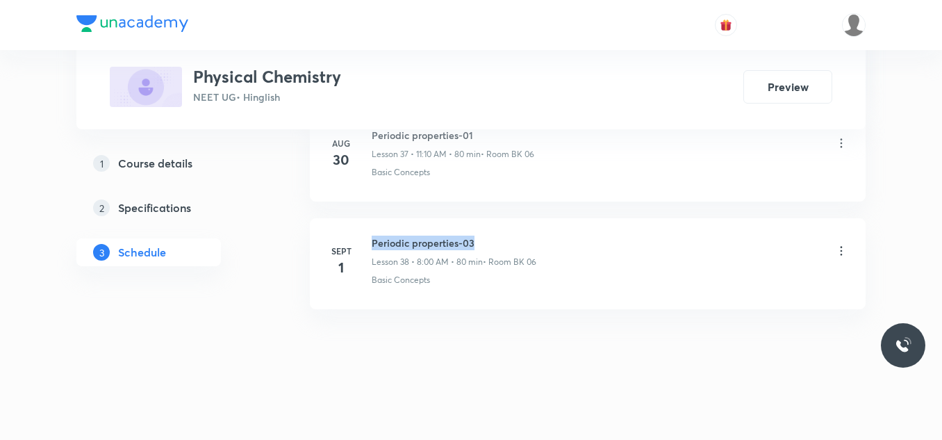
drag, startPoint x: 367, startPoint y: 239, endPoint x: 491, endPoint y: 232, distance: 124.5
click at [490, 232] on li "[DATE] Periodic properties-03 Lesson 38 • 8:00 AM • 80 min • Room BK 06 Basic C…" at bounding box center [588, 263] width 556 height 91
copy h6 "Periodic properties-03"
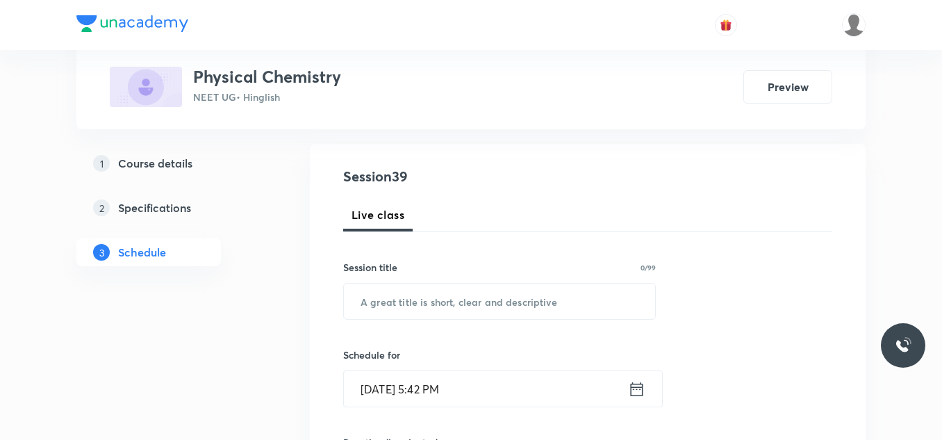
scroll to position [139, 0]
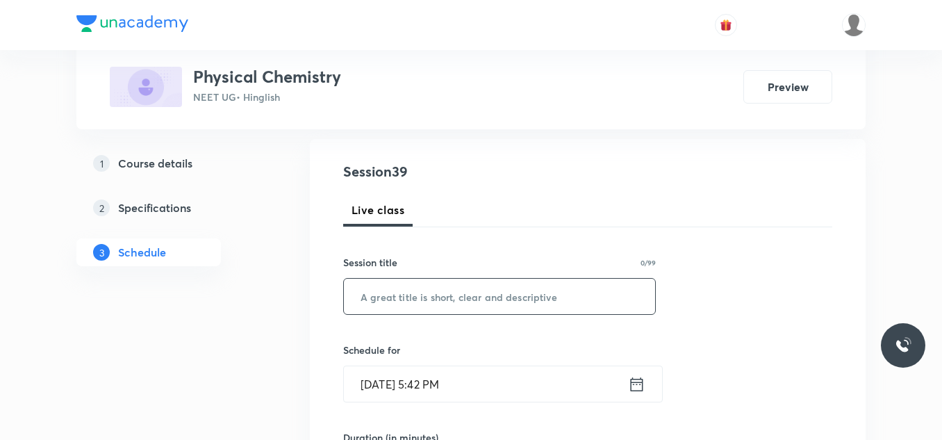
click at [518, 291] on input "text" at bounding box center [499, 296] width 311 height 35
paste input "Periodic properties-03"
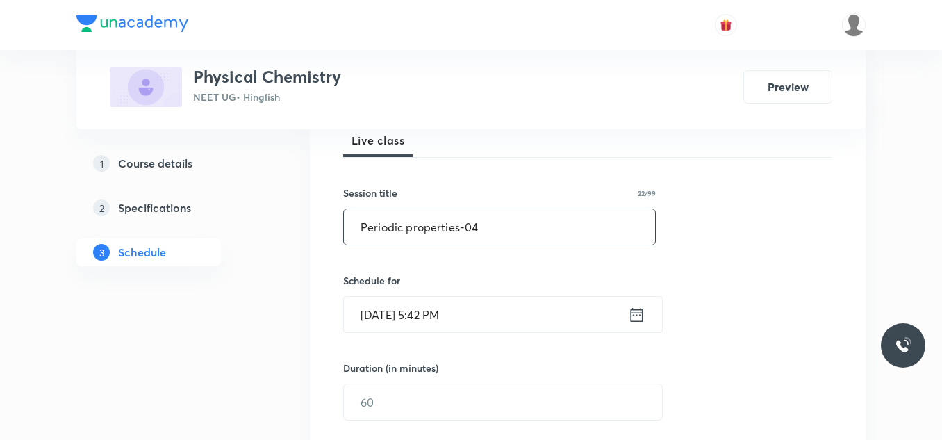
type input "Periodic properties-04"
click at [491, 307] on input "[DATE] 5:42 PM" at bounding box center [486, 314] width 284 height 35
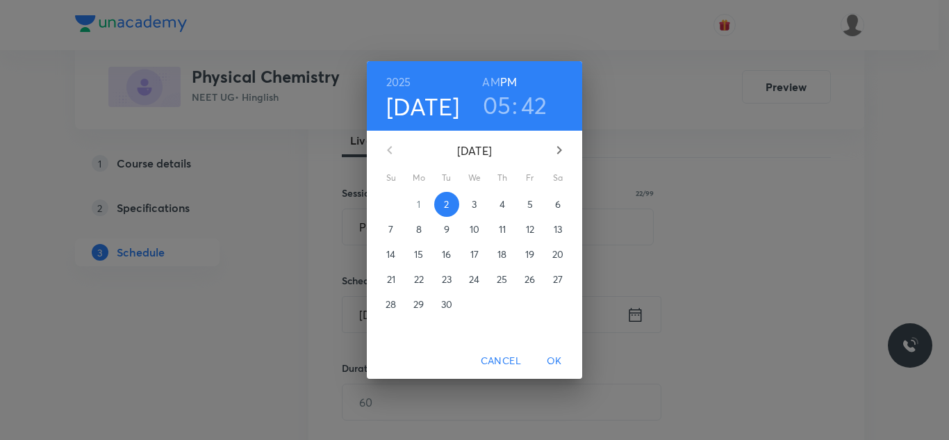
click at [469, 206] on span "3" at bounding box center [474, 204] width 25 height 14
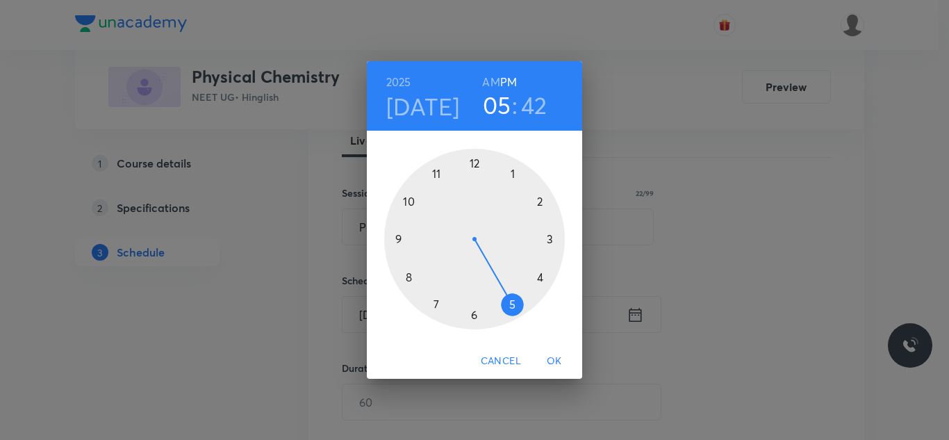
click at [401, 238] on div at bounding box center [474, 239] width 181 height 181
click at [487, 81] on h6 "AM" at bounding box center [490, 81] width 17 height 19
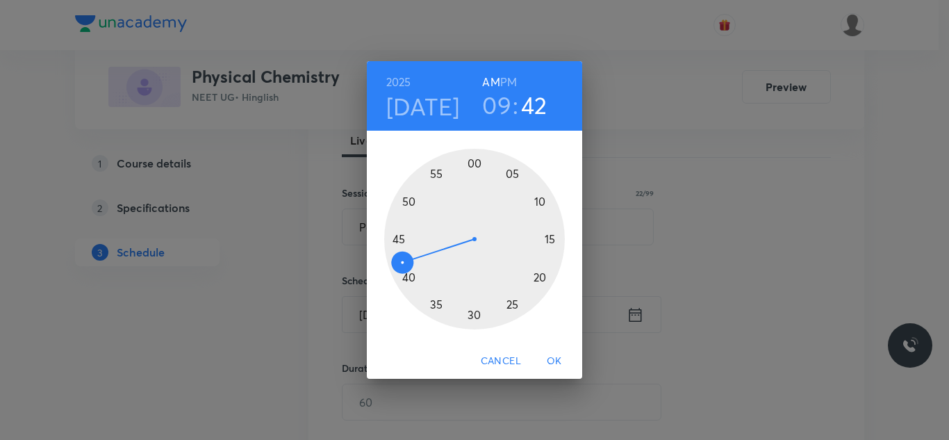
click at [472, 313] on div at bounding box center [474, 239] width 181 height 181
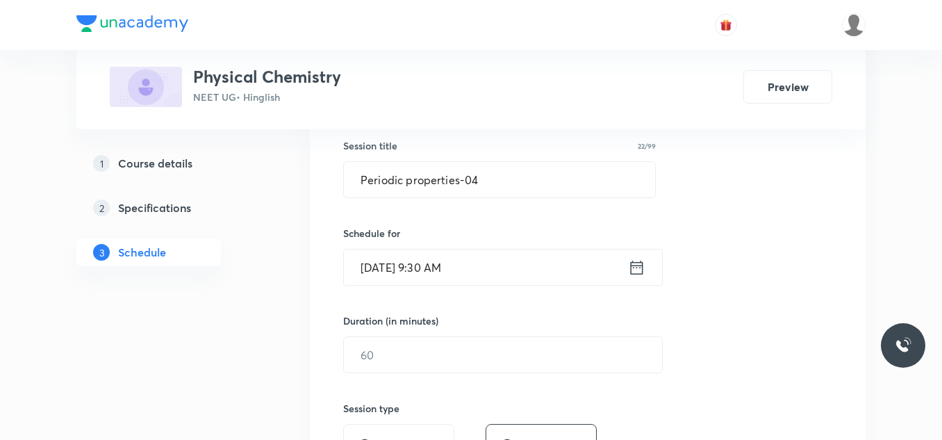
scroll to position [278, 0]
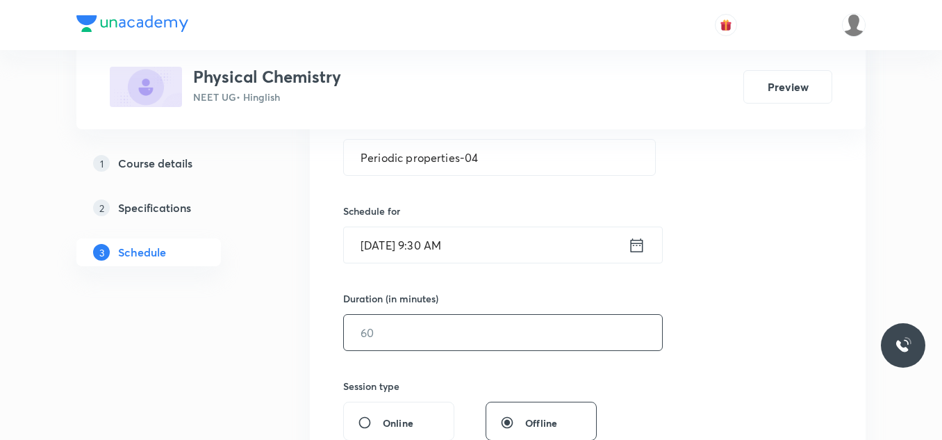
click at [427, 340] on input "text" at bounding box center [503, 332] width 318 height 35
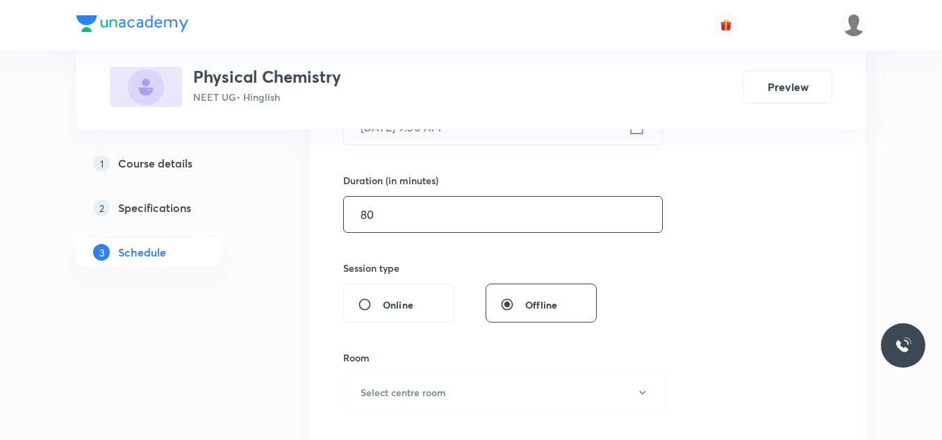
scroll to position [417, 0]
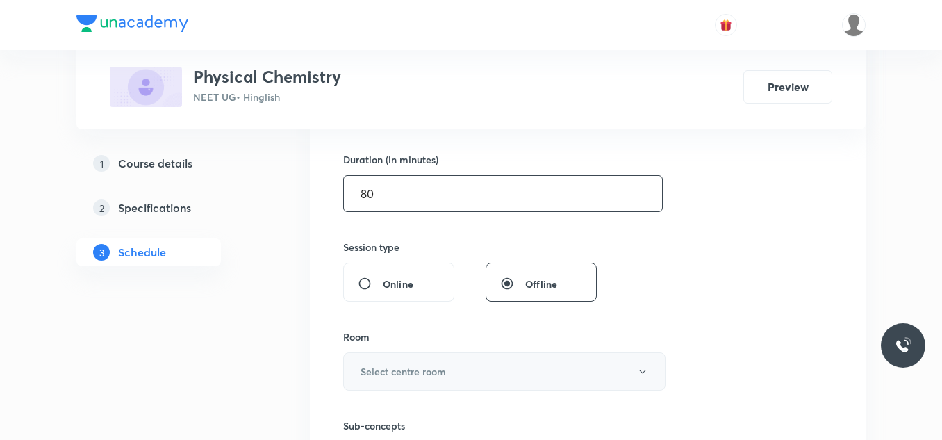
type input "80"
click at [422, 379] on button "Select centre room" at bounding box center [504, 371] width 322 height 38
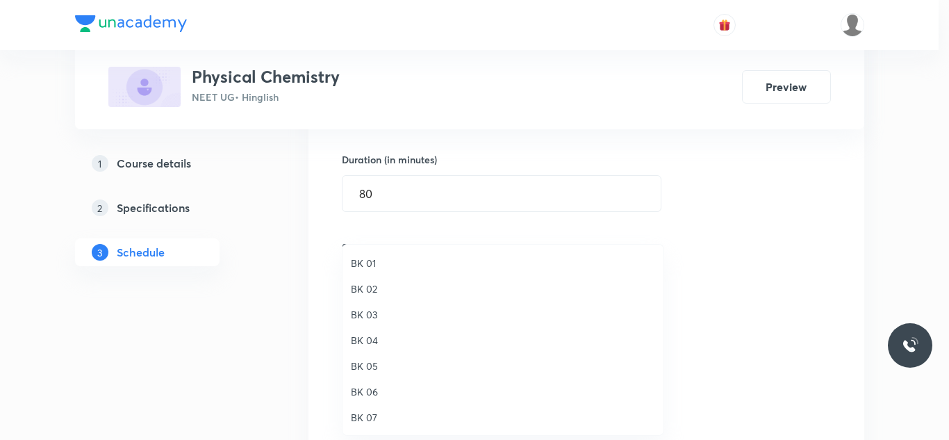
click at [364, 393] on span "BK 06" at bounding box center [503, 391] width 304 height 15
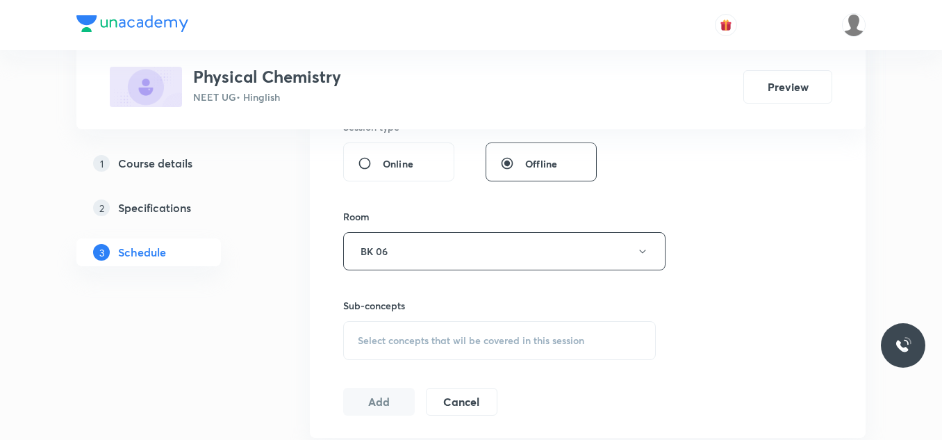
scroll to position [556, 0]
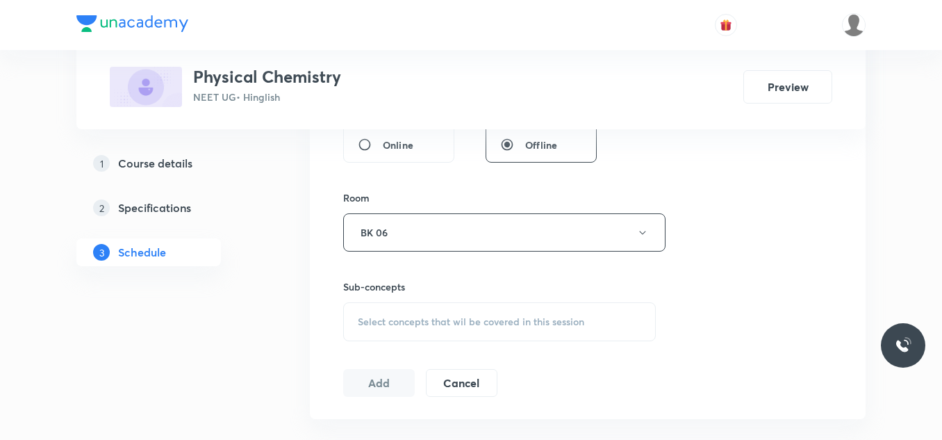
click at [427, 329] on div "Select concepts that wil be covered in this session" at bounding box center [499, 321] width 313 height 39
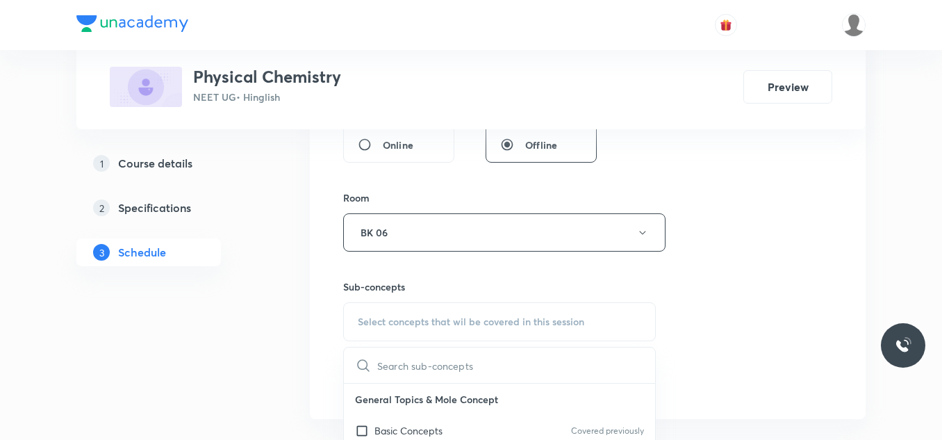
scroll to position [625, 0]
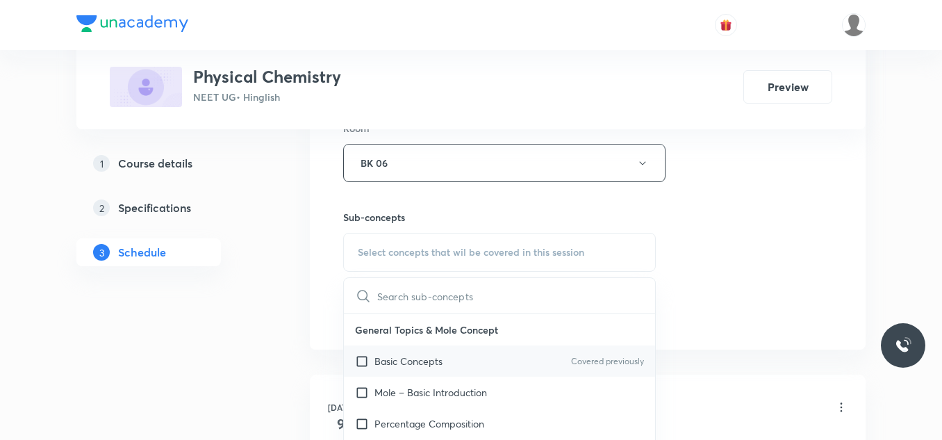
click at [417, 361] on p "Basic Concepts" at bounding box center [408, 361] width 68 height 15
checkbox input "true"
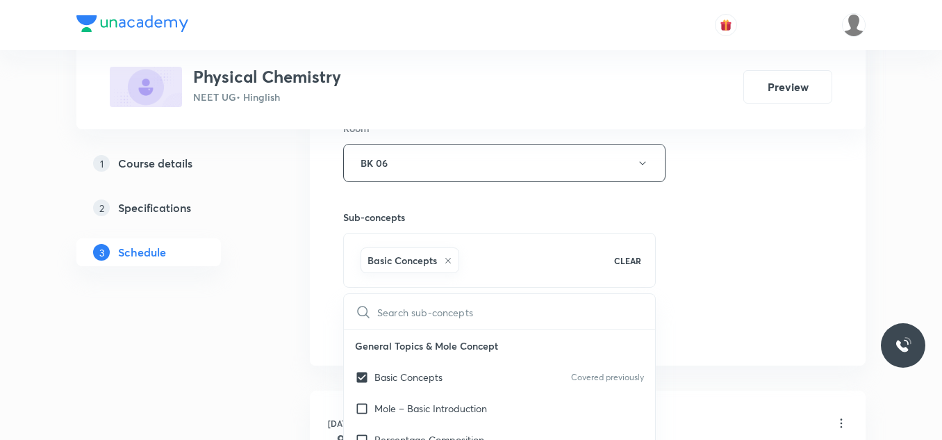
drag, startPoint x: 775, startPoint y: 249, endPoint x: 763, endPoint y: 248, distance: 12.5
click at [775, 248] on div "Session 39 Live class Session title 22/99 Periodic properties-04 ​ Schedule for…" at bounding box center [587, 9] width 489 height 668
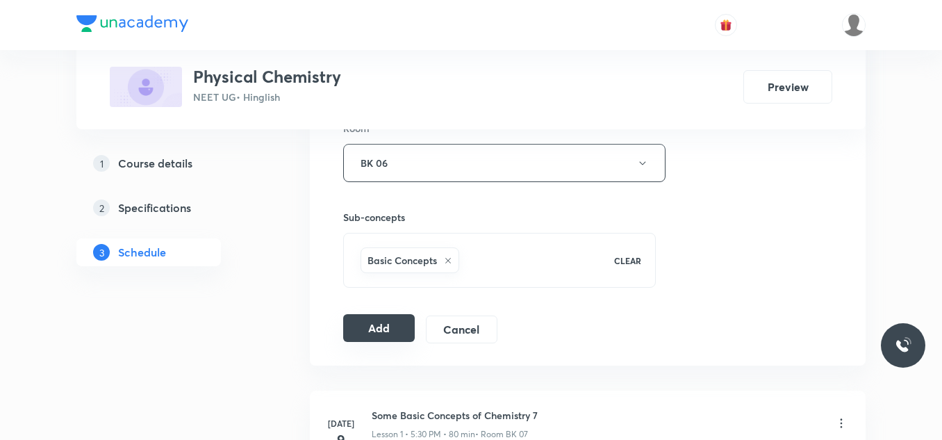
click at [377, 324] on button "Add" at bounding box center [379, 328] width 72 height 28
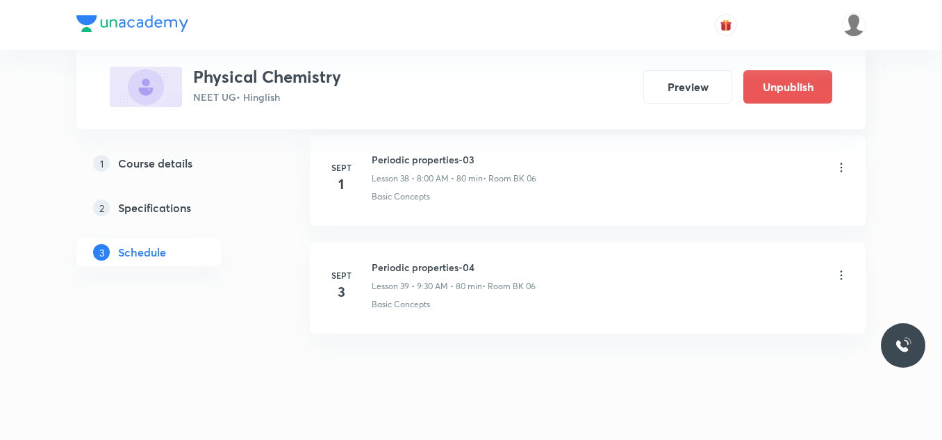
scroll to position [4235, 0]
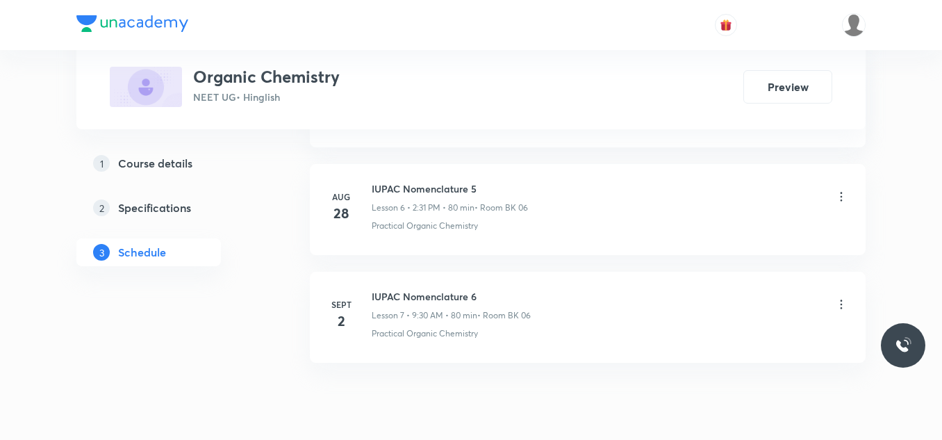
scroll to position [1428, 0]
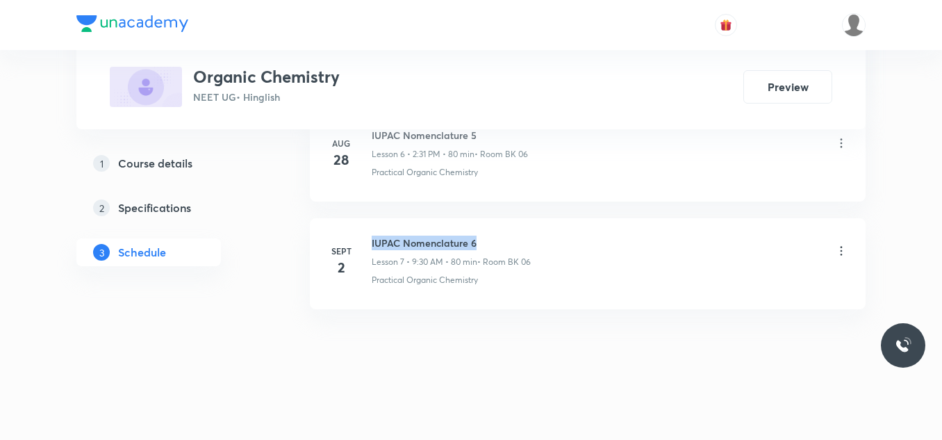
drag, startPoint x: 371, startPoint y: 240, endPoint x: 486, endPoint y: 224, distance: 115.6
click at [486, 224] on li "Sept 2 IUPAC Nomenclature 6 Lesson 7 • 9:30 AM • 80 min • Room BK 06 Practical …" at bounding box center [588, 263] width 556 height 91
copy h6 "IUPAC Nomenclature 6"
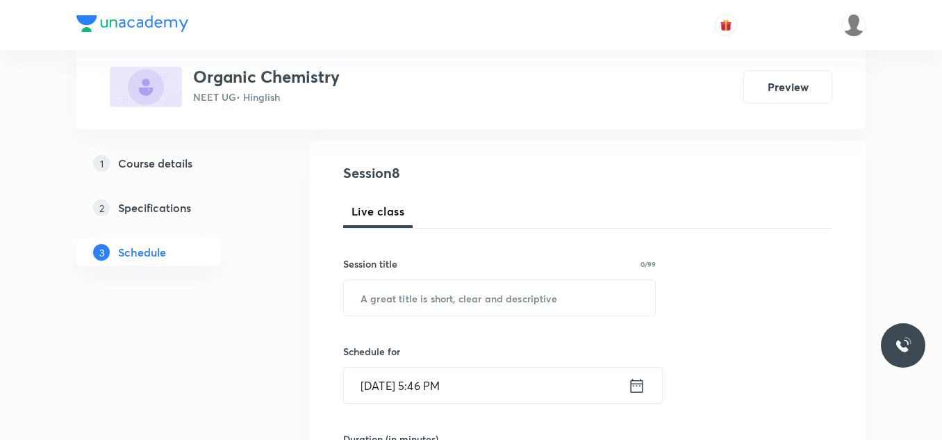
scroll to position [139, 0]
click at [514, 290] on input "text" at bounding box center [499, 296] width 311 height 35
paste input "IUPAC Nomenclature 6"
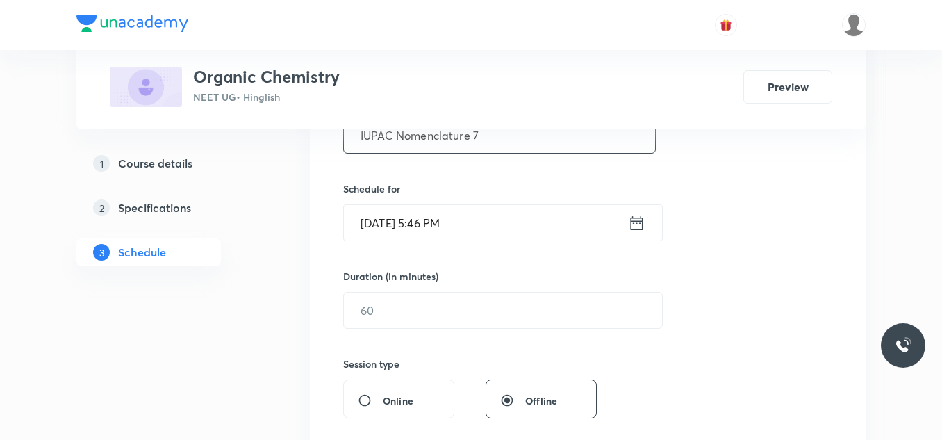
scroll to position [347, 0]
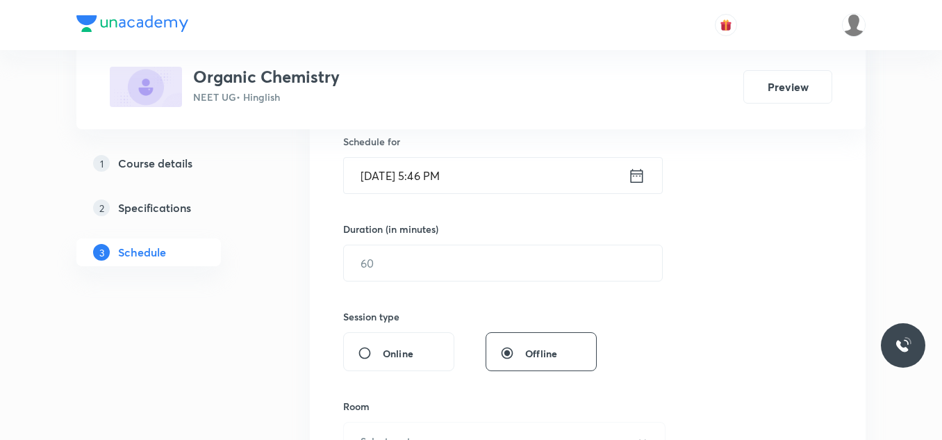
type input "IUPAC Nomenclature 7"
drag, startPoint x: 499, startPoint y: 149, endPoint x: 497, endPoint y: 169, distance: 20.3
click at [499, 163] on div "Schedule for Sept 2, 2025, 5:46 PM ​" at bounding box center [499, 164] width 313 height 60
click at [497, 175] on input "Sept 2, 2025, 5:46 PM" at bounding box center [486, 175] width 284 height 35
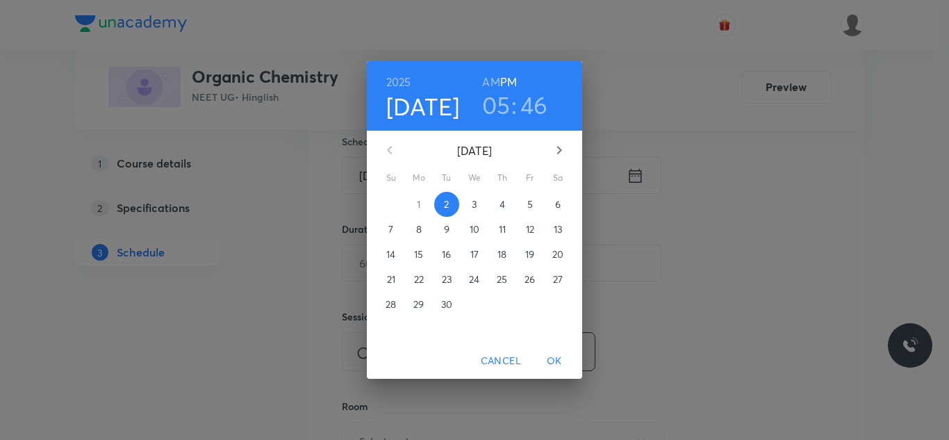
click at [482, 209] on span "3" at bounding box center [474, 204] width 25 height 14
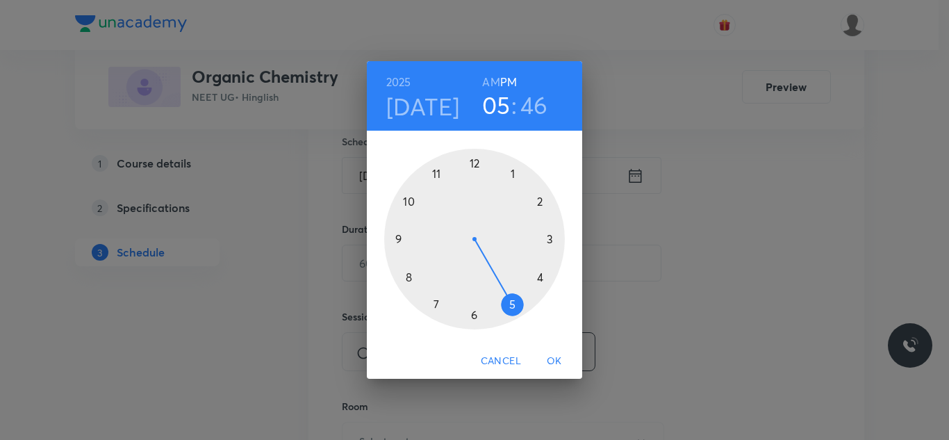
click at [436, 173] on div at bounding box center [474, 239] width 181 height 181
click at [489, 83] on h6 "AM" at bounding box center [490, 81] width 17 height 19
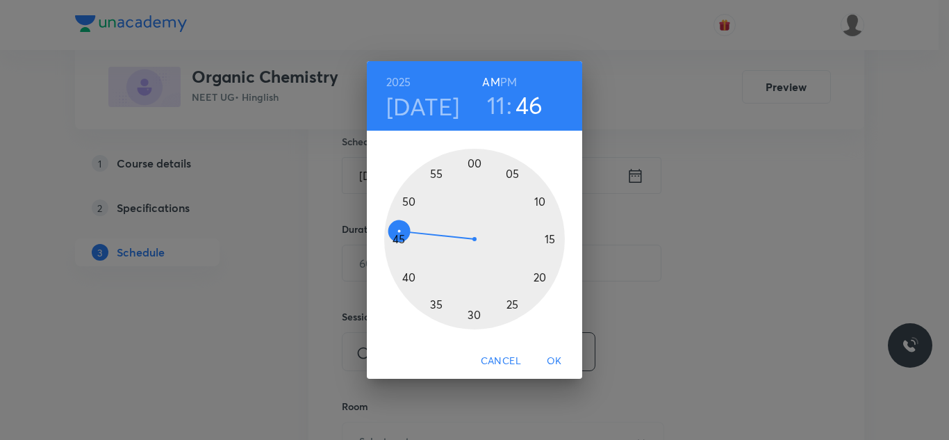
click at [537, 201] on div at bounding box center [474, 239] width 181 height 181
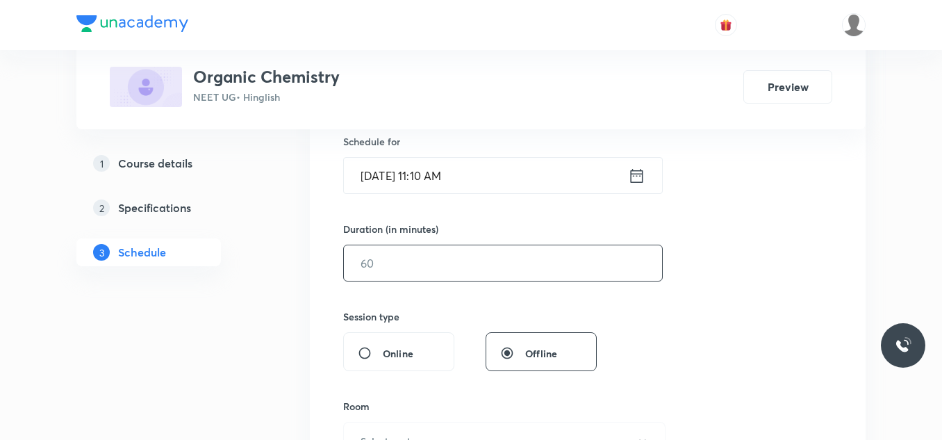
click at [449, 277] on input "text" at bounding box center [503, 262] width 318 height 35
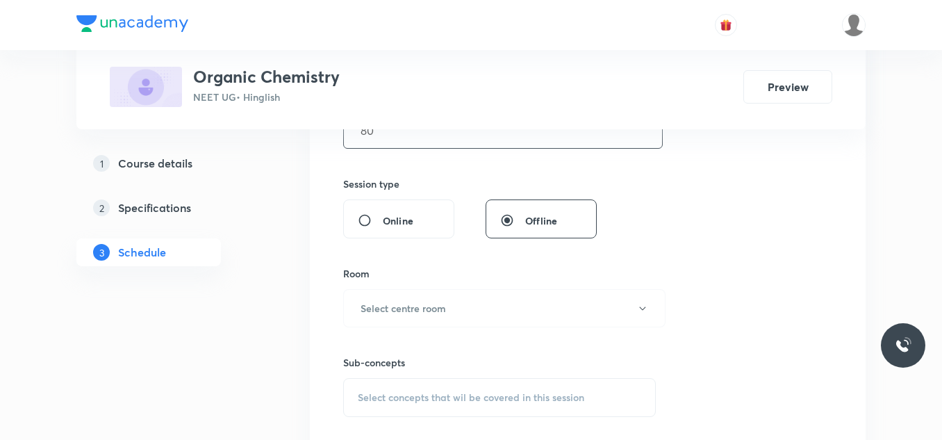
scroll to position [486, 0]
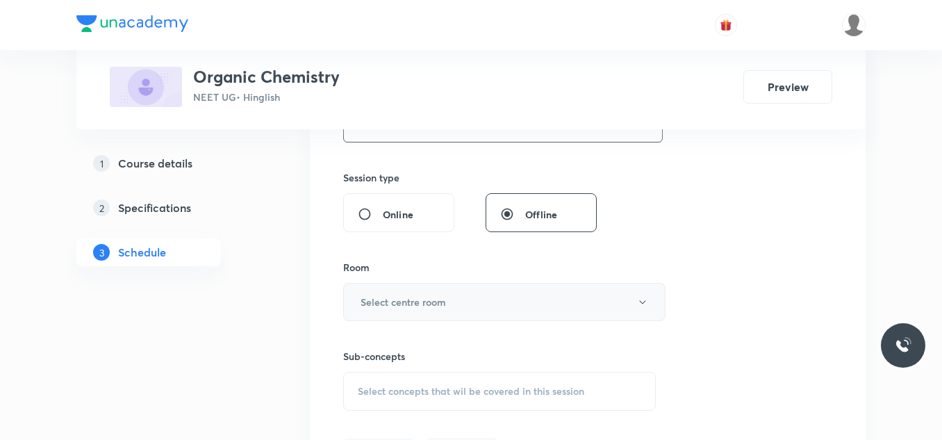
type input "80"
click at [403, 297] on h6 "Select centre room" at bounding box center [403, 302] width 85 height 15
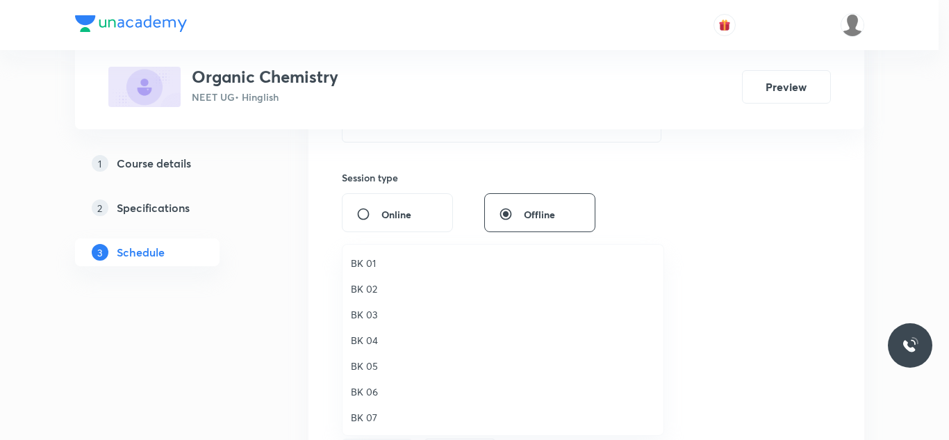
click at [369, 388] on span "BK 06" at bounding box center [503, 391] width 304 height 15
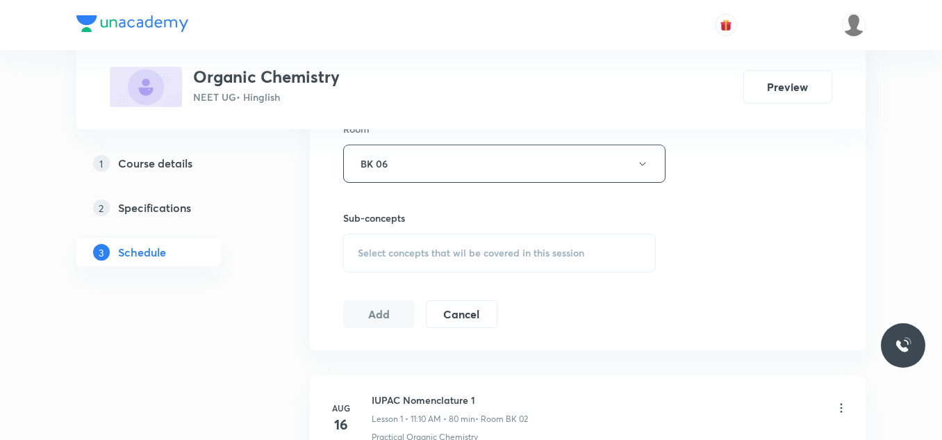
scroll to position [625, 0]
click at [436, 255] on span "Select concepts that wil be covered in this session" at bounding box center [471, 252] width 226 height 11
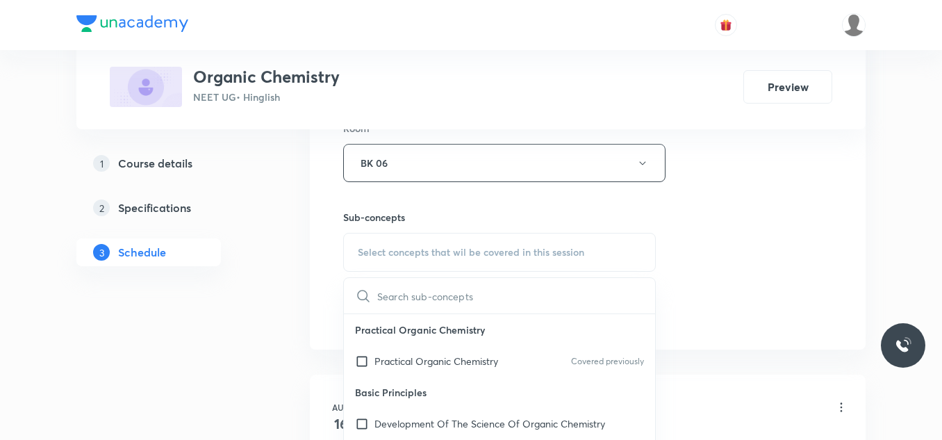
drag, startPoint x: 387, startPoint y: 363, endPoint x: 472, endPoint y: 320, distance: 95.7
click at [387, 361] on p "Practical Organic Chemistry" at bounding box center [436, 361] width 124 height 15
checkbox input "true"
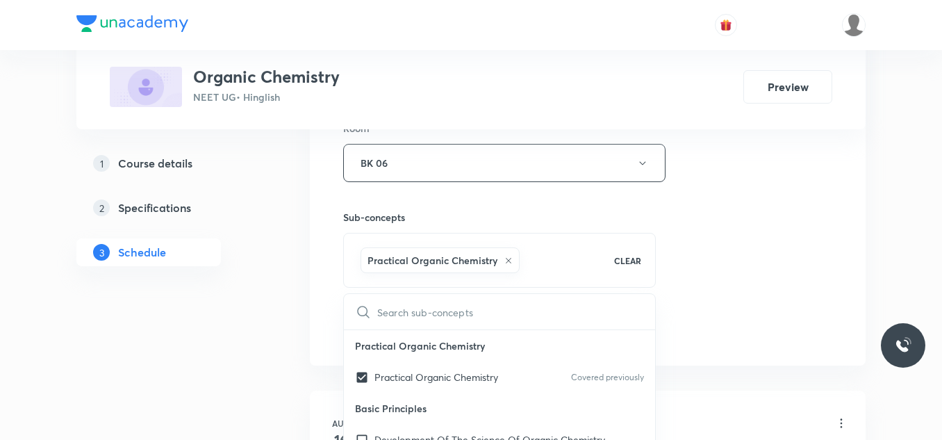
drag, startPoint x: 718, startPoint y: 200, endPoint x: 692, endPoint y: 205, distance: 26.8
click at [713, 200] on div "Session 8 Live class Session title 20/99 IUPAC Nomenclature 7 ​ Schedule for Se…" at bounding box center [587, 9] width 489 height 668
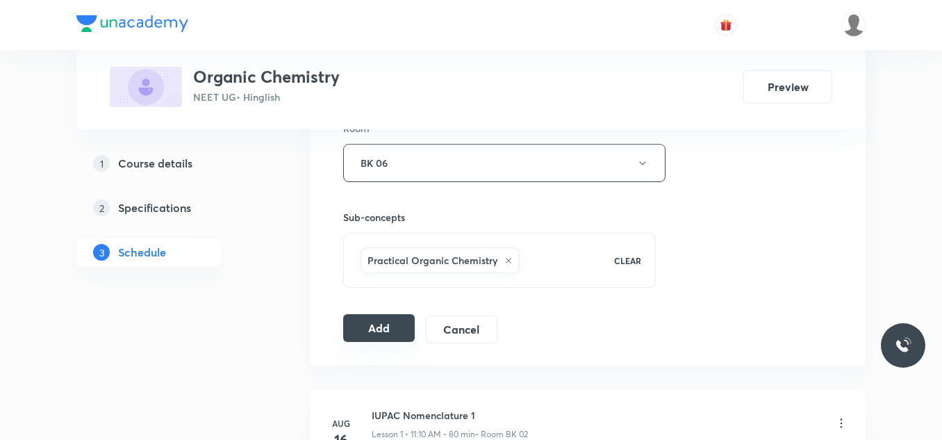
click at [383, 324] on button "Add" at bounding box center [379, 328] width 72 height 28
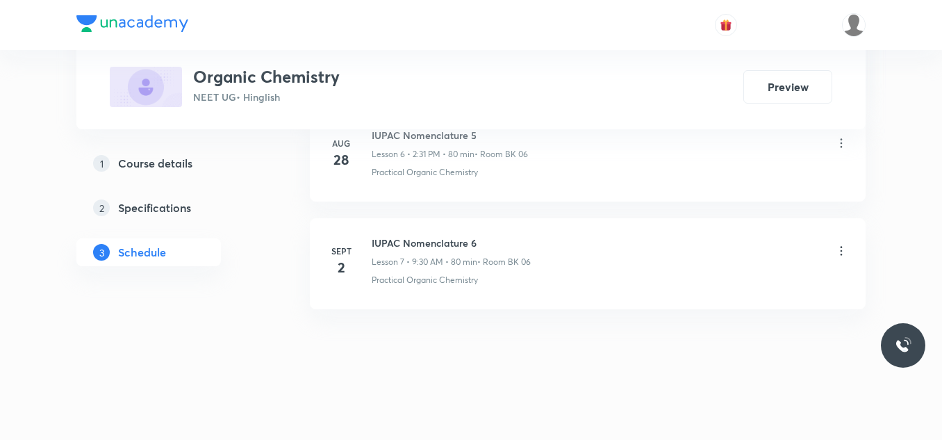
scroll to position [754, 0]
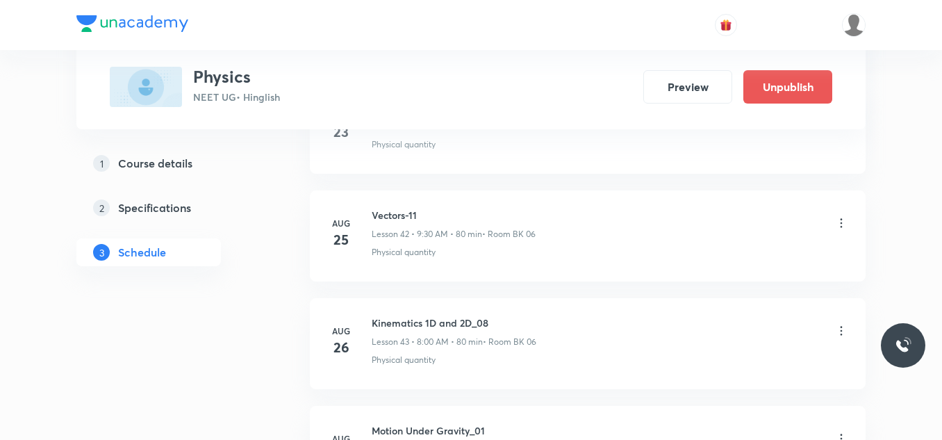
scroll to position [6469, 0]
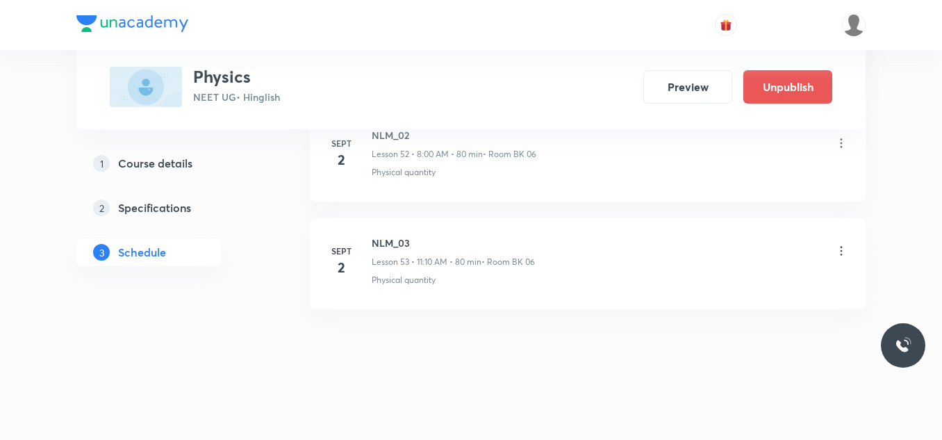
click at [371, 241] on div "Sept 2 NLM_03 Lesson 53 • 11:10 AM • 80 min • Room BK 06 Physical quantity" at bounding box center [587, 260] width 521 height 51
drag, startPoint x: 371, startPoint y: 241, endPoint x: 426, endPoint y: 231, distance: 55.7
click at [420, 232] on li "Sept 2 NLM_03 Lesson 53 • 11:10 AM • 80 min • Room BK 06 Physical quantity" at bounding box center [588, 263] width 556 height 91
copy h6 "NLM_03"
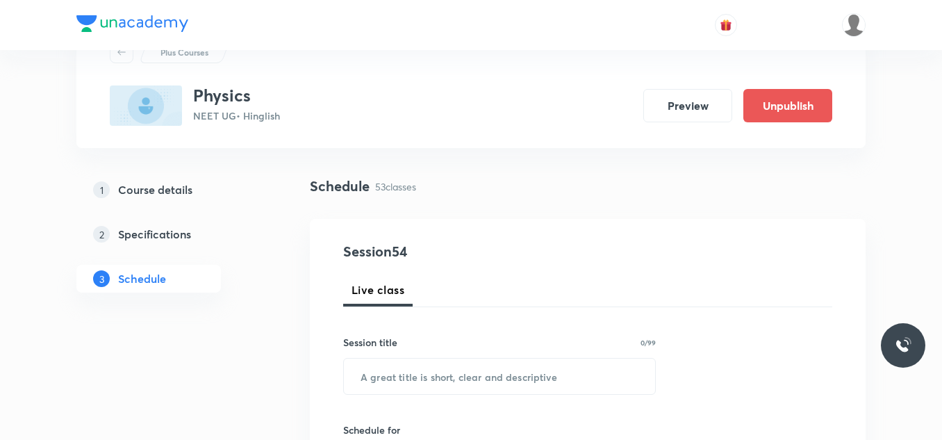
scroll to position [139, 0]
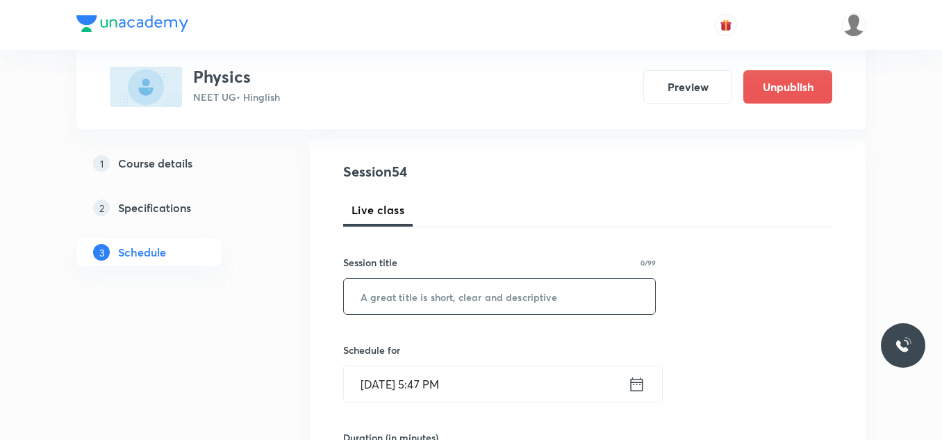
click at [456, 298] on input "text" at bounding box center [499, 296] width 311 height 35
paste input "NLM_03"
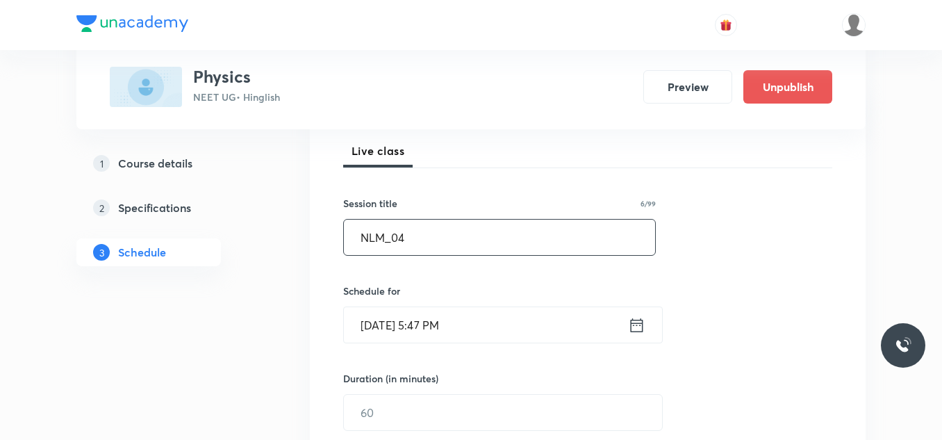
scroll to position [278, 0]
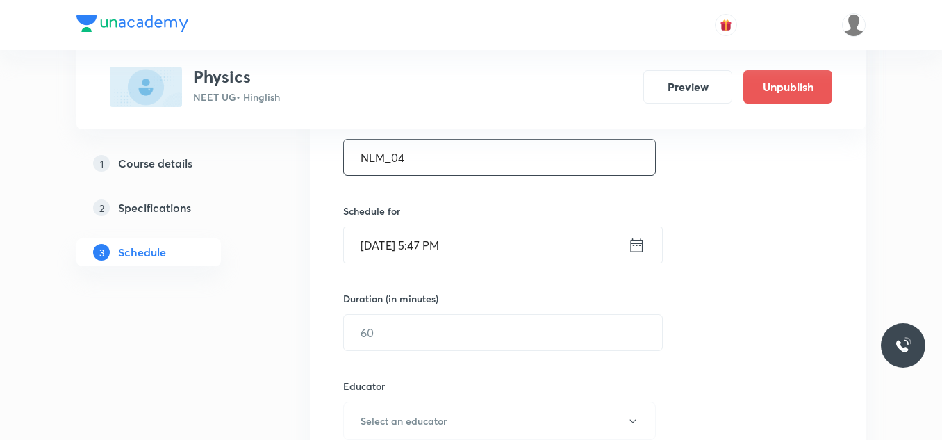
type input "NLM_04"
click at [477, 258] on input "Sept 2, 2025, 5:47 PM" at bounding box center [486, 244] width 284 height 35
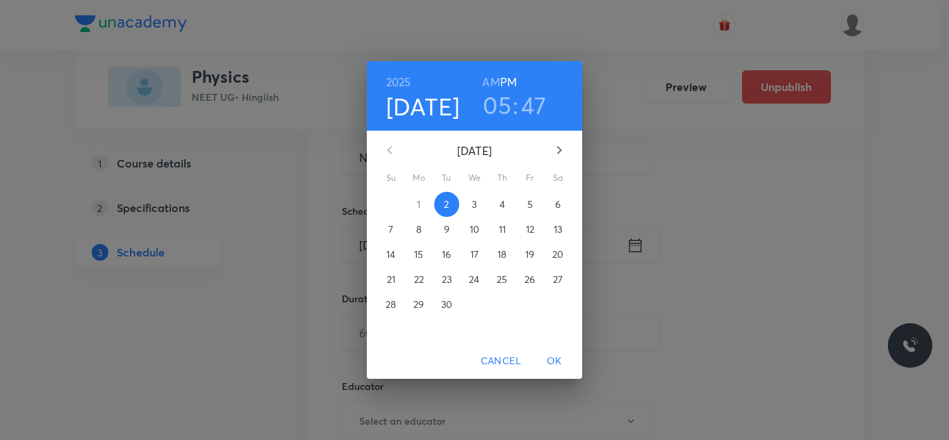
click at [467, 201] on span "3" at bounding box center [474, 204] width 25 height 14
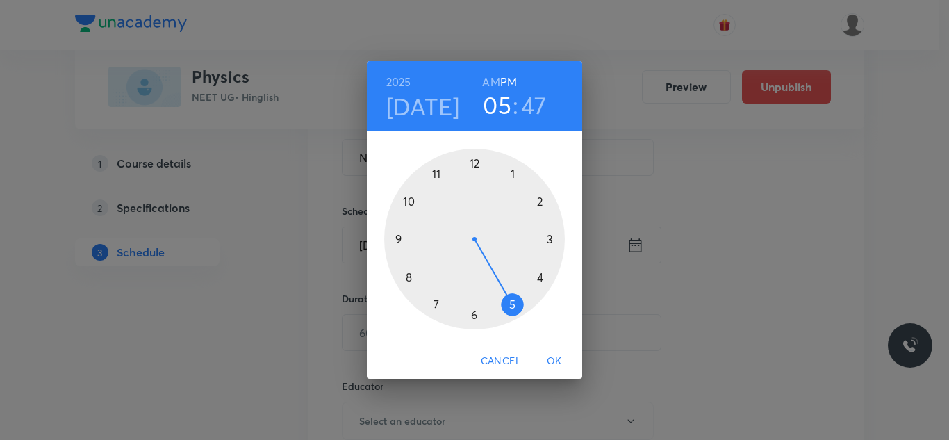
click at [472, 164] on div at bounding box center [474, 239] width 181 height 181
click at [414, 274] on div at bounding box center [474, 239] width 181 height 181
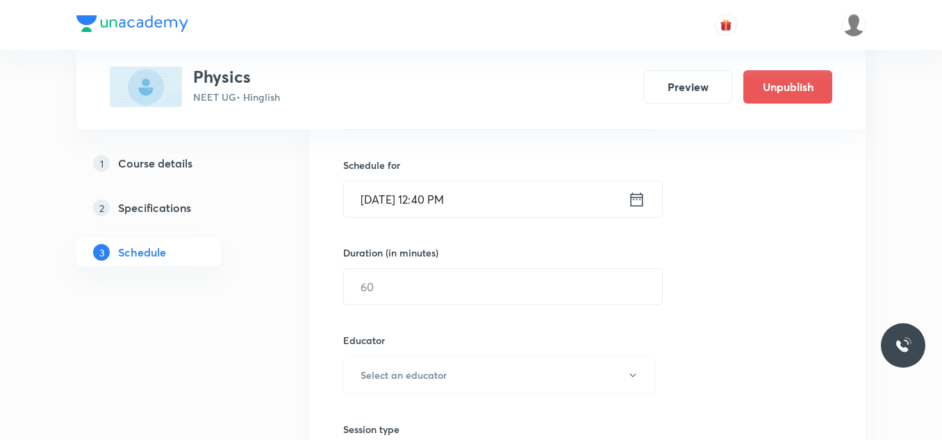
scroll to position [347, 0]
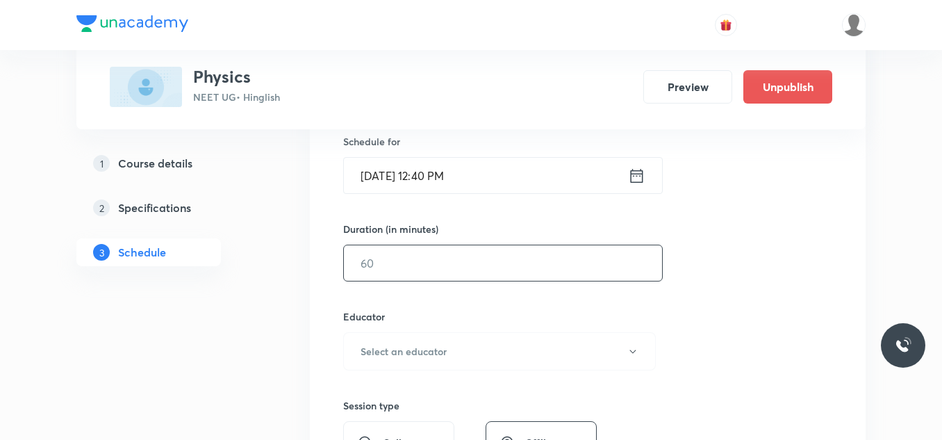
click at [416, 246] on input "text" at bounding box center [503, 262] width 318 height 35
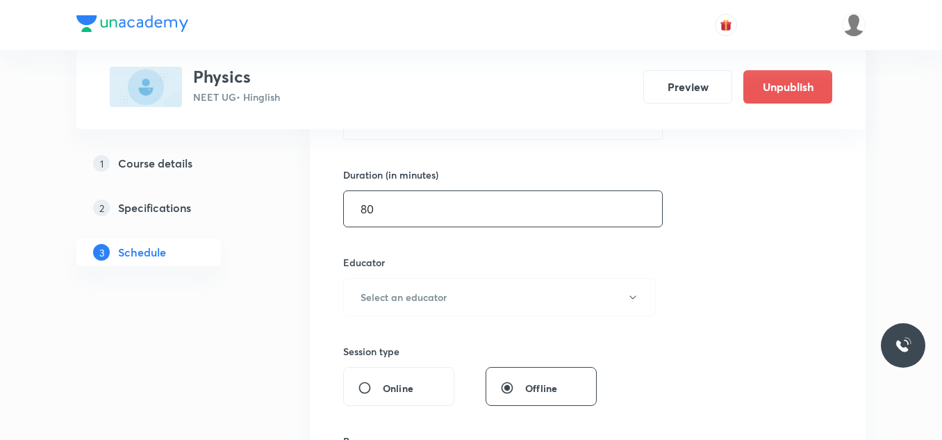
scroll to position [486, 0]
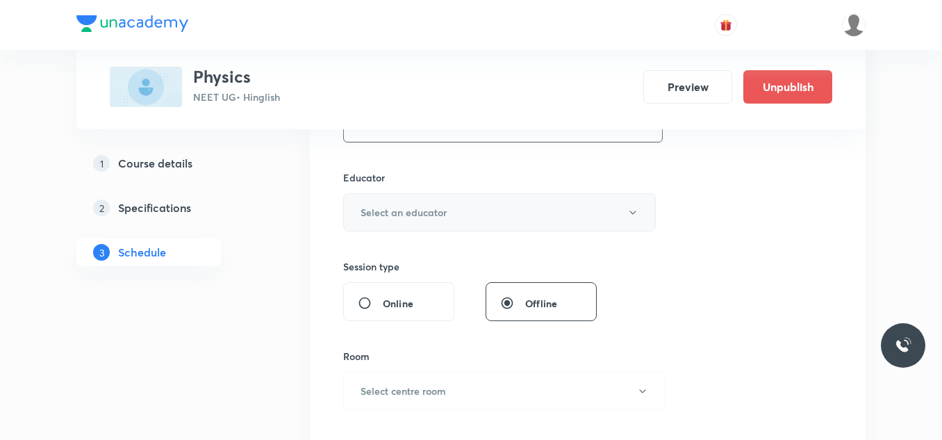
type input "80"
click at [415, 213] on h6 "Select an educator" at bounding box center [404, 212] width 86 height 15
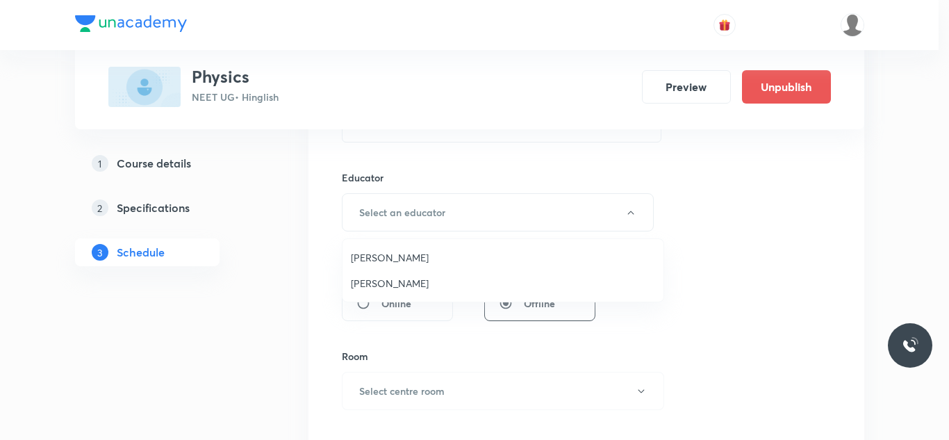
click at [409, 255] on span "Shubham Pandey" at bounding box center [503, 257] width 304 height 15
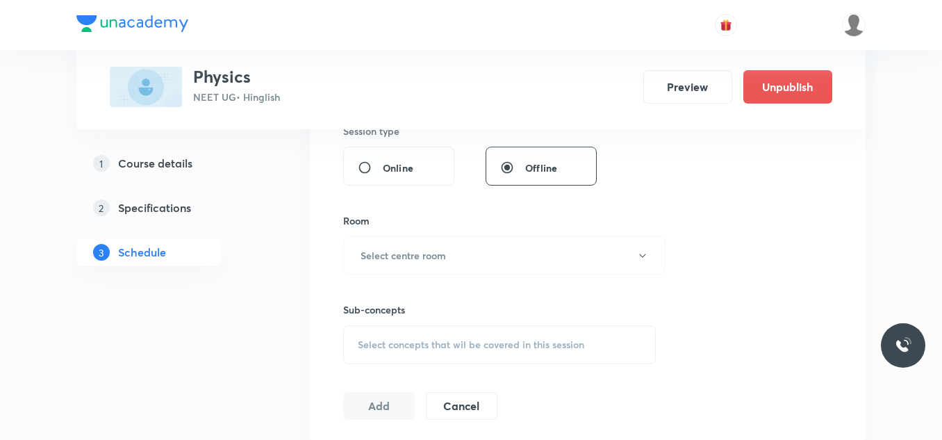
scroll to position [625, 0]
click at [392, 255] on h6 "Select centre room" at bounding box center [403, 252] width 85 height 15
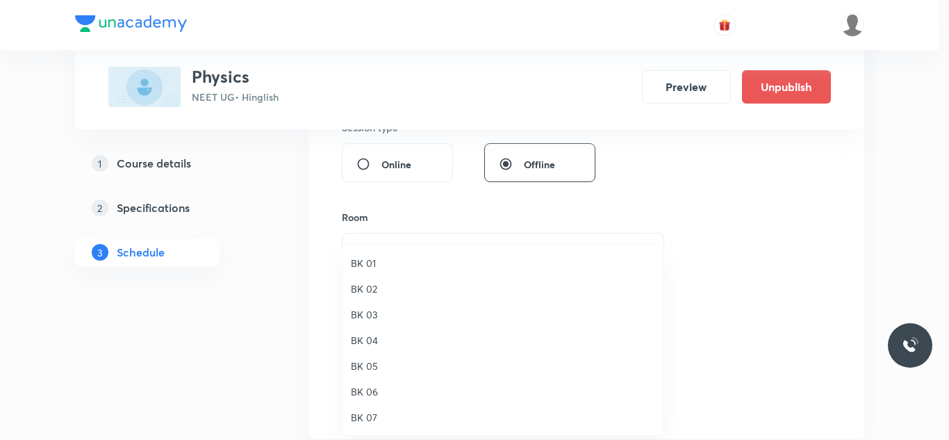
click at [375, 386] on span "BK 06" at bounding box center [503, 391] width 304 height 15
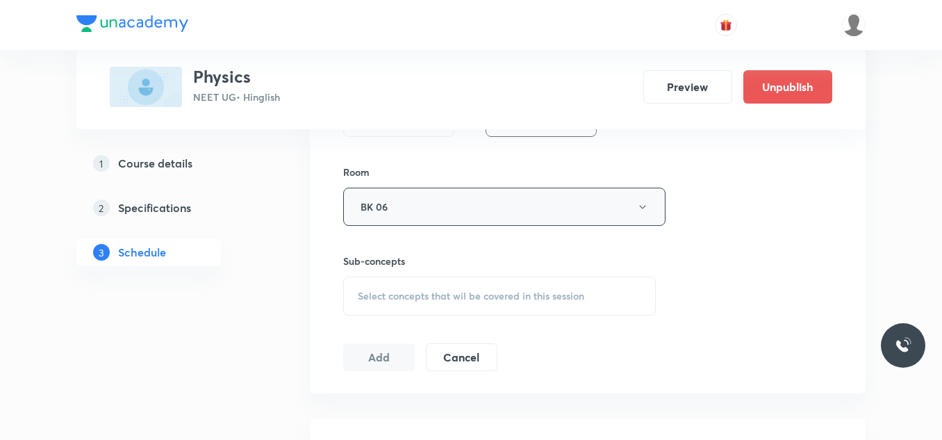
scroll to position [695, 0]
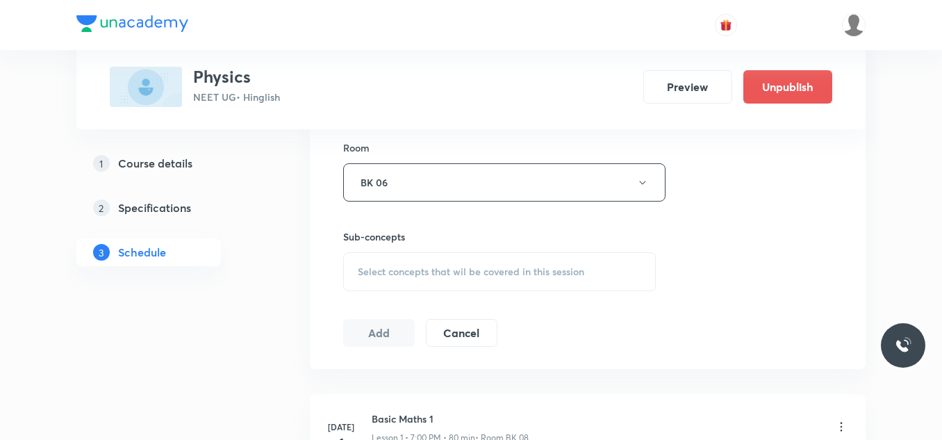
click at [424, 270] on span "Select concepts that wil be covered in this session" at bounding box center [471, 271] width 226 height 11
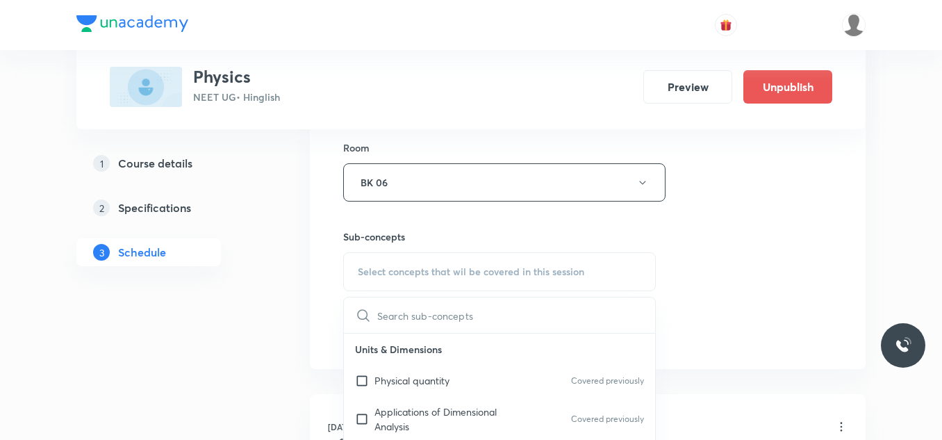
drag, startPoint x: 404, startPoint y: 387, endPoint x: 448, endPoint y: 351, distance: 57.3
click at [404, 386] on p "Physical quantity" at bounding box center [411, 380] width 75 height 15
checkbox input "true"
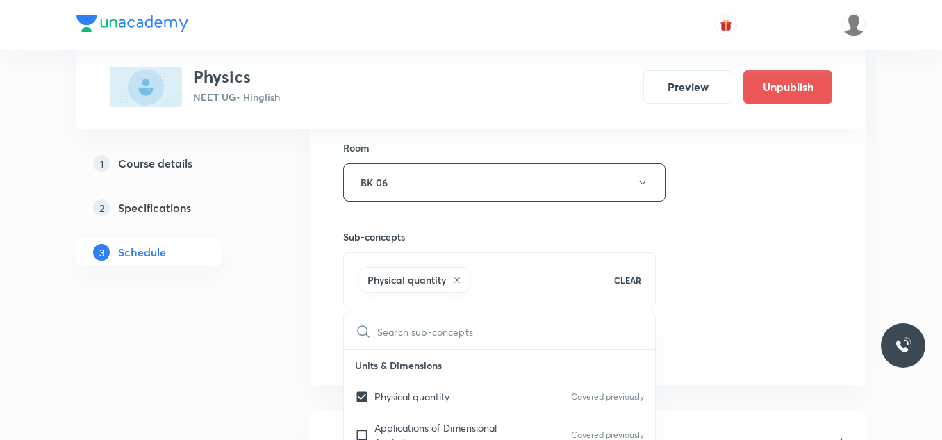
drag, startPoint x: 705, startPoint y: 233, endPoint x: 687, endPoint y: 239, distance: 19.1
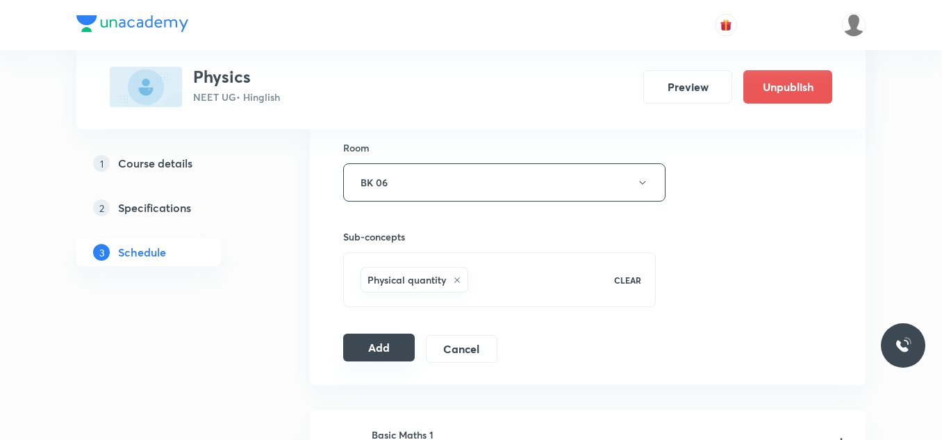
click at [393, 349] on button "Add" at bounding box center [379, 347] width 72 height 28
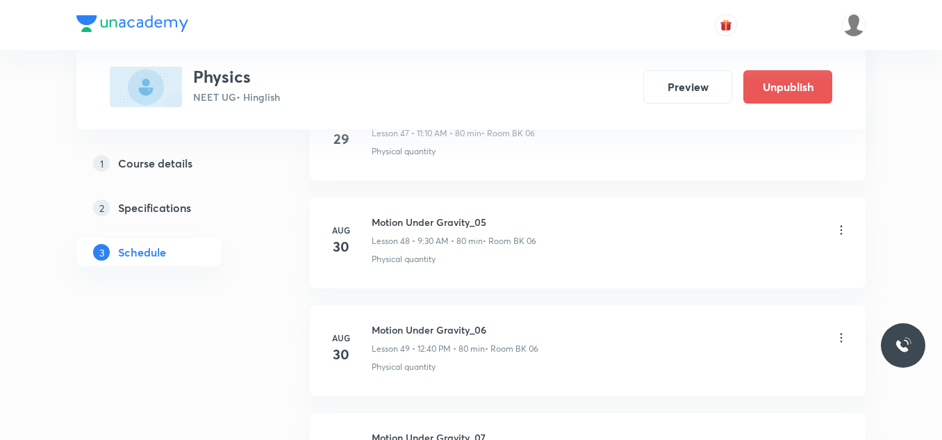
scroll to position [5850, 0]
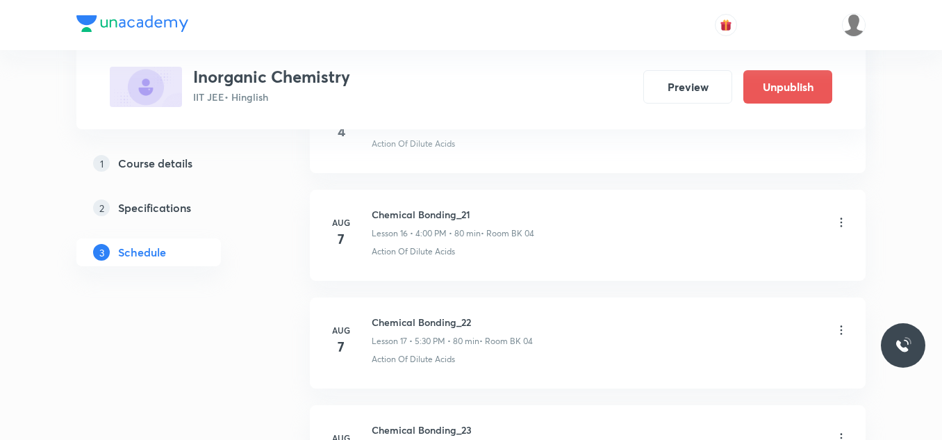
scroll to position [3581, 0]
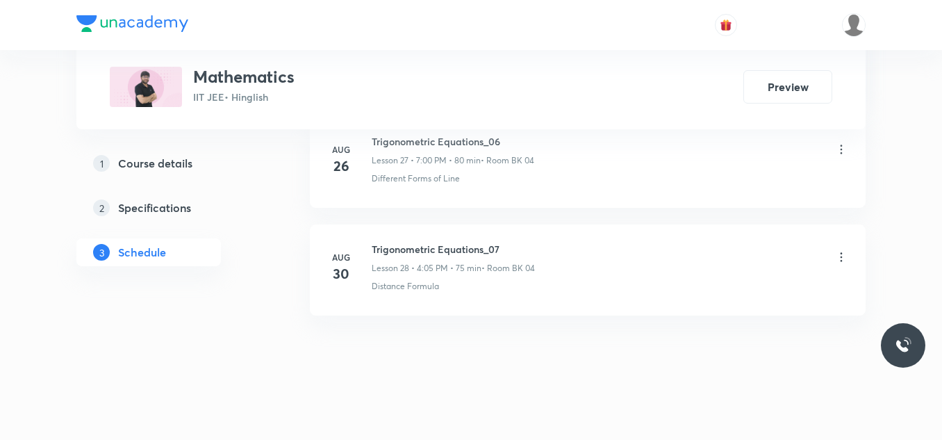
scroll to position [3689, 0]
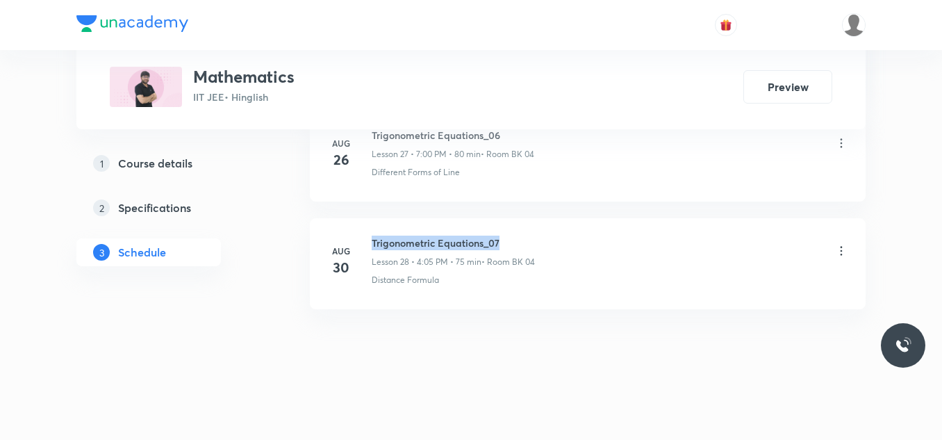
drag, startPoint x: 365, startPoint y: 236, endPoint x: 520, endPoint y: 214, distance: 157.2
click at [519, 219] on li "[DATE] Trigonometric Equations_07 Lesson 28 • 4:05 PM • 75 min • Room BK 04 Dis…" at bounding box center [588, 263] width 556 height 91
copy h6 "Trigonometric Equations_07"
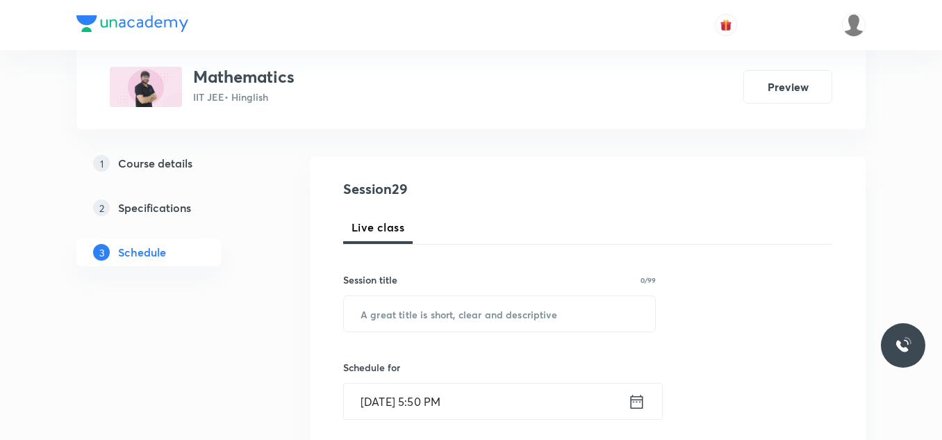
scroll to position [139, 0]
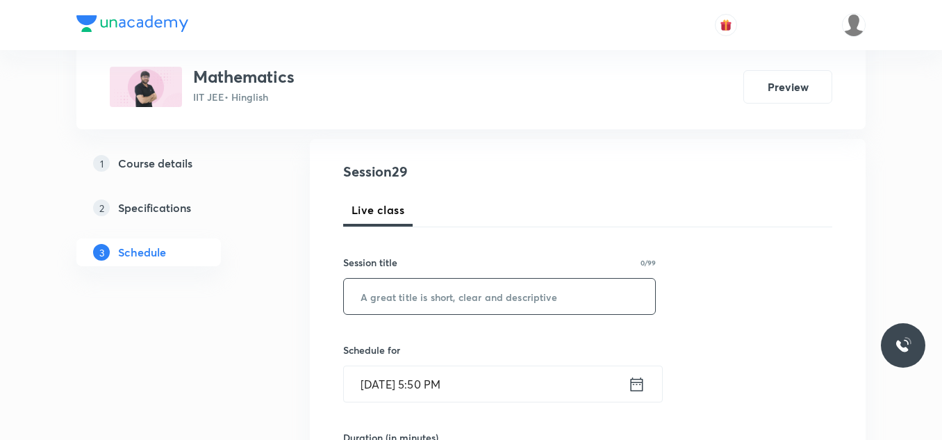
click at [420, 292] on input "text" at bounding box center [499, 296] width 311 height 35
paste input "Trigonometric Equations_07"
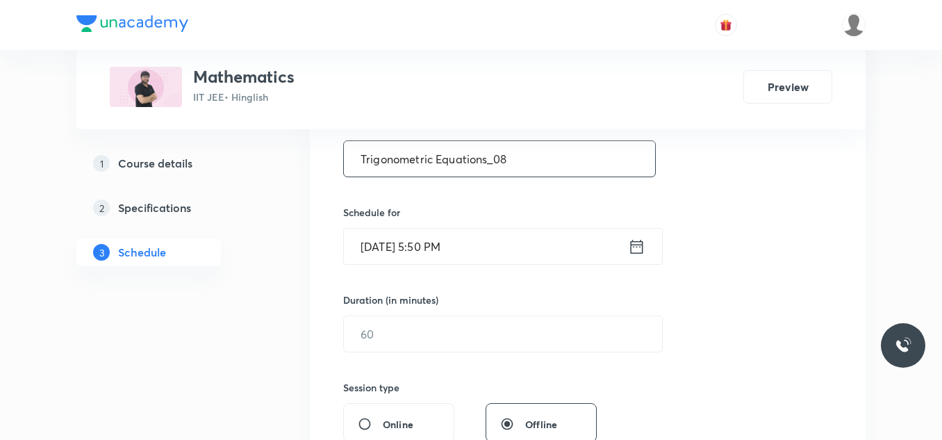
scroll to position [278, 0]
type input "Trigonometric Equations_08"
click at [433, 237] on input "[DATE] 5:50 PM" at bounding box center [486, 244] width 284 height 35
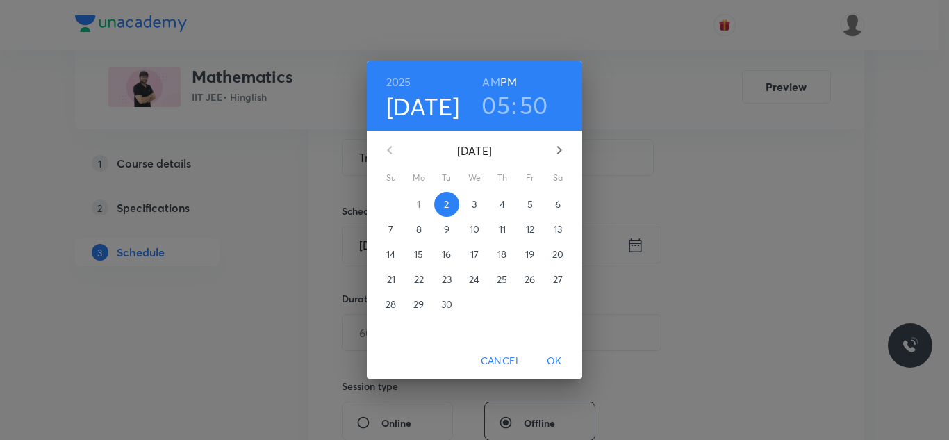
click at [480, 206] on span "3" at bounding box center [474, 204] width 25 height 14
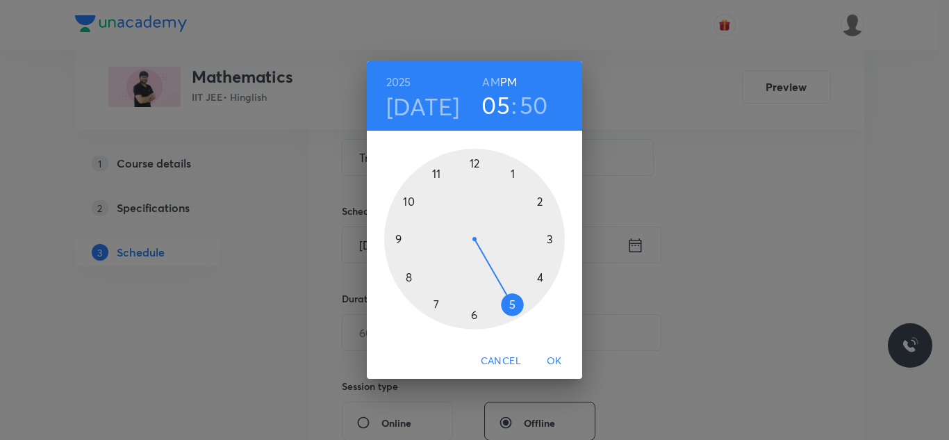
click at [434, 301] on div at bounding box center [474, 239] width 181 height 181
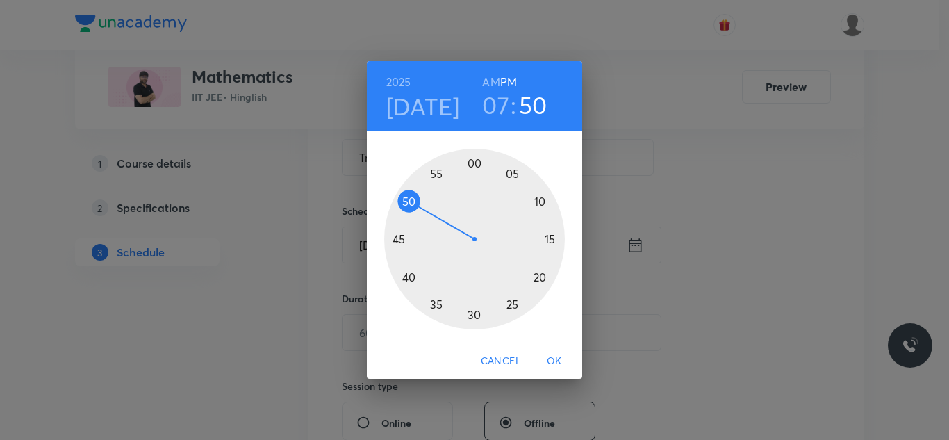
click at [474, 164] on div at bounding box center [474, 239] width 181 height 181
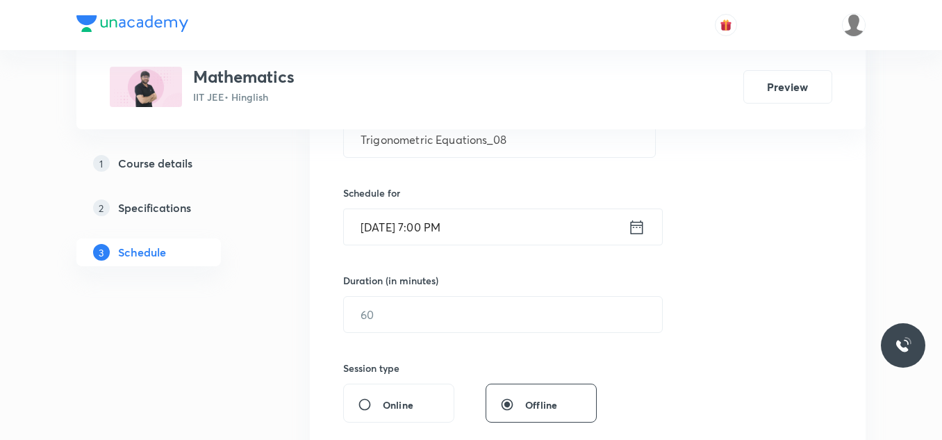
scroll to position [347, 0]
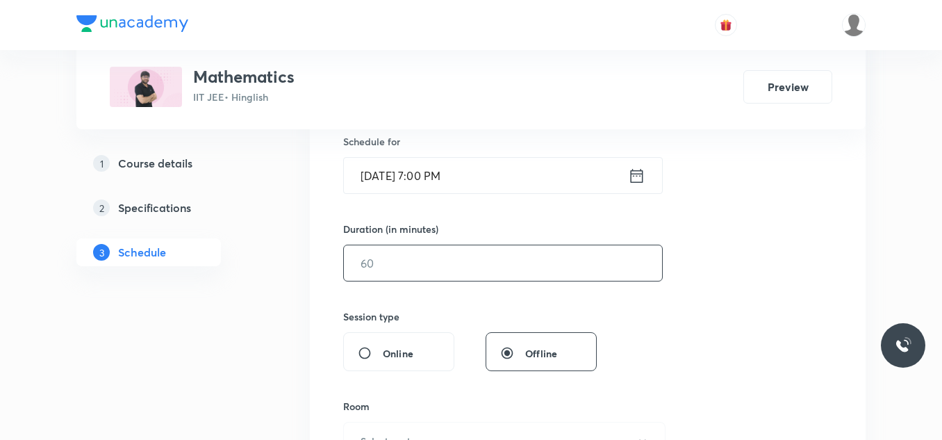
click at [403, 269] on input "text" at bounding box center [503, 262] width 318 height 35
click at [472, 179] on input "[DATE] 7:00 PM" at bounding box center [486, 175] width 284 height 35
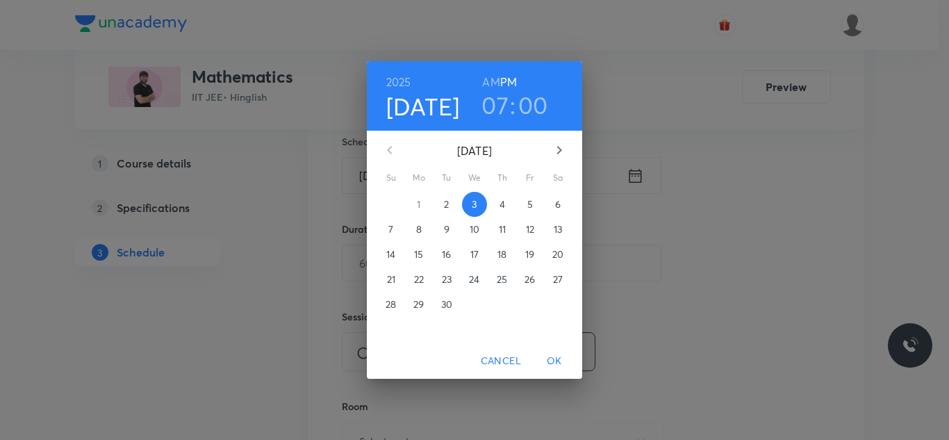
click at [449, 204] on span "2" at bounding box center [446, 204] width 25 height 14
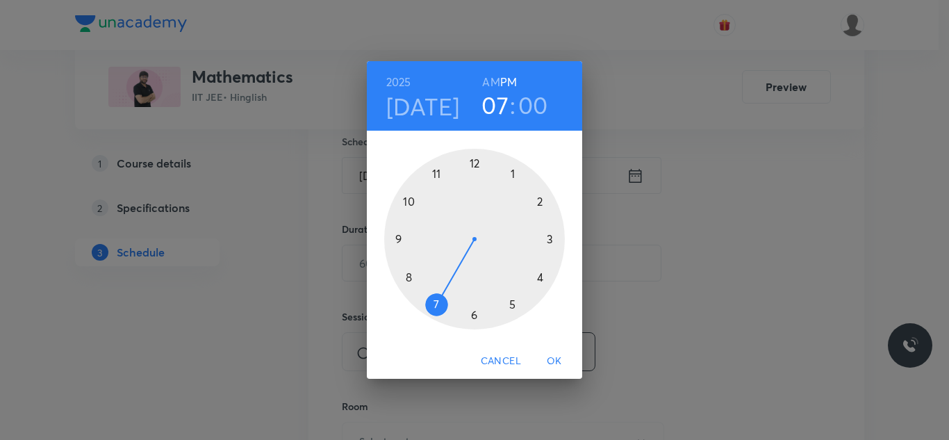
click at [433, 304] on div at bounding box center [474, 239] width 181 height 181
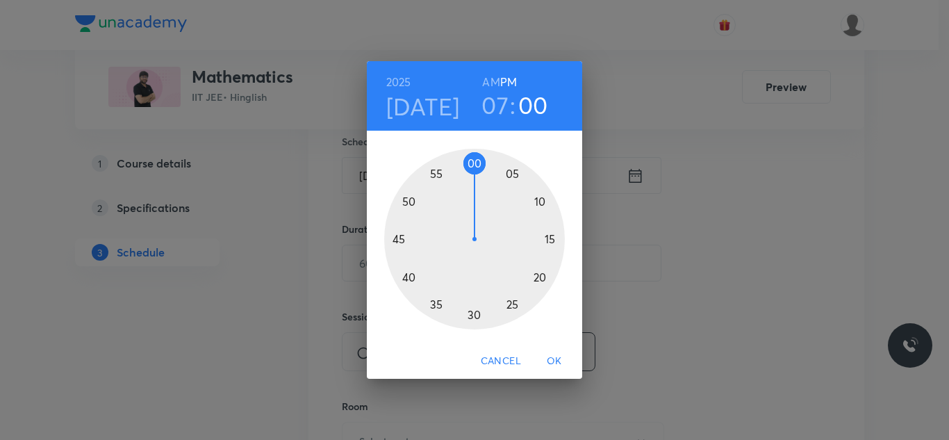
click at [553, 358] on span "OK" at bounding box center [554, 360] width 33 height 17
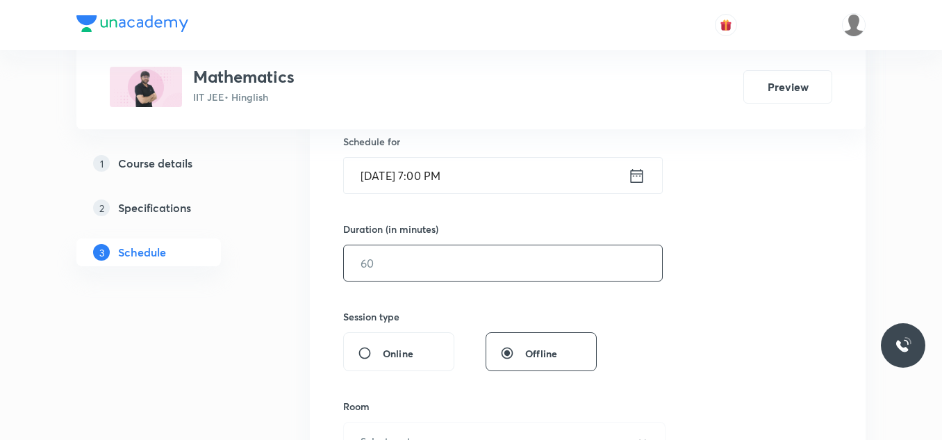
click at [427, 266] on input "text" at bounding box center [503, 262] width 318 height 35
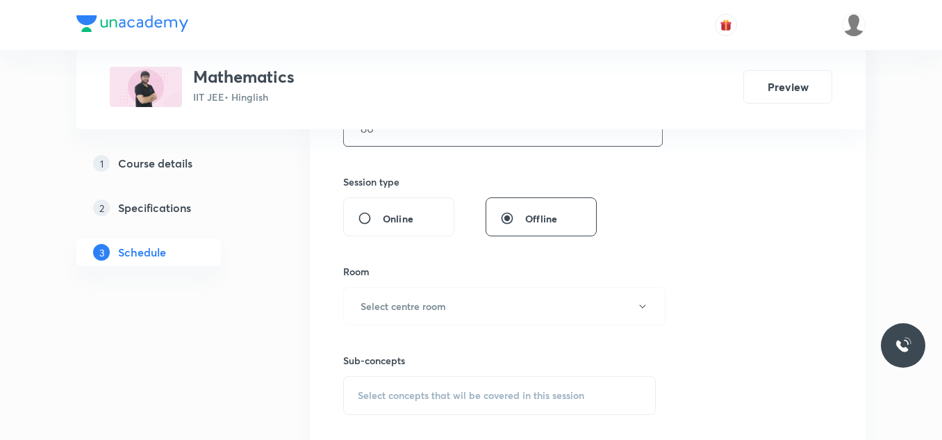
scroll to position [486, 0]
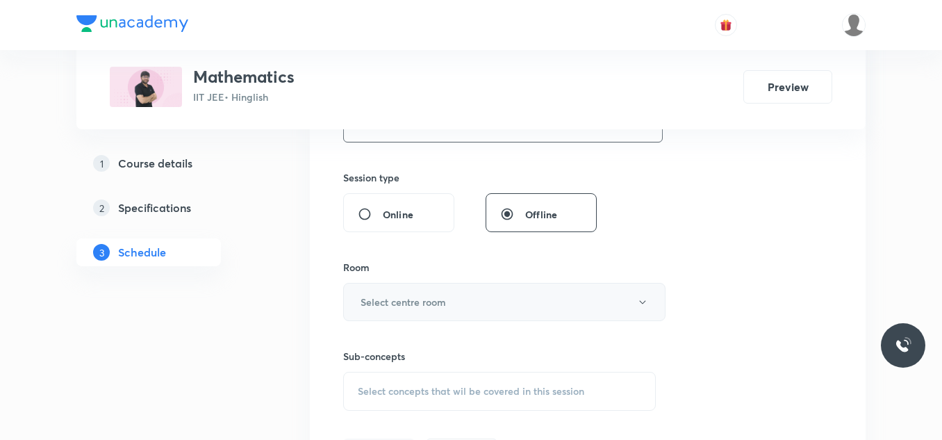
type input "80"
click at [403, 310] on button "Select centre room" at bounding box center [504, 302] width 322 height 38
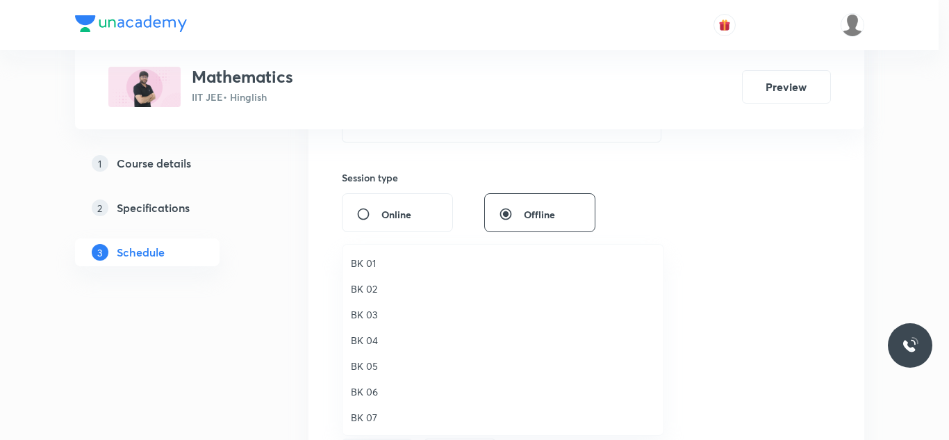
click at [372, 311] on span "BK 03" at bounding box center [503, 314] width 304 height 15
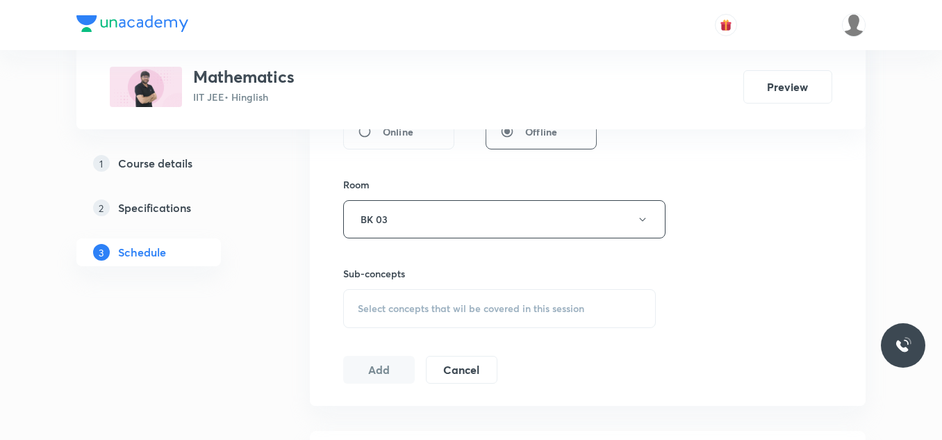
scroll to position [625, 0]
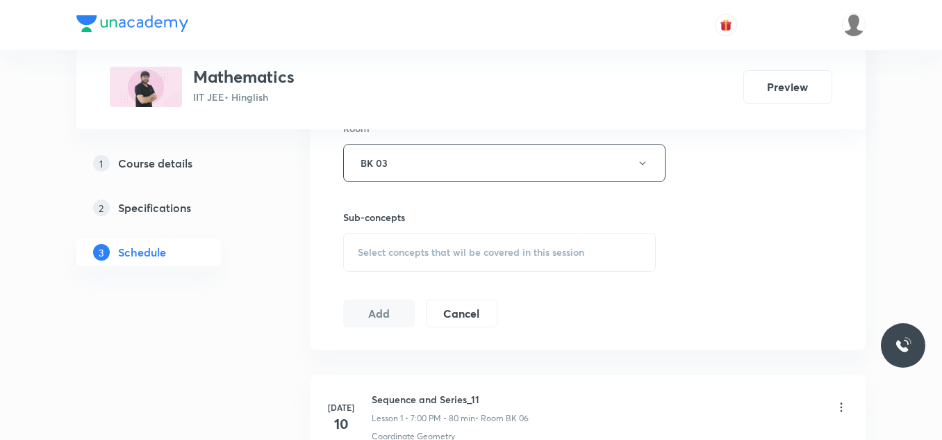
click at [417, 252] on span "Select concepts that wil be covered in this session" at bounding box center [471, 252] width 226 height 11
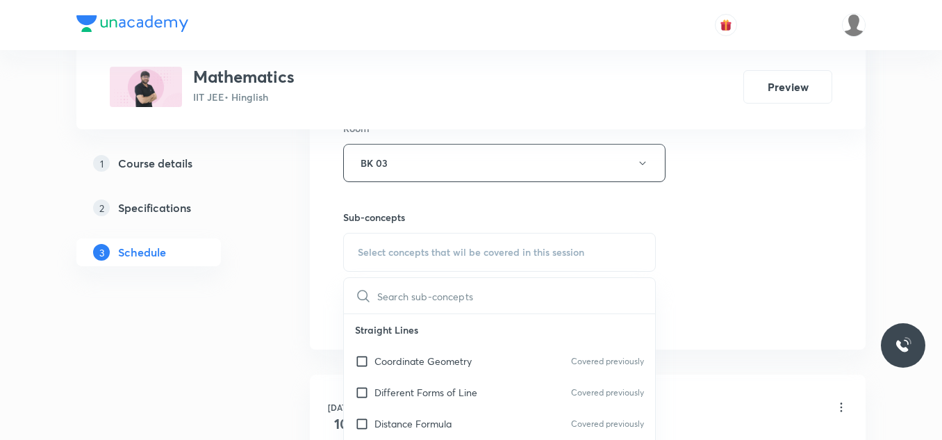
click at [402, 364] on p "Coordinate Geometry" at bounding box center [422, 361] width 97 height 15
checkbox input "true"
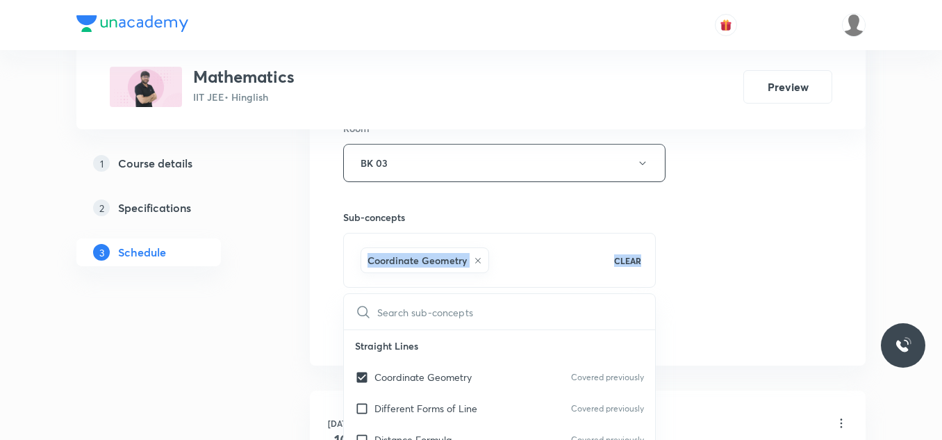
drag, startPoint x: 907, startPoint y: 225, endPoint x: 837, endPoint y: 237, distance: 70.5
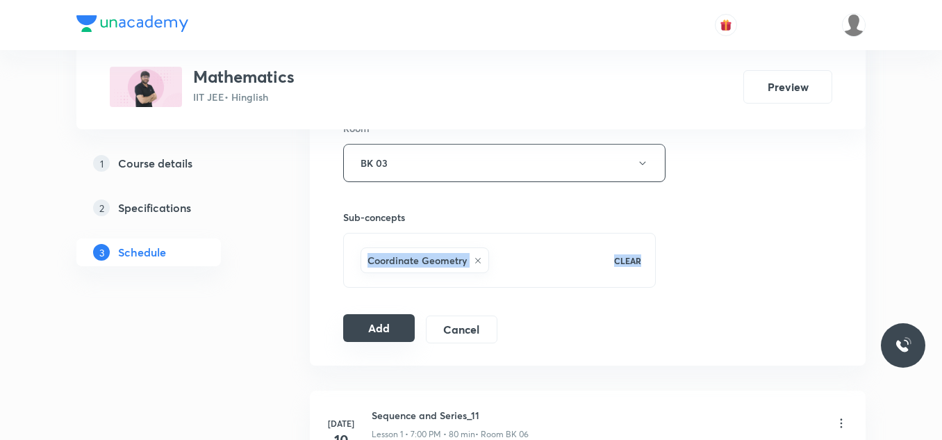
click at [354, 320] on button "Add" at bounding box center [379, 328] width 72 height 28
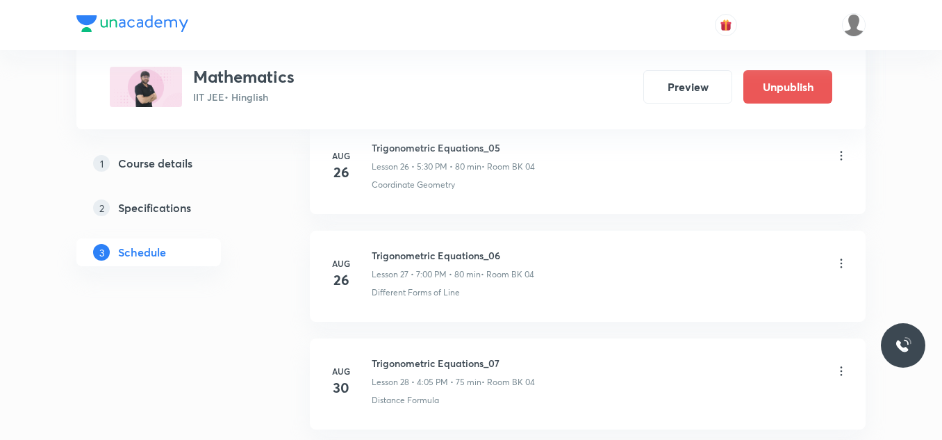
scroll to position [3158, 0]
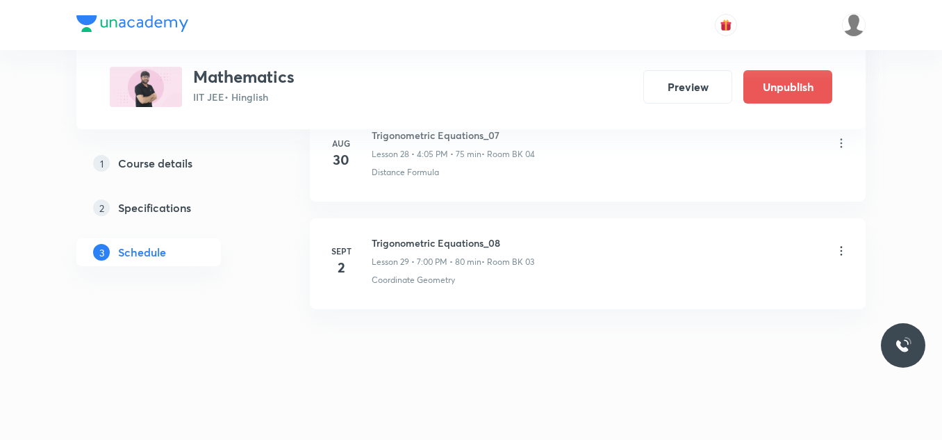
drag, startPoint x: 234, startPoint y: 190, endPoint x: 247, endPoint y: 174, distance: 20.3
click at [235, 189] on div "1 Course details 2 Specifications 3 Schedule" at bounding box center [170, 215] width 189 height 133
